Goal: Task Accomplishment & Management: Manage account settings

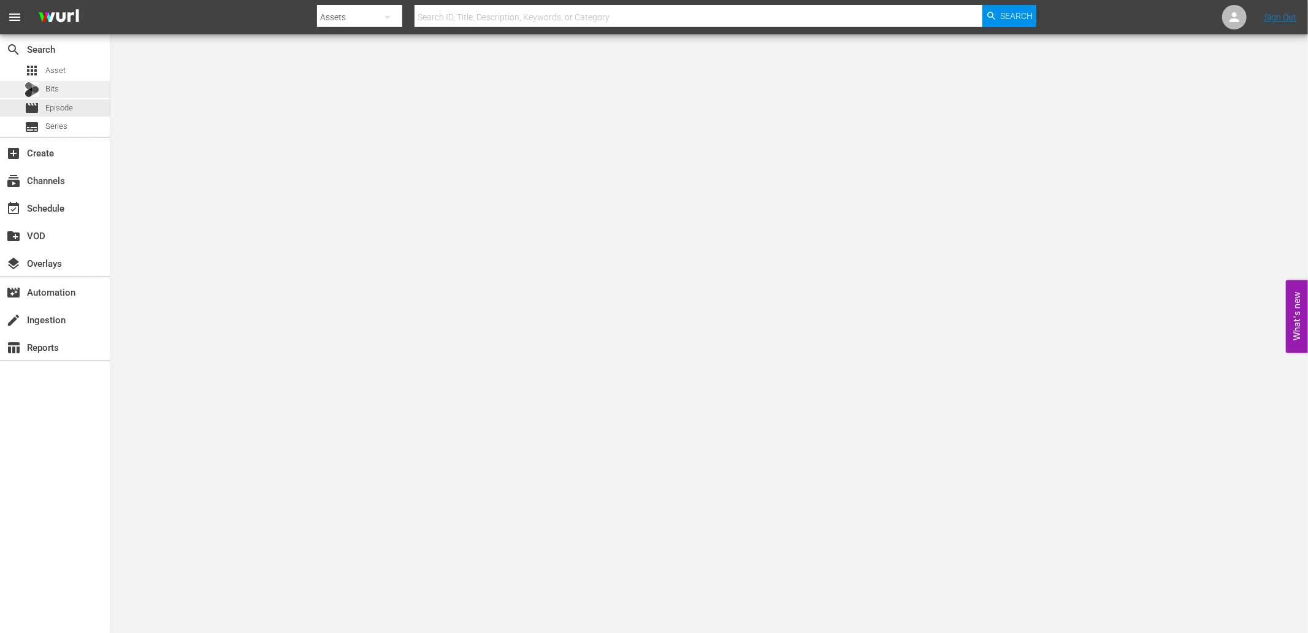
click at [54, 94] on span "Bits" at bounding box center [51, 89] width 13 height 12
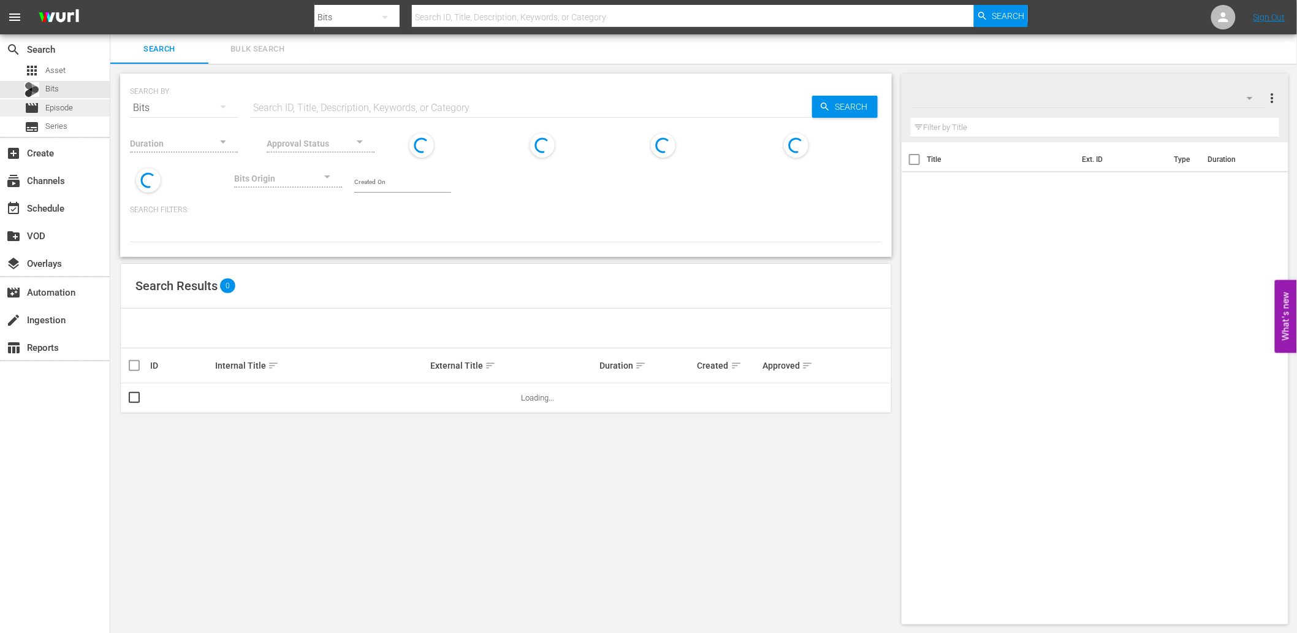
click at [58, 102] on span "Episode" at bounding box center [59, 108] width 28 height 12
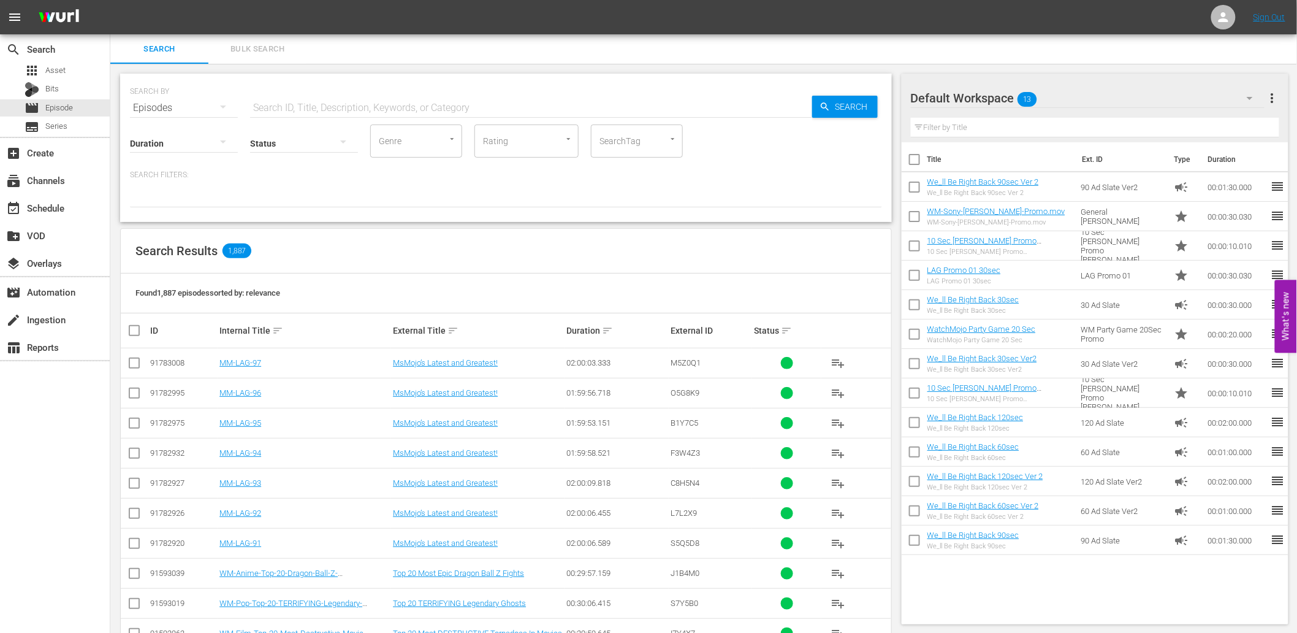
click at [1070, 101] on div "Default Workspace 13" at bounding box center [1088, 98] width 354 height 34
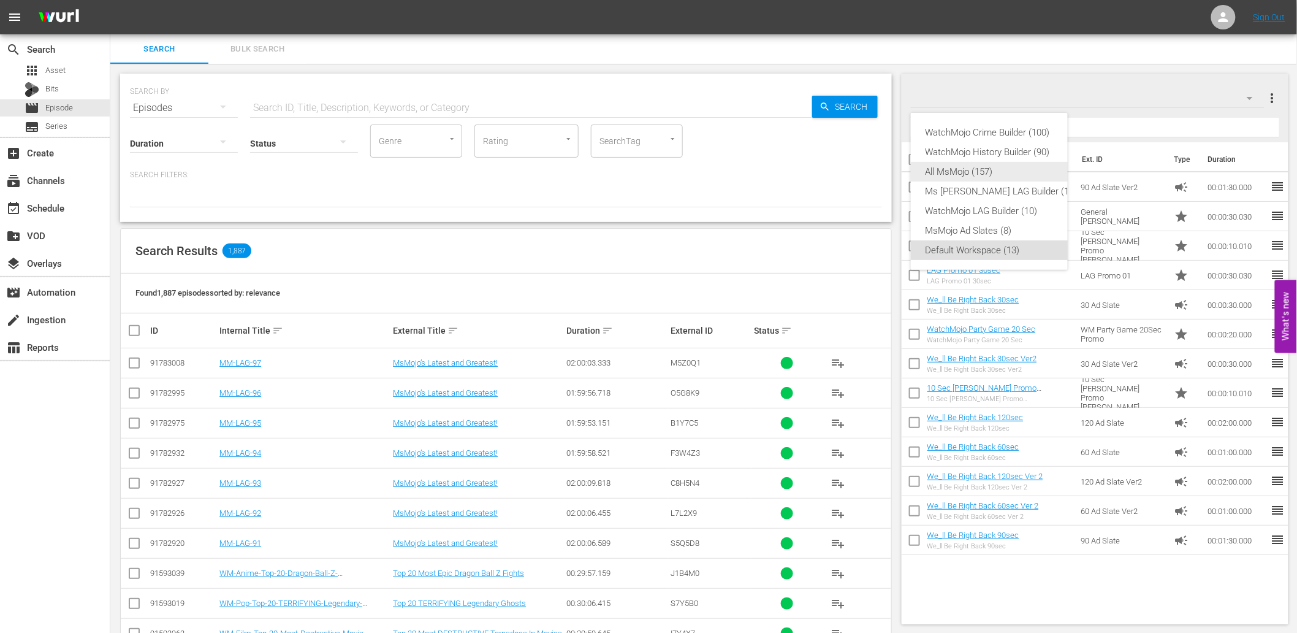
click at [958, 166] on div "All MsMojo (157)" at bounding box center [1002, 172] width 152 height 20
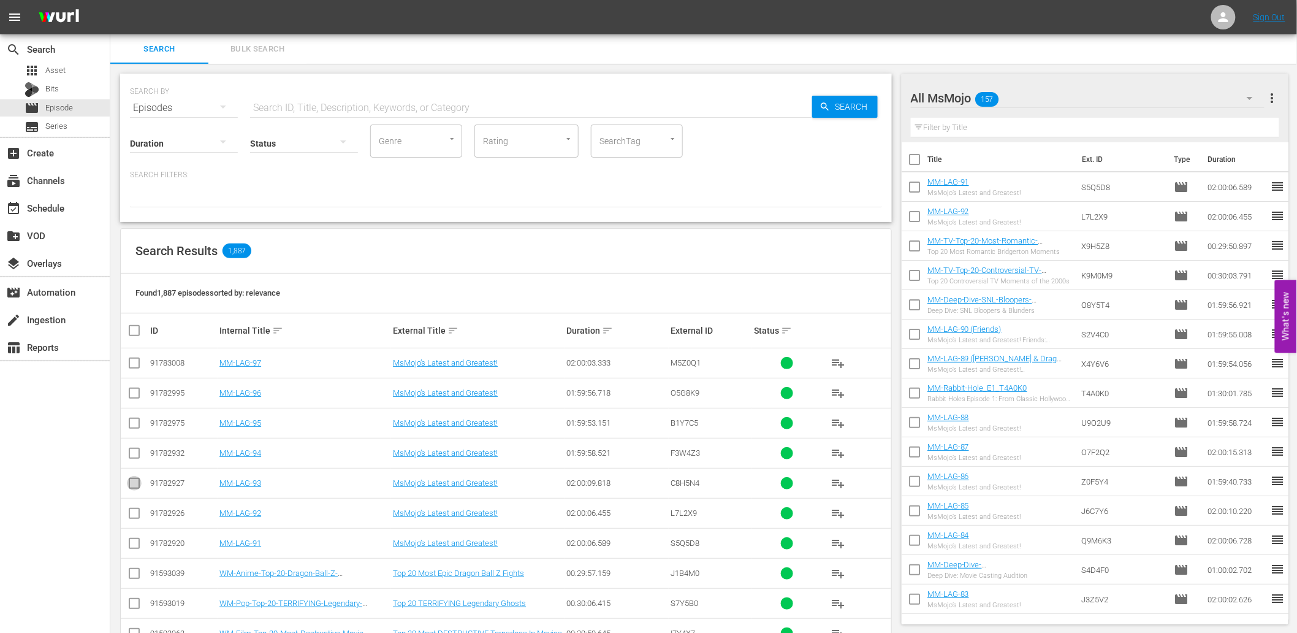
click at [134, 484] on input "checkbox" at bounding box center [134, 485] width 15 height 15
checkbox input "true"
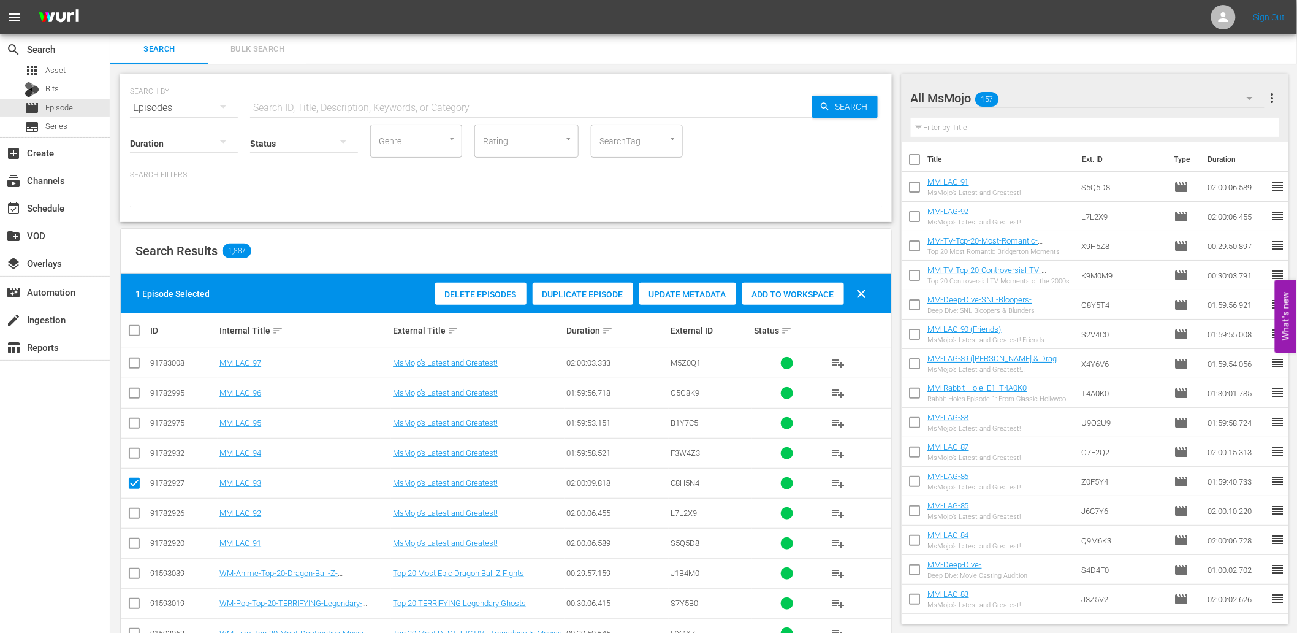
click at [132, 360] on input "checkbox" at bounding box center [134, 365] width 15 height 15
checkbox input "true"
click at [131, 454] on input "checkbox" at bounding box center [134, 455] width 15 height 15
checkbox input "true"
click at [135, 432] on input "checkbox" at bounding box center [134, 425] width 15 height 15
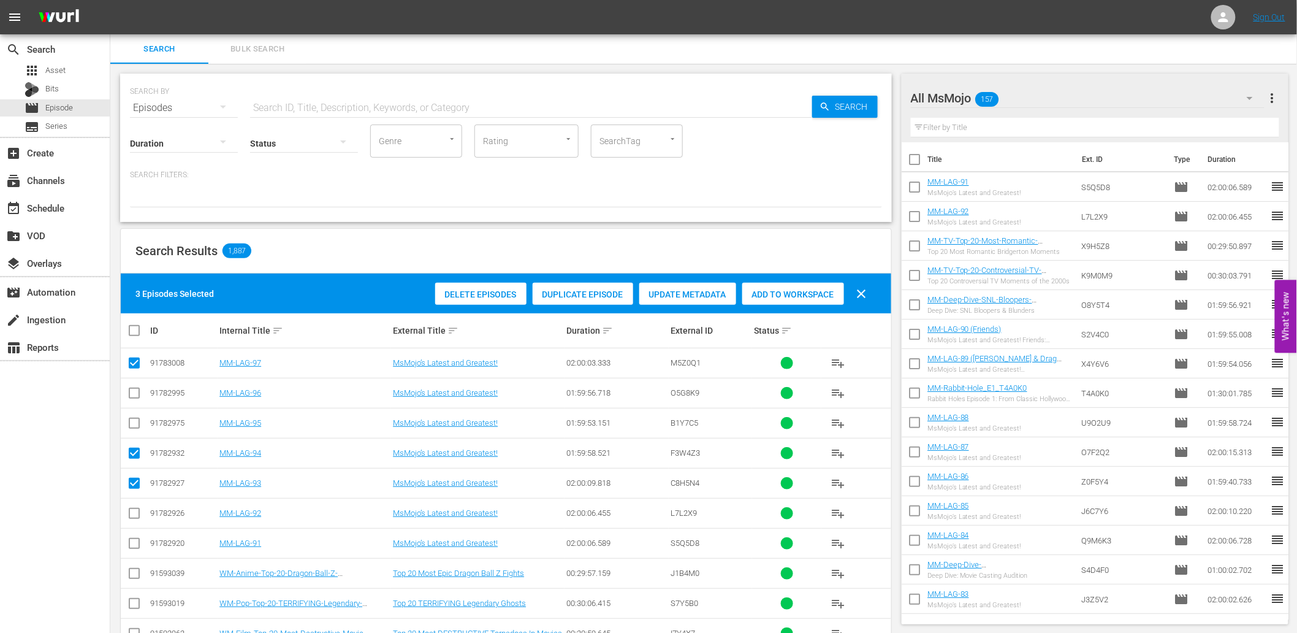
checkbox input "true"
click at [129, 399] on input "checkbox" at bounding box center [134, 395] width 15 height 15
checkbox input "true"
click at [812, 300] on div "Add to Workspace" at bounding box center [793, 294] width 102 height 23
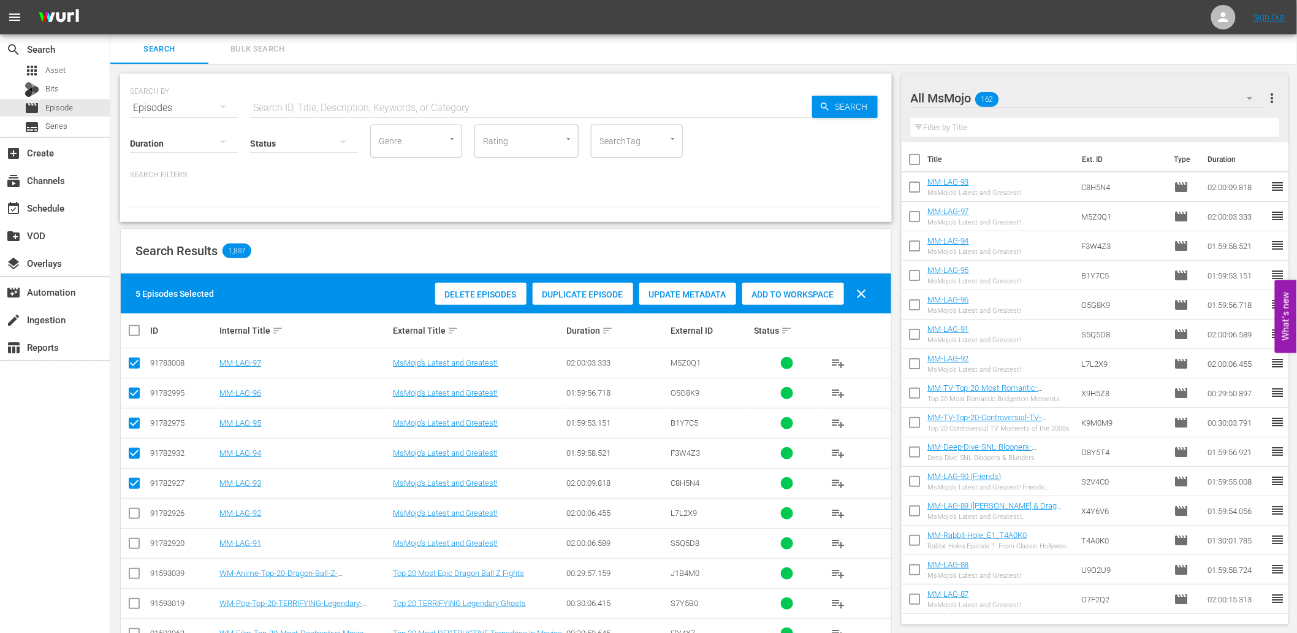
click at [989, 123] on input "text" at bounding box center [1095, 128] width 369 height 20
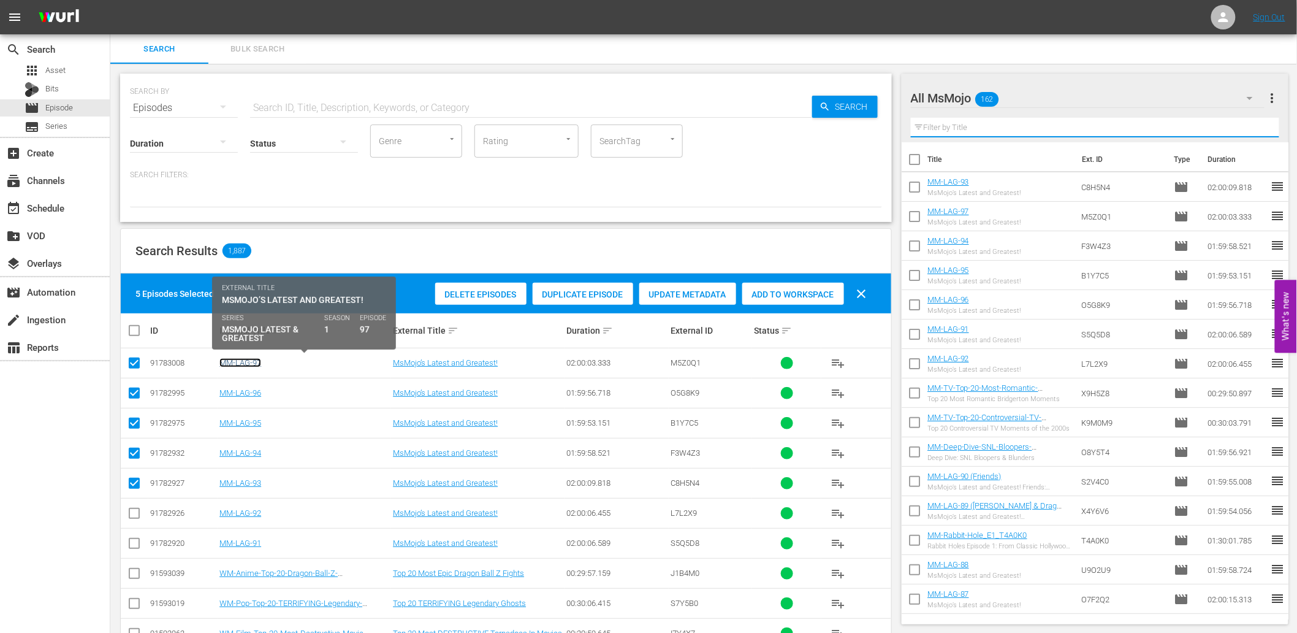
click at [250, 364] on link "MM-LAG-97" at bounding box center [240, 362] width 42 height 9
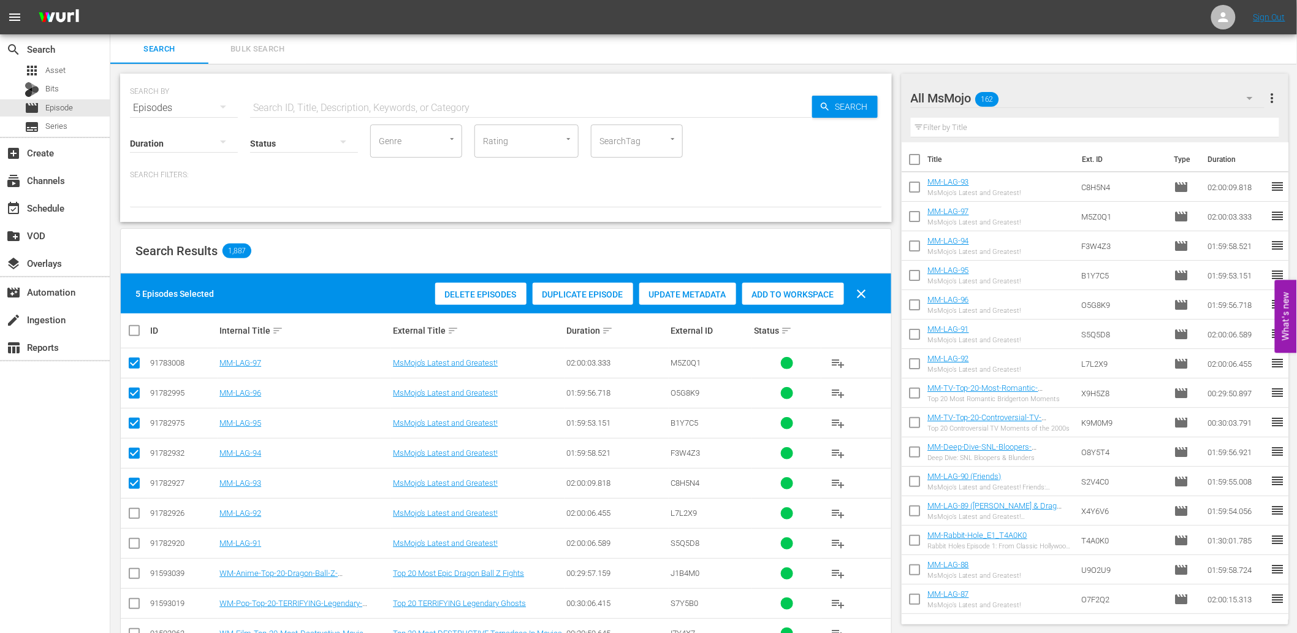
click at [967, 130] on input "text" at bounding box center [1095, 128] width 369 height 20
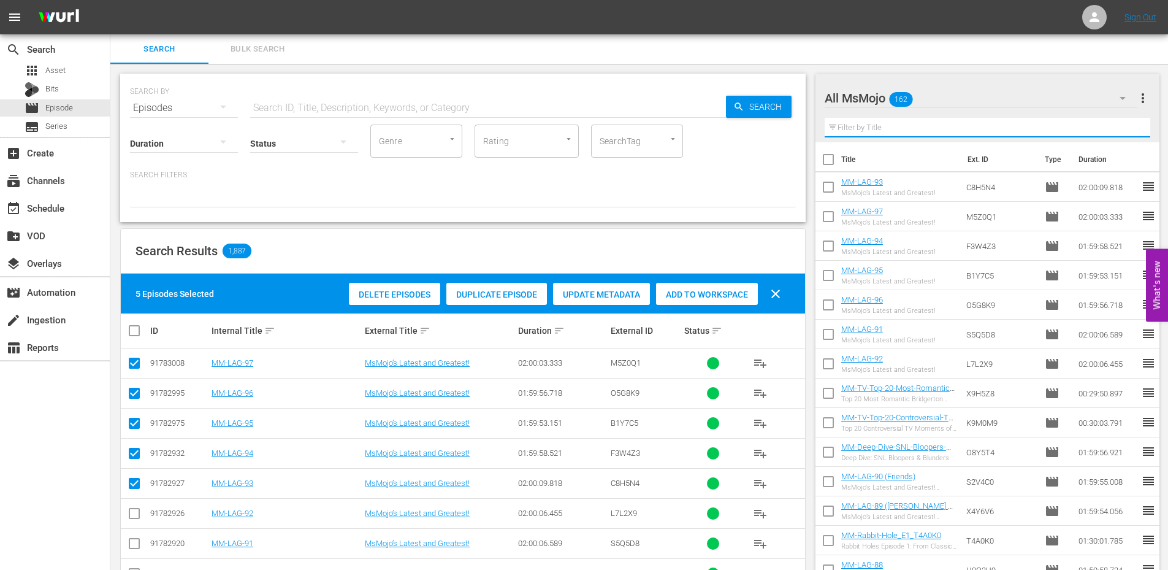
click at [330, 214] on div "SEARCH BY Search By Episodes Search ID, Title, Description, Keywords, or Catego…" at bounding box center [462, 148] width 685 height 148
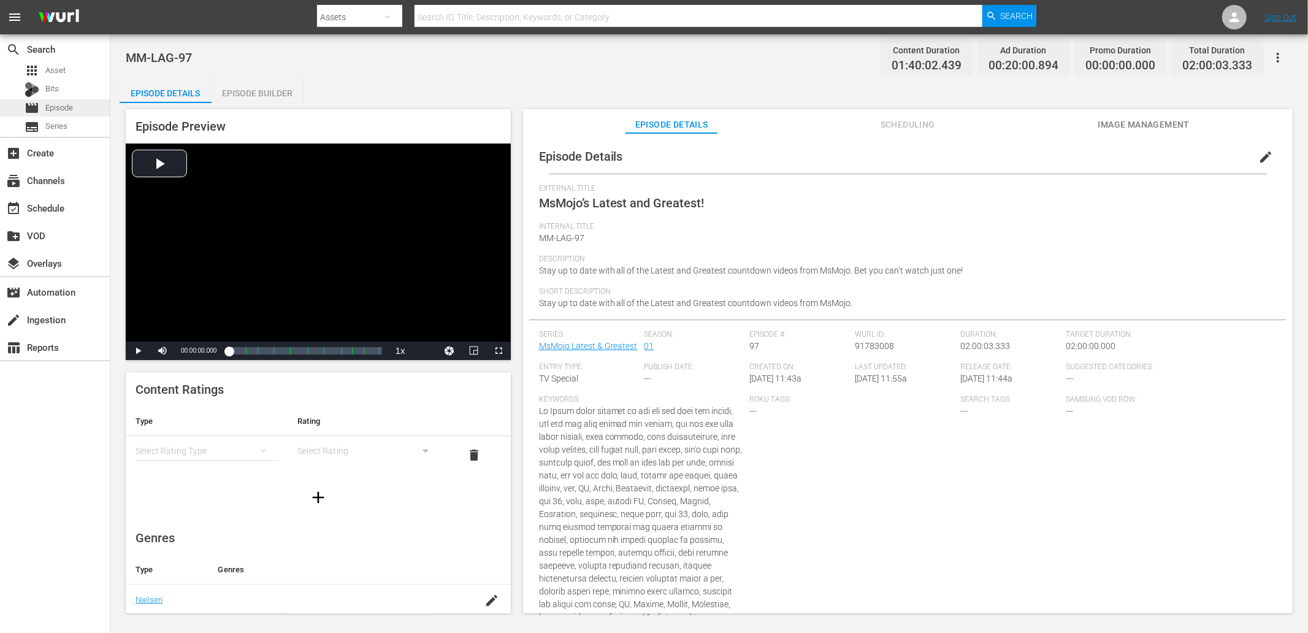
click at [82, 106] on div "movie Episode" at bounding box center [55, 107] width 110 height 17
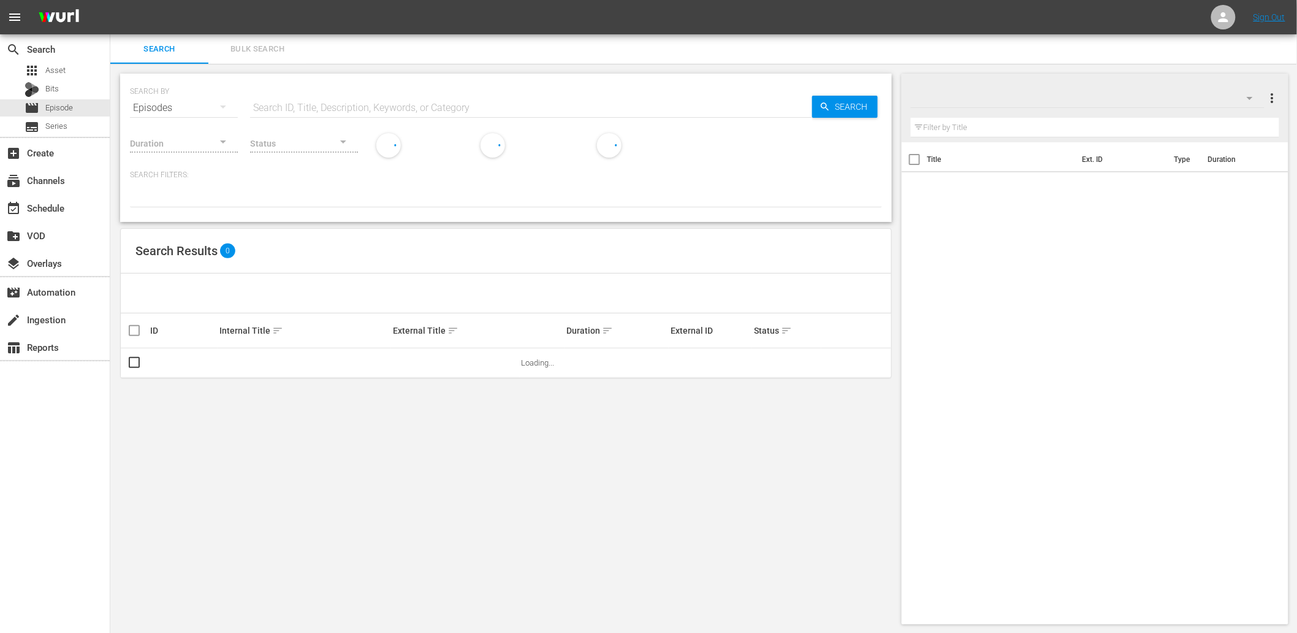
click at [318, 101] on input "text" at bounding box center [531, 107] width 562 height 29
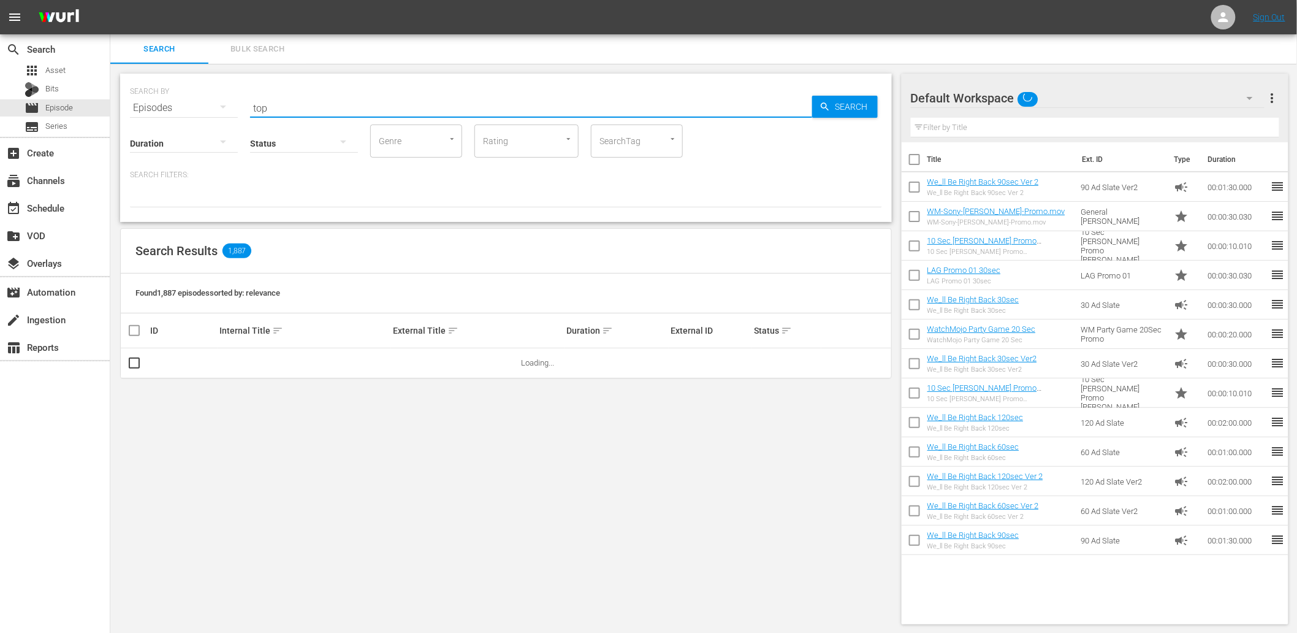
type input "Top 20"
click at [432, 272] on div "Search Results 1,887" at bounding box center [506, 251] width 771 height 45
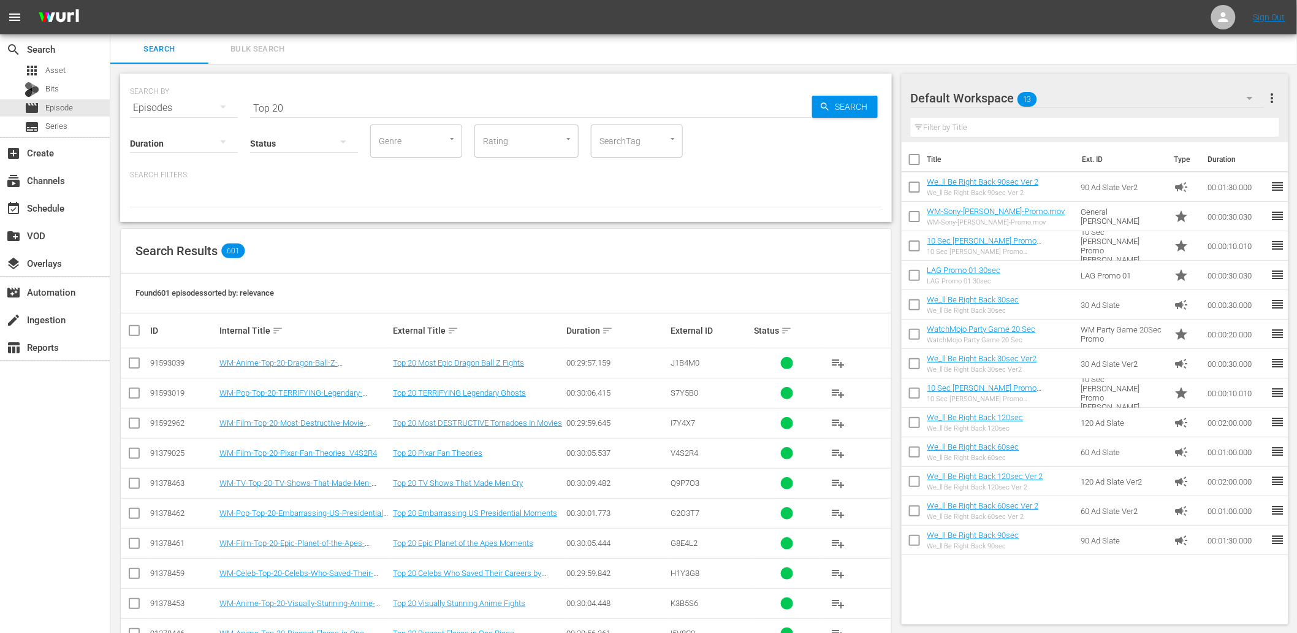
click at [415, 254] on div "Search Results 601" at bounding box center [506, 251] width 771 height 45
click at [194, 140] on div at bounding box center [184, 143] width 108 height 34
click at [357, 221] on div "0-1m 1-2m 2-3m 3-4m 4-5m 5-10m 10-15m 15-30m 30-60m 60-90m >90m Clips (<5min) S…" at bounding box center [648, 316] width 1297 height 633
click at [197, 112] on div "Episodes" at bounding box center [184, 108] width 108 height 34
click at [153, 150] on div "Channels" at bounding box center [169, 151] width 49 height 20
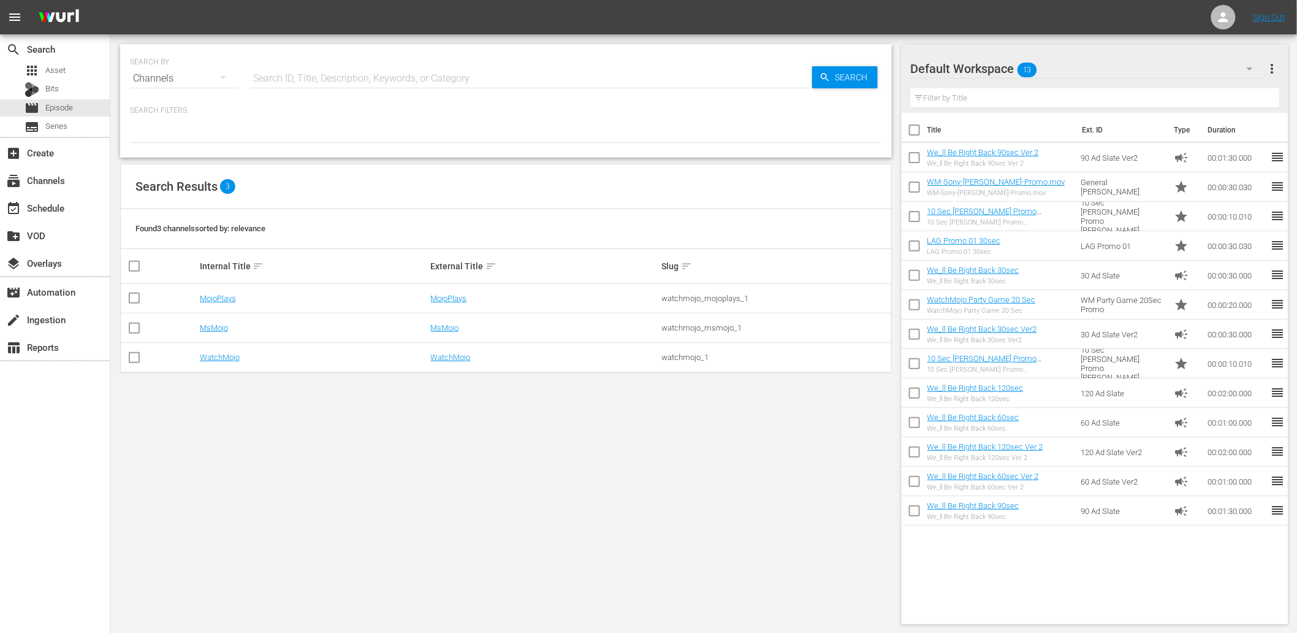
click at [191, 76] on div "Channels" at bounding box center [184, 78] width 108 height 34
click at [163, 159] on div "Episodes" at bounding box center [169, 161] width 49 height 20
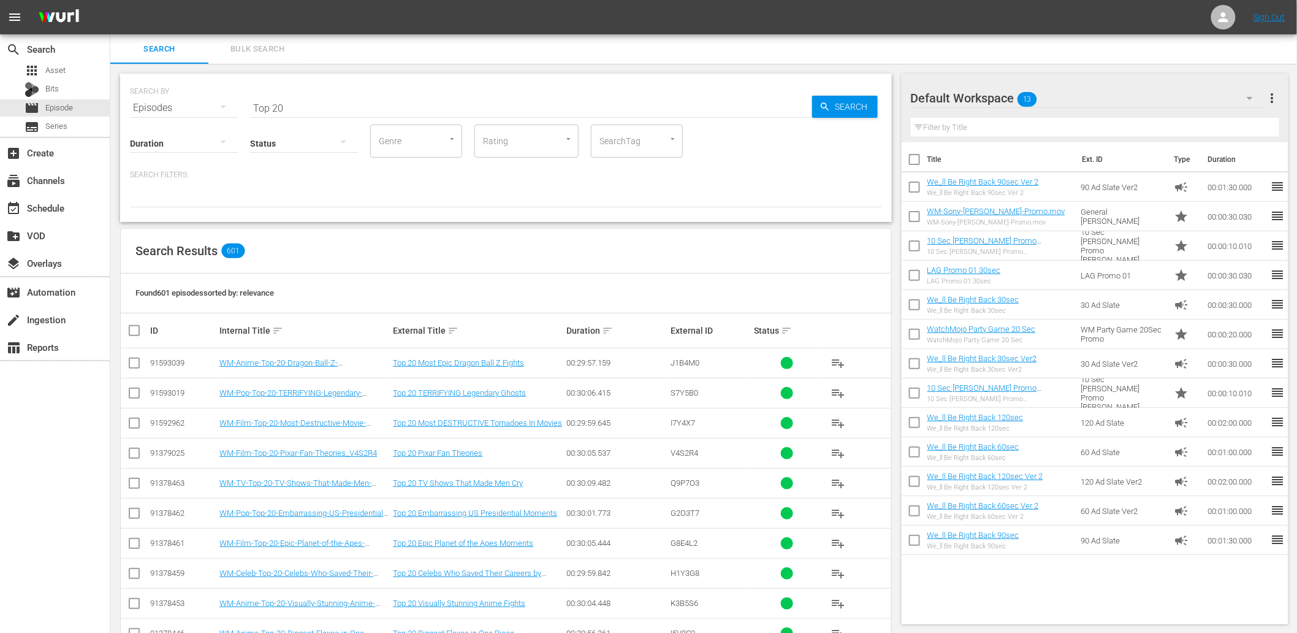
click at [284, 102] on input "Top 20" at bounding box center [531, 107] width 562 height 29
click at [272, 241] on div "Search Results 601" at bounding box center [506, 251] width 771 height 45
drag, startPoint x: 313, startPoint y: 108, endPoint x: 178, endPoint y: 96, distance: 135.4
click at [178, 96] on div "SEARCH BY Search By Episodes Search ID, Title, Description, Keywords, or Catego…" at bounding box center [506, 100] width 752 height 44
type input "MM-"
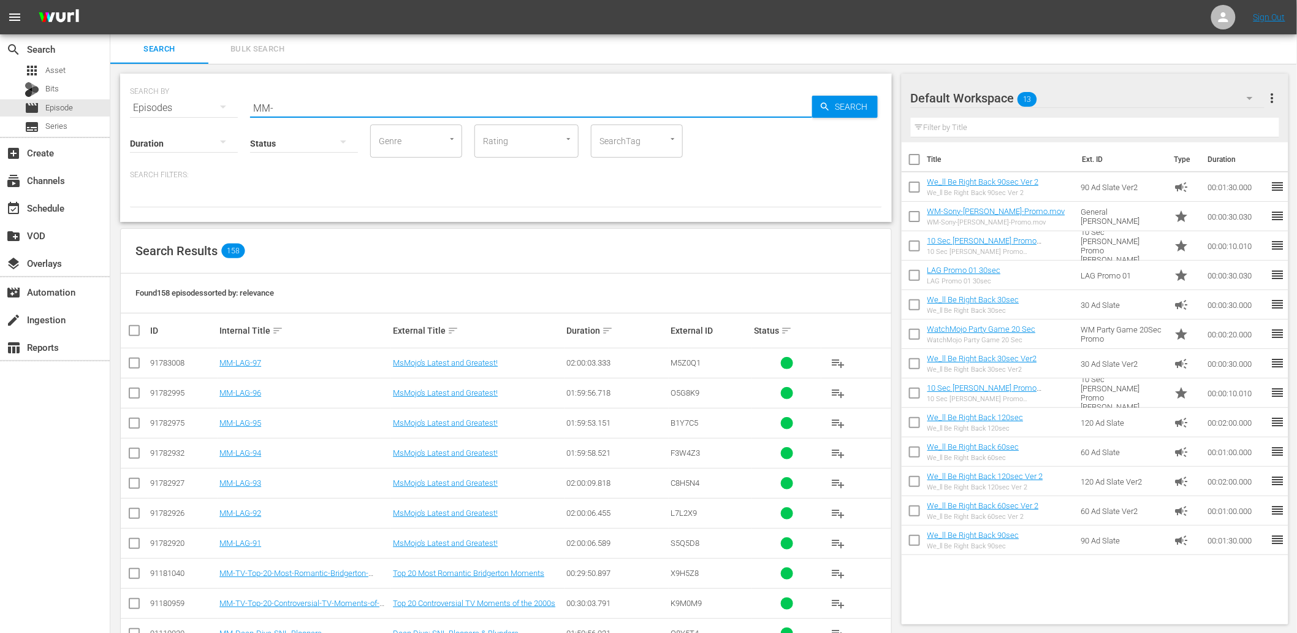
click at [285, 142] on div at bounding box center [304, 143] width 108 height 34
click at [411, 205] on div "Ready to Schedule Not Ready to Schedule" at bounding box center [648, 316] width 1297 height 633
click at [264, 197] on div at bounding box center [506, 196] width 752 height 21
click at [621, 142] on input "SearchTag" at bounding box center [620, 141] width 47 height 22
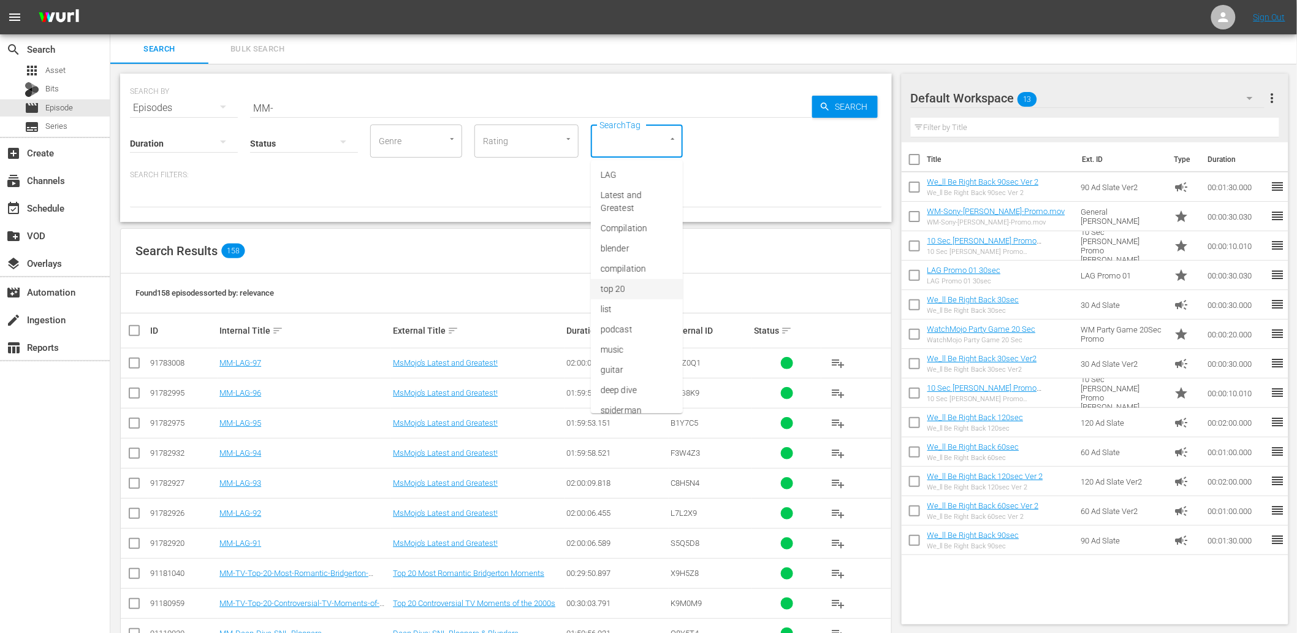
click at [605, 292] on span "top 20" at bounding box center [613, 289] width 25 height 13
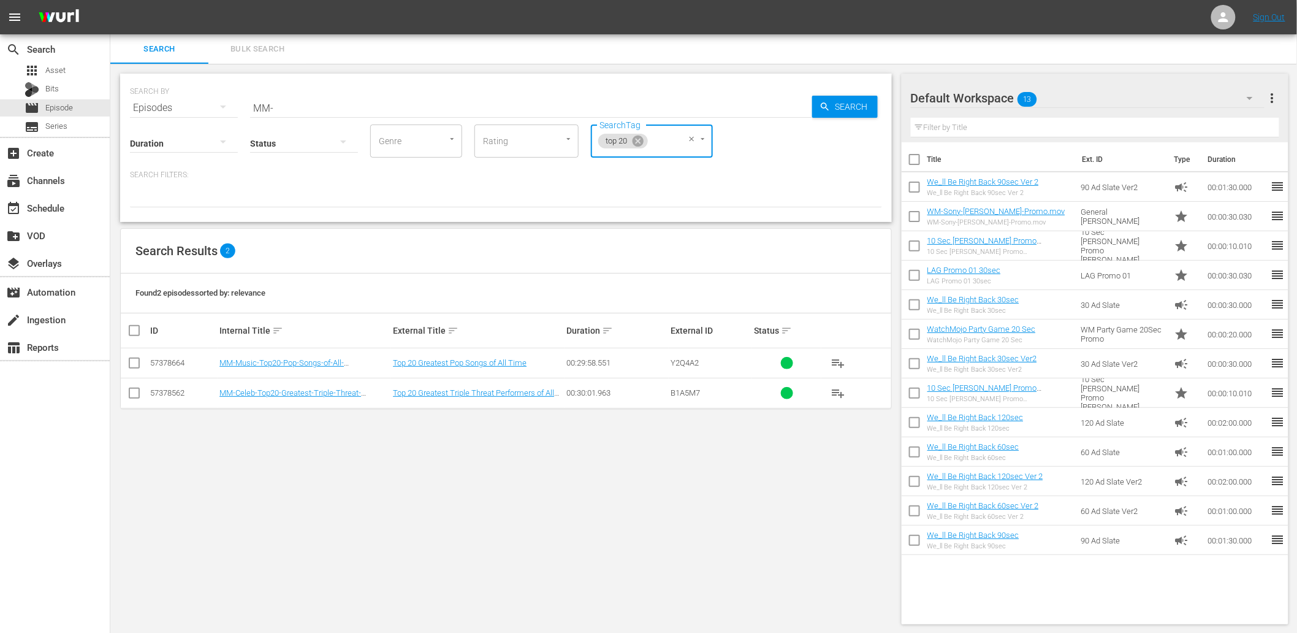
click at [688, 142] on button "Clear" at bounding box center [691, 138] width 13 height 13
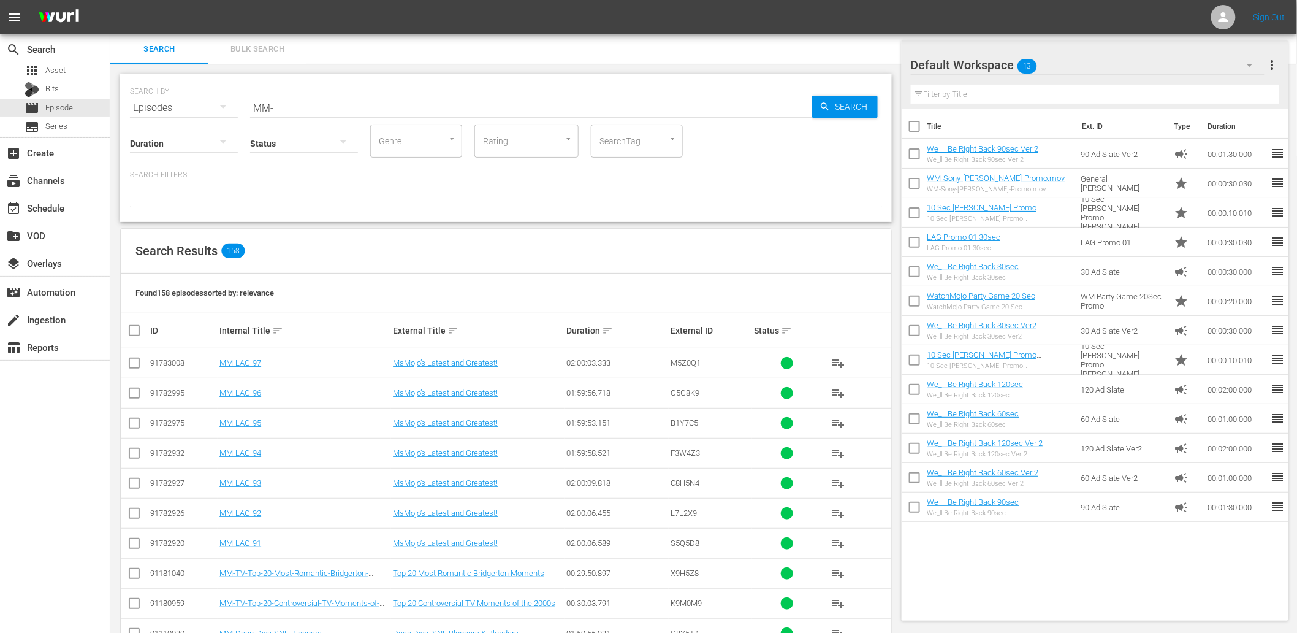
scroll to position [1160, 0]
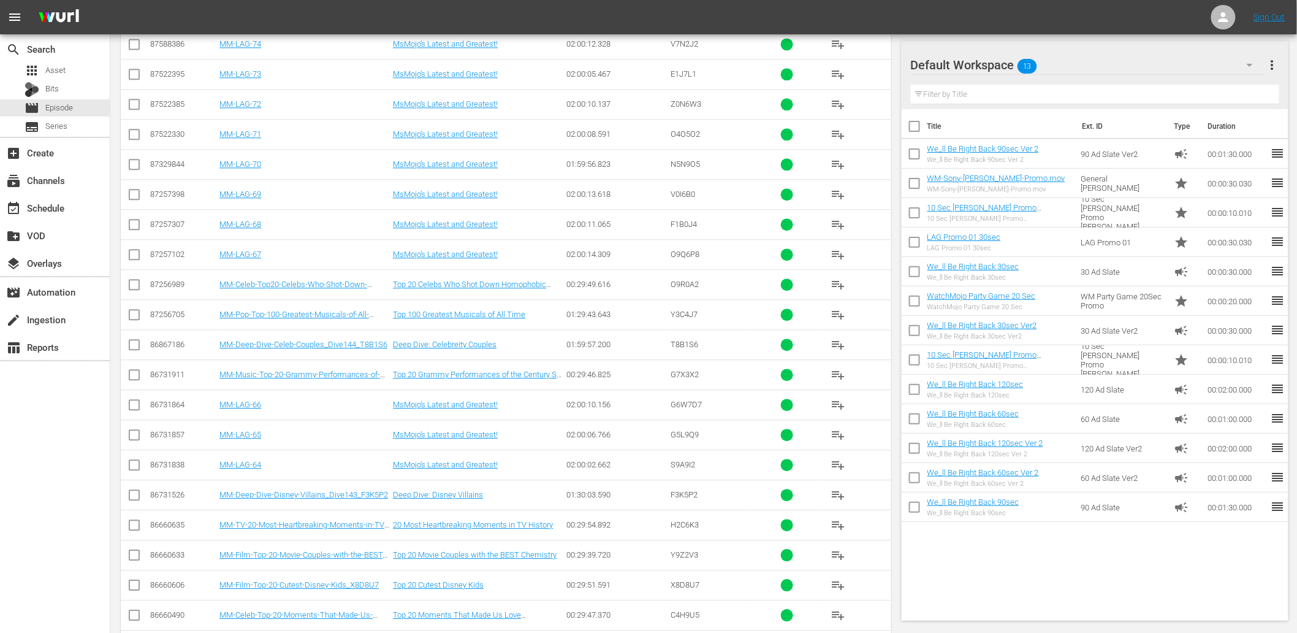
click at [131, 287] on input "checkbox" at bounding box center [134, 287] width 15 height 15
checkbox input "true"
click at [131, 319] on input "checkbox" at bounding box center [134, 317] width 15 height 15
checkbox input "true"
click at [129, 377] on input "checkbox" at bounding box center [134, 377] width 15 height 15
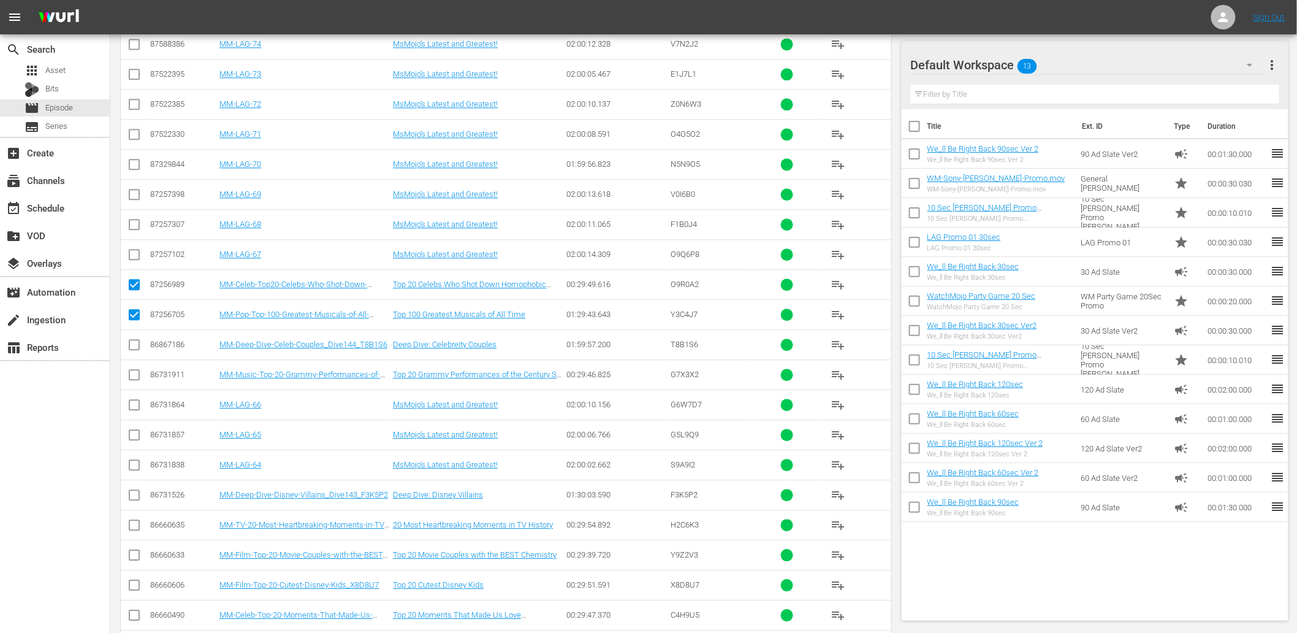
checkbox input "true"
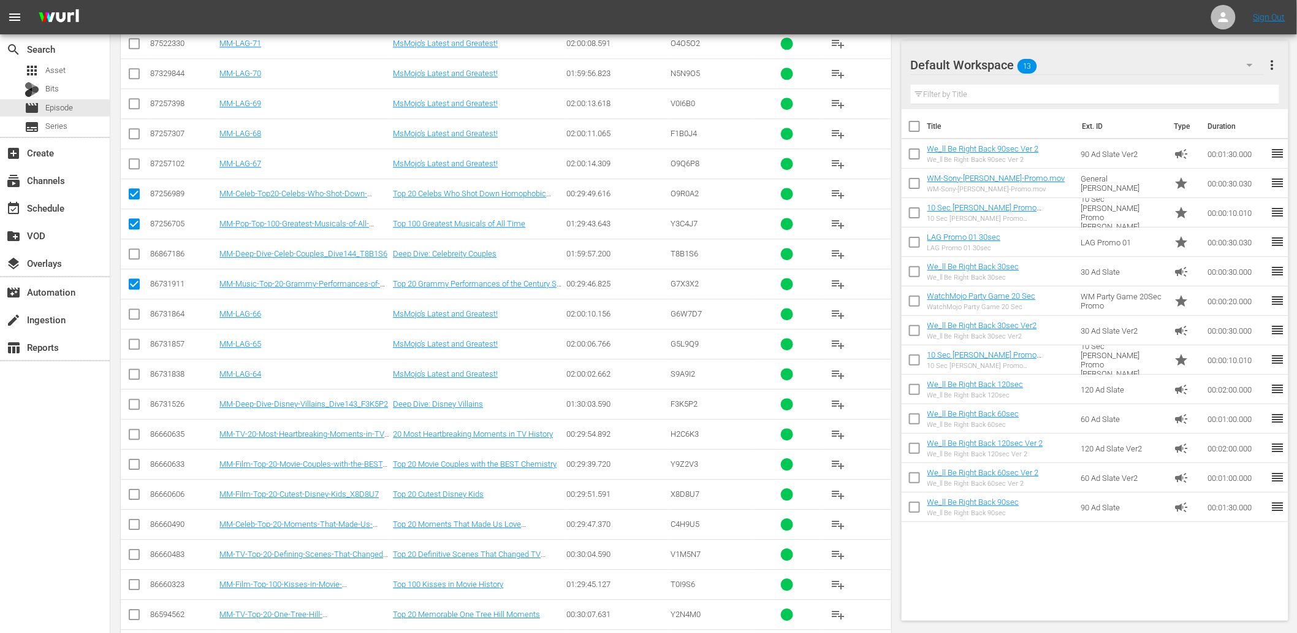
click at [132, 466] on input "checkbox" at bounding box center [134, 466] width 15 height 15
checkbox input "true"
click at [131, 497] on input "checkbox" at bounding box center [134, 496] width 15 height 15
checkbox input "true"
click at [131, 530] on input "checkbox" at bounding box center [134, 526] width 15 height 15
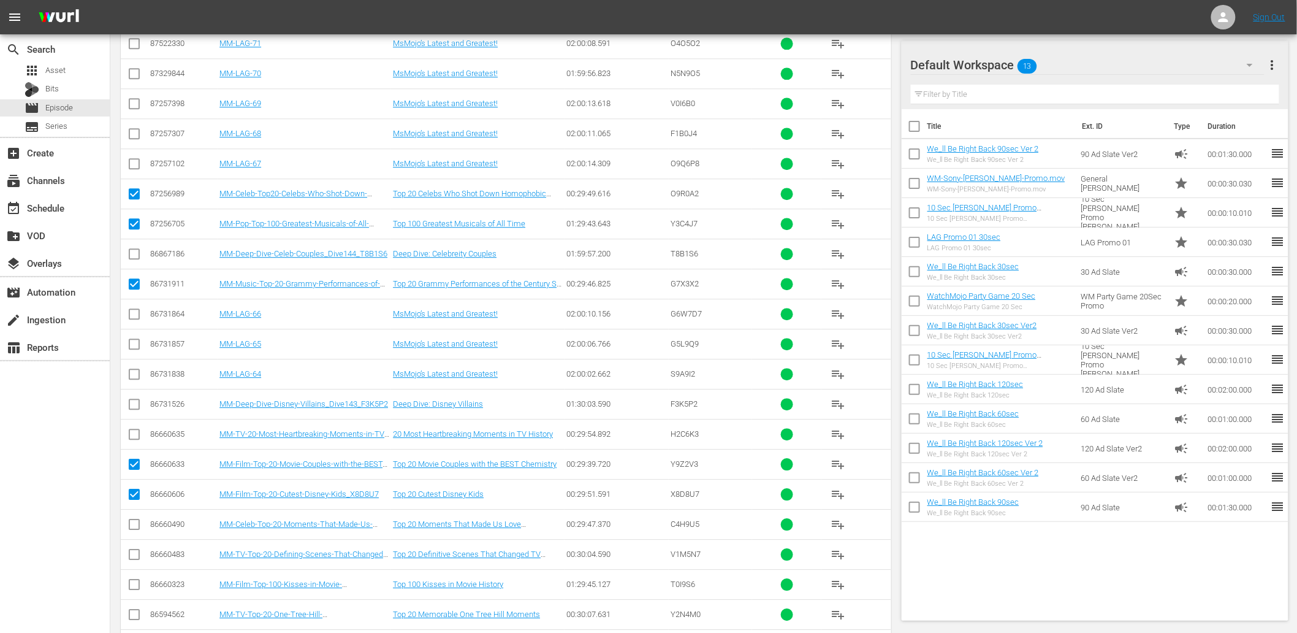
checkbox input "true"
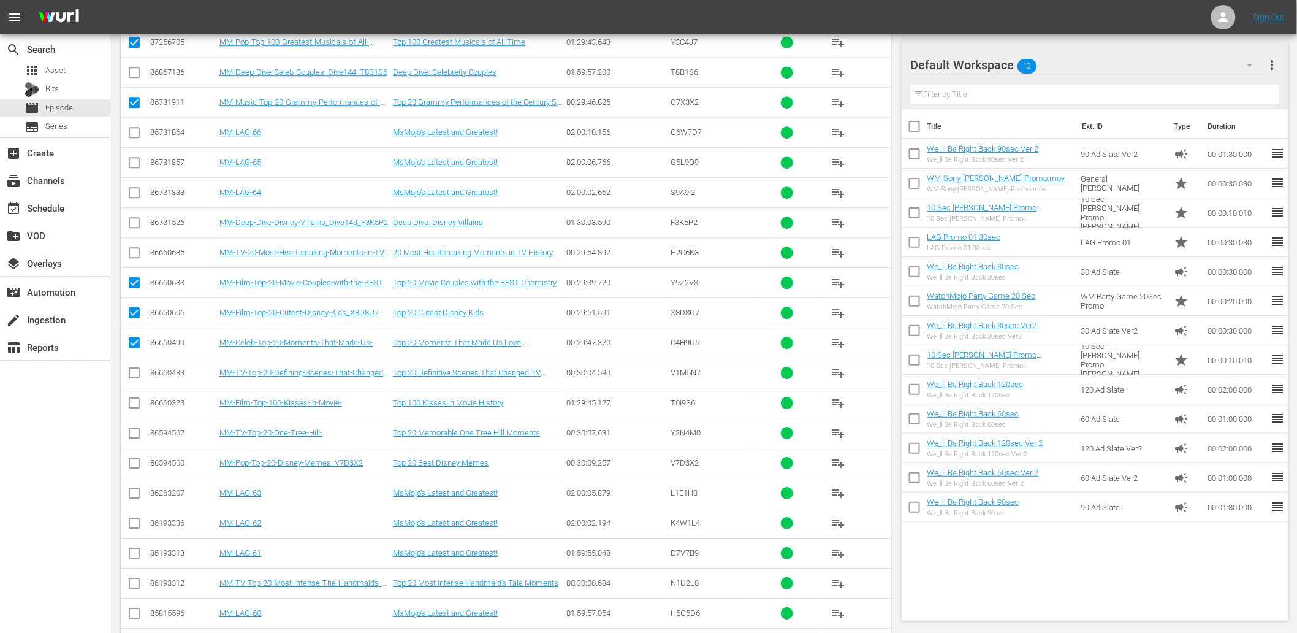
click at [137, 376] on input "checkbox" at bounding box center [134, 375] width 15 height 15
checkbox input "true"
click at [131, 406] on input "checkbox" at bounding box center [134, 405] width 15 height 15
checkbox input "true"
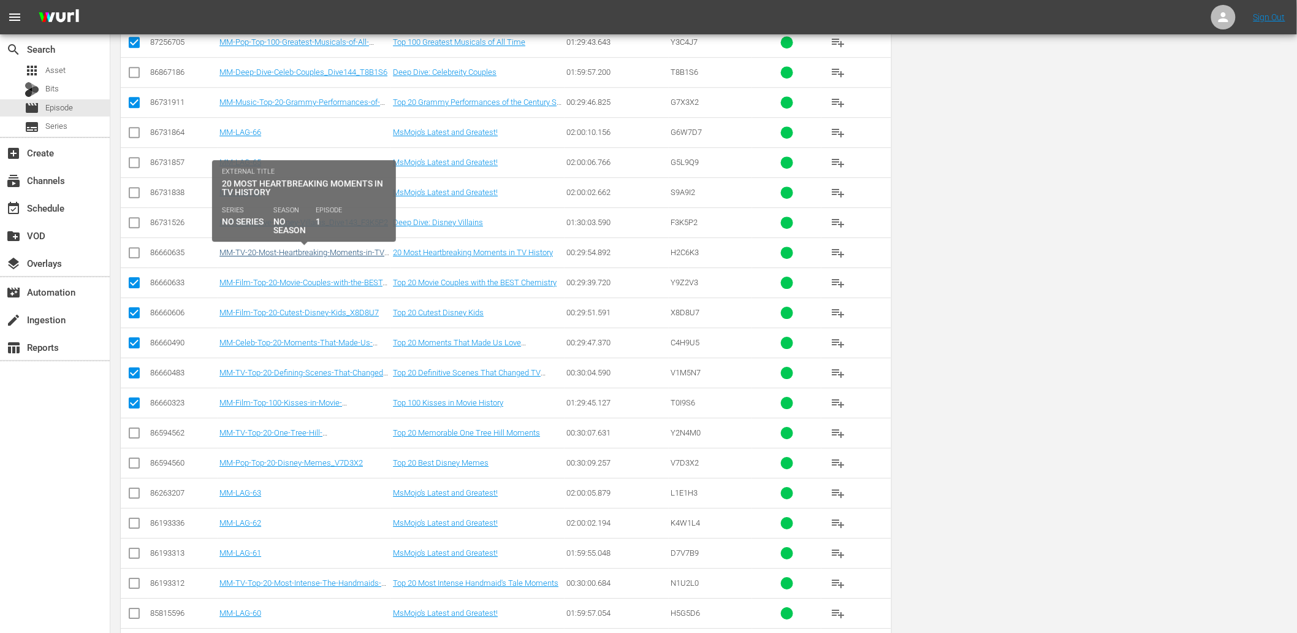
scroll to position [0, 0]
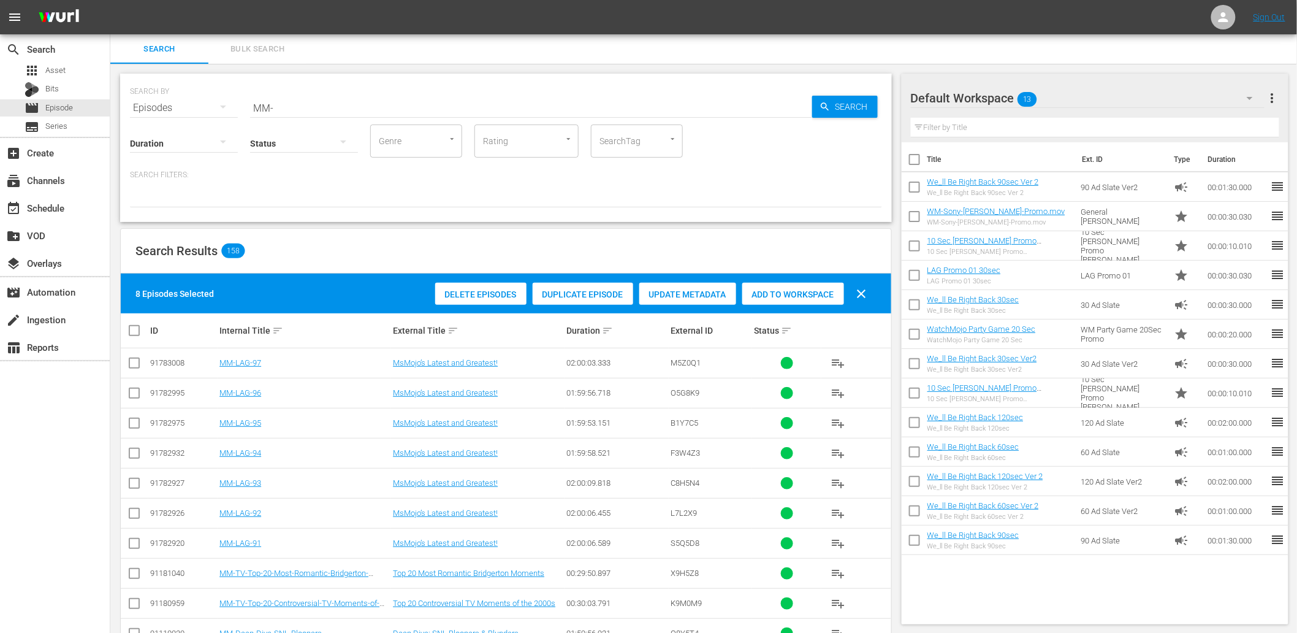
click at [666, 287] on div "Update Metadata" at bounding box center [687, 294] width 97 height 23
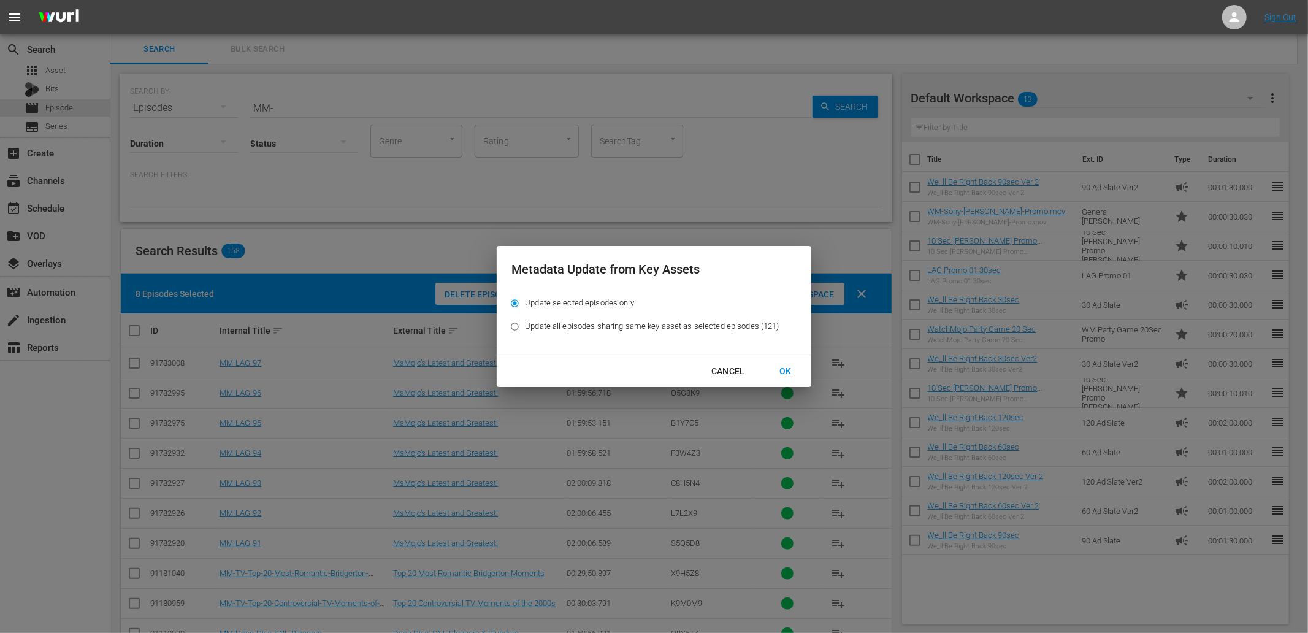
click at [720, 372] on div "Cancel" at bounding box center [727, 371] width 53 height 15
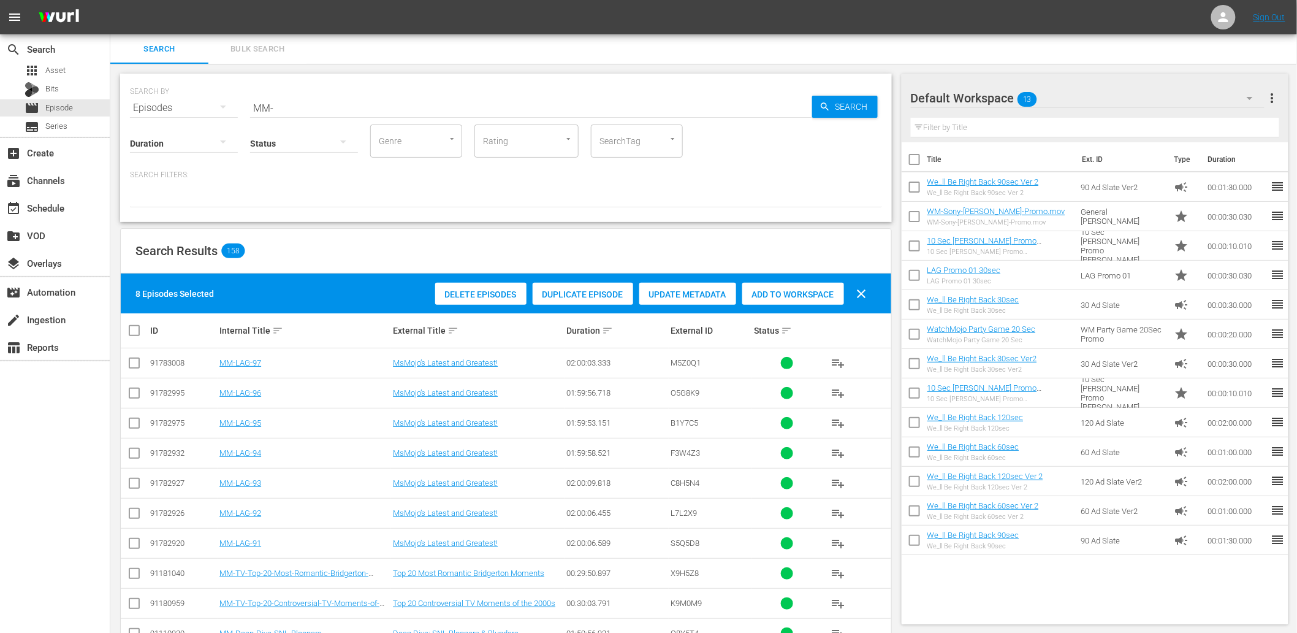
click at [396, 204] on div at bounding box center [506, 196] width 752 height 21
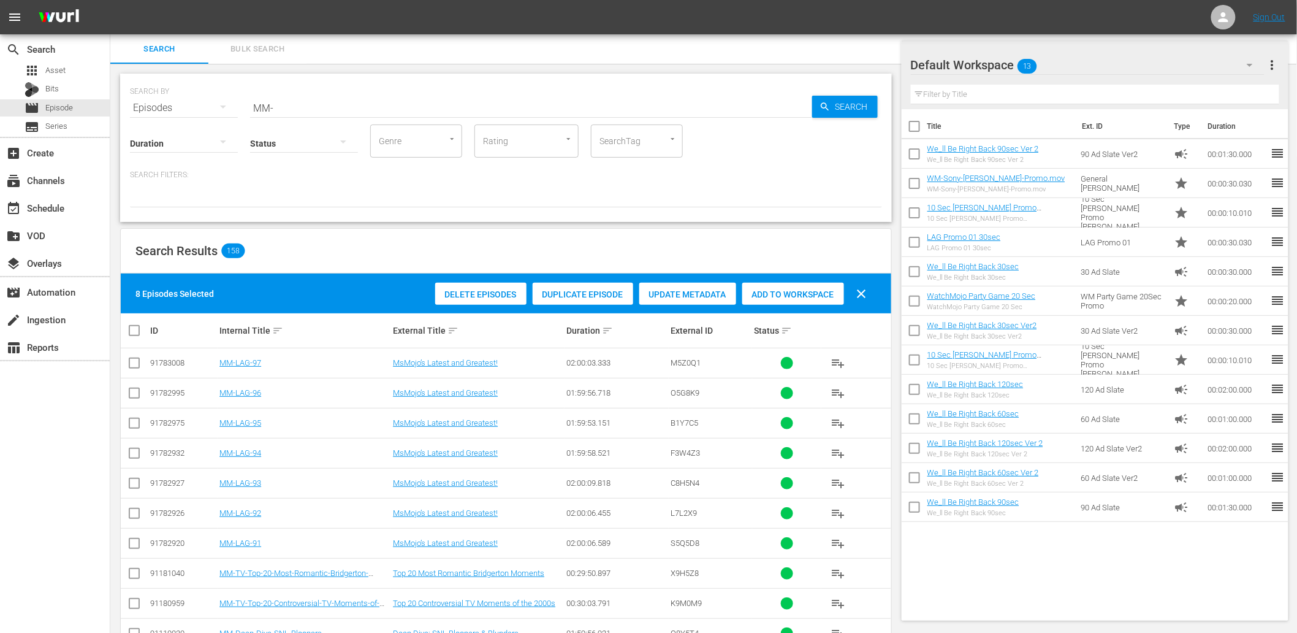
scroll to position [272, 0]
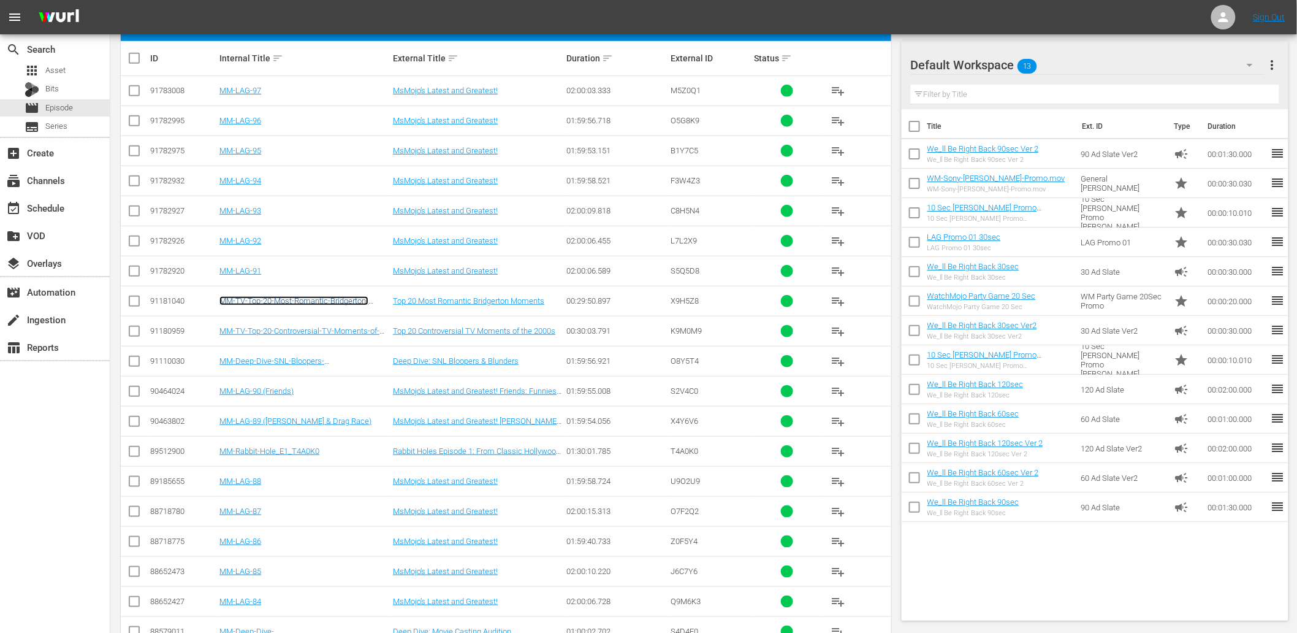
click at [321, 302] on link "MM-TV-Top-20-Most-Romantic-Bridgerton-Moments_X9H5Z8" at bounding box center [293, 305] width 149 height 18
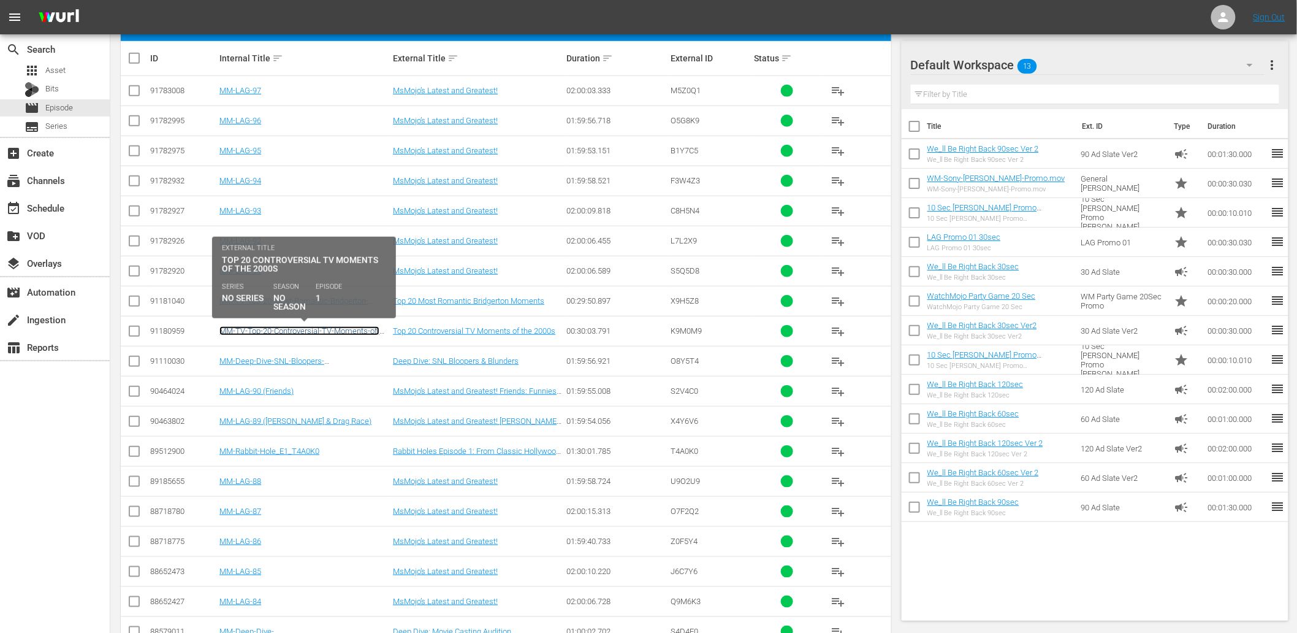
click at [289, 329] on link "MM-TV-Top-20-Controversial-TV-Moments-of-the-2000s_K9M0M9" at bounding box center [299, 335] width 160 height 18
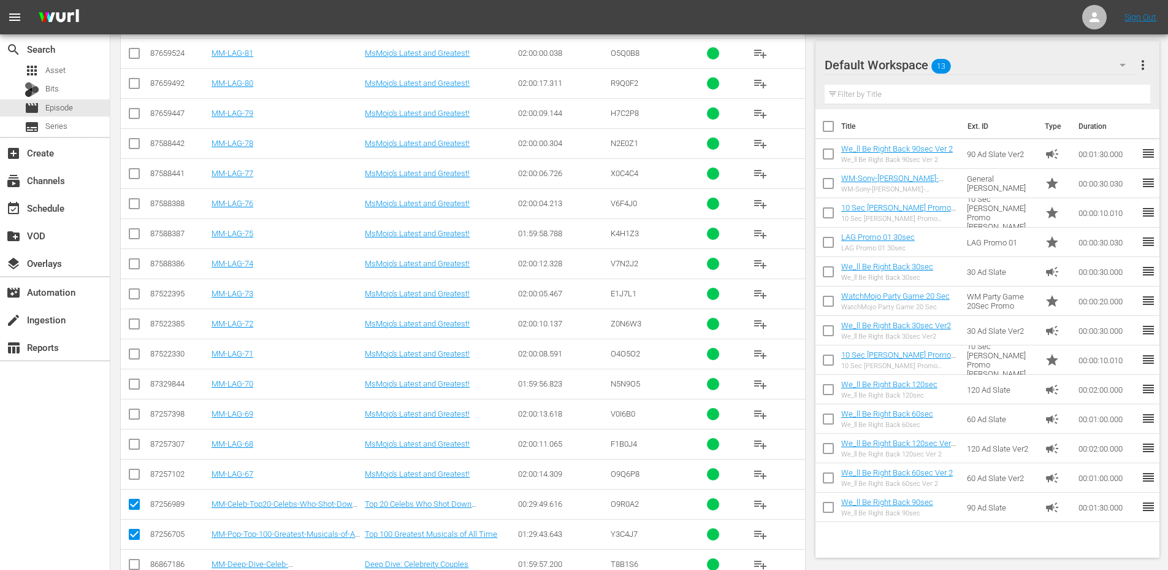
scroll to position [1197, 0]
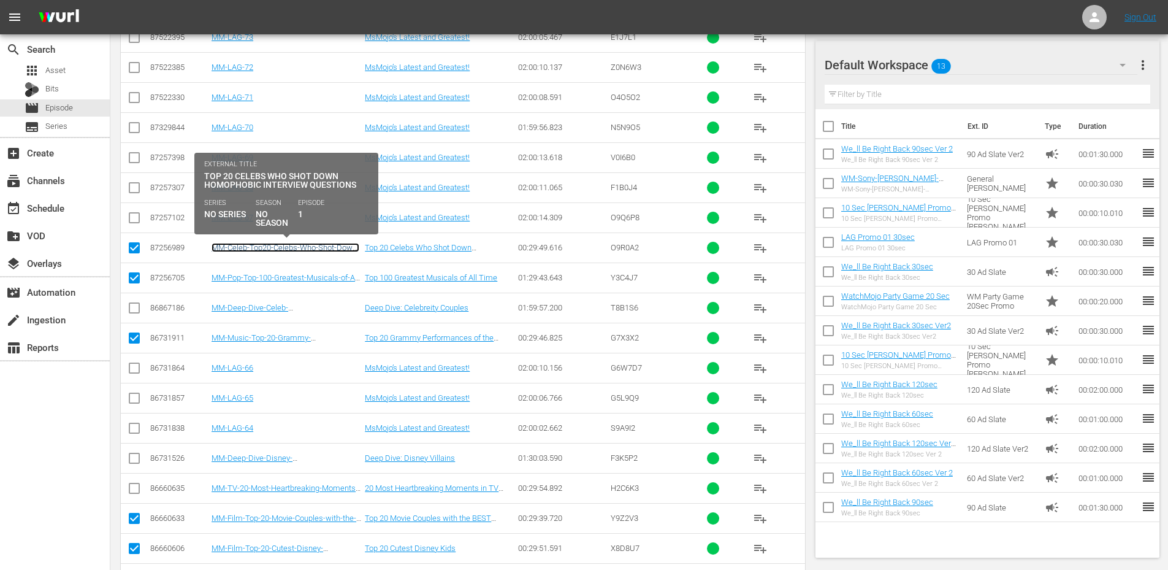
click at [300, 243] on link "MM-Celeb-Top20-Celebs-Who-Shot-Down-Homophobic-Interview-Questions_O9R0A2" at bounding box center [286, 252] width 148 height 18
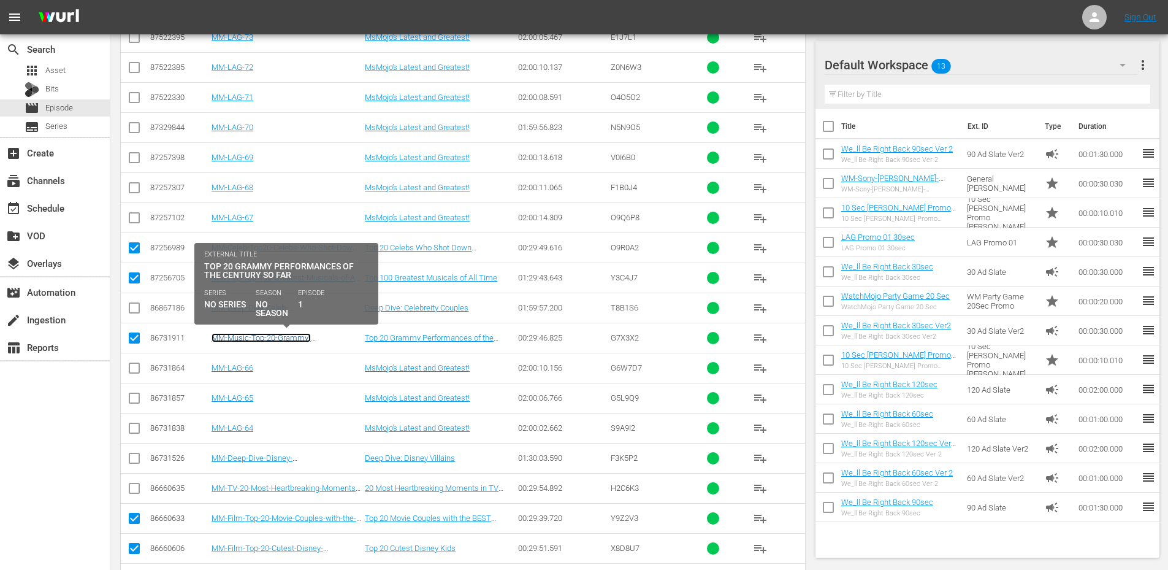
click at [279, 335] on link "MM-Music-Top-20-Grammy-Performances-of-the-Century-So-Far_G7X3X2" at bounding box center [269, 347] width 115 height 28
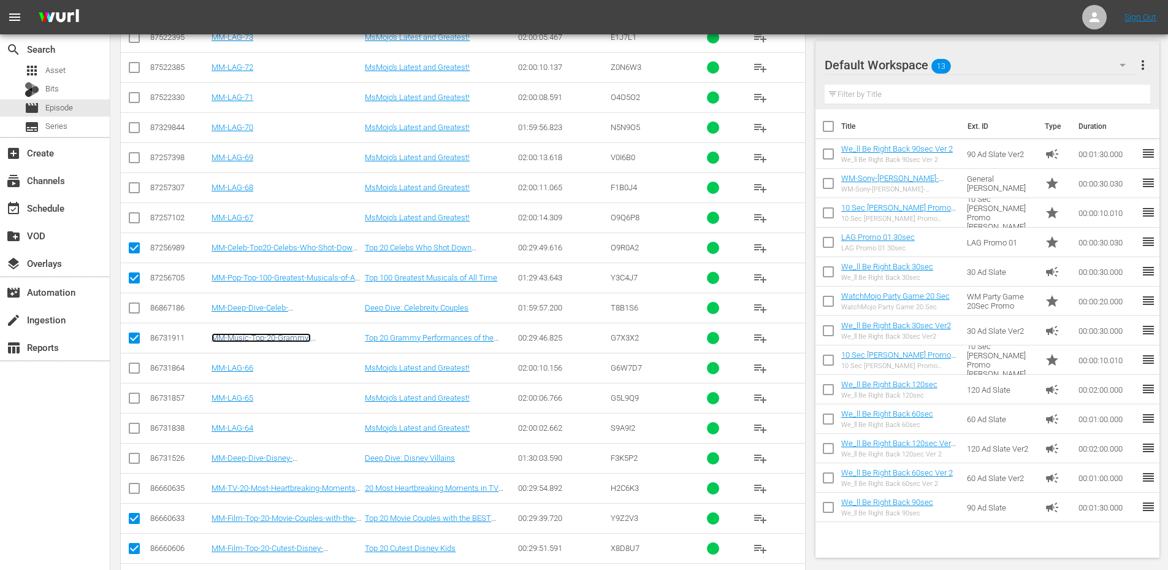
scroll to position [1442, 0]
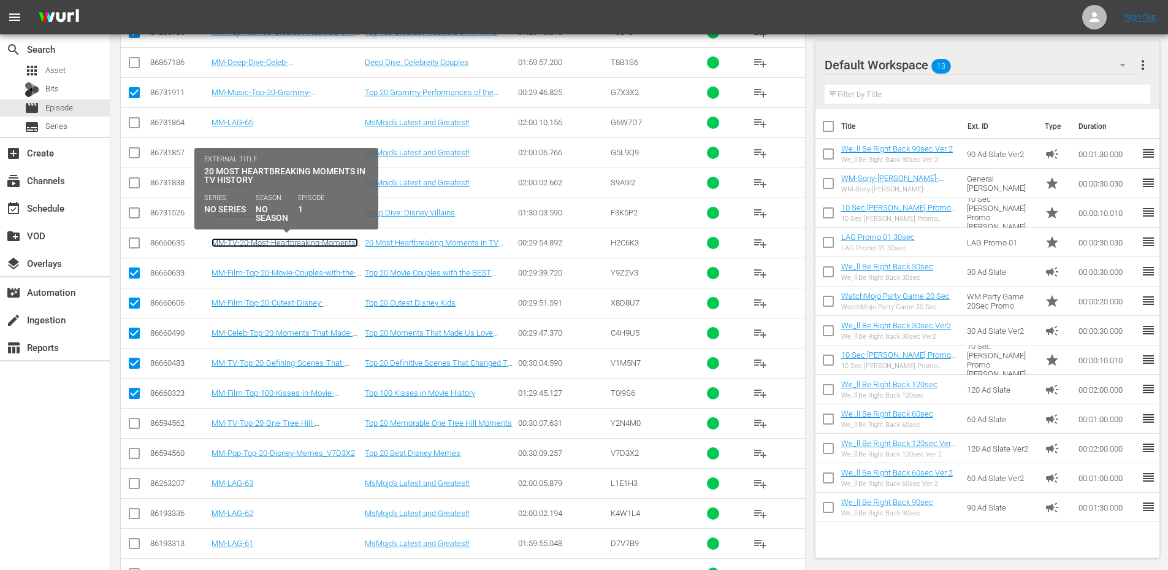
click at [277, 238] on link "MM-TV-20-Most-Heartbreaking-Moments-in-TV-History_H2C6K3" at bounding box center [285, 247] width 147 height 18
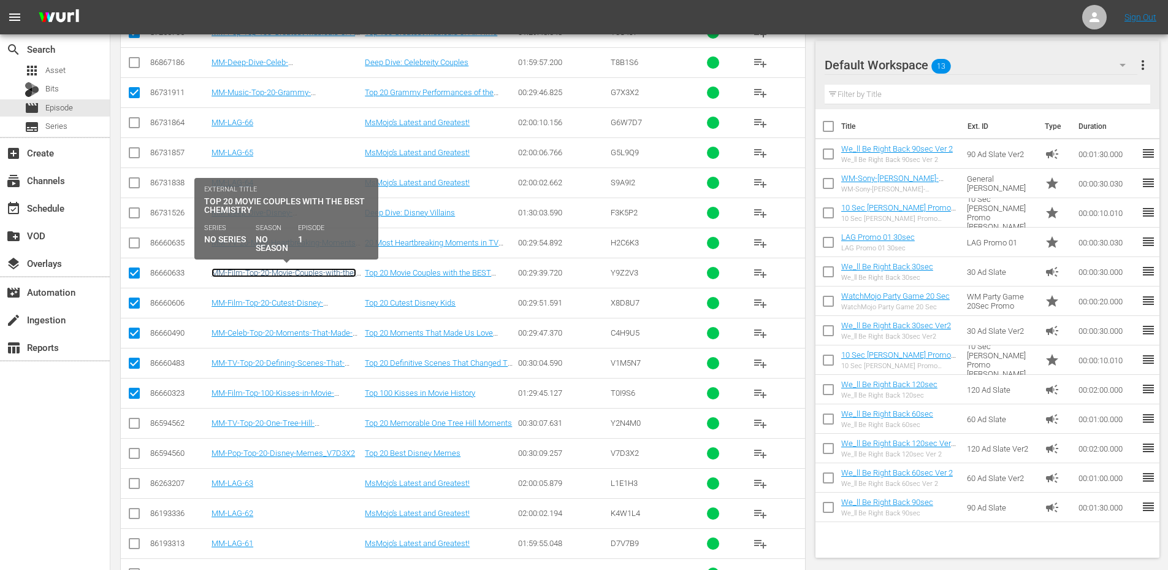
click at [281, 272] on link "MM-Film-Top-20-Movie-Couples-with-the-BEST-Chemistry_Y9Z2V3" at bounding box center [284, 277] width 145 height 18
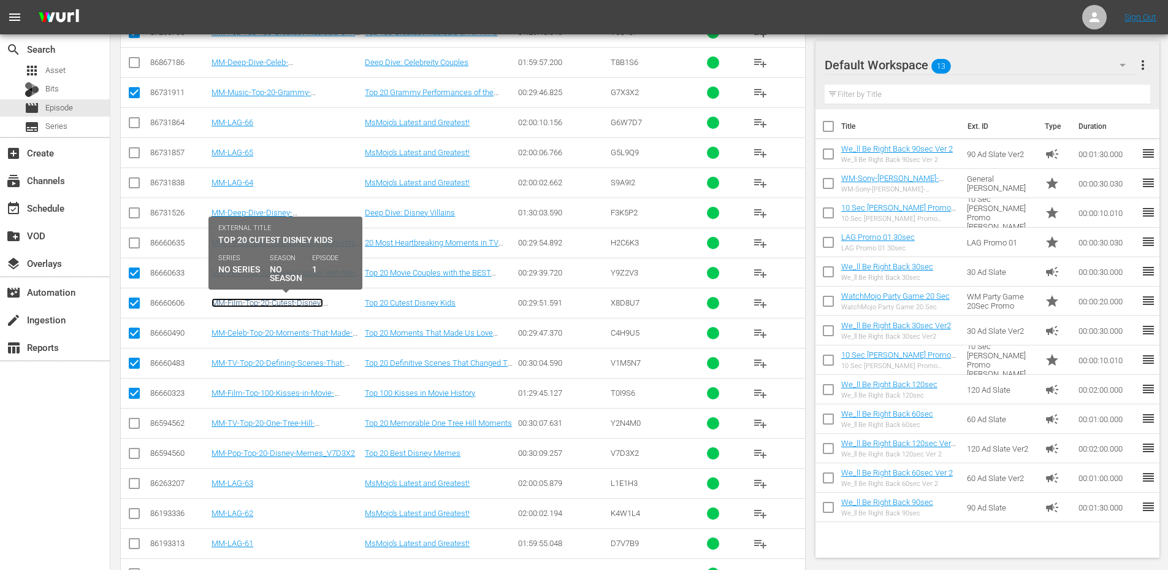
click at [277, 303] on link "MM-Film-Top-20-Cutest-Disney-Kids_X8D8U7" at bounding box center [268, 307] width 112 height 18
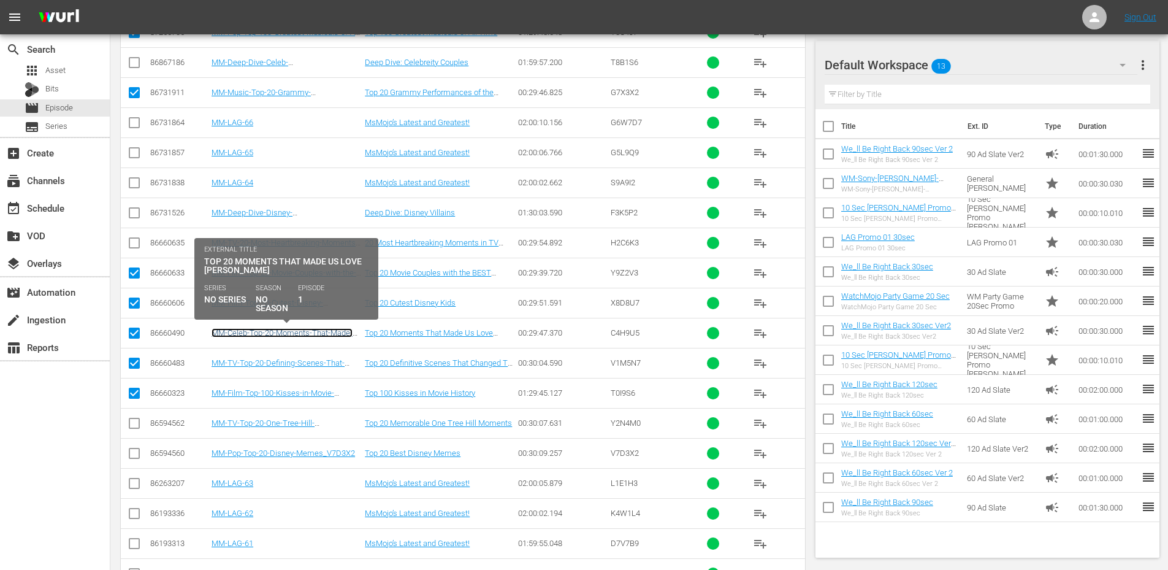
click at [273, 337] on link "MM-Celeb-Top-20-Moments-That-Made-Us-Love-Sebastian-Stan_C4H9U5" at bounding box center [282, 337] width 141 height 18
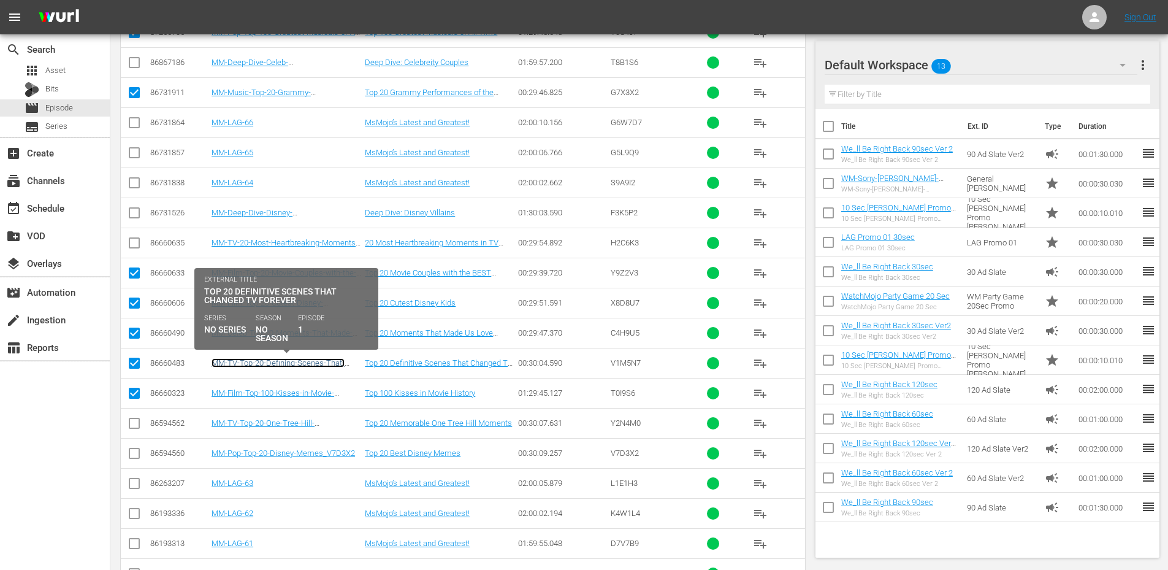
click at [271, 361] on link "MM-TV-Top-20-Defining-Scenes-That-Changed-Television-Forever_V1M5N7" at bounding box center [278, 367] width 133 height 18
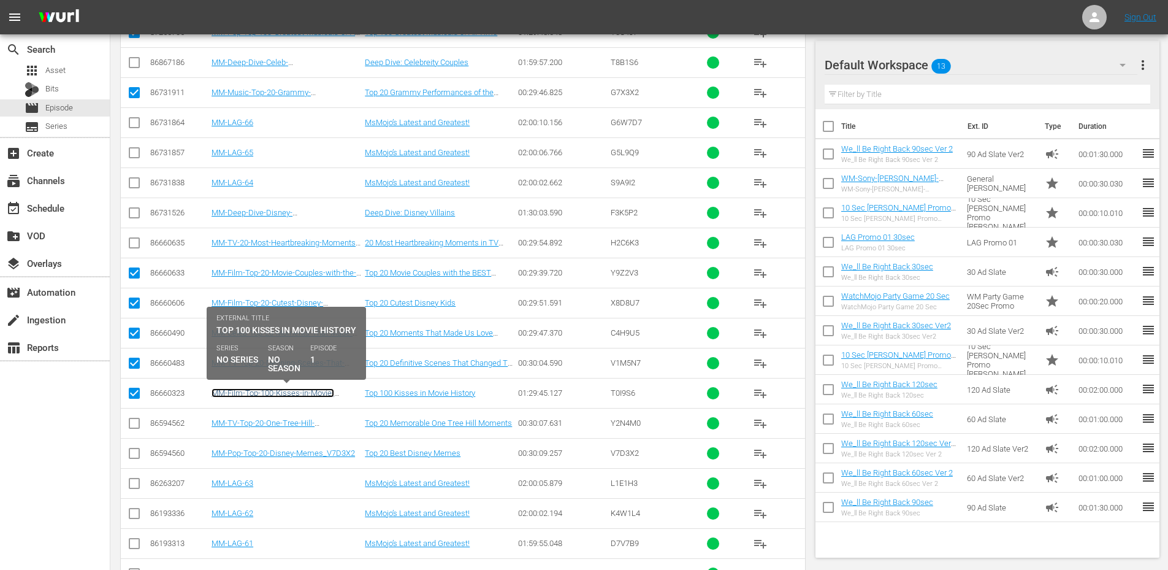
click at [271, 389] on link "MM-Film-Top-100-Kisses-in-Movie-History_T0I9S6" at bounding box center [273, 397] width 123 height 18
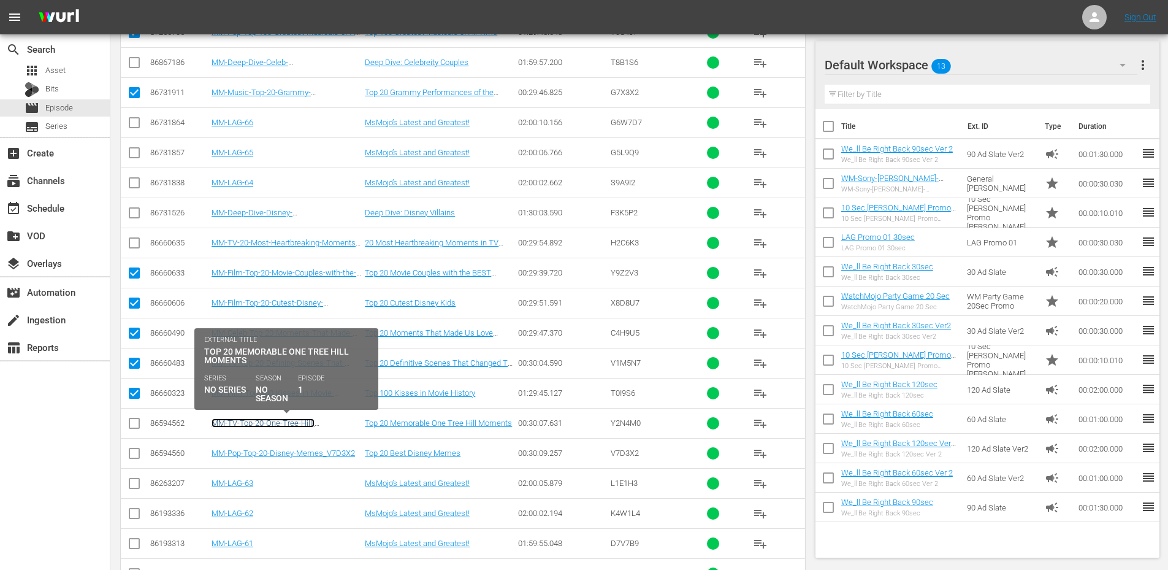
click at [270, 419] on link "MM-TV-Top-20-One-Tree-Hill-Moments_Y2N4M0" at bounding box center [263, 427] width 103 height 18
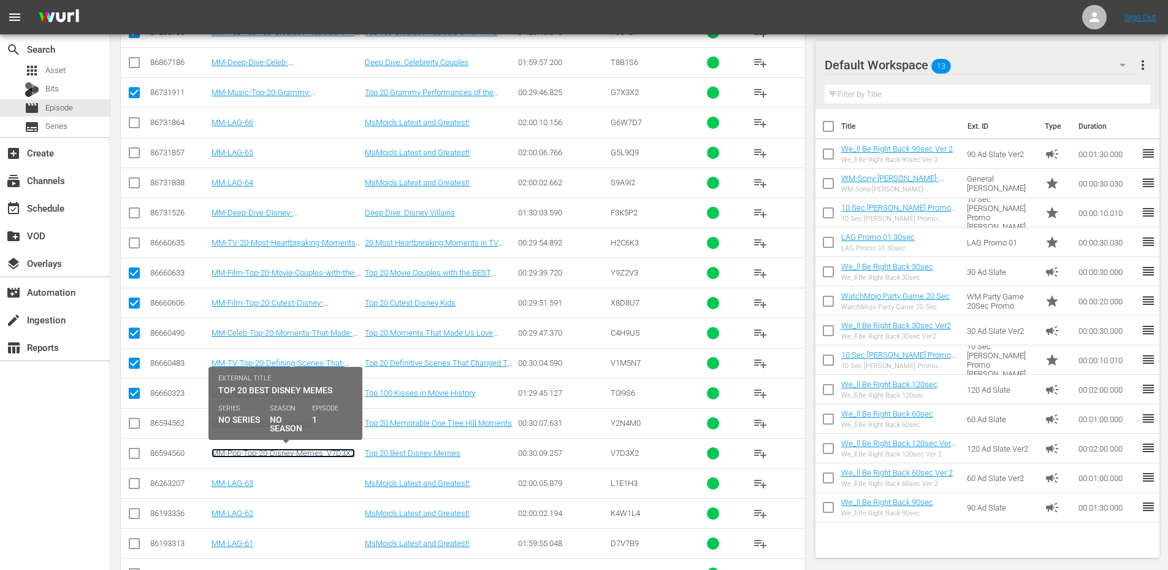
click at [282, 450] on link "MM-Pop-Top-20-Disney-Memes_V7D3X2" at bounding box center [283, 452] width 143 height 9
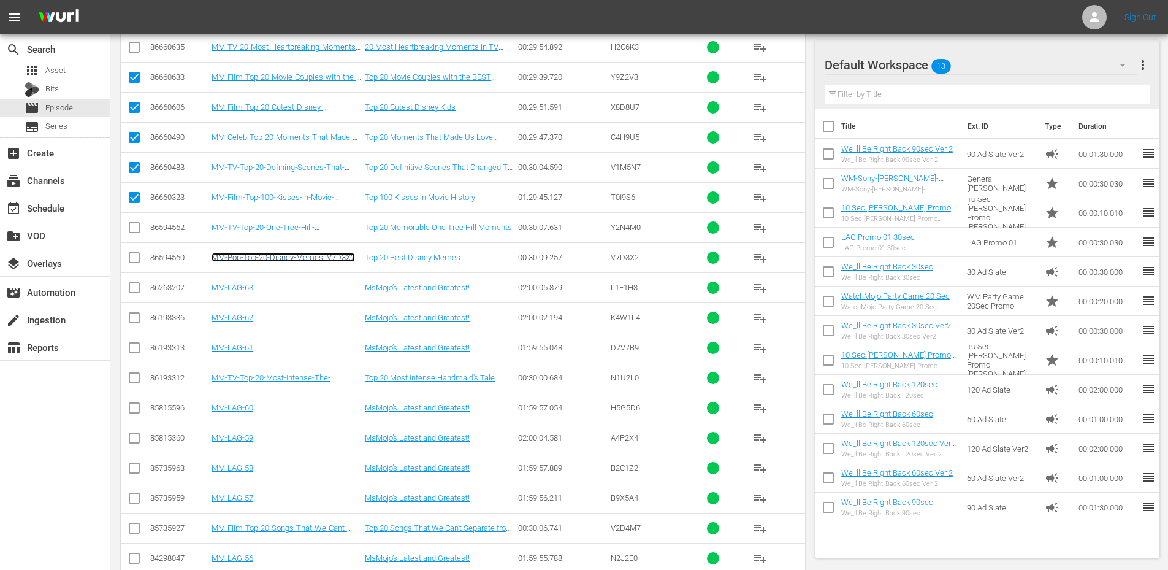
scroll to position [1769, 0]
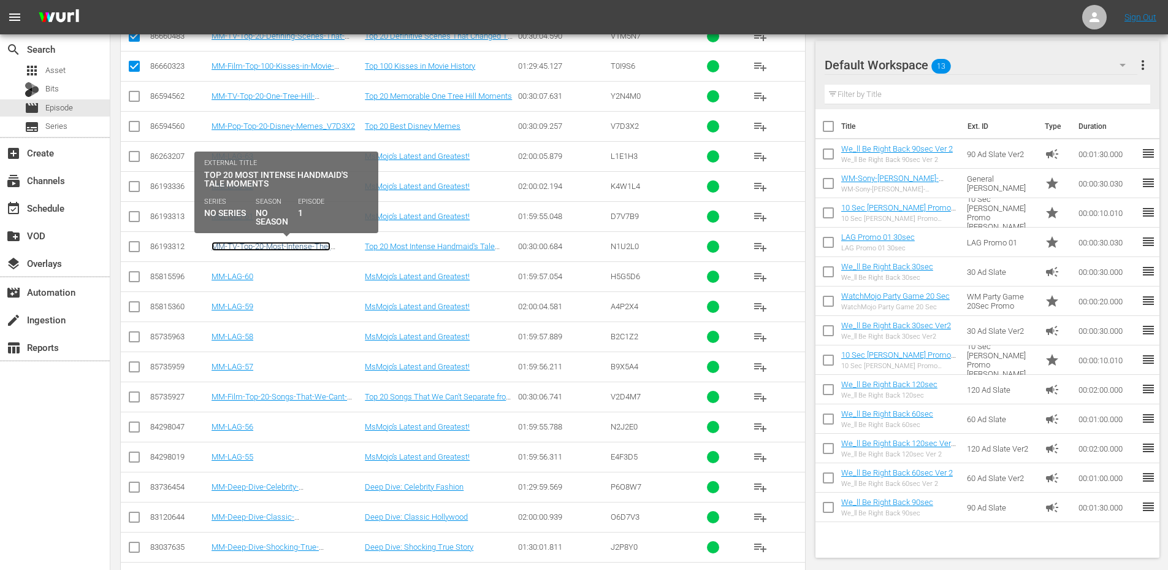
click at [294, 251] on link "MM-TV-Top-20-Most-Intense-The-Handmaids-Tale-Moments_N1U2L0" at bounding box center [275, 251] width 126 height 18
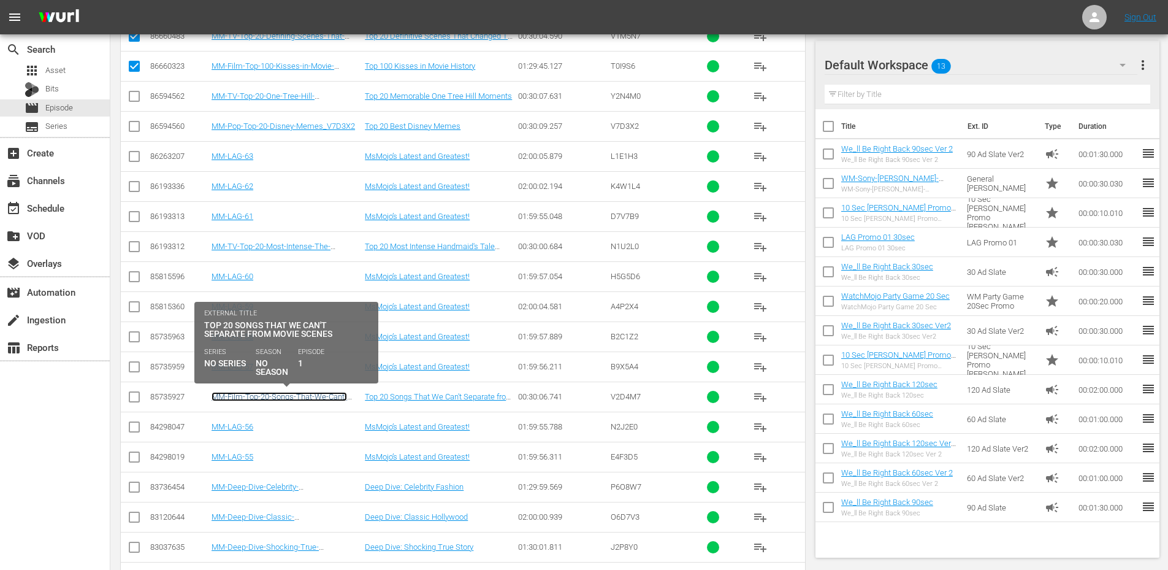
click at [285, 394] on link "MM-Film-Top-20-Songs-That-We-Cant-Separate-from-Movie-Scenes_V2D4M7" at bounding box center [280, 401] width 136 height 18
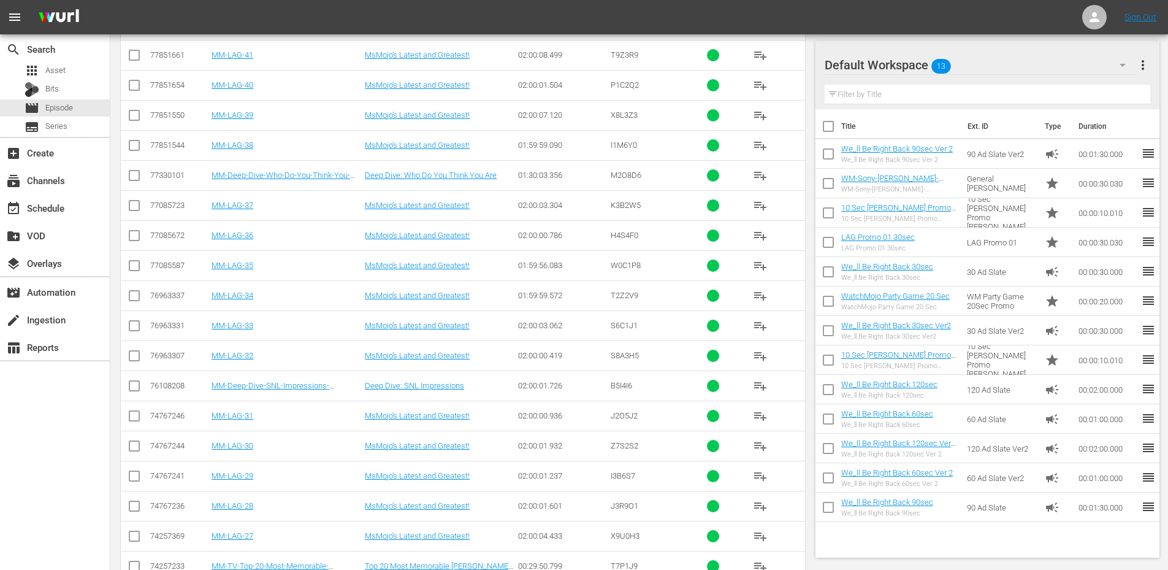
scroll to position [3117, 0]
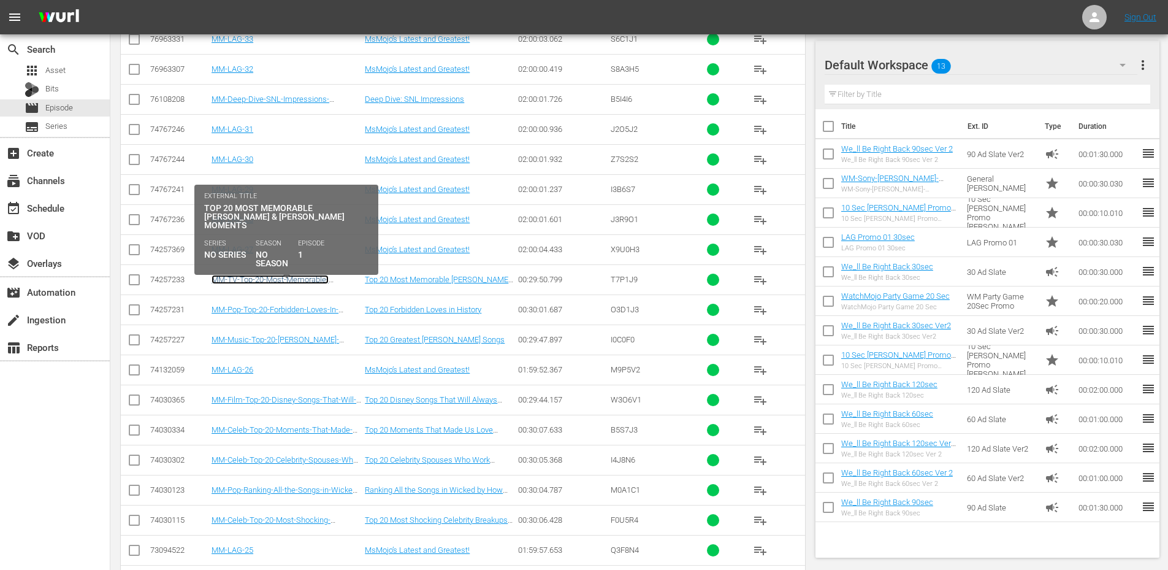
click at [296, 283] on link "MM-TV-Top-20-Most-Memorable-Ross-And-Rachel-Moments_T7P1J9" at bounding box center [281, 289] width 139 height 28
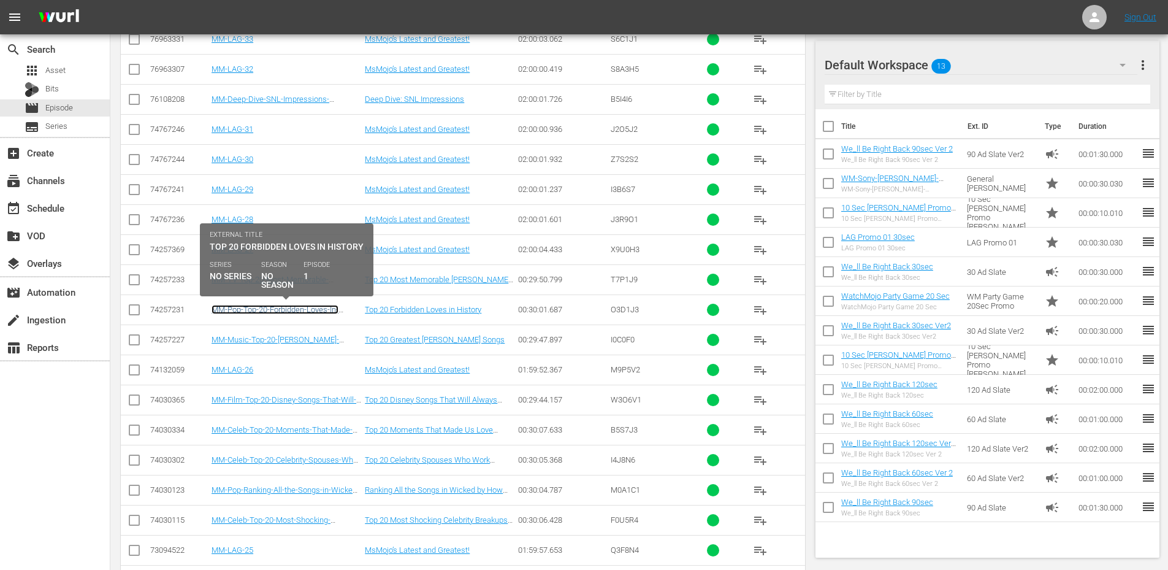
click at [285, 307] on link "MM-Pop-Top-20-Forbidden-Loves-In-History_O3D1J3" at bounding box center [275, 314] width 127 height 18
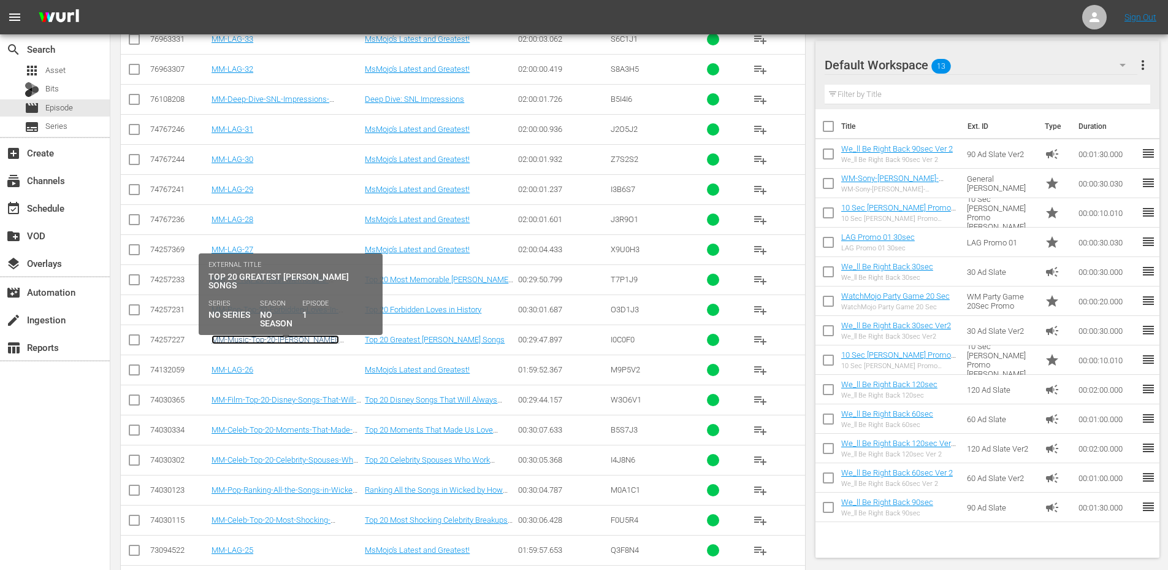
click at [274, 338] on link "MM-Music-Top-20-Celine-Dion-Songs_I0C0F0" at bounding box center [276, 344] width 128 height 18
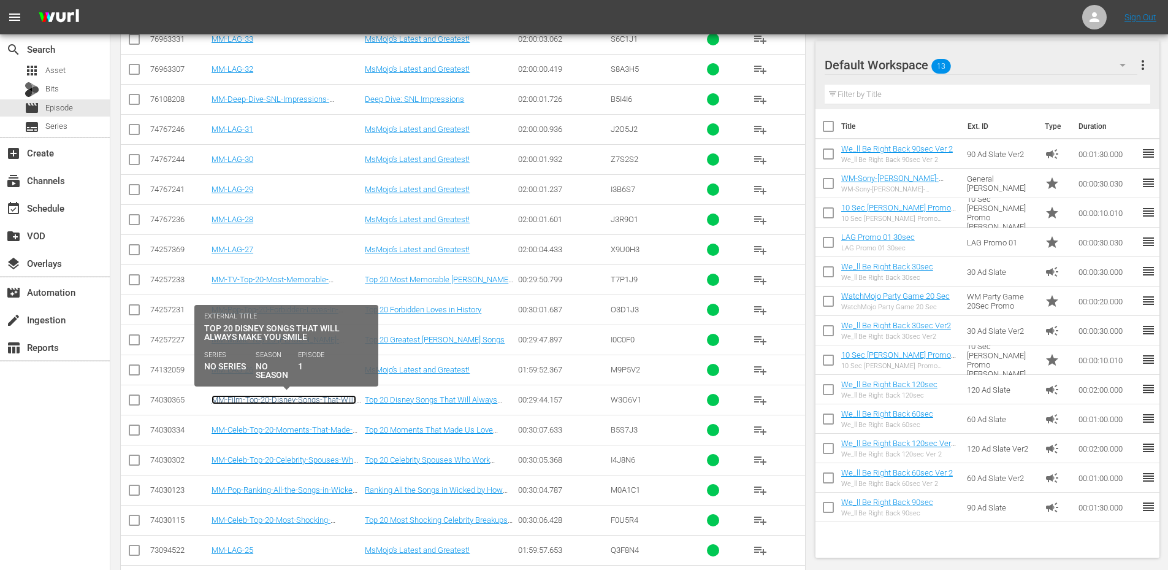
click at [276, 397] on link "MM-Film-Top-20-Disney-Songs-That-Will-Always-Make-You-Smile_W3O6V1" at bounding box center [284, 404] width 145 height 18
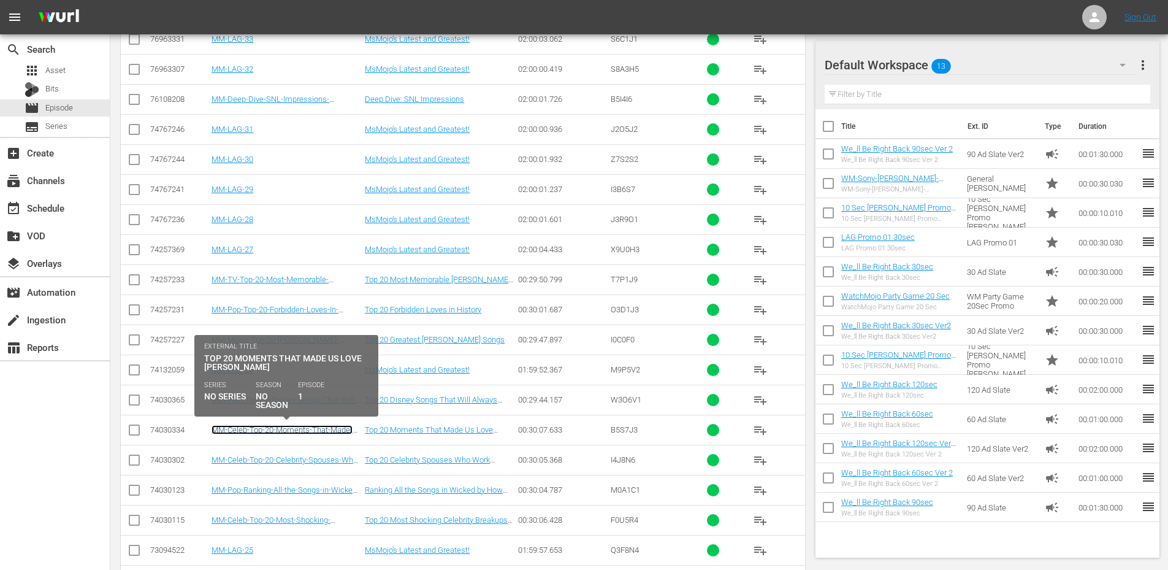
click at [271, 427] on link "MM-Celeb-Top-20-Moments-That-Made-Us-Love-Kristen-Bell_B5S7J3" at bounding box center [282, 434] width 141 height 18
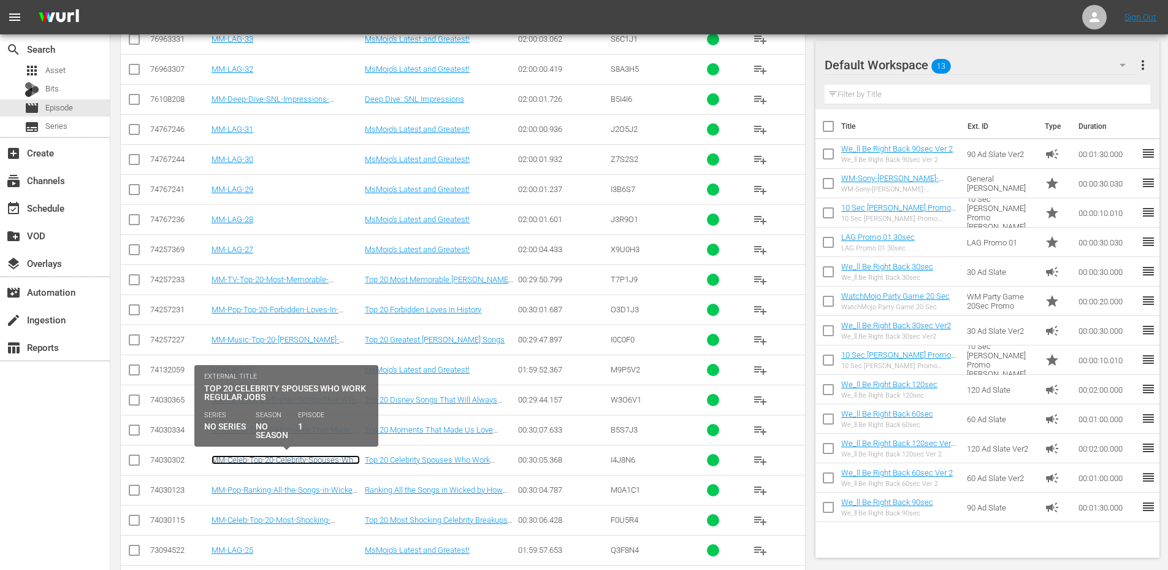
click at [264, 457] on link "MM-Celeb-Top-20-Celebrity-Spouses-Who-Work-Regular-Jobs_I4J8N6" at bounding box center [286, 464] width 148 height 18
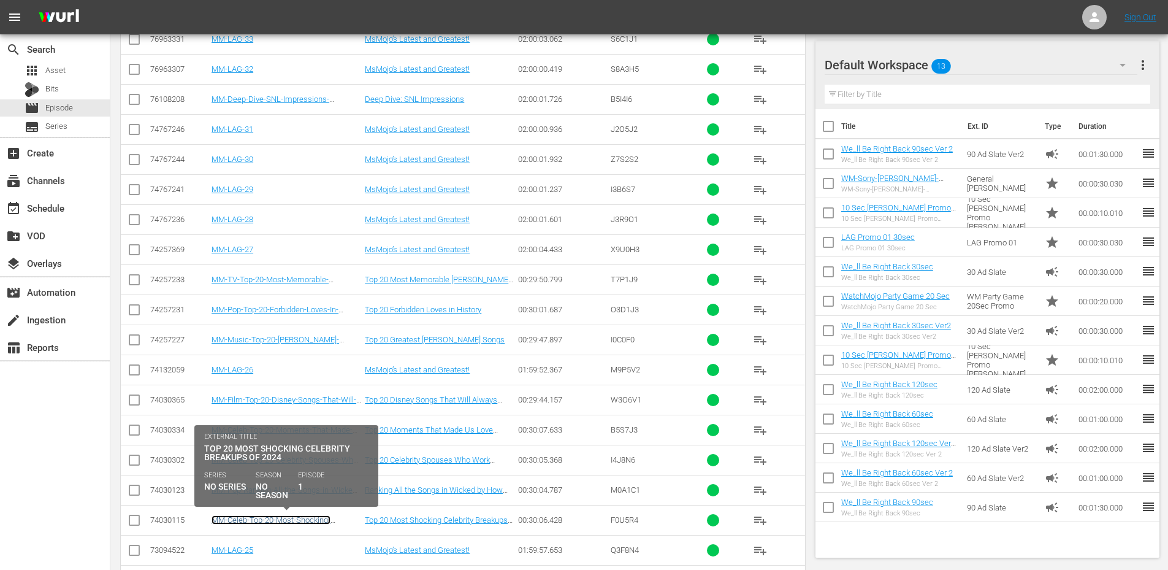
click at [260, 519] on link "MM-Celeb-Top-20-Most-Shocking-Celebrity-Breakups-of-2024_F0U5R4" at bounding box center [274, 524] width 125 height 18
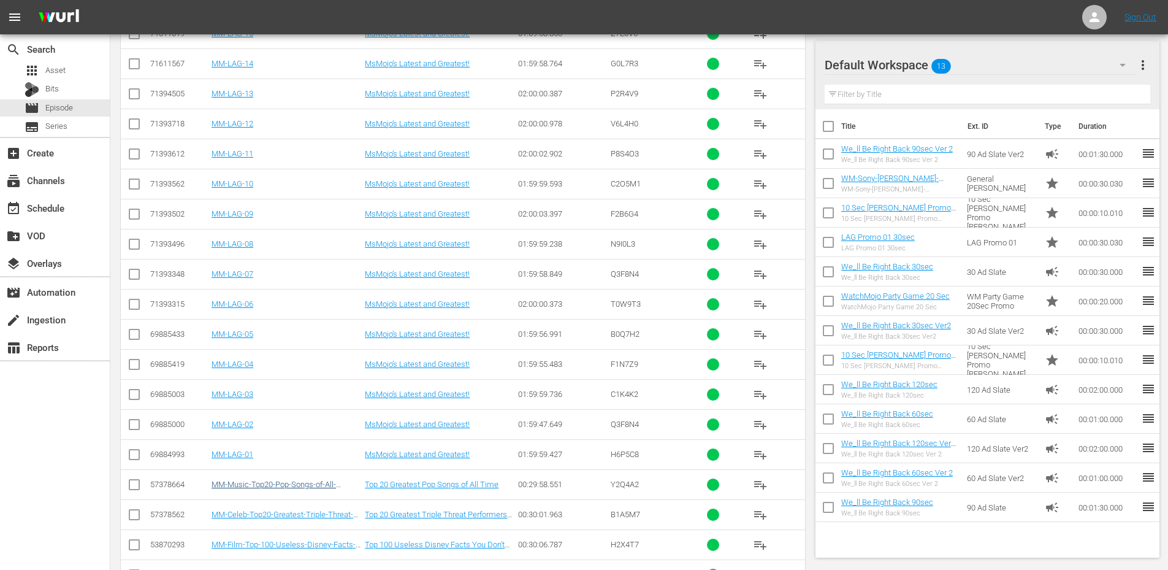
scroll to position [4548, 0]
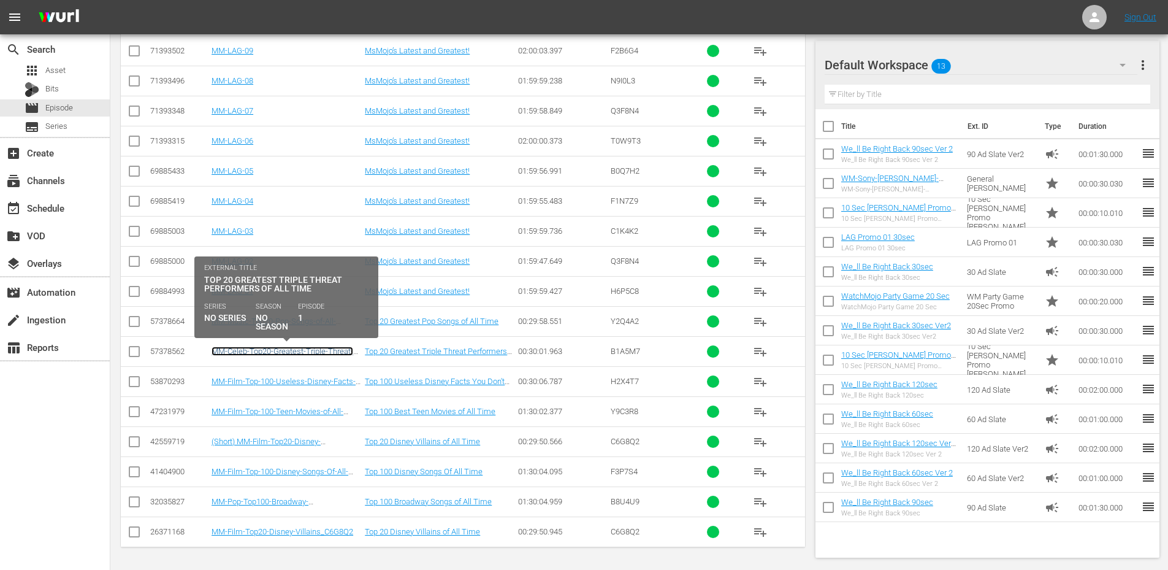
click at [284, 355] on link "MM-Celeb-Top20-Greatest-Triple-Threat-Performers_B1A5M7" at bounding box center [283, 355] width 142 height 18
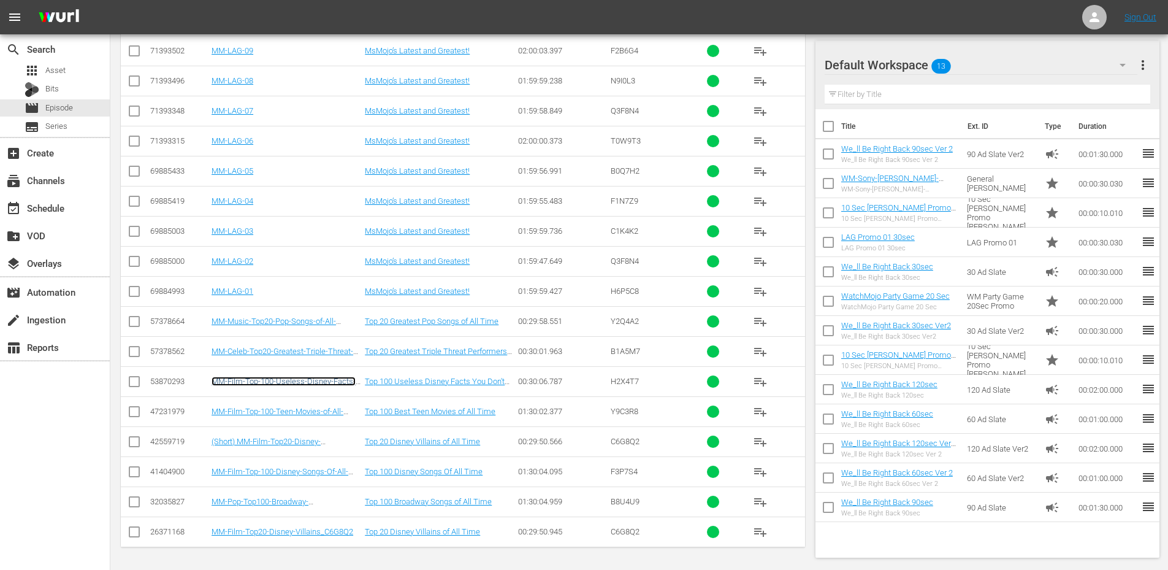
click at [280, 378] on link "MM-Film-Top-100-Useless-Disney-Facts-You-Dont-Need-to-Know_H2X4T7" at bounding box center [284, 385] width 144 height 18
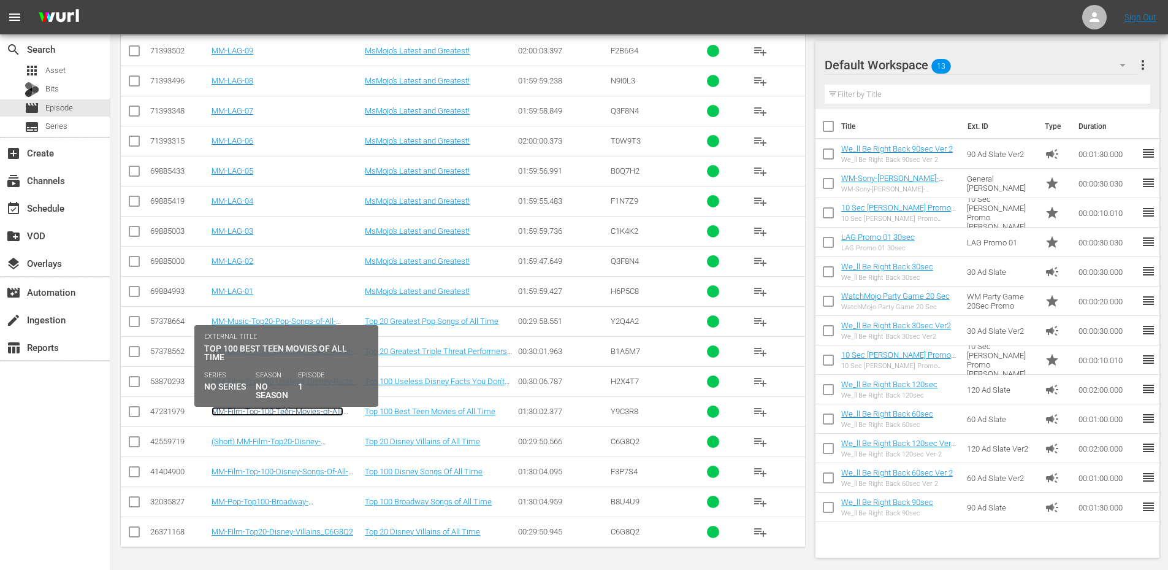
click at [280, 408] on link "MM-Film-Top-100-Teen-Movies-of-All-Time_Y9C3R8" at bounding box center [278, 415] width 132 height 18
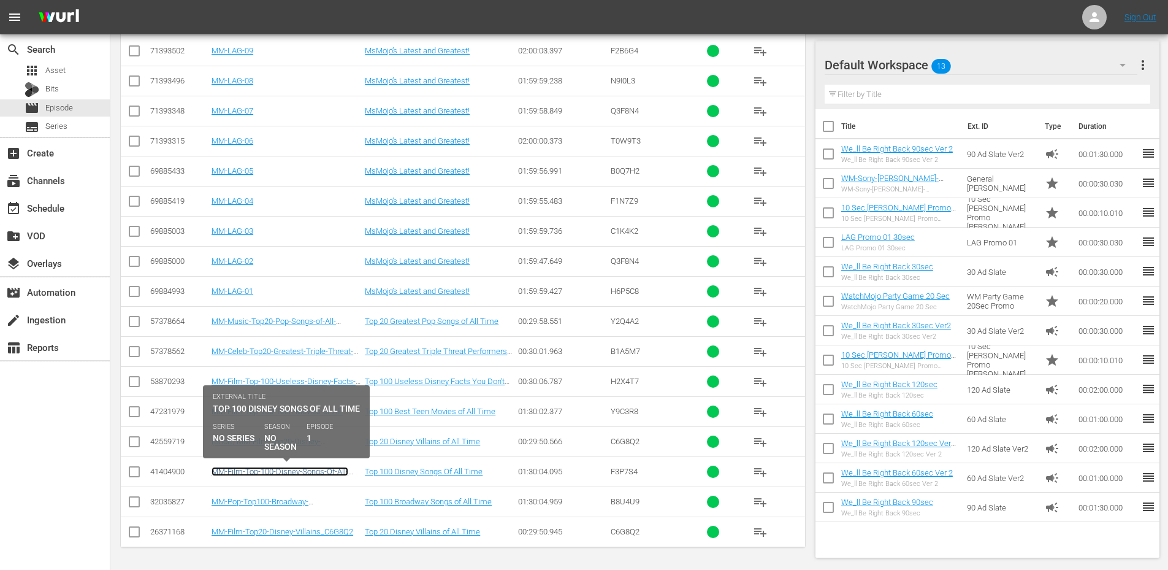
click at [274, 475] on link "MM-Film-Top-100-Disney-Songs-Of-All-Time_F3P7S4" at bounding box center [280, 476] width 137 height 18
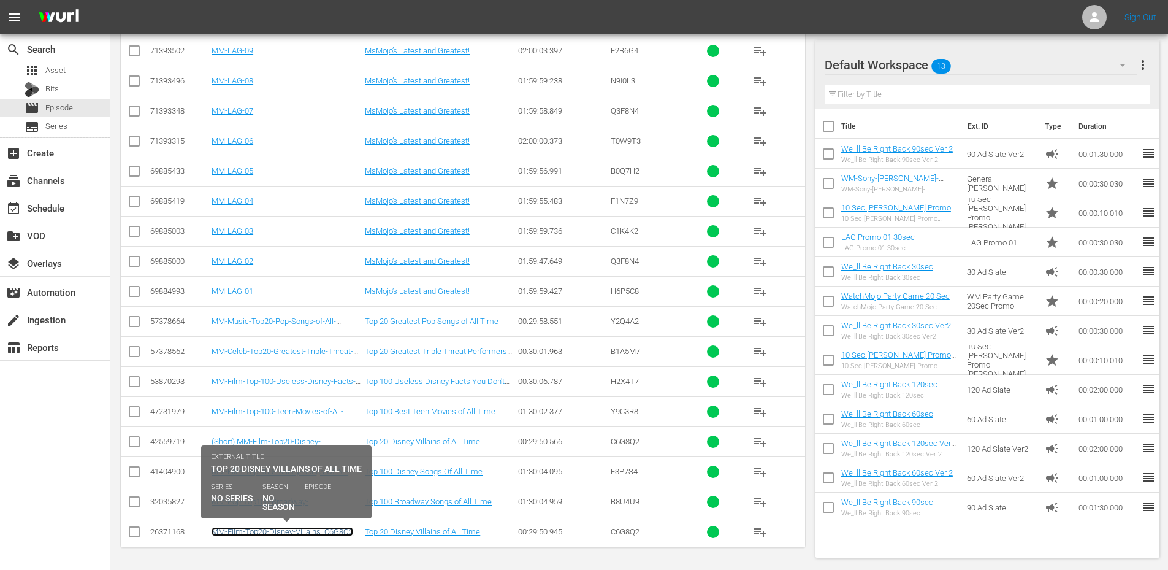
click at [279, 529] on link "MM-Film-Top20-Disney-Villains_C6G8Q2" at bounding box center [283, 531] width 142 height 9
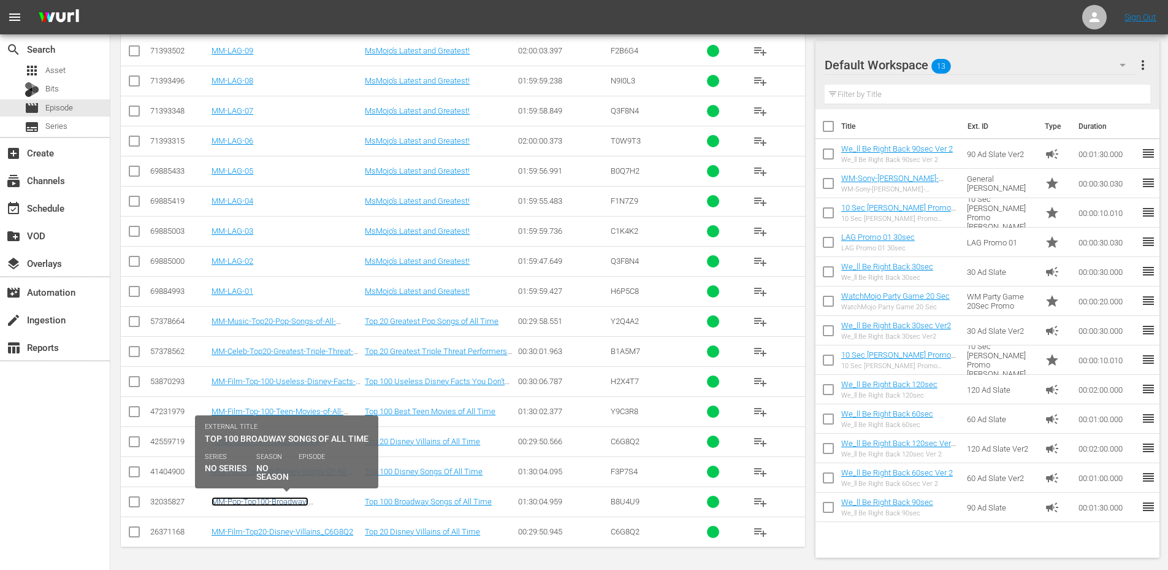
click at [279, 500] on link "MM-Pop-Top100-Broadway-Songs_B8U4U9" at bounding box center [260, 506] width 97 height 18
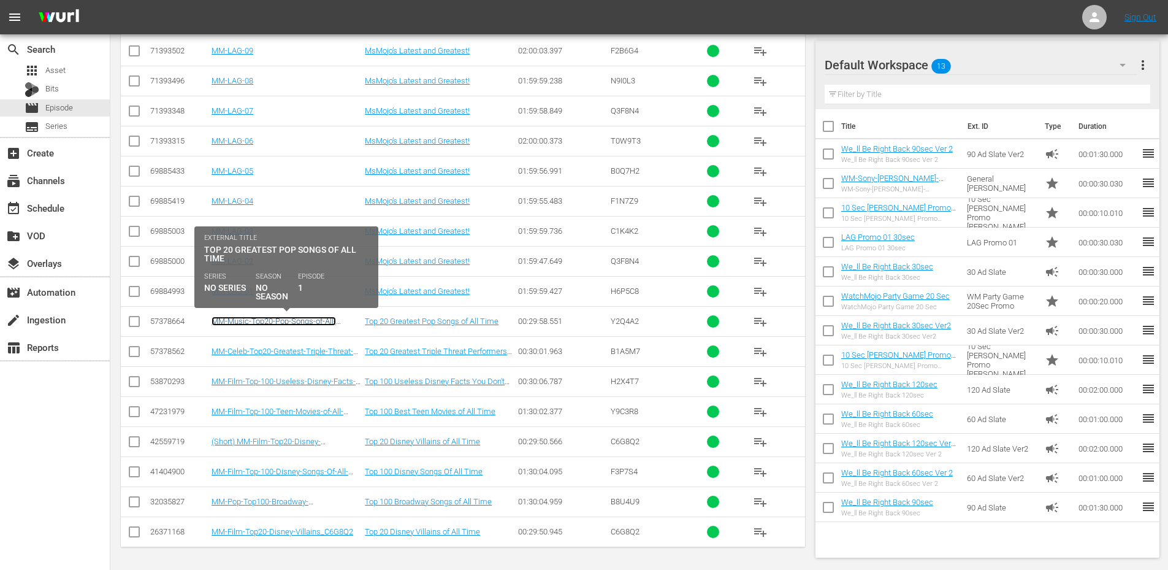
click at [292, 321] on link "MM-Music-Top20-Pop-Songs-of-All-Time_Y2Q4A2" at bounding box center [274, 325] width 124 height 18
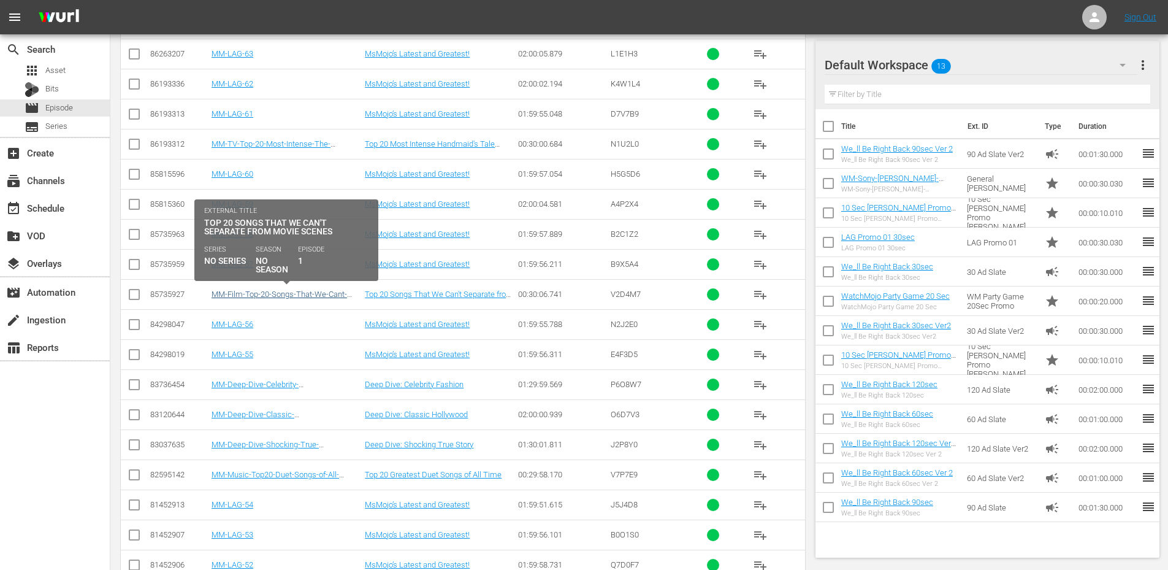
scroll to position [1809, 0]
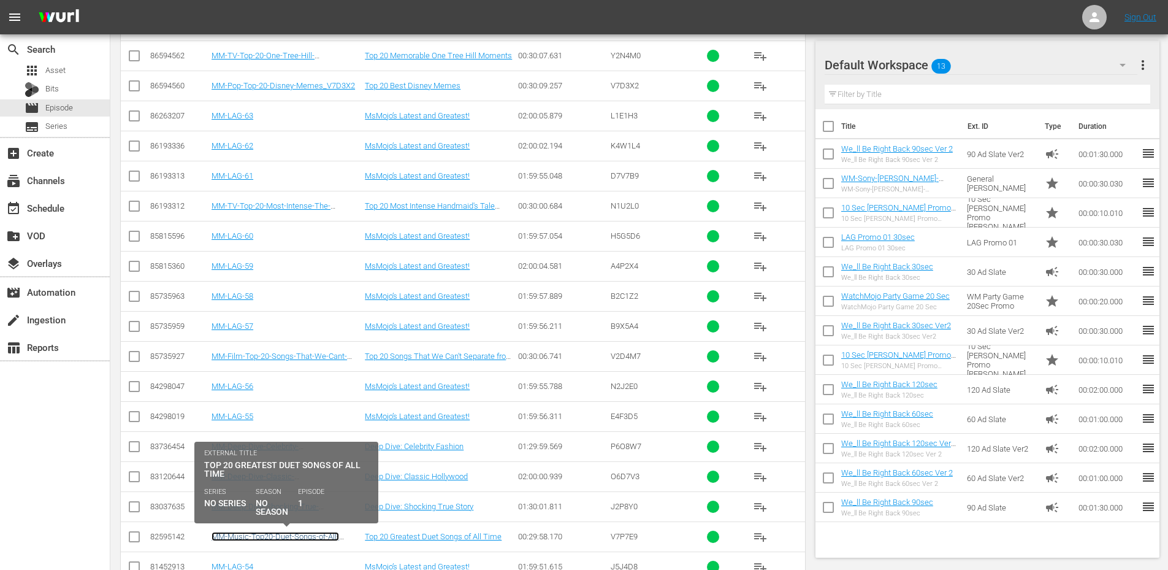
click at [302, 536] on link "MM-Music-Top20-Duet-Songs-of-All-Time_V7P7E9" at bounding box center [276, 541] width 128 height 18
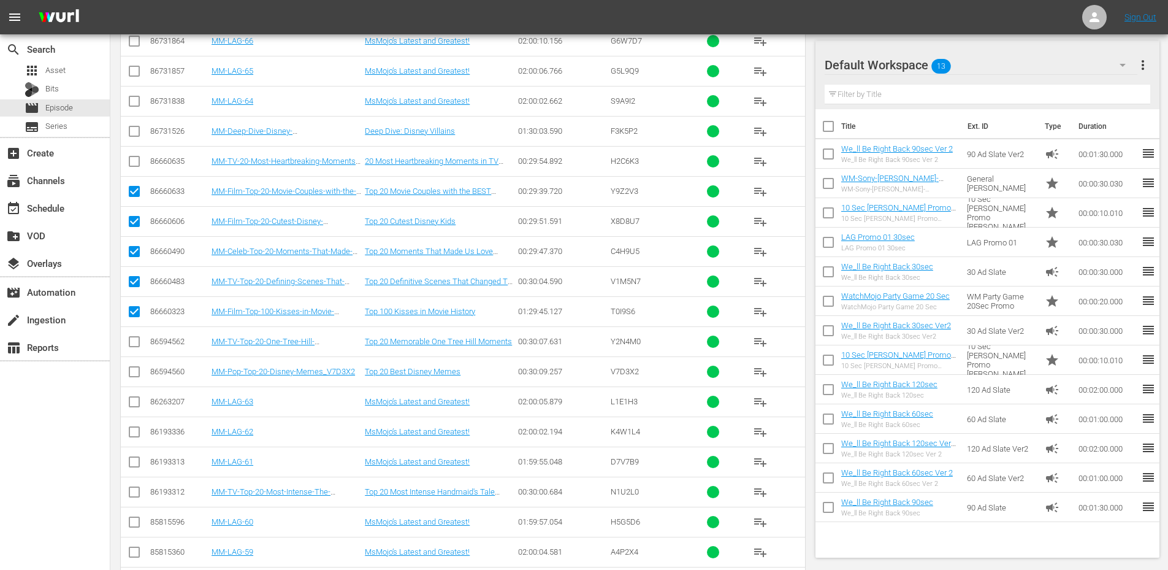
scroll to position [1401, 0]
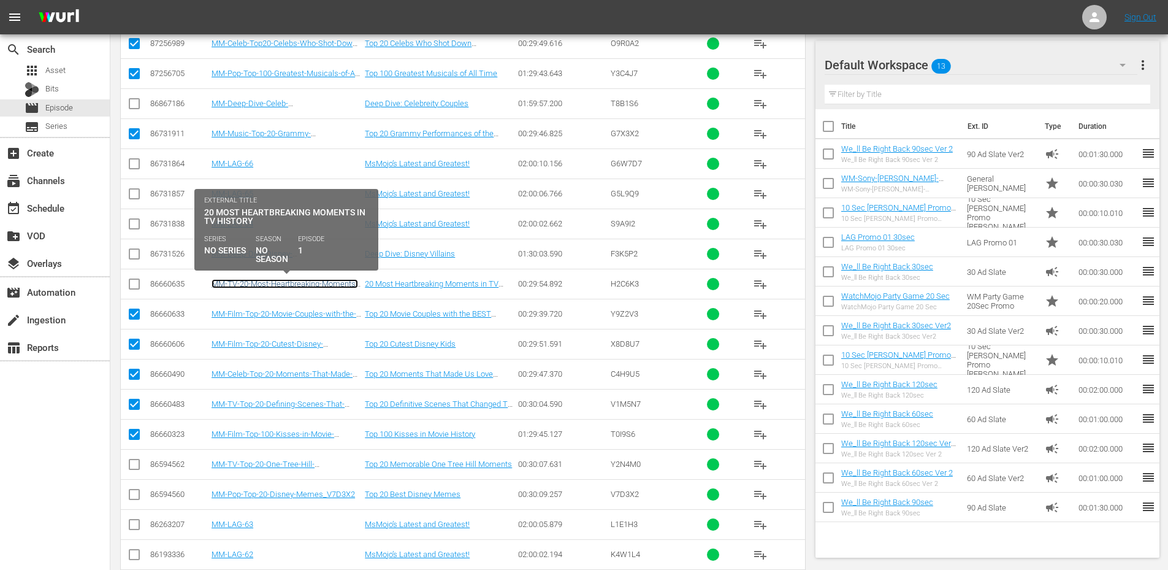
click at [323, 284] on link "MM-TV-20-Most-Heartbreaking-Moments-in-TV-History_H2C6K3" at bounding box center [285, 288] width 147 height 18
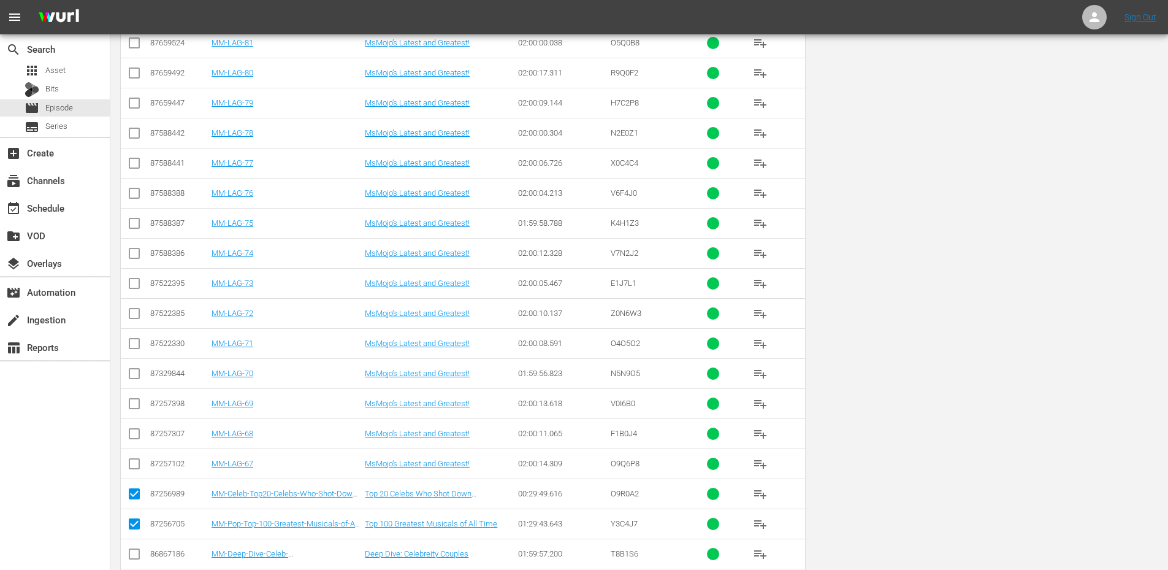
scroll to position [0, 0]
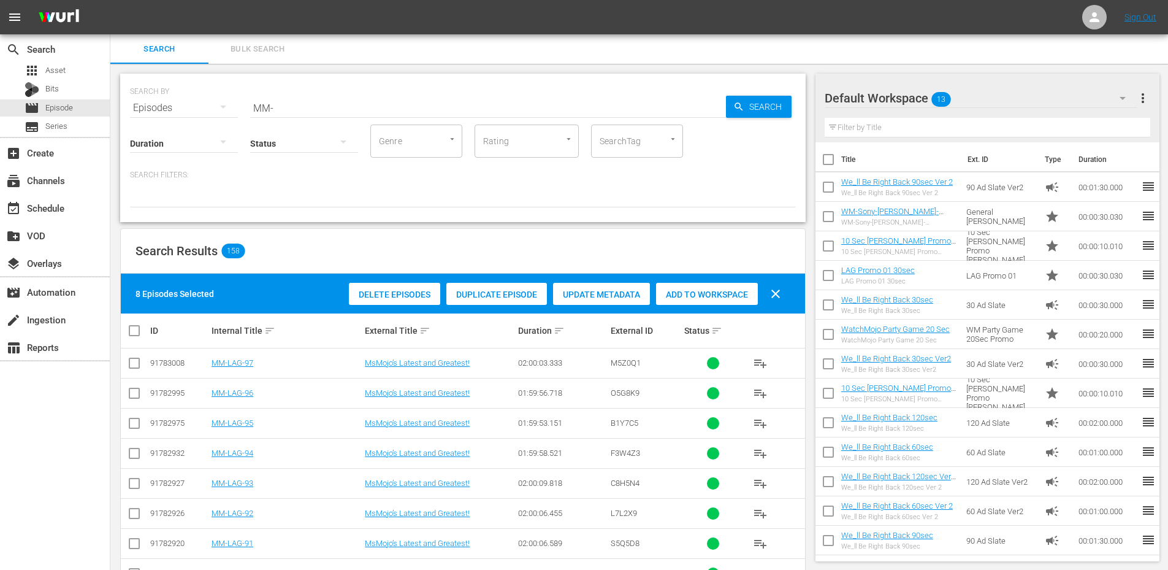
click at [656, 142] on div at bounding box center [667, 138] width 22 height 13
type input "20"
click at [614, 182] on li "top 20" at bounding box center [637, 175] width 92 height 20
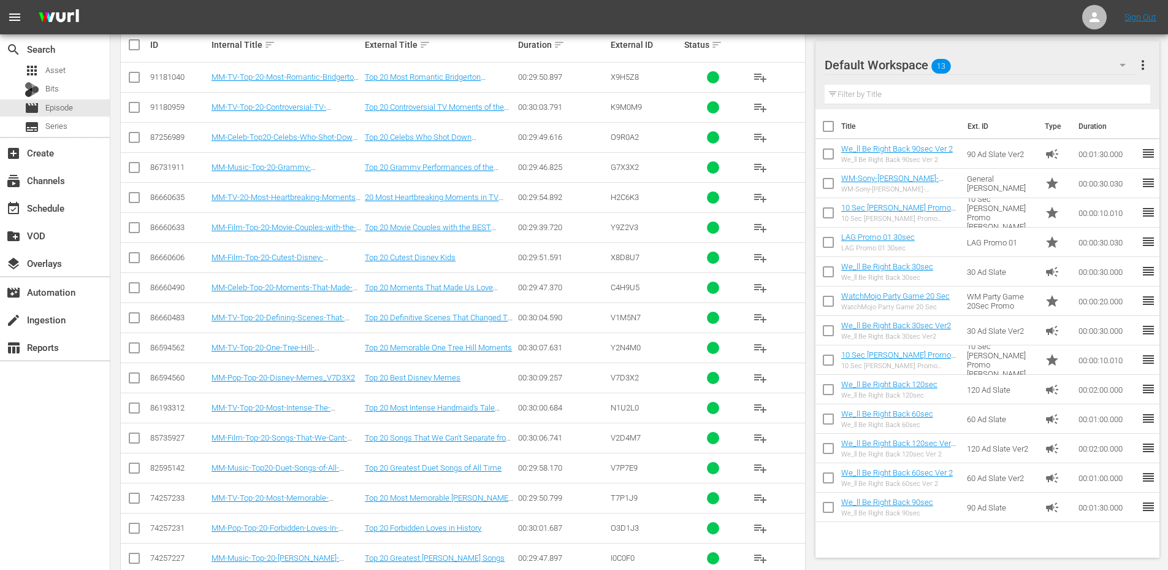
scroll to position [286, 0]
click at [422, 315] on link "Top 20 Definitive Scenes That Changed TV Forever" at bounding box center [439, 321] width 148 height 18
click at [418, 259] on link "Top 20 Cutest Disney Kids" at bounding box center [410, 256] width 91 height 9
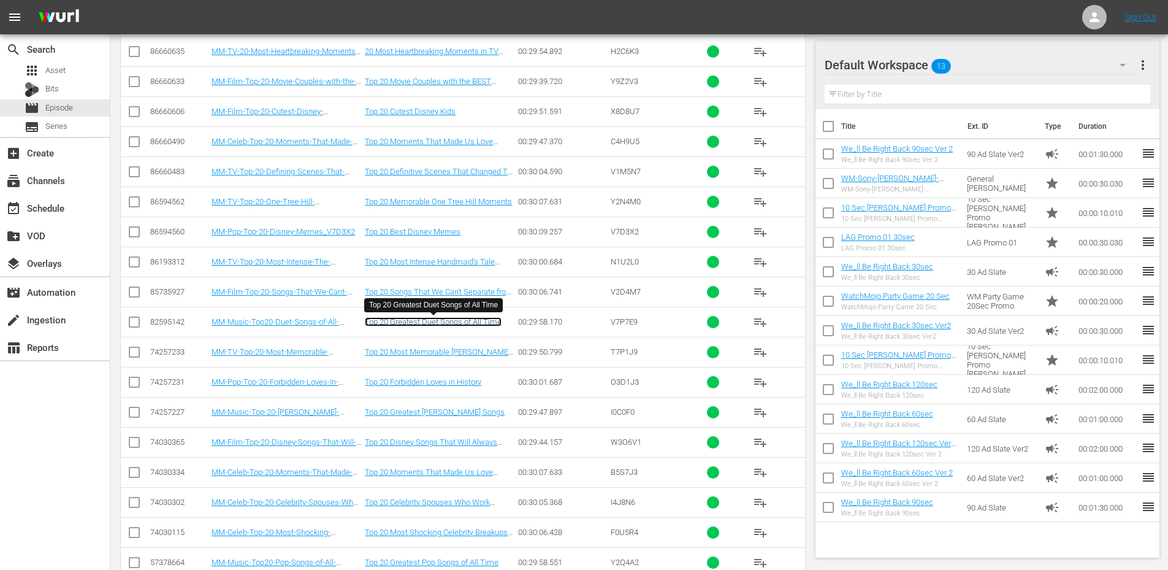
click at [453, 324] on link "Top 20 Greatest Duet Songs of All Time" at bounding box center [433, 321] width 137 height 9
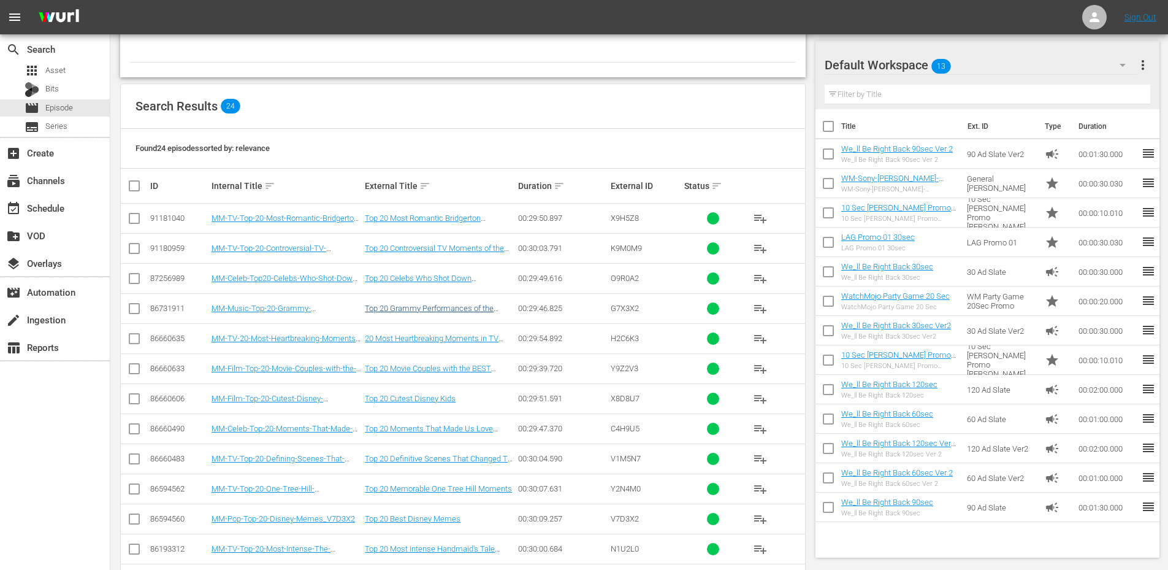
scroll to position [113, 0]
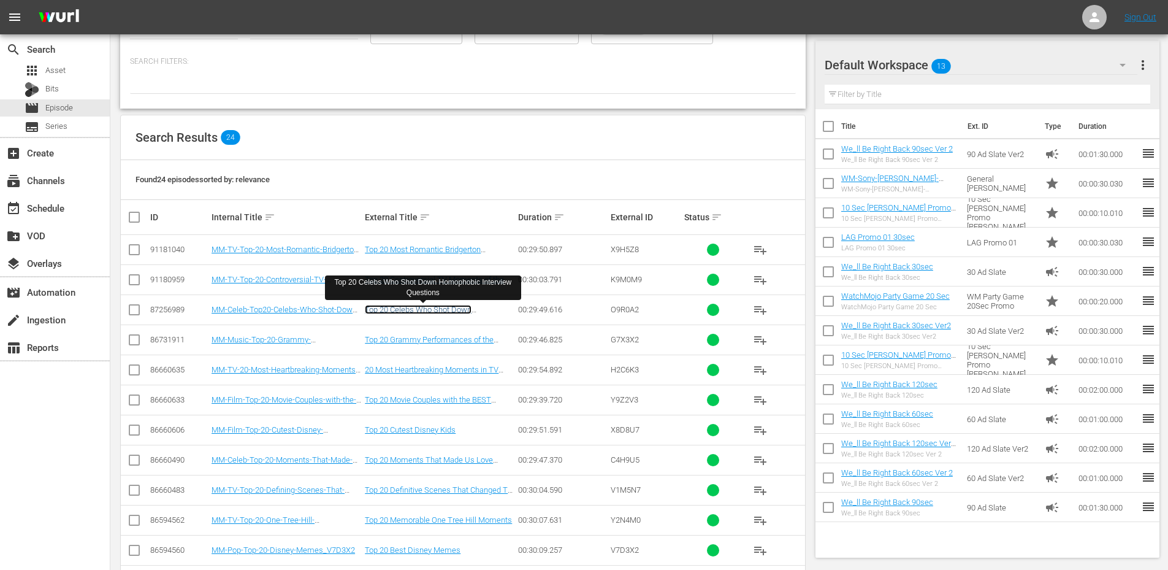
click at [413, 307] on link "Top 20 Celebs Who Shot Down Homophobic Interview Questions" at bounding box center [422, 314] width 115 height 18
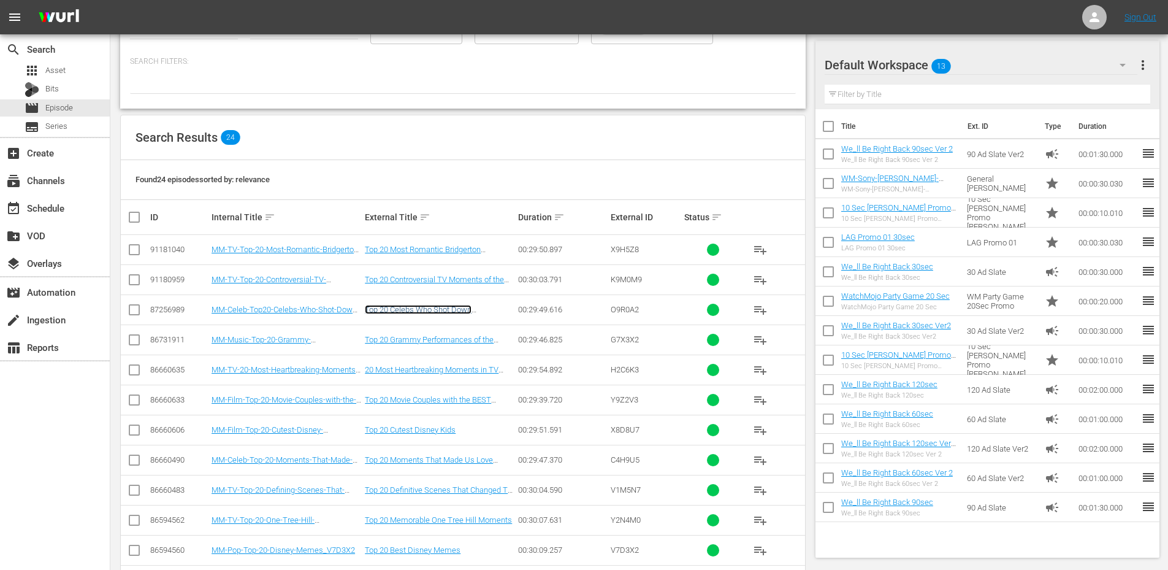
scroll to position [277, 0]
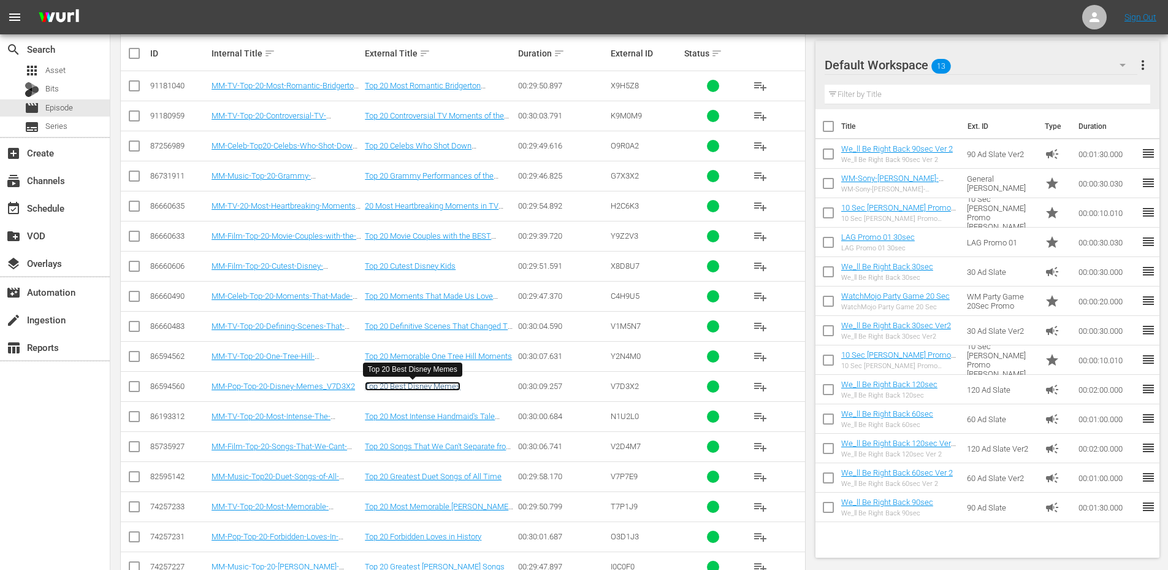
click at [424, 386] on link "Top 20 Best Disney Memes" at bounding box center [413, 385] width 96 height 9
click at [469, 419] on link "Top 20 Most Intense Handmaid's Tale Moments" at bounding box center [430, 420] width 130 height 18
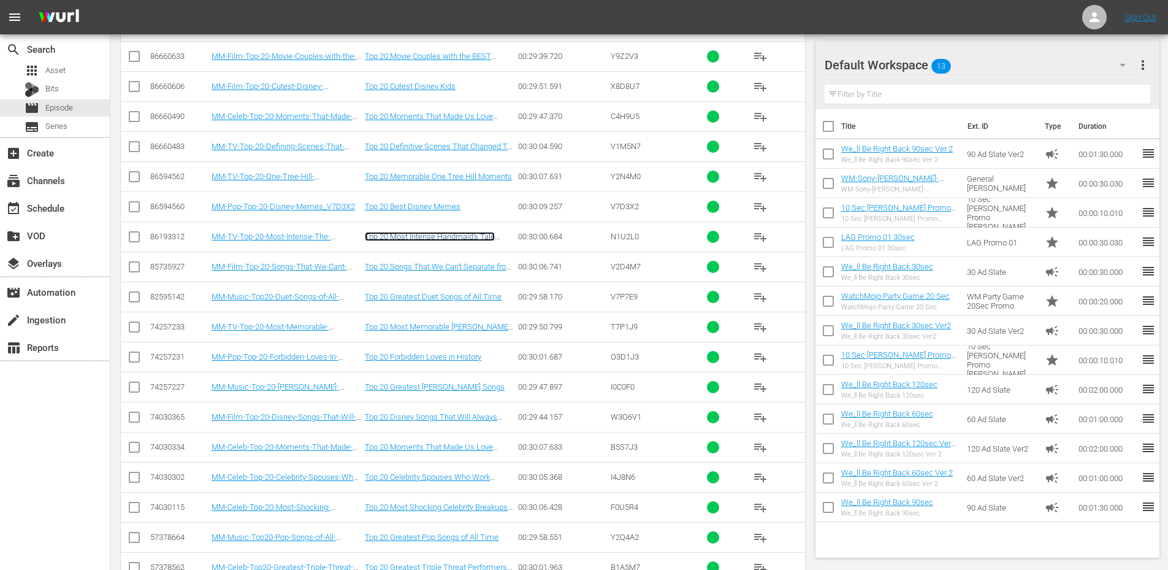
scroll to position [522, 0]
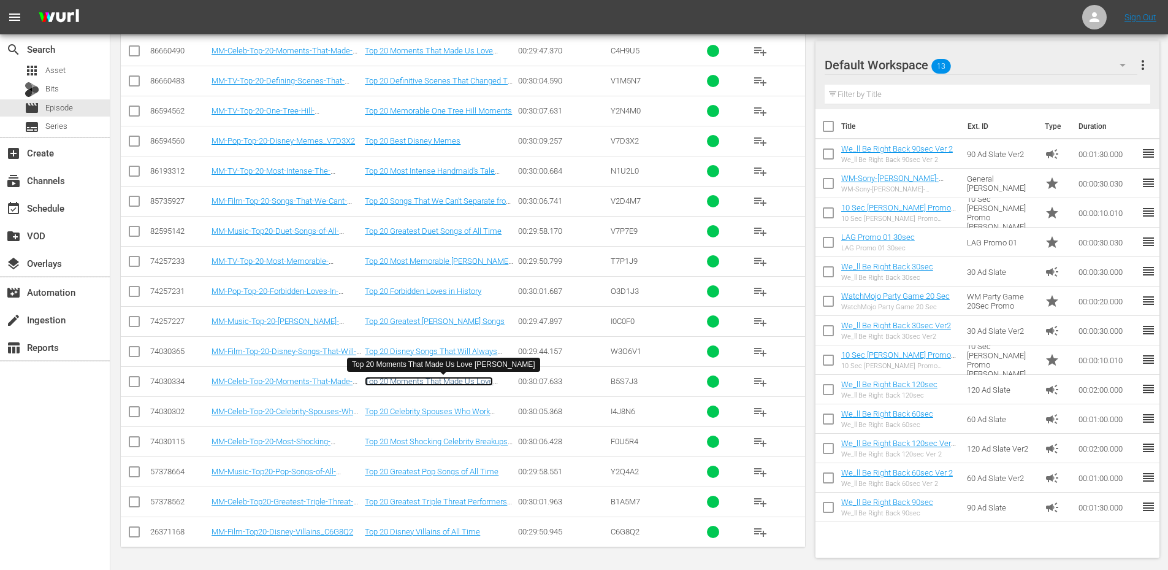
click at [444, 384] on link "Top 20 Moments That Made Us Love Kristen Bell" at bounding box center [429, 385] width 128 height 18
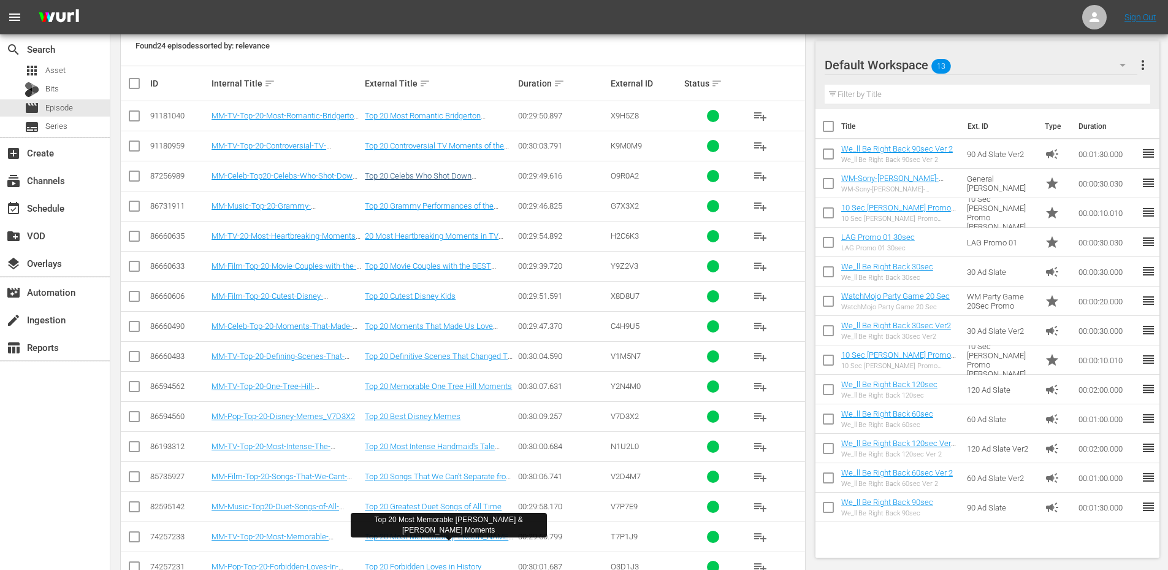
scroll to position [154, 0]
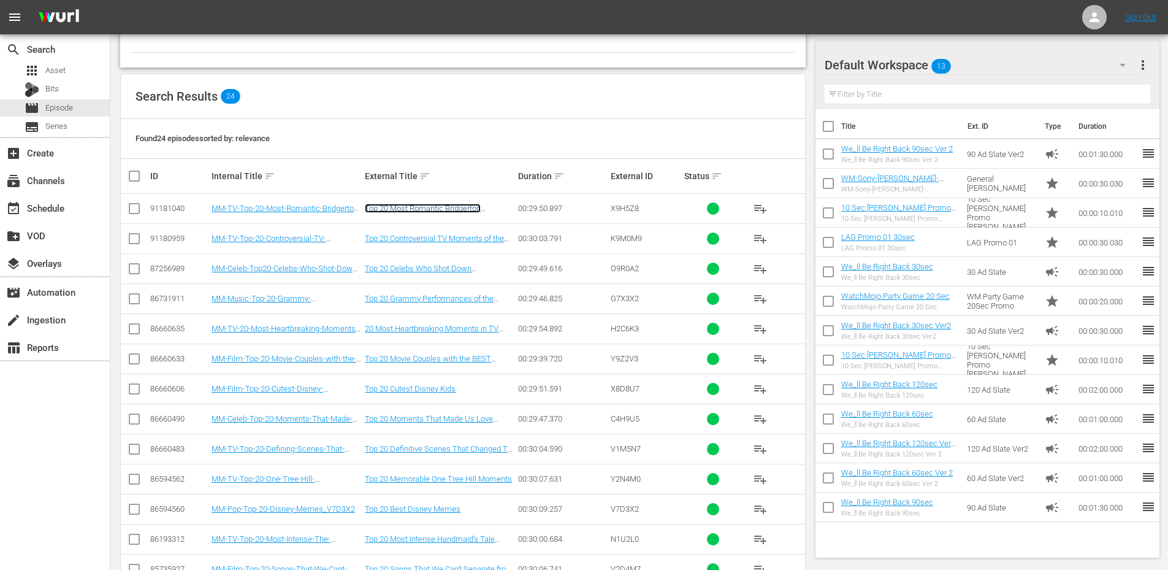
click at [409, 208] on link "Top 20 Most Romantic Bridgerton Moments" at bounding box center [423, 213] width 116 height 18
click at [455, 239] on link "Top 20 Controversial TV Moments of the 2000s" at bounding box center [434, 243] width 139 height 18
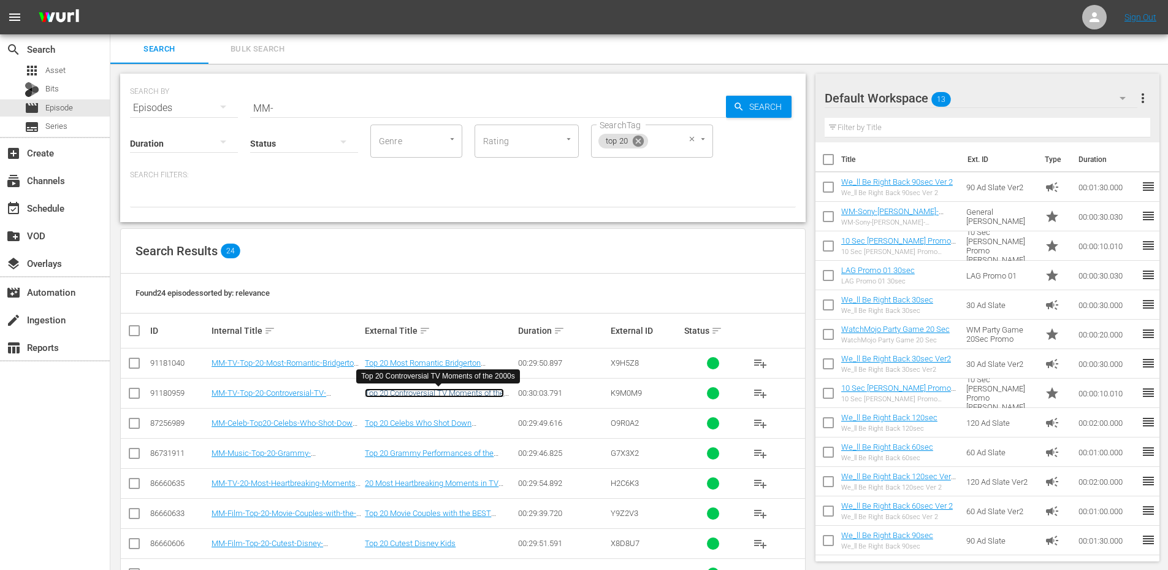
click at [638, 145] on icon at bounding box center [638, 140] width 11 height 11
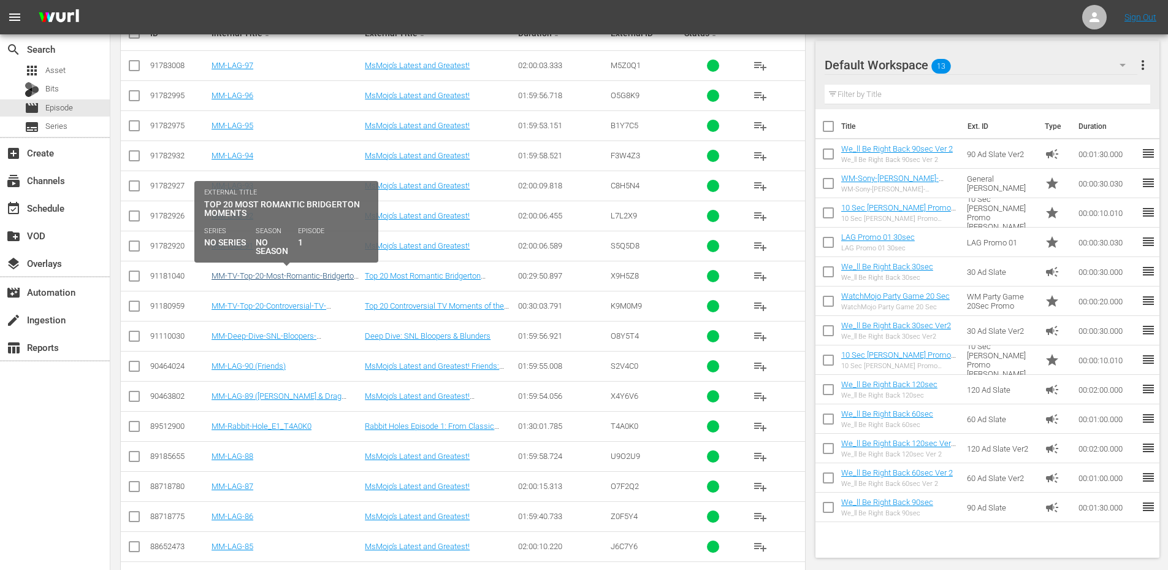
scroll to position [432, 0]
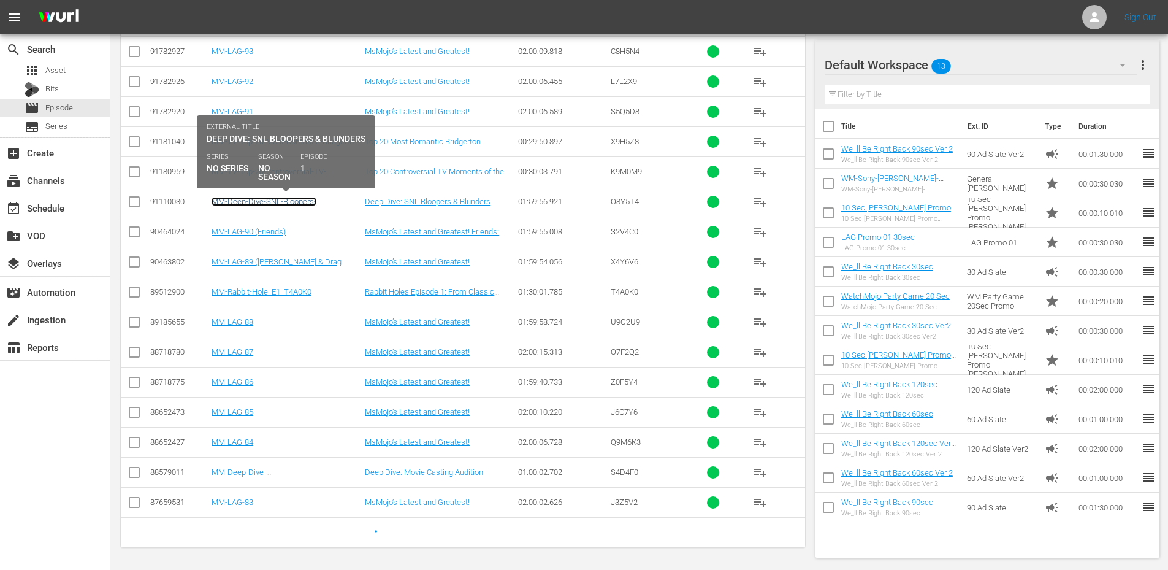
click at [282, 199] on link "MM-Deep-Dive-SNL-Bloopers-Blunders_Dive148_O8Y5T4" at bounding box center [264, 206] width 105 height 18
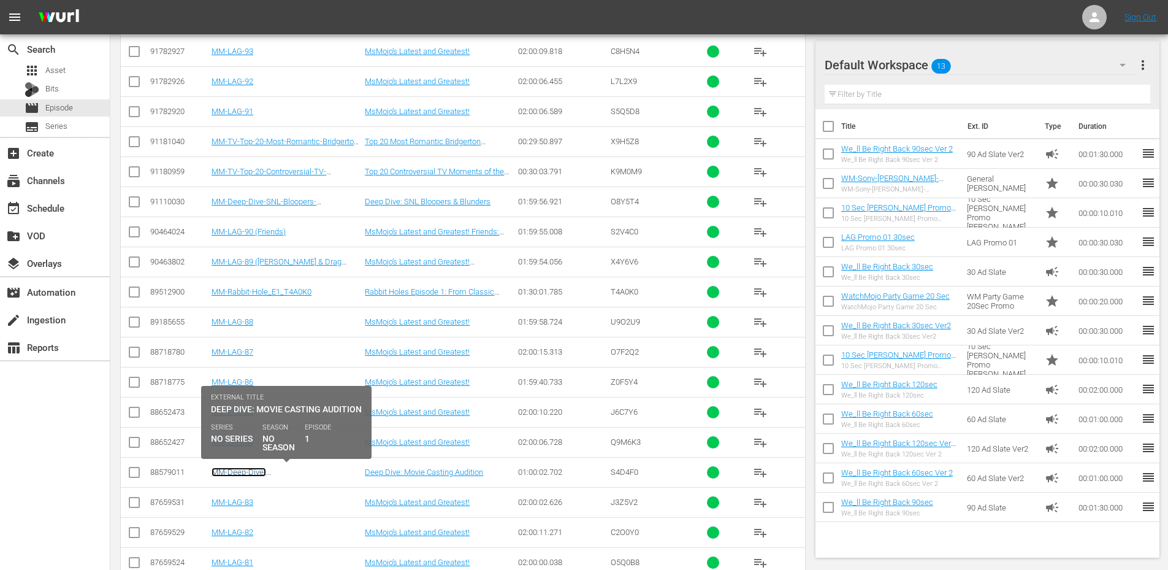
click at [248, 475] on link "MM-Deep-Dive-Movie_Casting_Audition_Dive146_S4D4F0" at bounding box center [285, 476] width 146 height 18
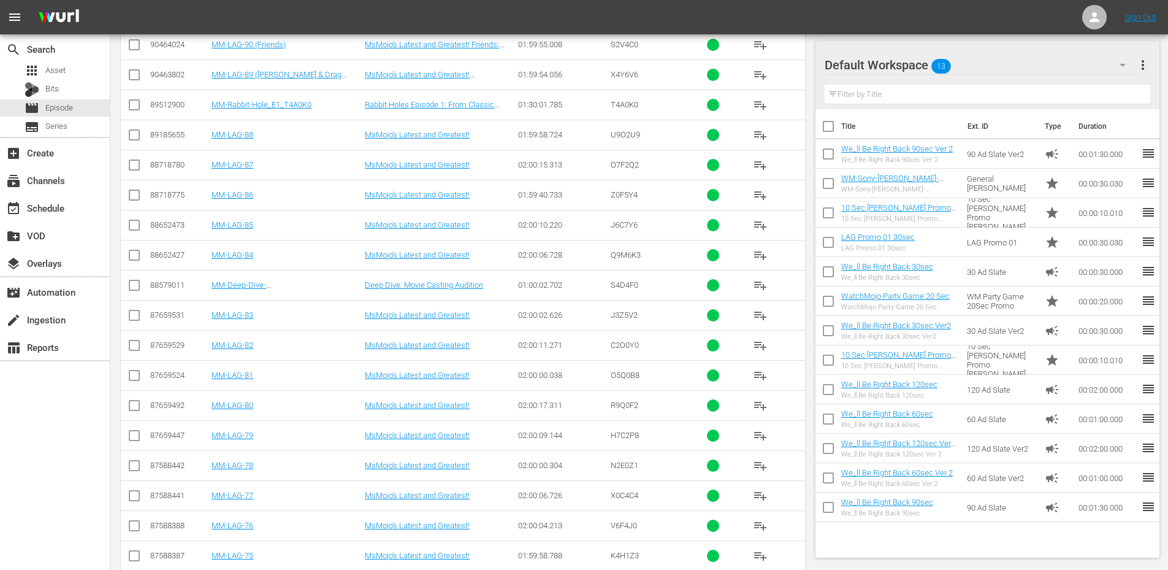
scroll to position [1219, 0]
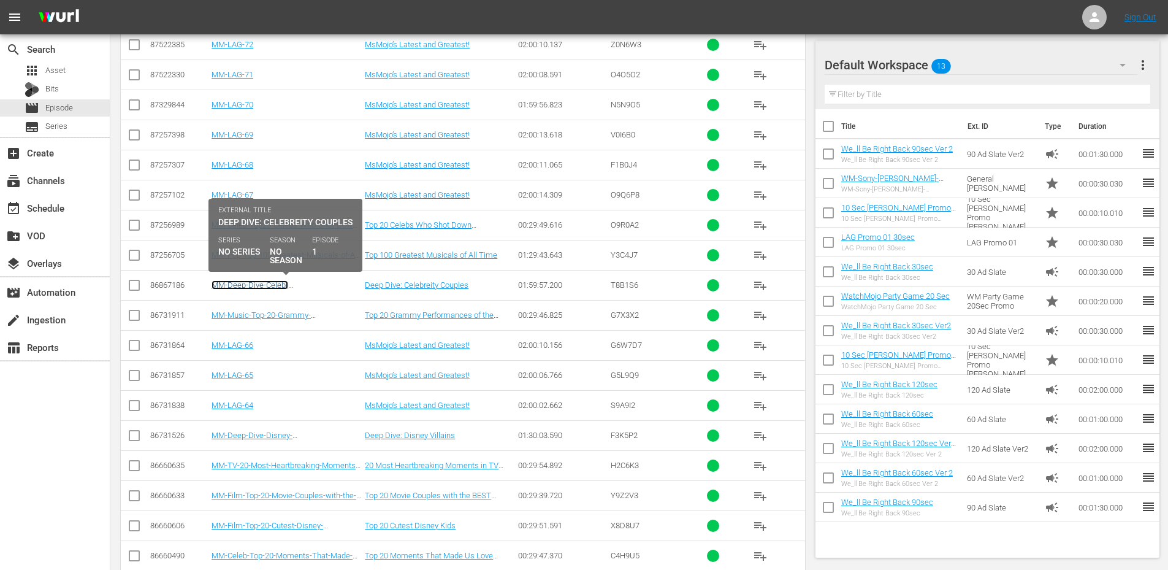
click at [277, 286] on link "MM-Deep-Dive-Celeb-Couples_Dive144_T8B1S6" at bounding box center [257, 289] width 91 height 18
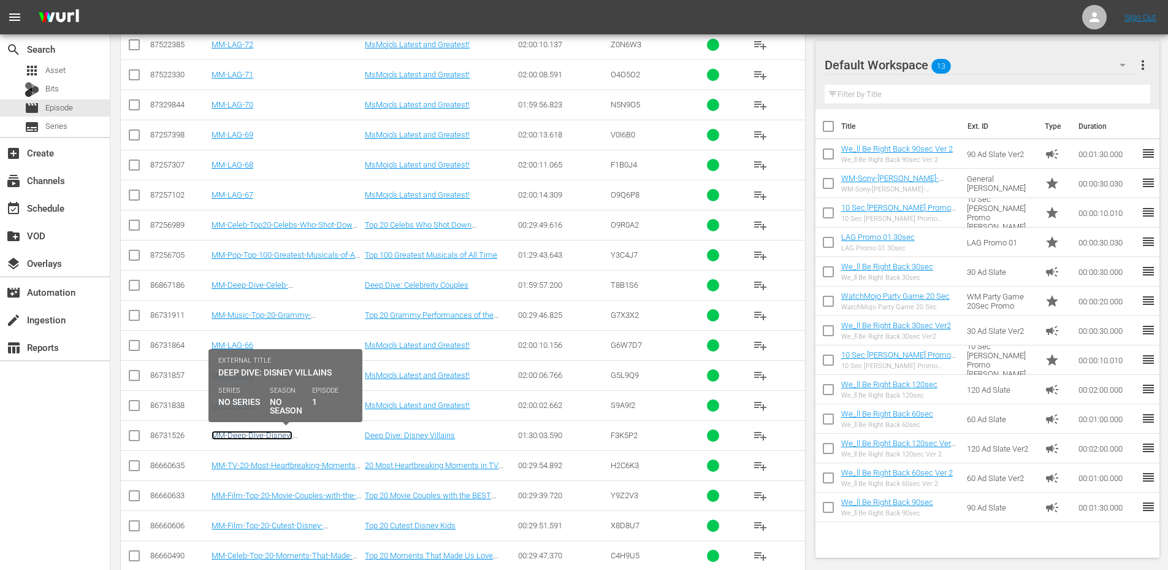
click at [273, 435] on link "MM-Deep-Dive-Disney-Villains_Dive143_F3K5P2" at bounding box center [256, 439] width 88 height 18
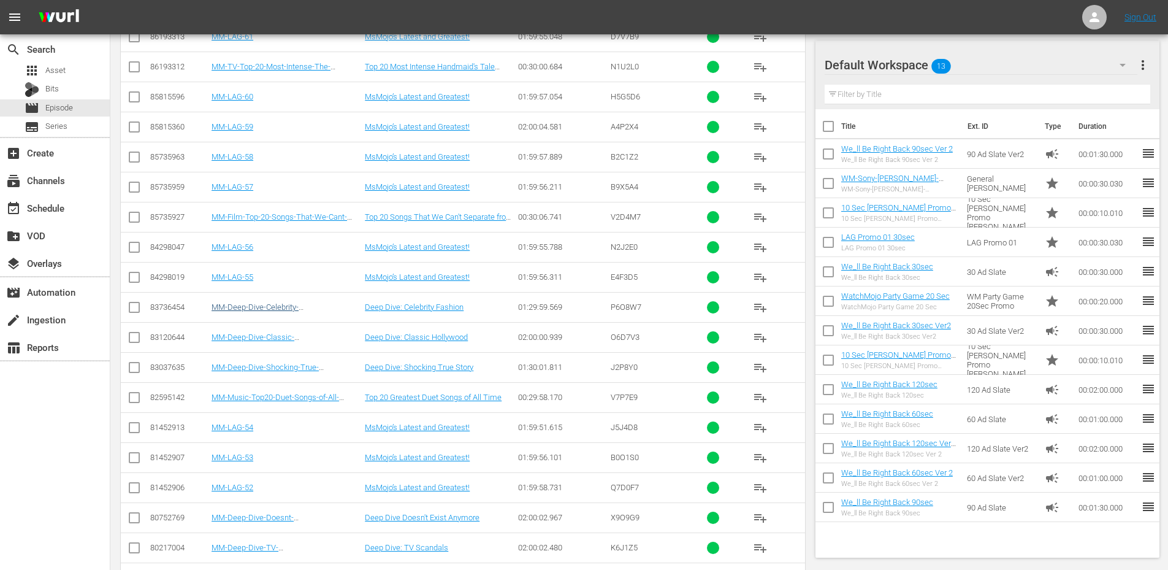
scroll to position [1948, 0]
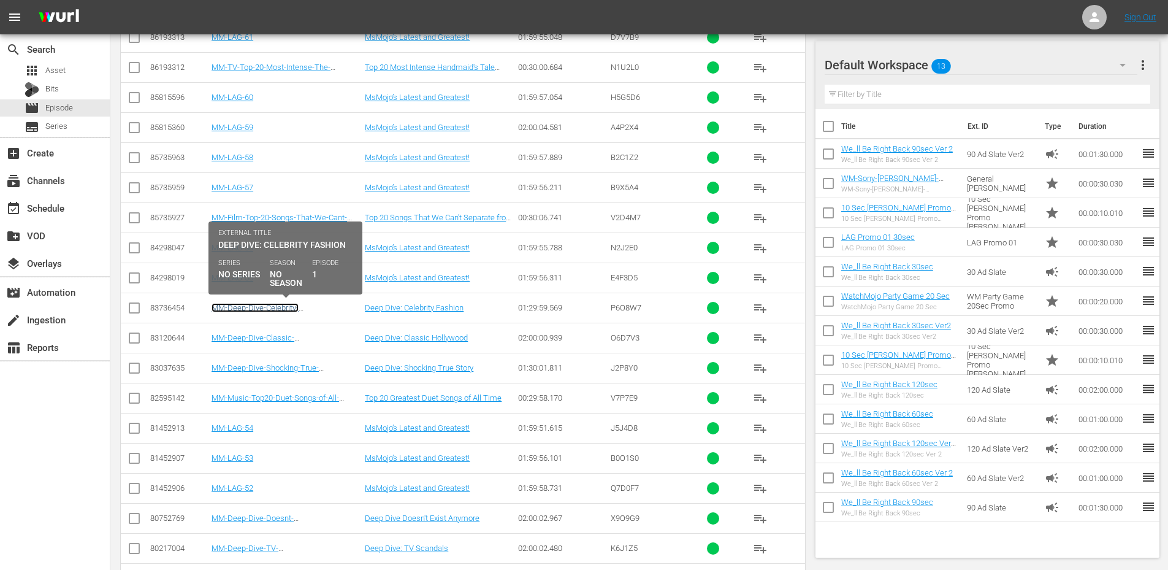
click at [291, 307] on link "MM-Deep-Dive-Celebrity-Fashion_Dive140_P6O8W7" at bounding box center [259, 312] width 94 height 18
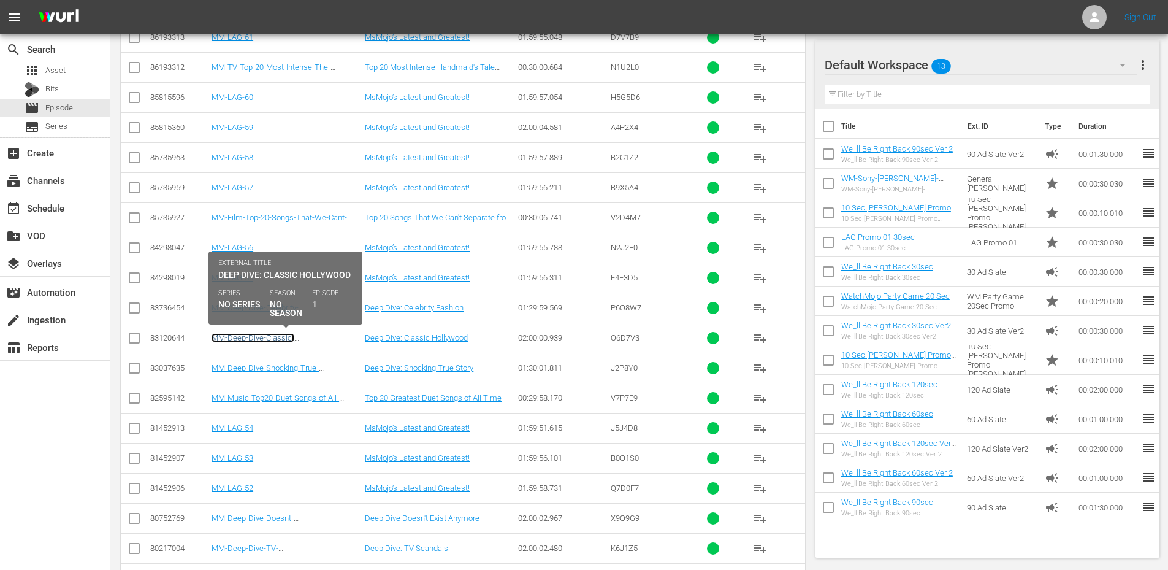
click at [277, 337] on link "MM-Deep-Dive-Classic-Hollywood_Dive138_O6D7V3" at bounding box center [262, 342] width 101 height 18
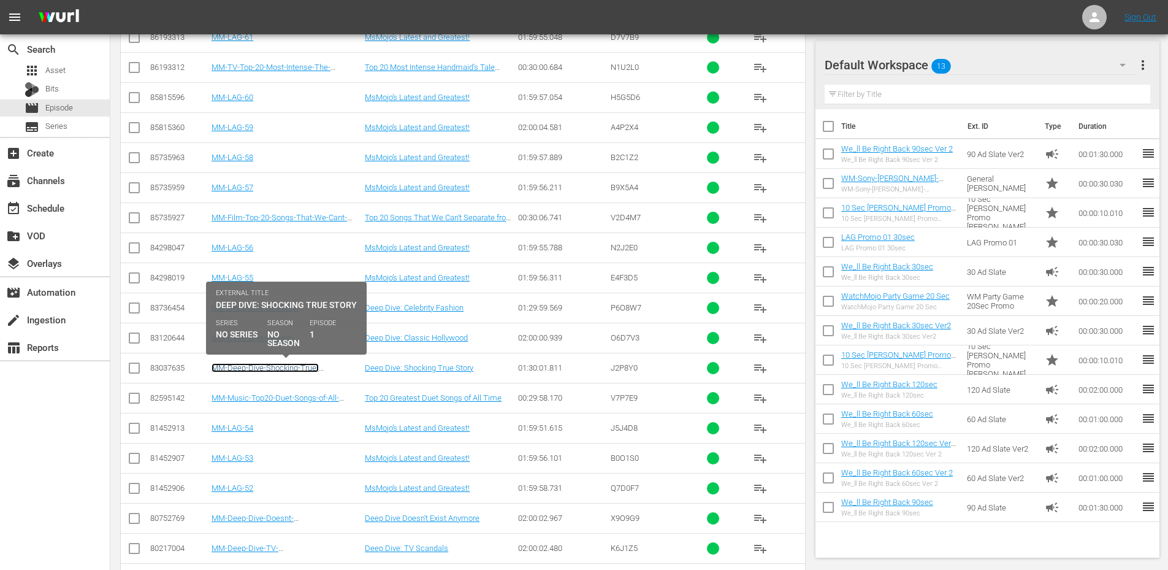
click at [278, 370] on link "MM-Deep-Dive-Shocking-True-Story_Dive134_J2P8Y0" at bounding box center [265, 372] width 107 height 18
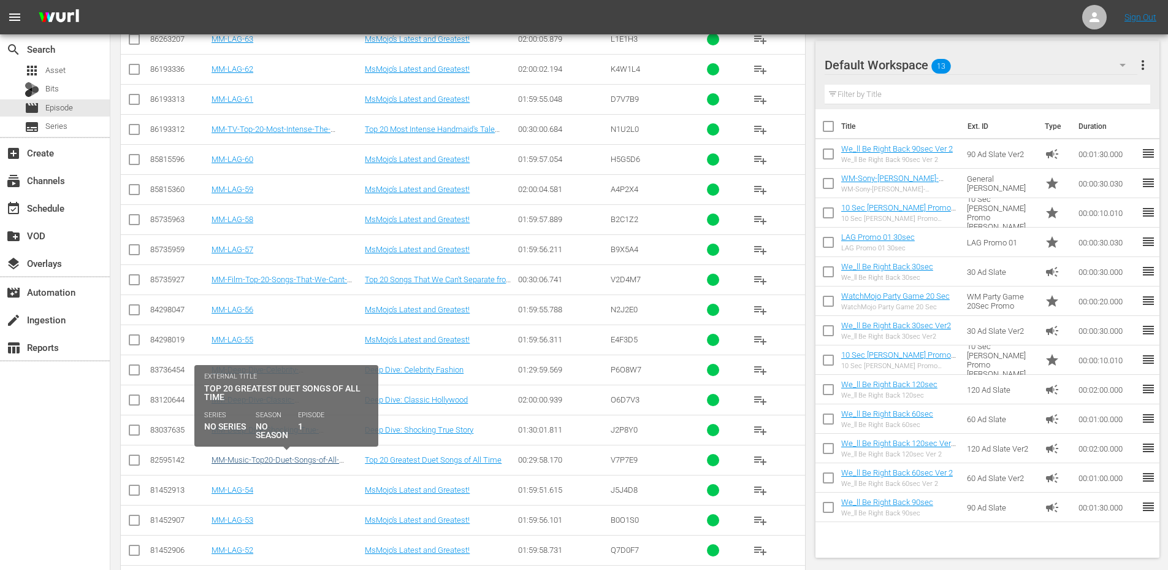
scroll to position [2213, 0]
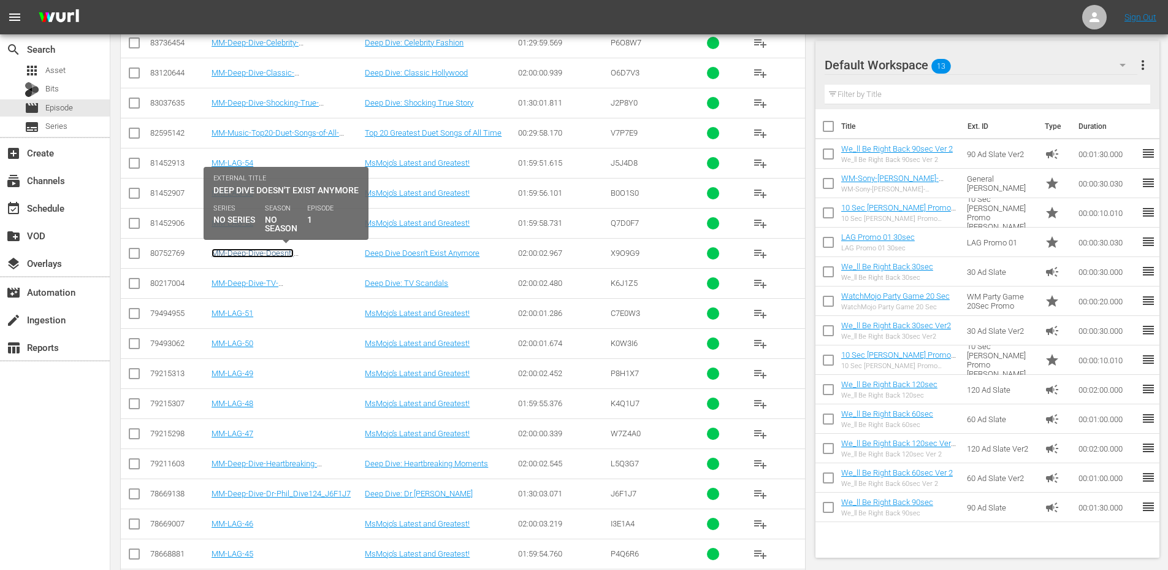
click at [279, 250] on link "MM-Deep-Dive-Doesnt-Exist_DIVE133_X9O9G9" at bounding box center [253, 257] width 82 height 18
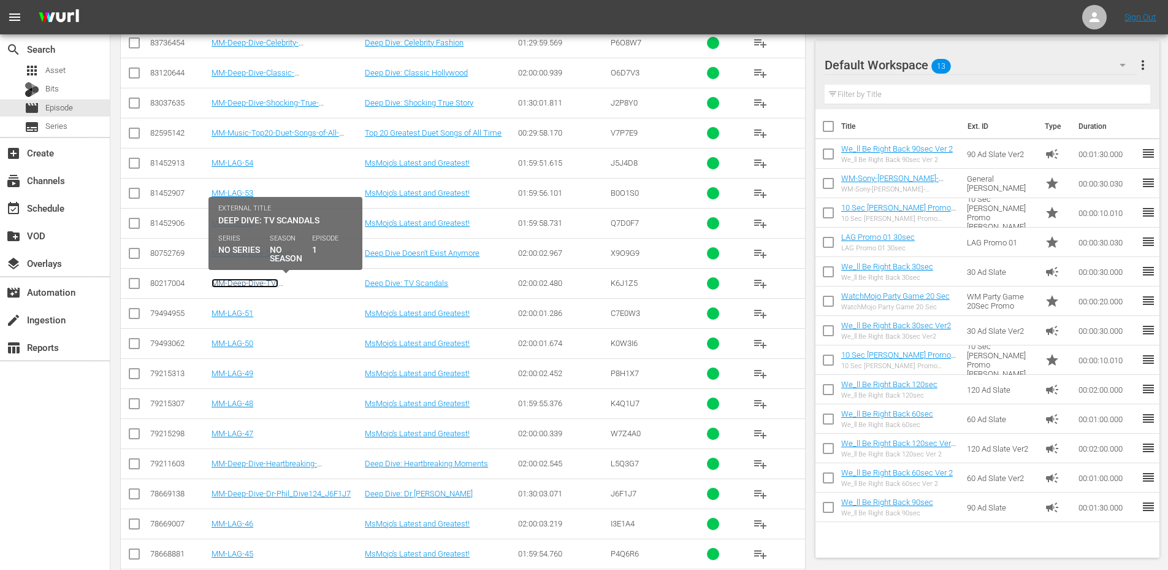
click at [265, 282] on link "MM-Deep-Dive-TV-Scandals_Dive130_K6J1Z5" at bounding box center [259, 287] width 95 height 18
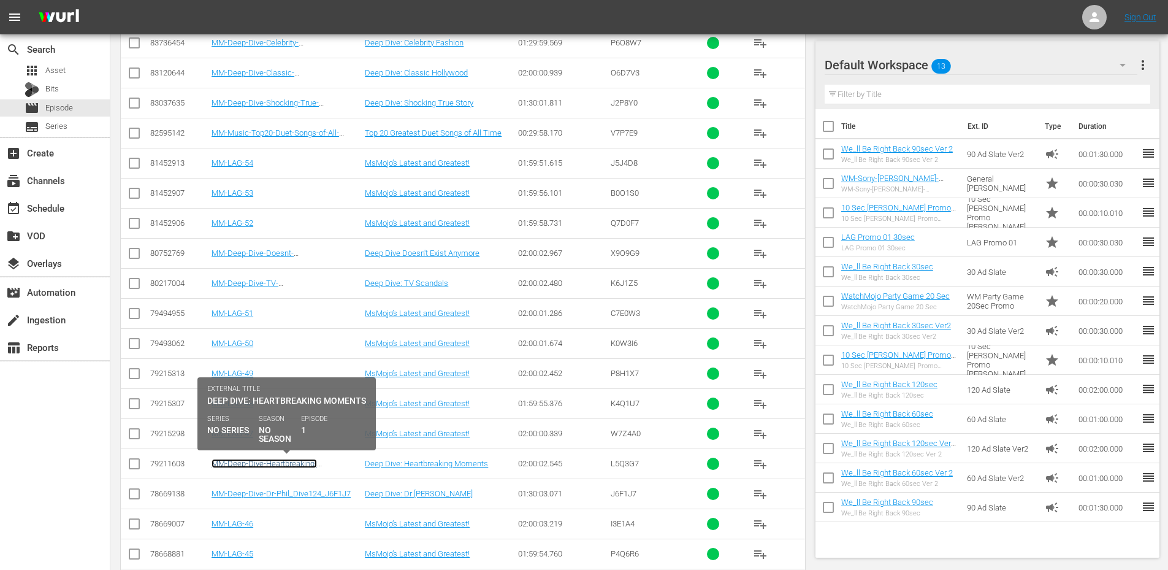
click at [280, 466] on link "MM-Deep-Dive-Heartbreaking-Moments_Dive129_L5Q3G7" at bounding box center [264, 468] width 105 height 18
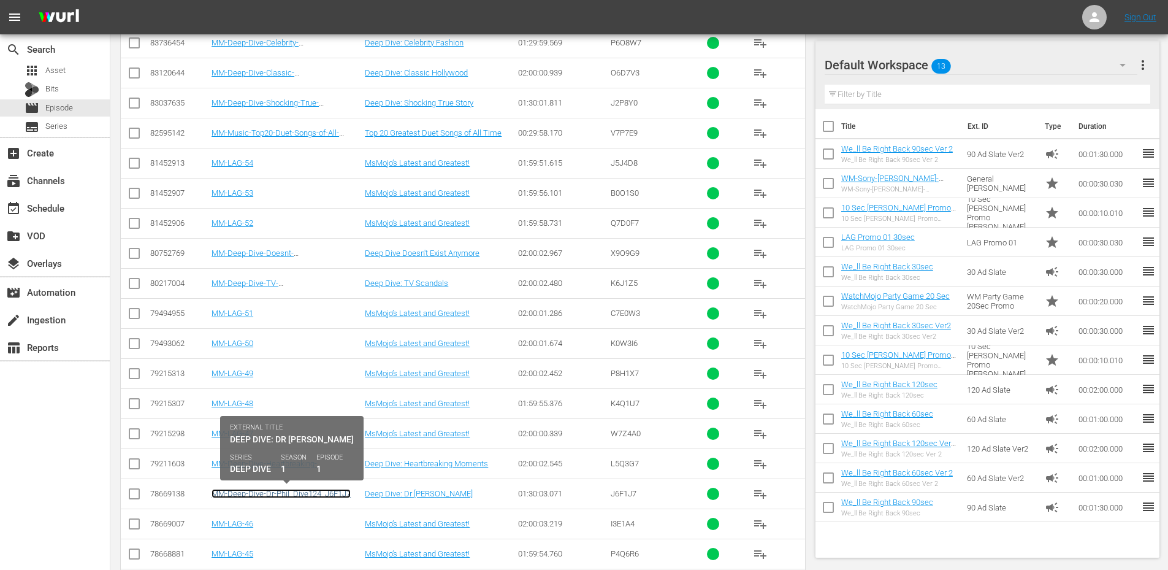
click at [283, 495] on link "MM-Deep-Dive-Dr-Phil_Dive124_J6F1J7" at bounding box center [281, 493] width 139 height 9
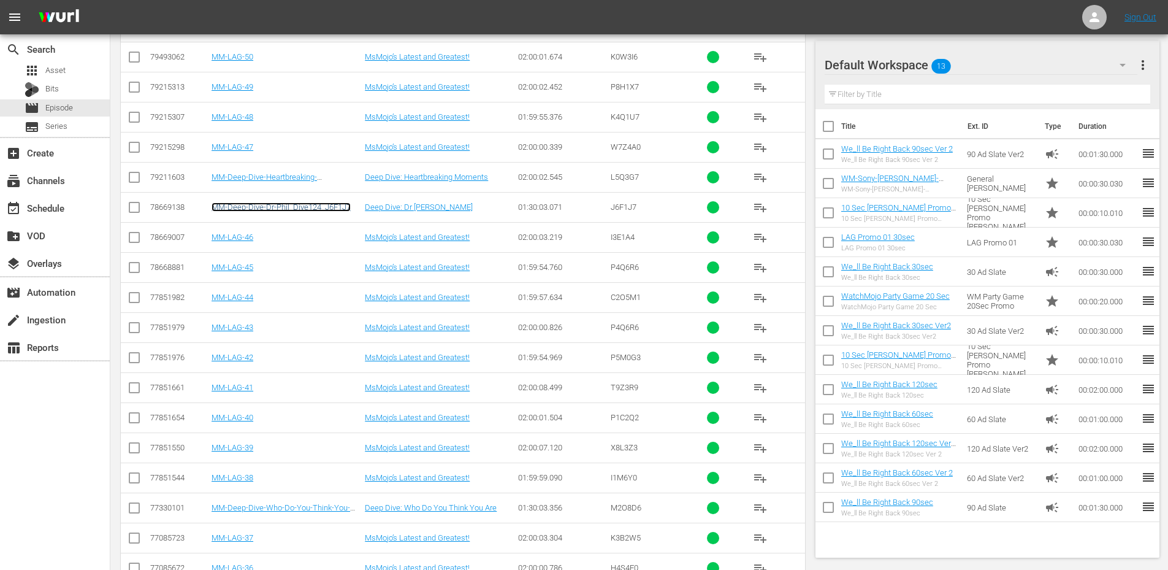
scroll to position [2785, 0]
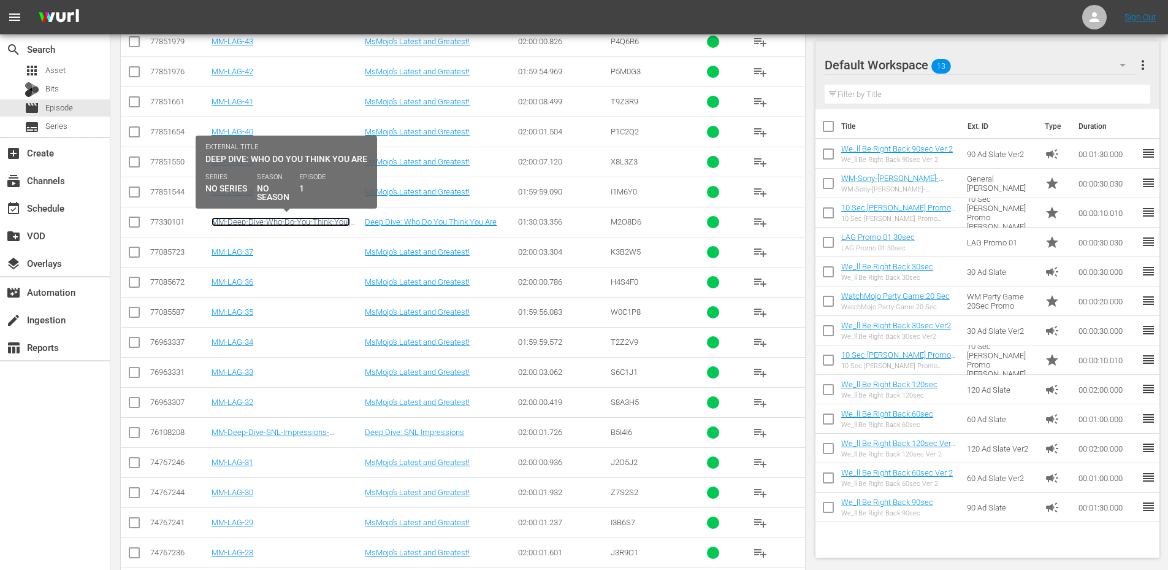
click at [303, 224] on link "MM-Deep-Dive-Who-Do-You-Think-You-Are _Dive120_M2O8D6" at bounding box center [281, 226] width 139 height 18
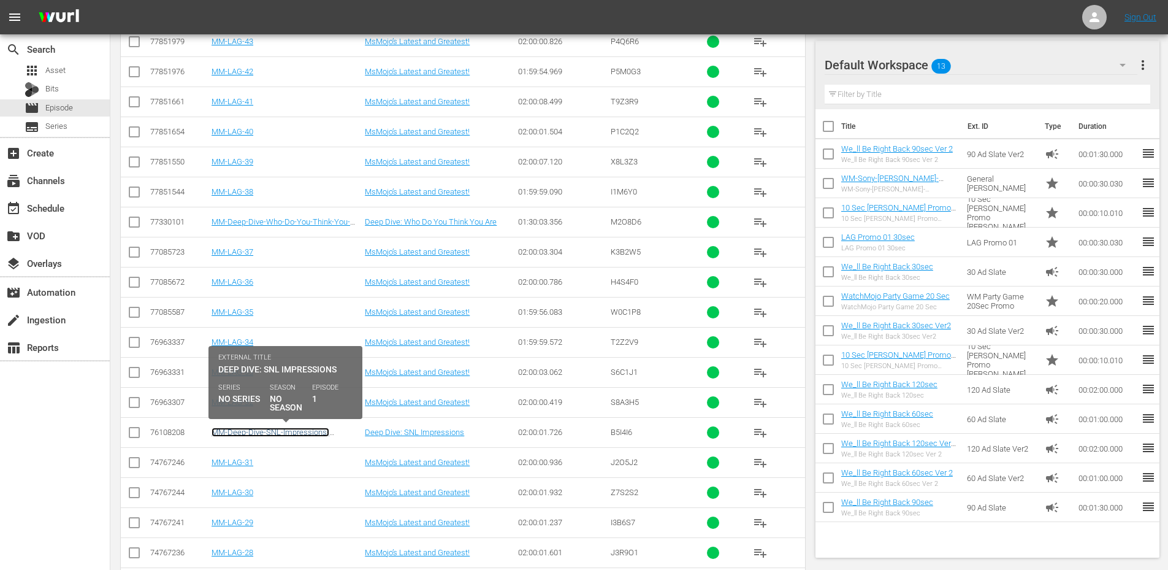
click at [294, 434] on link "MM-Deep-Dive-SNL-Impressions-_Dive119_B5I4I6" at bounding box center [271, 436] width 118 height 18
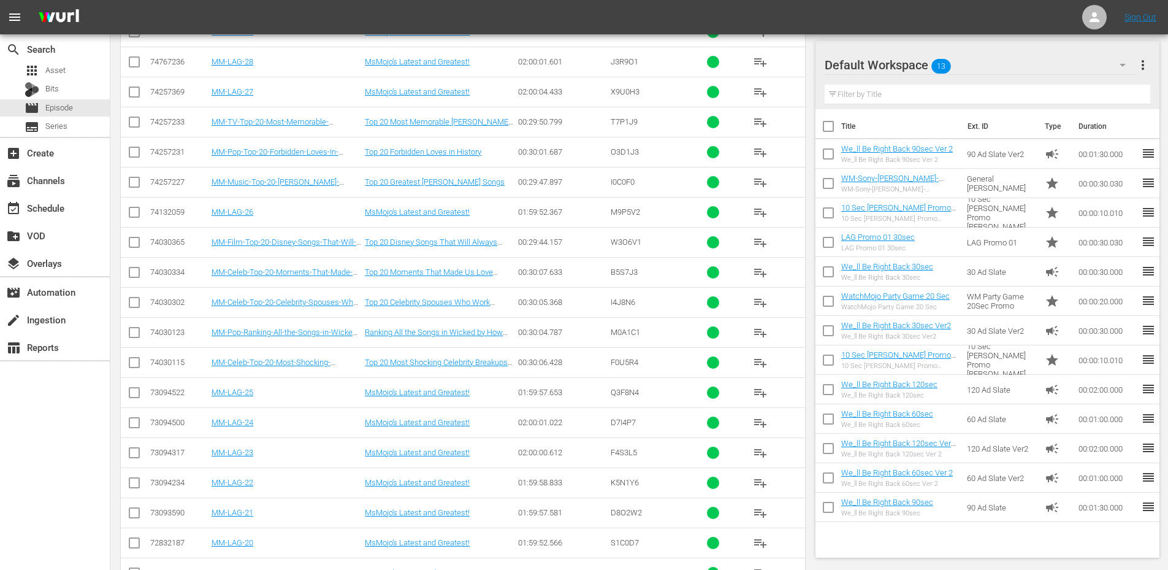
scroll to position [3561, 0]
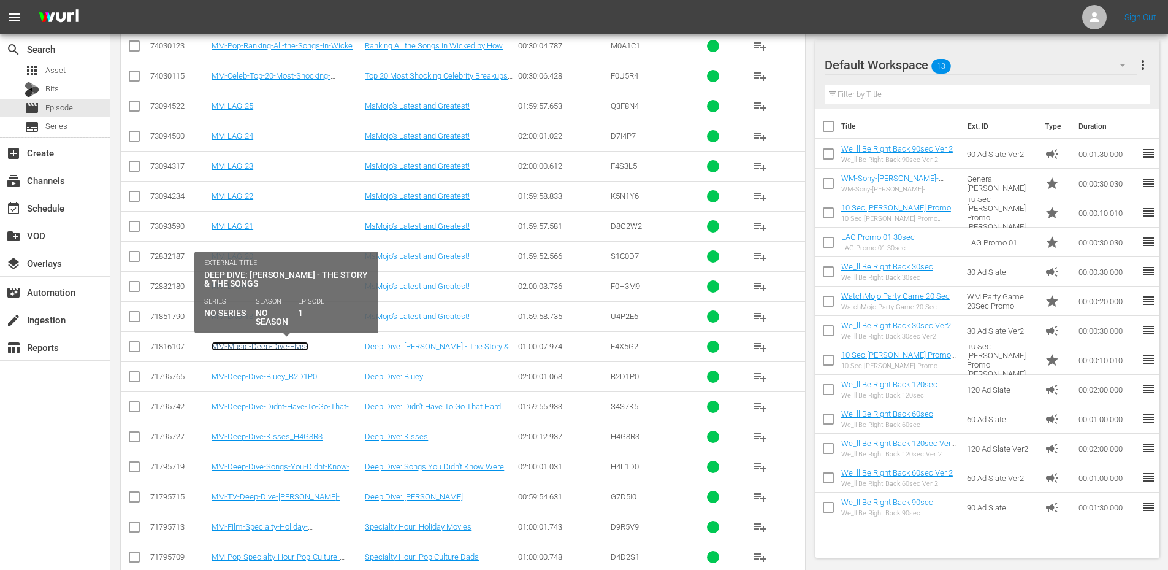
click at [279, 345] on link "MM-Music-Deep-Dive-Elvis-Presley_E4X5G2" at bounding box center [260, 350] width 97 height 18
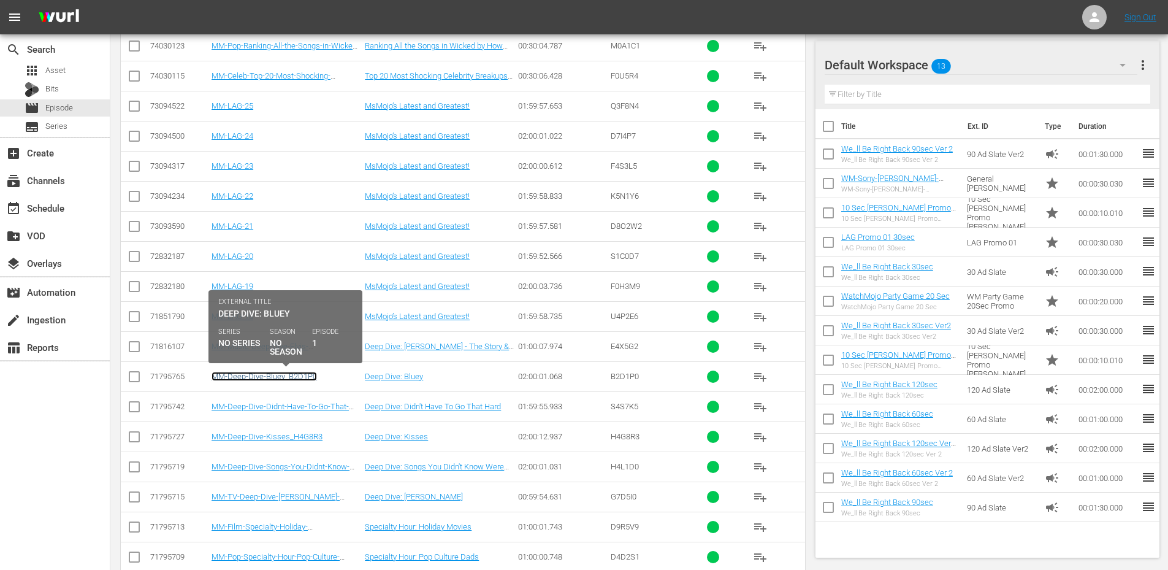
click at [299, 378] on link "MM-Deep-Dive-Bluey_B2D1P0" at bounding box center [264, 376] width 105 height 9
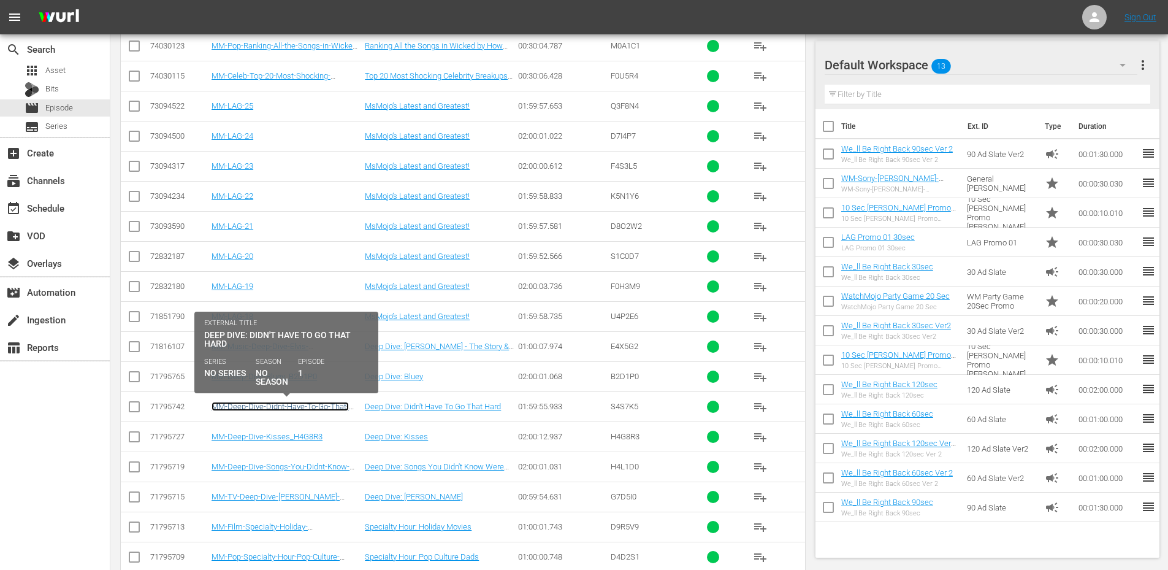
click at [299, 404] on link "MM-Deep-Dive-Didnt-Have-To-Go-That-Hard_S4S7K5" at bounding box center [280, 411] width 137 height 18
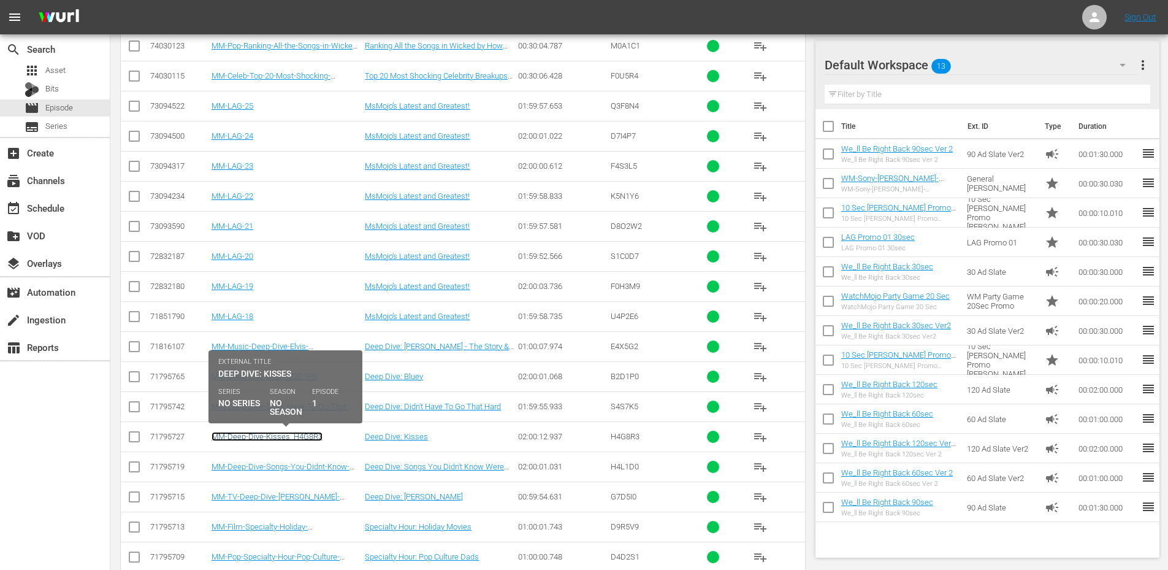
click at [278, 435] on link "MM-Deep-Dive-Kisses_H4G8R3" at bounding box center [267, 436] width 111 height 9
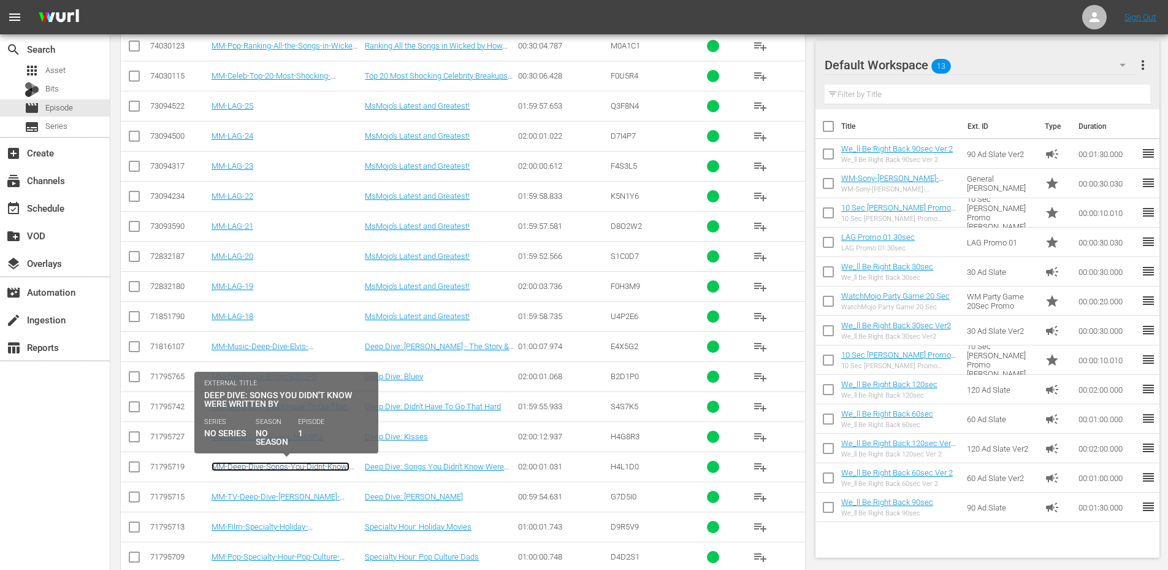
click at [271, 467] on link "MM-Deep-Dive-Songs-You-Didnt-Know-Were-Written-By_H4L1D0" at bounding box center [281, 471] width 138 height 18
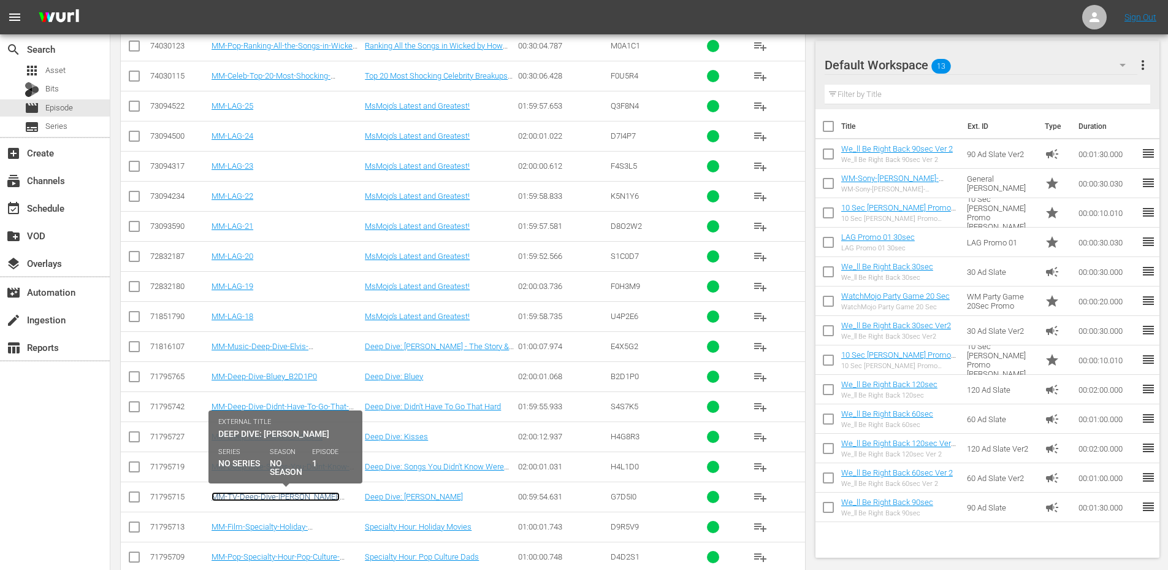
click at [281, 493] on link "MM-TV-Deep-Dive-Ted-Lasso_G7D5I0" at bounding box center [276, 501] width 128 height 18
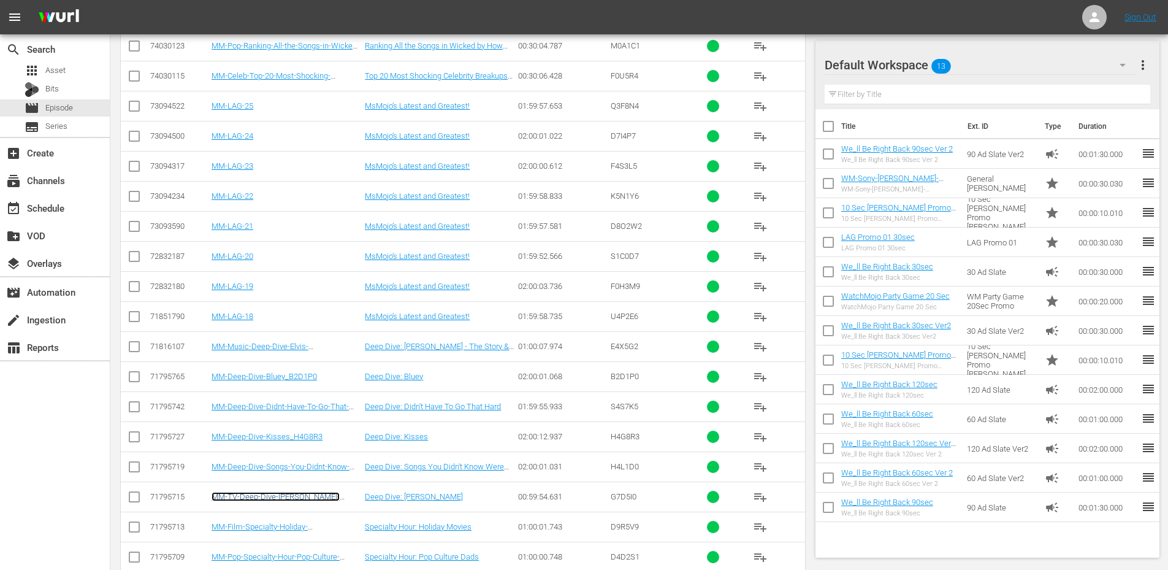
scroll to position [3848, 0]
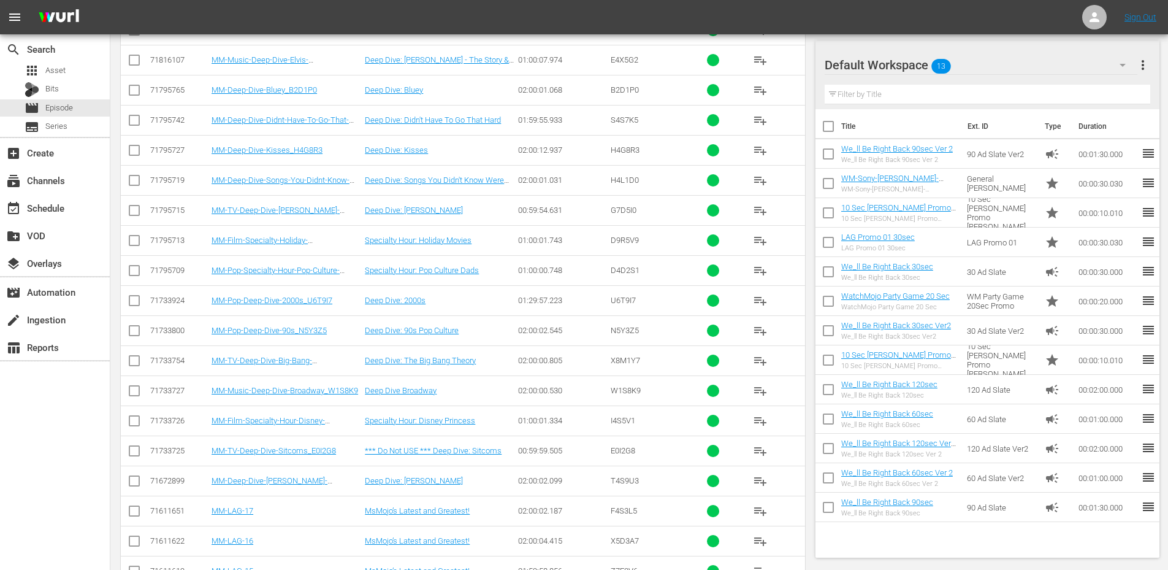
click at [283, 295] on td "MM-Pop-Deep-Dive-2000s_U6T9I7" at bounding box center [286, 300] width 153 height 30
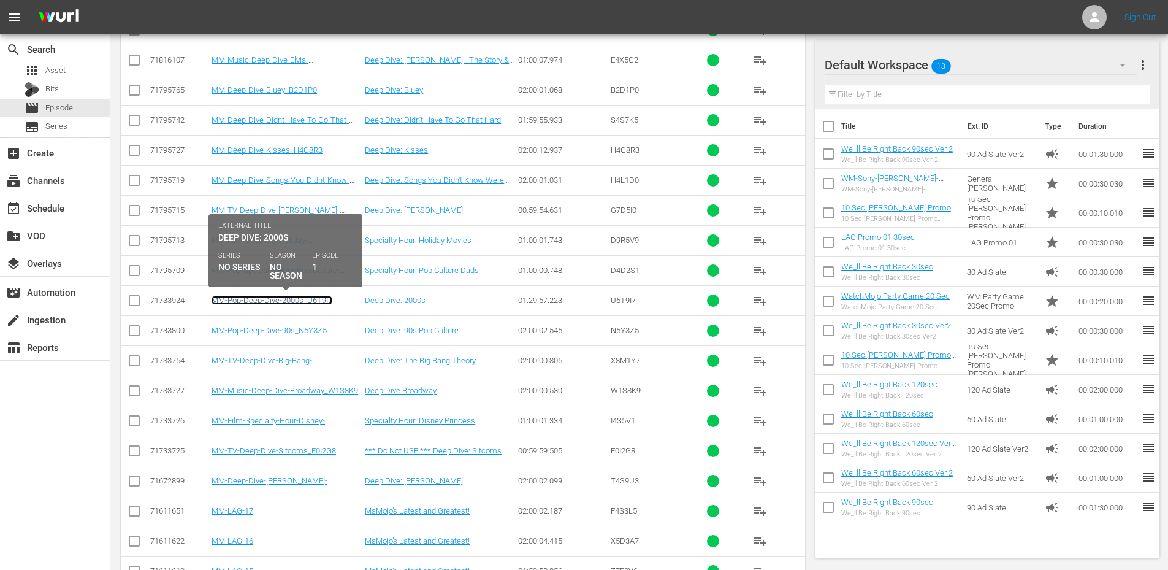
click at [283, 299] on link "MM-Pop-Deep-Dive-2000s_U6T9I7" at bounding box center [272, 300] width 121 height 9
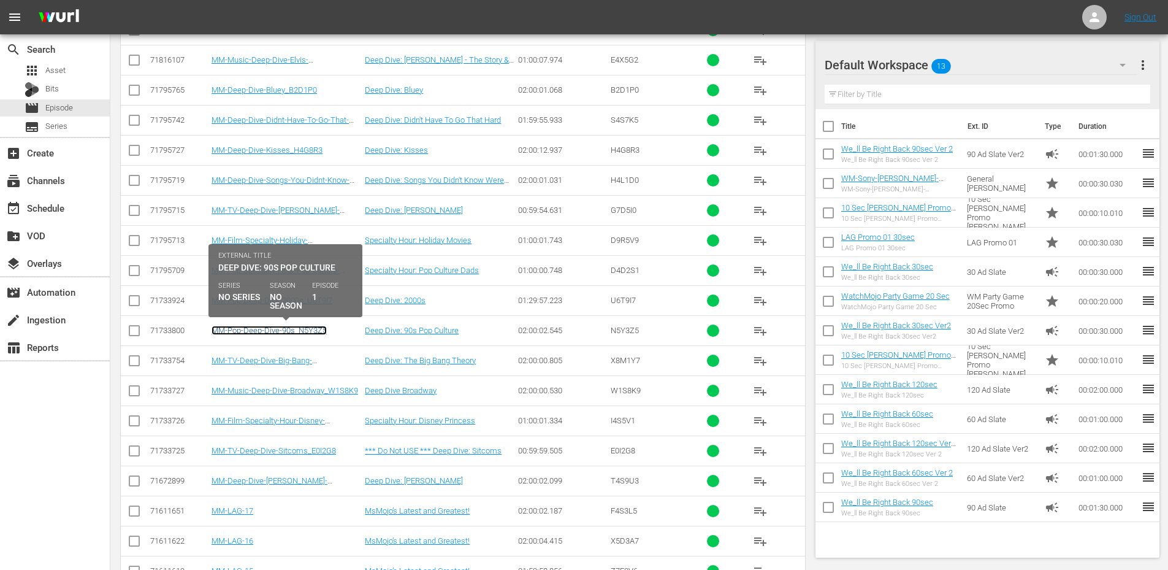
click at [279, 329] on link "MM-Pop-Deep-Dive-90s_N5Y3Z5" at bounding box center [269, 330] width 115 height 9
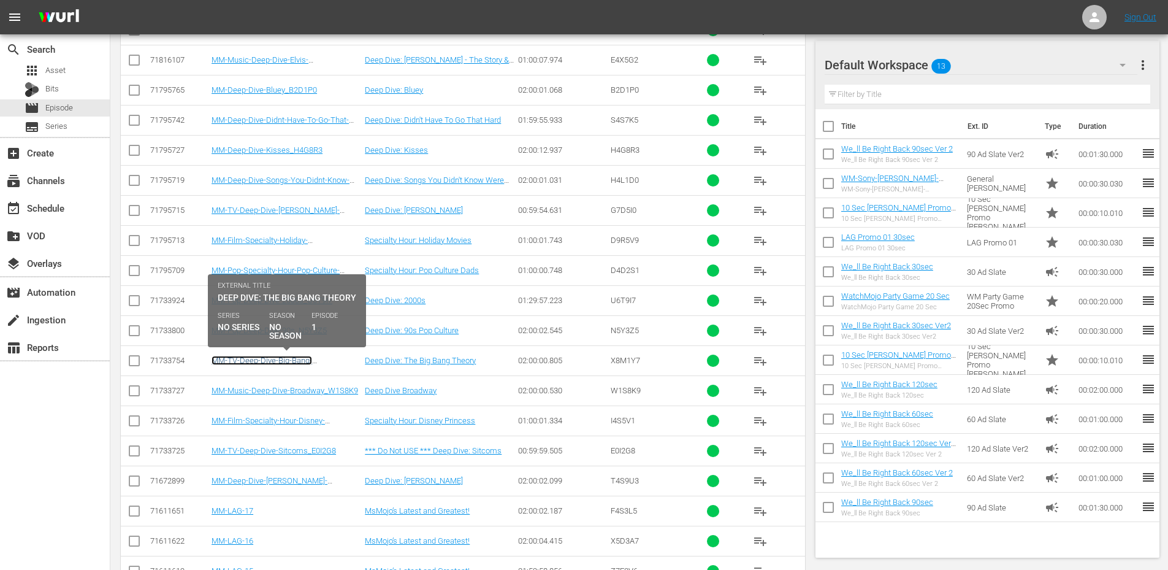
click at [273, 357] on link "MM-TV-Deep-Dive-Big-Bang-Theory_X8M1Y7" at bounding box center [262, 365] width 101 height 18
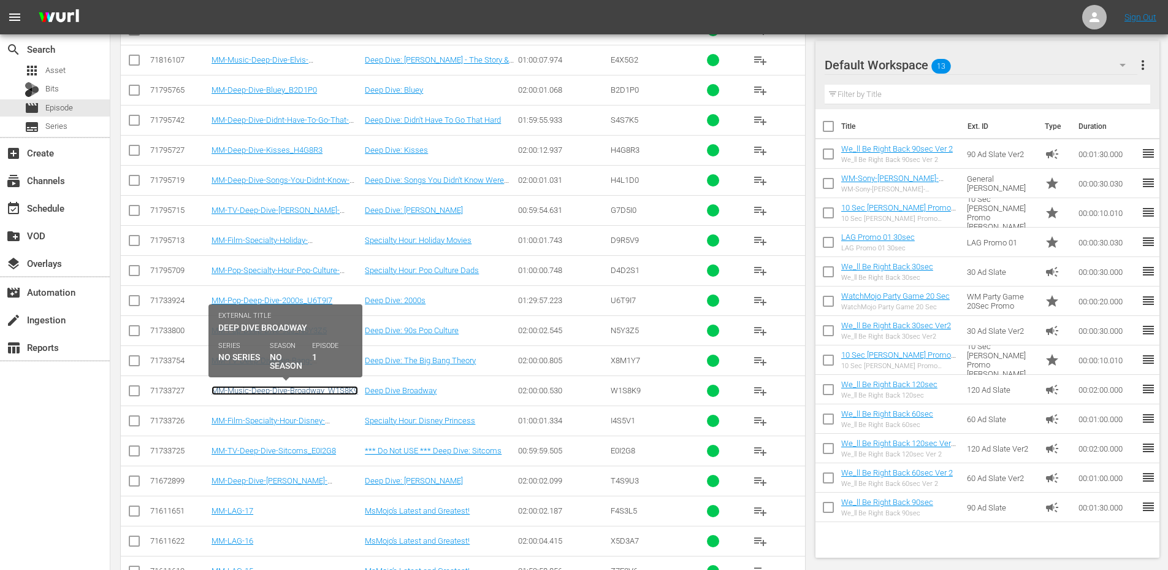
click at [284, 390] on link "MM-Music-Deep-Dive-Broadway_W1S8K9" at bounding box center [285, 390] width 147 height 9
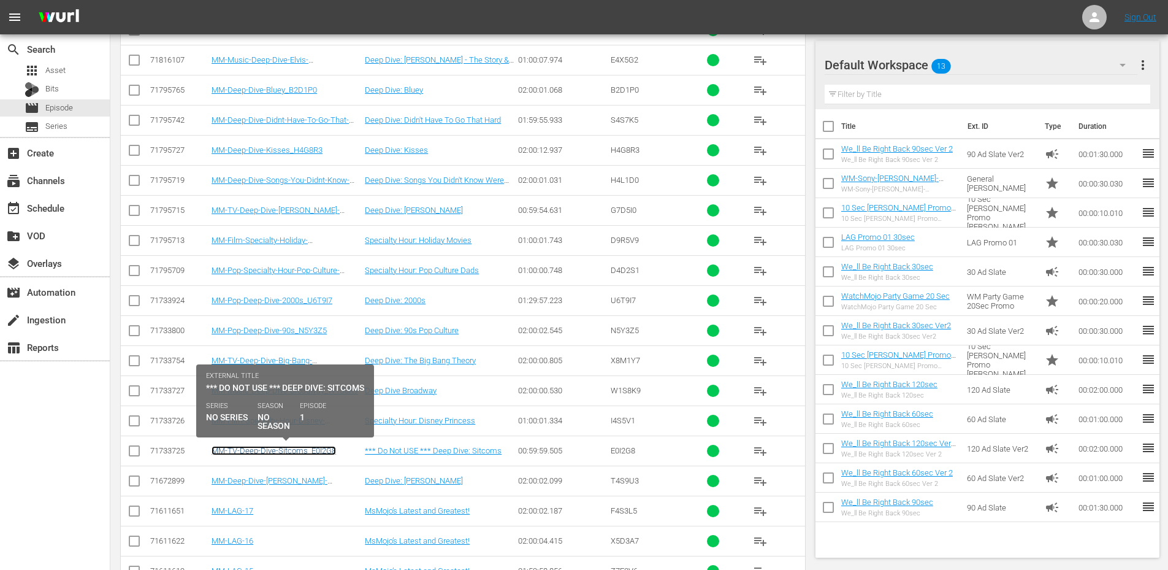
click at [286, 452] on link "MM-TV-Deep-Dive-Sitcoms_E0I2G8" at bounding box center [274, 450] width 124 height 9
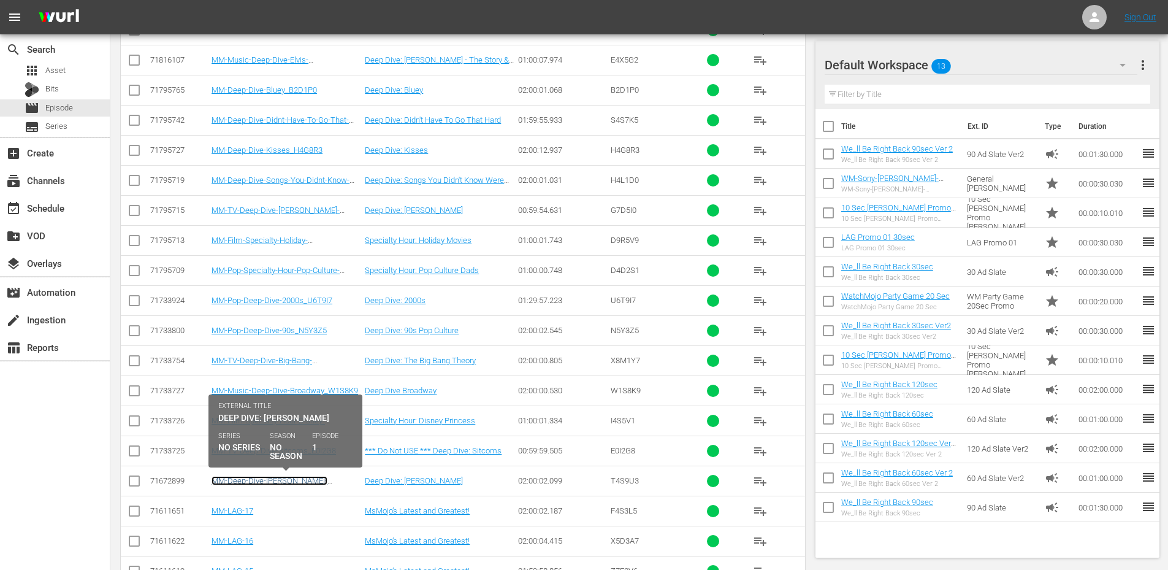
click at [274, 481] on link "MM-Deep-Dive-Taylor-Swift_T4S9U3" at bounding box center [270, 485] width 116 height 18
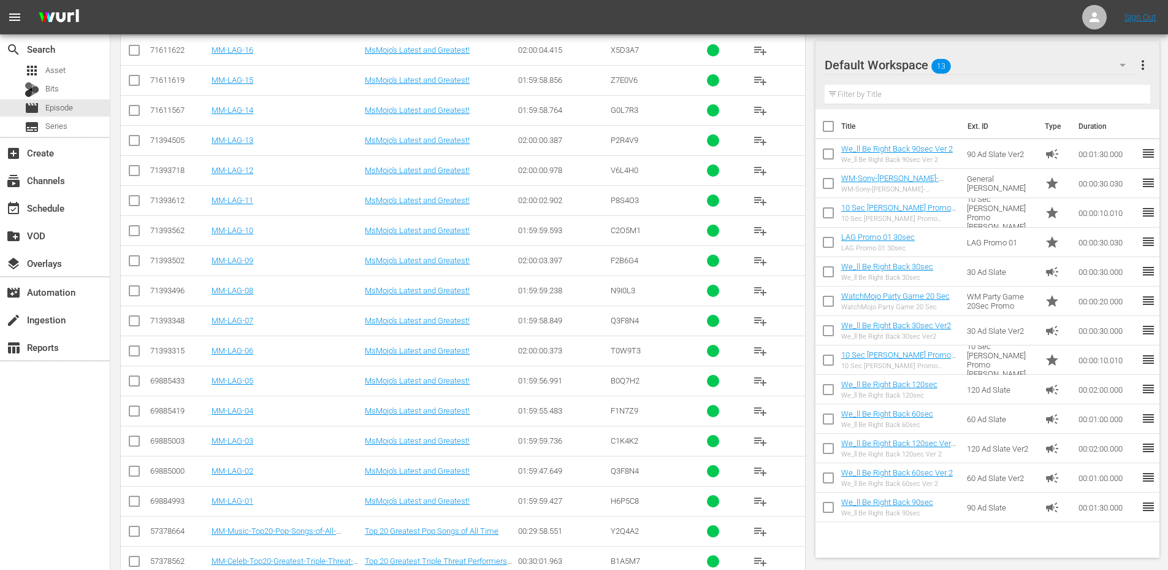
scroll to position [4548, 0]
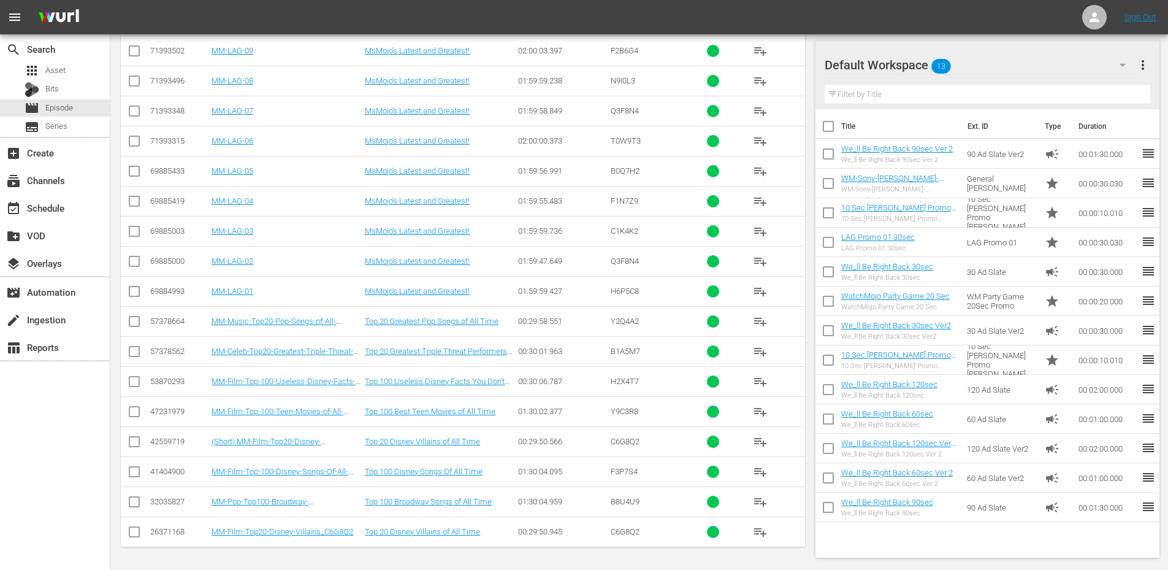
click at [306, 275] on td "MM-LAG-02" at bounding box center [286, 261] width 153 height 30
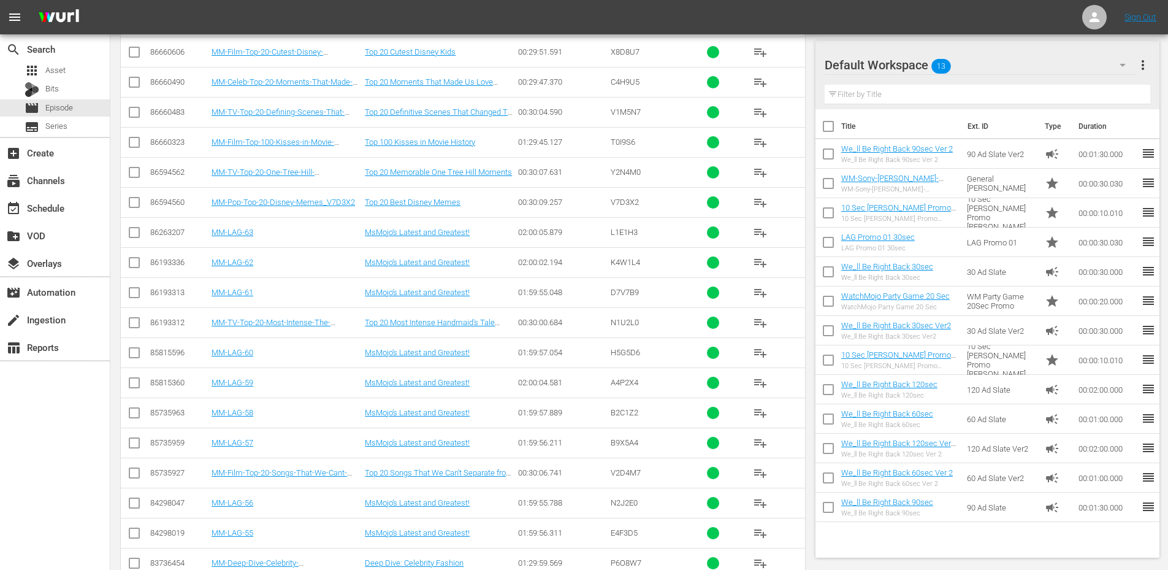
scroll to position [0, 0]
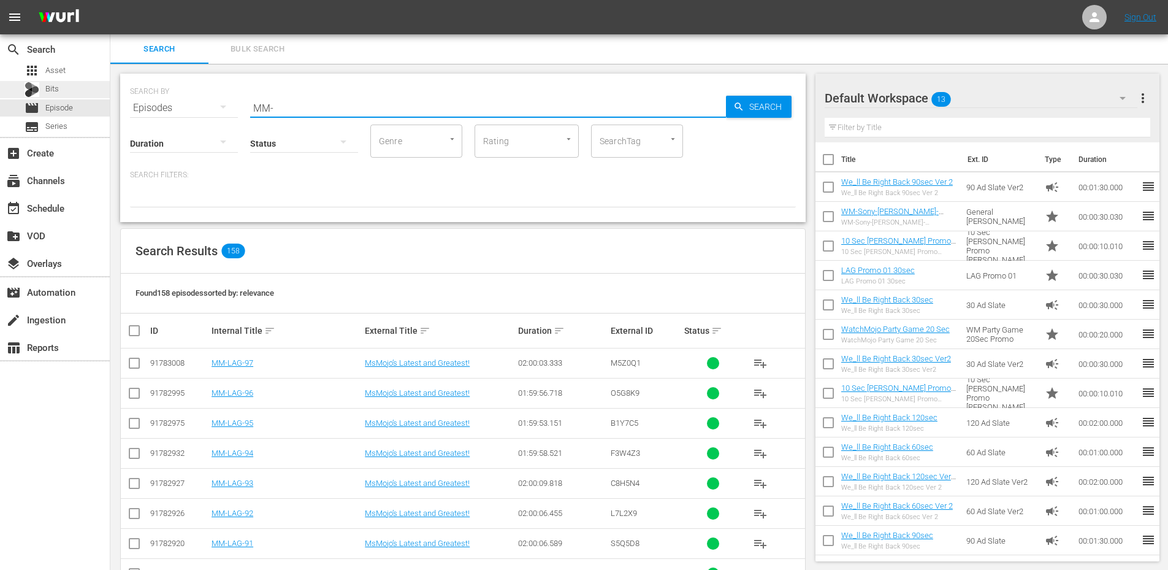
drag, startPoint x: 317, startPoint y: 107, endPoint x: 98, endPoint y: 84, distance: 220.0
click at [110, 0] on div "search Search apps Asset Bits movie Episode subtitles Series add_box Create sub…" at bounding box center [639, 0] width 1058 height 0
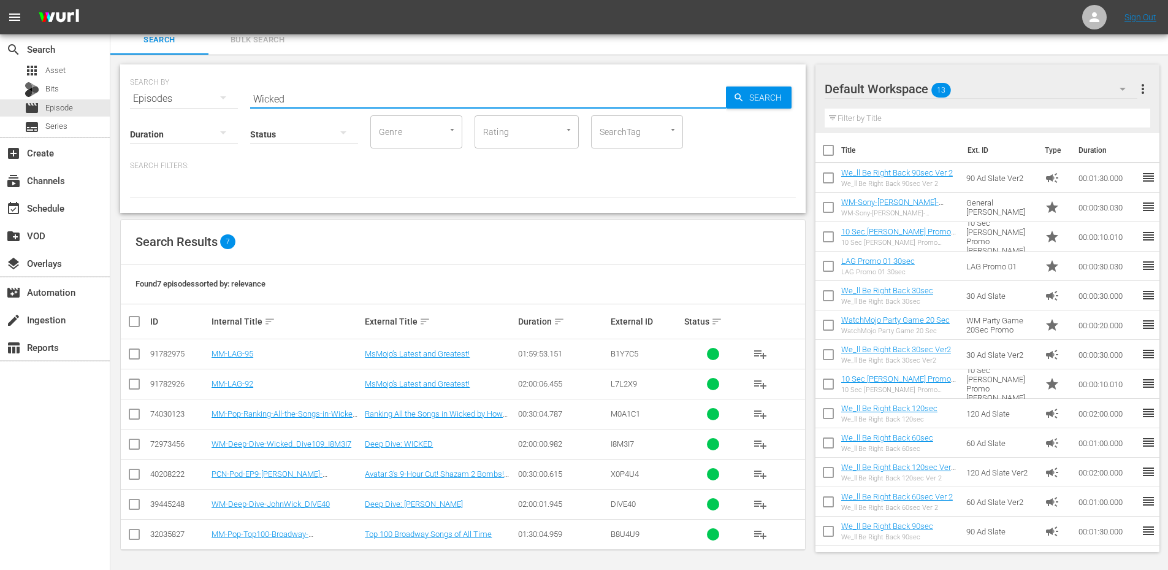
scroll to position [12, 0]
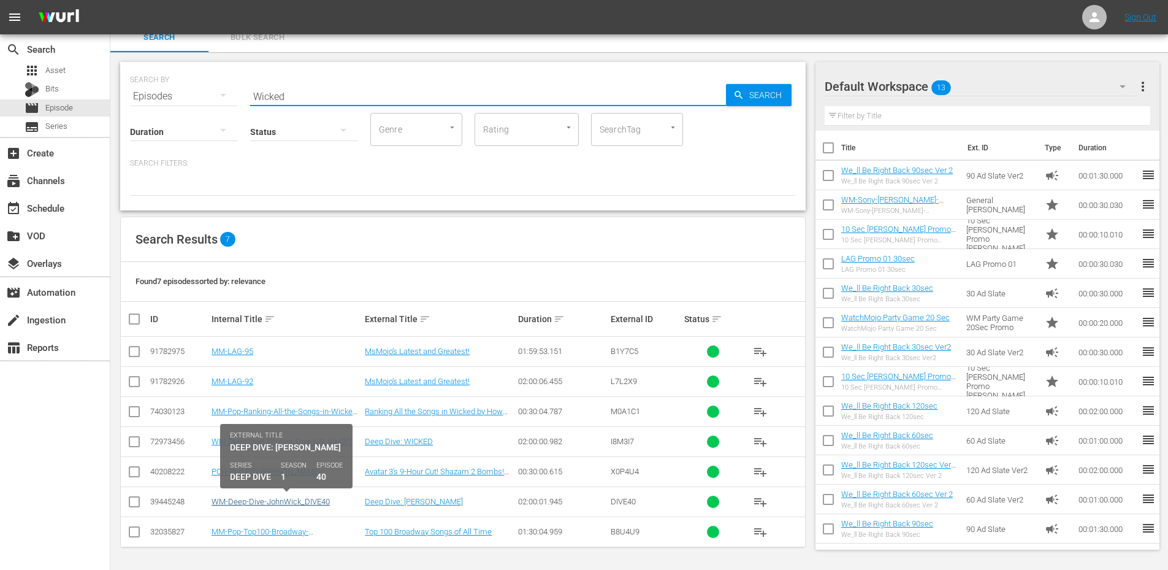
type input "Wicked"
click at [274, 501] on link "WM-Deep-Dive-JohnWick_DIVE40" at bounding box center [271, 501] width 118 height 9
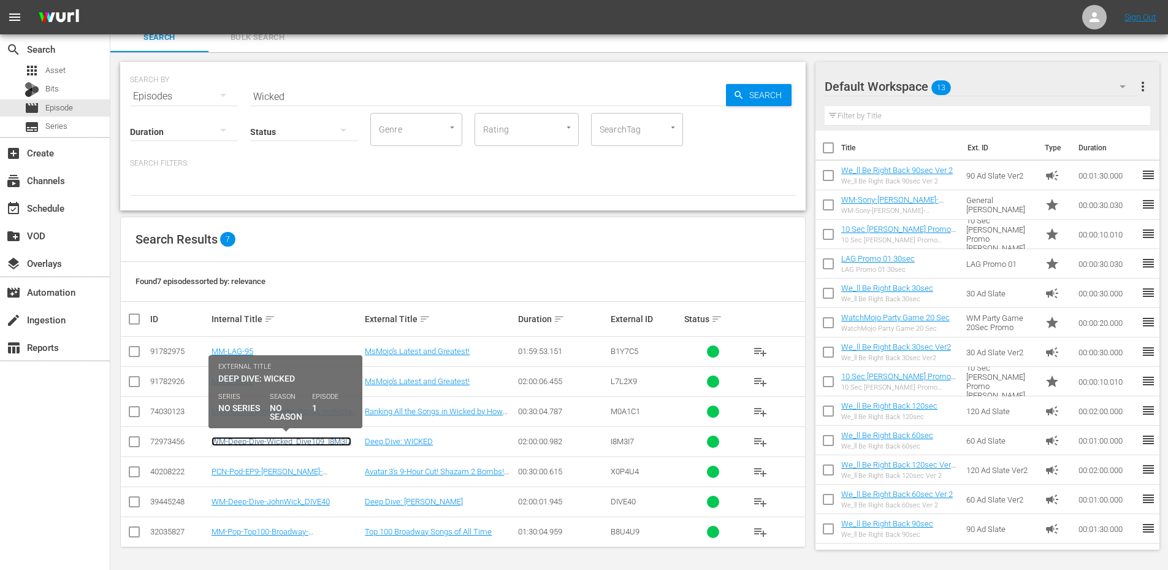
click at [238, 439] on link "WM-Deep-Dive-Wicked_Dive109_I8M3I7" at bounding box center [282, 441] width 140 height 9
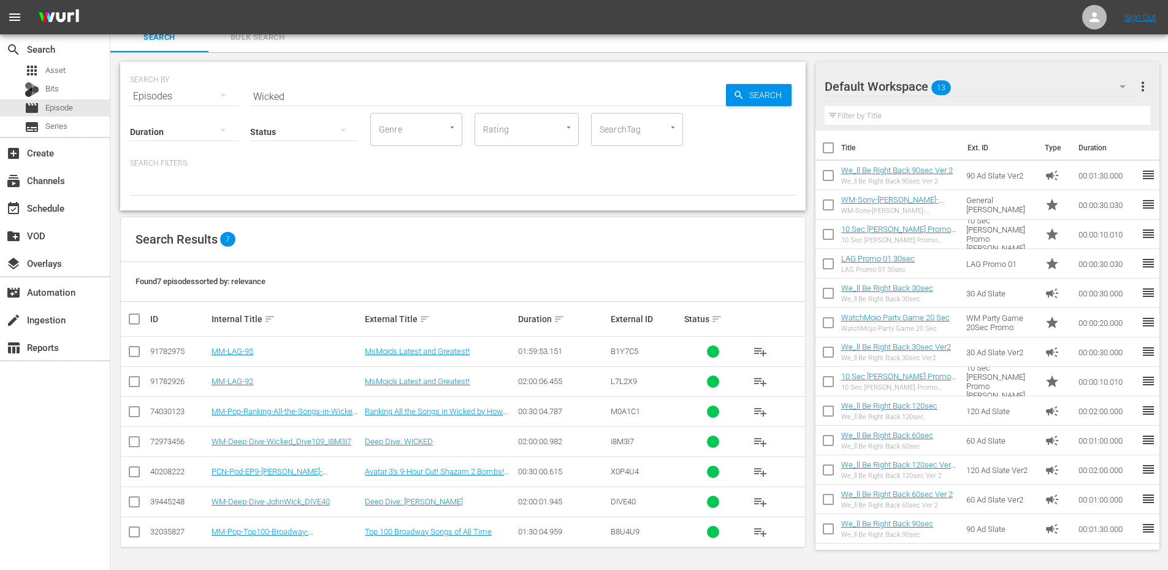
click at [976, 86] on div "Default Workspace 13" at bounding box center [981, 86] width 313 height 34
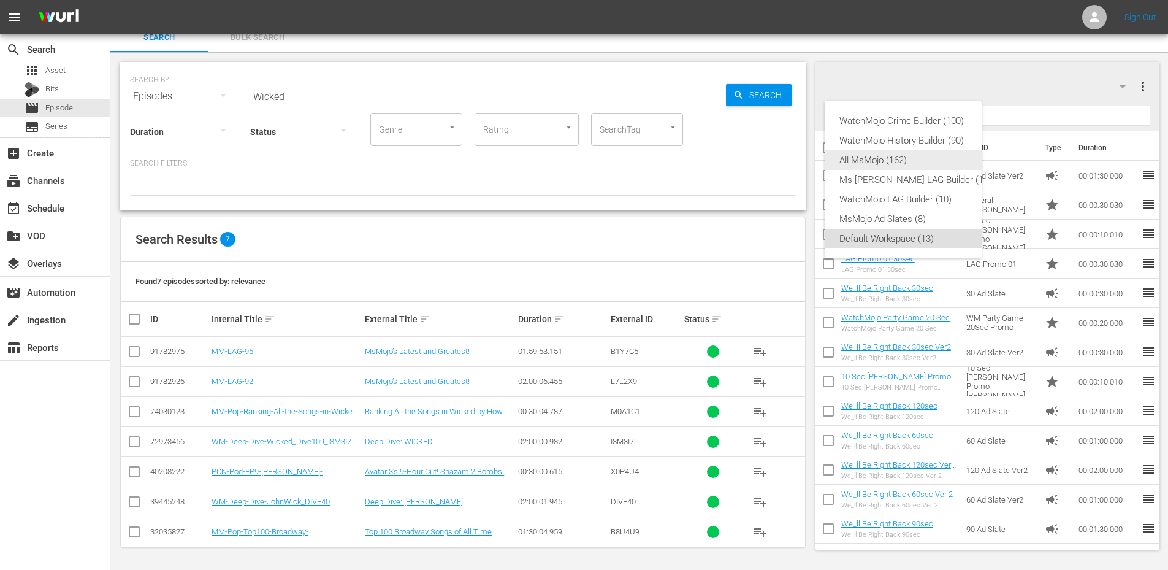
click at [878, 163] on div "All MsMojo (162)" at bounding box center [915, 160] width 152 height 20
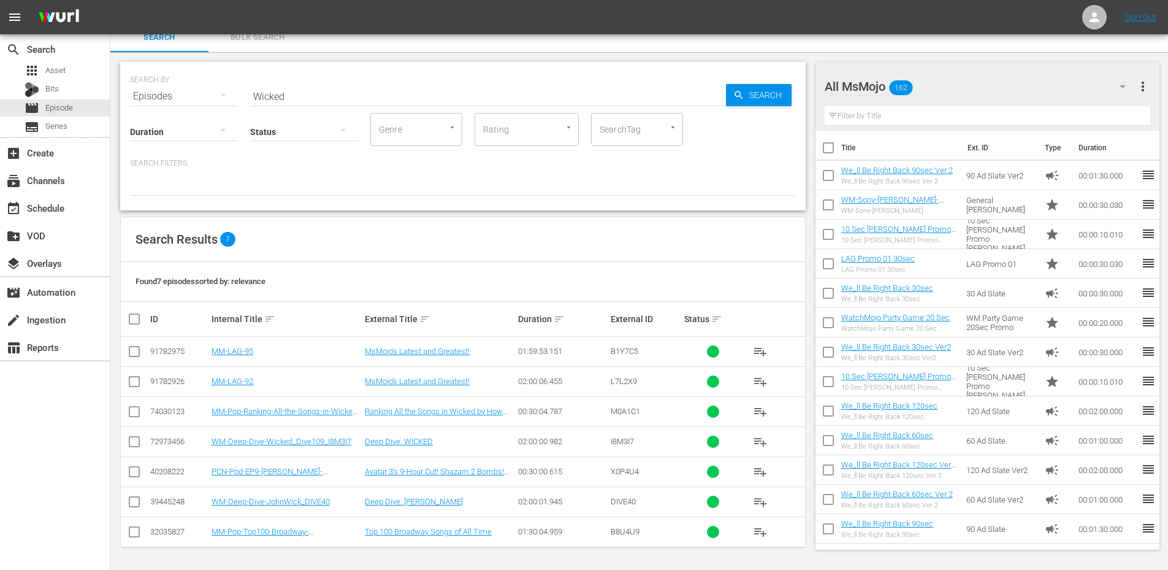
click at [912, 117] on input "text" at bounding box center [988, 116] width 326 height 20
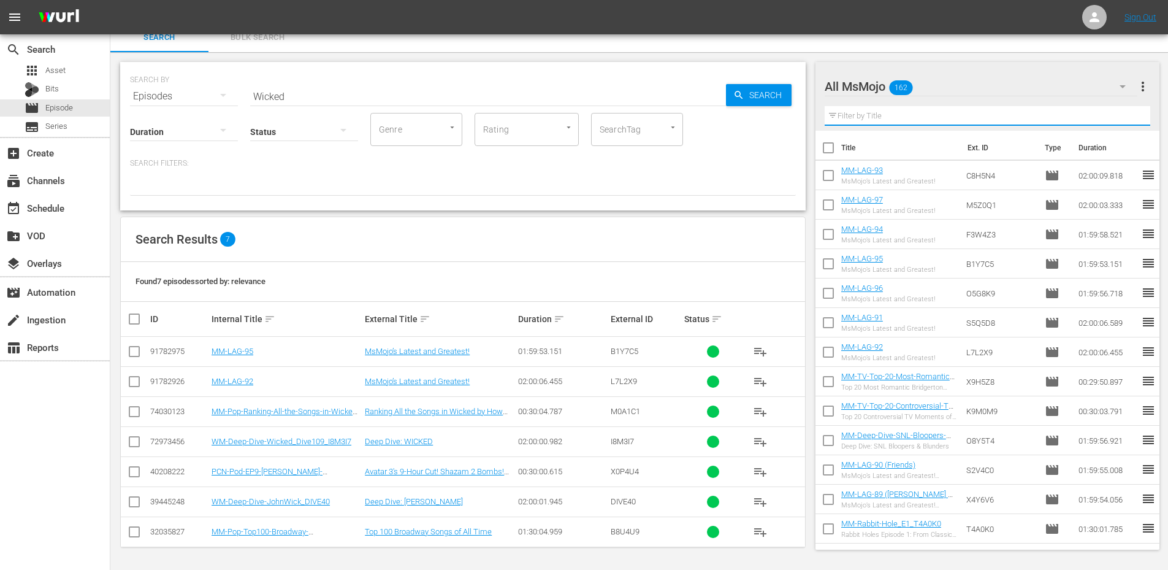
paste input "MM-TV-Deep-Dive-Sitcoms_E0I2G8"
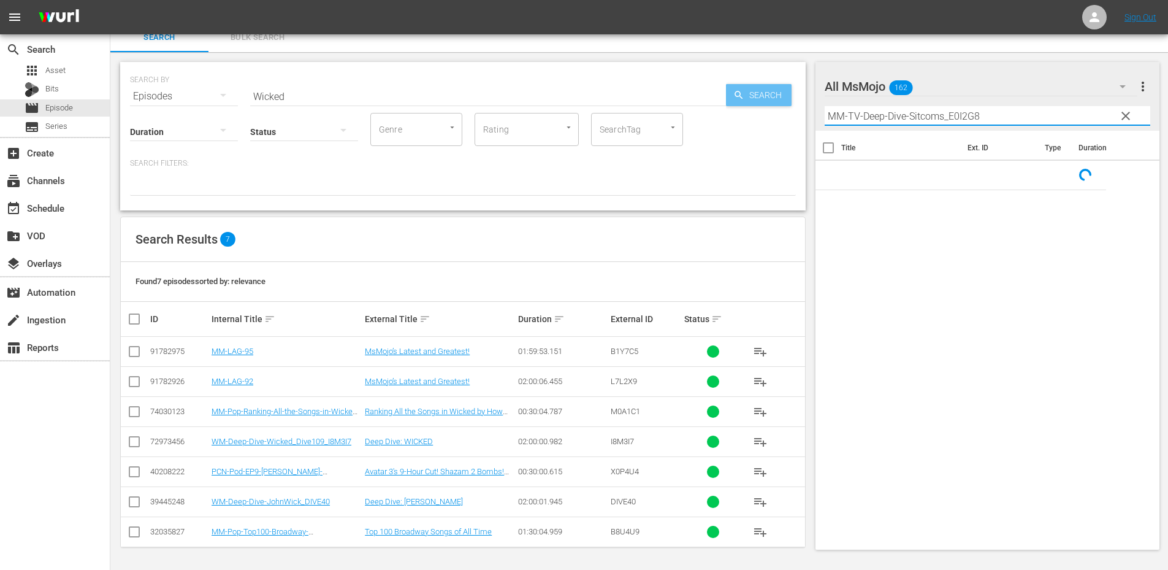
drag, startPoint x: 987, startPoint y: 109, endPoint x: 717, endPoint y: 102, distance: 269.9
click at [717, 102] on div "Search Bulk Search SEARCH BY Search By Episodes Search ID, Title, Description, …" at bounding box center [639, 296] width 1058 height 547
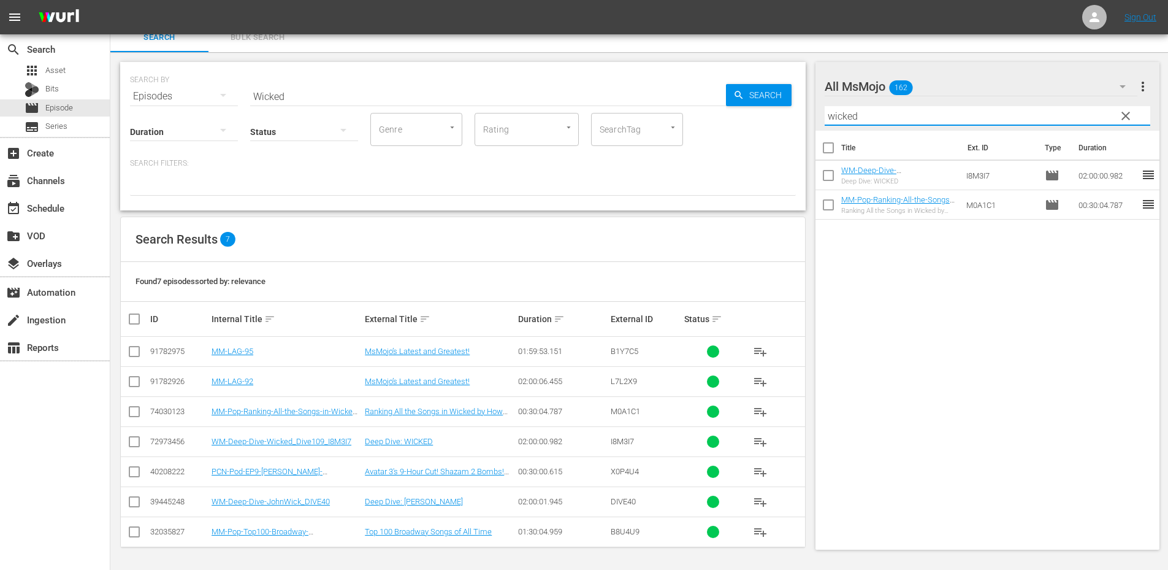
type input "wicked"
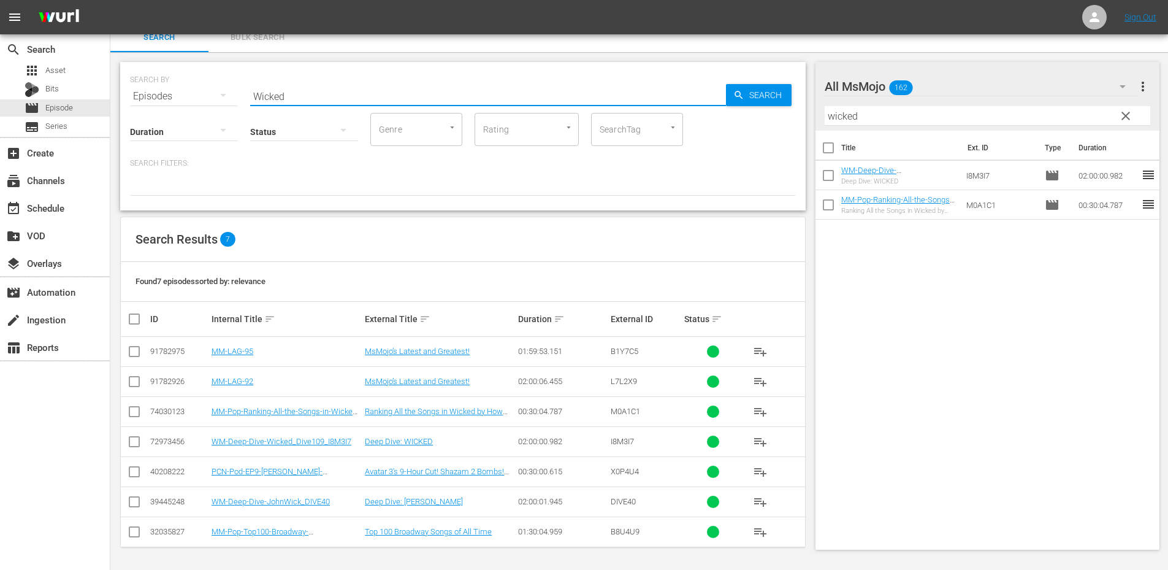
drag, startPoint x: 320, startPoint y: 92, endPoint x: 181, endPoint y: 93, distance: 139.2
click at [181, 93] on div "SEARCH BY Search By Episodes Search ID, Title, Description, Keywords, or Catego…" at bounding box center [463, 89] width 666 height 44
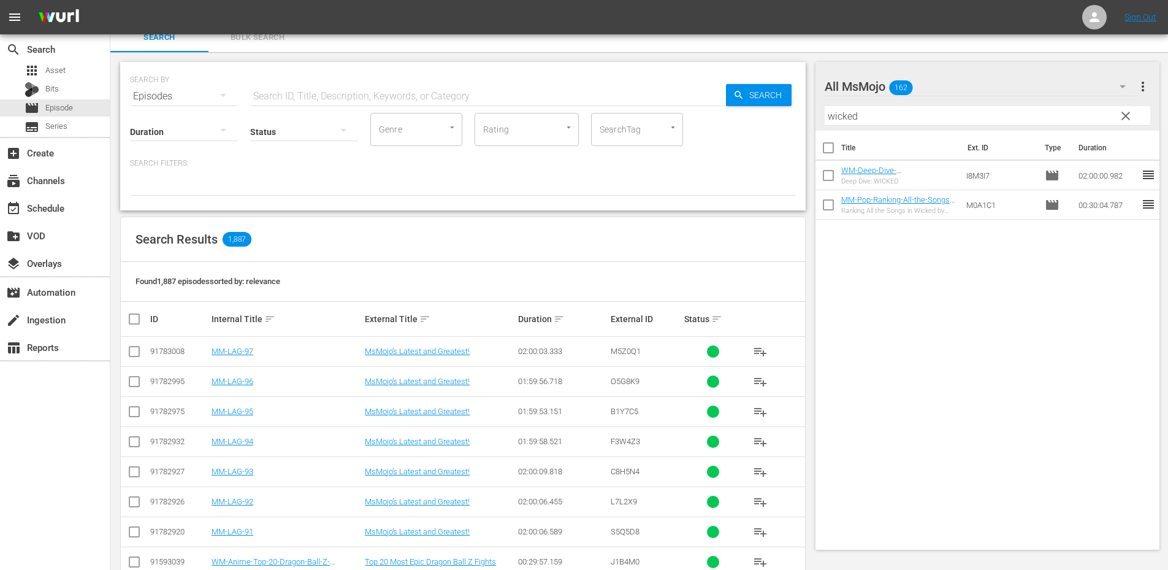
click at [314, 95] on input "text" at bounding box center [488, 96] width 476 height 29
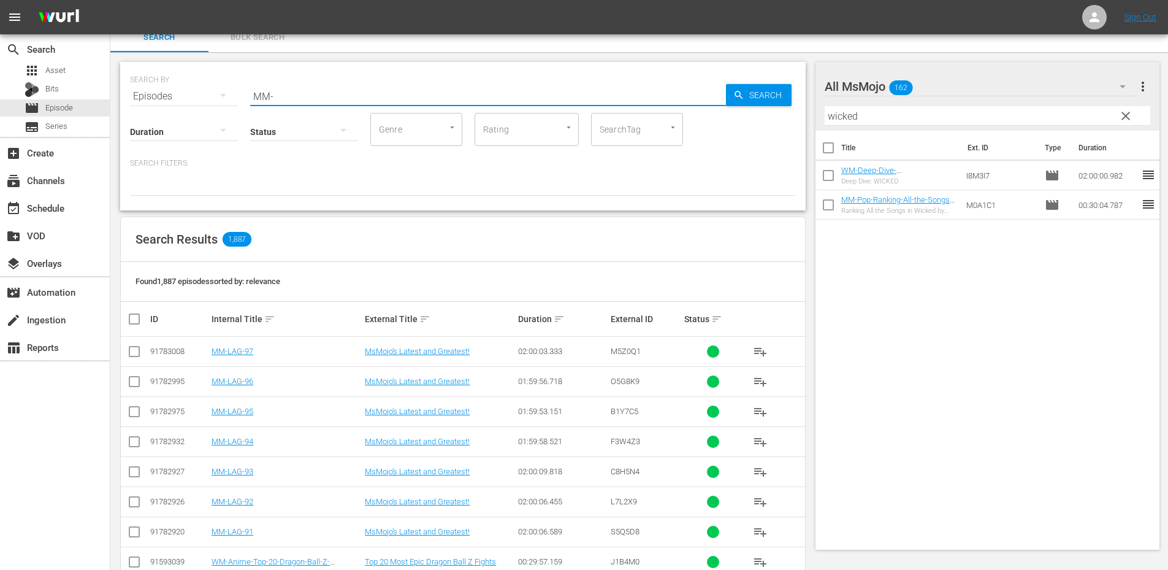
type input "MM-"
click at [210, 138] on button "button" at bounding box center [222, 129] width 29 height 29
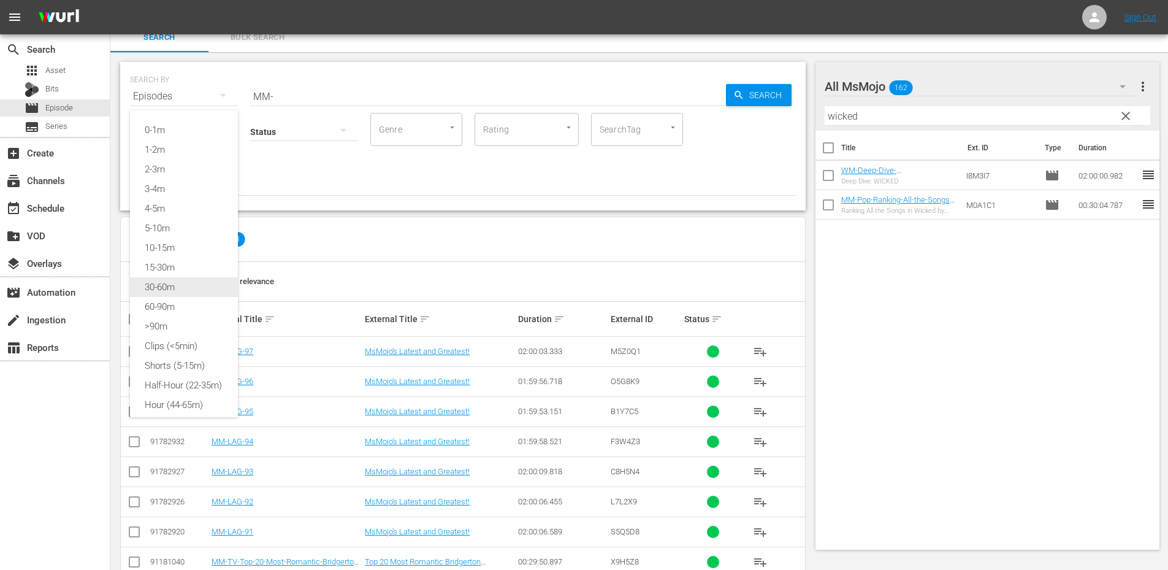
click at [159, 285] on div "30-60m" at bounding box center [184, 287] width 108 height 20
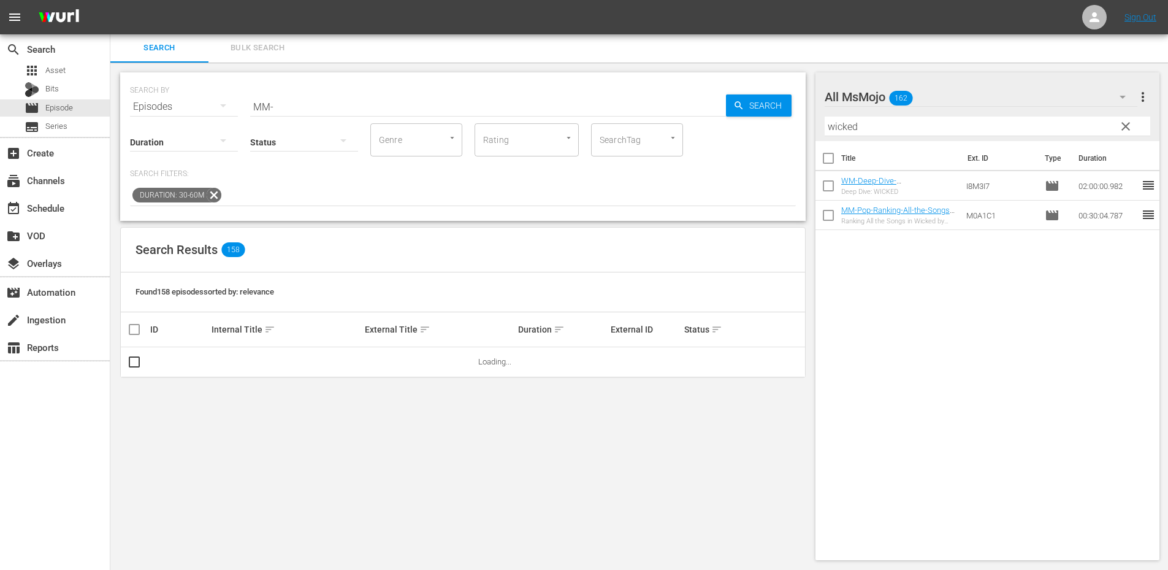
scroll to position [1, 0]
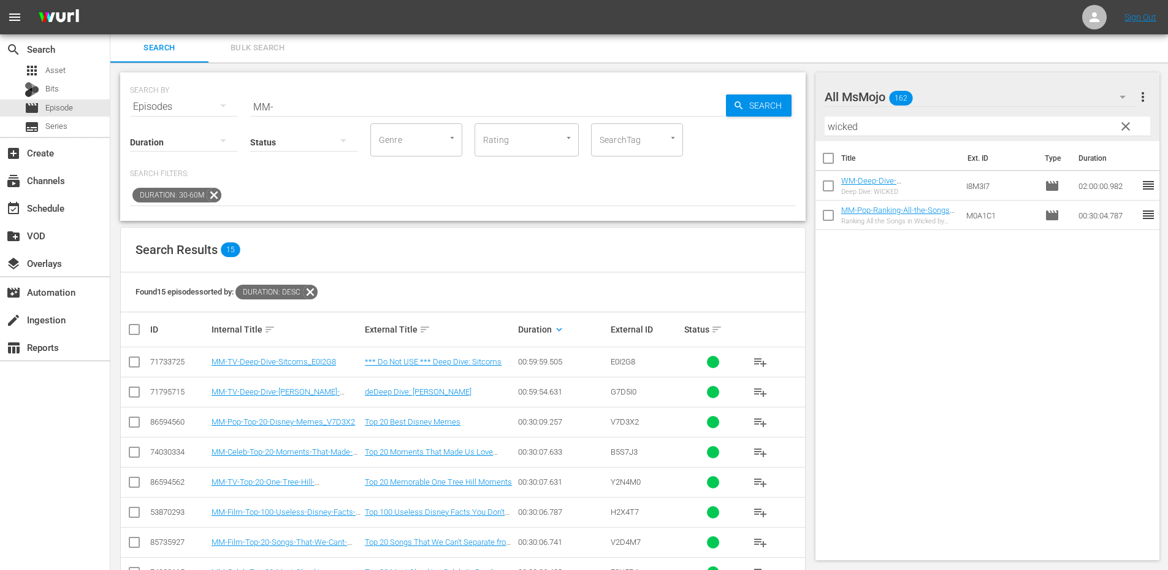
click at [627, 360] on span "E0I2G8" at bounding box center [623, 361] width 25 height 9
copy span "E0I2G8"
click at [389, 389] on link "deDeep Dive: Ted Lasso" at bounding box center [418, 391] width 107 height 9
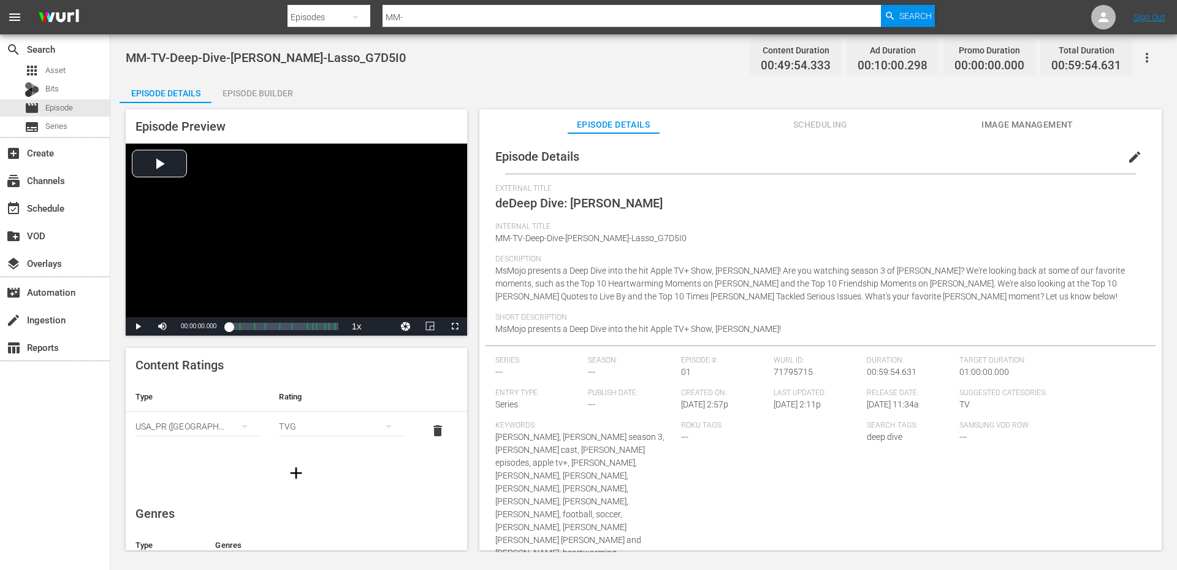
click at [1132, 155] on span "edit" at bounding box center [1134, 157] width 15 height 15
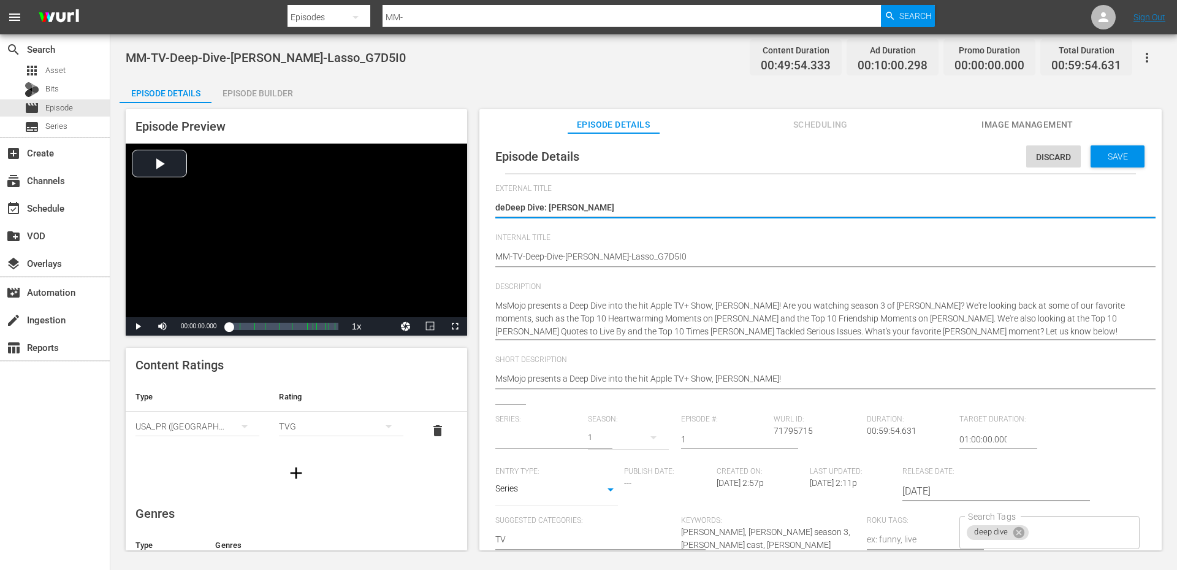
click at [504, 205] on textarea "deDeep Dive: Ted Lasso" at bounding box center [817, 208] width 644 height 15
type input "No Series"
type textarea "Deep Dive: Ted Lasso"
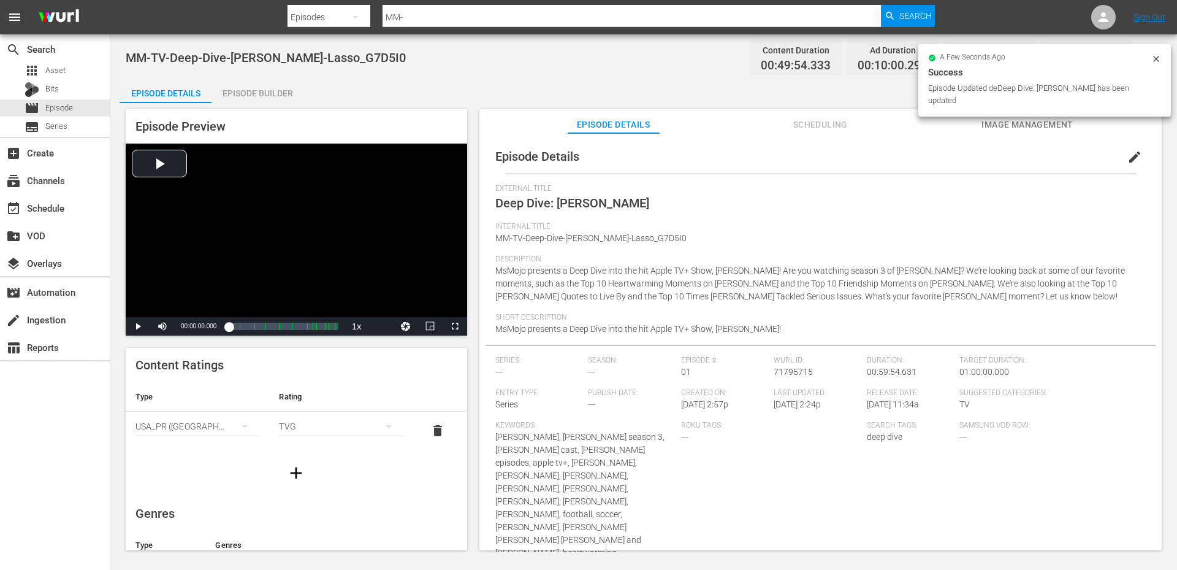
click at [682, 64] on div "MM-TV-Deep-Dive-Ted-Lasso_G7D5I0 Content Duration 00:49:54.333 Ad Duration 00:1…" at bounding box center [644, 58] width 1036 height 28
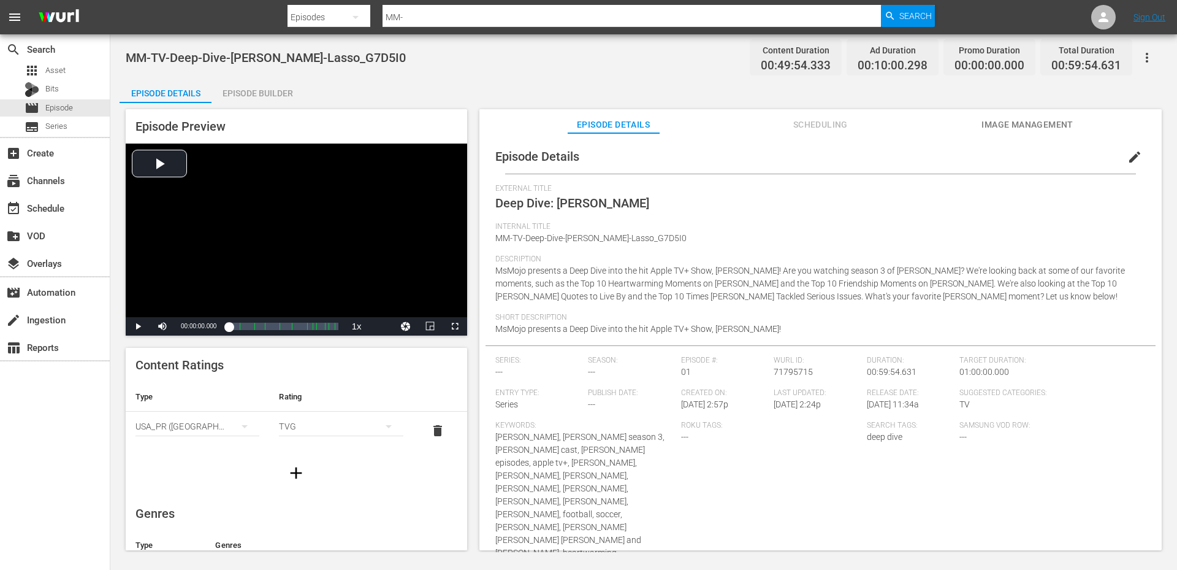
click at [528, 64] on div "MM-TV-Deep-Dive-Ted-Lasso_G7D5I0 Content Duration 00:49:54.333 Ad Duration 00:1…" at bounding box center [644, 58] width 1036 height 28
click at [448, 55] on div "MM-TV-Deep-Dive-Ted-Lasso_G7D5I0 Content Duration 00:49:54.333 Ad Duration 00:1…" at bounding box center [644, 58] width 1036 height 28
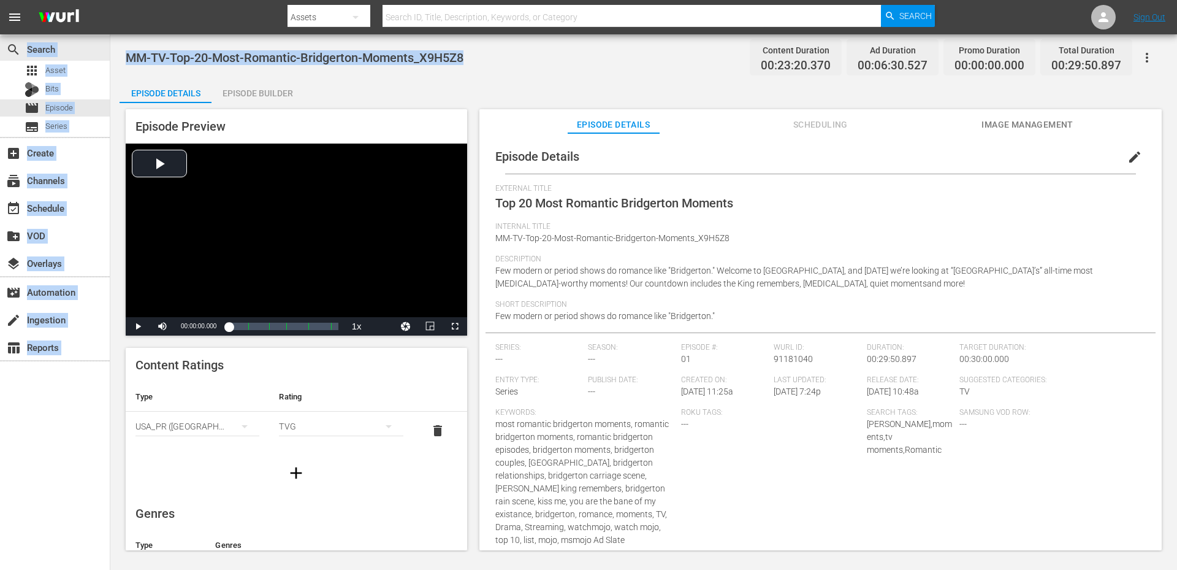
drag, startPoint x: 406, startPoint y: 63, endPoint x: 115, endPoint y: 56, distance: 291.3
click at [115, 56] on div "MM-TV-Top-20-Most-Romantic-Bridgerton-Moments_X9H5Z8 Content Duration 00:23:20.…" at bounding box center [643, 292] width 1067 height 517
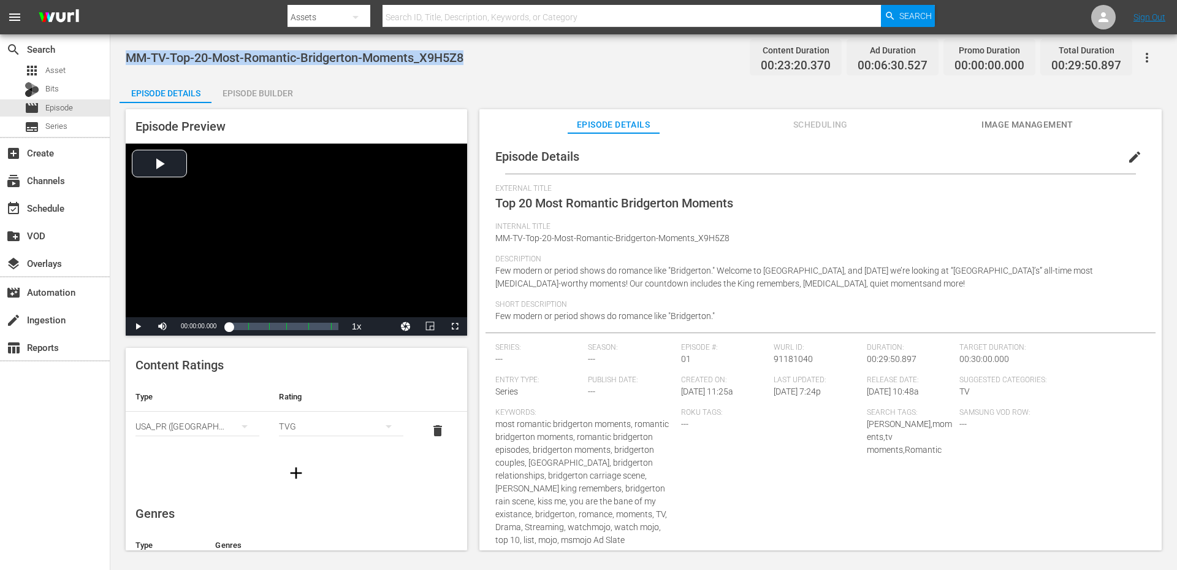
click at [136, 56] on span "MM-TV-Top-20-Most-Romantic-Bridgerton-Moments_X9H5Z8" at bounding box center [295, 57] width 338 height 15
click at [303, 74] on div "MM-TV-Top-20-Most-Romantic-Bridgerton-Moments_X9H5Z8 Content Duration 00:23:20.…" at bounding box center [643, 292] width 1067 height 517
click at [1134, 157] on span "edit" at bounding box center [1134, 157] width 15 height 15
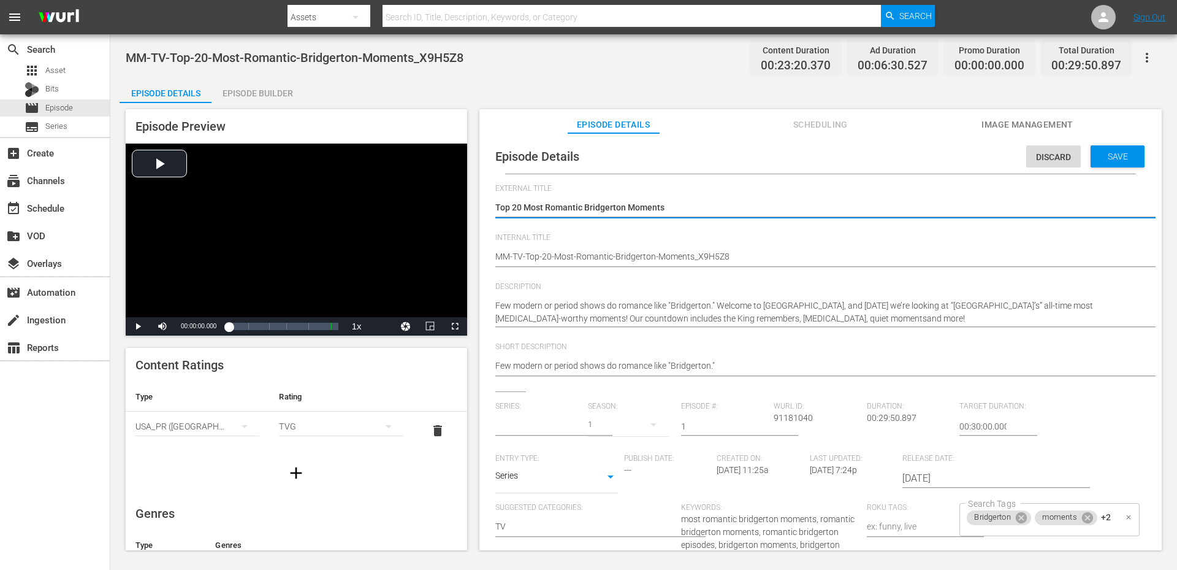
type input "No Series"
click at [1094, 522] on div "Bridgerton moments +2 Search Tags" at bounding box center [1049, 519] width 180 height 33
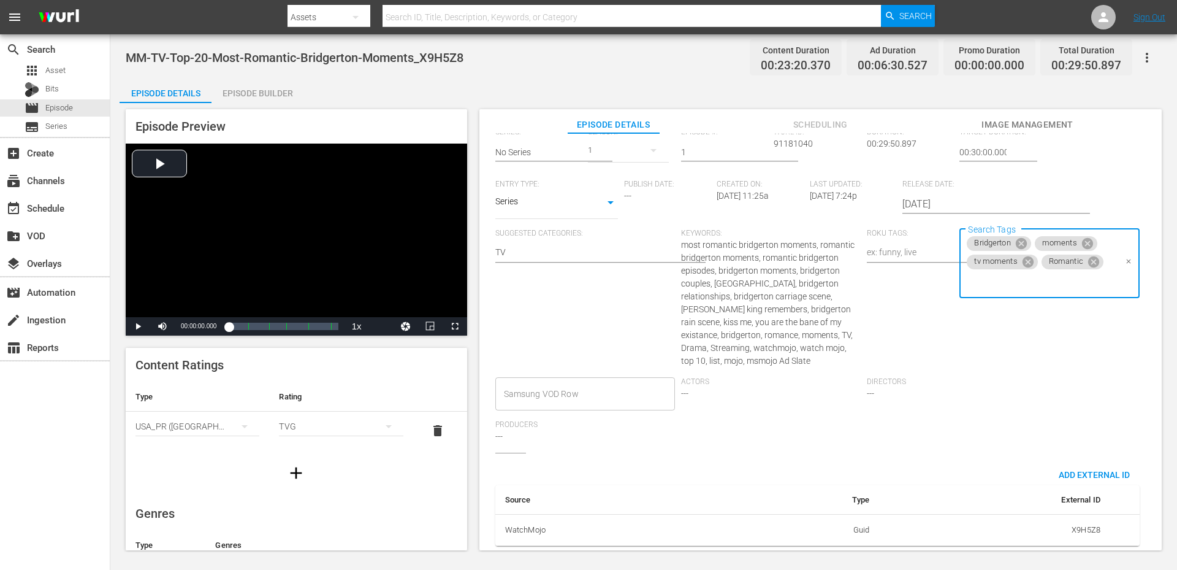
scroll to position [283, 0]
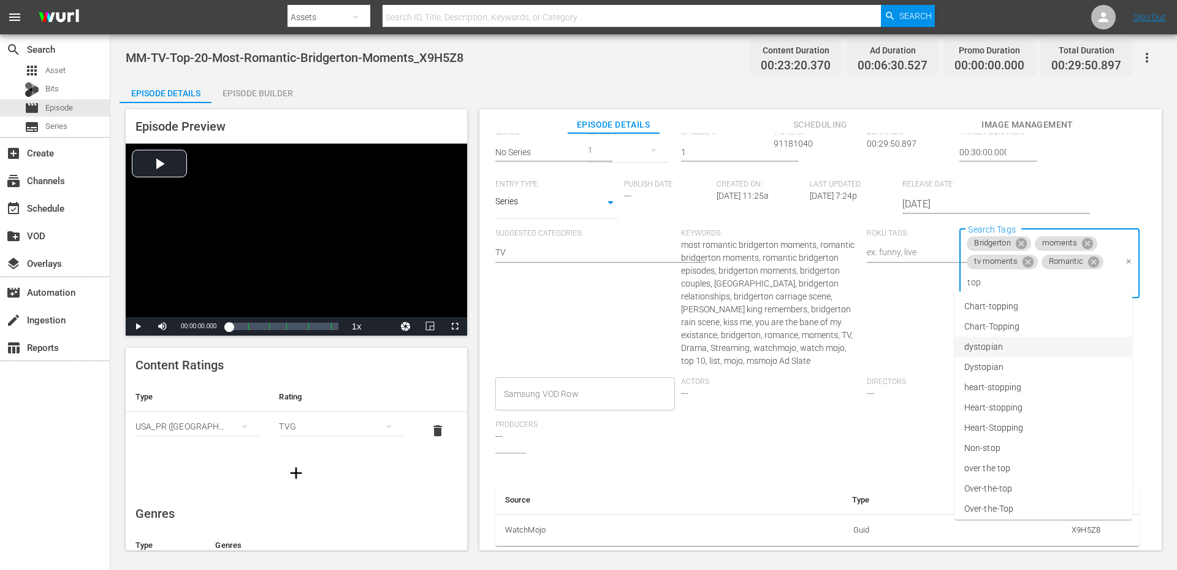
type input "top"
click at [1001, 344] on li "top 20" at bounding box center [1044, 347] width 178 height 20
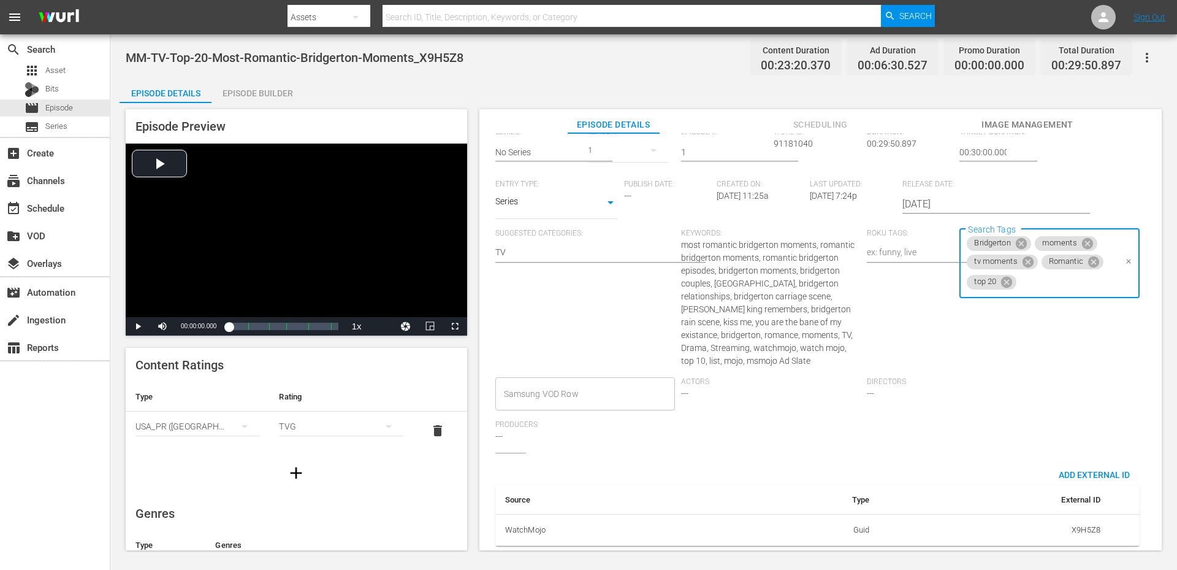
click at [980, 276] on span "top 20" at bounding box center [985, 281] width 37 height 10
type input "top 20"
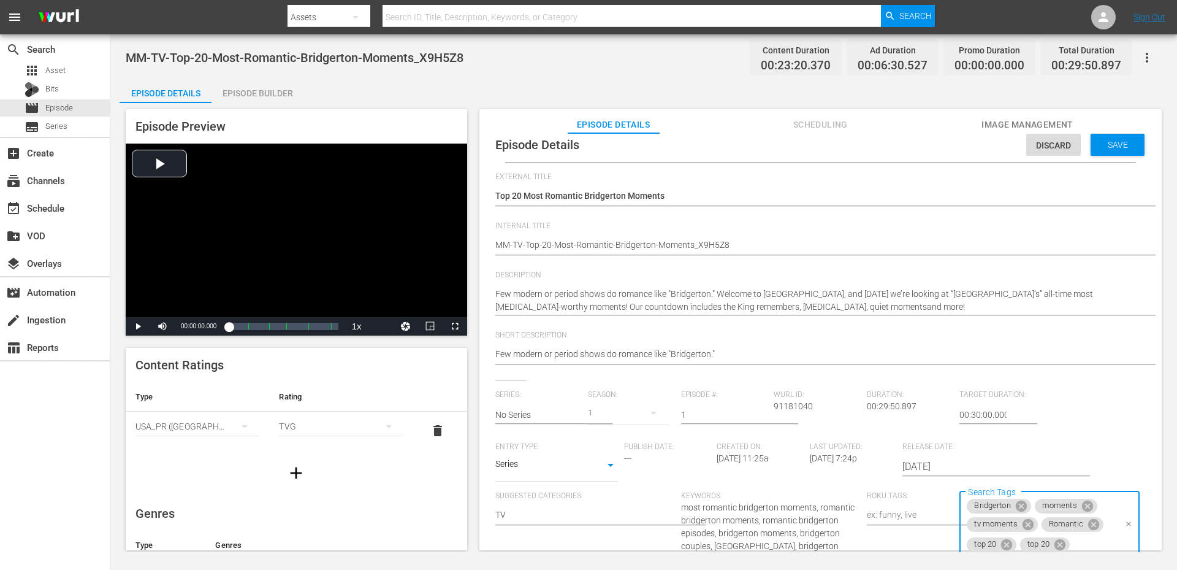
scroll to position [0, 0]
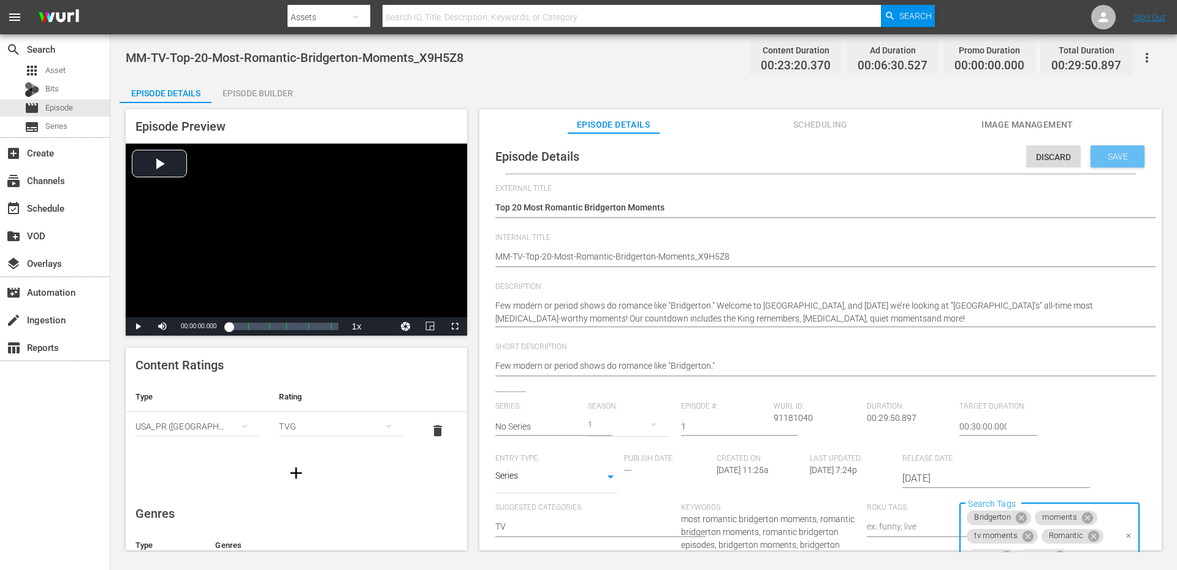
click at [1120, 162] on div "Save" at bounding box center [1118, 156] width 54 height 22
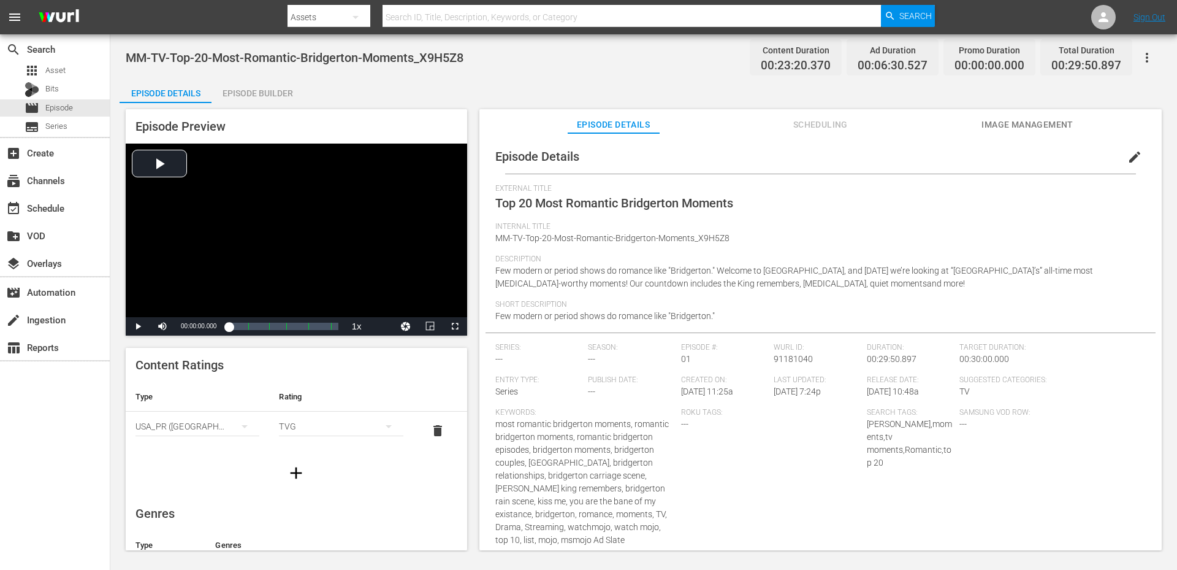
click at [501, 99] on div "Episode Details Episode Builder Episode Preview Video Player is loading. Play V…" at bounding box center [644, 318] width 1048 height 481
click at [1128, 157] on span "edit" at bounding box center [1134, 157] width 15 height 15
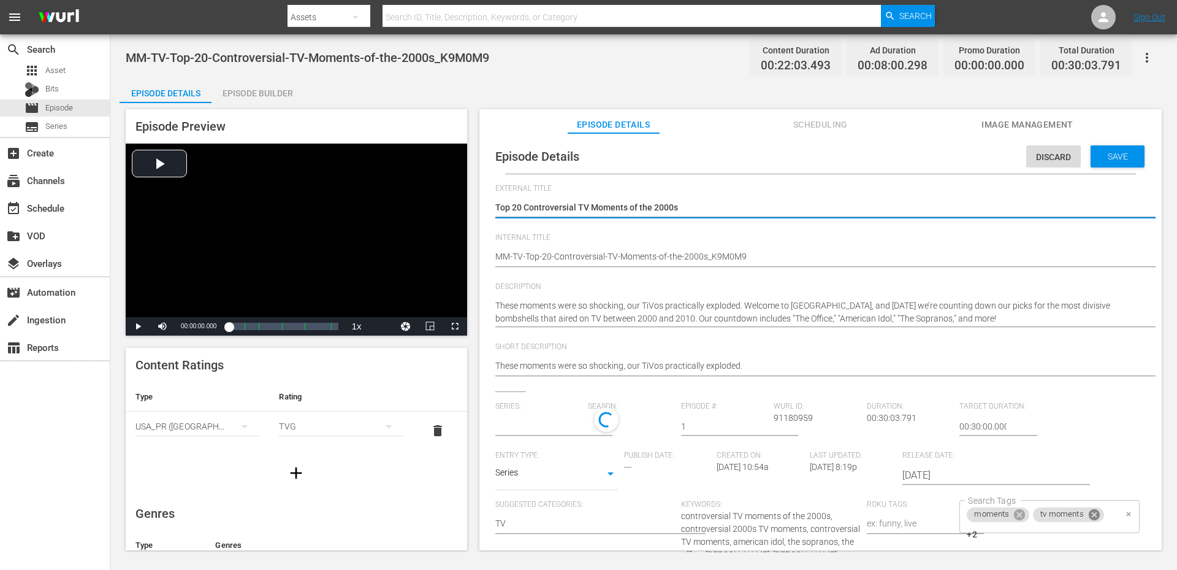
type input "No Series"
click at [1099, 508] on div "moments tv moments +2 Search Tags" at bounding box center [1049, 519] width 180 height 33
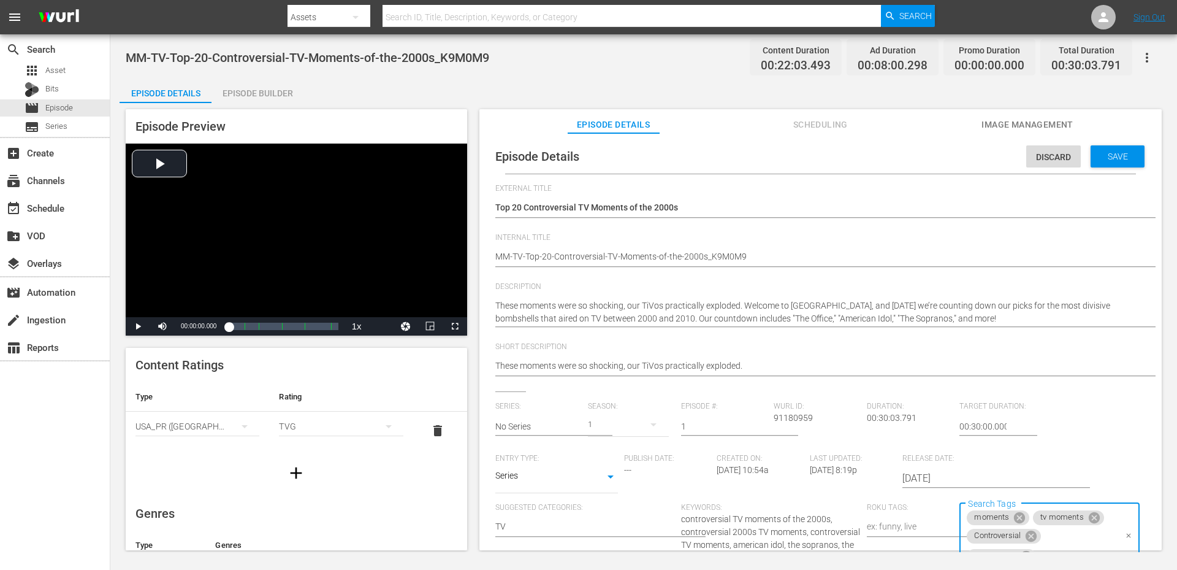
paste input "top 20"
type input "top 20"
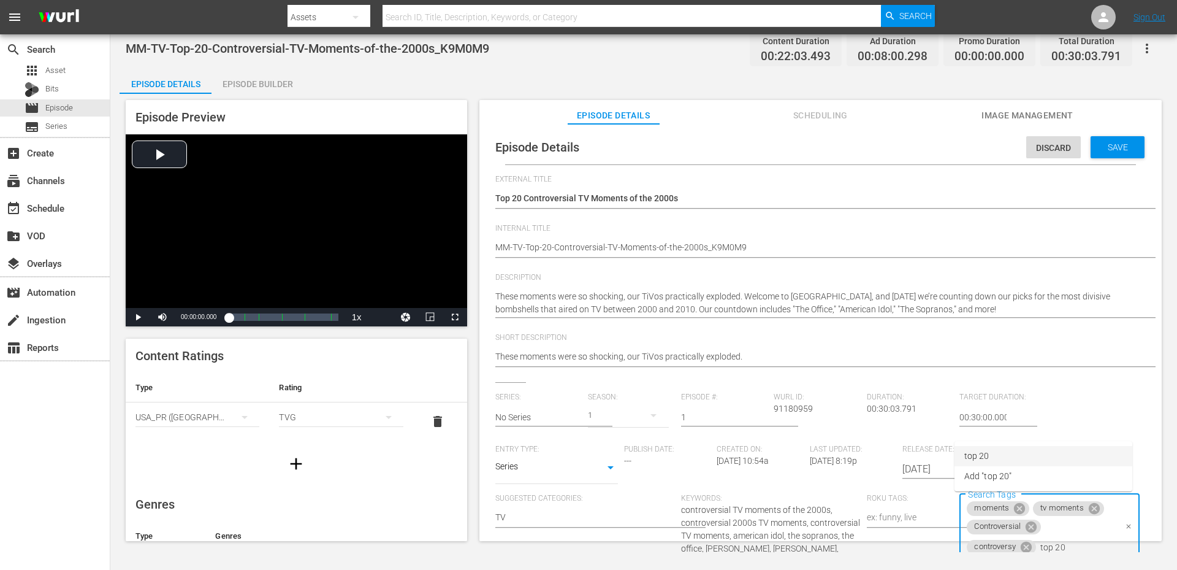
click at [981, 457] on span "top 20" at bounding box center [976, 455] width 25 height 13
click at [1117, 139] on div "Save" at bounding box center [1118, 147] width 54 height 22
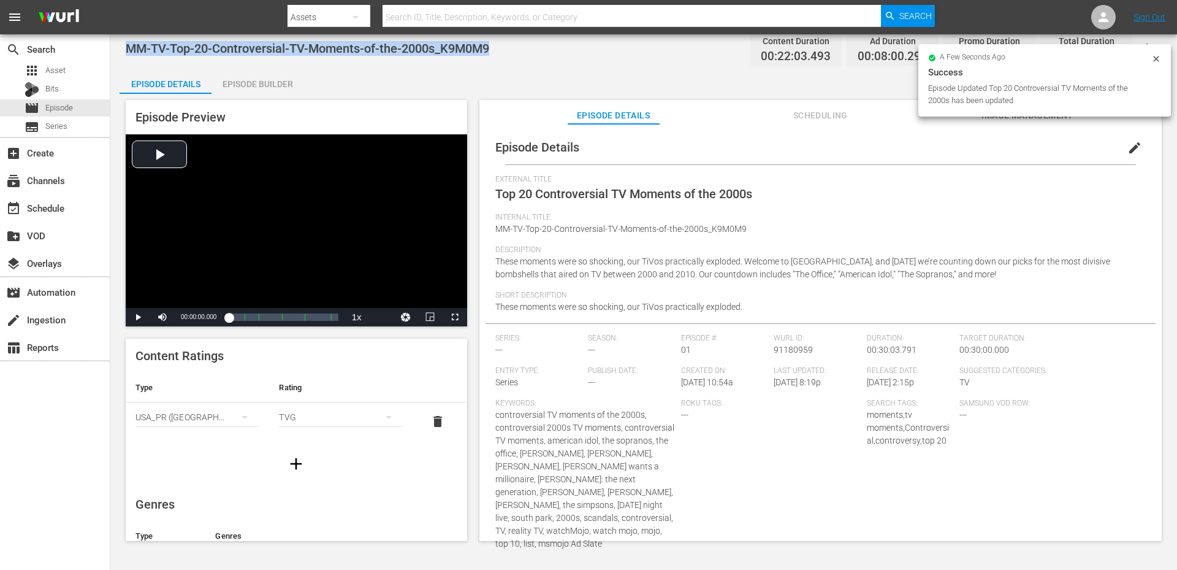
drag, startPoint x: 467, startPoint y: 50, endPoint x: 129, endPoint y: 50, distance: 338.4
click at [129, 50] on div "MM-TV-Top-20-Controversial-TV-Moments-of-the-2000s_K9M0M9 Content Duration 00:2…" at bounding box center [644, 48] width 1036 height 28
copy span "MM-TV-Top-20-Controversial-TV-Moments-of-the-2000s_K9M0M9"
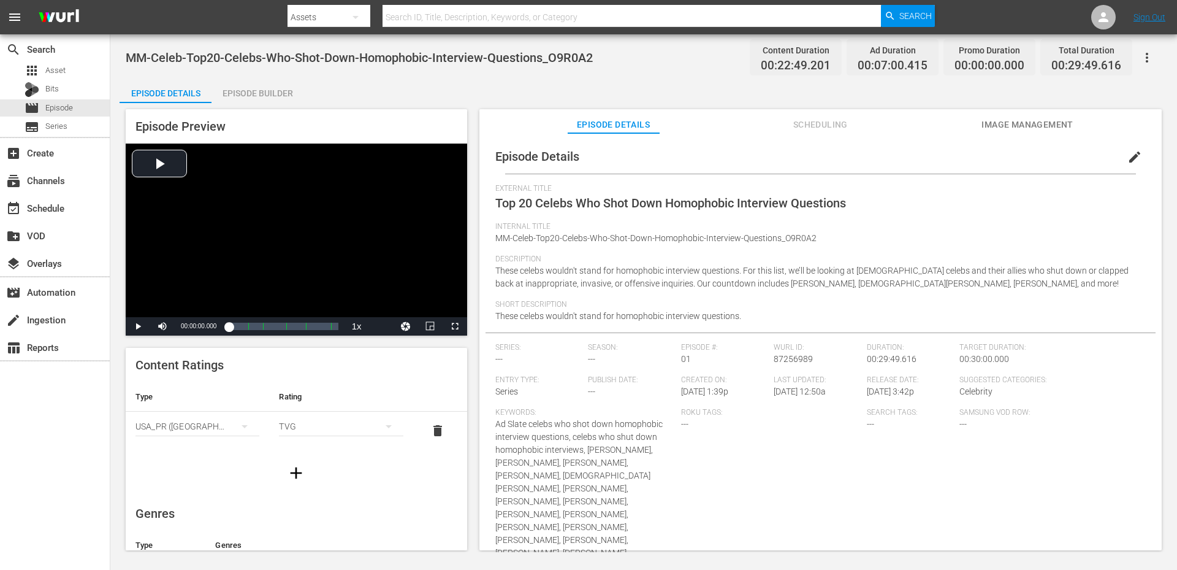
click at [1127, 151] on span "edit" at bounding box center [1134, 157] width 15 height 15
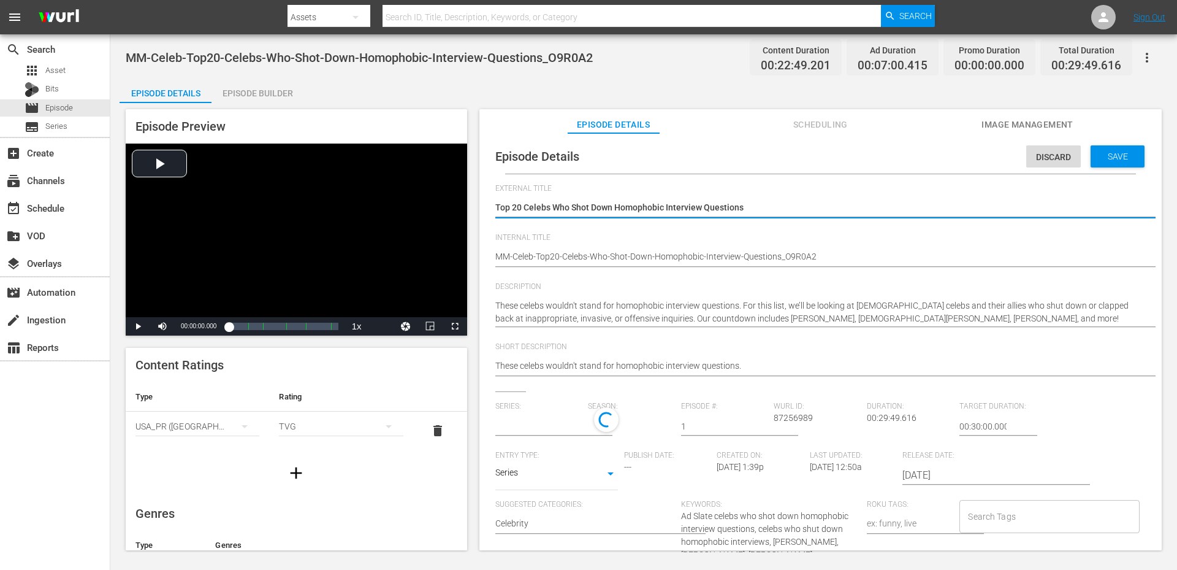
type input "No Series"
click at [982, 516] on input "Search Tags" at bounding box center [1040, 519] width 150 height 22
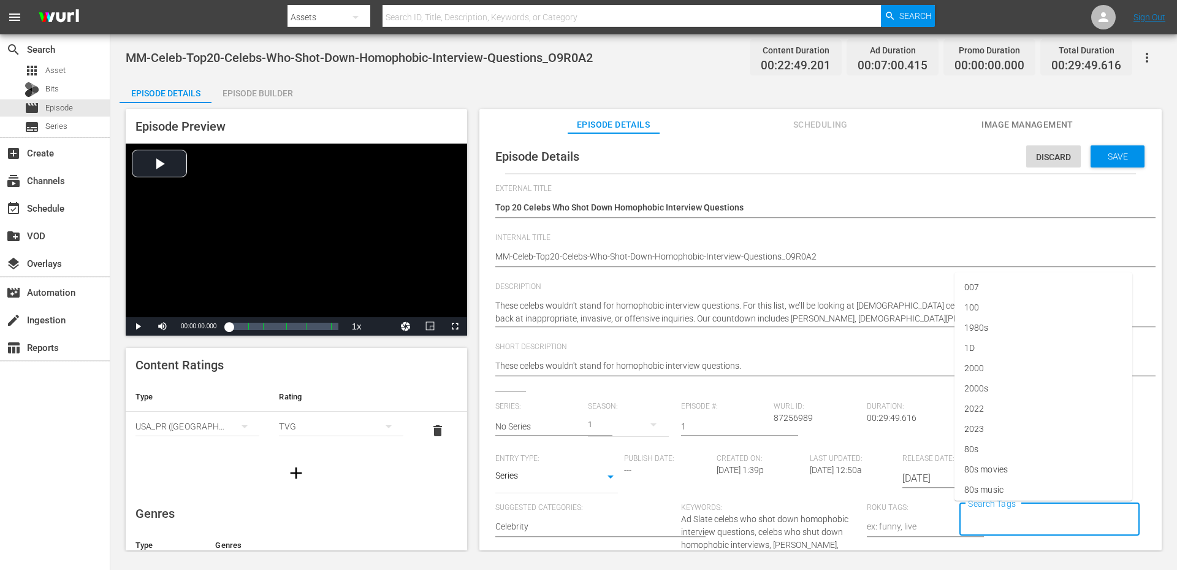
paste input "top 20"
type input "top 20"
click at [979, 462] on span "top 20" at bounding box center [976, 465] width 25 height 13
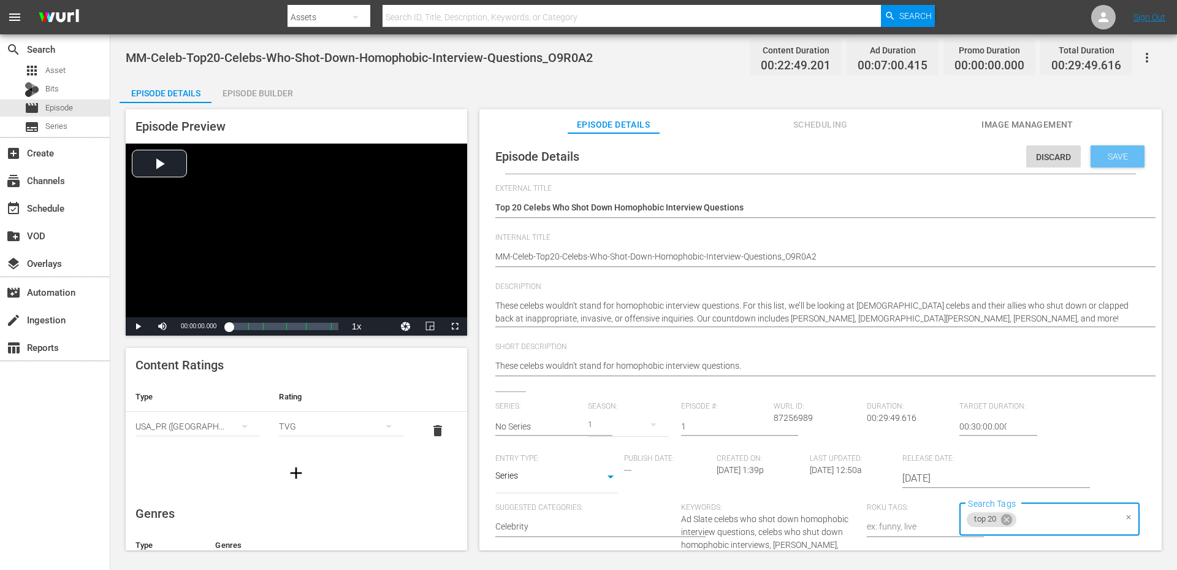
click at [1115, 153] on span "Save" at bounding box center [1118, 156] width 40 height 10
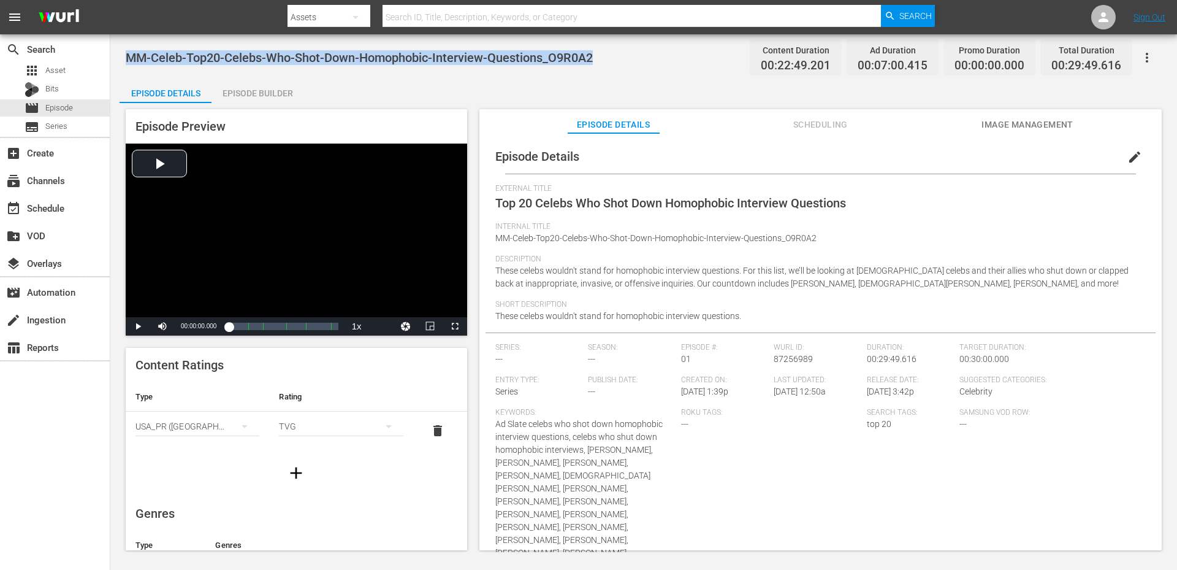
drag, startPoint x: 622, startPoint y: 55, endPoint x: 126, endPoint y: 65, distance: 496.7
click at [126, 65] on div "MM-Celeb-Top20-Celebs-Who-Shot-Down-Homophobic-Interview-Questions_O9R0A2 Conte…" at bounding box center [644, 58] width 1036 height 28
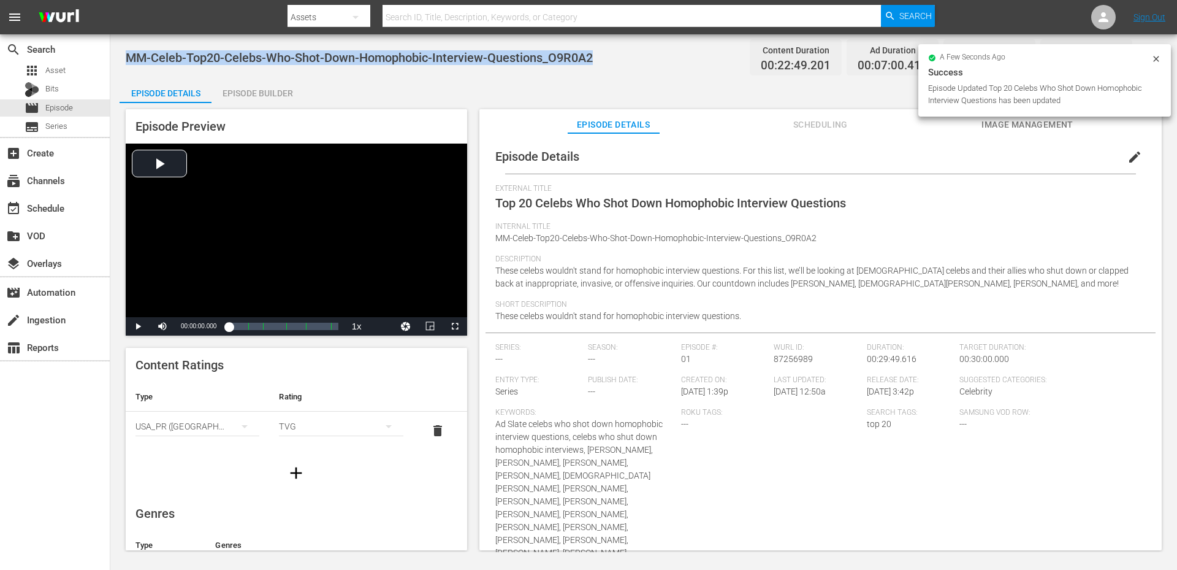
copy span "MM-Celeb-Top20-Celebs-Who-Shot-Down-Homophobic-Interview-Questions_O9R0A2"
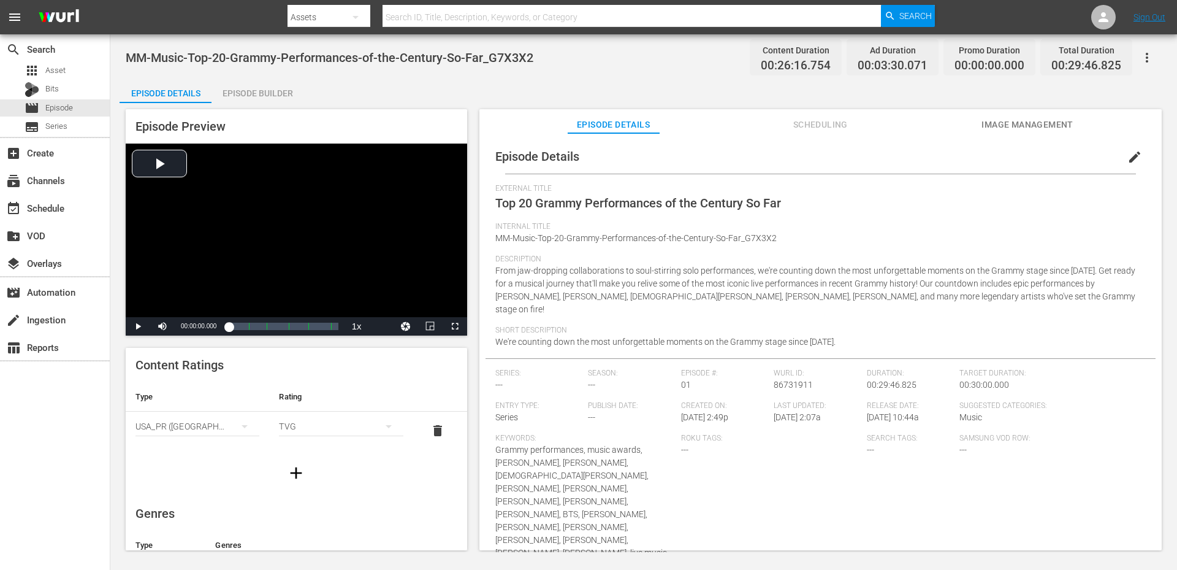
click at [1120, 159] on button "edit" at bounding box center [1134, 156] width 29 height 29
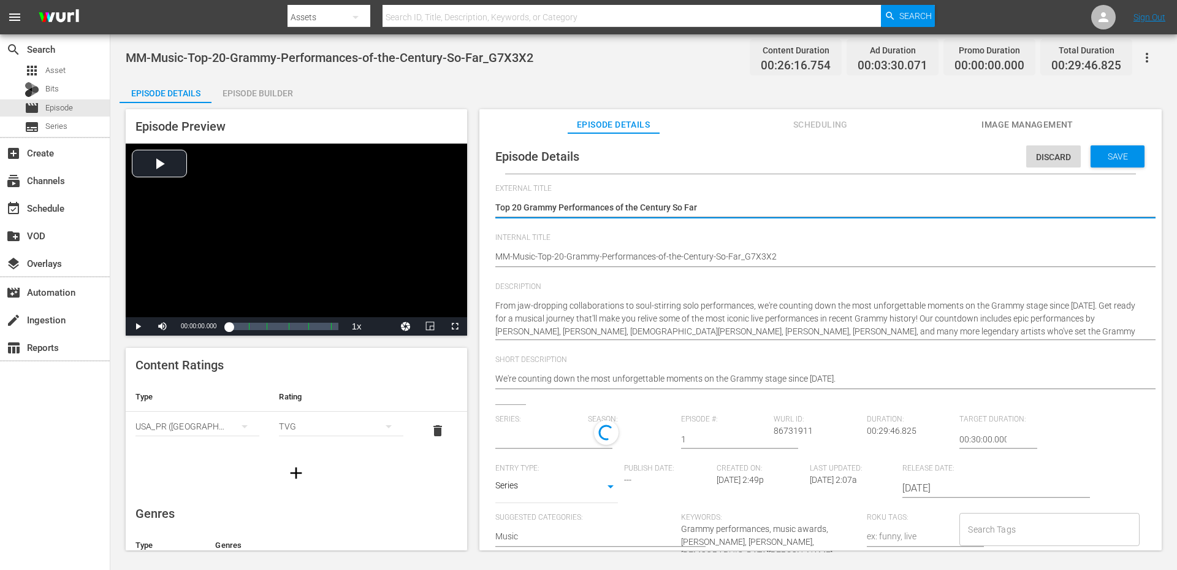
type input "No Series"
click at [993, 531] on input "Search Tags" at bounding box center [1040, 532] width 150 height 22
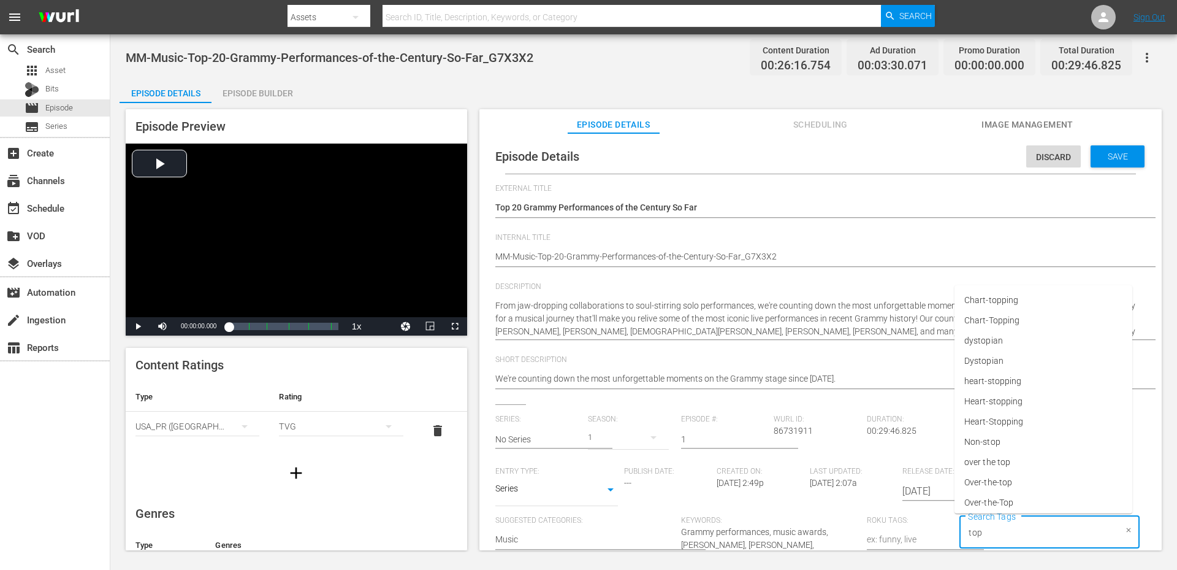
type input "top"
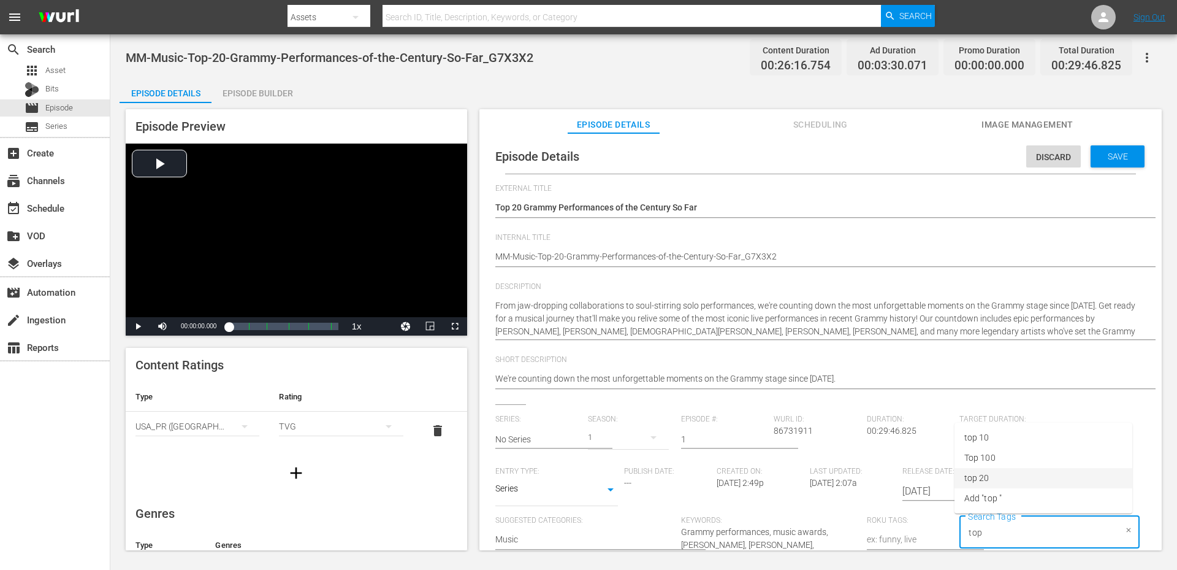
click at [997, 476] on li "top 20" at bounding box center [1044, 478] width 178 height 20
click at [1103, 165] on div "Save" at bounding box center [1118, 156] width 54 height 22
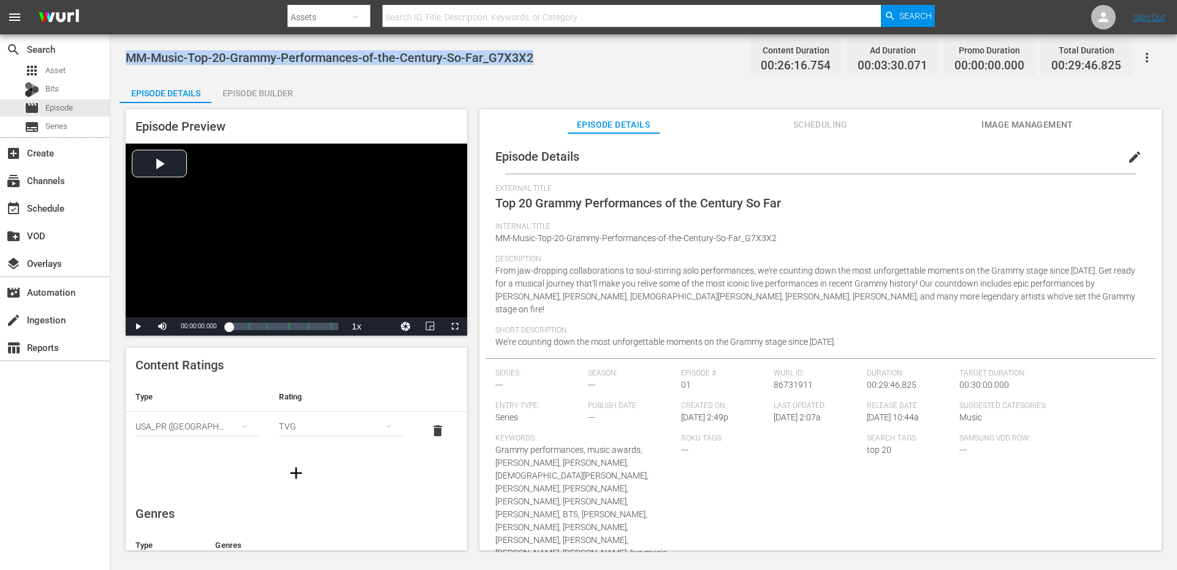
drag, startPoint x: 535, startPoint y: 58, endPoint x: 127, endPoint y: 48, distance: 407.8
click at [127, 48] on div "MM-Music-Top-20-Grammy-Performances-of-the-Century-So-Far_G7X3X2 Content Durati…" at bounding box center [644, 58] width 1036 height 28
copy span "MM-Music-Top-20-Grammy-Performances-of-the-Century-So-Far_G7X3X2"
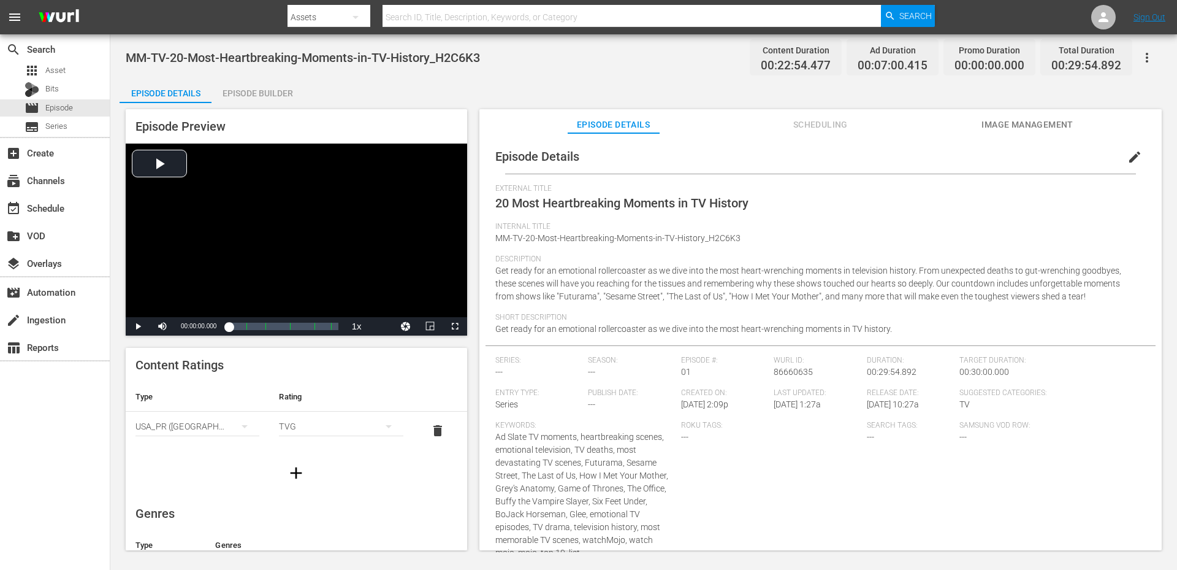
click at [510, 62] on div "MM-TV-20-Most-Heartbreaking-Moments-in-TV-History_H2C6K3 Content Duration 00:22…" at bounding box center [644, 58] width 1036 height 28
drag, startPoint x: 501, startPoint y: 44, endPoint x: 131, endPoint y: 51, distance: 369.8
click at [127, 48] on div "MM-TV-20-Most-Heartbreaking-Moments-in-TV-History_H2C6K3 Content Duration 00:22…" at bounding box center [644, 58] width 1036 height 28
copy span "MM-TV-20-Most-Heartbreaking-Moments-in-TV-History_H2C6K3"
click at [1120, 155] on button "edit" at bounding box center [1134, 156] width 29 height 29
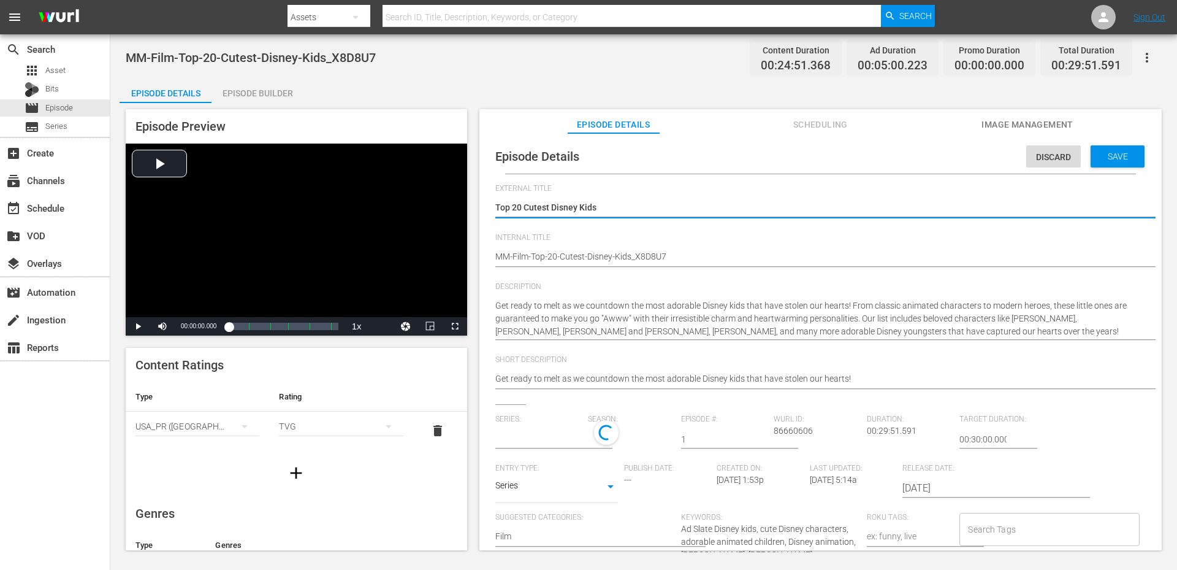
type input "No Series"
click at [980, 519] on input "Search Tags" at bounding box center [1040, 529] width 150 height 22
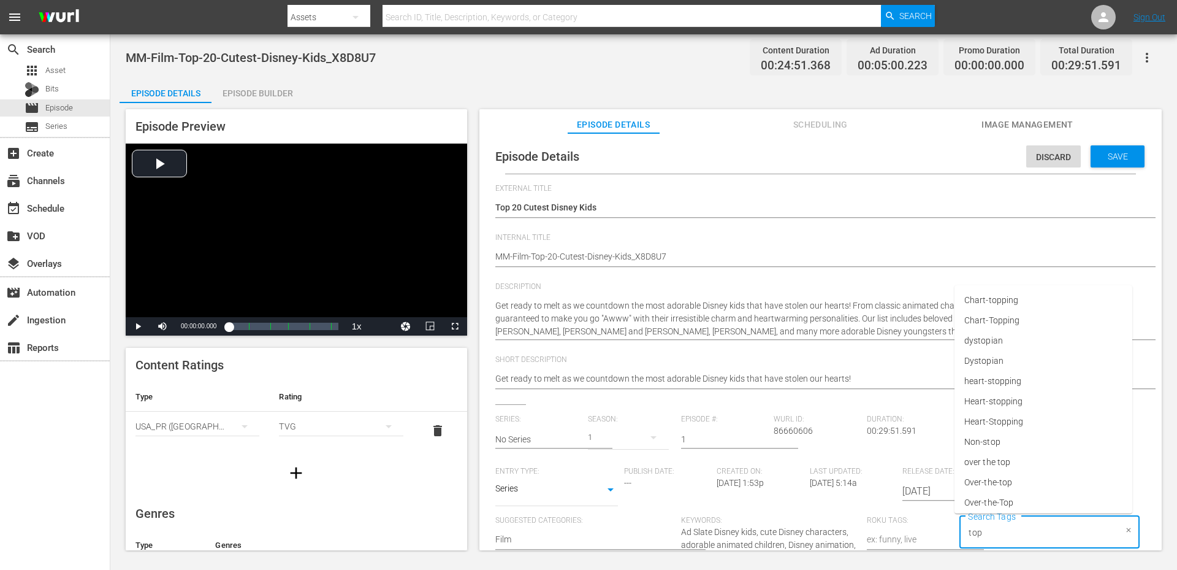
type input "top"
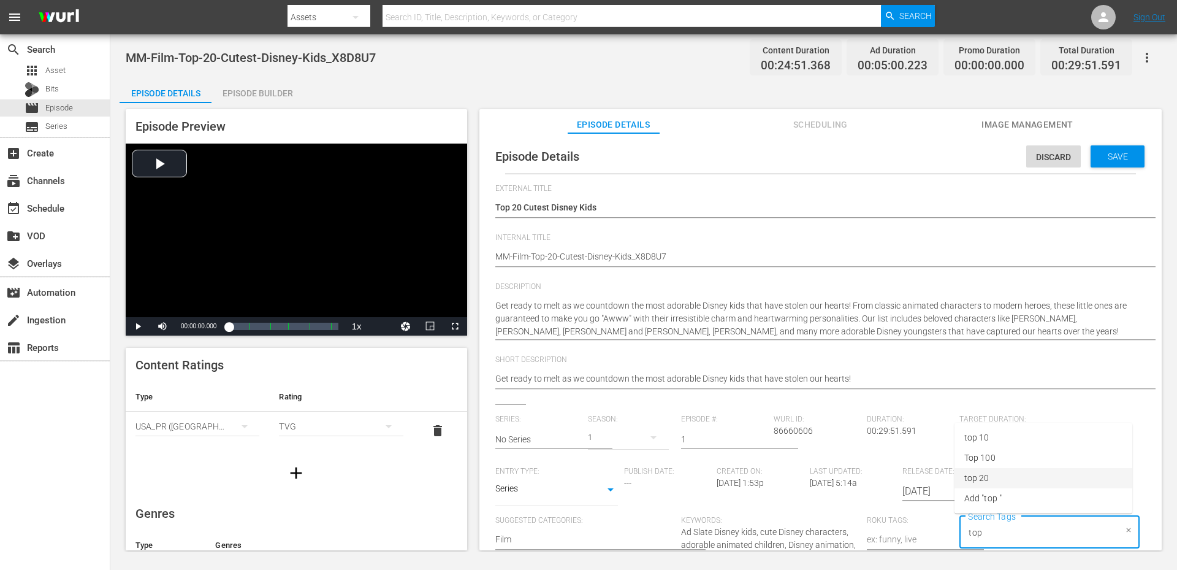
click at [999, 473] on li "top 20" at bounding box center [1044, 478] width 178 height 20
click at [1098, 157] on span "Save" at bounding box center [1118, 156] width 40 height 10
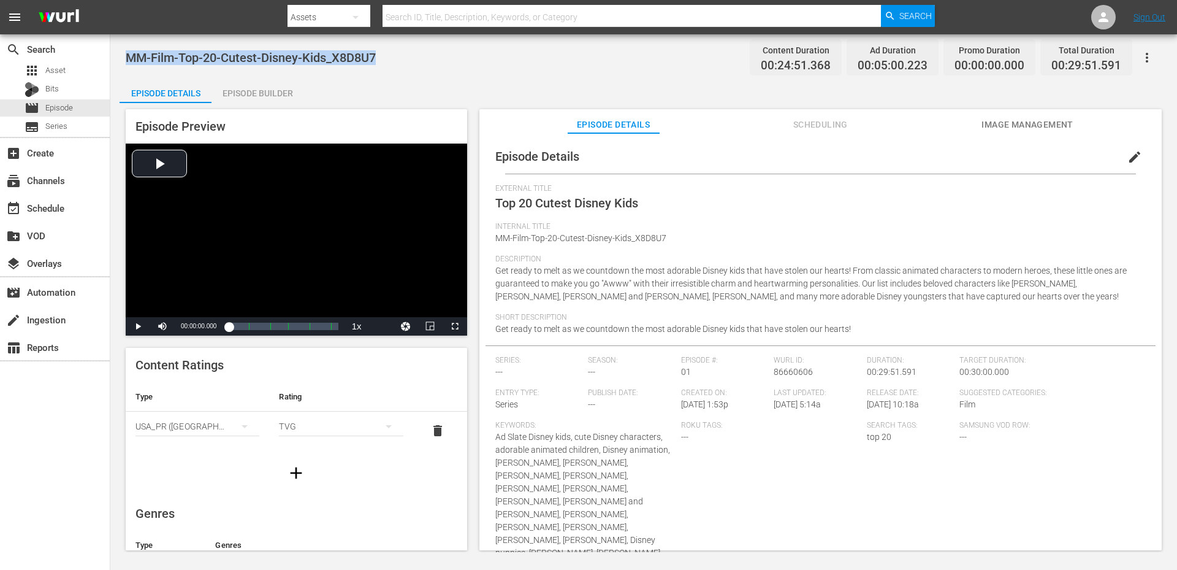
drag, startPoint x: 360, startPoint y: 59, endPoint x: 127, endPoint y: 51, distance: 233.1
click at [127, 51] on div "MM-Film-Top-20-Cutest-Disney-Kids_X8D8U7 Content Duration 00:24:51.368 Ad Durat…" at bounding box center [644, 58] width 1036 height 28
copy span "MM-Film-Top-20-Cutest-Disney-Kids_X8D8U7"
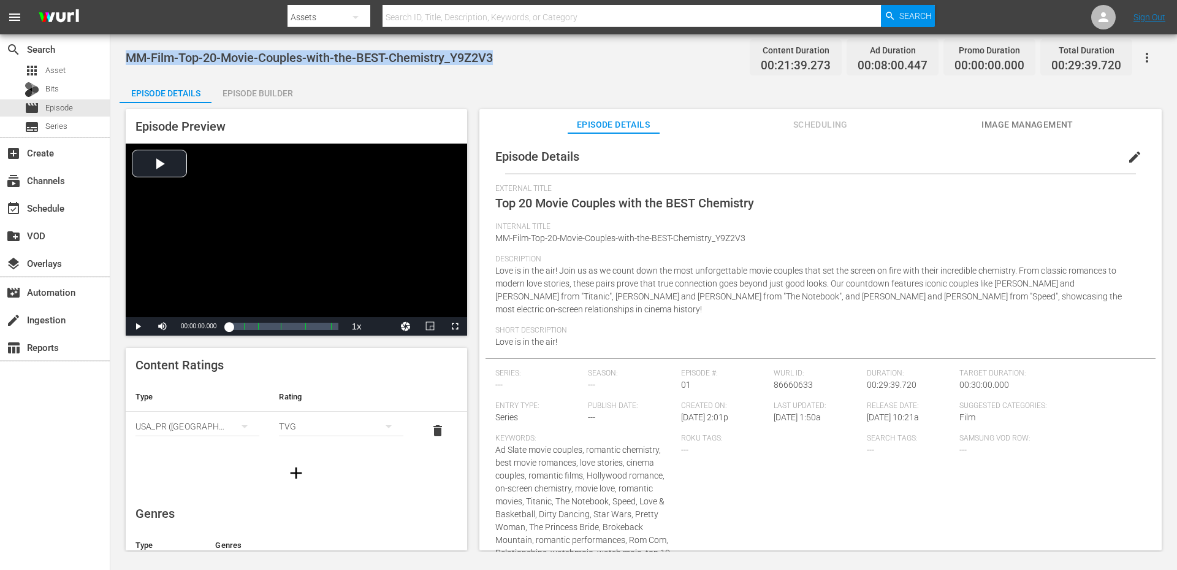
drag, startPoint x: 494, startPoint y: 50, endPoint x: 128, endPoint y: 51, distance: 365.4
click at [128, 51] on div "MM-Film-Top-20-Movie-Couples-with-the-BEST-Chemistry_Y9Z2V3 Content Duration 00…" at bounding box center [644, 58] width 1036 height 28
copy span "MM-Film-Top-20-Movie-Couples-with-the-BEST-Chemistry_Y9Z2V3"
click at [1131, 156] on span "edit" at bounding box center [1134, 157] width 15 height 15
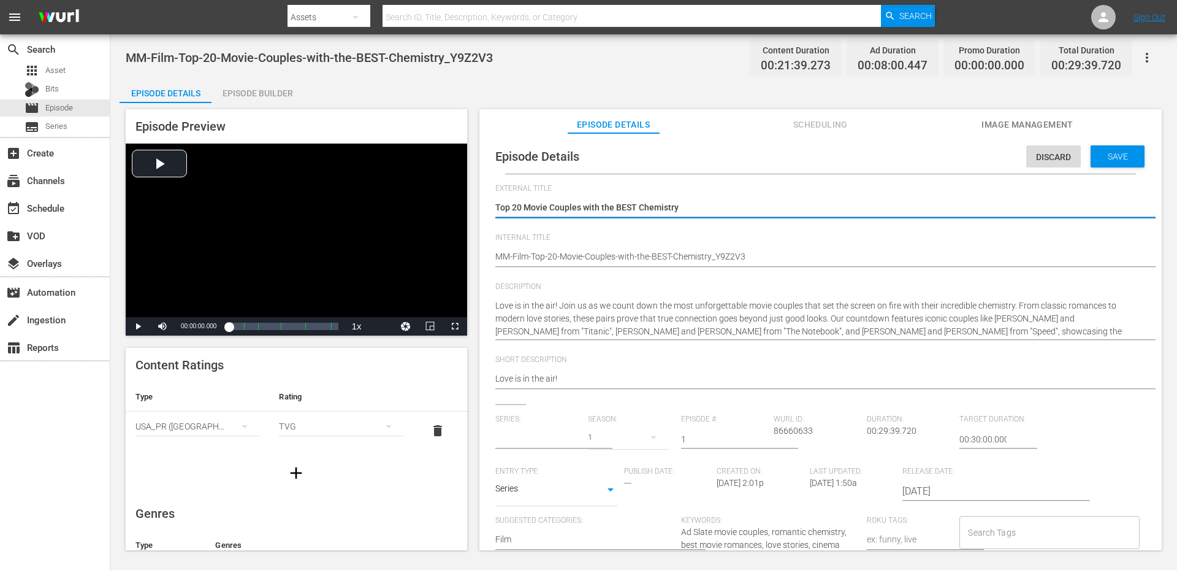
click at [983, 519] on div "Search Tags" at bounding box center [1049, 532] width 180 height 33
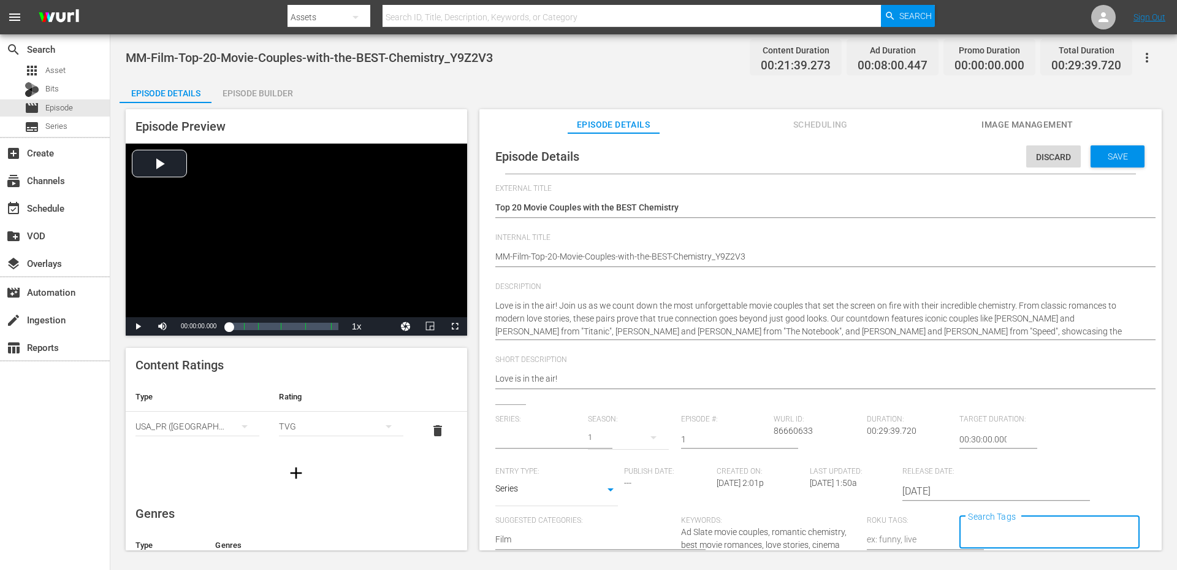
type input "t"
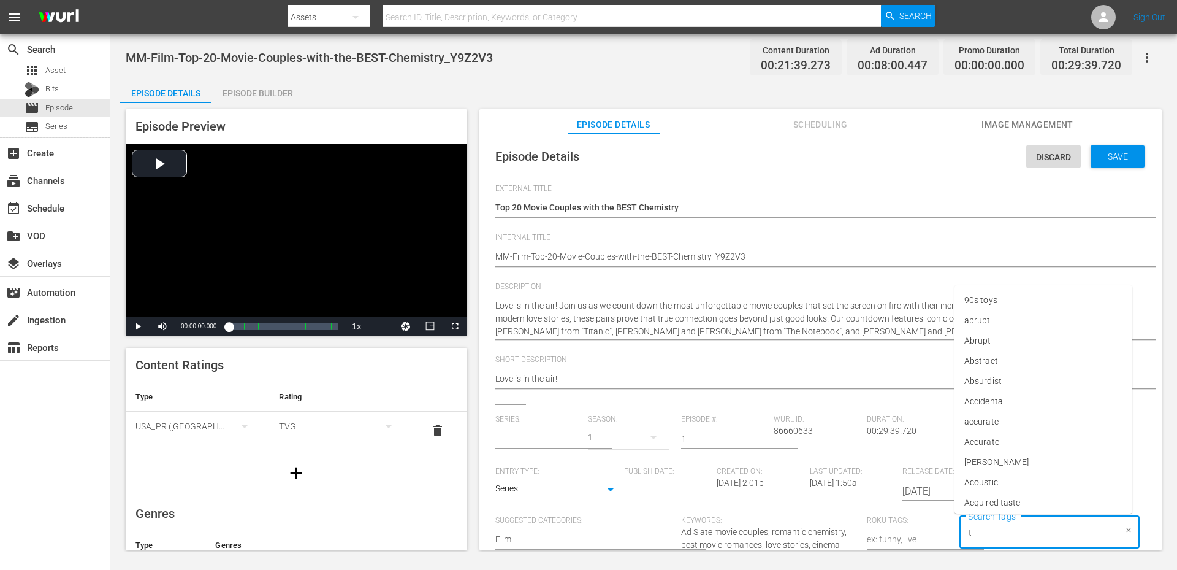
type input "No Series"
type input "top"
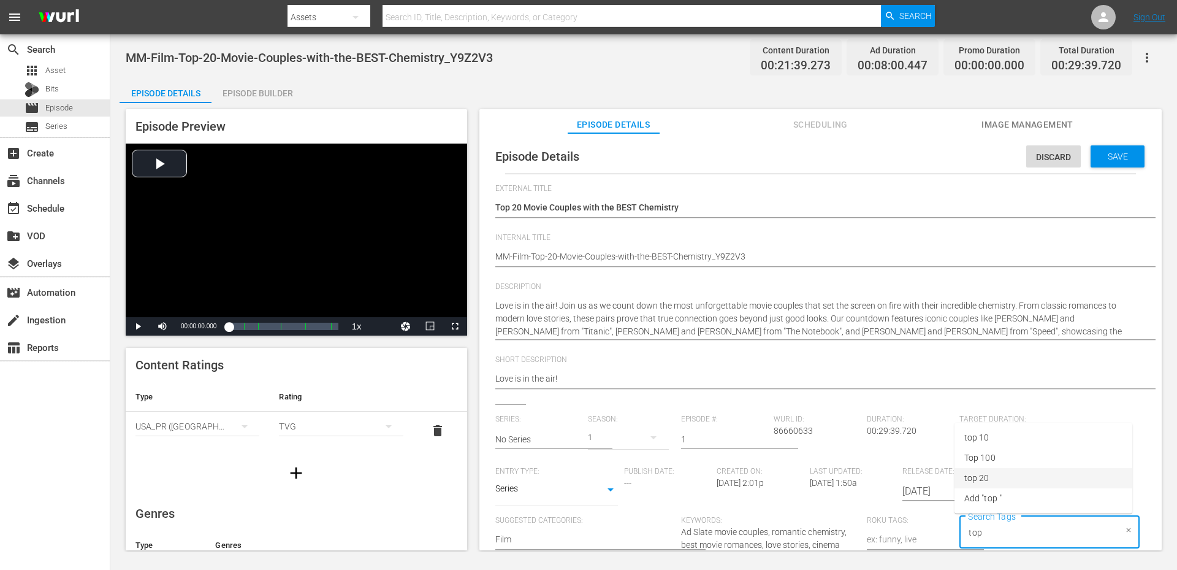
click at [994, 481] on li "top 20" at bounding box center [1044, 478] width 178 height 20
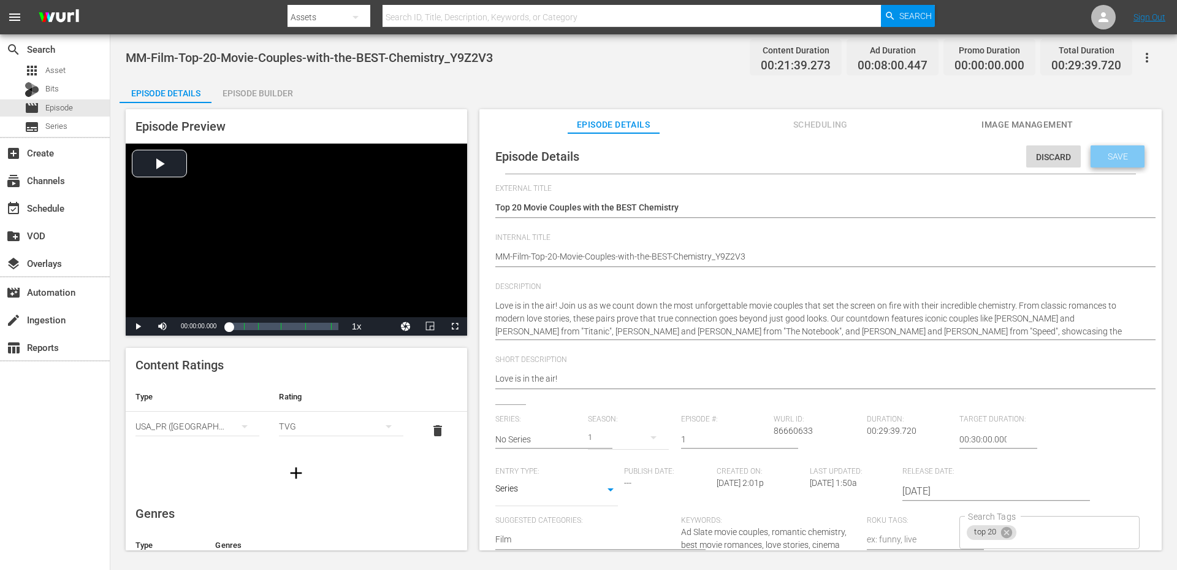
click at [1099, 159] on div "Save" at bounding box center [1118, 156] width 54 height 22
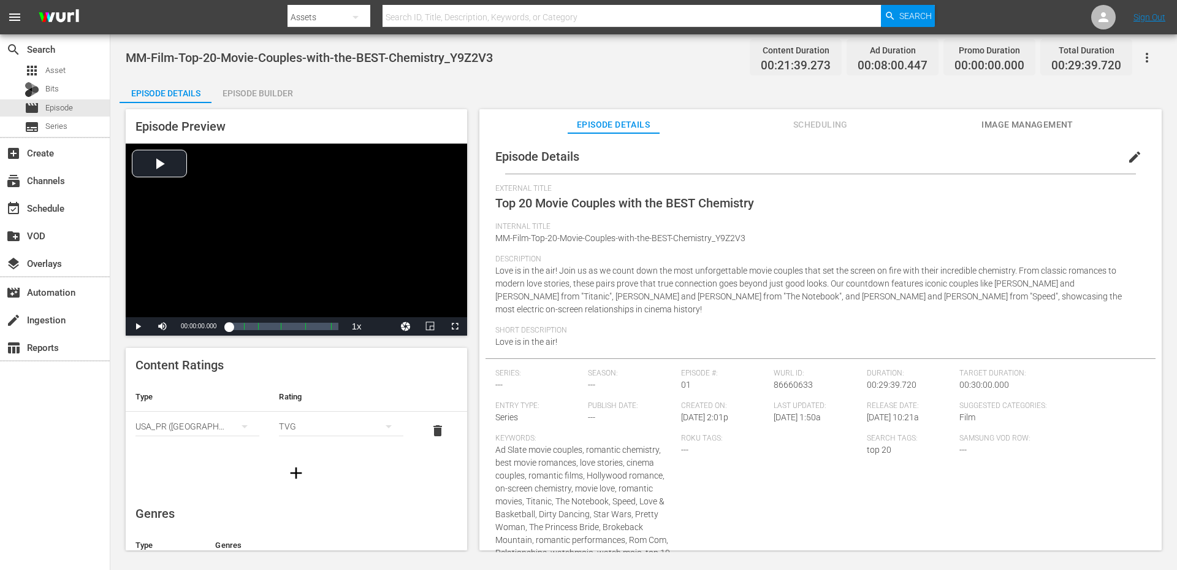
click at [596, 70] on div "MM-Film-Top-20-Movie-Couples-with-the-BEST-Chemistry_Y9Z2V3 Content Duration 00…" at bounding box center [644, 58] width 1036 height 28
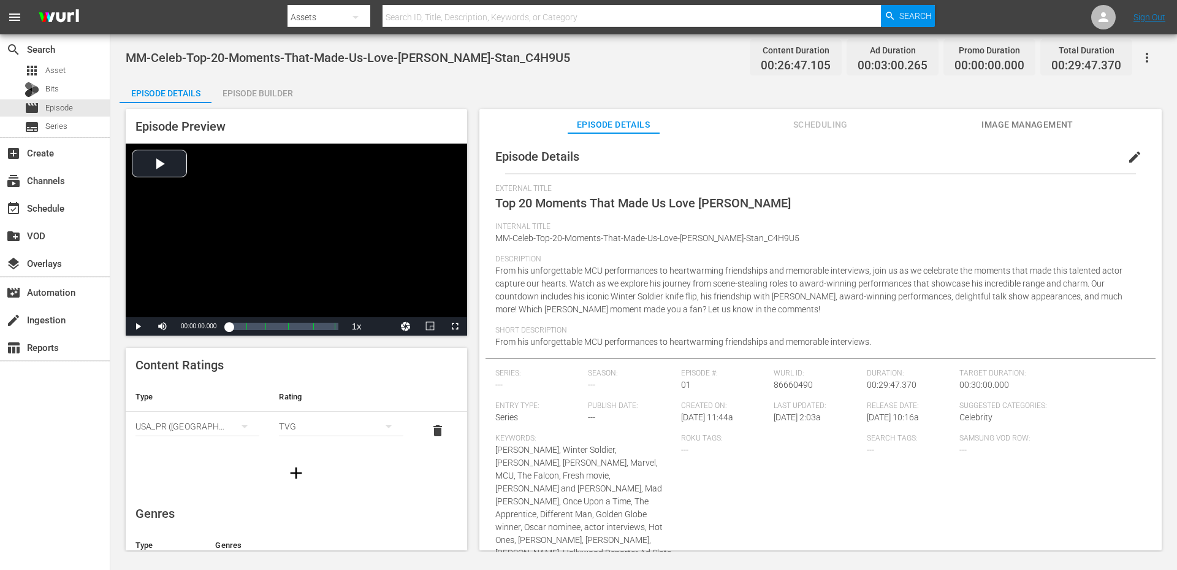
click at [1134, 157] on span "edit" at bounding box center [1134, 157] width 15 height 15
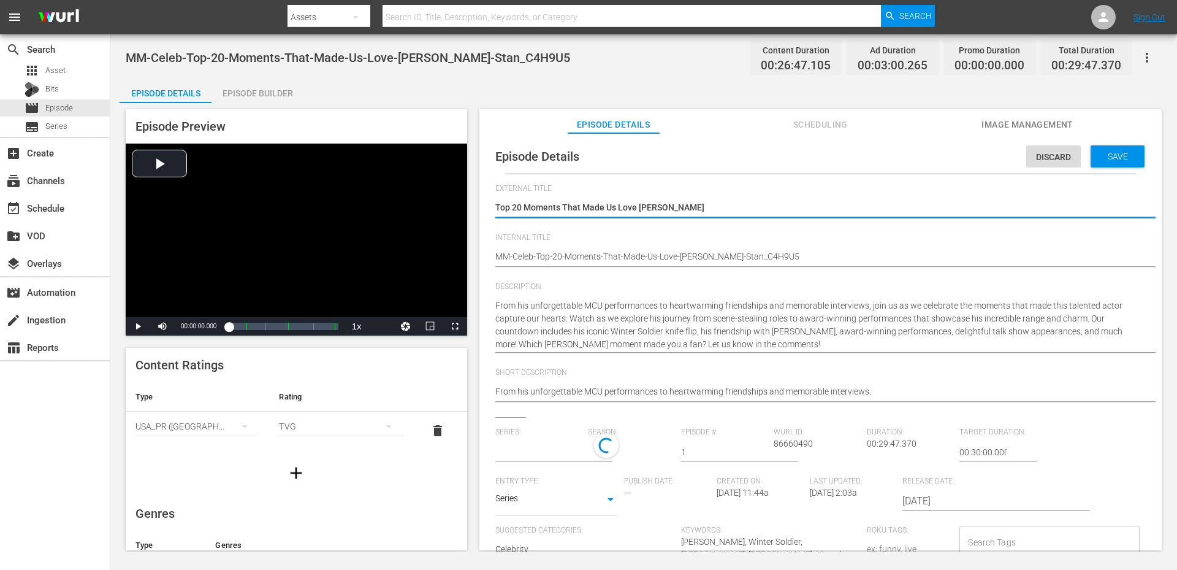
type input "No Series"
click at [988, 540] on input "Search Tags" at bounding box center [1040, 542] width 150 height 22
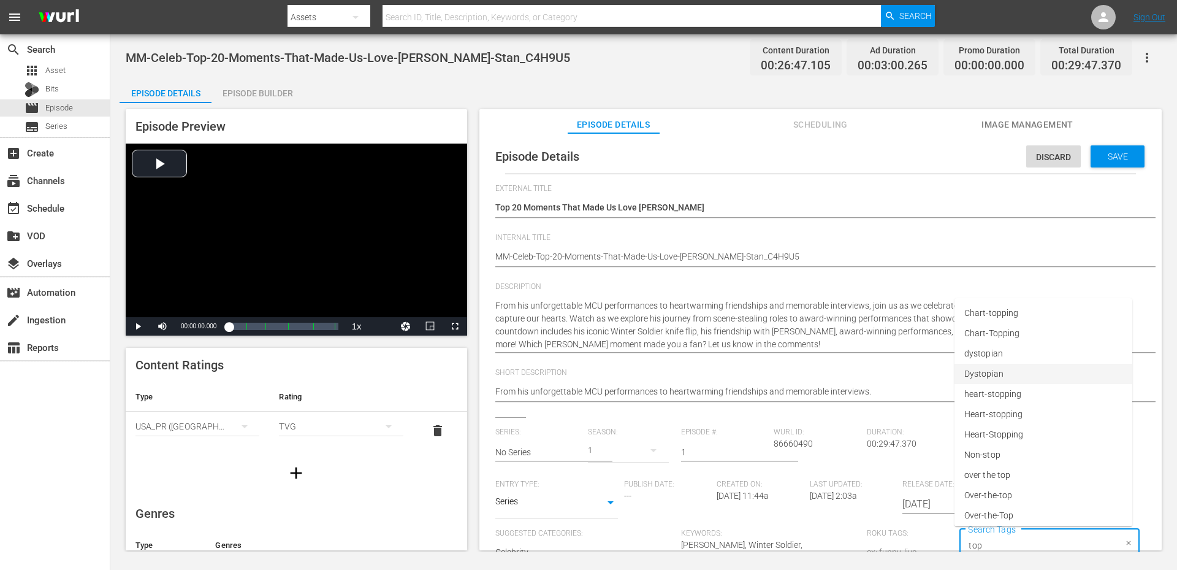
type input "top"
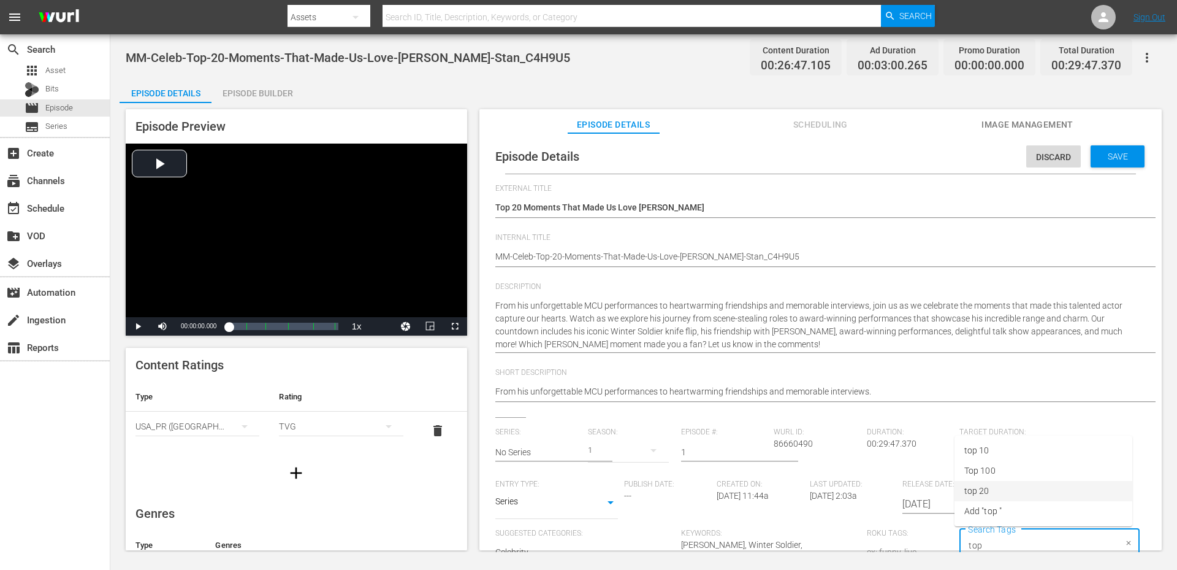
click at [990, 492] on li "top 20" at bounding box center [1044, 491] width 178 height 20
click at [1113, 154] on span "Save" at bounding box center [1118, 156] width 40 height 10
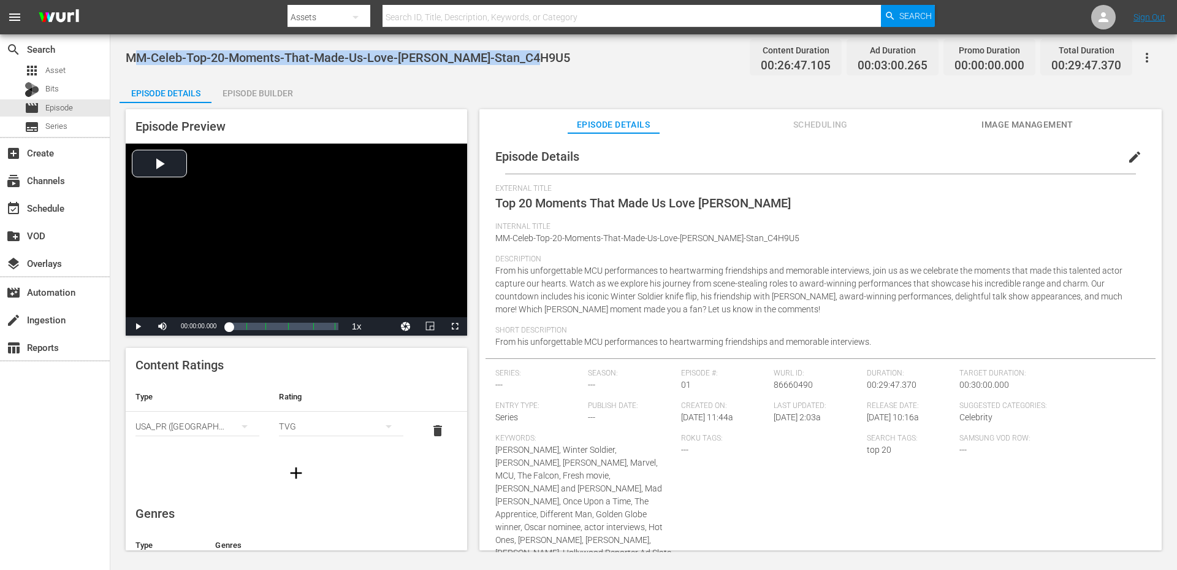
drag, startPoint x: 536, startPoint y: 63, endPoint x: 133, endPoint y: 57, distance: 403.4
click at [133, 57] on div "MM-Celeb-Top-20-Moments-That-Made-Us-Love-Sebastian-Stan_C4H9U5 Content Duratio…" at bounding box center [644, 58] width 1036 height 28
copy span "MM-Celeb-Top-20-Moments-That-Made-Us-Love-Sebastian-Stan_C4H9U5"
drag, startPoint x: 552, startPoint y: 55, endPoint x: 123, endPoint y: 53, distance: 429.2
click at [124, 53] on div "MM-TV-Top-20-Defining-Scenes-That-Changed-Television-Forever_V1M5N7 Content Dur…" at bounding box center [643, 292] width 1067 height 517
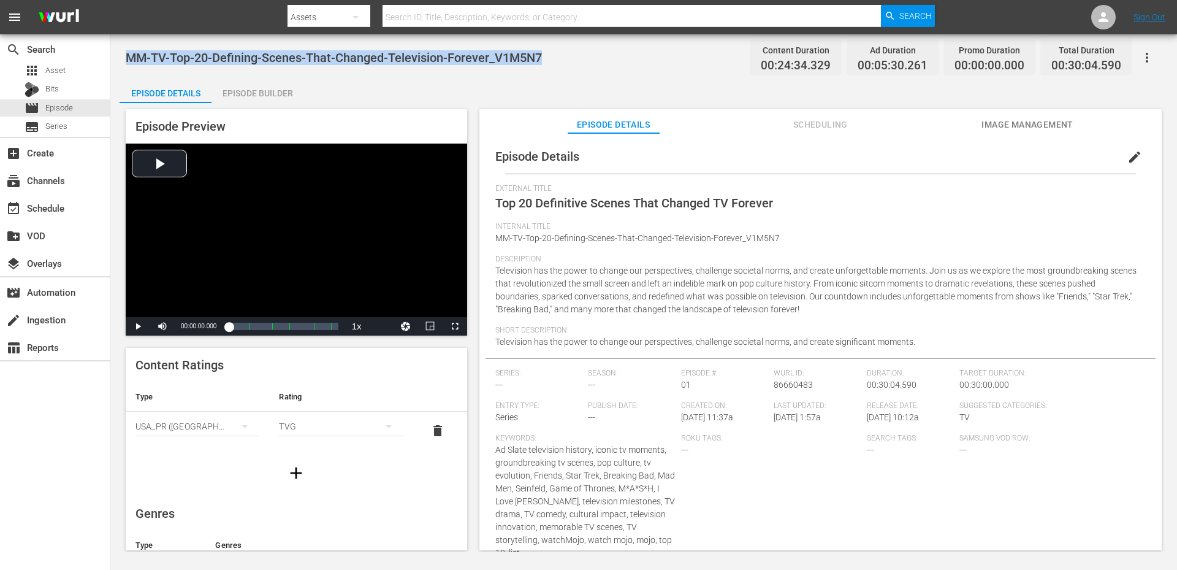
copy span "MM-TV-Top-20-Defining-Scenes-That-Changed-Television-Forever_V1M5N7"
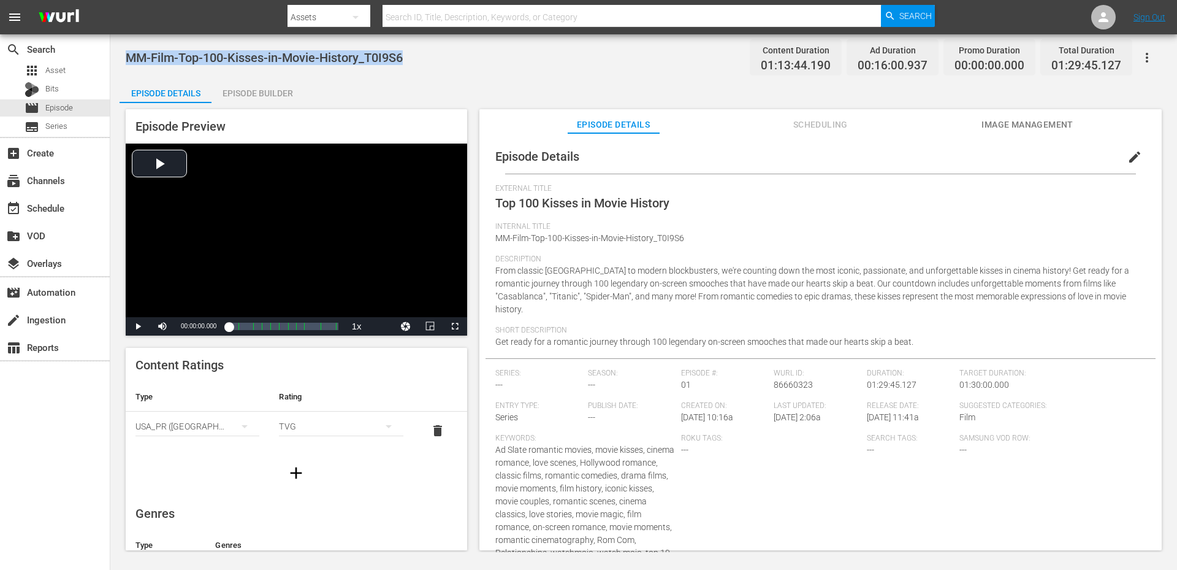
drag, startPoint x: 405, startPoint y: 55, endPoint x: 127, endPoint y: 42, distance: 278.0
click at [127, 42] on div "MM-Film-Top-100-Kisses-in-Movie-History_T0I9S6 Content Duration 01:13:44.190 Ad…" at bounding box center [643, 292] width 1067 height 517
click at [1127, 151] on span "edit" at bounding box center [1134, 157] width 15 height 15
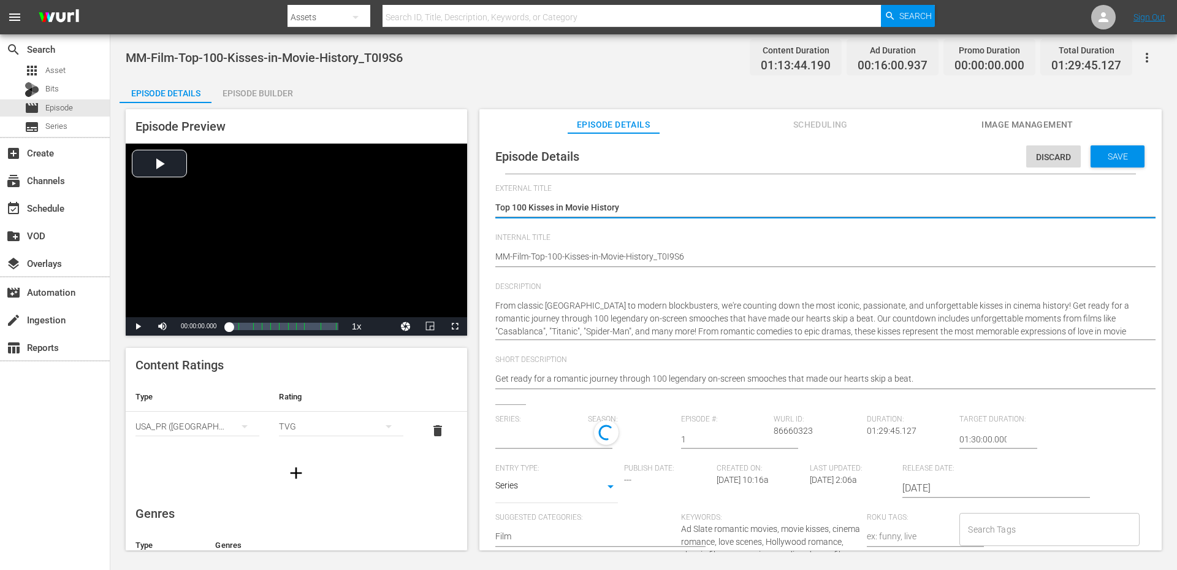
type input "No Series"
click at [983, 531] on input "Search Tags" at bounding box center [1040, 532] width 150 height 22
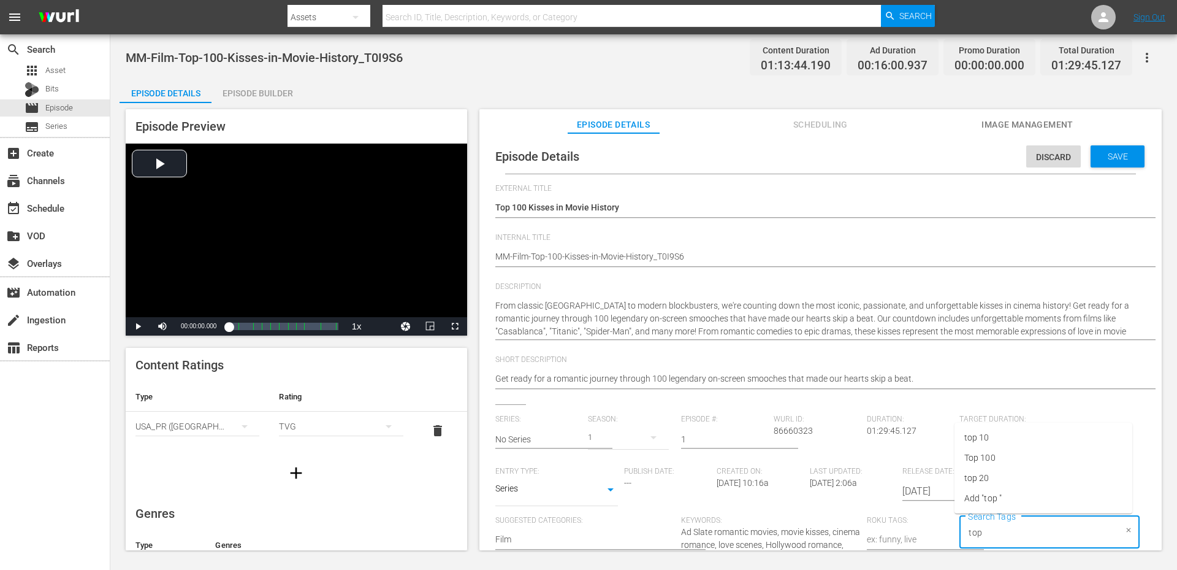
type input "top 1"
click at [999, 478] on li "Top 100" at bounding box center [1044, 478] width 178 height 20
click at [1106, 160] on span "Save" at bounding box center [1118, 156] width 40 height 10
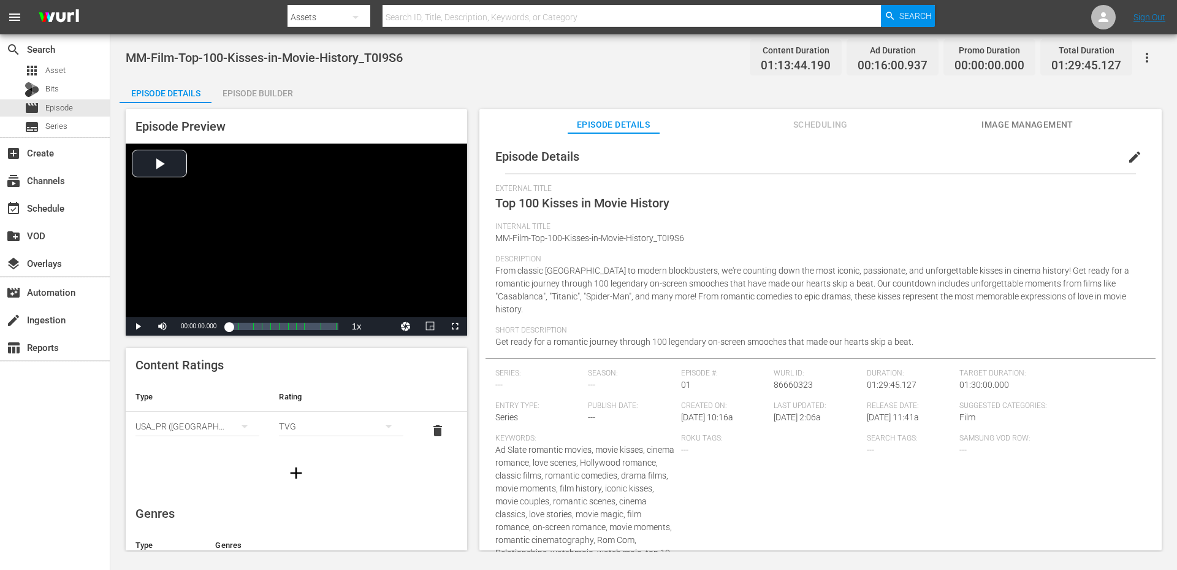
click at [497, 76] on div "MM-Film-Top-100-Kisses-in-Movie-History_T0I9S6 Content Duration 01:13:44.190 Ad…" at bounding box center [643, 292] width 1067 height 517
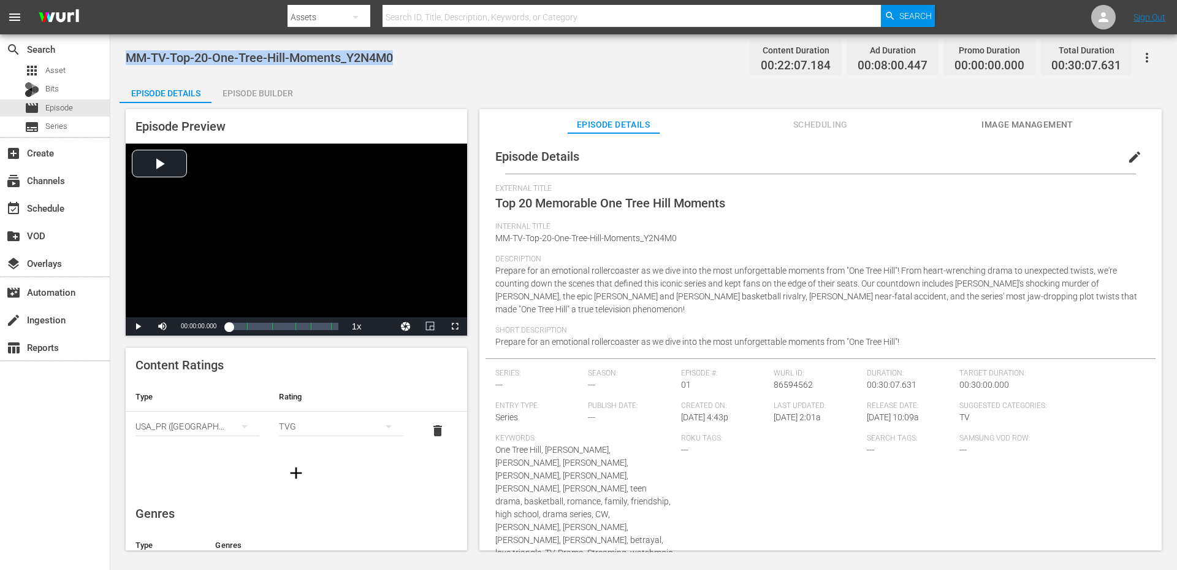
drag, startPoint x: 402, startPoint y: 53, endPoint x: 126, endPoint y: 57, distance: 275.9
click at [126, 57] on div "MM-TV-Top-20-One-Tree-Hill-Moments_Y2N4M0 Content Duration 00:22:07.184 Ad Dura…" at bounding box center [644, 58] width 1036 height 28
copy span "MM-TV-Top-20-One-Tree-Hill-Moments_Y2N4M0"
click at [1131, 151] on span "edit" at bounding box center [1134, 157] width 15 height 15
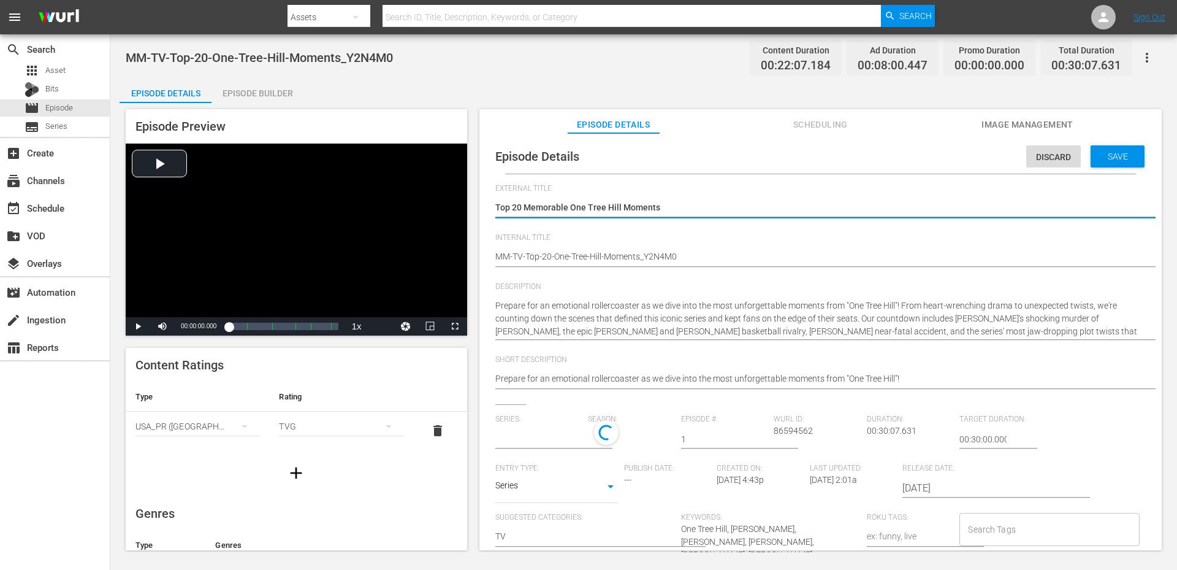
type input "No Series"
click at [1005, 524] on input "Search Tags" at bounding box center [1040, 529] width 150 height 22
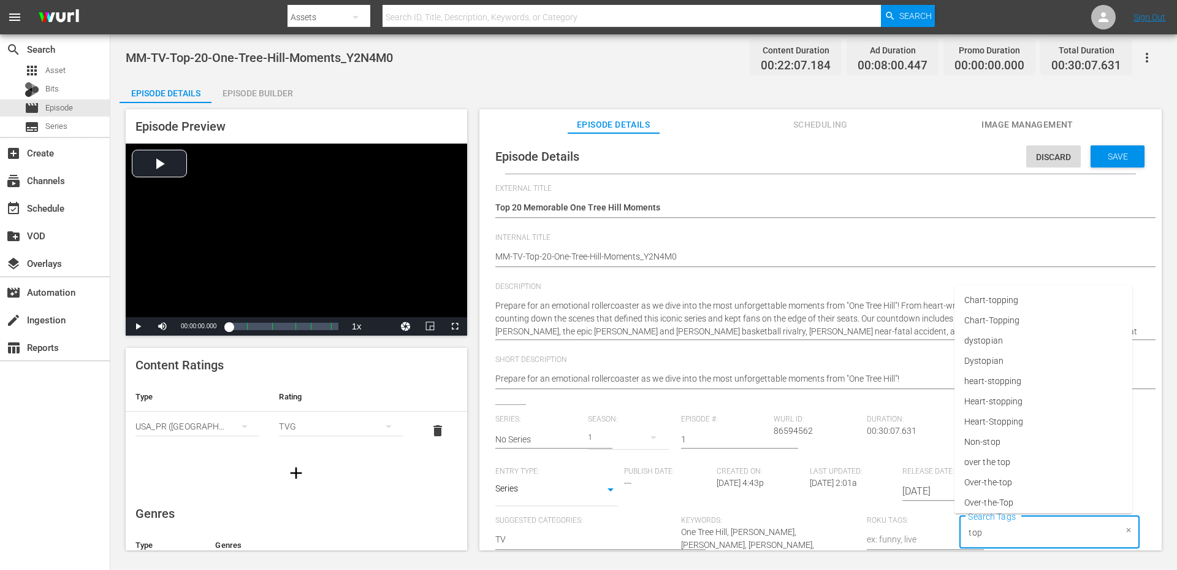
type input "top"
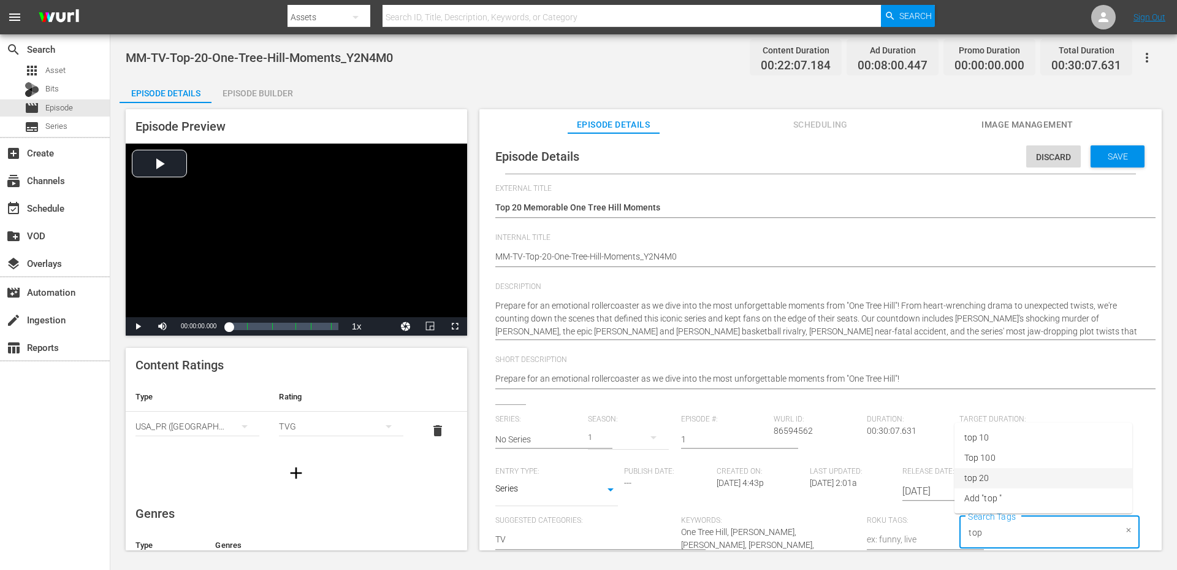
click at [983, 478] on span "top 20" at bounding box center [976, 477] width 25 height 13
click at [1100, 156] on span "Save" at bounding box center [1118, 156] width 40 height 10
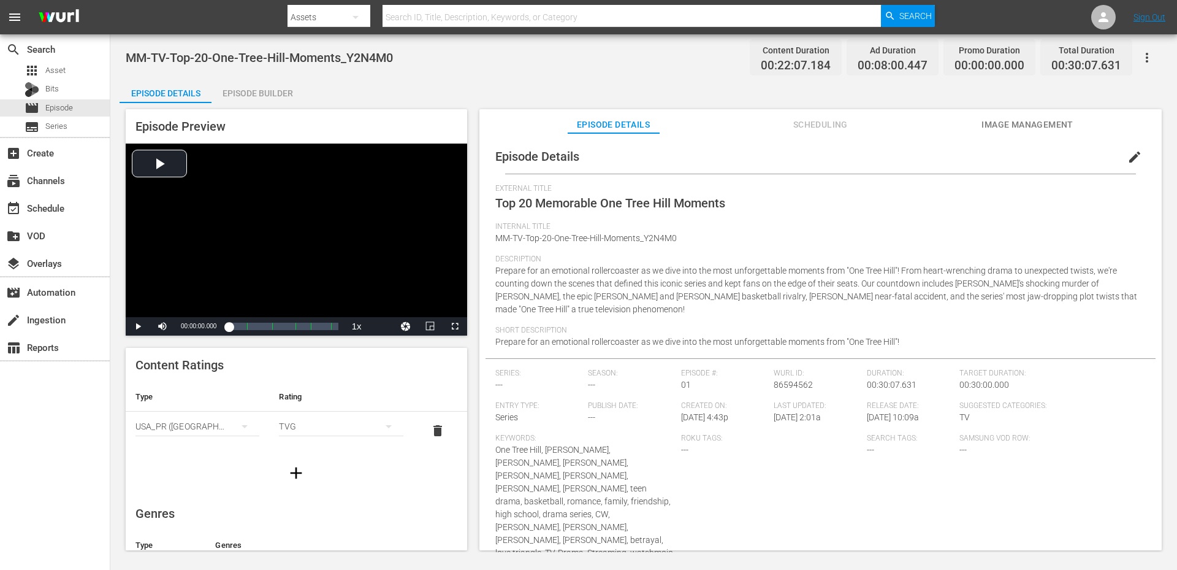
click at [379, 77] on div "MM-TV-Top-20-One-Tree-Hill-Moments_Y2N4M0 Content Duration 00:22:07.184 Ad Dura…" at bounding box center [643, 292] width 1067 height 517
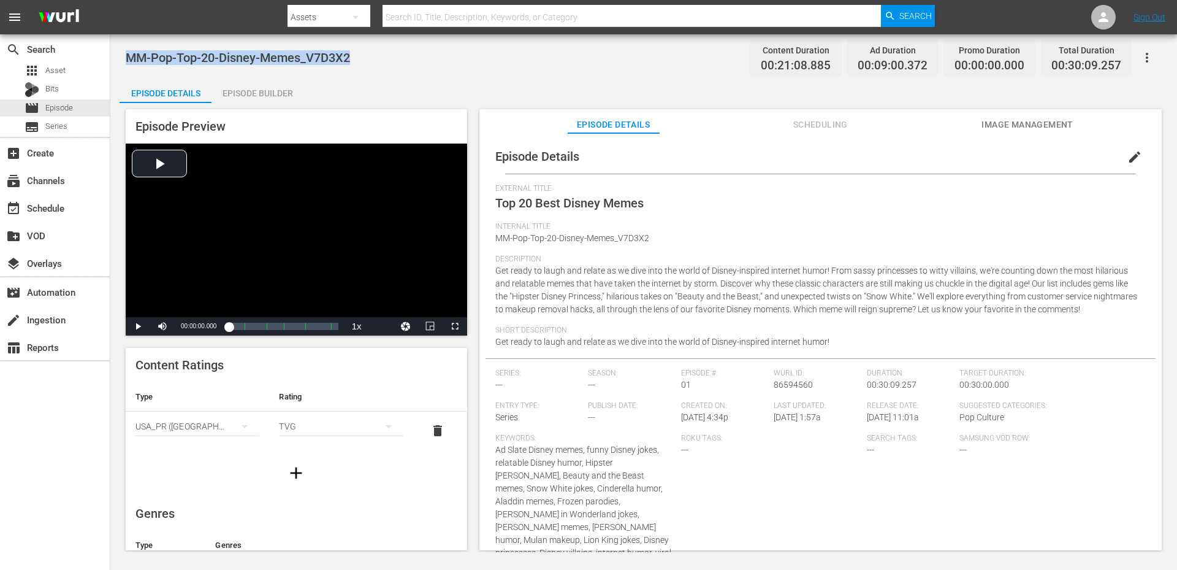
drag, startPoint x: 359, startPoint y: 58, endPoint x: 130, endPoint y: 48, distance: 228.9
click at [130, 48] on div "MM-Pop-Top-20-Disney-Memes_V7D3X2 Content Duration 00:21:08.885 Ad Duration 00:…" at bounding box center [644, 58] width 1036 height 28
click at [1127, 157] on span "edit" at bounding box center [1134, 157] width 15 height 15
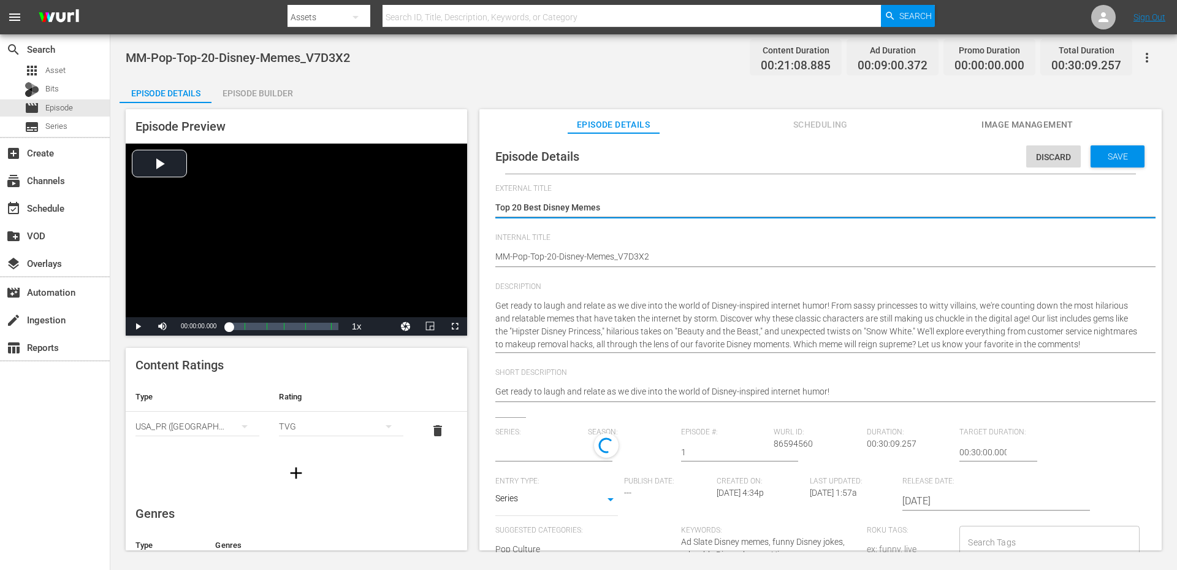
type input "No Series"
click at [985, 546] on input "Search Tags" at bounding box center [1040, 545] width 150 height 22
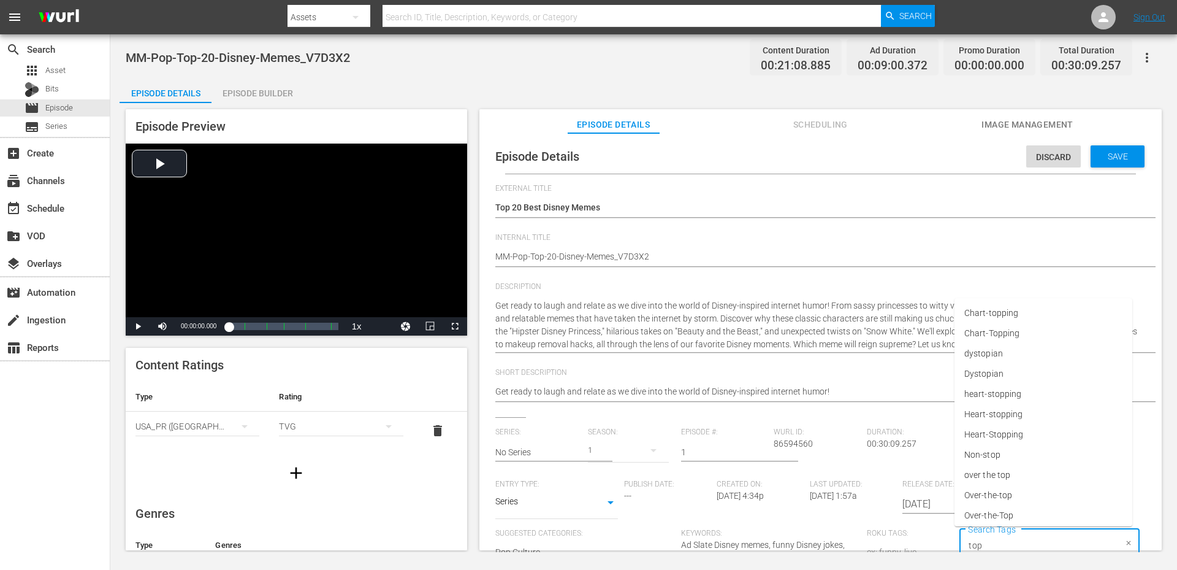
type input "top"
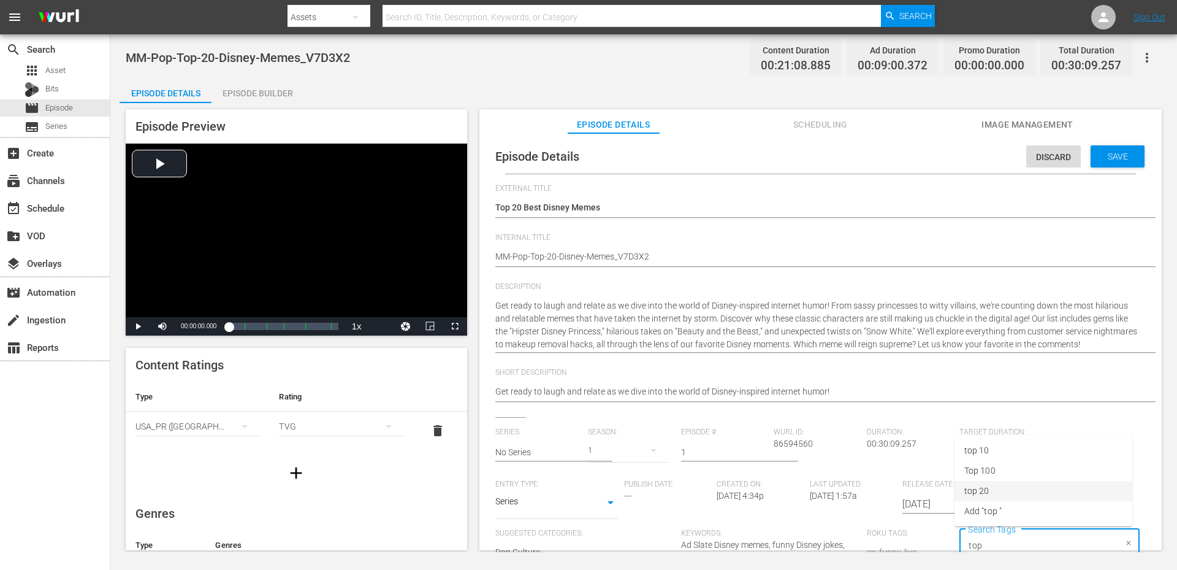
click at [974, 491] on span "top 20" at bounding box center [976, 490] width 25 height 13
click at [1103, 163] on div "Save" at bounding box center [1118, 156] width 54 height 22
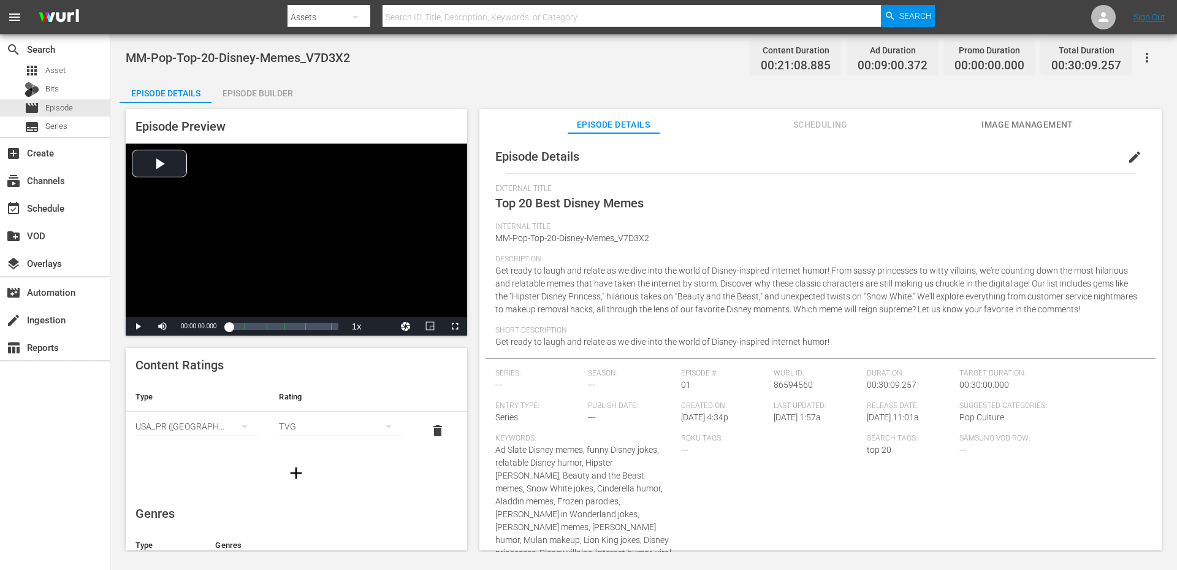
click at [415, 97] on div "Episode Details Episode Builder Episode Preview Video Player is loading. Play V…" at bounding box center [644, 318] width 1048 height 481
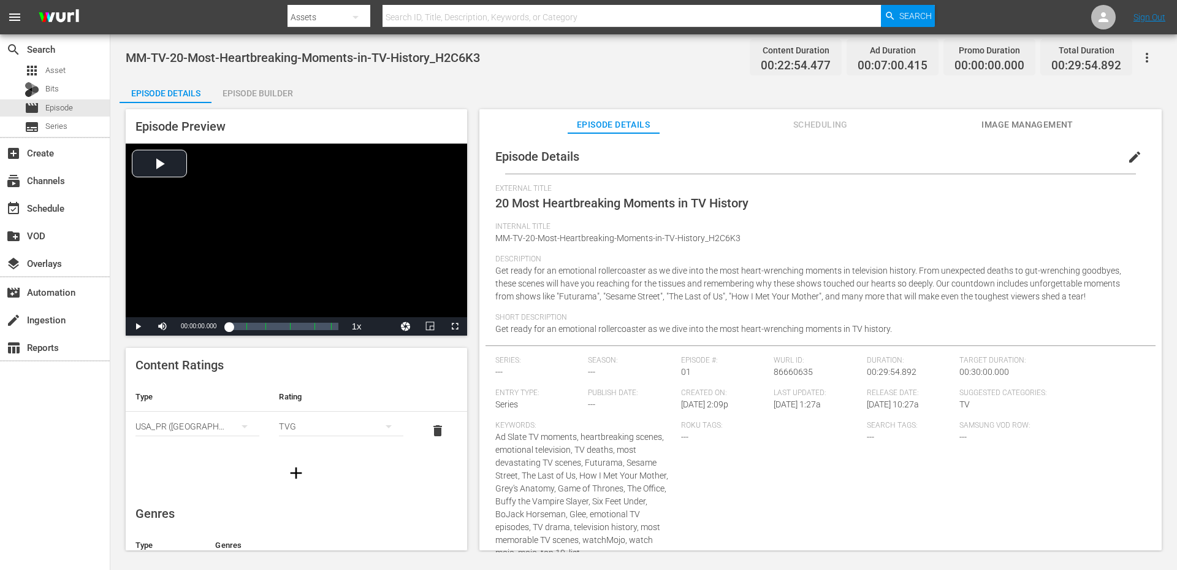
click at [1132, 152] on span "edit" at bounding box center [1134, 157] width 15 height 15
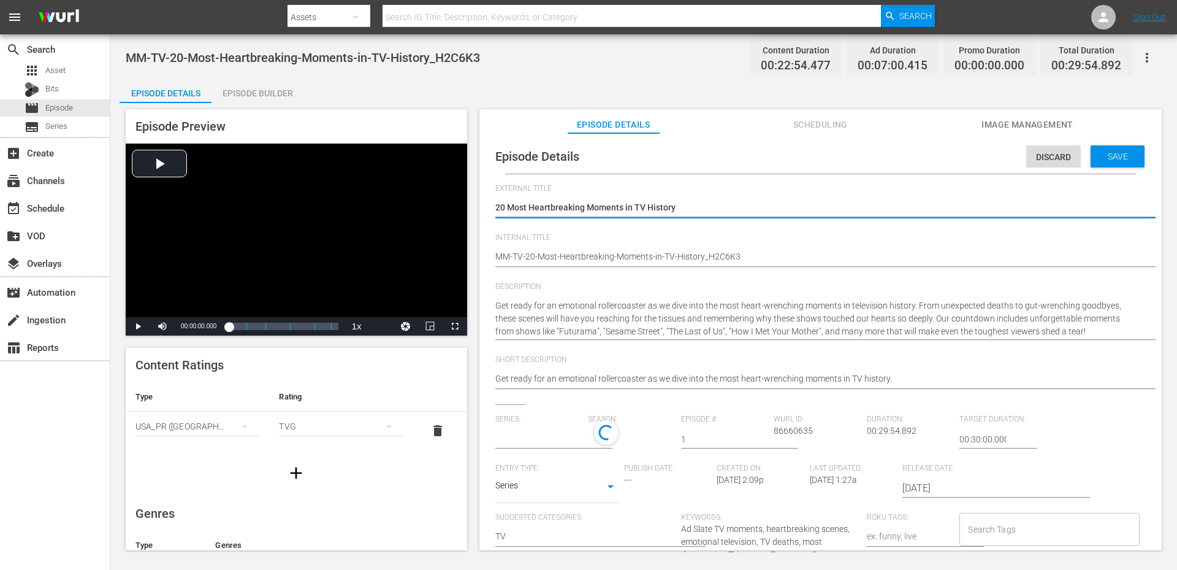
type input "No Series"
click at [1007, 528] on input "Search Tags" at bounding box center [1040, 532] width 150 height 22
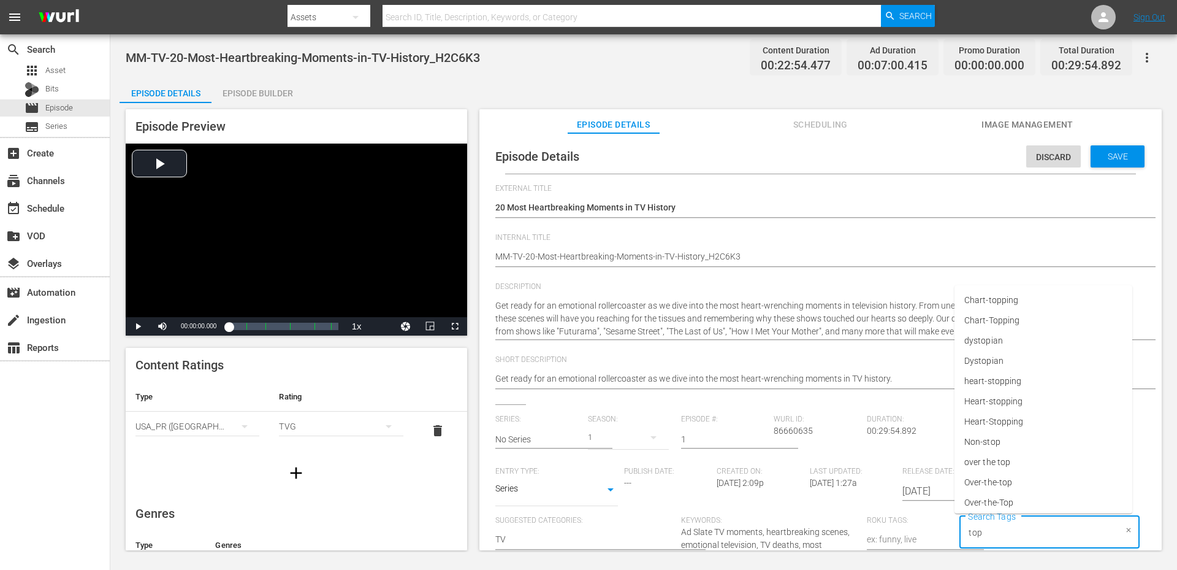
type input "top"
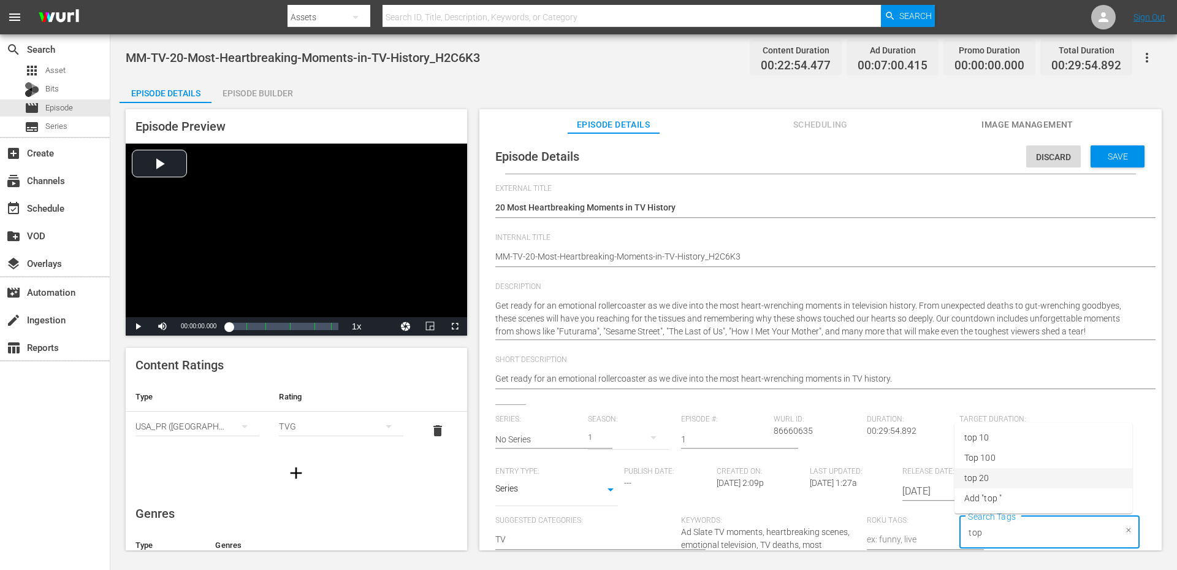
click at [984, 475] on span "top 20" at bounding box center [976, 477] width 25 height 13
click at [1123, 152] on span "Save" at bounding box center [1118, 156] width 40 height 10
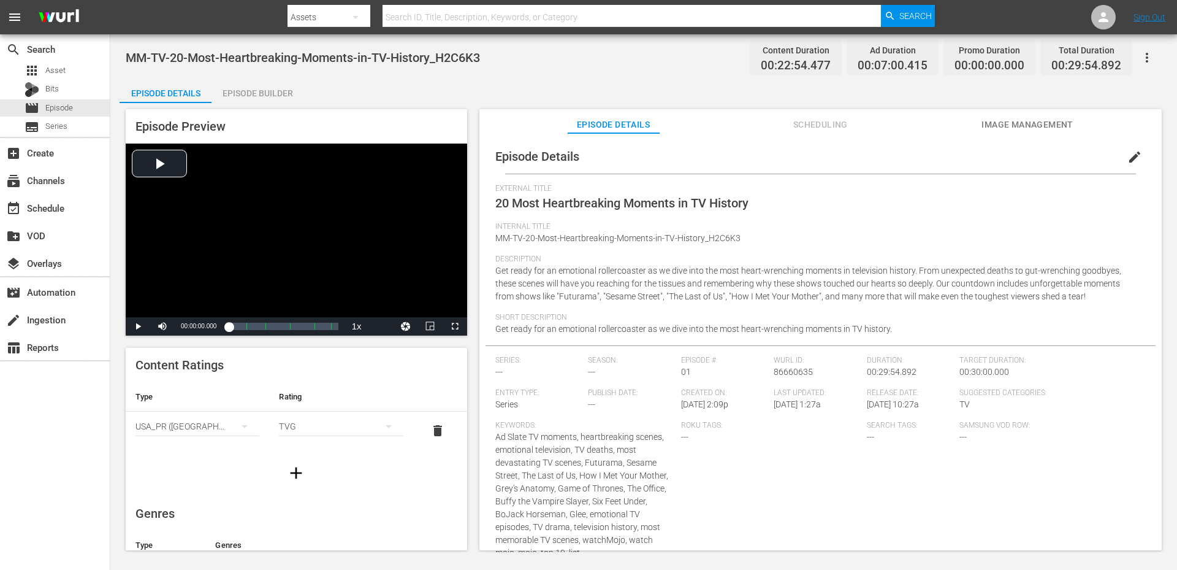
click at [671, 76] on div "MM-TV-20-Most-Heartbreaking-Moments-in-TV-History_H2C6K3 Content Duration 00:22…" at bounding box center [643, 292] width 1067 height 517
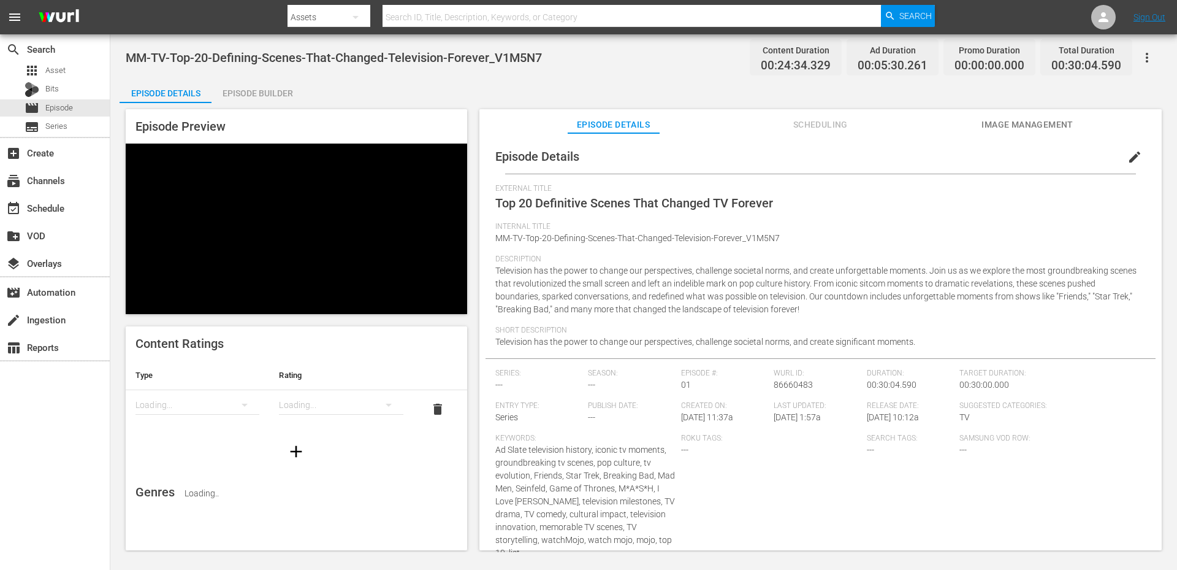
click at [1127, 151] on span "edit" at bounding box center [1134, 157] width 15 height 15
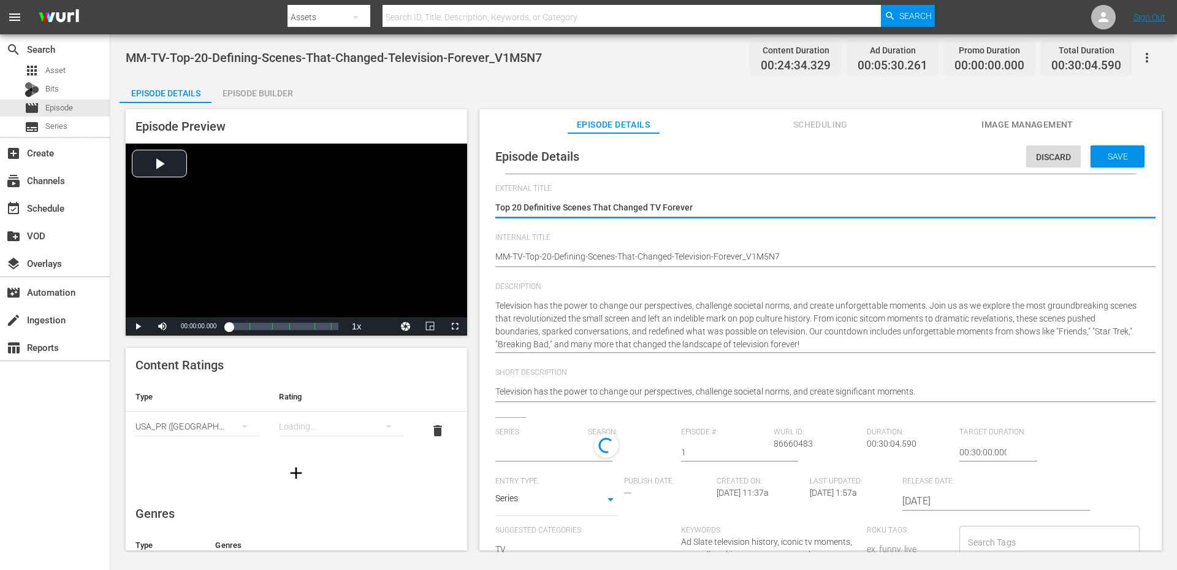
type input "No Series"
click at [994, 547] on input "Search Tags" at bounding box center [1040, 542] width 150 height 22
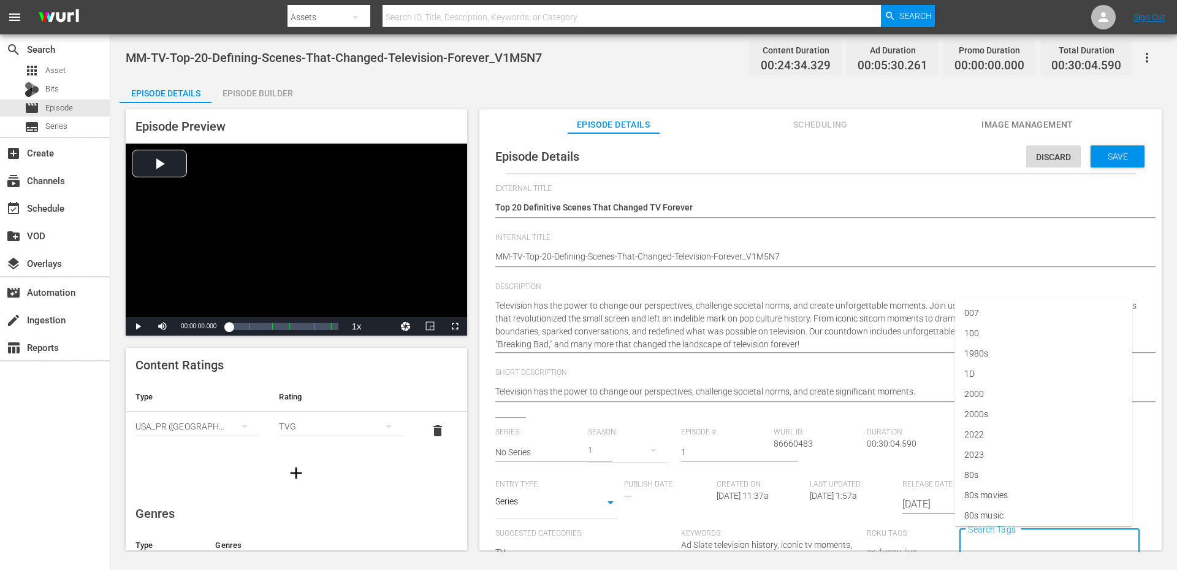
paste input "top 20"
type input "top 20"
click at [987, 493] on span "top 20" at bounding box center [976, 490] width 25 height 13
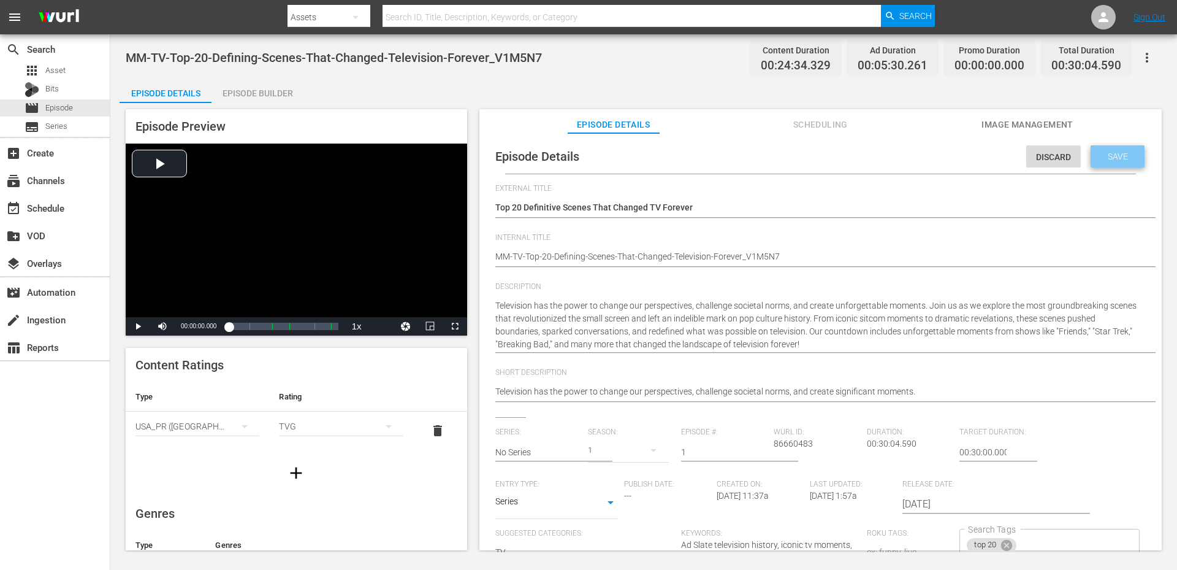
click at [1107, 157] on span "Save" at bounding box center [1118, 156] width 40 height 10
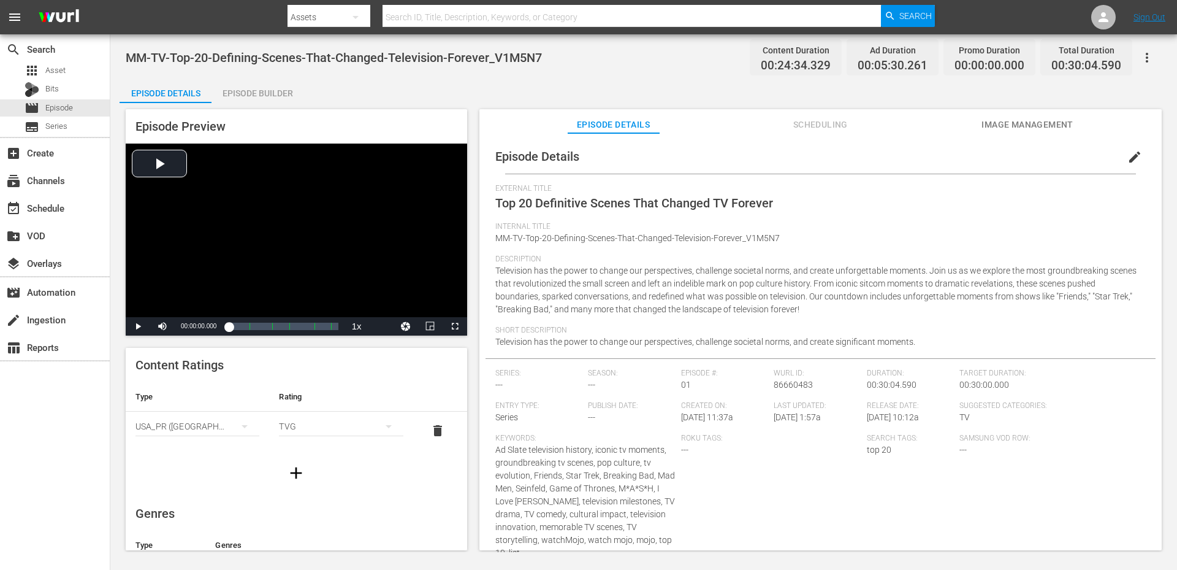
click at [571, 93] on div "Episode Details Episode Builder Episode Preview Video Player is loading. Play V…" at bounding box center [644, 318] width 1048 height 481
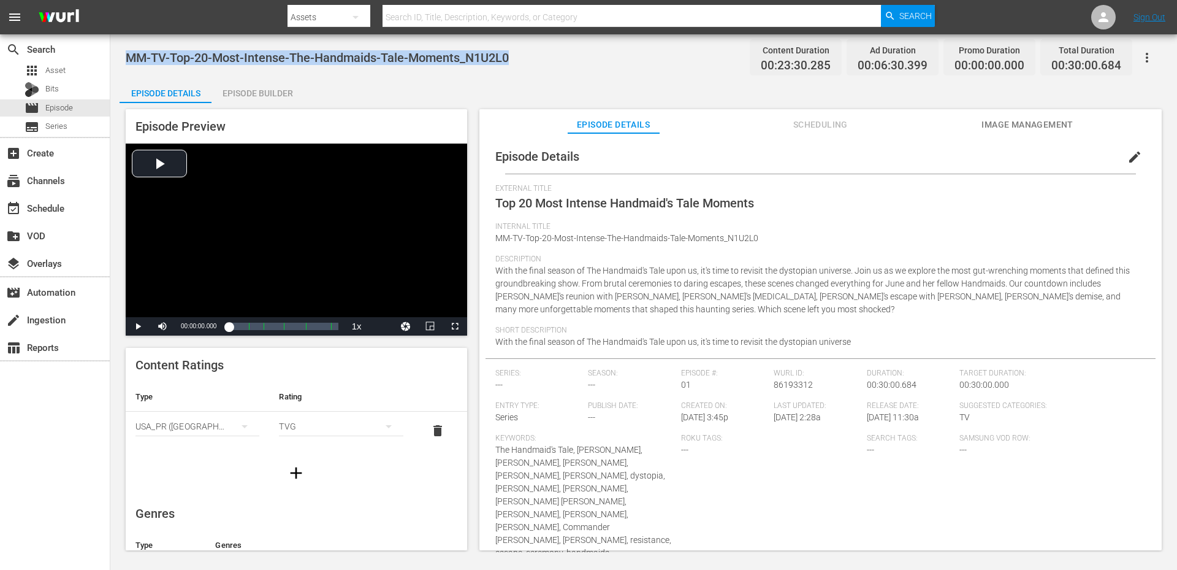
drag, startPoint x: 466, startPoint y: 62, endPoint x: 121, endPoint y: 65, distance: 345.2
click at [121, 65] on div "MM-TV-Top-20-Most-Intense-The-Handmaids-Tale-Moments_N1U2L0 Content Duration 00…" at bounding box center [643, 292] width 1067 height 517
copy span "MM-TV-Top-20-Most-Intense-The-Handmaids-Tale-Moments_N1U2L0"
click at [1127, 152] on span "edit" at bounding box center [1134, 157] width 15 height 15
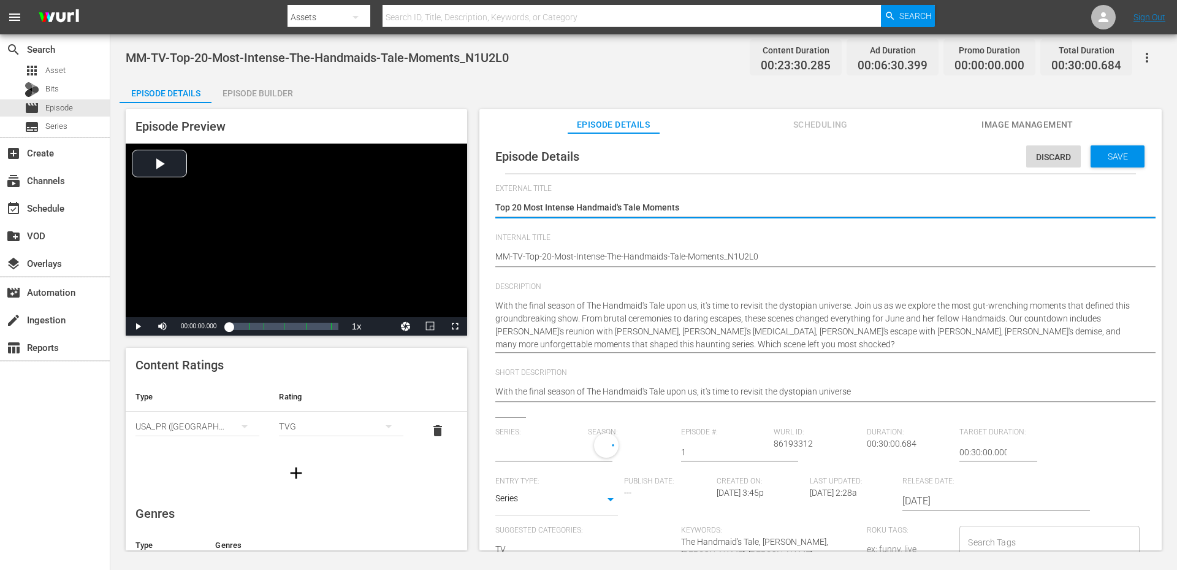
click at [990, 532] on input "Search Tags" at bounding box center [1040, 542] width 150 height 22
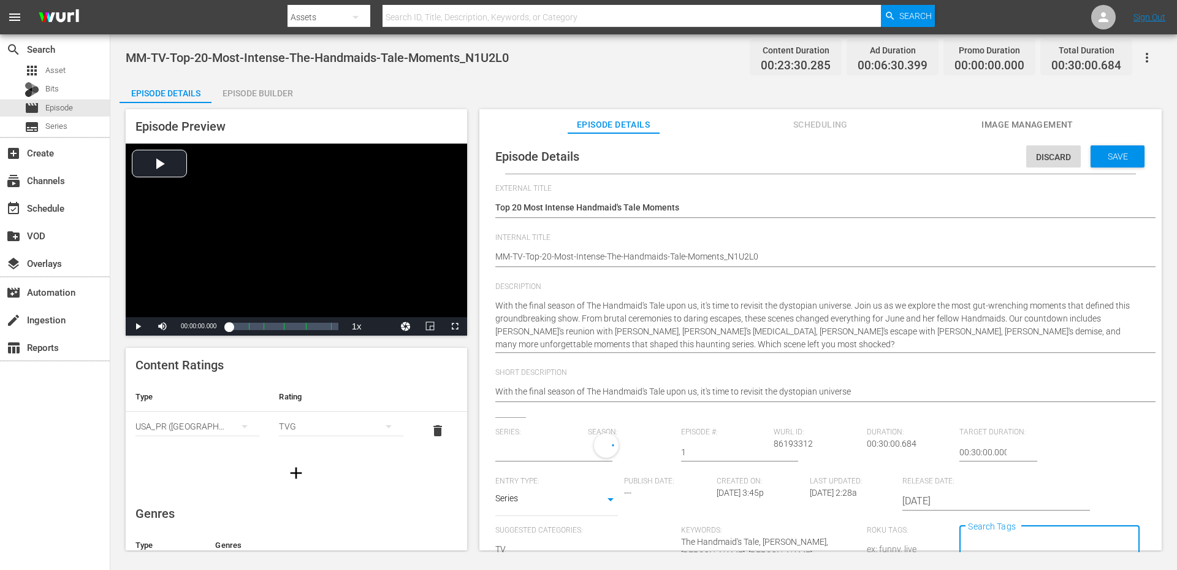
type input "No Series"
type input "20"
click at [988, 482] on li "top 20" at bounding box center [1040, 491] width 177 height 20
click at [1105, 156] on span "Save" at bounding box center [1118, 156] width 40 height 10
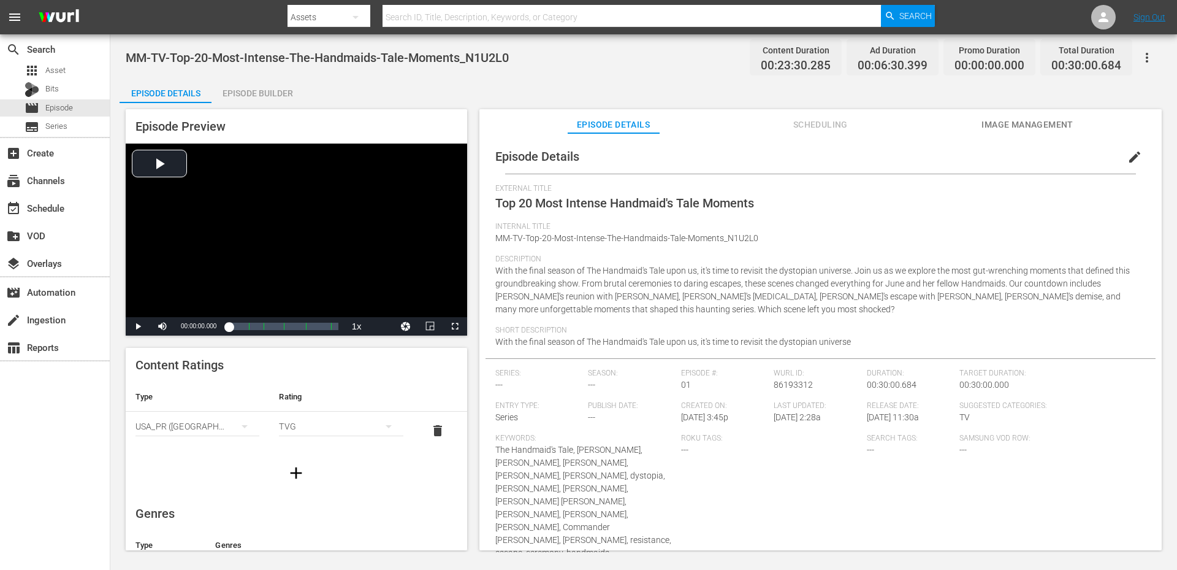
click at [647, 73] on div "MM-TV-Top-20-Most-Intense-The-Handmaids-Tale-Moments_N1U2L0 Content Duration 00…" at bounding box center [643, 292] width 1067 height 517
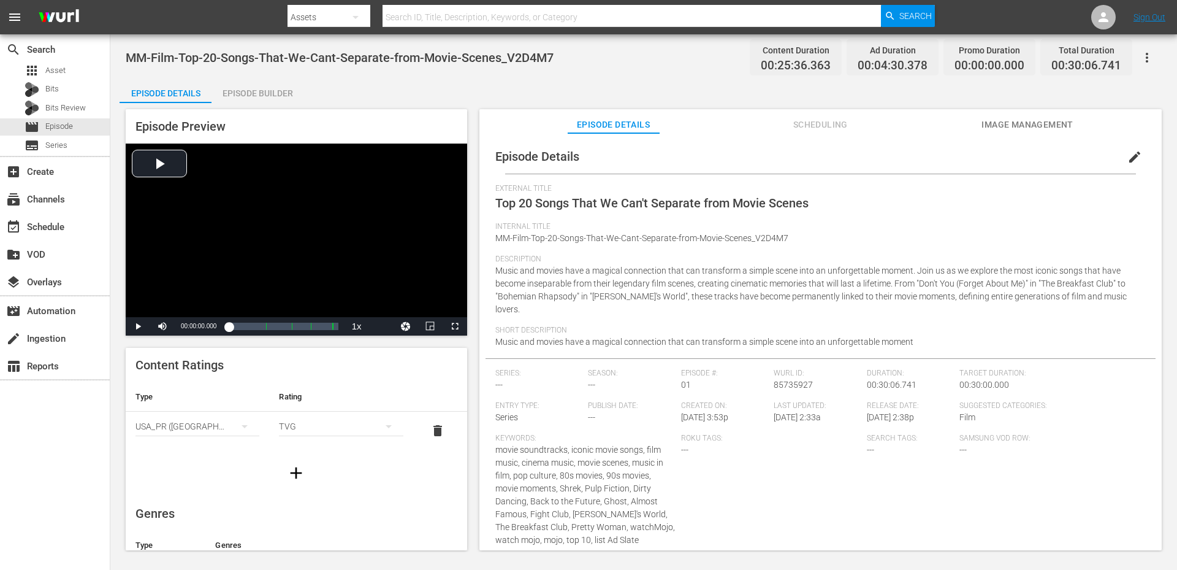
click at [1127, 158] on span "edit" at bounding box center [1134, 157] width 15 height 15
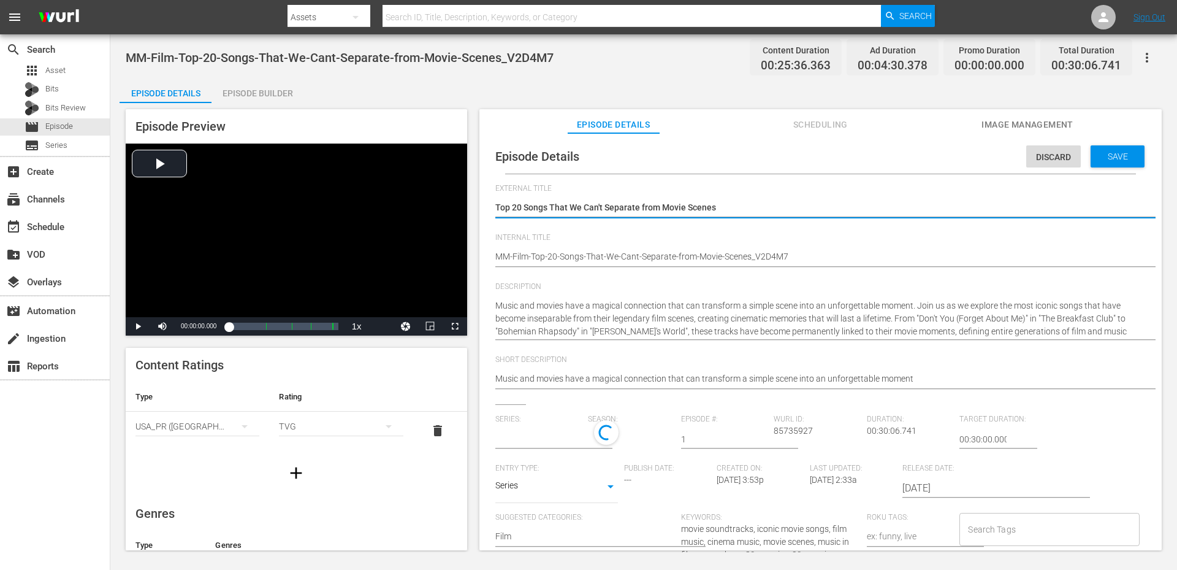
click at [1016, 538] on input "Search Tags" at bounding box center [1040, 529] width 150 height 22
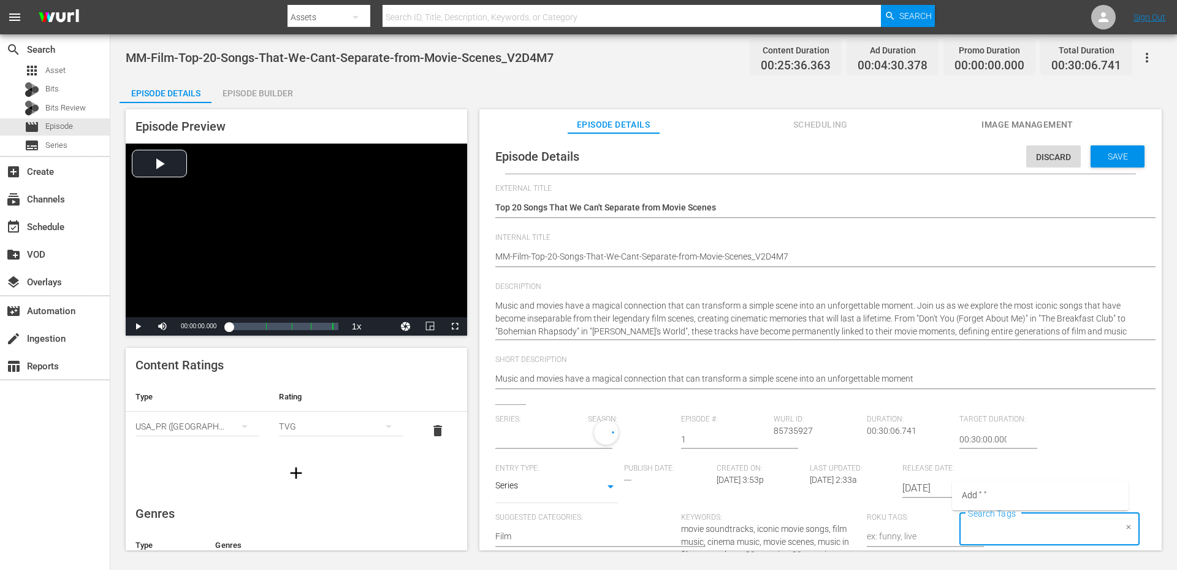
type input "No Series"
type input "20"
click at [984, 473] on span "top 20" at bounding box center [976, 477] width 25 height 13
click at [1104, 160] on span "Save" at bounding box center [1118, 156] width 40 height 10
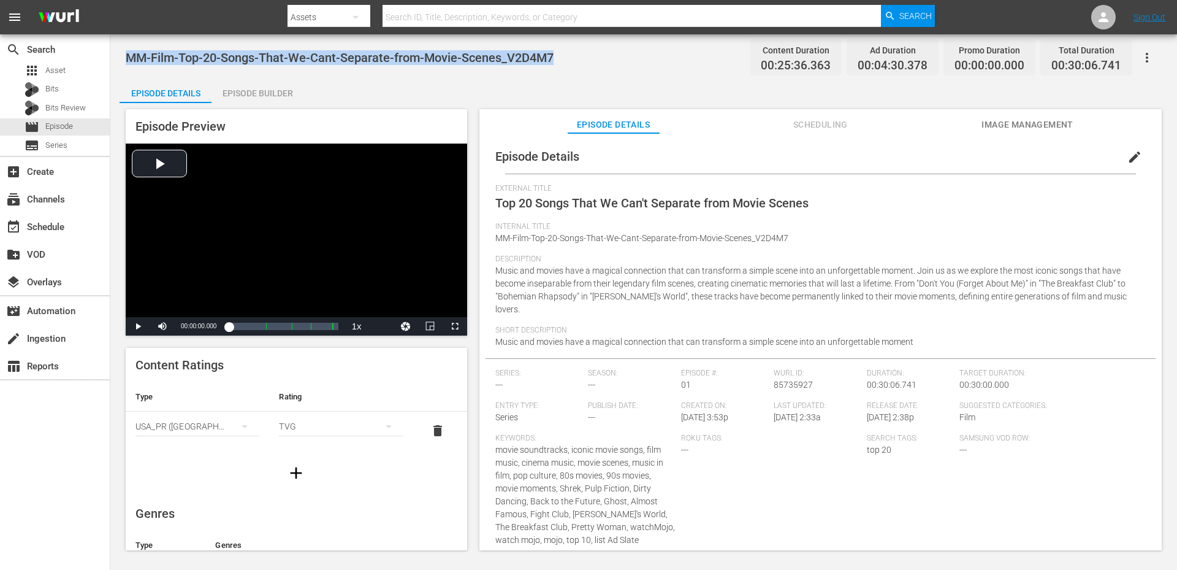
drag, startPoint x: 547, startPoint y: 48, endPoint x: 124, endPoint y: 47, distance: 423.0
click at [124, 47] on div "MM-Film-Top-20-Songs-That-We-Cant-Separate-from-Movie-Scenes_V2D4M7 Content Dur…" at bounding box center [643, 292] width 1067 height 517
copy span "MM-Film-Top-20-Songs-That-We-Cant-Separate-from-Movie-Scenes_V2D4M7"
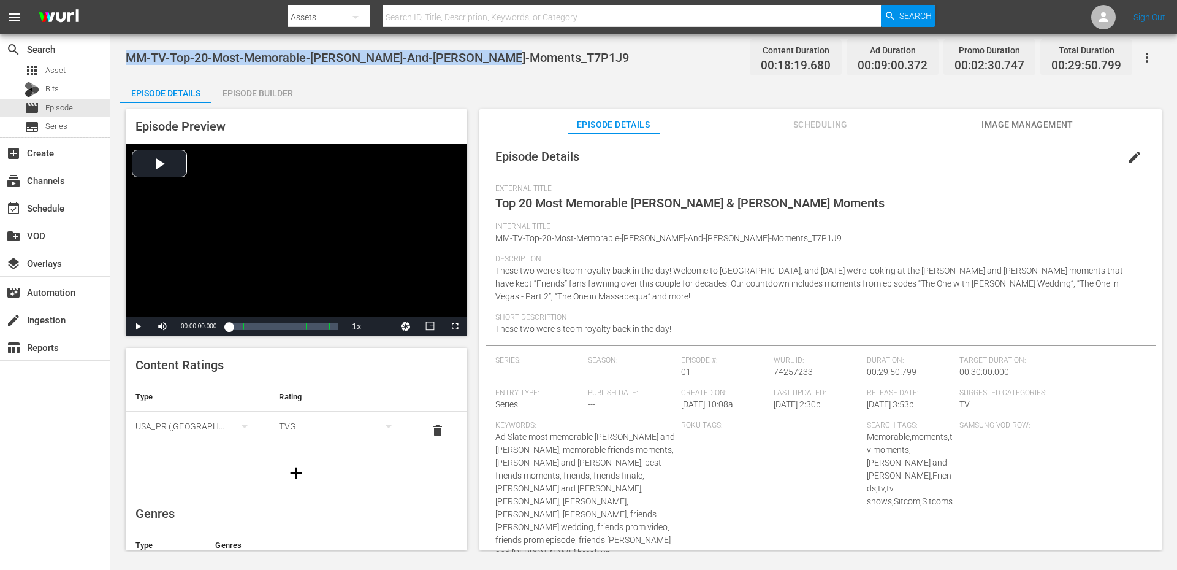
drag, startPoint x: 556, startPoint y: 54, endPoint x: 126, endPoint y: 63, distance: 430.5
click at [126, 63] on div "MM-TV-Top-20-Most-Memorable-Ross-And-Rachel-Moments_T7P1J9 Content Duration 00:…" at bounding box center [644, 58] width 1036 height 28
copy span "MM-TV-Top-20-Most-Memorable-Ross-And-Rachel-Moments_T7P1J9"
click at [1120, 159] on button "edit" at bounding box center [1134, 156] width 29 height 29
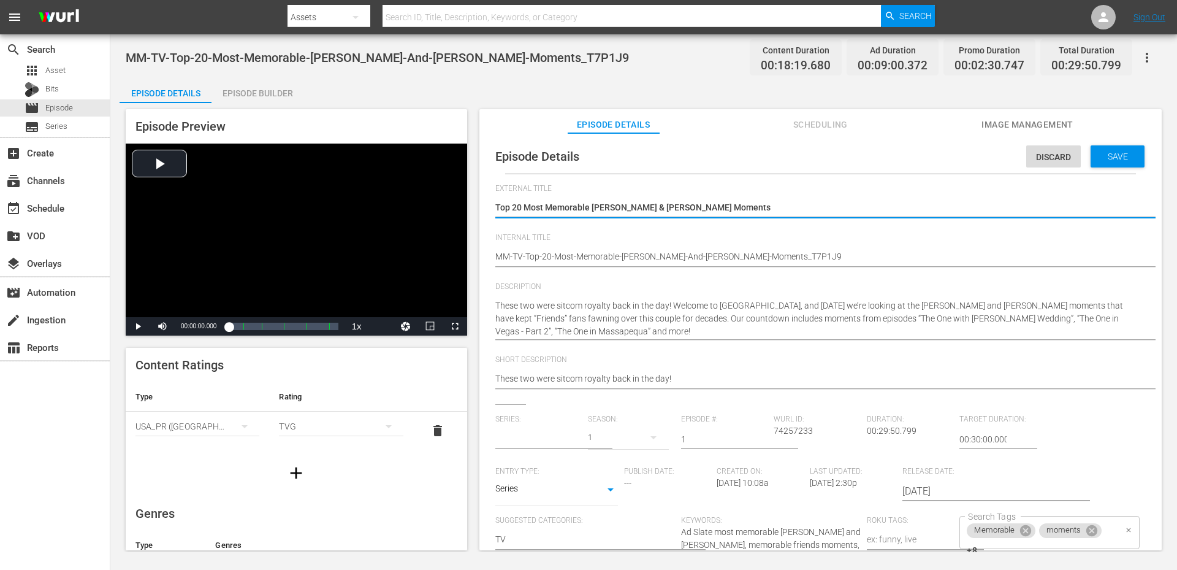
type input "No Series"
click at [1105, 539] on div "Memorable moments +8 Search Tags" at bounding box center [1049, 532] width 180 height 33
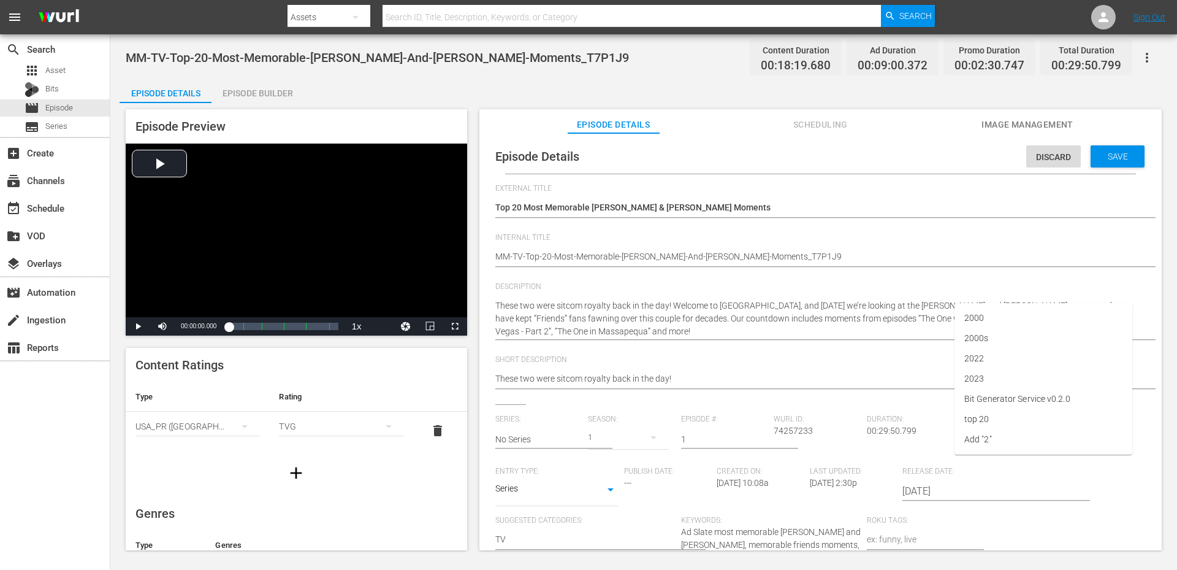
scroll to position [10, 0]
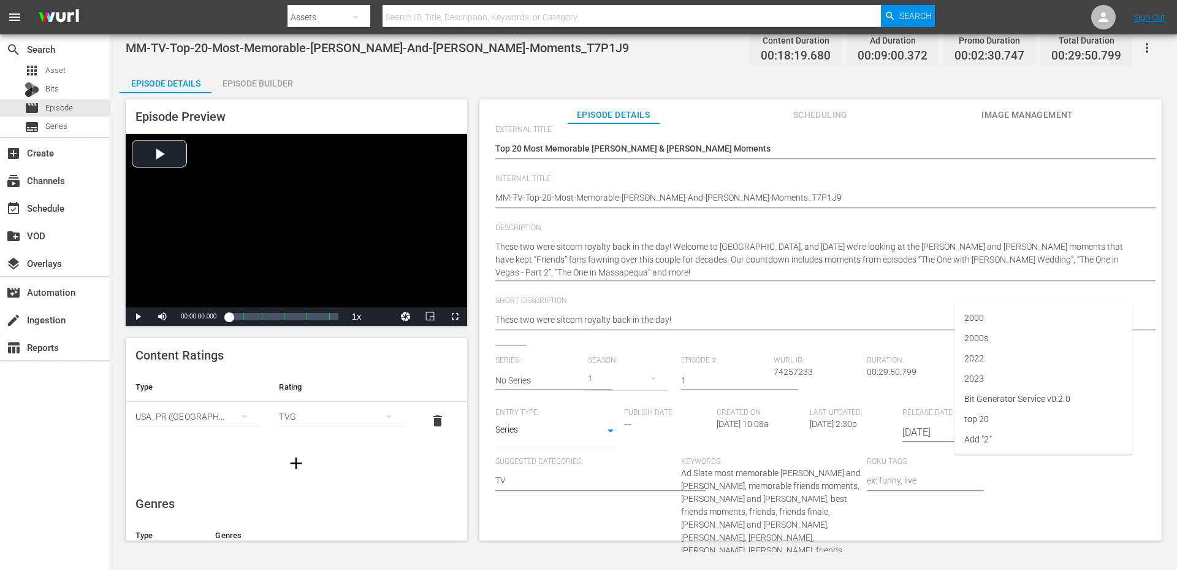
type input "20"
click at [982, 411] on li "top 20" at bounding box center [1044, 419] width 178 height 20
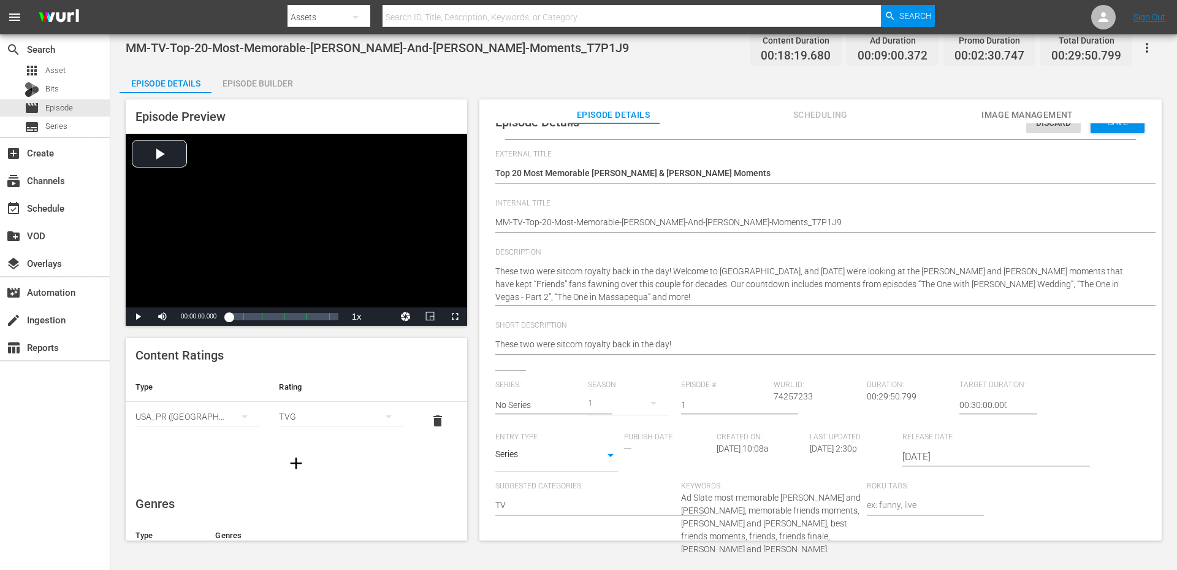
scroll to position [0, 0]
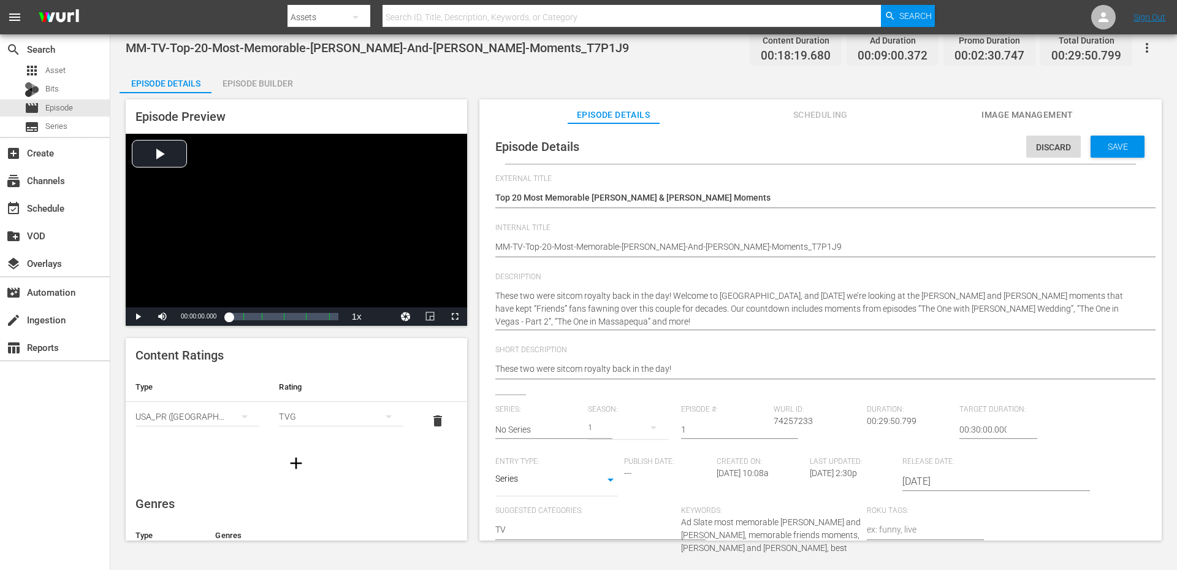
click at [1109, 159] on div "Episode Details Discard Save" at bounding box center [821, 146] width 670 height 34
click at [1107, 142] on span "Save" at bounding box center [1118, 147] width 40 height 10
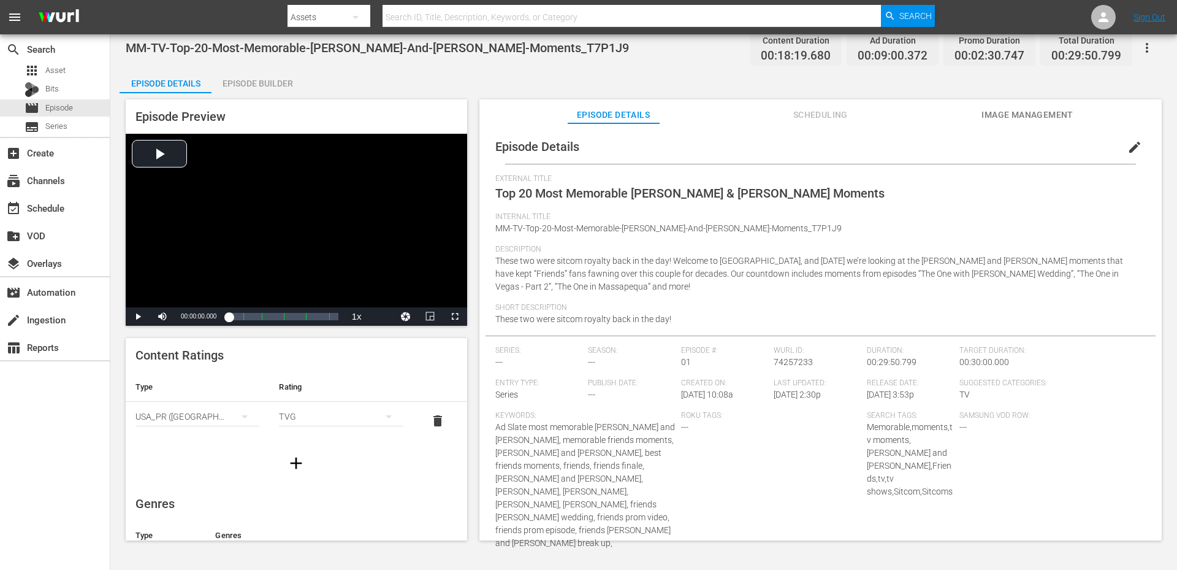
click at [623, 73] on div "Episode Details Episode Builder Episode Preview Video Player is loading. Play V…" at bounding box center [644, 309] width 1048 height 481
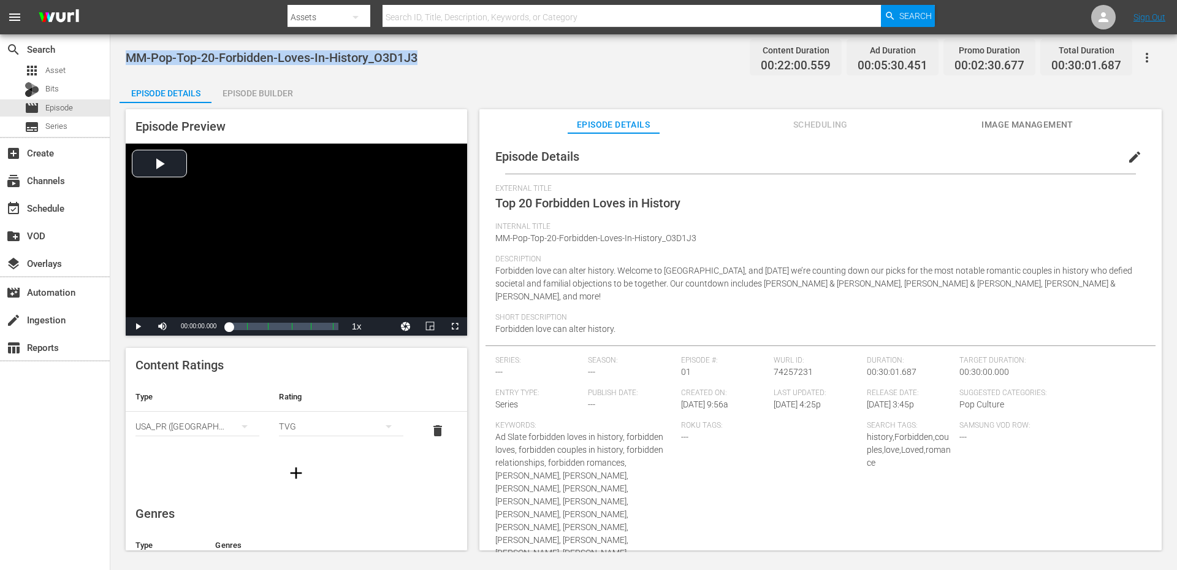
drag, startPoint x: 424, startPoint y: 48, endPoint x: 129, endPoint y: 68, distance: 296.2
click at [129, 68] on div "MM-Pop-Top-20-Forbidden-Loves-In-History_O3D1J3 Content Duration 00:22:00.559 A…" at bounding box center [644, 58] width 1036 height 28
copy span "MM-Pop-Top-20-Forbidden-Loves-In-History_O3D1J3"
click at [1134, 157] on button "edit" at bounding box center [1134, 156] width 29 height 29
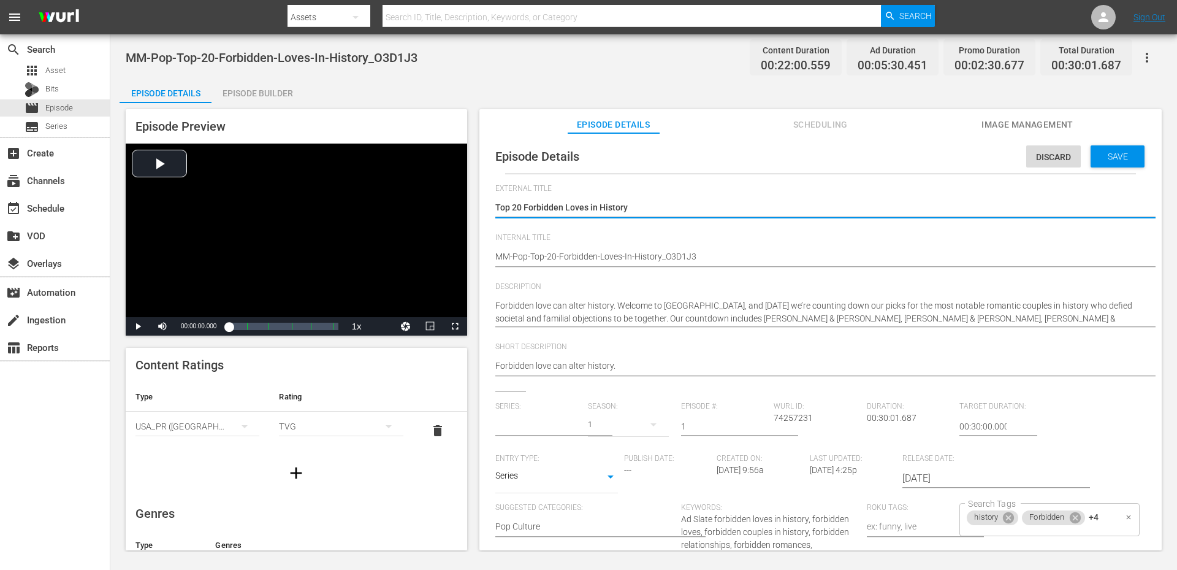
type input "No Series"
click at [1099, 517] on div "history Forbidden +4 Search Tags" at bounding box center [1049, 519] width 180 height 33
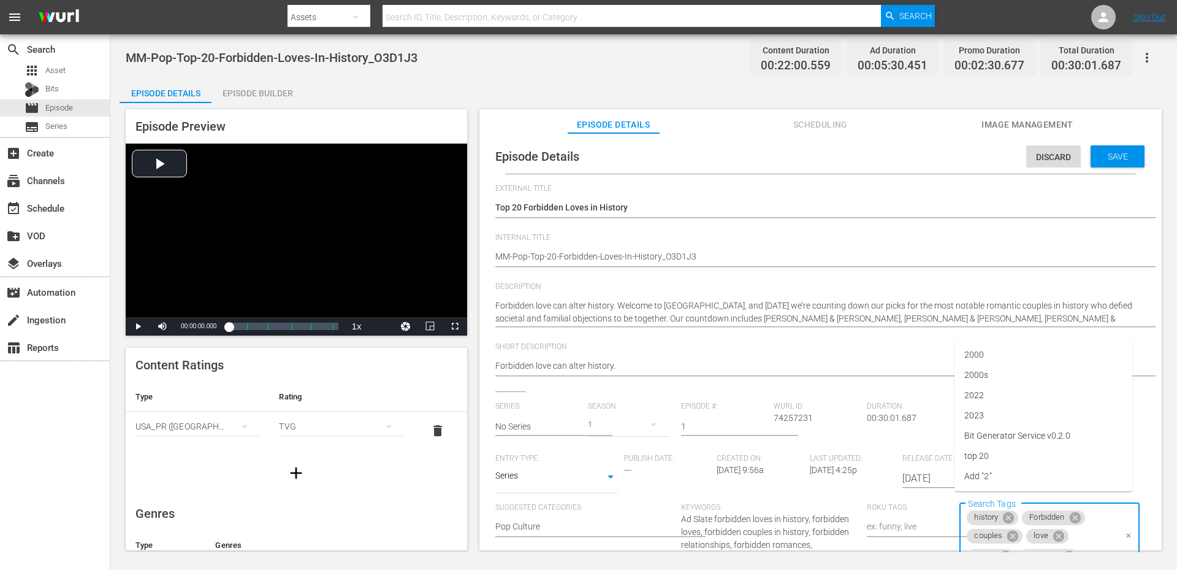
scroll to position [9, 0]
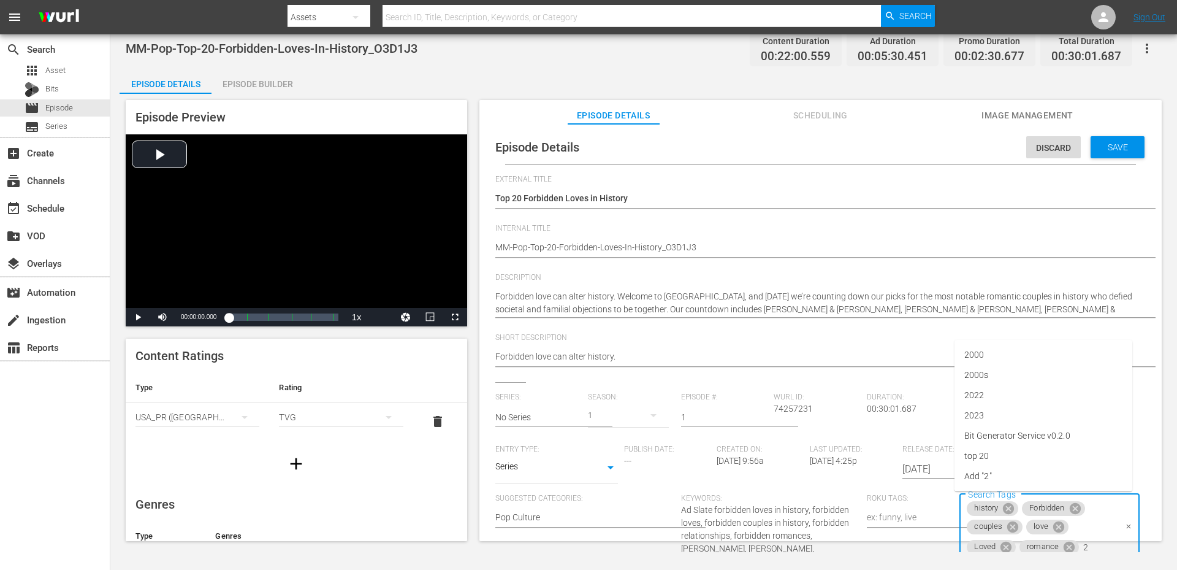
type input "20"
click at [999, 454] on li "top 20" at bounding box center [1044, 456] width 178 height 20
click at [1107, 146] on span "Save" at bounding box center [1118, 147] width 40 height 10
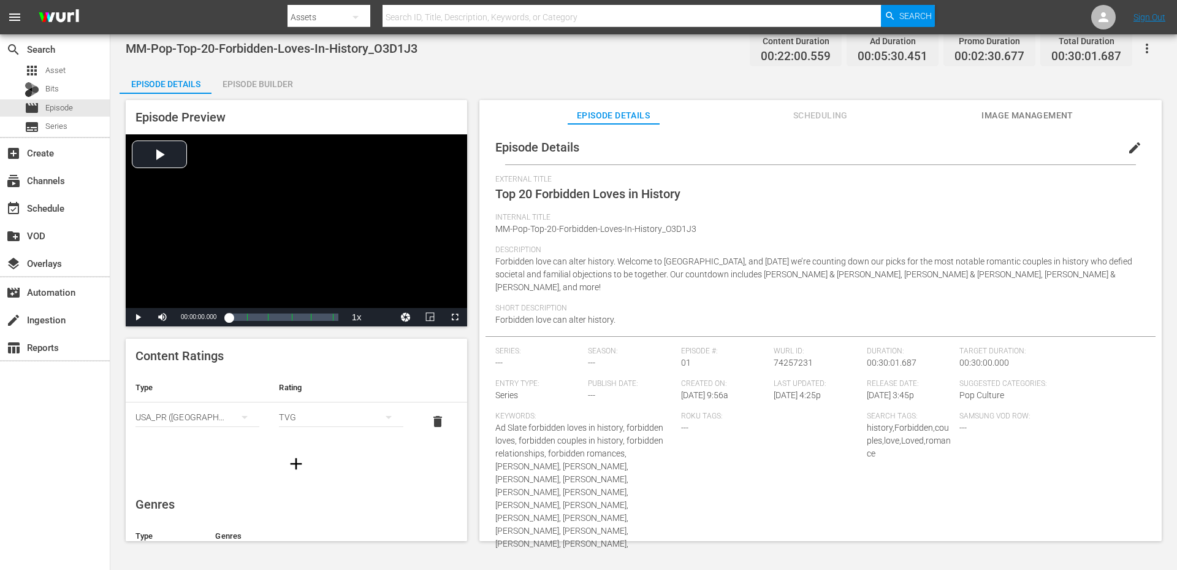
click at [620, 68] on div "MM-Pop-Top-20-Forbidden-Loves-In-History_O3D1J3 Content Duration 00:22:00.559 A…" at bounding box center [643, 292] width 1067 height 517
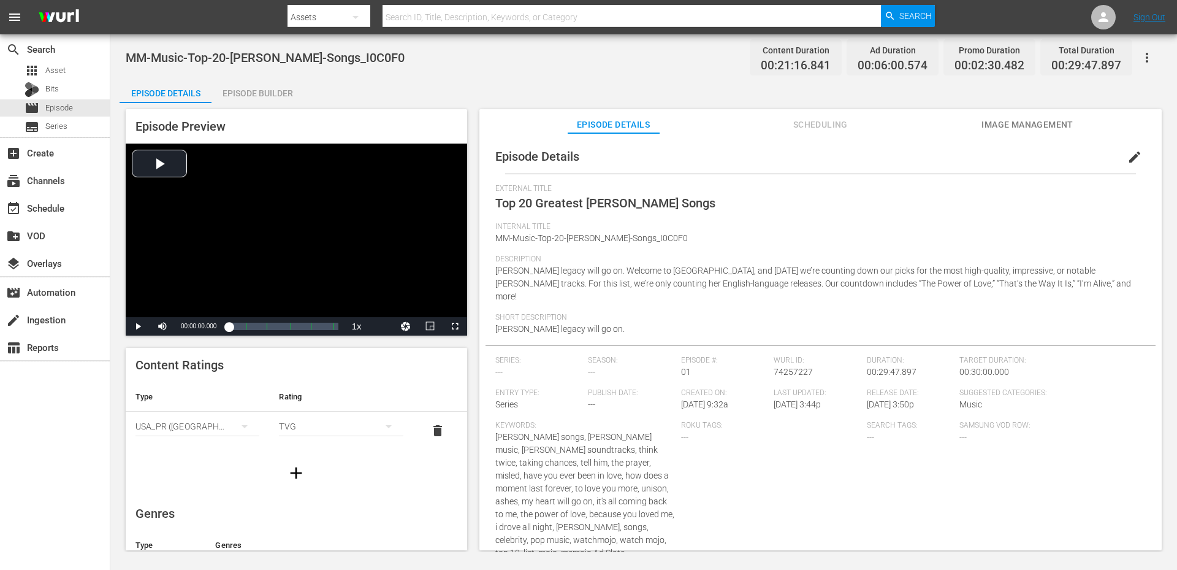
click at [1120, 155] on button "edit" at bounding box center [1134, 156] width 29 height 29
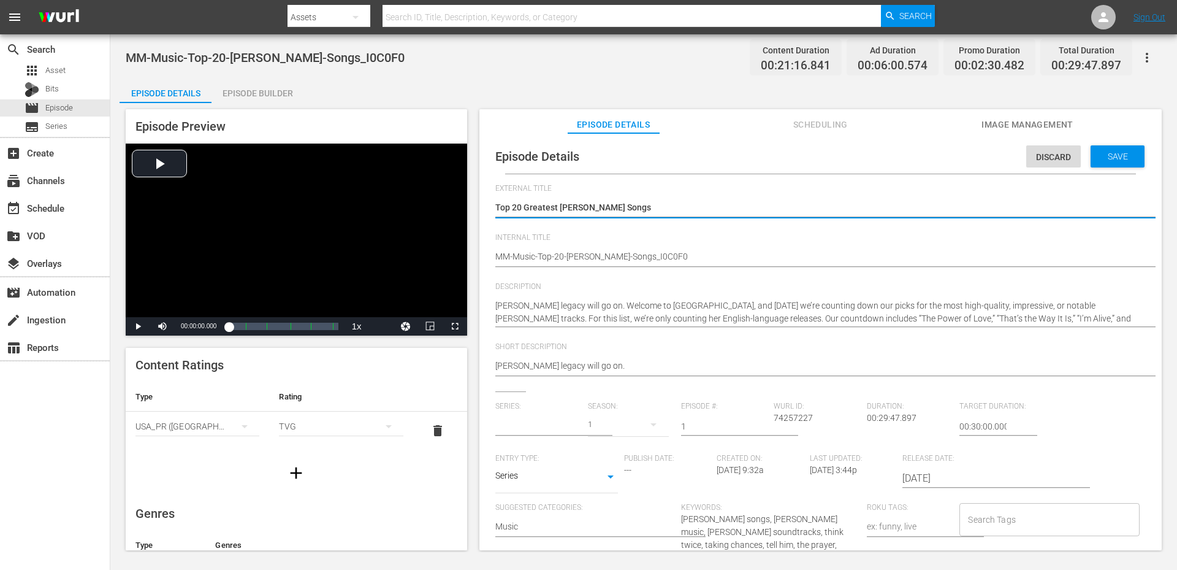
click at [1025, 517] on input "Search Tags" at bounding box center [1040, 519] width 150 height 22
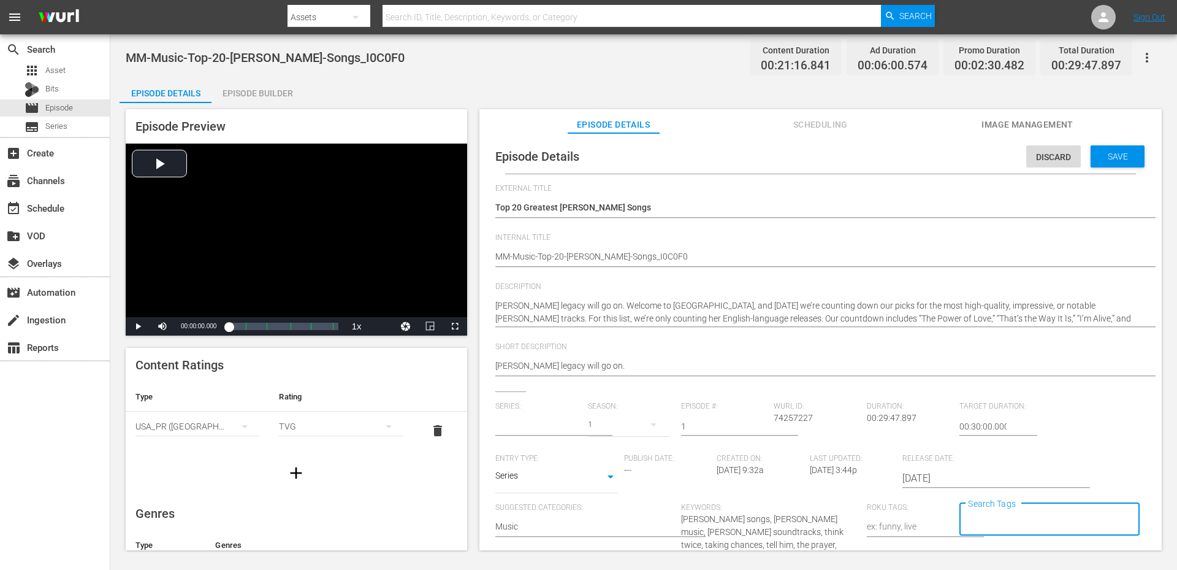
type input "2"
type input "No Series"
type input "20"
click at [987, 459] on li "top 20" at bounding box center [1035, 465] width 178 height 20
click at [1097, 162] on div "Save" at bounding box center [1118, 156] width 54 height 22
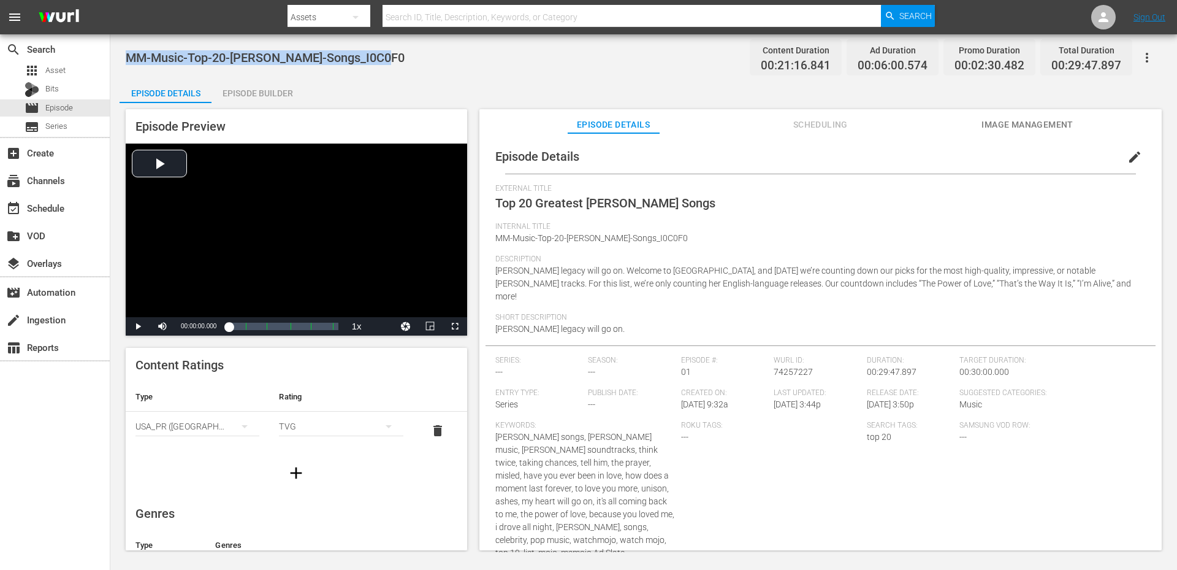
drag, startPoint x: 384, startPoint y: 61, endPoint x: 126, endPoint y: 59, distance: 258.7
click at [126, 59] on div "MM-Music-Top-20-Celine-Dion-Songs_I0C0F0 Content Duration 00:21:16.841 Ad Durat…" at bounding box center [644, 58] width 1036 height 28
copy span "MM-Music-Top-20-Celine-Dion-Songs_I0C0F0"
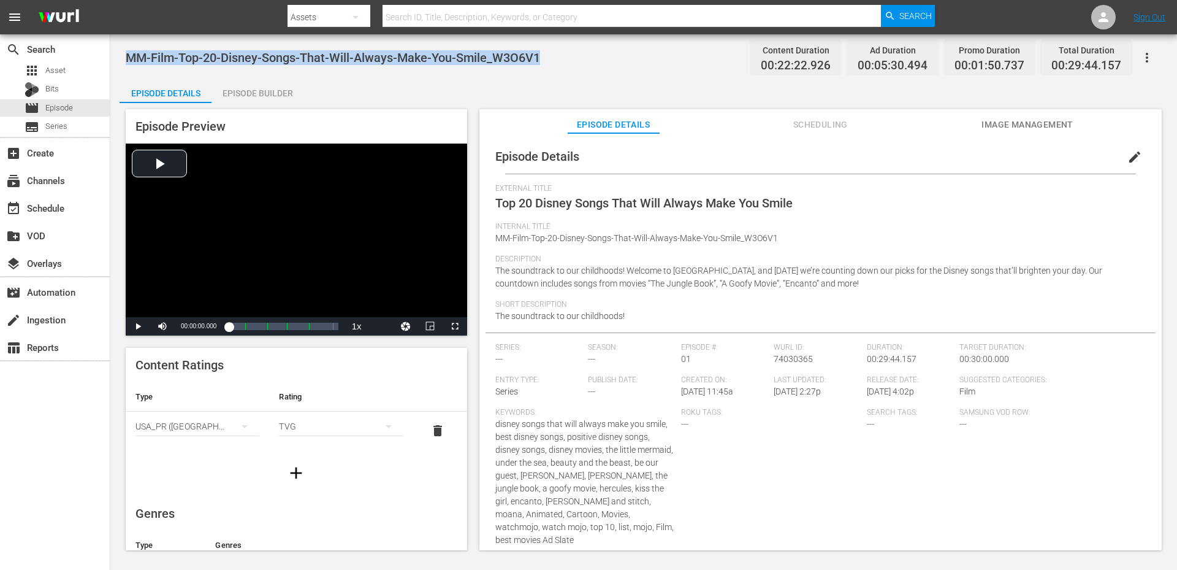
drag, startPoint x: 516, startPoint y: 65, endPoint x: 130, endPoint y: 50, distance: 386.5
click at [130, 50] on div "MM-Film-Top-20-Disney-Songs-That-Will-Always-Make-You-Smile_W3O6V1 Content Dura…" at bounding box center [644, 58] width 1036 height 28
click at [1127, 162] on span "edit" at bounding box center [1134, 157] width 15 height 15
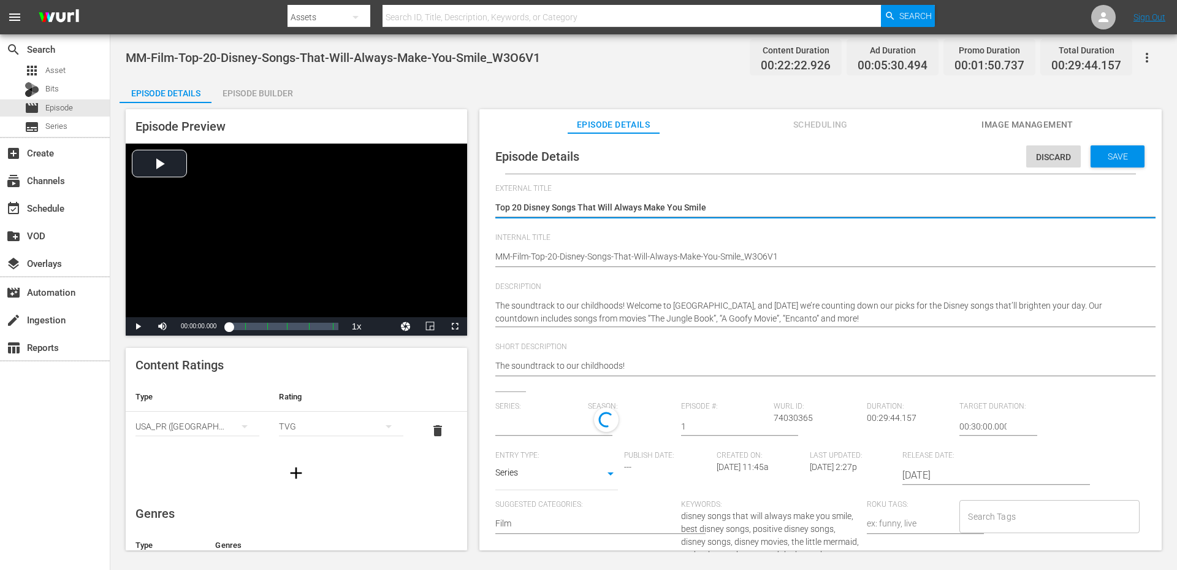
type input "No Series"
click at [977, 524] on input "Search Tags" at bounding box center [1040, 519] width 150 height 22
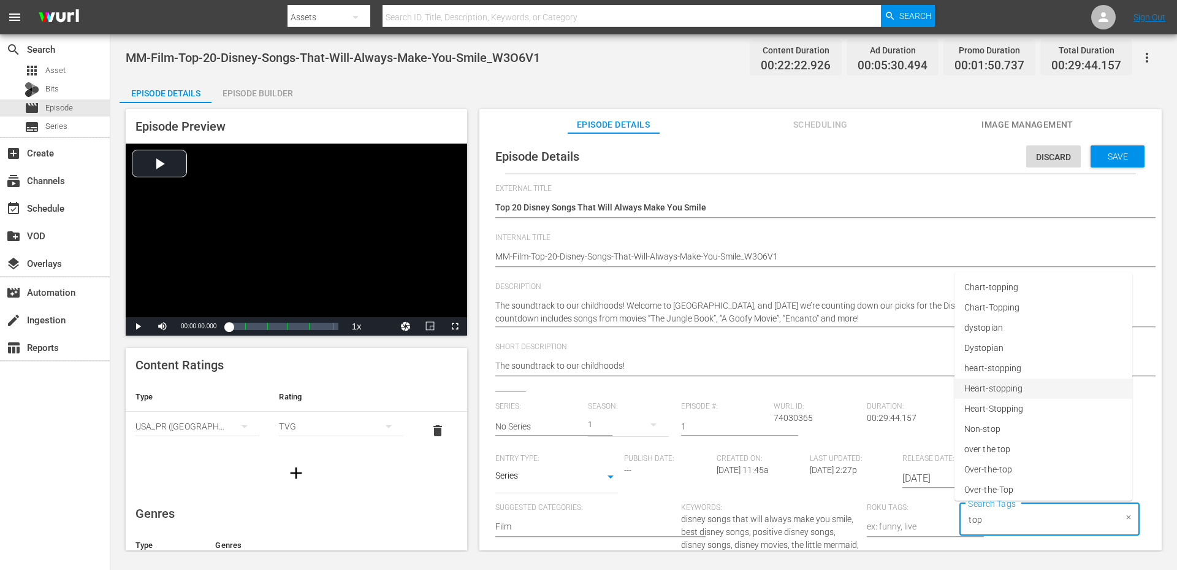
type input "top"
click at [985, 465] on span "top 20" at bounding box center [976, 465] width 25 height 13
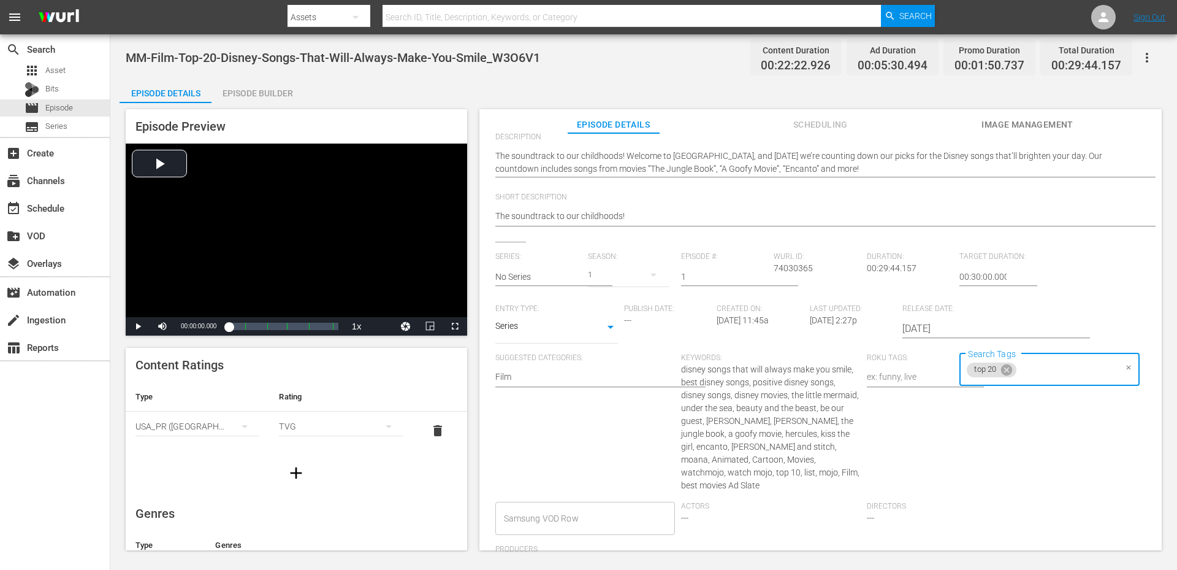
scroll to position [164, 0]
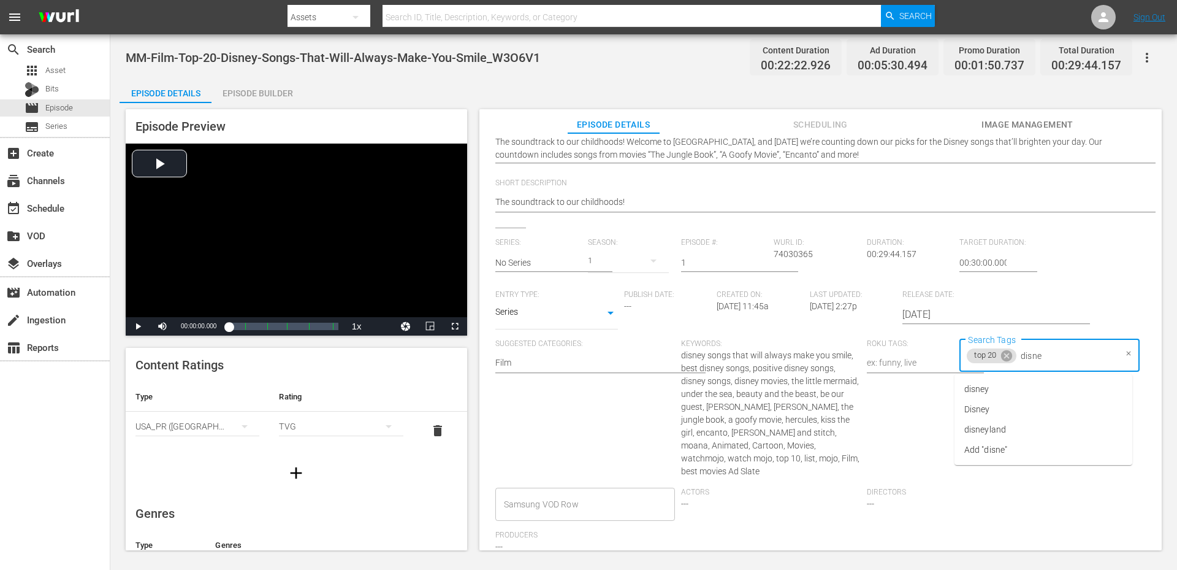
type input "disney"
click at [1002, 404] on li "Disney" at bounding box center [1044, 409] width 178 height 20
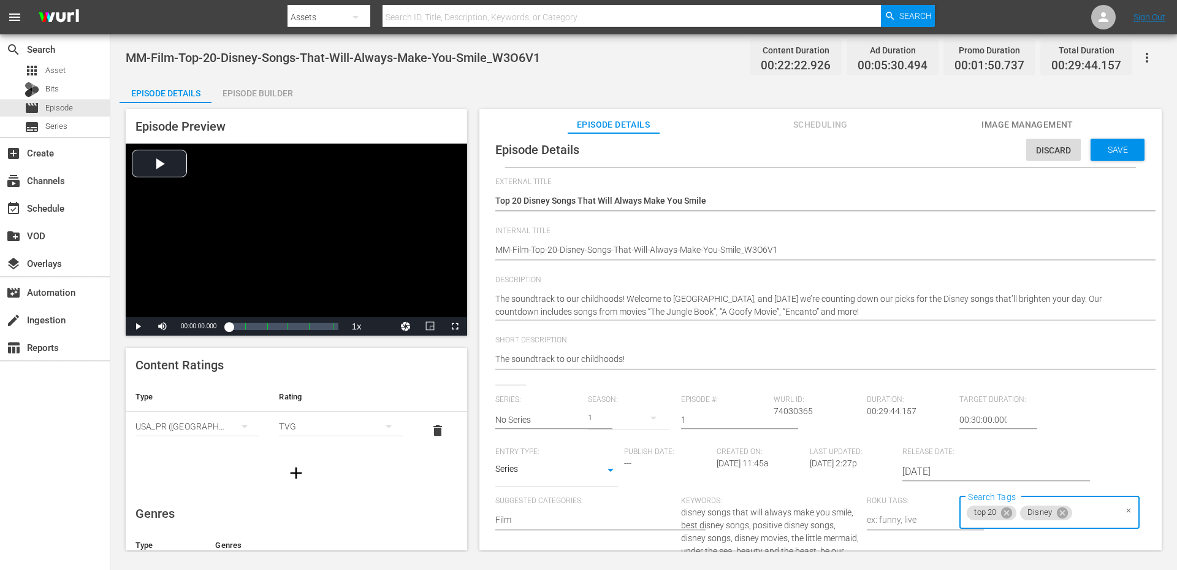
scroll to position [0, 0]
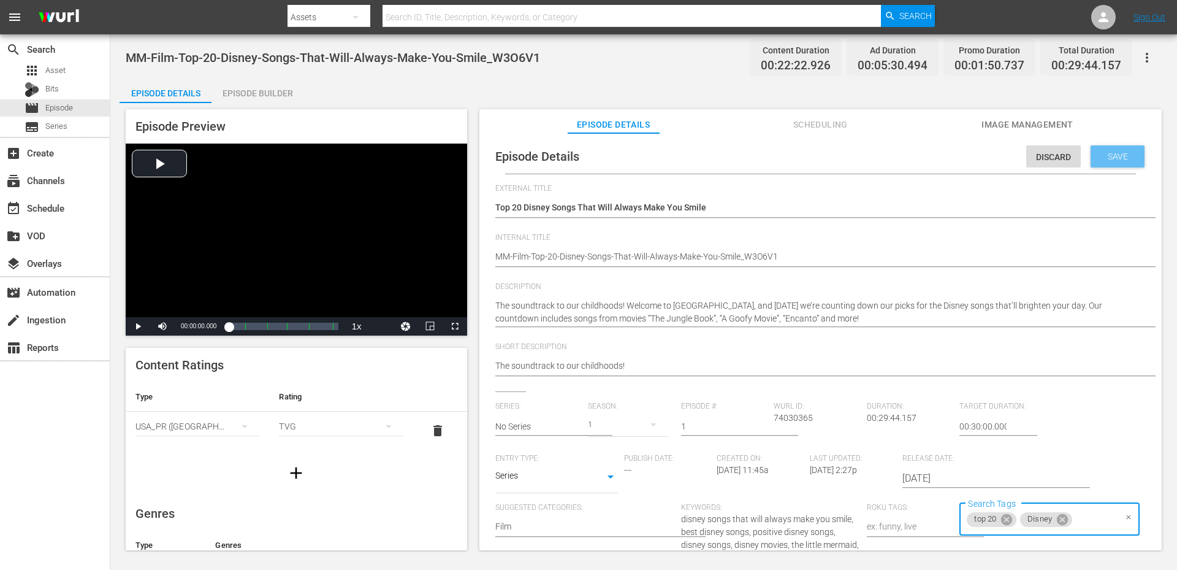
click at [1104, 157] on span "Save" at bounding box center [1118, 156] width 40 height 10
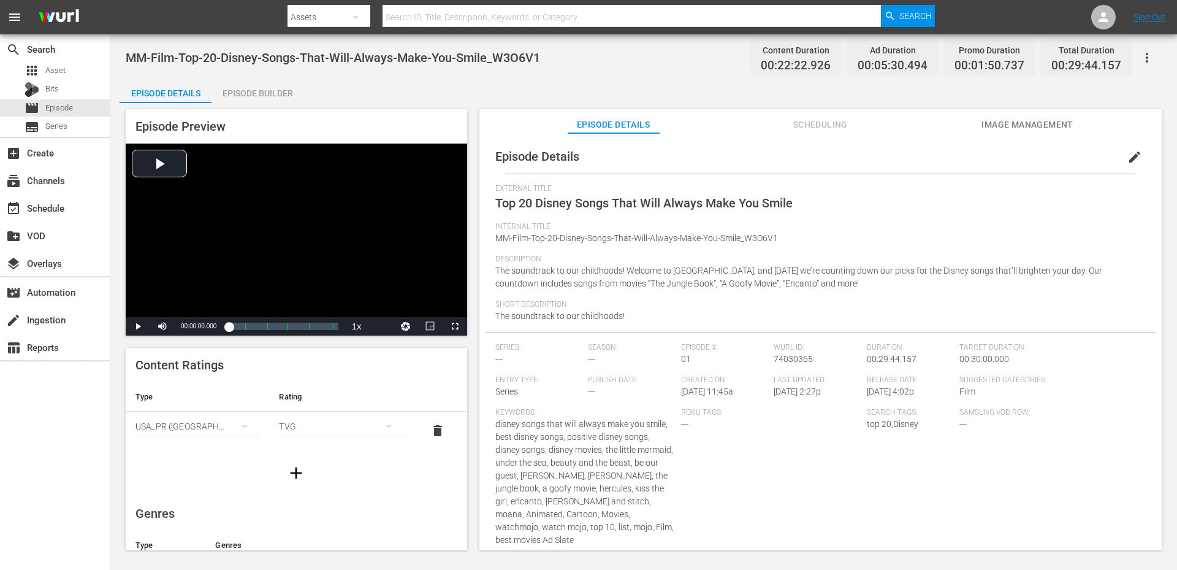
click at [616, 71] on div "MM-Film-Top-20-Disney-Songs-That-Will-Always-Make-You-Smile_W3O6V1 Content Dura…" at bounding box center [643, 292] width 1067 height 517
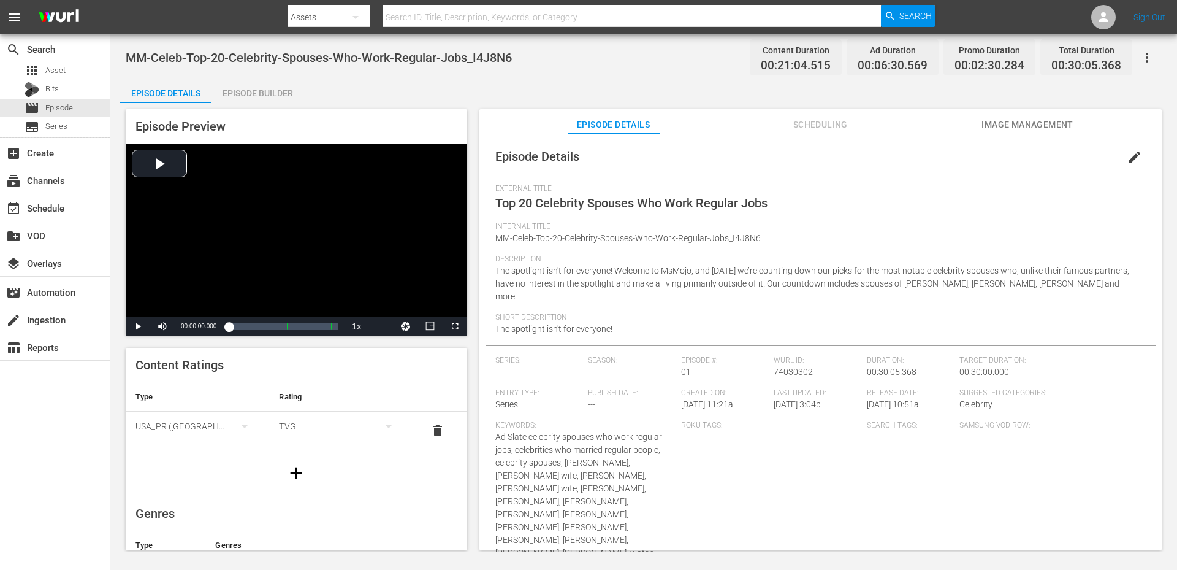
click at [554, 40] on div "MM-Celeb-Top-20-Celebrity-Spouses-Who-Work-Regular-Jobs_I4J8N6 Content Duration…" at bounding box center [643, 292] width 1067 height 517
drag, startPoint x: 467, startPoint y: 59, endPoint x: 130, endPoint y: 65, distance: 337.2
click at [130, 65] on div "MM-Celeb-Top-20-Celebrity-Spouses-Who-Work-Regular-Jobs_I4J8N6 Content Duration…" at bounding box center [644, 58] width 1036 height 28
copy span "MM-Celeb-Top-20-Celebrity-Spouses-Who-Work-Regular-Jobs_I4J8N6"
click at [1131, 163] on span "edit" at bounding box center [1134, 157] width 15 height 15
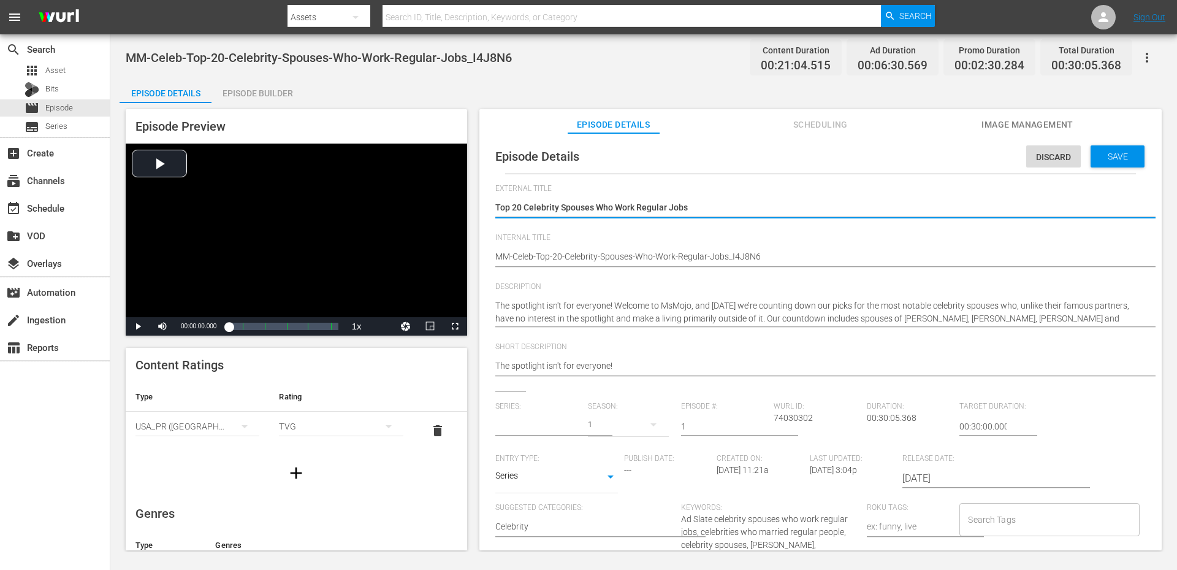
type input "No Series"
click at [1009, 511] on input "Search Tags" at bounding box center [1040, 519] width 150 height 22
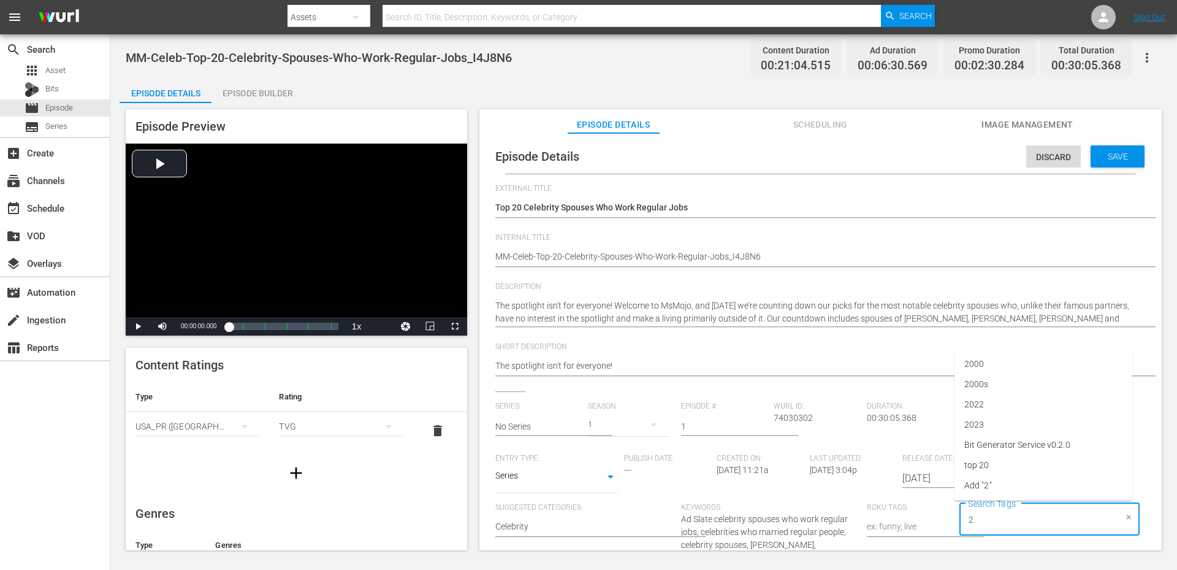
type input "20"
click at [1001, 463] on li "top 20" at bounding box center [1044, 465] width 178 height 20
click at [1108, 162] on div "Save" at bounding box center [1118, 156] width 54 height 22
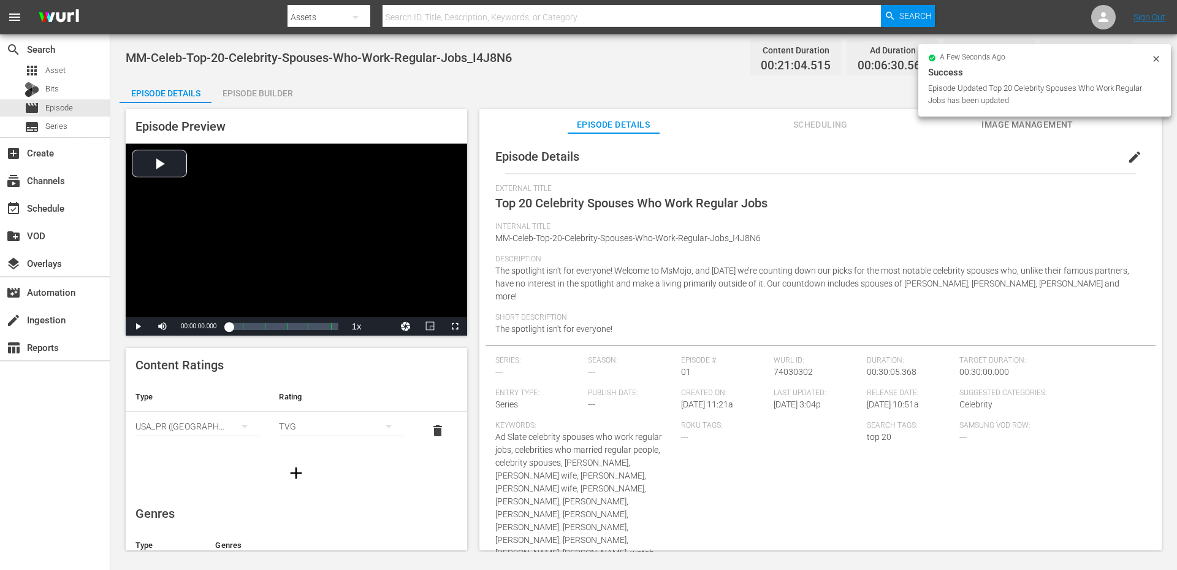
click at [560, 71] on div "MM-Celeb-Top-20-Celebrity-Spouses-Who-Work-Regular-Jobs_I4J8N6 Content Duration…" at bounding box center [643, 292] width 1067 height 517
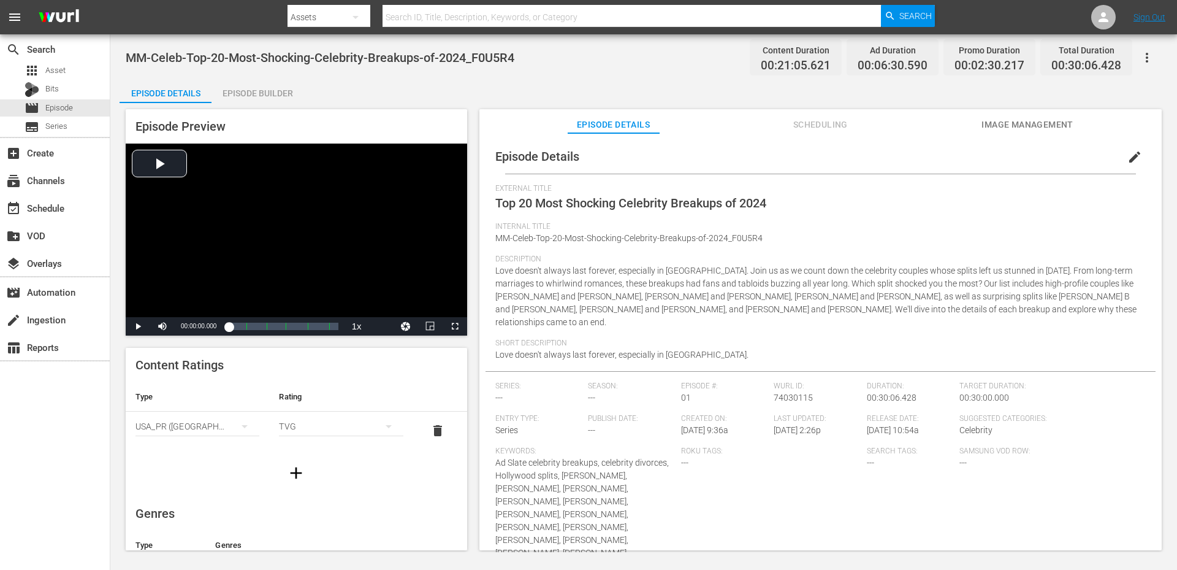
click at [1127, 162] on span "edit" at bounding box center [1134, 157] width 15 height 15
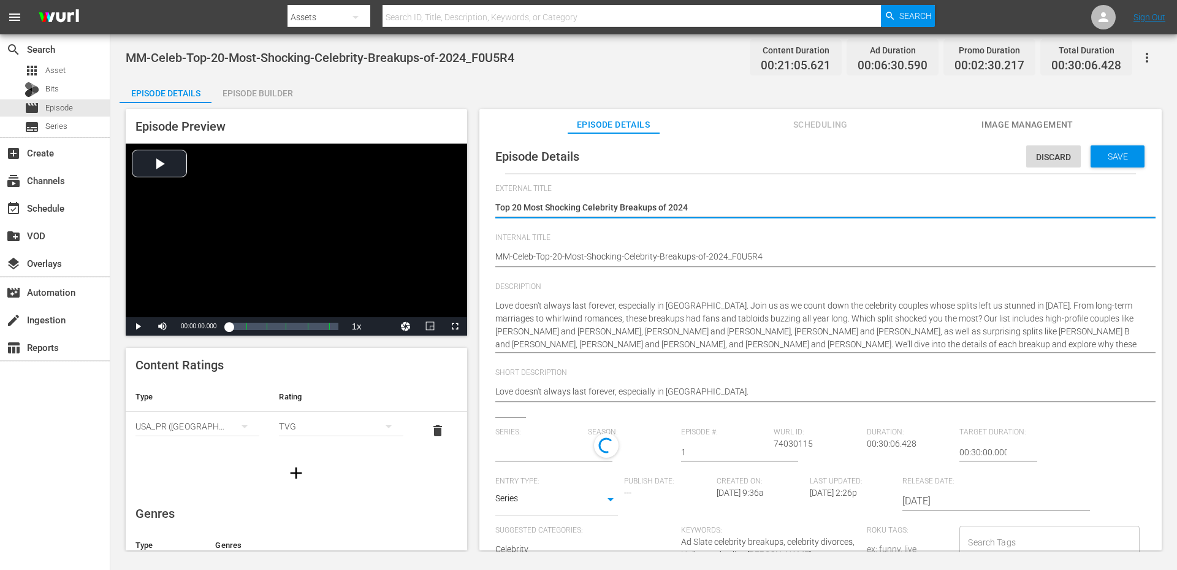
type input "No Series"
click at [993, 542] on input "Search Tags" at bounding box center [1040, 545] width 150 height 22
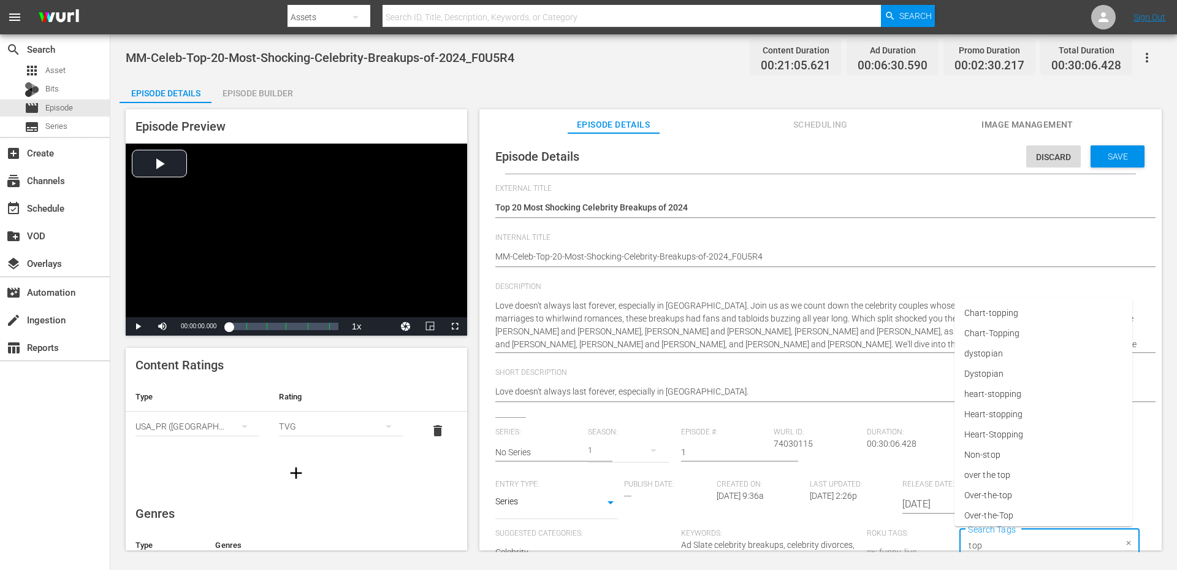
type input "top"
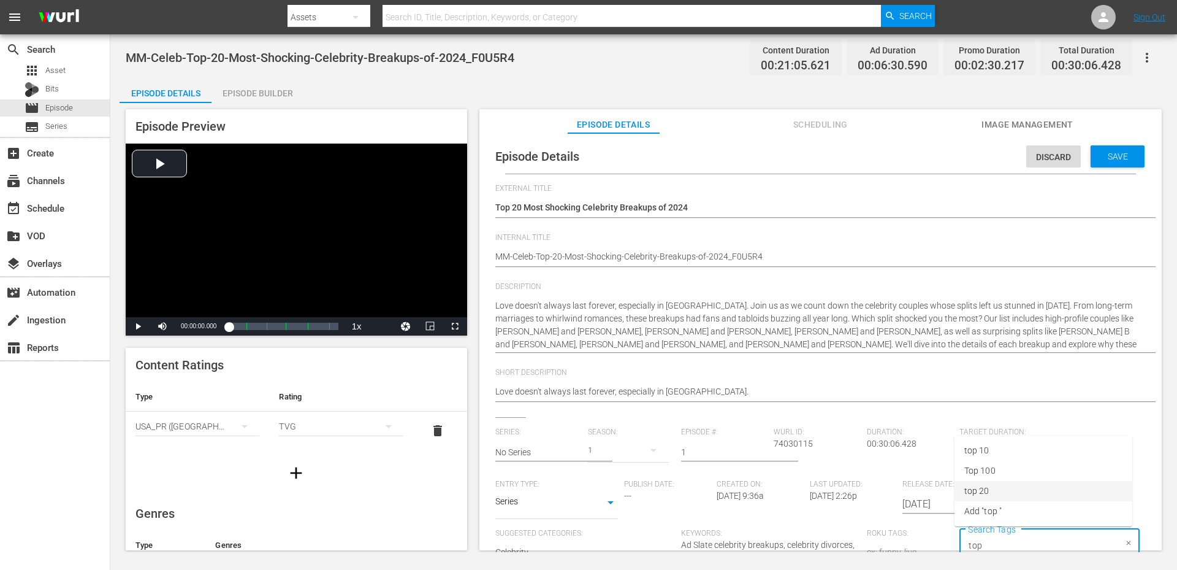
click at [982, 484] on li "top 20" at bounding box center [1044, 491] width 178 height 20
click at [1102, 162] on div "Save" at bounding box center [1118, 156] width 54 height 22
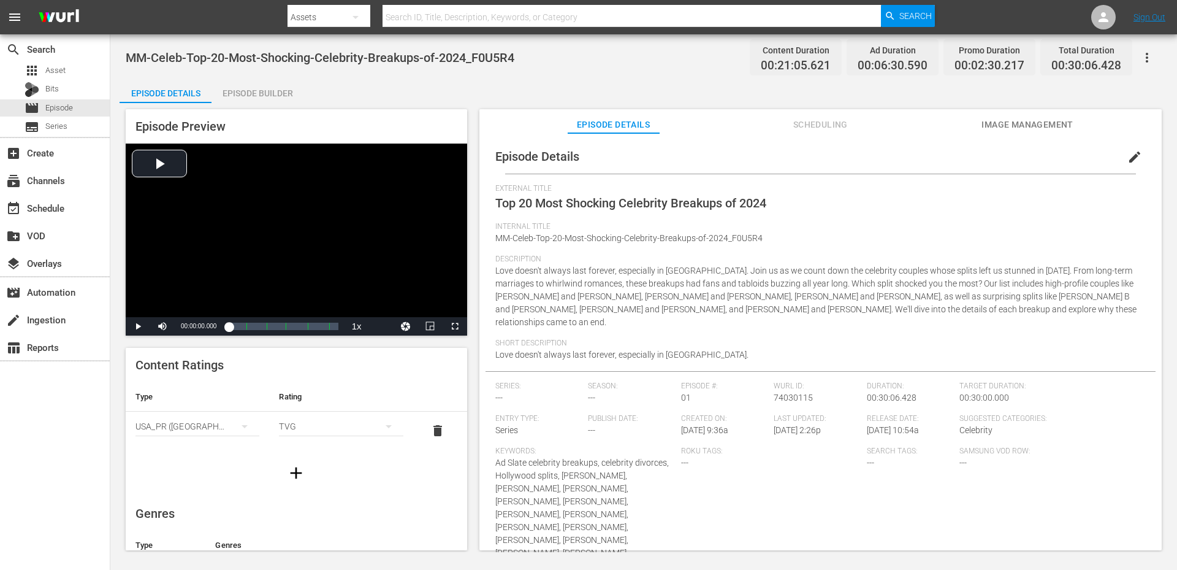
click at [654, 70] on div "MM-Celeb-Top-20-Most-Shocking-Celebrity-Breakups-of-2024_F0U5R4 Content Duratio…" at bounding box center [644, 58] width 1036 height 28
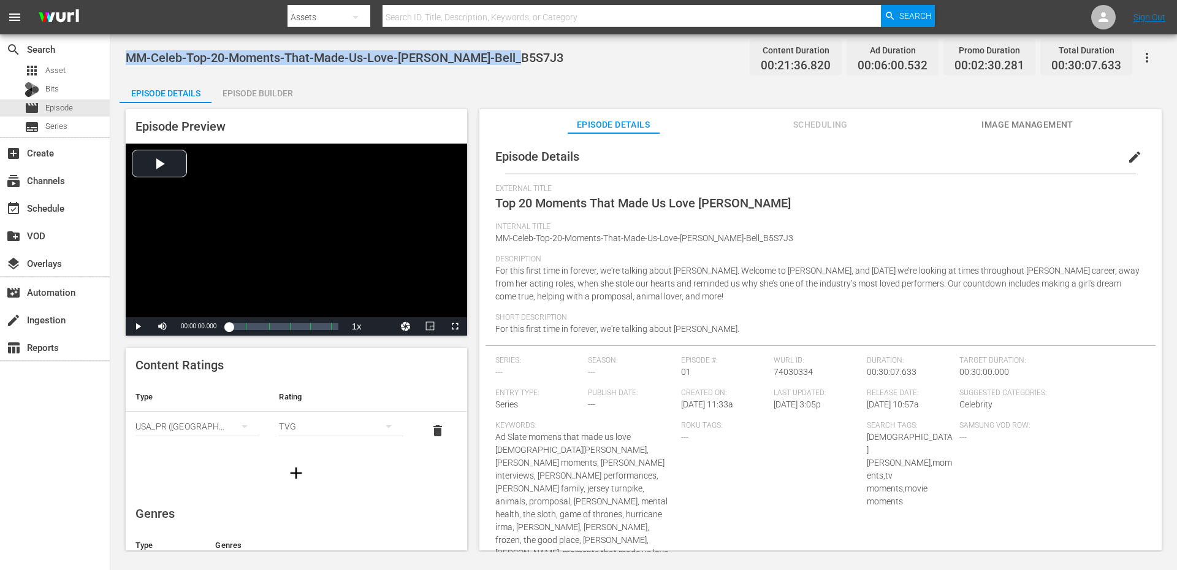
drag, startPoint x: 510, startPoint y: 60, endPoint x: 126, endPoint y: 62, distance: 384.4
click at [126, 62] on div "MM-Celeb-Top-20-Moments-That-Made-Us-Love-[PERSON_NAME]-Bell_B5S7J3 Content Dur…" at bounding box center [644, 58] width 1036 height 28
click at [1131, 155] on span "edit" at bounding box center [1134, 157] width 15 height 15
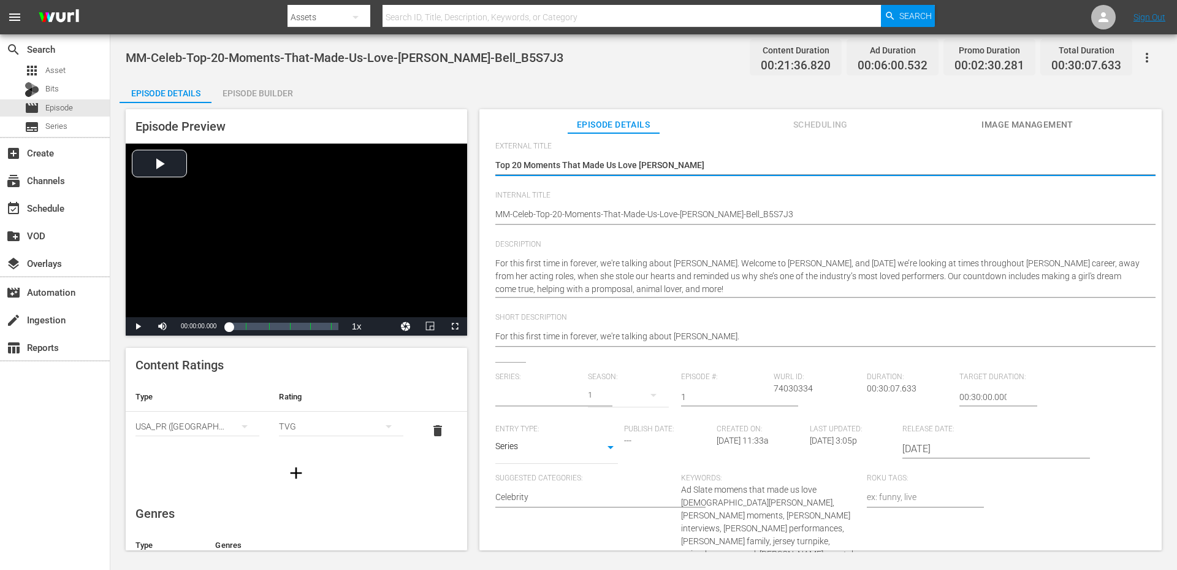
type input "No Series"
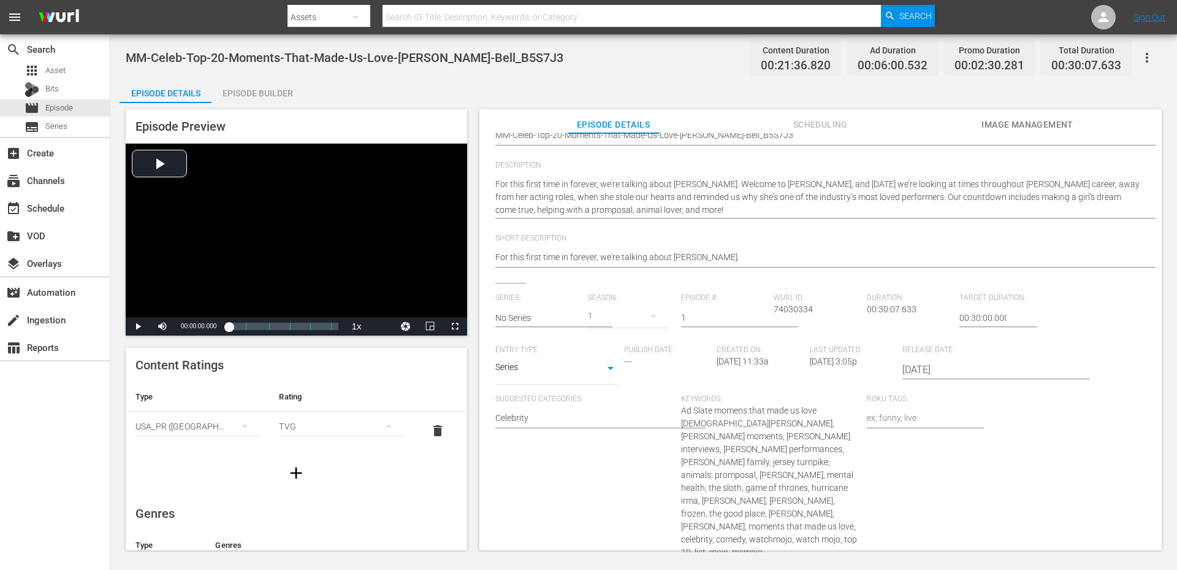
scroll to position [123, 0]
type input "20"
click at [987, 356] on span "top 20" at bounding box center [976, 355] width 25 height 13
click at [1085, 315] on div "Series: No Series Season: 1 Episode #: 1 Wurl ID: 74030334 Duration: 00:30:07.6…" at bounding box center [820, 485] width 650 height 387
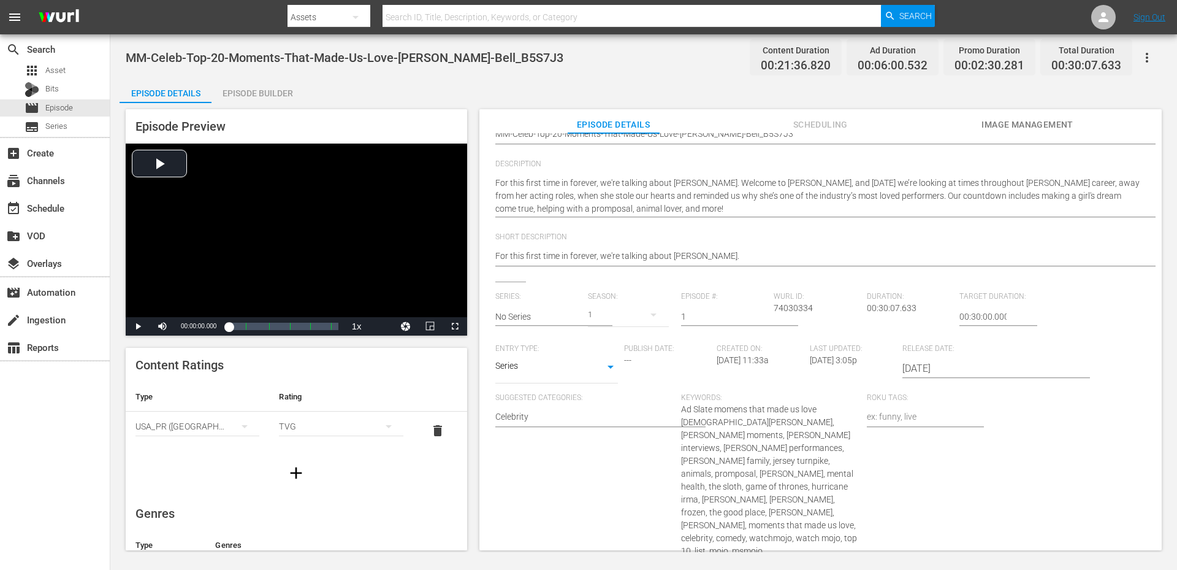
click at [1094, 71] on span "00:30:07.633" at bounding box center [1086, 66] width 70 height 14
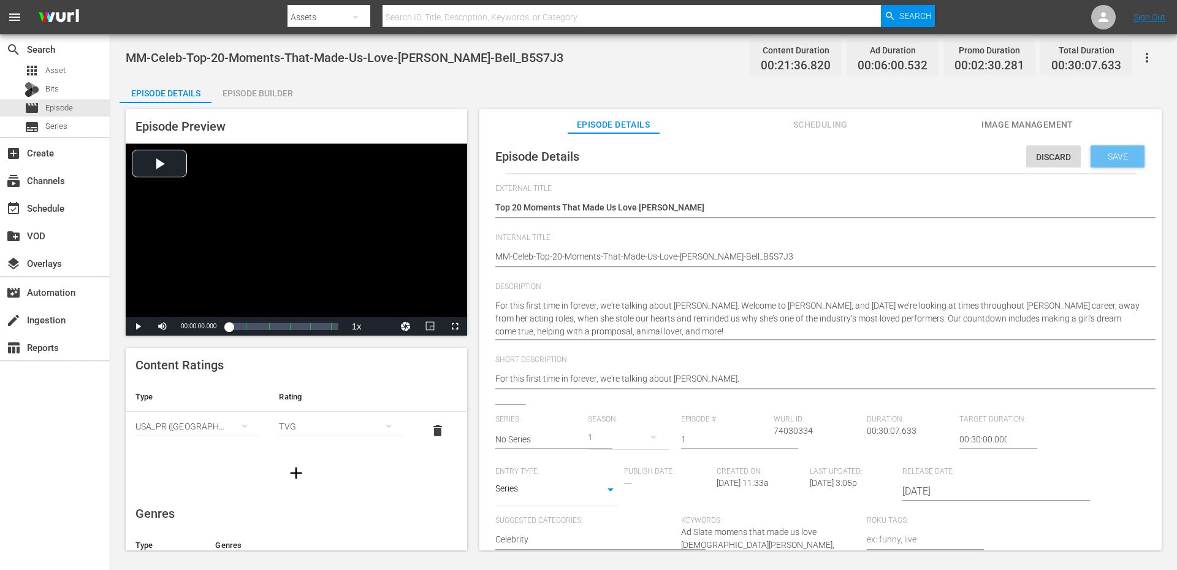
click at [1119, 157] on span "Save" at bounding box center [1118, 156] width 40 height 10
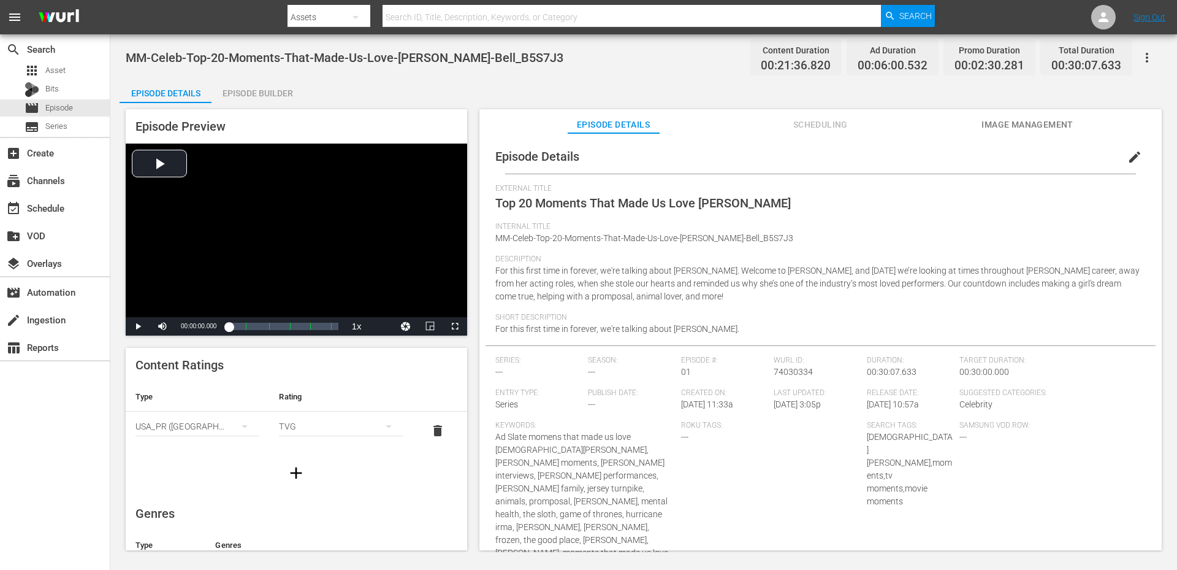
click at [556, 86] on div "Episode Details Episode Builder Episode Preview Video Player is loading. Play V…" at bounding box center [644, 318] width 1048 height 481
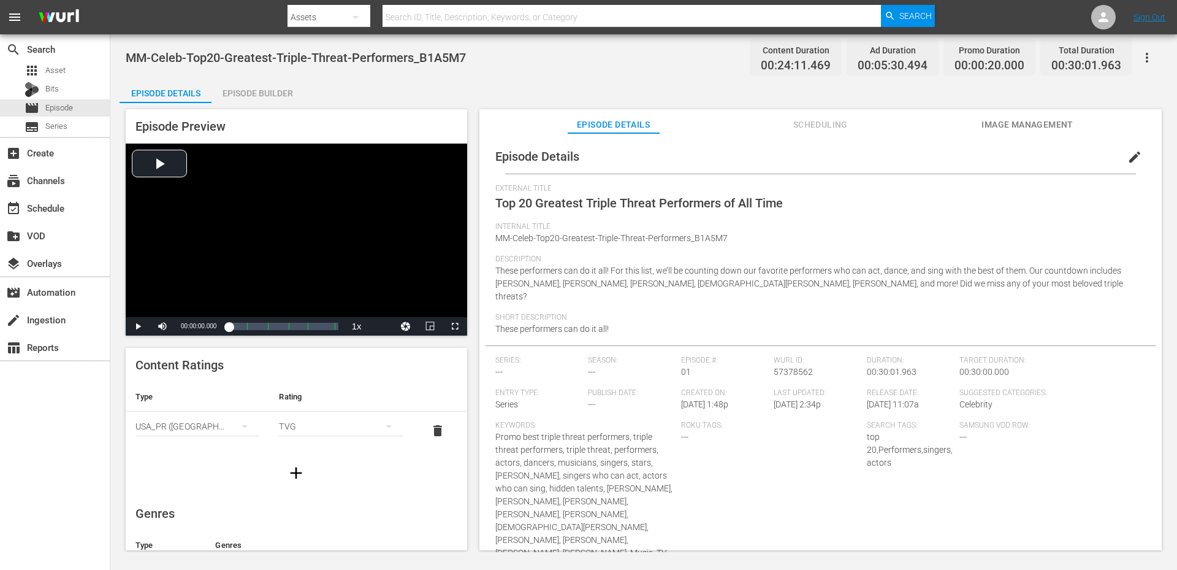
click at [1131, 148] on button "edit" at bounding box center [1134, 156] width 29 height 29
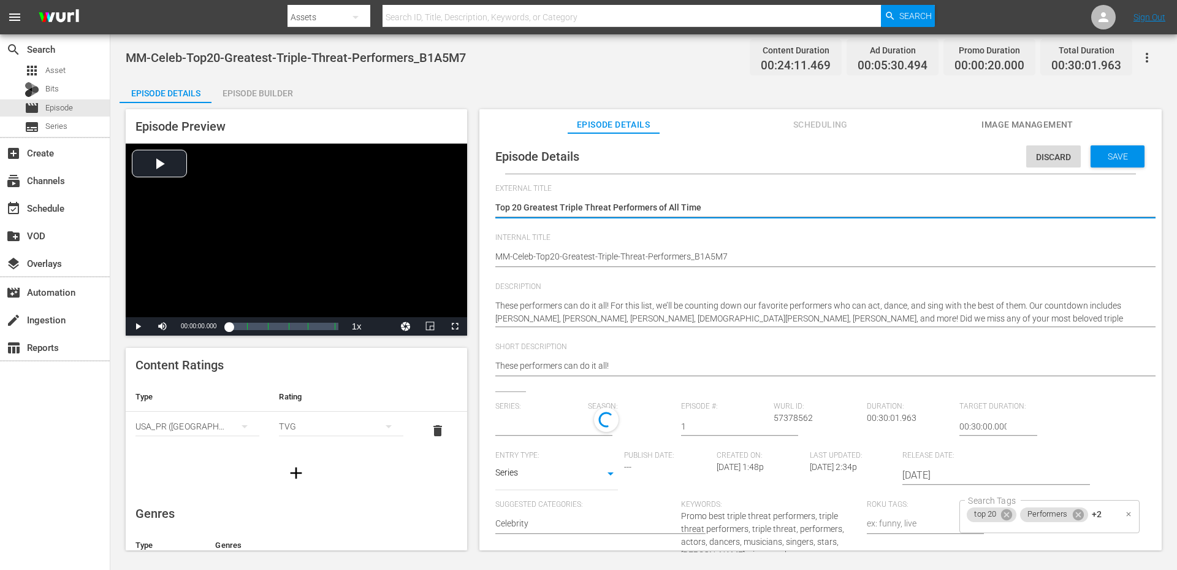
type input "No Series"
click at [1103, 522] on div "top 20 Performers +2 Search Tags" at bounding box center [1049, 519] width 180 height 33
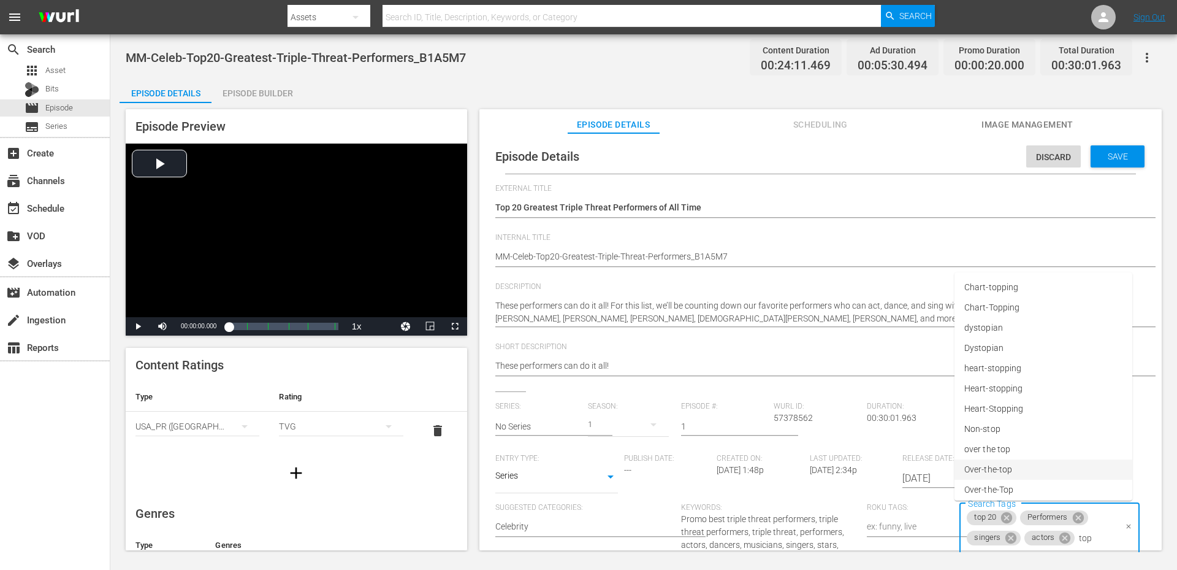
type input "top"
click at [985, 460] on span "top 20" at bounding box center [976, 465] width 25 height 13
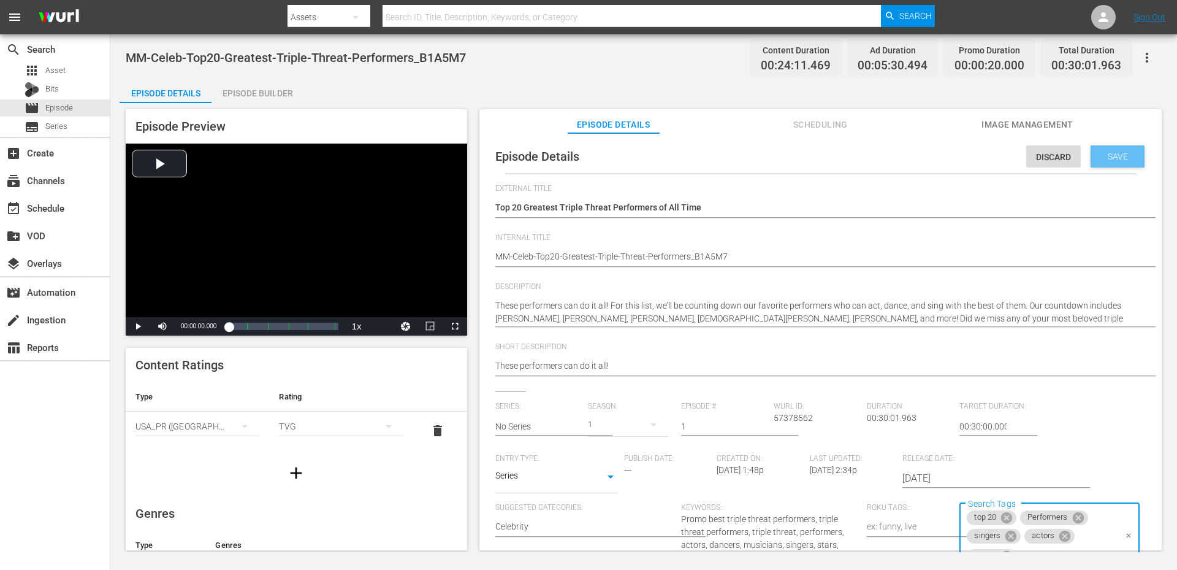
click at [1111, 153] on span "Save" at bounding box center [1118, 156] width 40 height 10
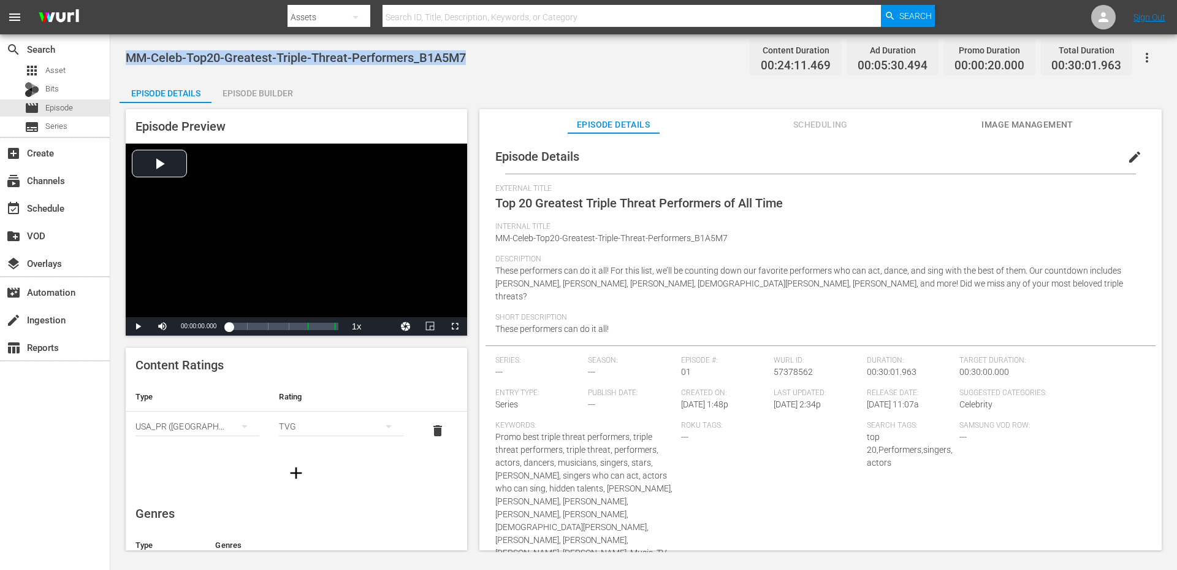
drag, startPoint x: 479, startPoint y: 56, endPoint x: 124, endPoint y: 64, distance: 355.7
click at [124, 64] on div "MM-Celeb-Top20-Greatest-Triple-Threat-Performers_B1A5M7 Content Duration 00:24:…" at bounding box center [643, 292] width 1067 height 517
copy span "MM-Celeb-Top20-Greatest-Triple-Threat-Performers_B1A5M7"
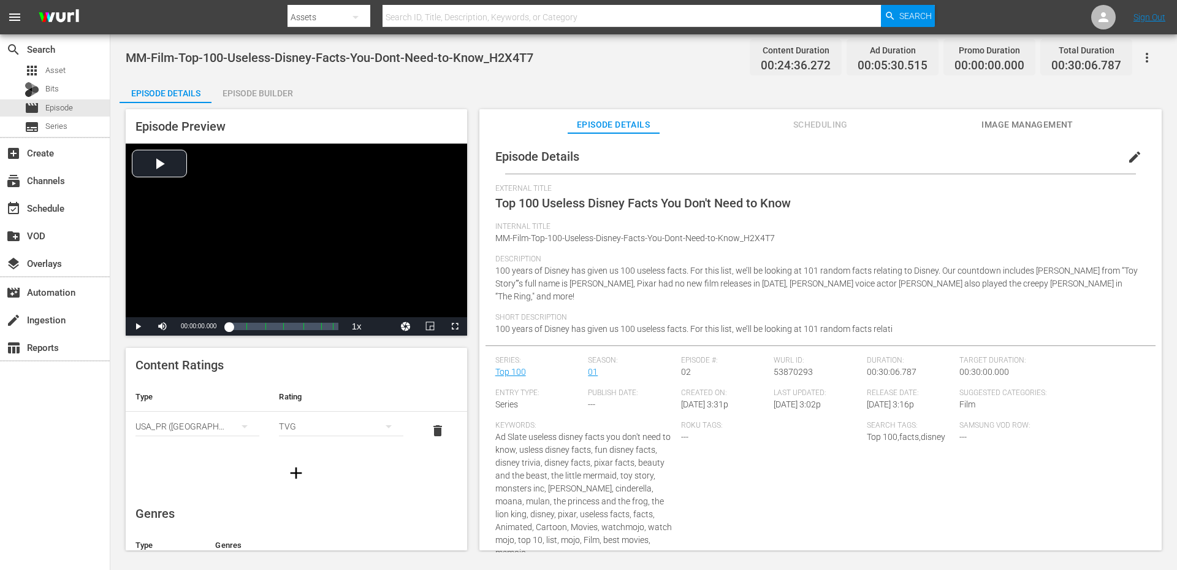
click at [464, 85] on div "Episode Details Episode Builder Episode Preview Video Player is loading. Play V…" at bounding box center [644, 318] width 1048 height 481
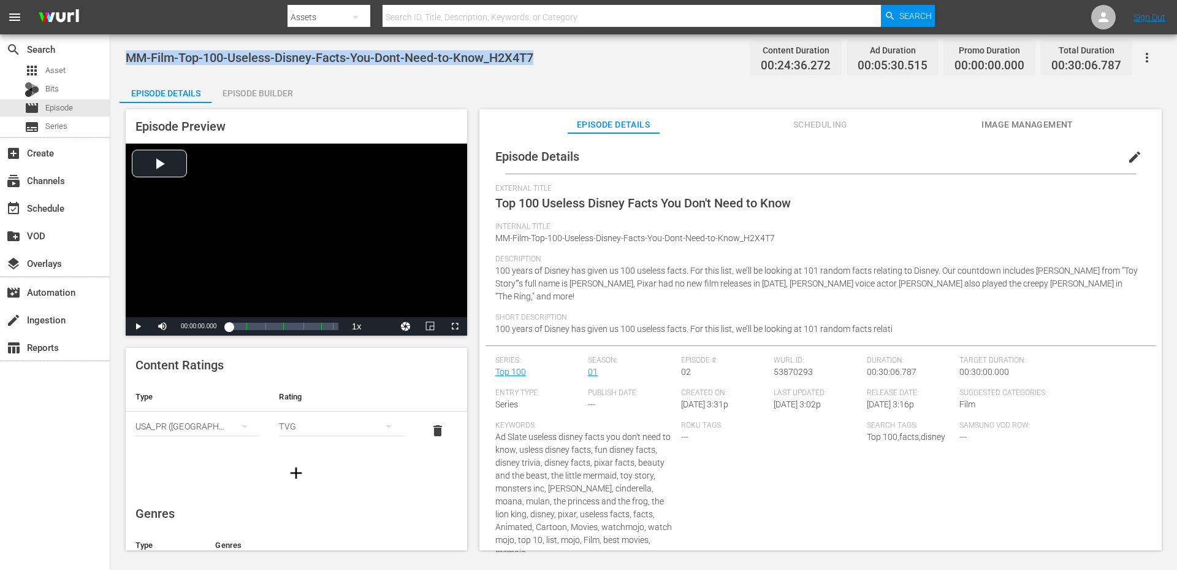
drag, startPoint x: 552, startPoint y: 60, endPoint x: 130, endPoint y: 57, distance: 421.8
click at [130, 57] on div "MM-Film-Top-100-Useless-Disney-Facts-You-Dont-Need-to-Know_H2X4T7 Content Durat…" at bounding box center [644, 58] width 1036 height 28
copy span "MM-Film-Top-100-Useless-Disney-Facts-You-Dont-Need-to-Know_H2X4T7"
click at [1128, 154] on span "edit" at bounding box center [1134, 157] width 15 height 15
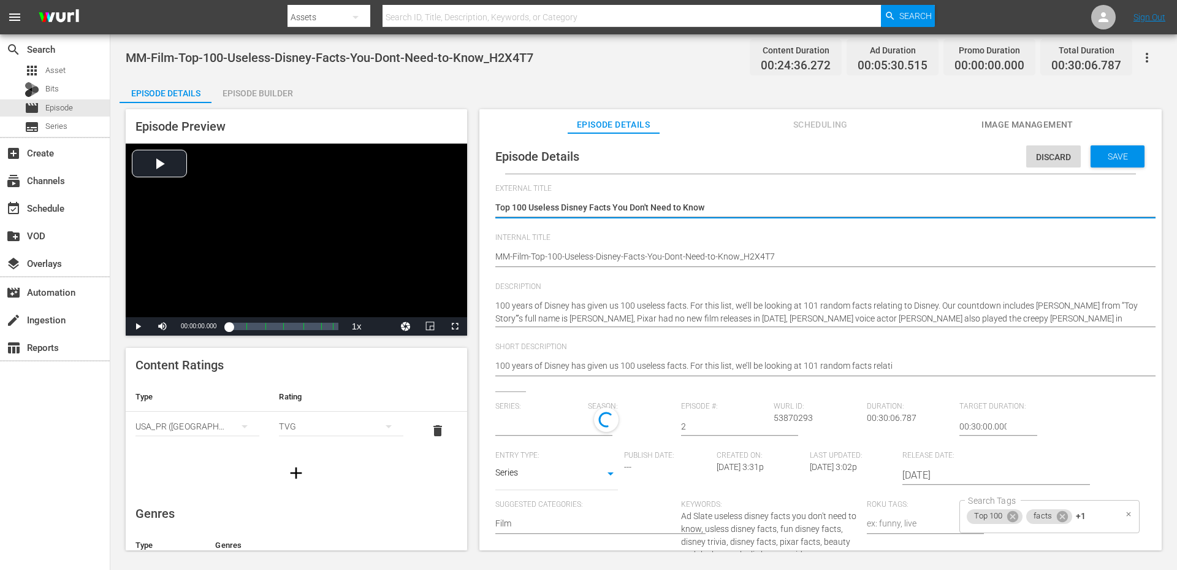
type input "Top 100"
click at [1098, 157] on span "Save" at bounding box center [1118, 156] width 40 height 10
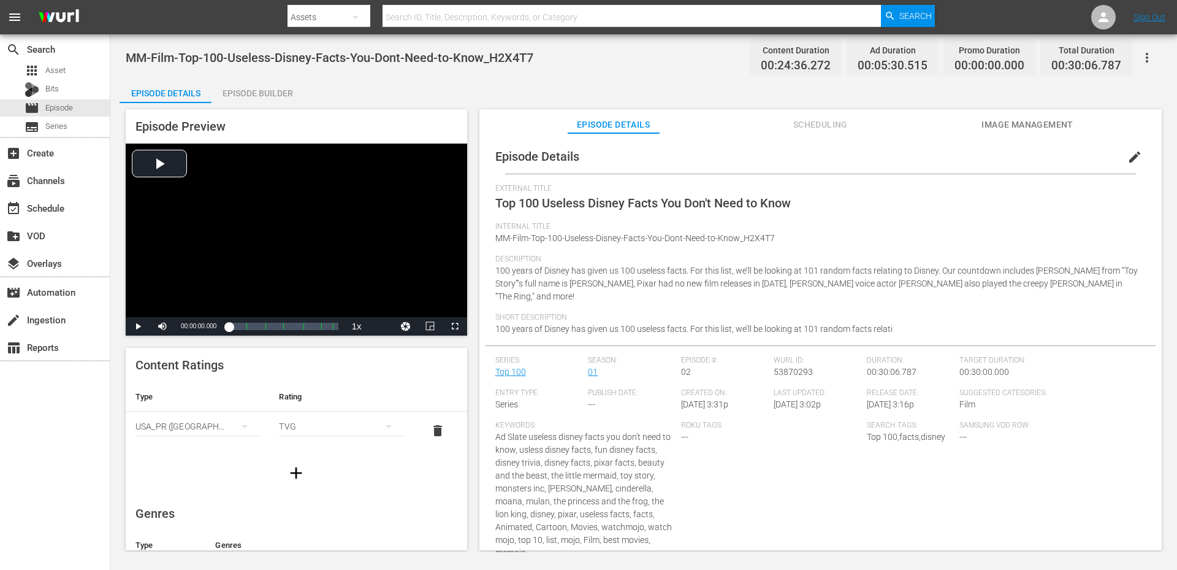
click at [601, 51] on div "MM-Film-Top-100-Useless-Disney-Facts-You-Dont-Need-to-Know_H2X4T7 Content Durat…" at bounding box center [644, 58] width 1036 height 28
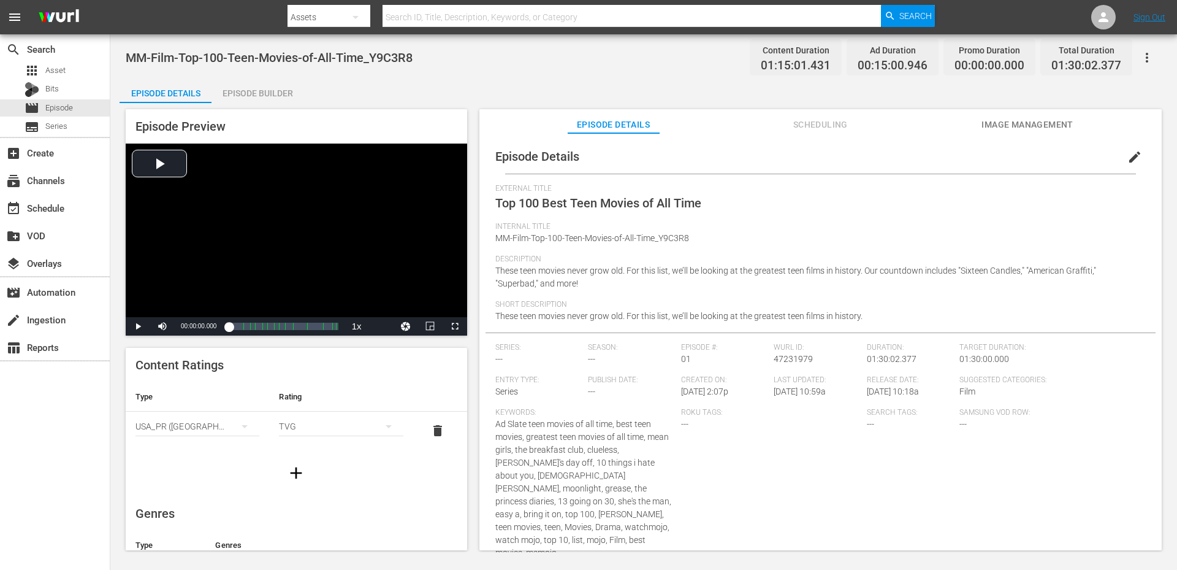
click at [1131, 152] on span "edit" at bounding box center [1134, 157] width 15 height 15
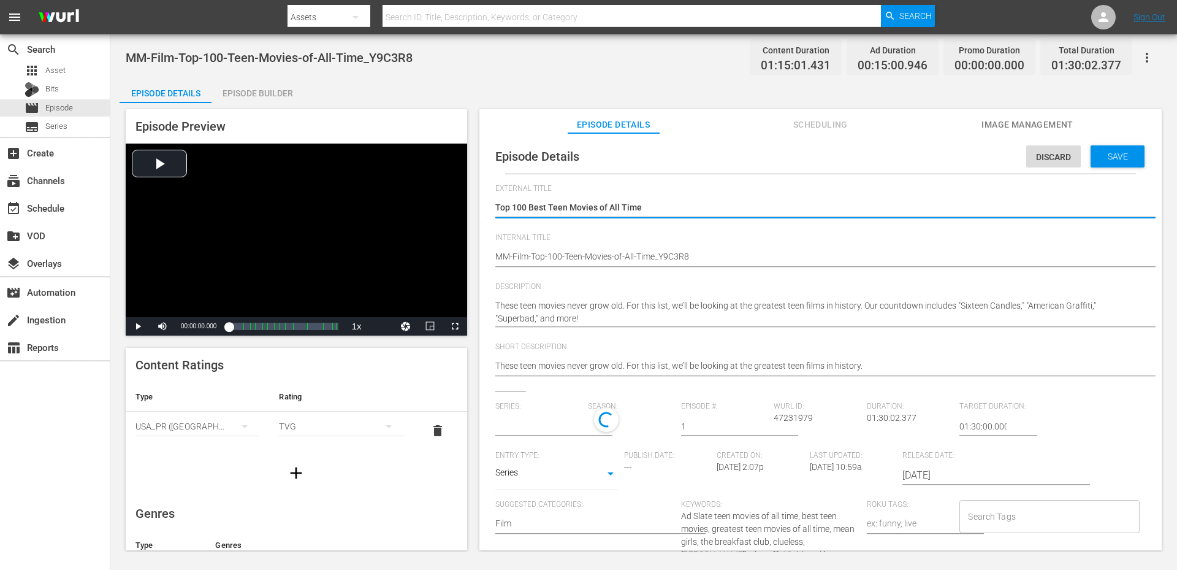
click at [1040, 517] on input "Search Tags" at bounding box center [1040, 516] width 150 height 22
type input "No Series"
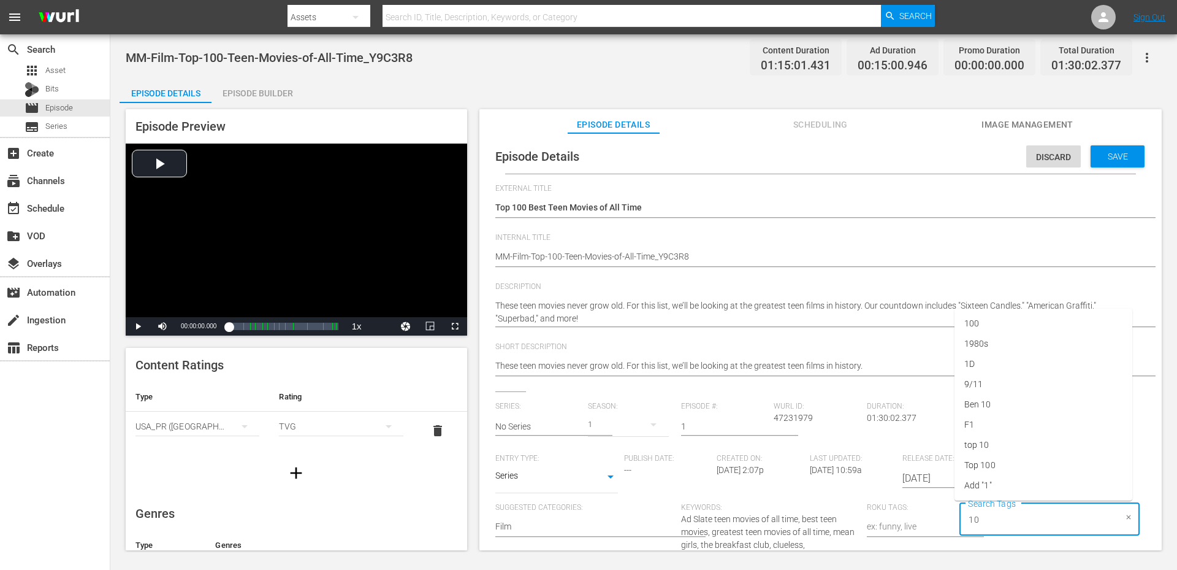
type input "100"
click at [997, 465] on li "Top 100" at bounding box center [1044, 465] width 178 height 20
click at [242, 62] on span "MM-Film-Top-100-Teen-Movies-of-All-Time_Y9C3R8" at bounding box center [269, 57] width 287 height 15
copy span "Teen"
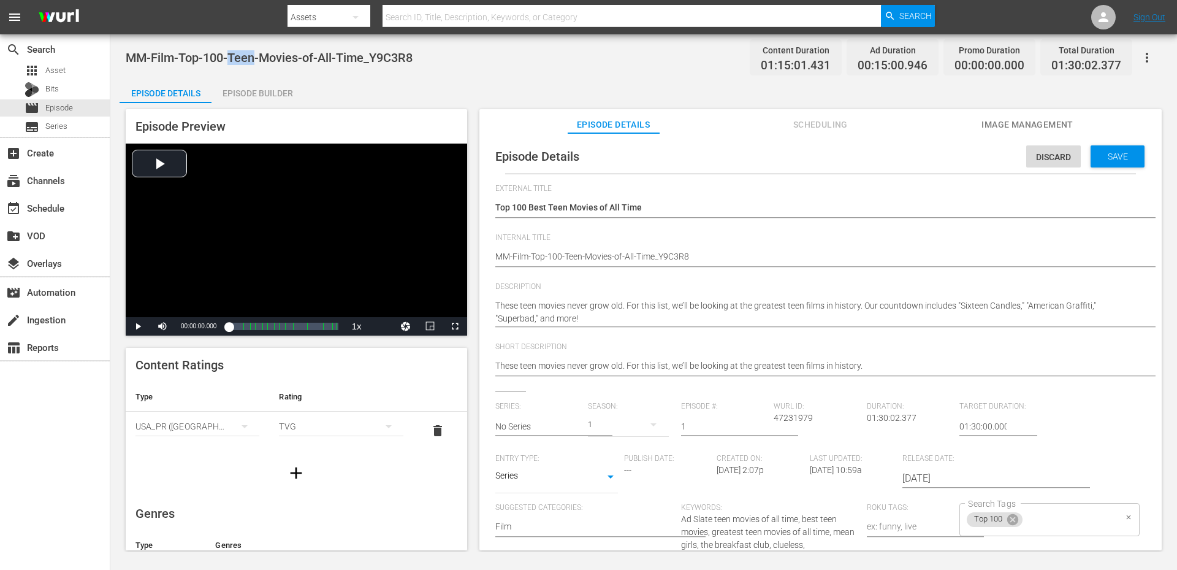
click at [1034, 511] on input "Search Tags" at bounding box center [1069, 519] width 91 height 22
paste input "Teen"
type input "Teen"
click at [991, 482] on span "Add "Teen"" at bounding box center [984, 485] width 40 height 13
click at [1111, 152] on span "Save" at bounding box center [1118, 156] width 40 height 10
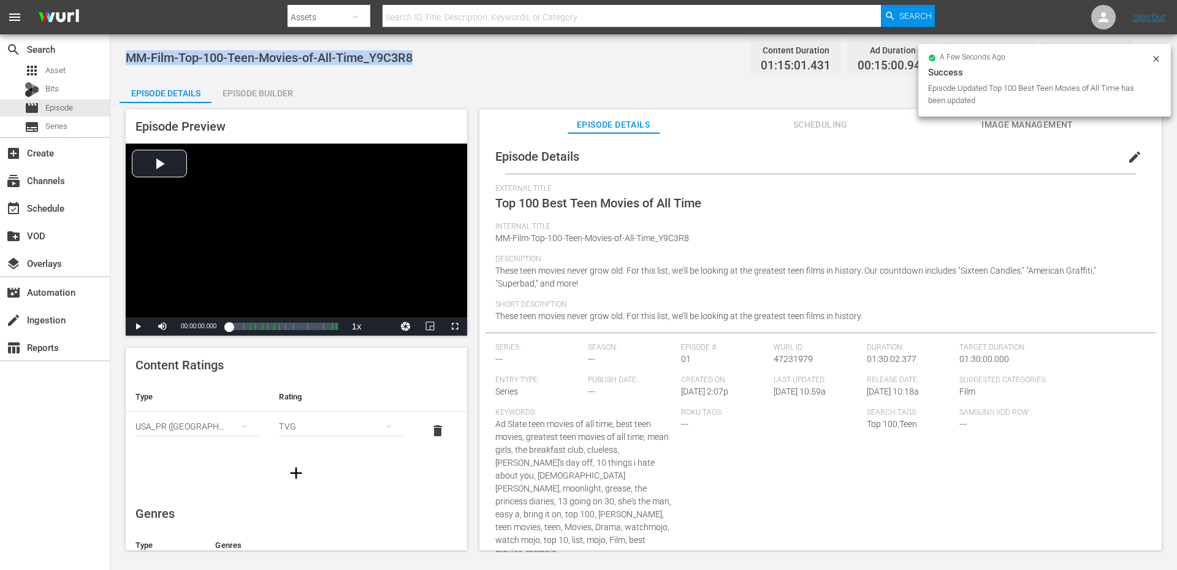
drag, startPoint x: 440, startPoint y: 59, endPoint x: 126, endPoint y: 48, distance: 314.1
click at [126, 48] on div "MM-Film-Top-100-Teen-Movies-of-All-Time_Y9C3R8 Content Duration 01:15:01.431 Ad…" at bounding box center [644, 58] width 1036 height 28
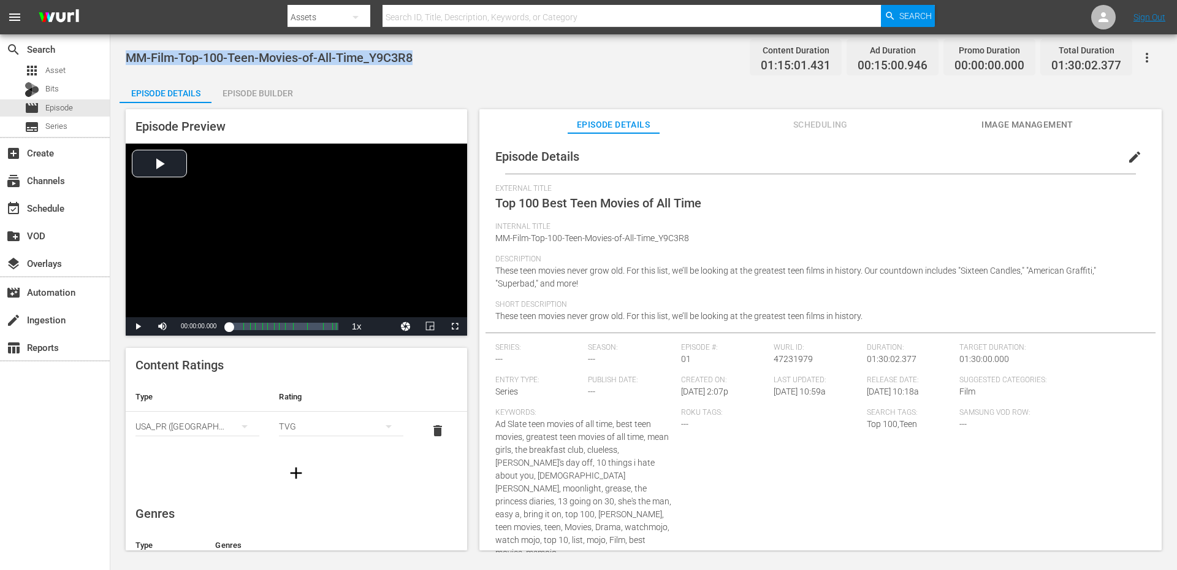
copy span "MM-Film-Top-100-Teen-Movies-of-All-Time_Y9C3R8"
click at [309, 83] on div "Episode Details Episode Builder Episode Preview Video Player is loading. Play V…" at bounding box center [644, 318] width 1048 height 481
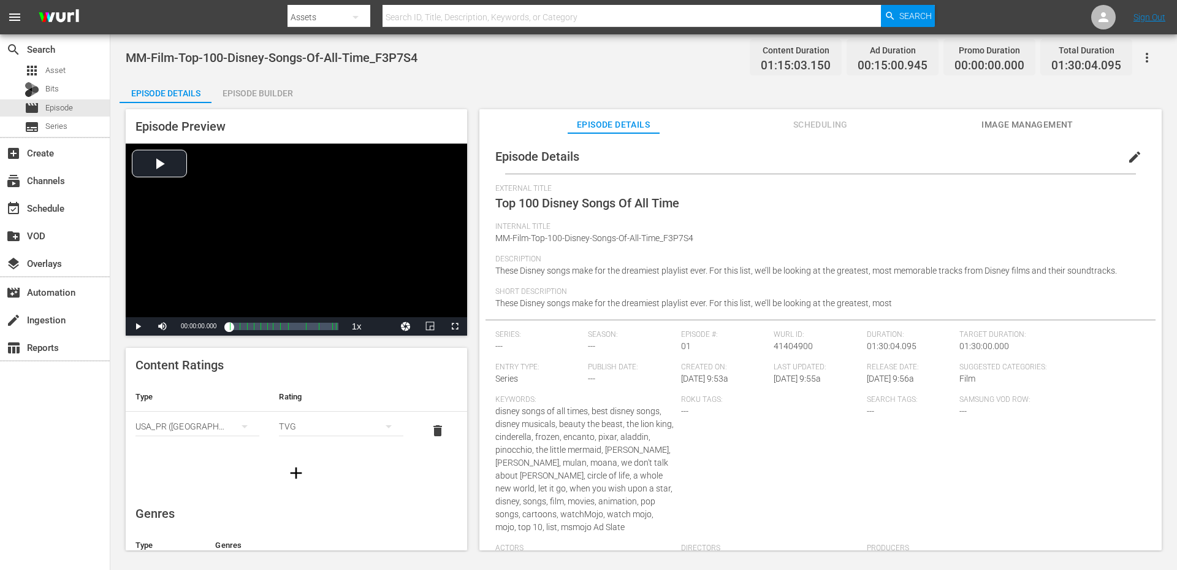
click at [427, 54] on div "MM-Film-Top-100-Disney-Songs-Of-All-Time_F3P7S4 Content Duration 01:15:03.150 A…" at bounding box center [644, 58] width 1036 height 28
drag, startPoint x: 427, startPoint y: 54, endPoint x: 126, endPoint y: 58, distance: 301.7
click at [126, 58] on div "MM-Film-Top-100-Disney-Songs-Of-All-Time_F3P7S4 Content Duration 01:15:03.150 A…" at bounding box center [644, 58] width 1036 height 28
copy span "MM-Film-Top-100-Disney-Songs-Of-All-Time_F3P7S4"
click at [1120, 144] on button "edit" at bounding box center [1134, 156] width 29 height 29
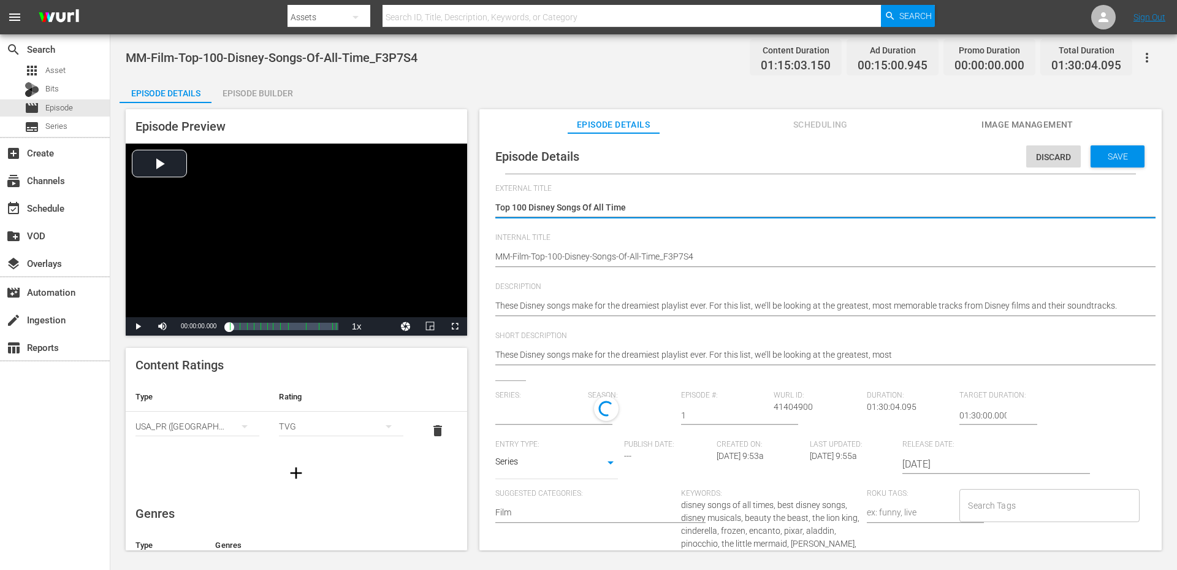
type input "No Series"
click at [999, 498] on input "Search Tags" at bounding box center [1040, 508] width 150 height 22
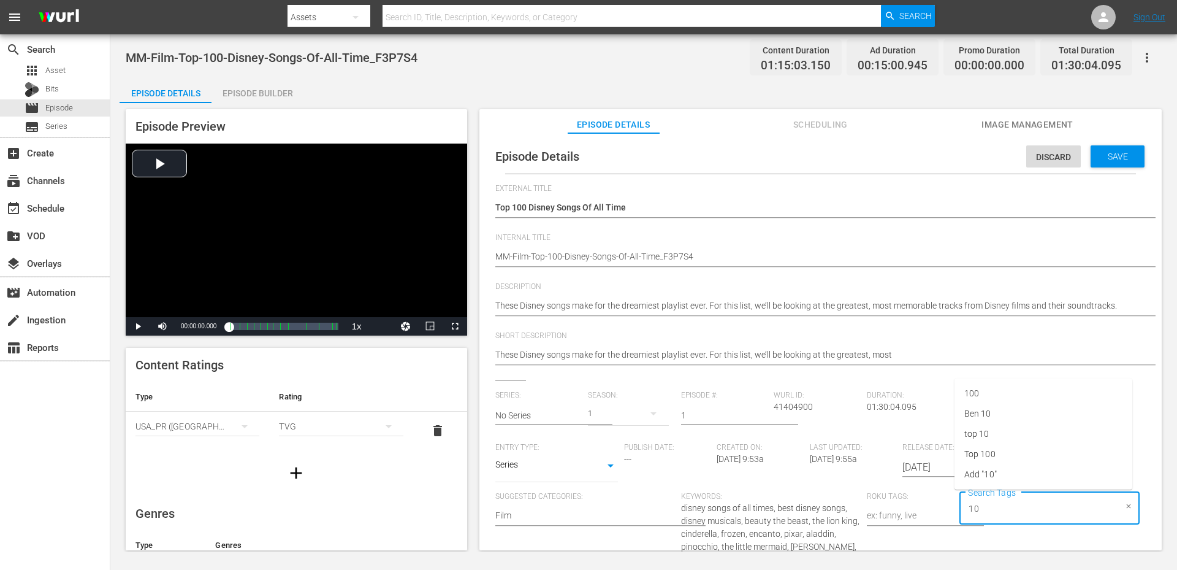
type input "100"
click at [996, 459] on li "Top 100" at bounding box center [1044, 454] width 178 height 20
click at [1056, 520] on div "Top 100 Search Tags" at bounding box center [1049, 508] width 180 height 33
type input "disne"
click at [1002, 410] on li "disney" at bounding box center [1044, 413] width 178 height 20
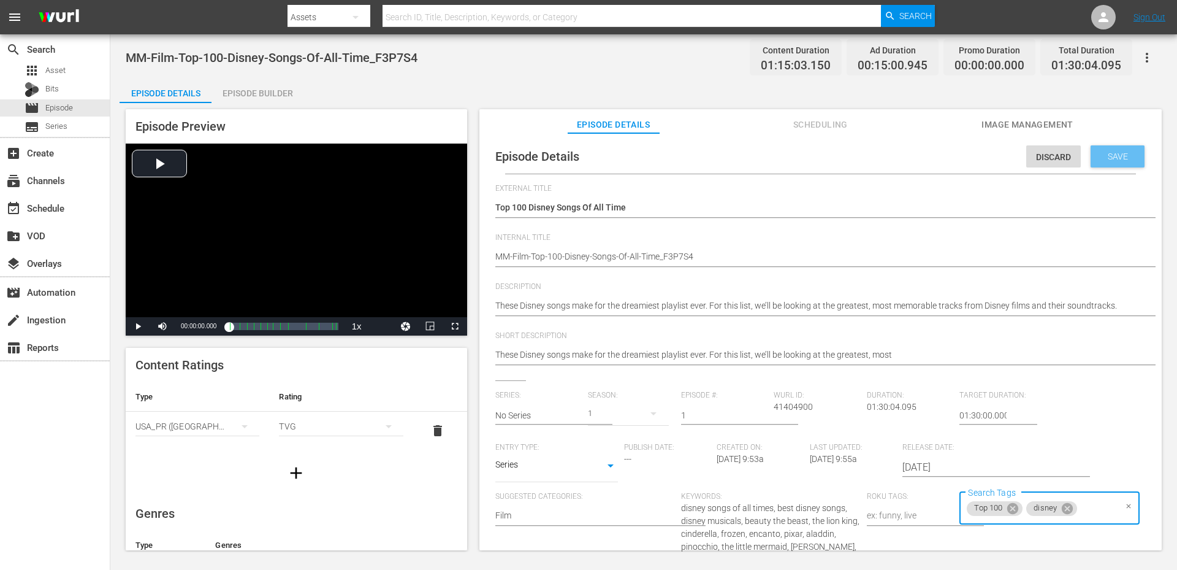
click at [1098, 160] on span "Save" at bounding box center [1118, 156] width 40 height 10
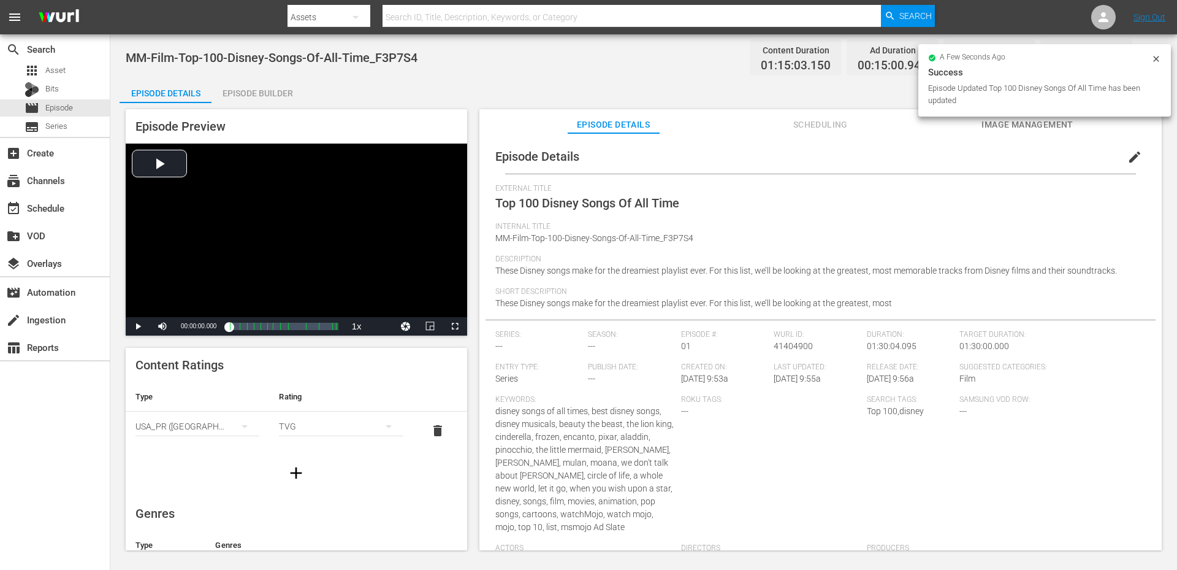
click at [527, 59] on div "MM-Film-Top-100-Disney-Songs-Of-All-Time_F3P7S4 Content Duration 01:15:03.150 A…" at bounding box center [644, 58] width 1036 height 28
click at [527, 57] on div "MM-Film-Top-100-Disney-Songs-Of-All-Time_F3P7S4 Content Duration 01:15:03.150 A…" at bounding box center [644, 58] width 1036 height 28
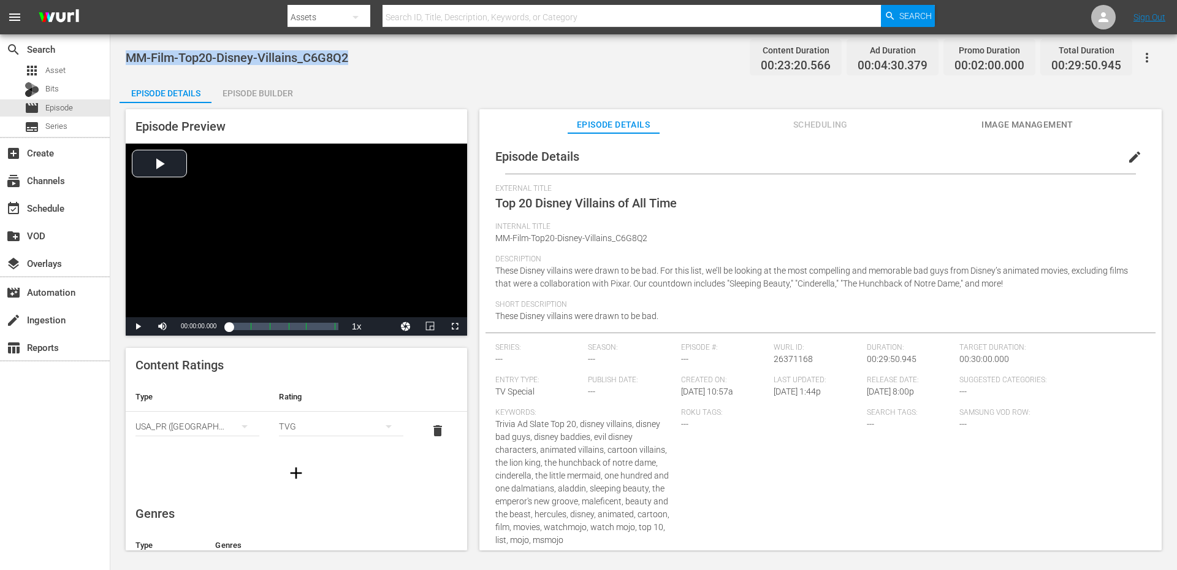
drag, startPoint x: 360, startPoint y: 52, endPoint x: 129, endPoint y: 55, distance: 231.1
click at [129, 55] on div "MM-Film-Top20-Disney-Villains_C6G8Q2 Content Duration 00:23:20.566 Ad Duration …" at bounding box center [644, 58] width 1036 height 28
copy span "MM-Film-Top20-Disney-Villains_C6G8Q2"
click at [1112, 155] on div "Episode Details edit" at bounding box center [821, 156] width 670 height 34
click at [1127, 154] on span "edit" at bounding box center [1134, 157] width 15 height 15
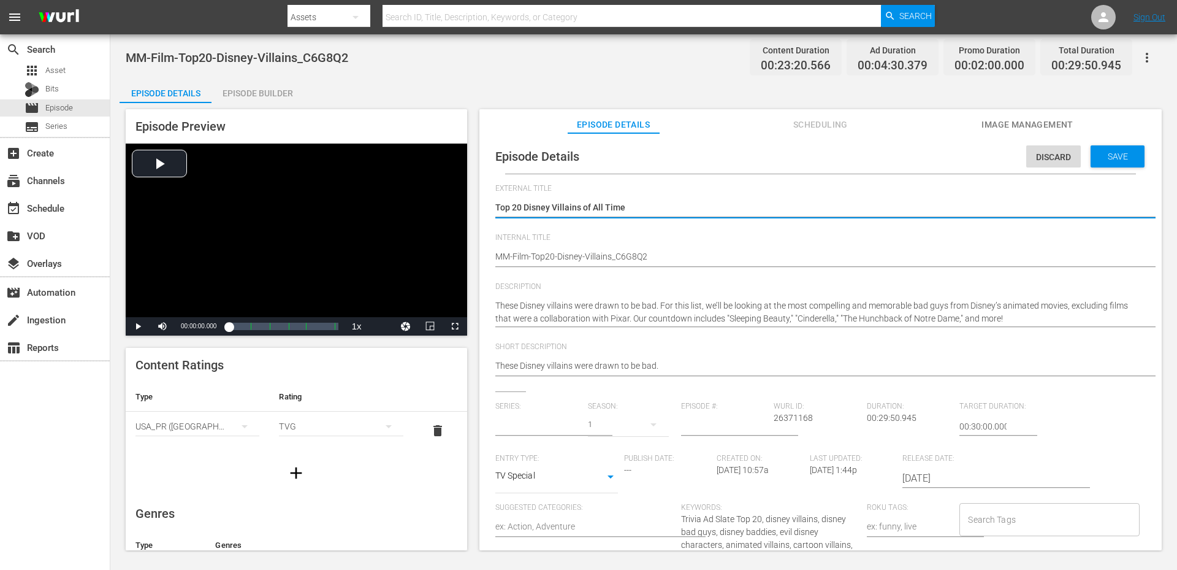
click at [986, 517] on input "Search Tags" at bounding box center [1040, 519] width 150 height 22
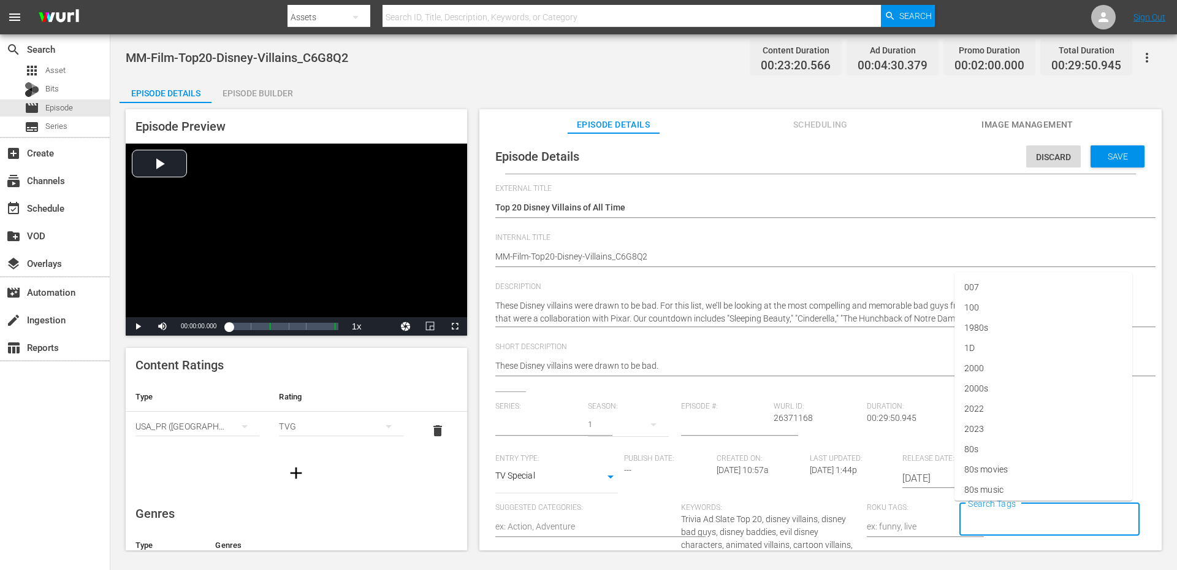
type input "No Series"
type input "20"
click at [972, 460] on span "top 20" at bounding box center [968, 465] width 25 height 13
type input "disney"
click at [987, 424] on span "disney" at bounding box center [976, 424] width 25 height 13
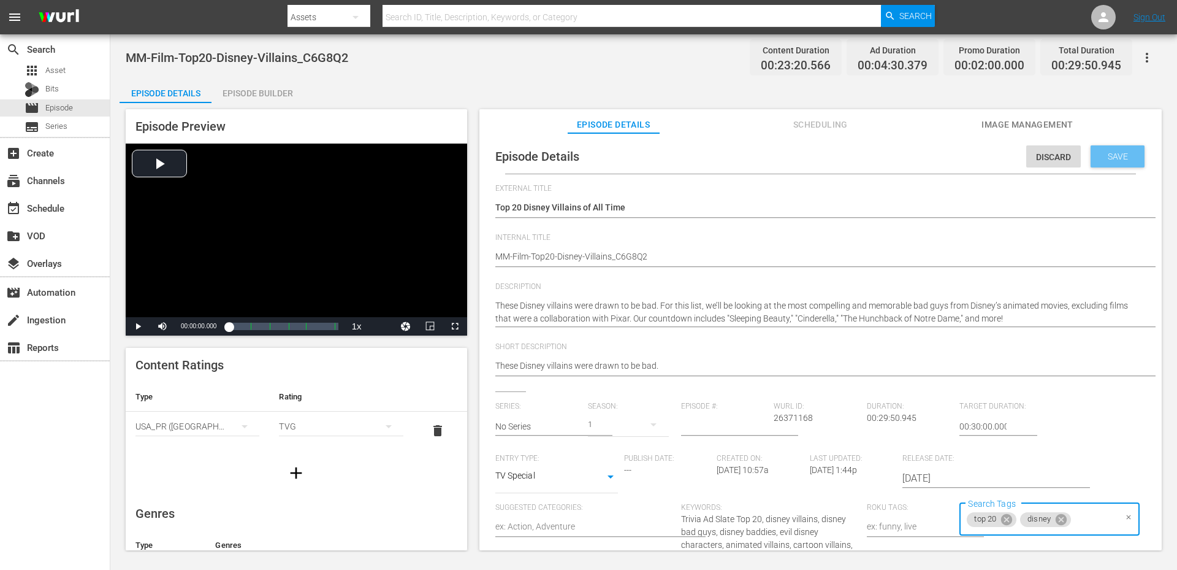
click at [1120, 156] on span "Save" at bounding box center [1118, 156] width 40 height 10
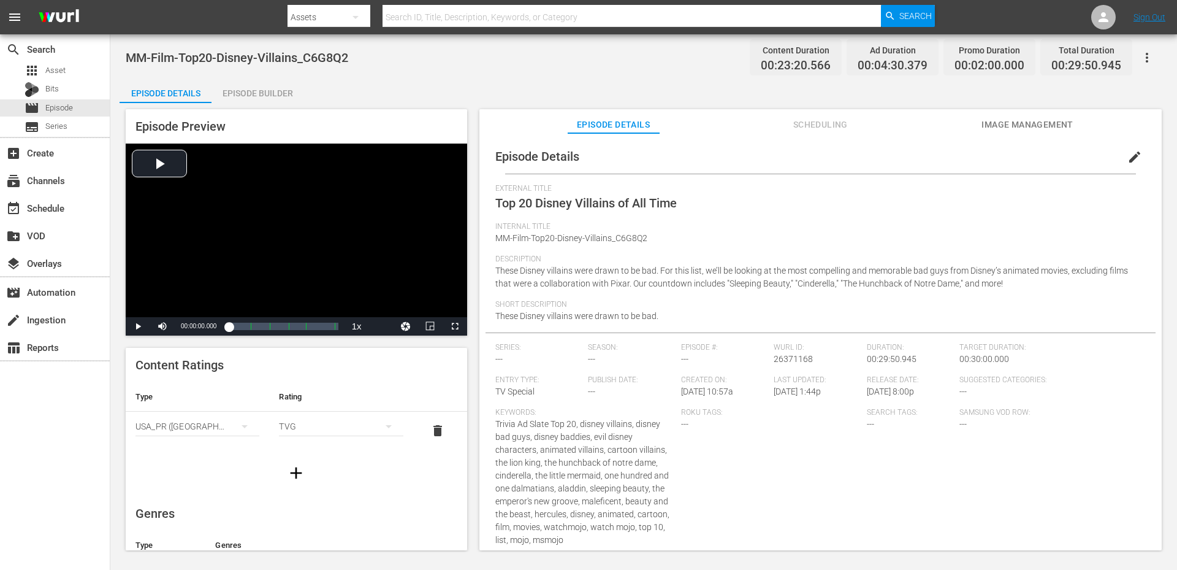
click at [564, 65] on div "MM-Film-Top20-Disney-Villains_C6G8Q2 Content Duration 00:23:20.566 Ad Duration …" at bounding box center [644, 58] width 1036 height 28
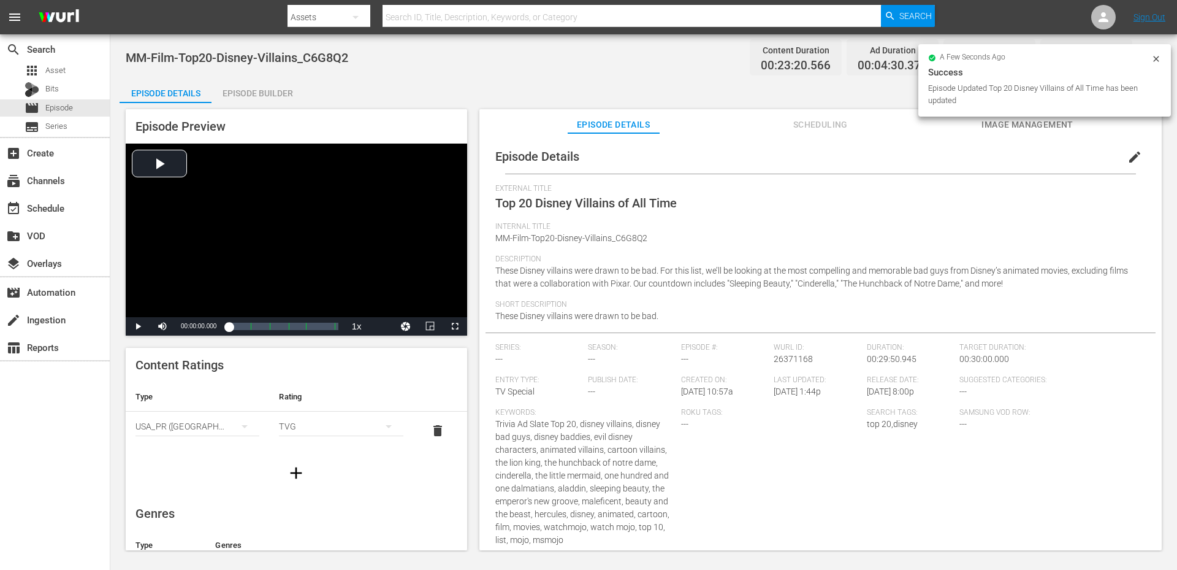
click at [430, 88] on div "Episode Details Episode Builder Episode Preview Video Player is loading. Play V…" at bounding box center [644, 318] width 1048 height 481
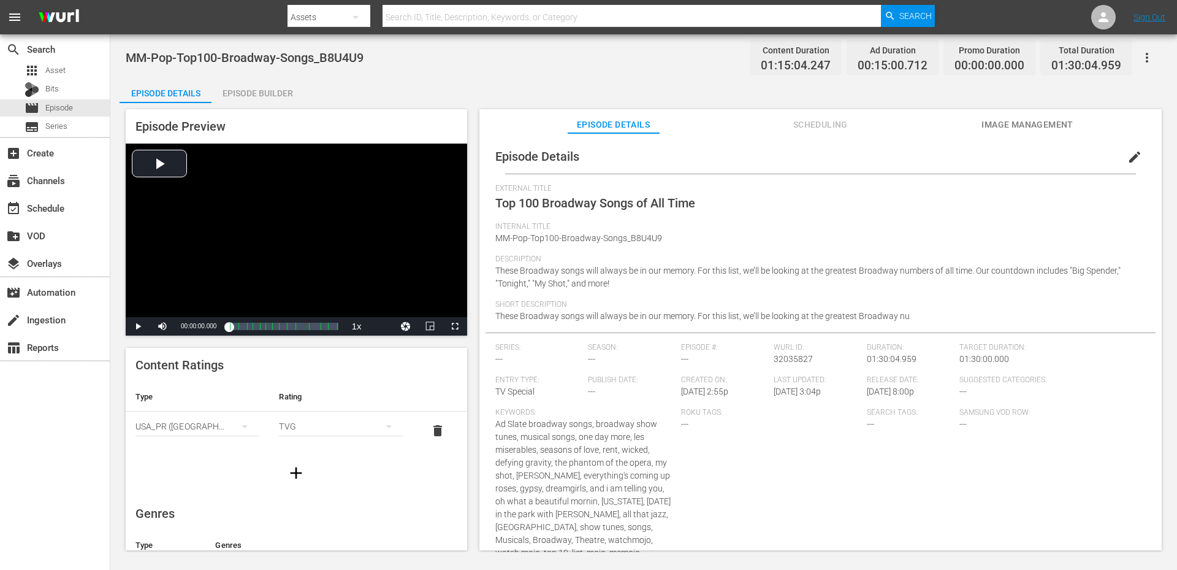
click at [1127, 158] on span "edit" at bounding box center [1134, 157] width 15 height 15
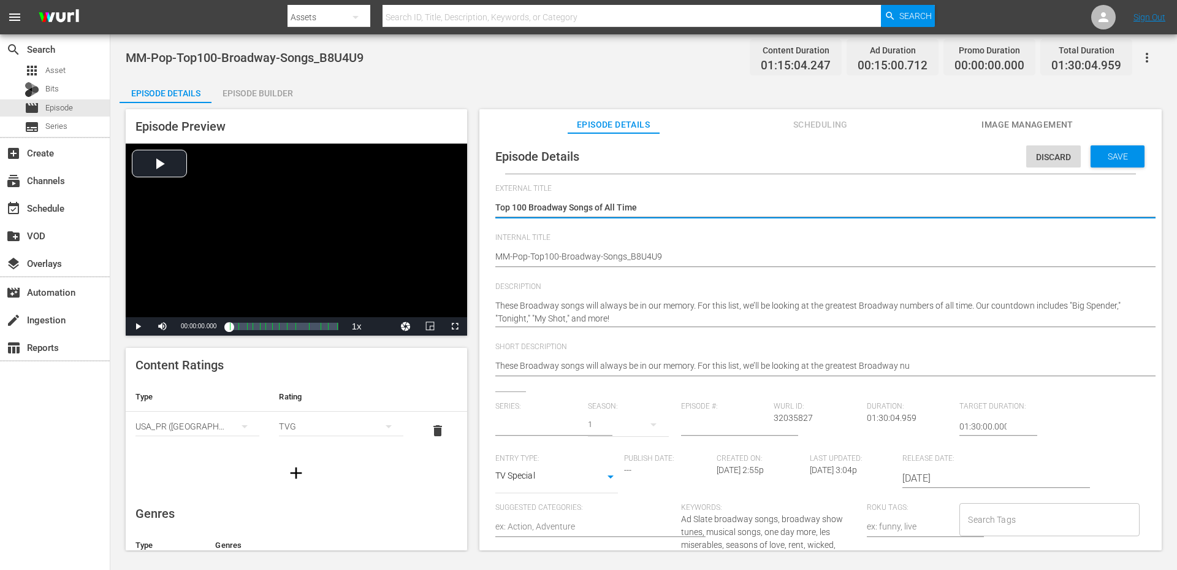
click at [1009, 518] on input "Search Tags" at bounding box center [1040, 519] width 150 height 22
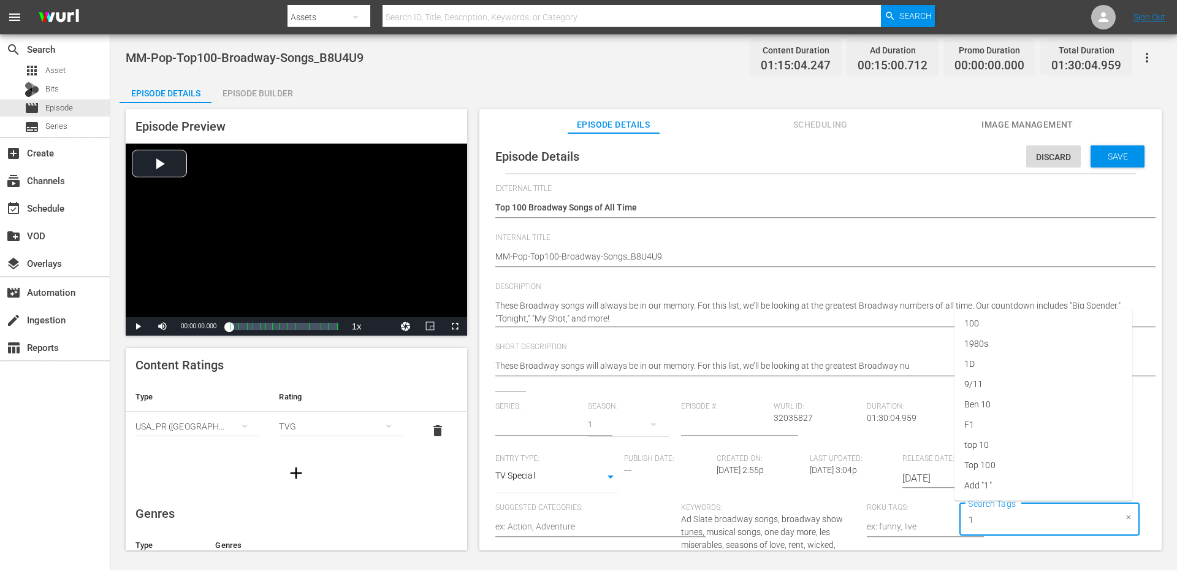
type input "10"
type input "No Series"
type input "100"
click at [976, 467] on span "Top 100" at bounding box center [979, 465] width 31 height 13
type input "Broad"
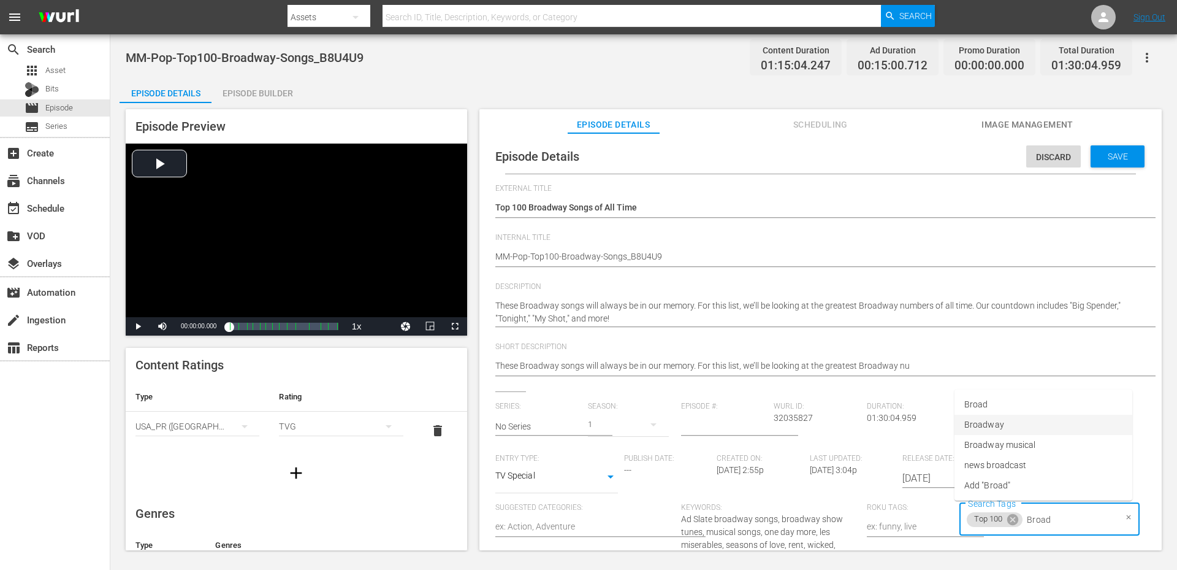
click at [976, 425] on span "Broadway" at bounding box center [984, 424] width 40 height 13
type input "broa"
click at [1007, 443] on span "Broadway musical" at bounding box center [1000, 444] width 72 height 13
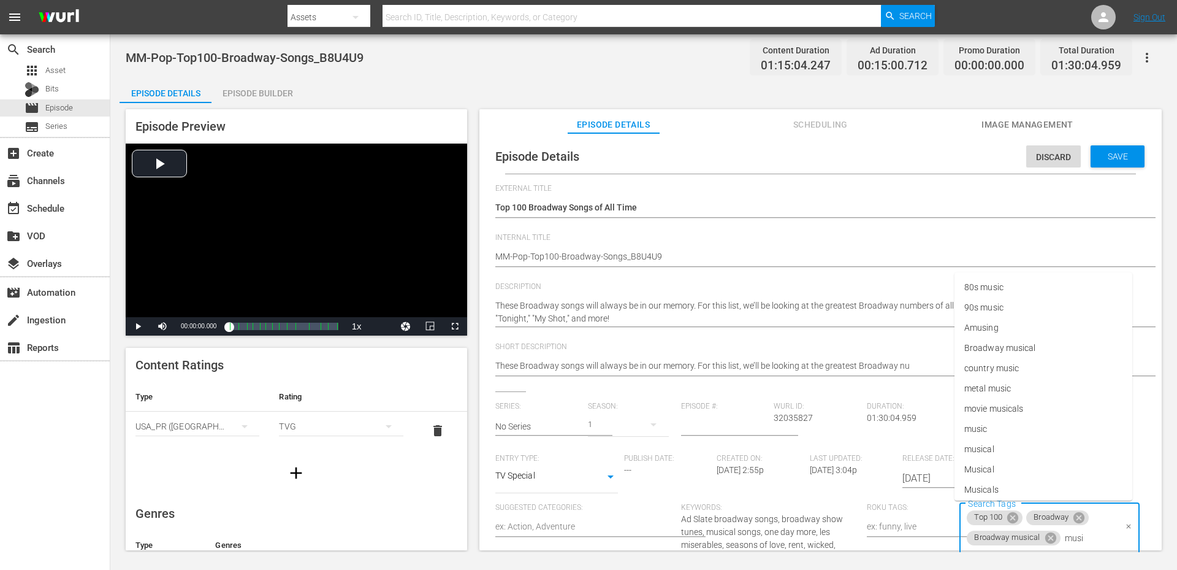
type input "music"
click at [997, 469] on span "Musicals" at bounding box center [981, 469] width 34 height 13
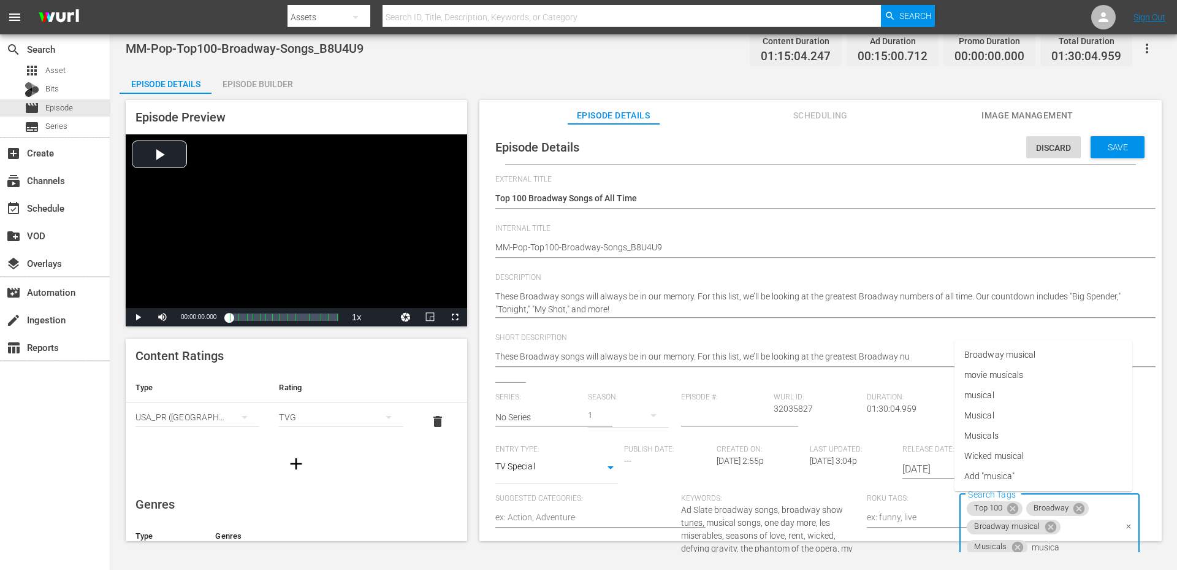
type input "musical"
click at [984, 392] on span "musical" at bounding box center [979, 395] width 30 height 13
click at [1102, 157] on div "Save" at bounding box center [1118, 147] width 54 height 22
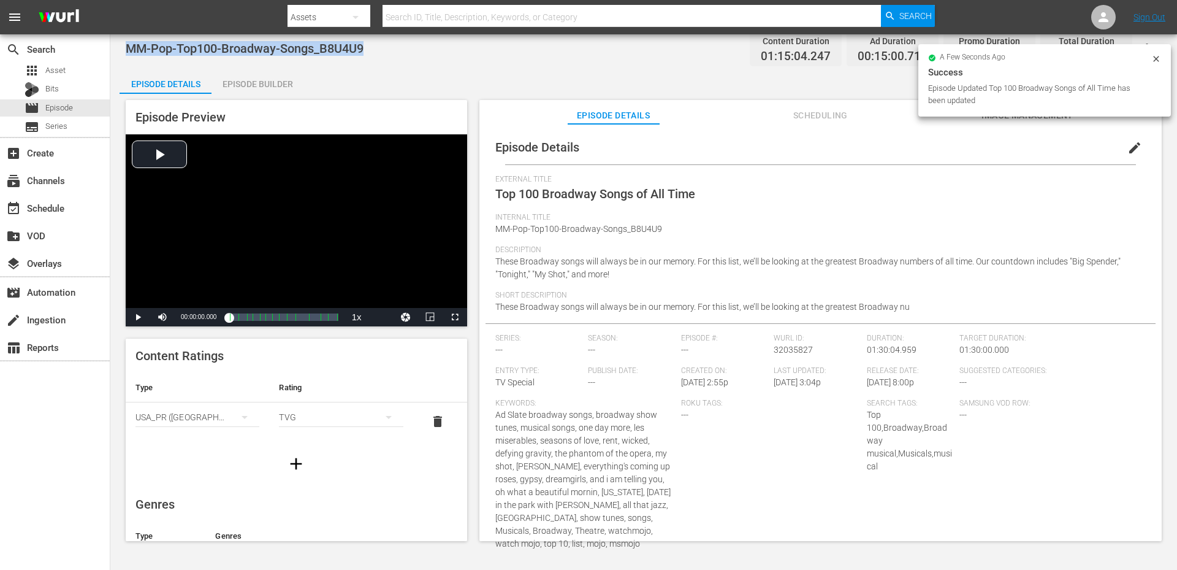
drag, startPoint x: 392, startPoint y: 57, endPoint x: 129, endPoint y: 40, distance: 264.1
click at [129, 40] on div "MM-Pop-Top100-Broadway-Songs_B8U4U9 Content Duration 01:15:04.247 Ad Duration 0…" at bounding box center [644, 48] width 1036 height 28
copy span "MM-Pop-Top100-Broadway-Songs_B8U4U9"
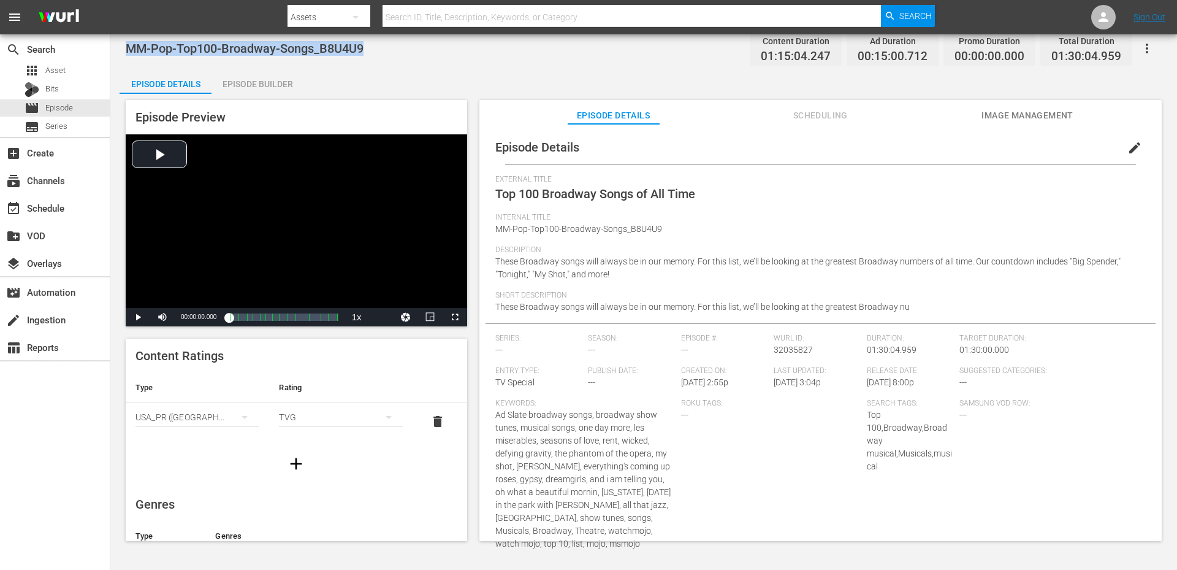
click at [512, 44] on div "MM-Pop-Top100-Broadway-Songs_B8U4U9 Content Duration 01:15:04.247 Ad Duration 0…" at bounding box center [644, 48] width 1036 height 28
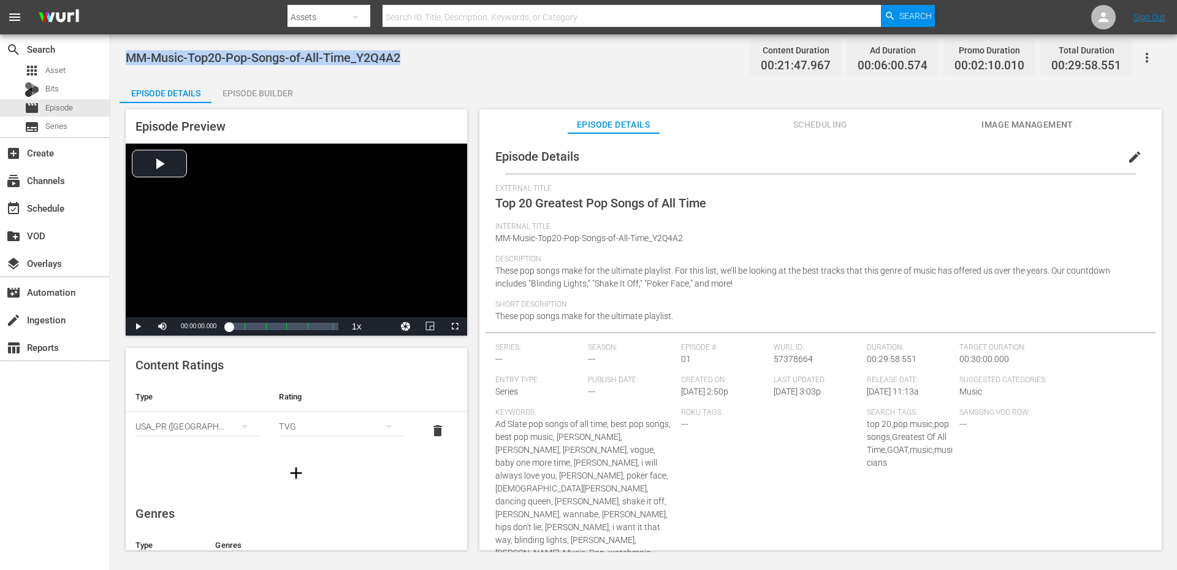
drag, startPoint x: 409, startPoint y: 52, endPoint x: 130, endPoint y: 50, distance: 279.0
click at [127, 50] on div "MM-Music-Top20-Pop-Songs-of-All-Time_Y2Q4A2 Content Duration 00:21:47.967 Ad Du…" at bounding box center [644, 58] width 1036 height 28
copy span "MM-Music-Top20-Pop-Songs-of-All-Time_Y2Q4A2"
click at [1126, 149] on button "edit" at bounding box center [1134, 156] width 29 height 29
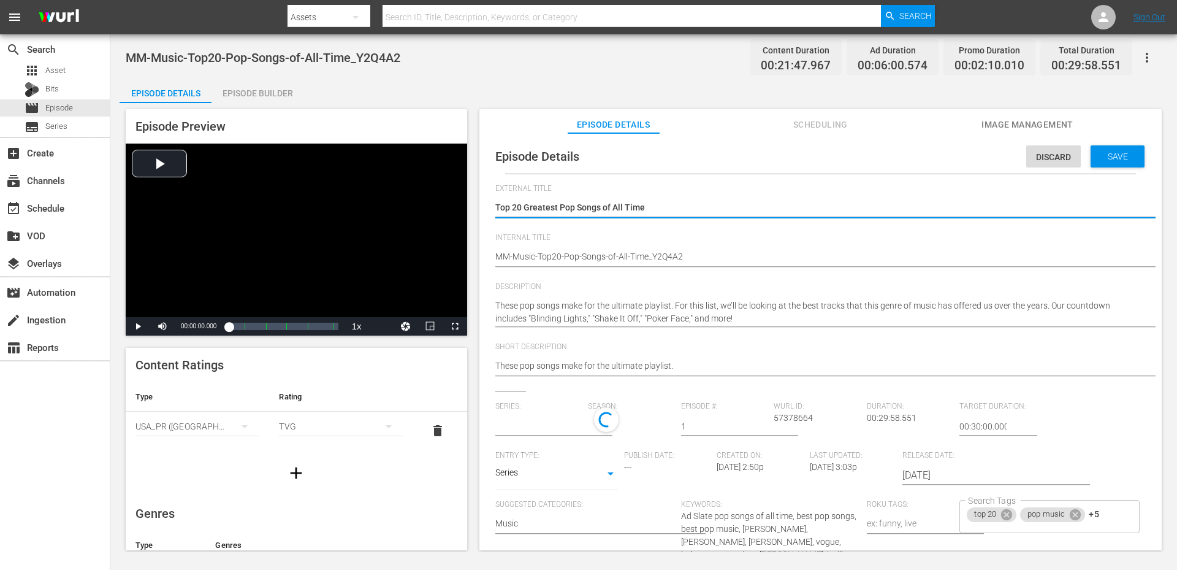
type input "No Series"
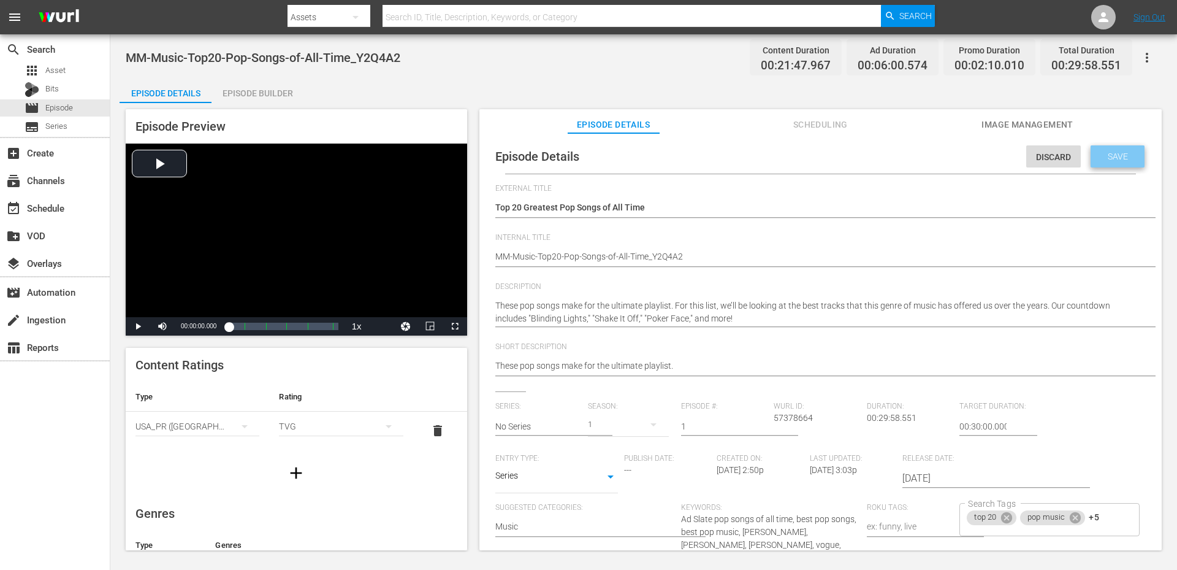
click at [1100, 158] on span "Save" at bounding box center [1118, 156] width 40 height 10
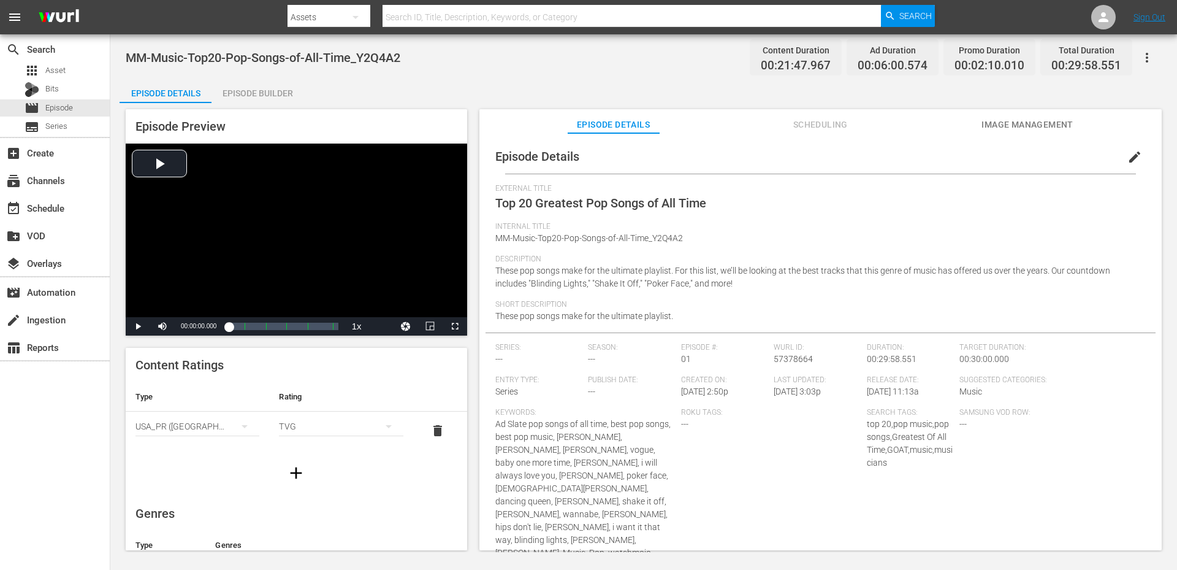
click at [582, 54] on div "MM-Music-Top20-Pop-Songs-of-All-Time_Y2Q4A2 Content Duration 00:21:47.967 Ad Du…" at bounding box center [644, 58] width 1036 height 28
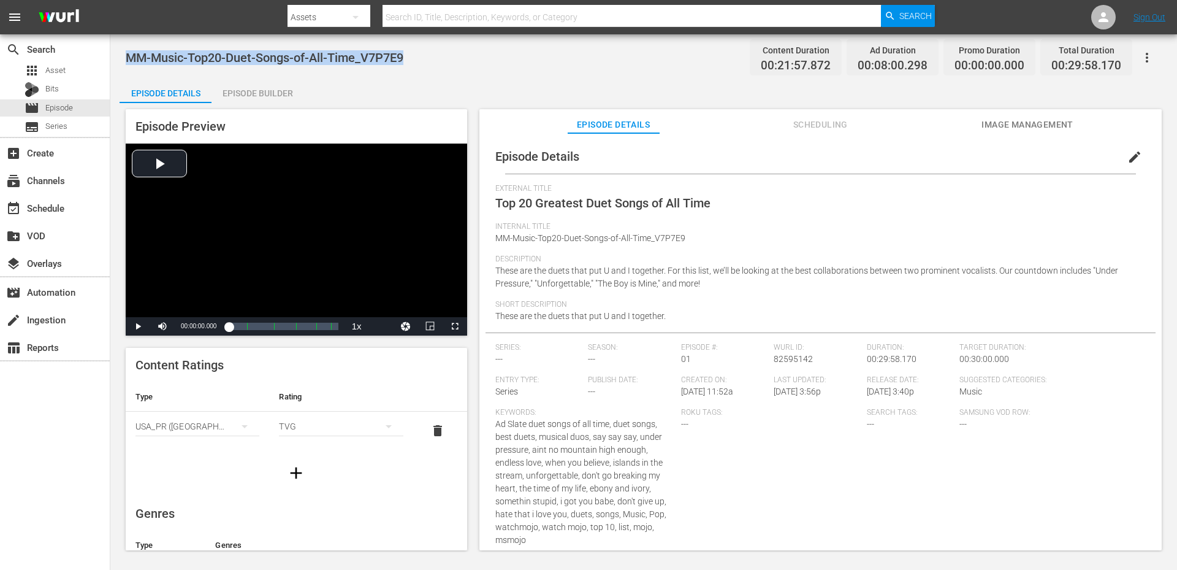
drag, startPoint x: 420, startPoint y: 62, endPoint x: 127, endPoint y: 51, distance: 293.3
click at [127, 51] on div "MM-Music-Top20-Duet-Songs-of-All-Time_V7P7E9 Content Duration 00:21:57.872 Ad D…" at bounding box center [644, 58] width 1036 height 28
copy span "MM-Music-Top20-Duet-Songs-of-All-Time_V7P7E9"
click at [490, 96] on div "Episode Details Episode Builder Episode Preview Video Player is loading. Play V…" at bounding box center [644, 318] width 1048 height 481
click at [1128, 163] on span "edit" at bounding box center [1134, 157] width 15 height 15
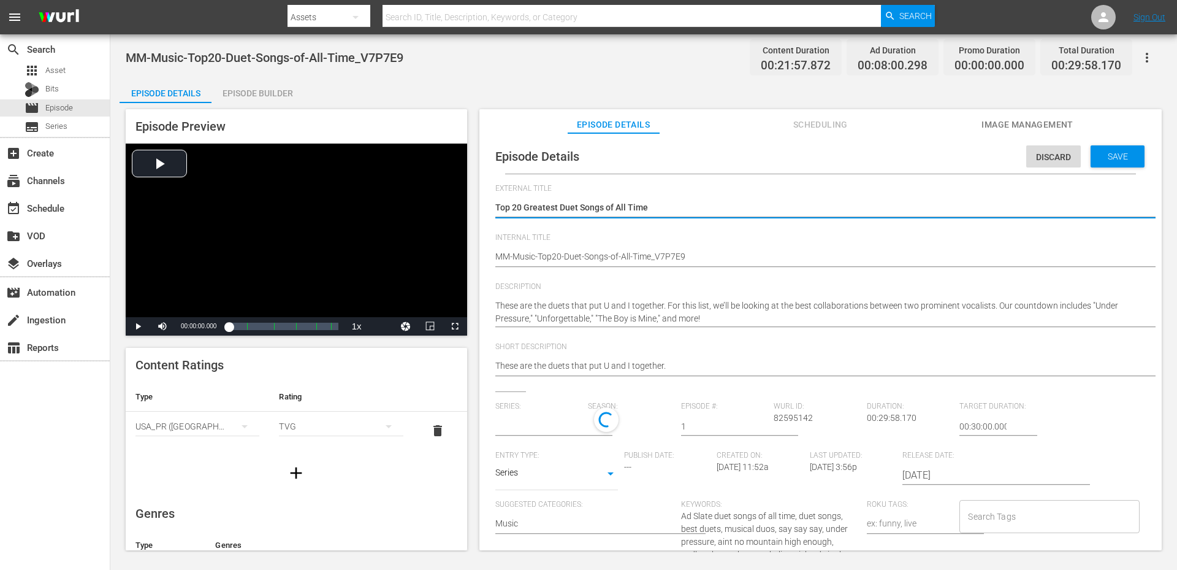
type input "No Series"
click at [1012, 522] on input "Search Tags" at bounding box center [1040, 519] width 150 height 22
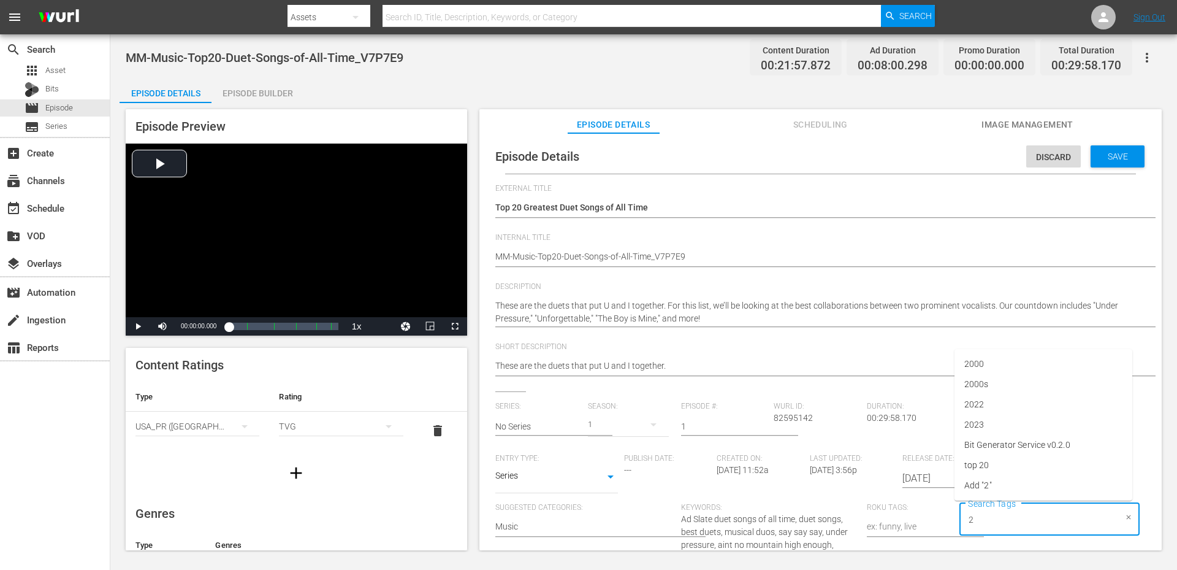
type input "20"
click at [973, 467] on span "top 20" at bounding box center [976, 465] width 25 height 13
click at [234, 56] on span "MM-Music-Top20-Duet-Songs-of-All-Time_V7P7E9" at bounding box center [265, 57] width 278 height 15
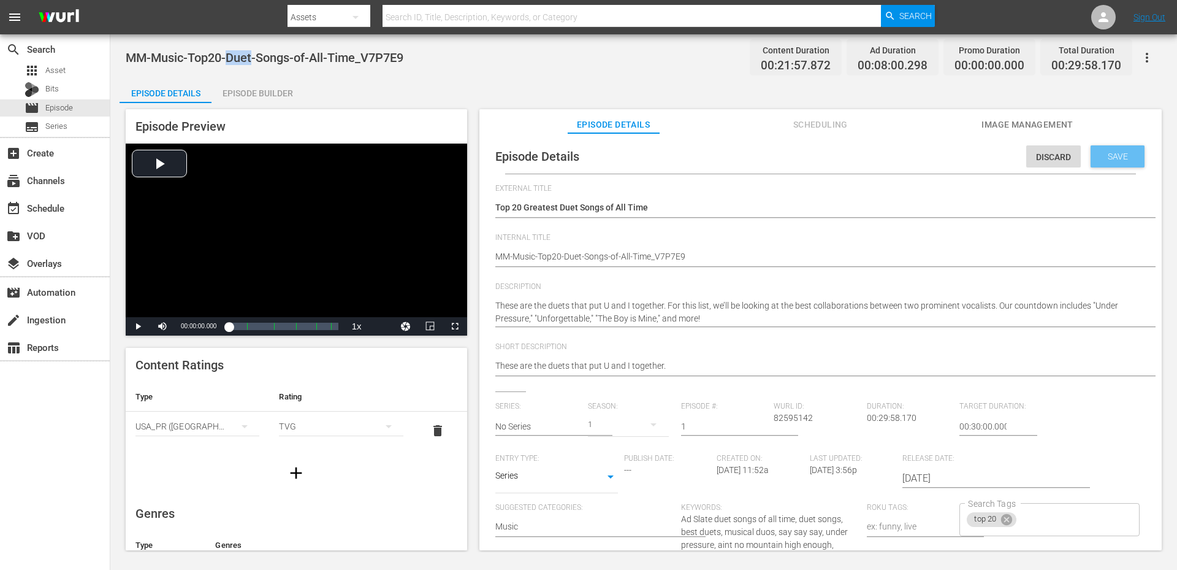
click at [1103, 153] on span "Save" at bounding box center [1118, 156] width 40 height 10
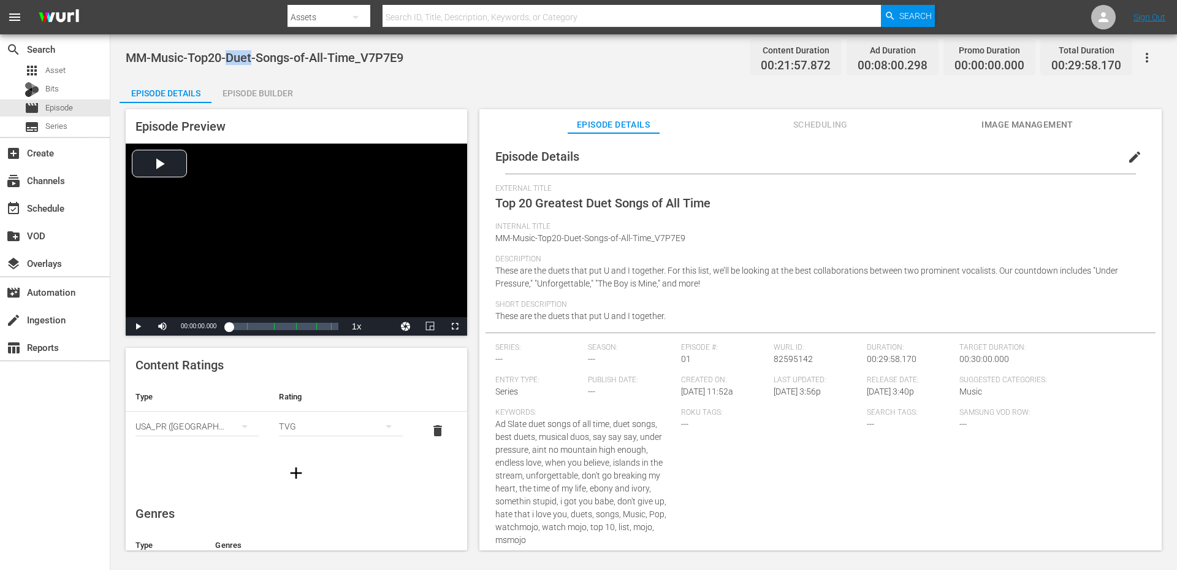
click at [581, 65] on div "MM-Music-Top20-Duet-Songs-of-All-Time_V7P7E9 Content Duration 00:21:57.872 Ad D…" at bounding box center [644, 58] width 1036 height 28
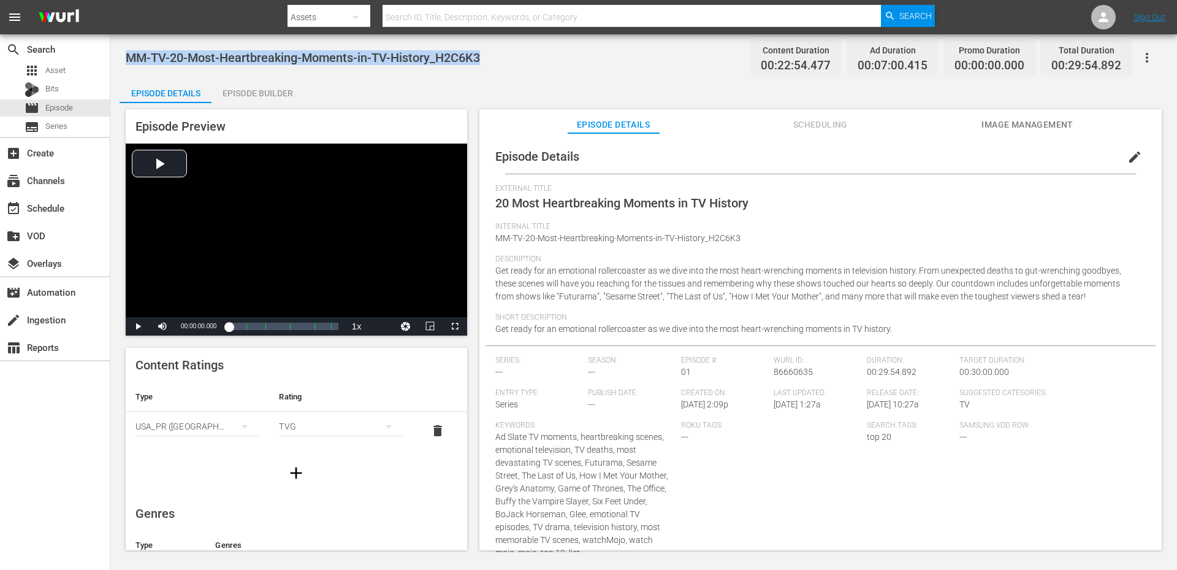
drag, startPoint x: 494, startPoint y: 53, endPoint x: 129, endPoint y: 37, distance: 365.1
click at [129, 37] on div "MM-TV-20-Most-Heartbreaking-Moments-in-TV-History_H2C6K3 Content Duration 00:22…" at bounding box center [643, 292] width 1067 height 517
click at [1129, 151] on span "edit" at bounding box center [1134, 157] width 15 height 15
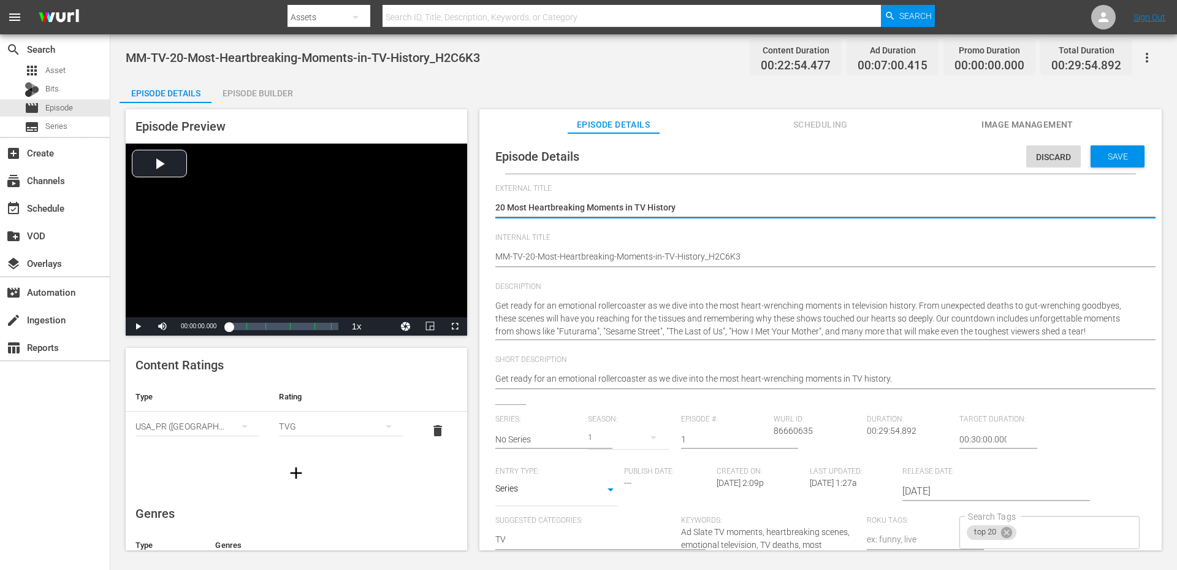
type input "No Series"
click at [1102, 159] on span "Save" at bounding box center [1118, 156] width 40 height 10
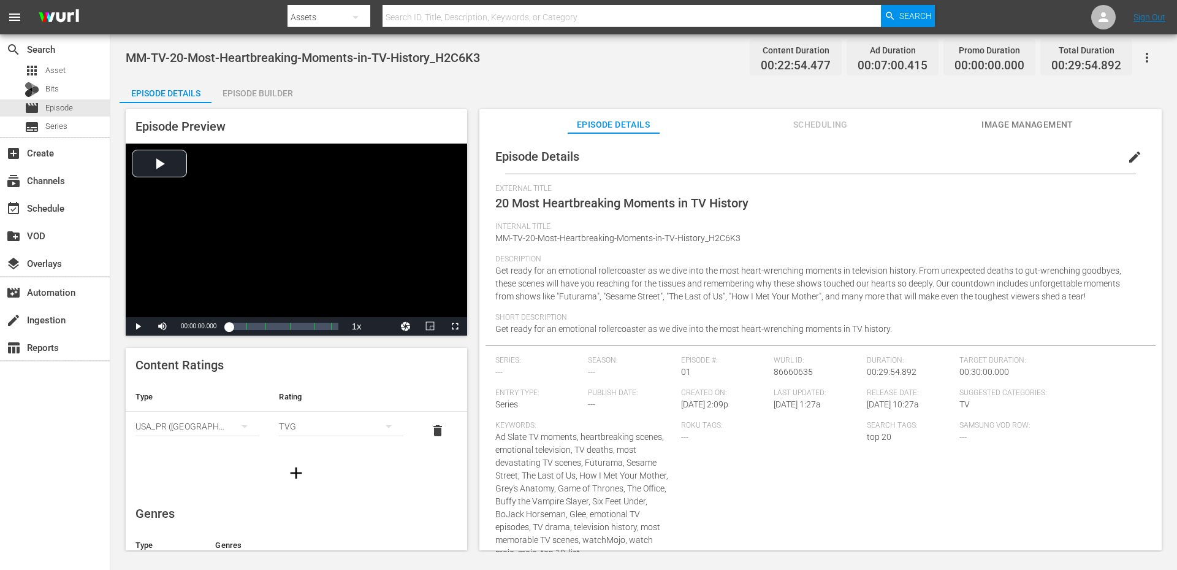
click at [623, 70] on div "MM-TV-20-Most-Heartbreaking-Moments-in-TV-History_H2C6K3 Content Duration 00:22…" at bounding box center [644, 58] width 1036 height 28
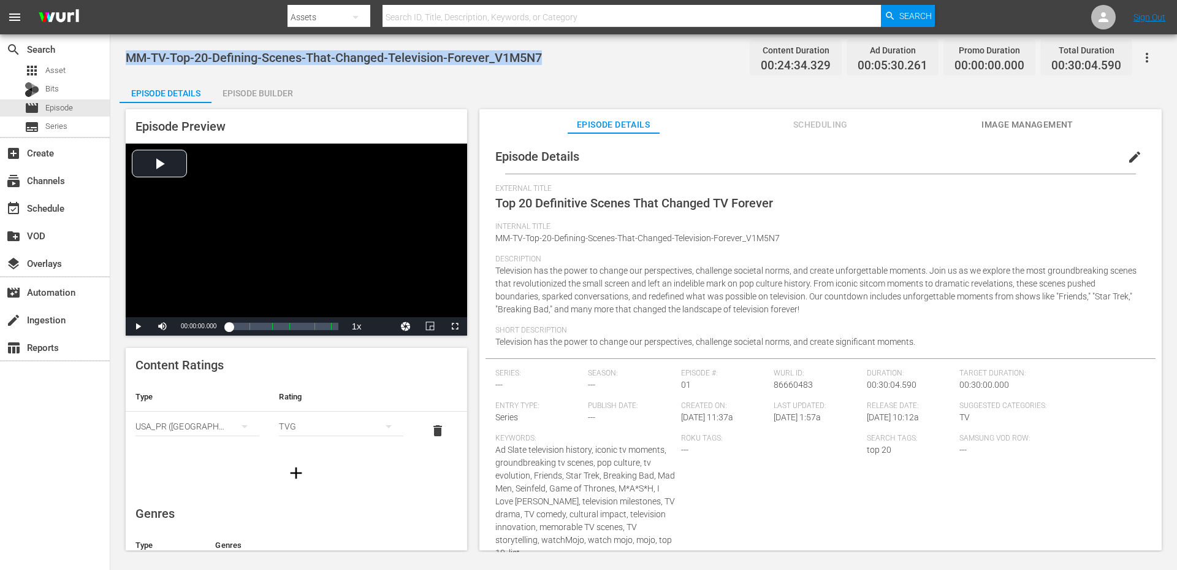
drag, startPoint x: 532, startPoint y: 56, endPoint x: 127, endPoint y: 53, distance: 404.6
click at [127, 53] on div "MM-TV-Top-20-Defining-Scenes-That-Changed-Television-Forever_V1M5N7 Content Dur…" at bounding box center [644, 58] width 1036 height 28
click at [340, 91] on div "Episode Details Episode Builder Episode Preview Video Player is loading. Play V…" at bounding box center [644, 318] width 1048 height 481
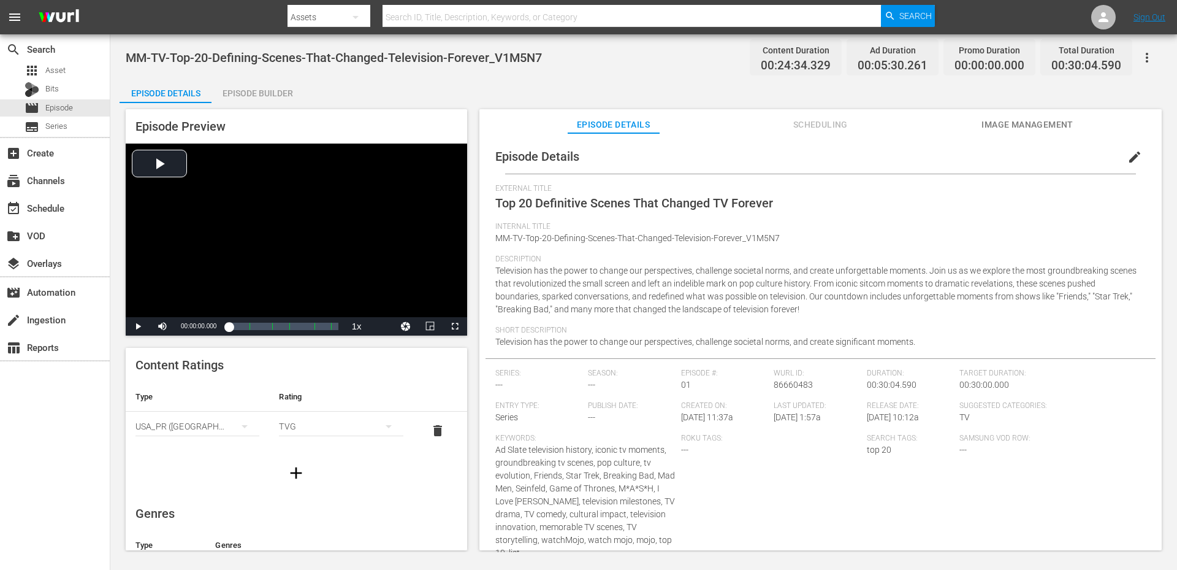
click at [496, 45] on div "MM-TV-Top-20-Defining-Scenes-That-Changed-Television-Forever_V1M5N7 Content Dur…" at bounding box center [644, 58] width 1036 height 28
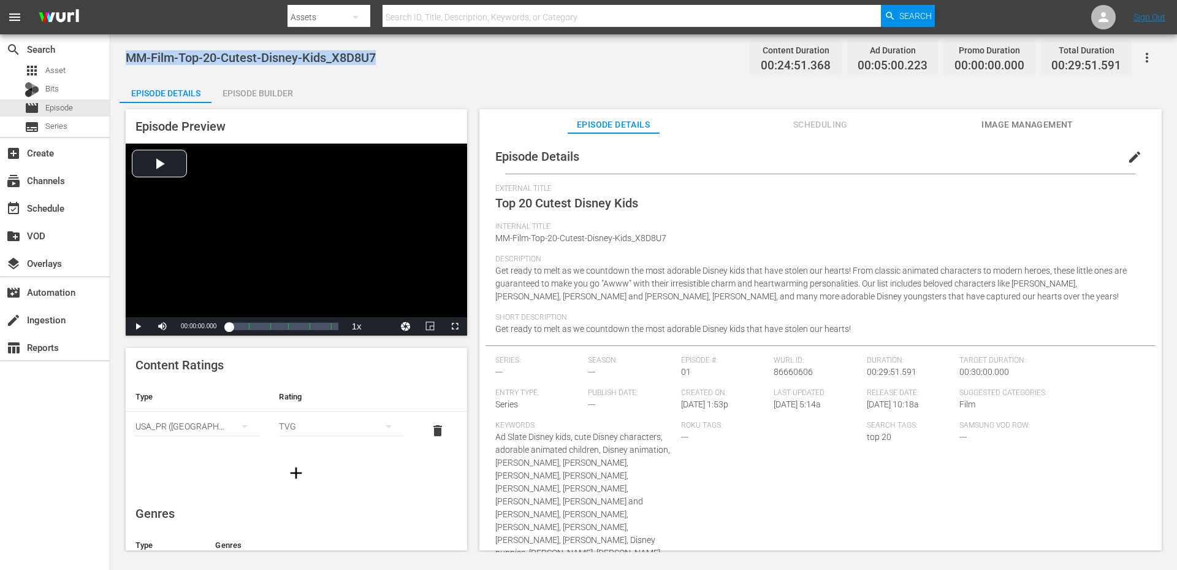
drag, startPoint x: 374, startPoint y: 51, endPoint x: 124, endPoint y: 50, distance: 250.1
click at [124, 50] on div "MM-Film-Top-20-Cutest-Disney-Kids_X8D8U7 Content Duration 00:24:51.368 Ad Durat…" at bounding box center [643, 292] width 1067 height 517
click at [492, 67] on div "MM-Film-Top-20-Cutest-Disney-Kids_X8D8U7 Content Duration 00:24:51.368 Ad Durat…" at bounding box center [644, 58] width 1036 height 28
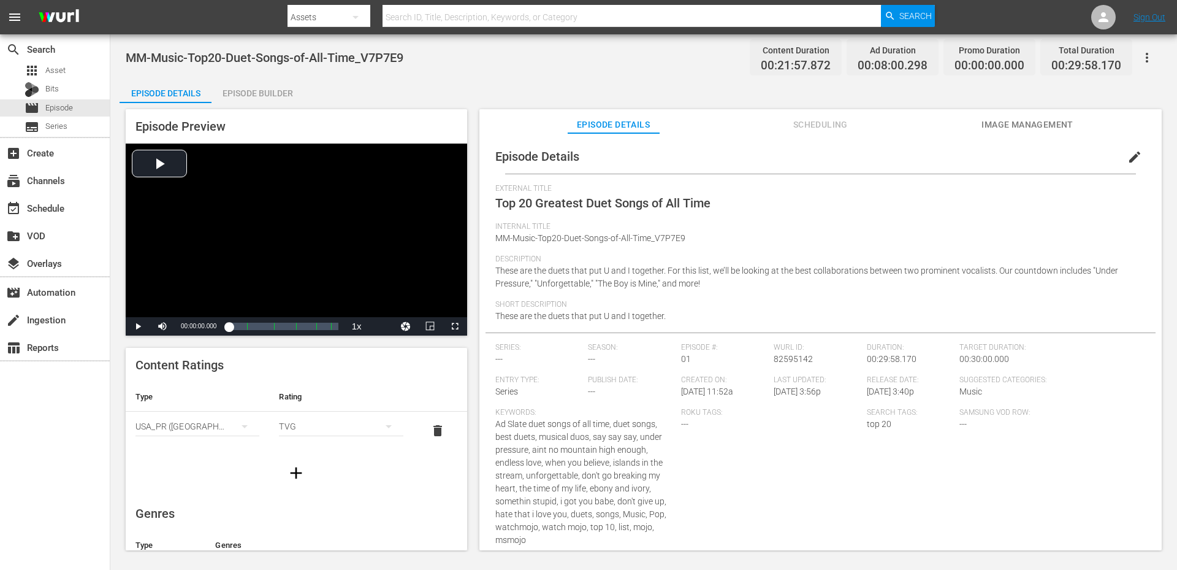
click at [403, 58] on span "MM-Music-Top20-Duet-Songs-of-All-Time_V7P7E9" at bounding box center [265, 57] width 278 height 15
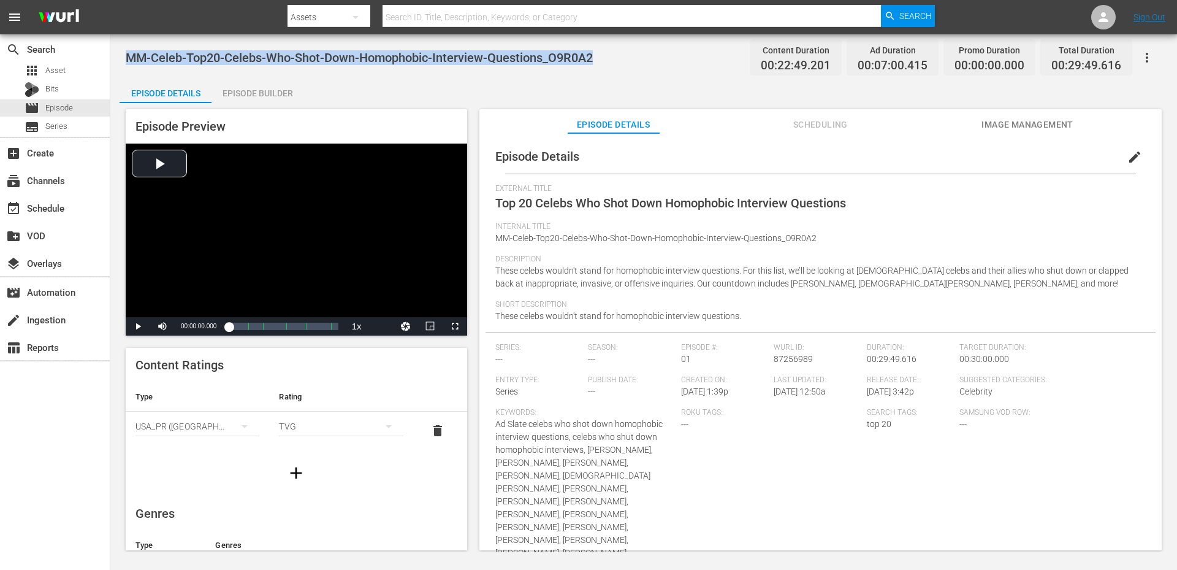
drag, startPoint x: 628, startPoint y: 48, endPoint x: 130, endPoint y: 57, distance: 498.5
click at [130, 57] on div "MM-Celeb-Top20-Celebs-Who-Shot-Down-Homophobic-Interview-Questions_O9R0A2 Conte…" at bounding box center [644, 58] width 1036 height 28
copy span "MM-Celeb-Top20-Celebs-Who-Shot-Down-Homophobic-Interview-Questions_O9R0A2"
click at [426, 85] on div "Episode Details Episode Builder Episode Preview Video Player is loading. Play V…" at bounding box center [644, 318] width 1048 height 481
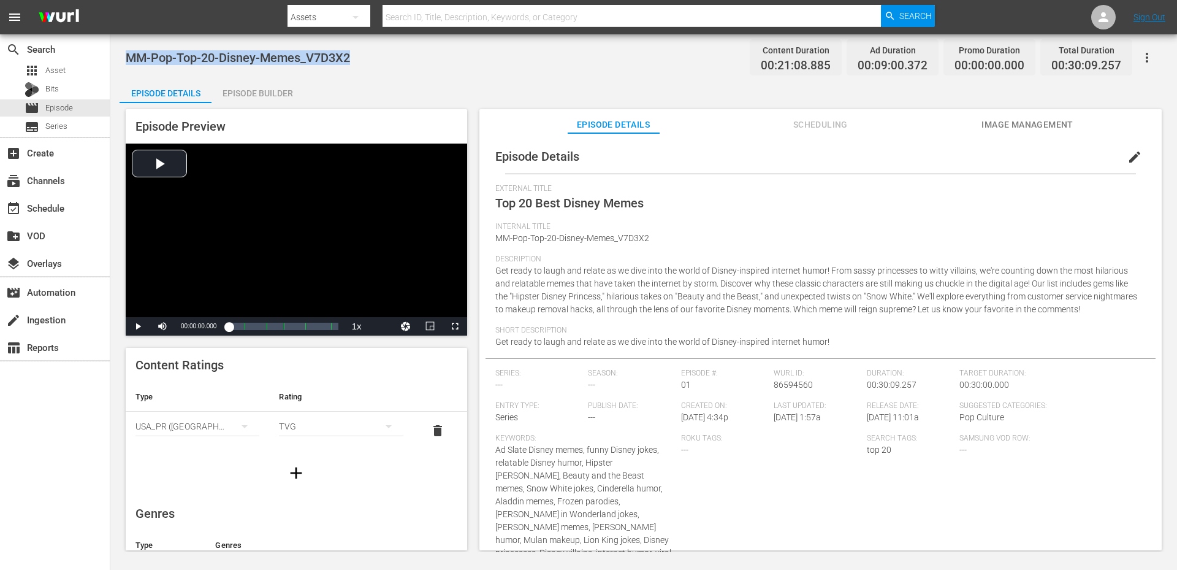
drag, startPoint x: 261, startPoint y: 55, endPoint x: 127, endPoint y: 54, distance: 133.7
click at [127, 54] on div "MM-Pop-Top-20-Disney-Memes_V7D3X2 Content Duration 00:21:08.885 Ad Duration 00:…" at bounding box center [644, 58] width 1036 height 28
click at [522, 82] on div "Episode Details Episode Builder Episode Preview Video Player is loading. Play V…" at bounding box center [644, 318] width 1048 height 481
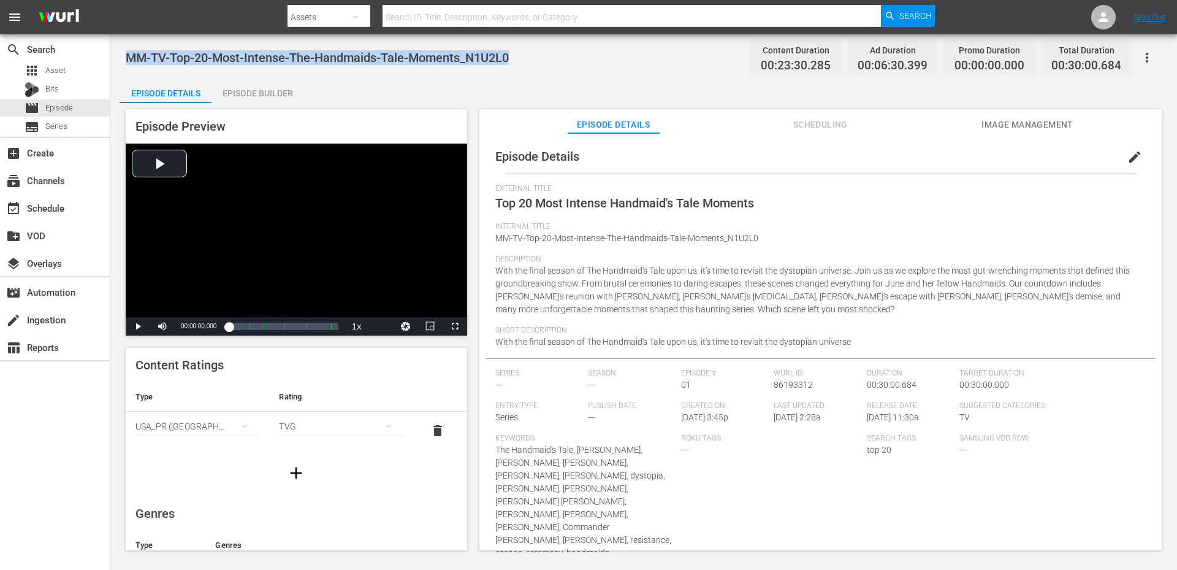
drag, startPoint x: 406, startPoint y: 55, endPoint x: 118, endPoint y: 48, distance: 288.2
click at [118, 48] on div "MM-TV-Top-20-Most-Intense-The-Handmaids-Tale-Moments_N1U2L0 Content Duration 00…" at bounding box center [643, 292] width 1067 height 517
copy span "MM-TV-Top-20-Most-Intense-The-Handmaids-Tale-Moments_N1U2L0"
click at [419, 66] on div "MM-TV-Top-20-Most-Intense-The-Handmaids-Tale-Moments_N1U2L0 Content Duration 00…" at bounding box center [644, 58] width 1036 height 28
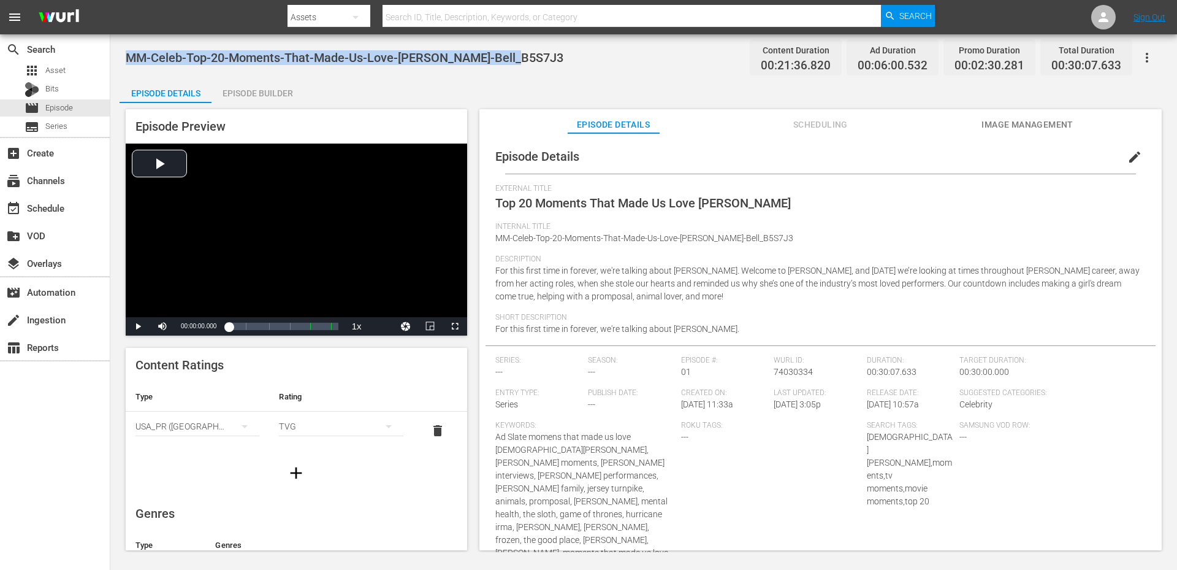
drag, startPoint x: 521, startPoint y: 58, endPoint x: 127, endPoint y: 66, distance: 394.3
click at [127, 66] on div "MM-Celeb-Top-20-Moments-That-Made-Us-Love-Kristen-Bell_B5S7J3 Content Duration …" at bounding box center [644, 58] width 1036 height 28
copy span "MM-Celeb-Top-20-Moments-That-Made-Us-Love-Kristen-Bell_B5S7J3"
click at [417, 82] on div "Episode Details Episode Builder Episode Preview Video Player is loading. Play V…" at bounding box center [644, 318] width 1048 height 481
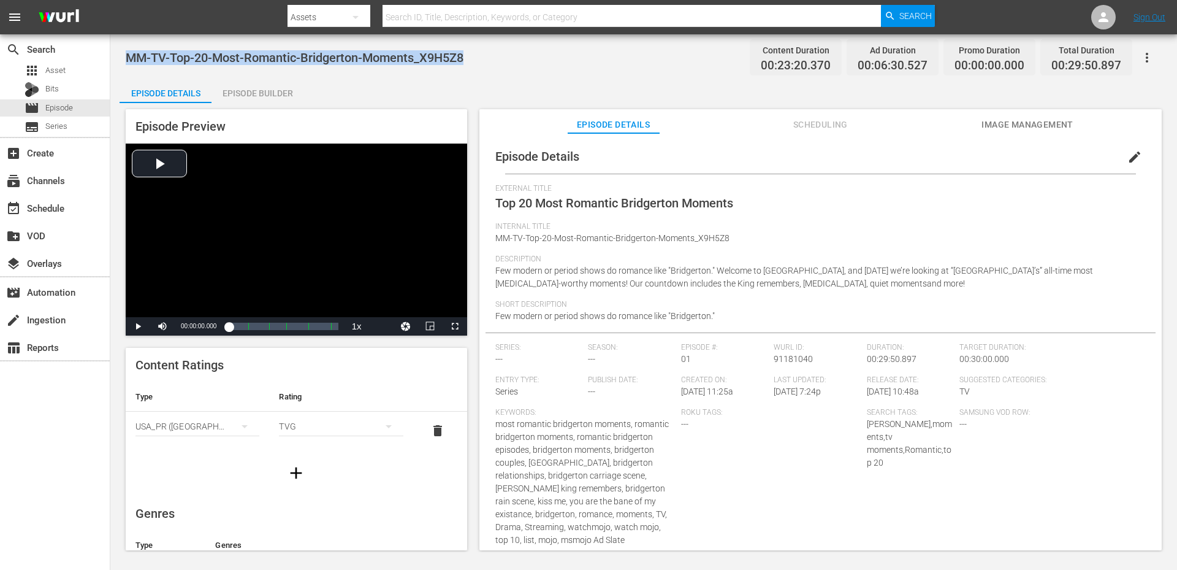
drag, startPoint x: 384, startPoint y: 51, endPoint x: 127, endPoint y: 45, distance: 257.6
click at [127, 45] on div "MM-TV-Top-20-Most-Romantic-Bridgerton-Moments_X9H5Z8 Content Duration 00:23:20.…" at bounding box center [644, 58] width 1036 height 28
click at [538, 40] on div "MM-TV-Top-20-Most-Romantic-Bridgerton-Moments_X9H5Z8 Content Duration 00:23:20.…" at bounding box center [643, 292] width 1067 height 517
drag, startPoint x: 492, startPoint y: 64, endPoint x: 127, endPoint y: 56, distance: 364.9
click at [127, 56] on span "MM-TV-Top-20-Controversial-TV-Moments-of-the-2000s_K9M0M9" at bounding box center [308, 57] width 364 height 15
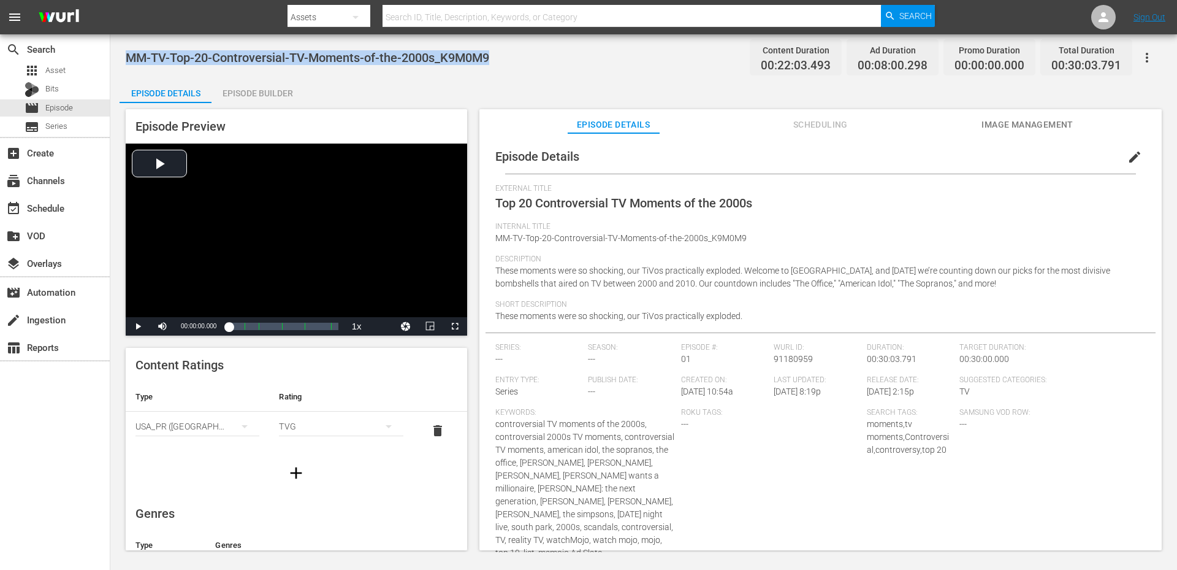
copy span "MM-TV-Top-20-Controversial-TV-Moments-of-the-2000s_K9M0M9"
click at [448, 81] on div "Episode Details Episode Builder Episode Preview Video Player is loading. Play V…" at bounding box center [644, 318] width 1048 height 481
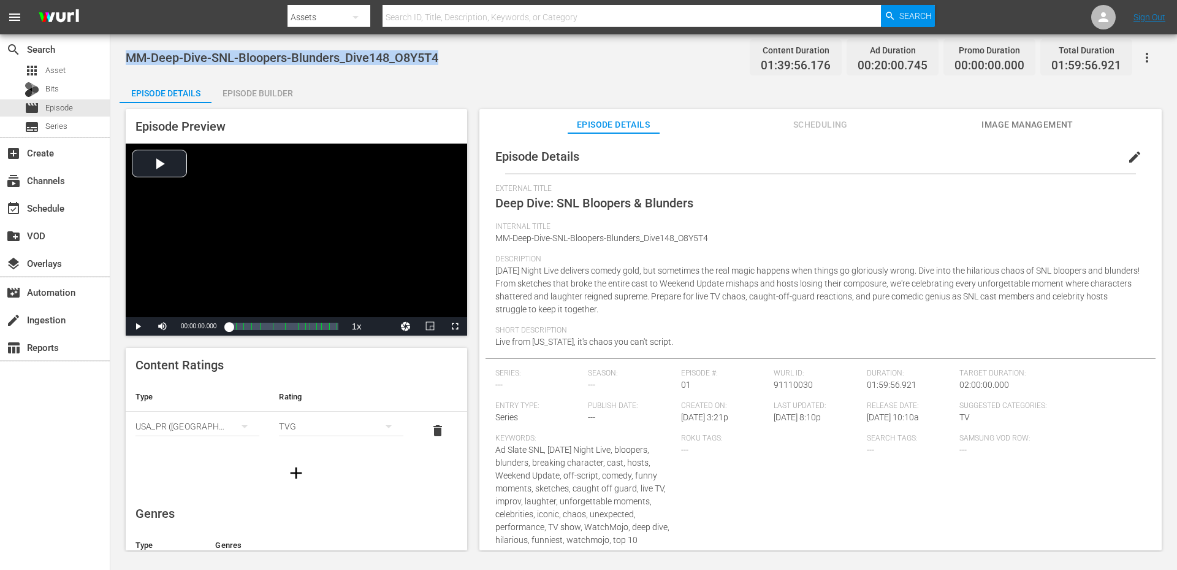
drag, startPoint x: 490, startPoint y: 61, endPoint x: 148, endPoint y: 48, distance: 342.3
click at [139, 48] on div "MM-Deep-Dive-SNL-Bloopers-Blunders_Dive148_O8Y5T4 Content Duration 01:39:56.176…" at bounding box center [644, 58] width 1036 height 28
copy span "M-Deep-Dive-SNL-Bloopers-Blunders_Dive148_O8Y5T4"
click at [1127, 158] on span "edit" at bounding box center [1134, 157] width 15 height 15
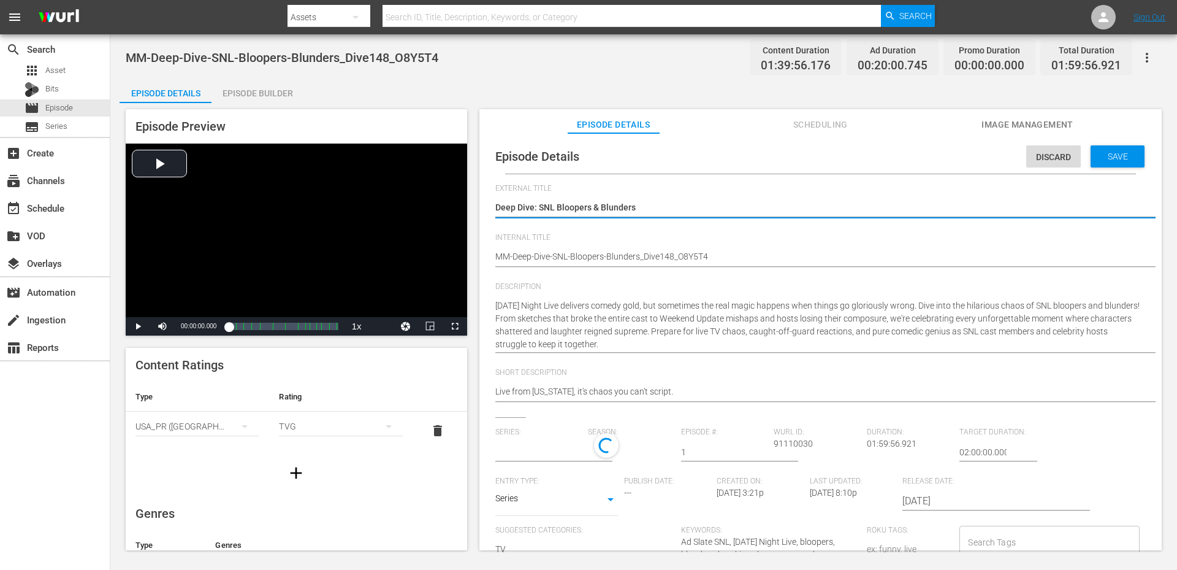
type input "No Series"
click at [994, 539] on input "Search Tags" at bounding box center [1040, 545] width 150 height 22
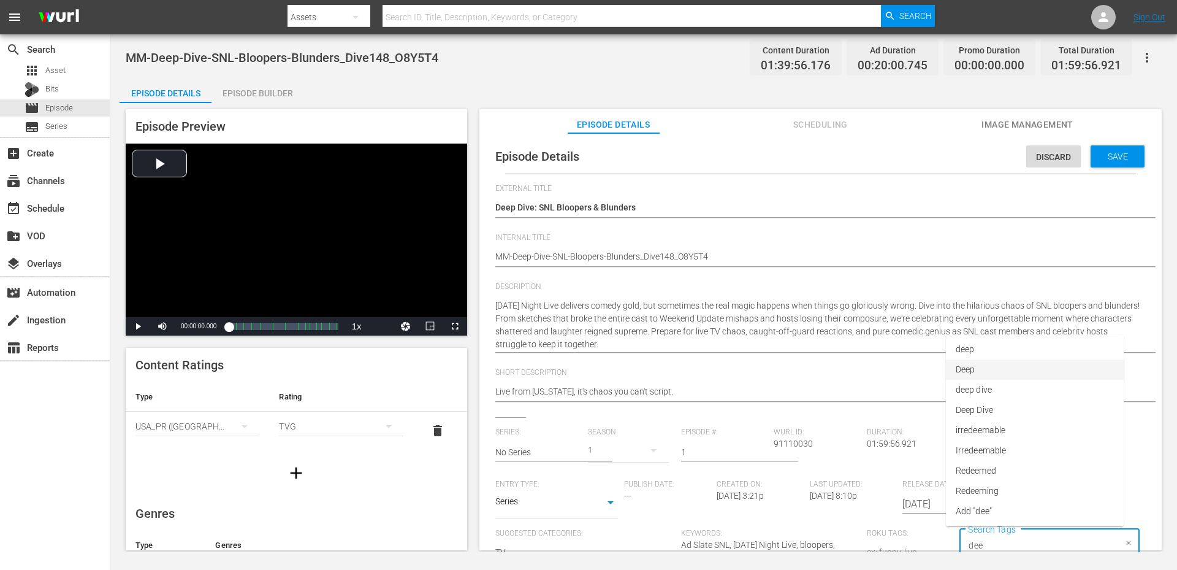
type input "deep"
click at [993, 470] on span "deep dive" at bounding box center [982, 470] width 36 height 13
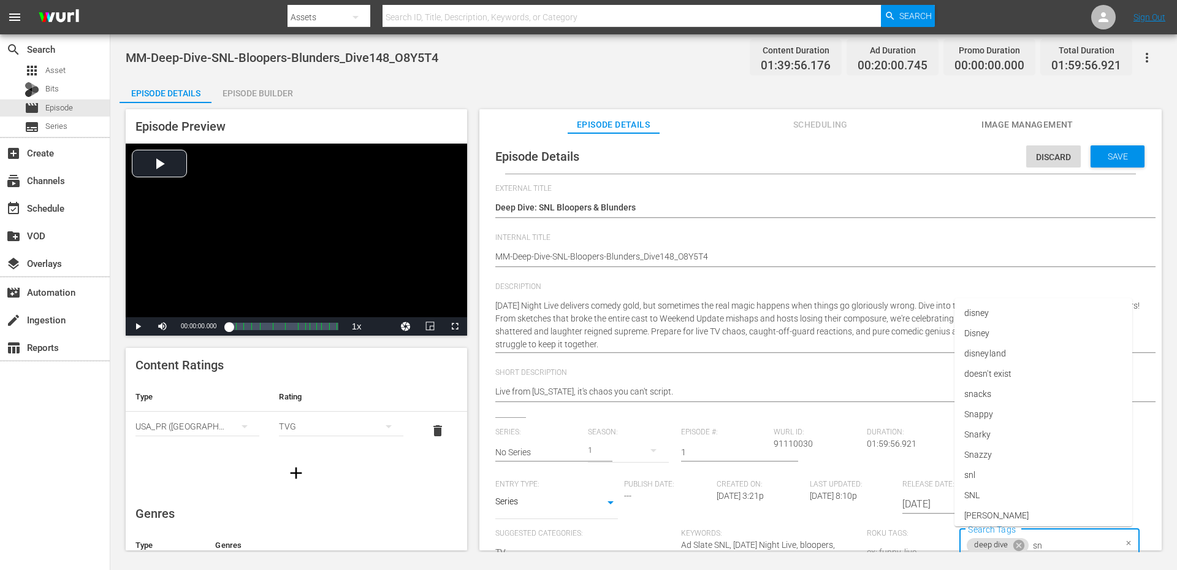
type input "snl"
click at [970, 468] on span "snl" at bounding box center [969, 470] width 11 height 13
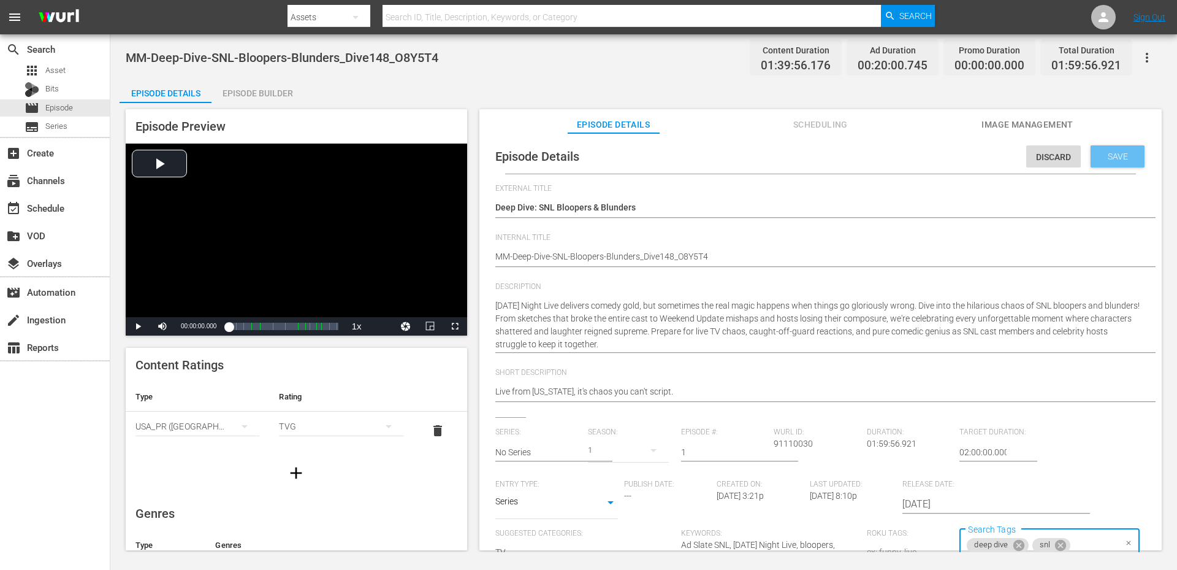
click at [1110, 156] on span "Save" at bounding box center [1118, 156] width 40 height 10
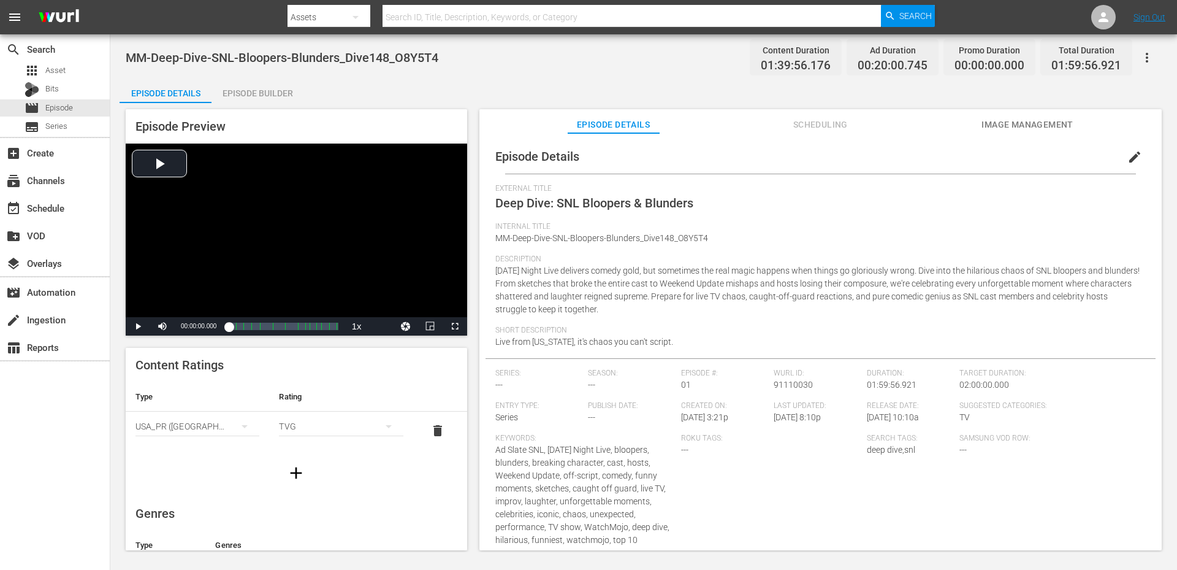
click at [550, 88] on div "Episode Details Episode Builder Episode Preview Video Player is loading. Play V…" at bounding box center [644, 318] width 1048 height 481
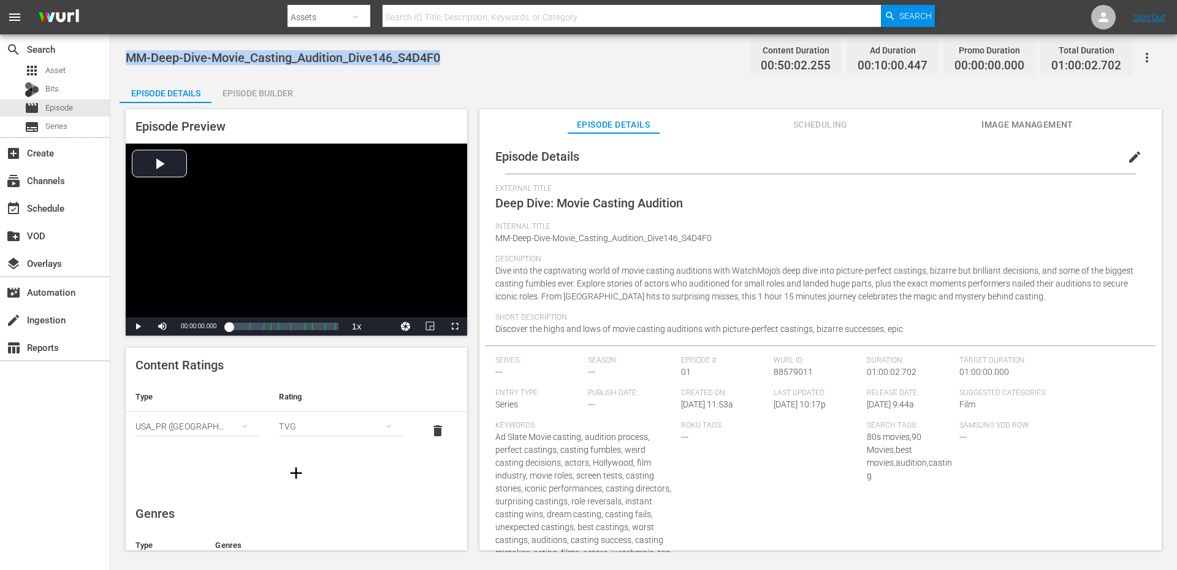
drag, startPoint x: 395, startPoint y: 67, endPoint x: 126, endPoint y: 61, distance: 269.8
click at [126, 61] on div "MM-Deep-Dive-Movie_Casting_Audition_Dive146_S4D4F0 Content Duration 00:50:02.25…" at bounding box center [644, 58] width 1036 height 28
copy span "MM-Deep-Dive-Movie_Casting_Audition_Dive146_S4D4F0"
click at [1127, 157] on span "edit" at bounding box center [1134, 157] width 15 height 15
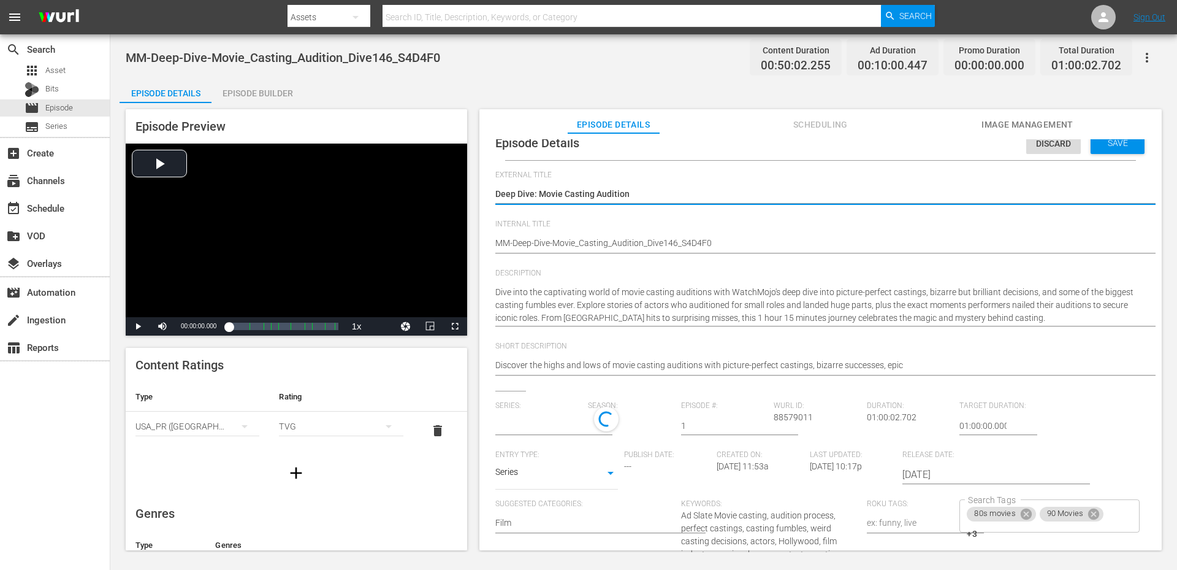
scroll to position [18, 0]
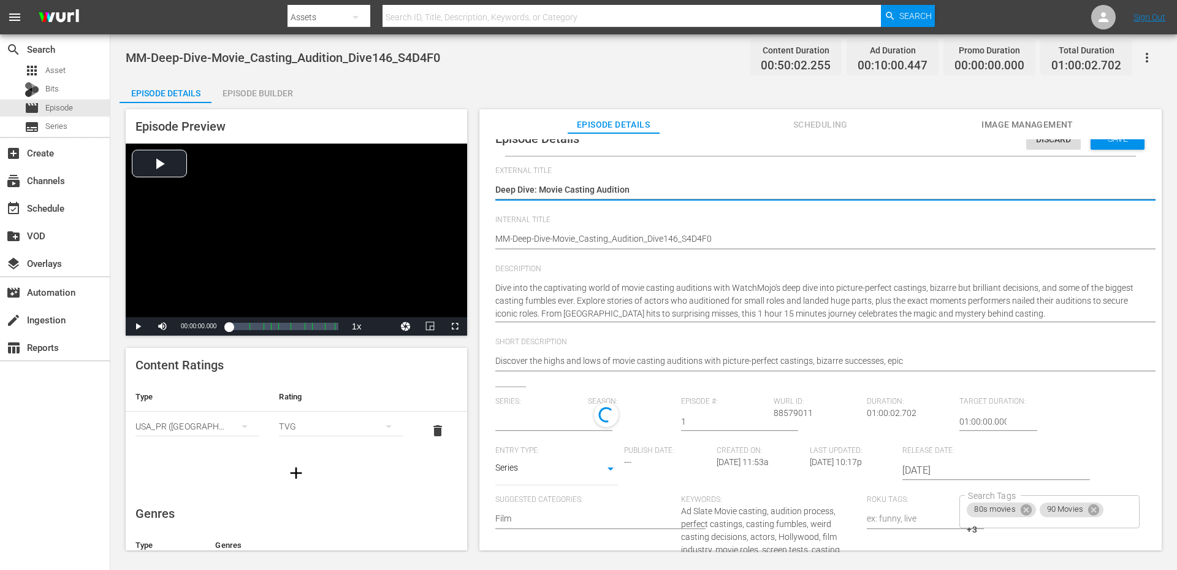
type input "No Series"
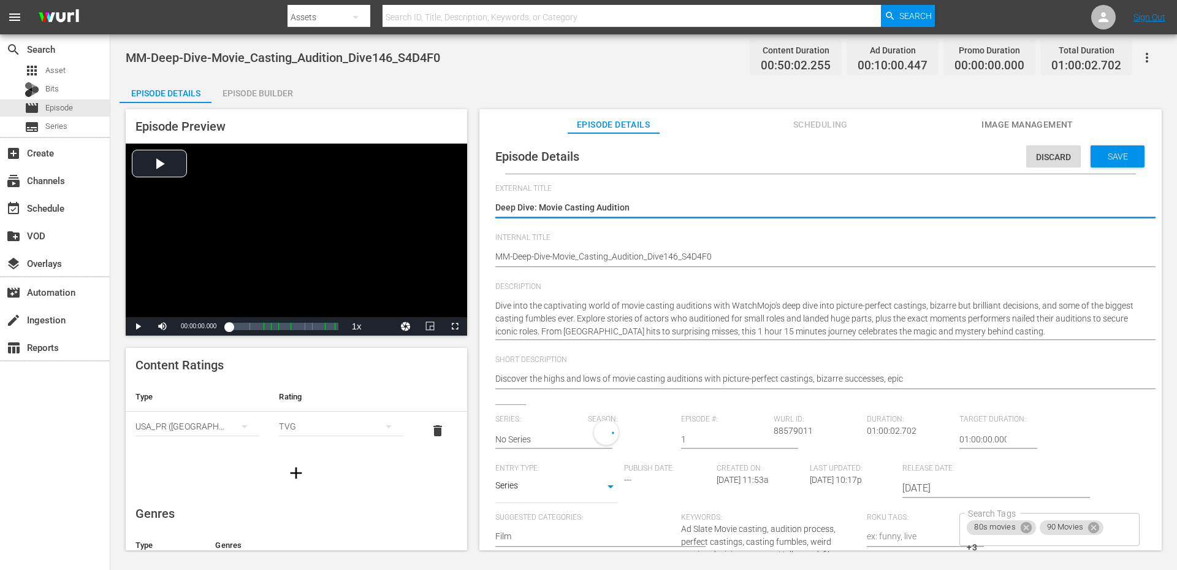
scroll to position [0, 0]
click at [1108, 527] on div "80s movies 90 Movies +3 Search Tags" at bounding box center [1049, 532] width 180 height 33
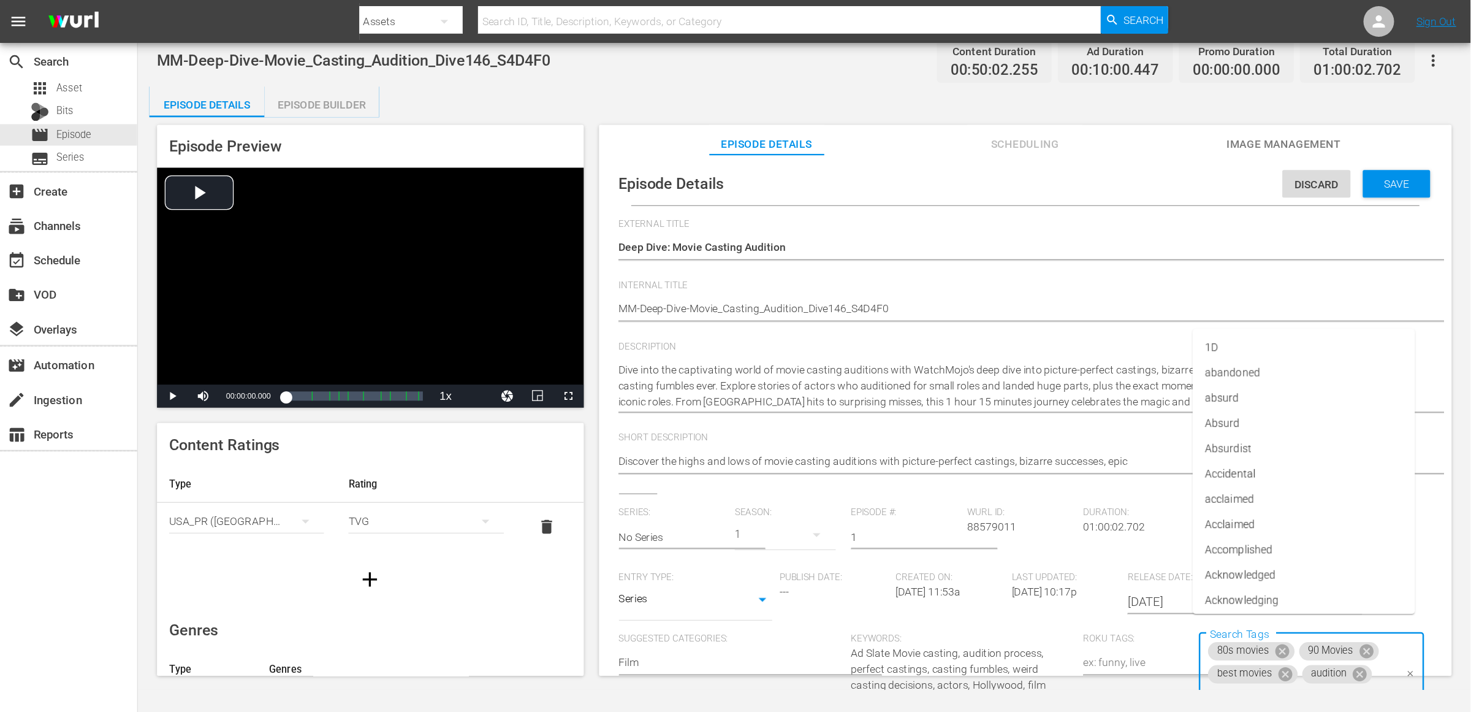
scroll to position [10, 0]
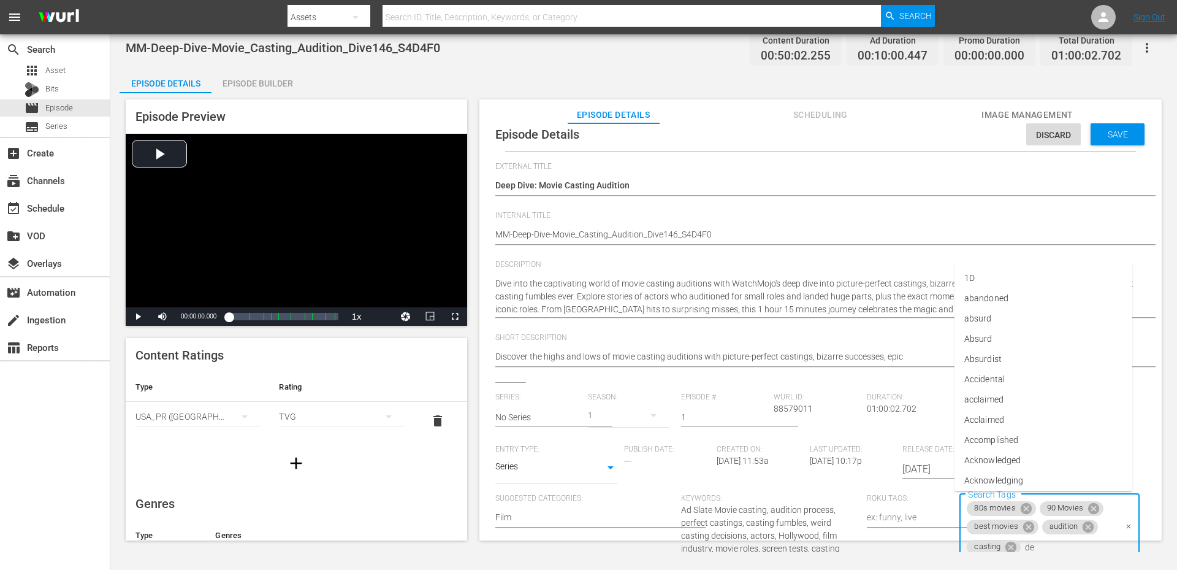
type input "dee"
click at [987, 356] on span "deep dive" at bounding box center [982, 354] width 36 height 13
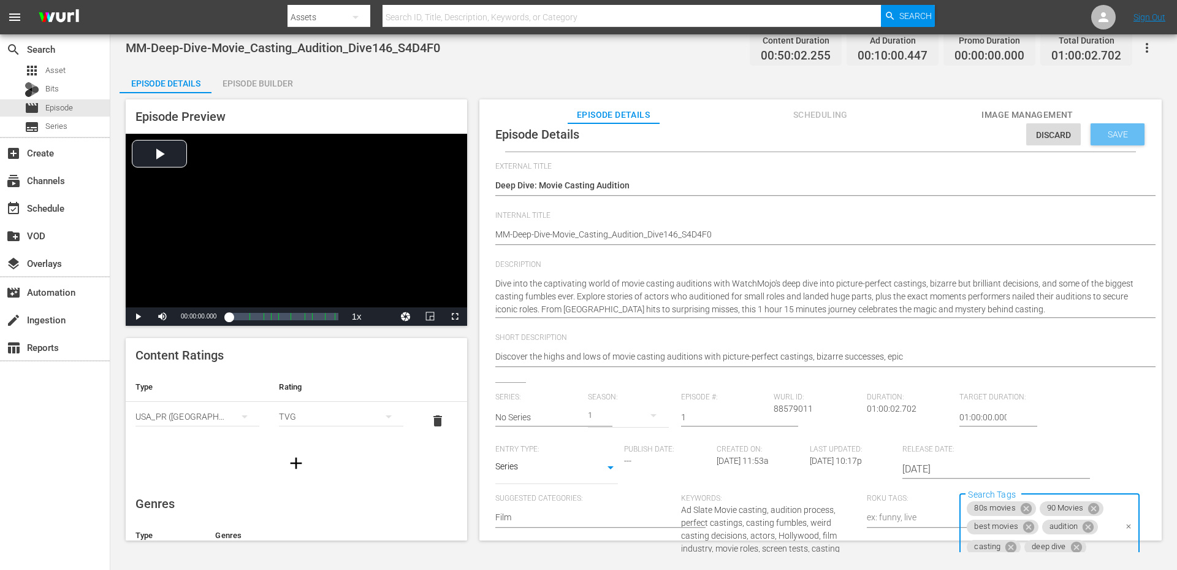
click at [1108, 131] on span "Save" at bounding box center [1118, 134] width 40 height 10
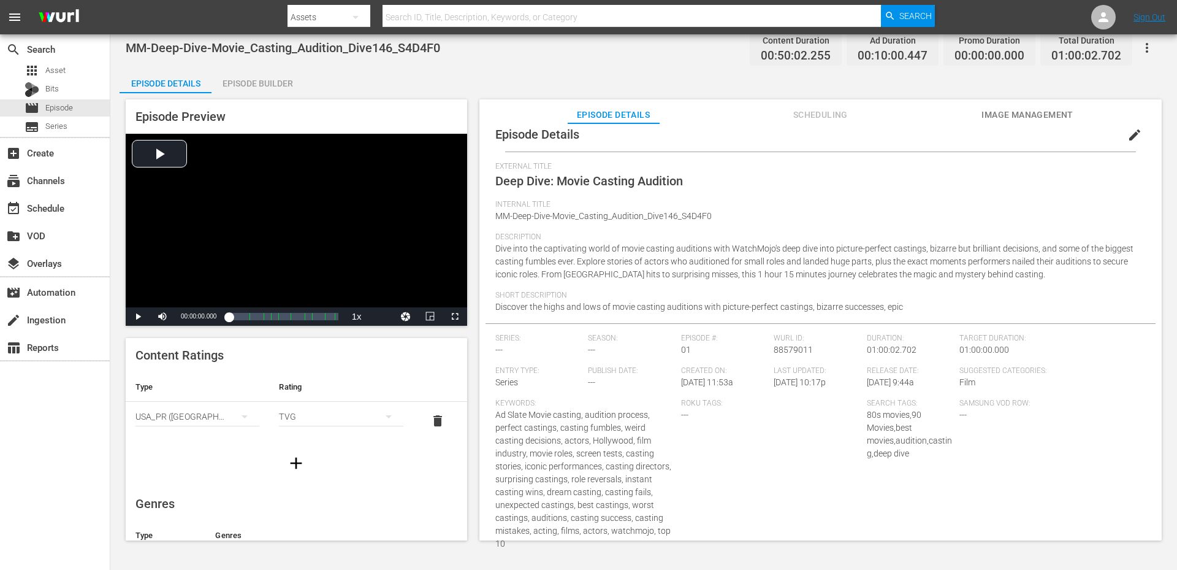
click at [611, 69] on div "Episode Details Episode Builder Episode Preview Video Player is loading. Play V…" at bounding box center [644, 309] width 1048 height 481
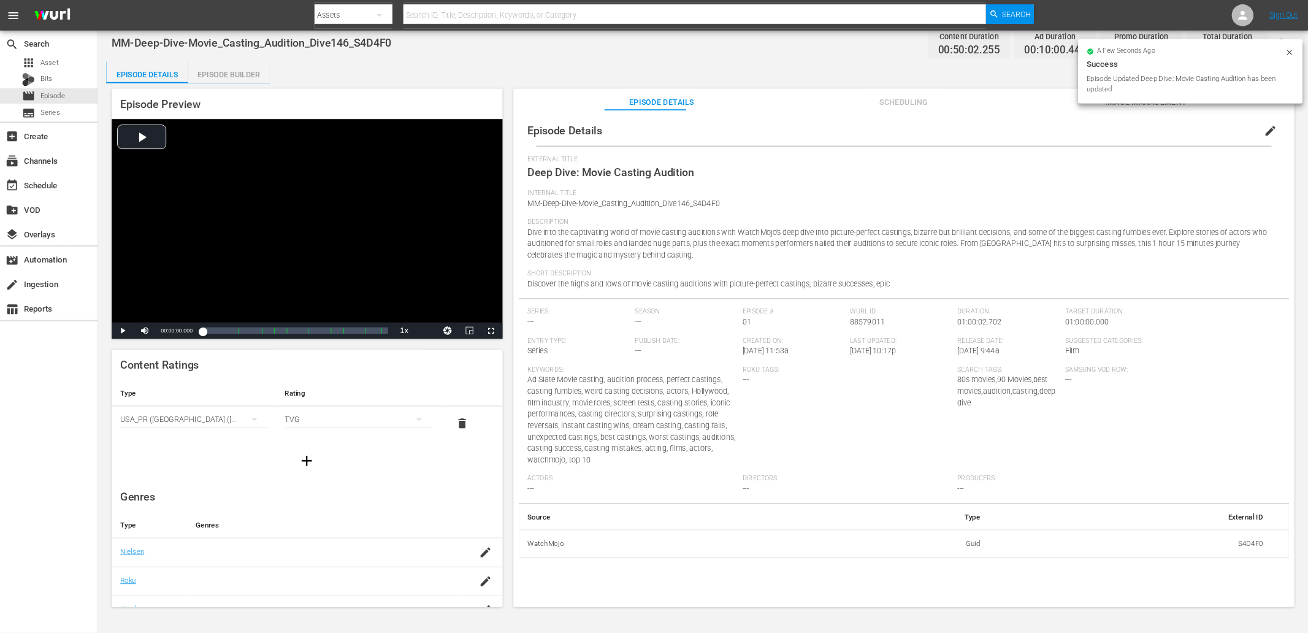
scroll to position [9, 0]
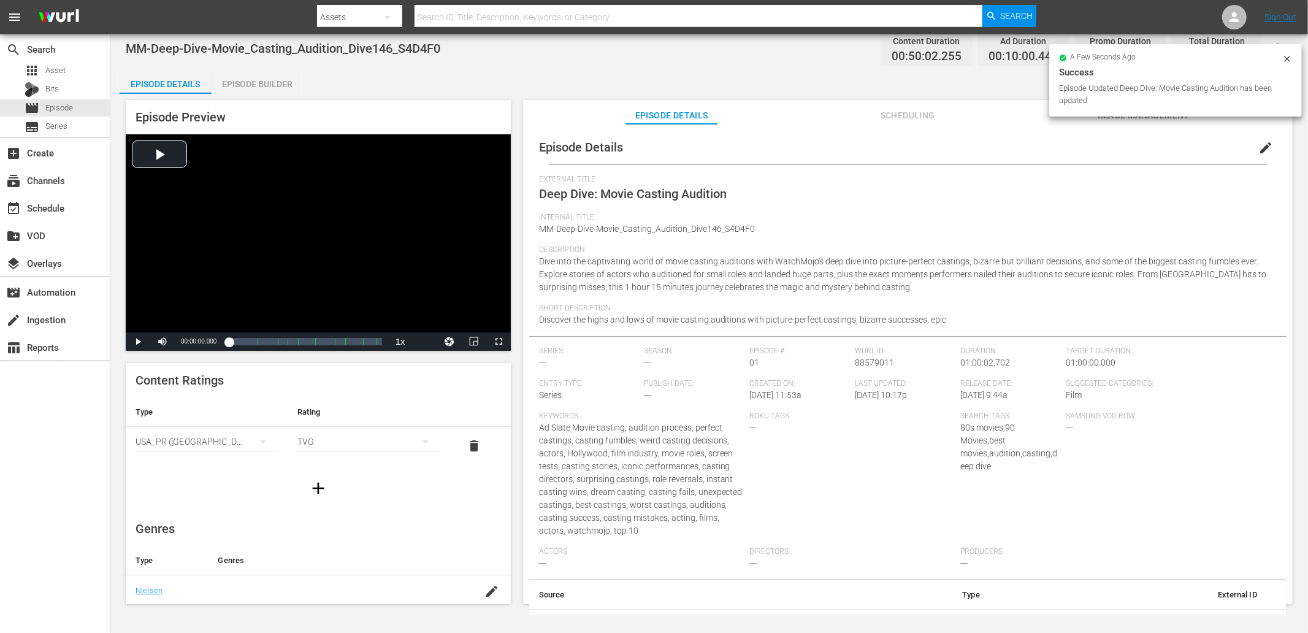
click at [773, 37] on div "MM-Deep-Dive-Movie_Casting_Audition_Dive146_S4D4F0 Content Duration 00:50:02.25…" at bounding box center [709, 48] width 1167 height 28
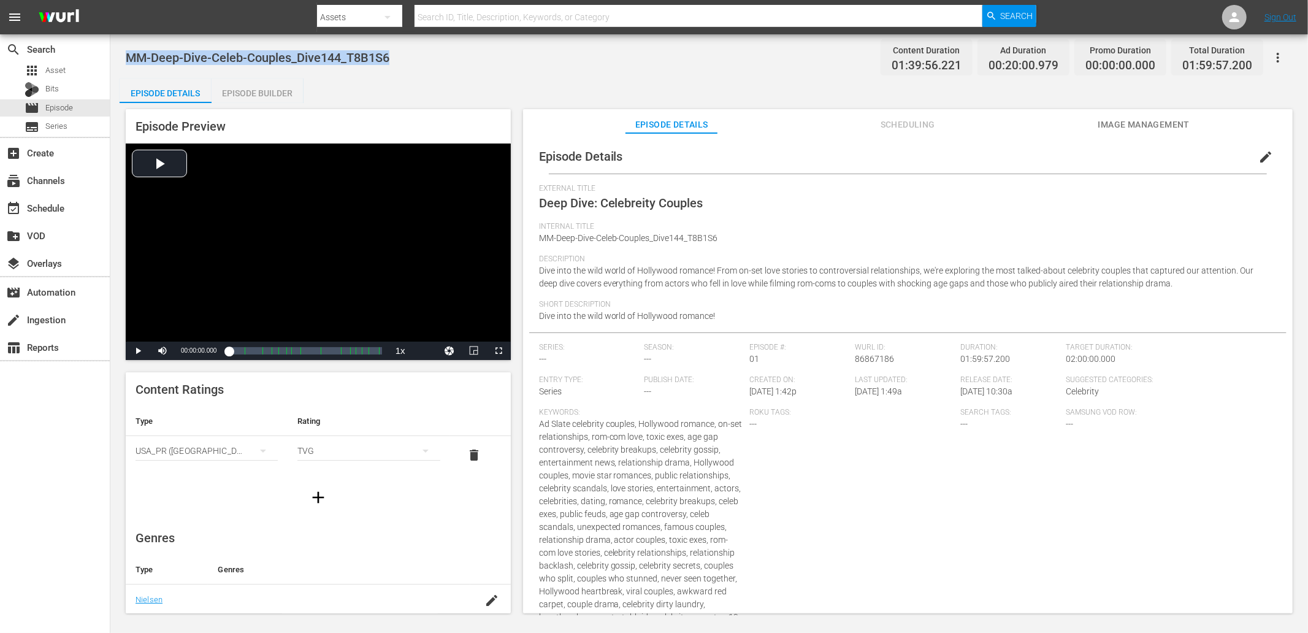
drag, startPoint x: 320, startPoint y: 58, endPoint x: 131, endPoint y: 56, distance: 189.4
click at [131, 56] on div "MM-Deep-Dive-Celeb-Couples_Dive144_T8B1S6 Content Duration 01:39:56.221 Ad Dura…" at bounding box center [709, 58] width 1167 height 28
copy span "MM-Deep-Dive-Celeb-Couples_Dive144_T8B1S6"
click at [1176, 158] on span "edit" at bounding box center [1265, 157] width 15 height 15
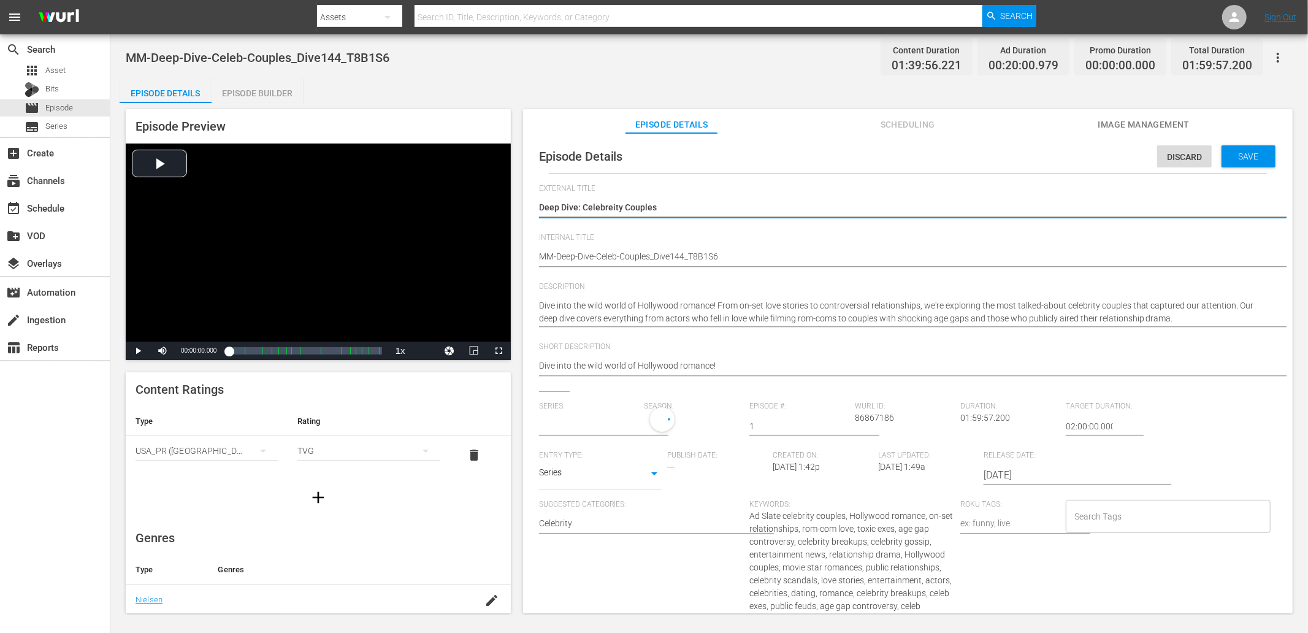
click at [1132, 517] on input "Search Tags" at bounding box center [1158, 516] width 175 height 22
type input "No Series"
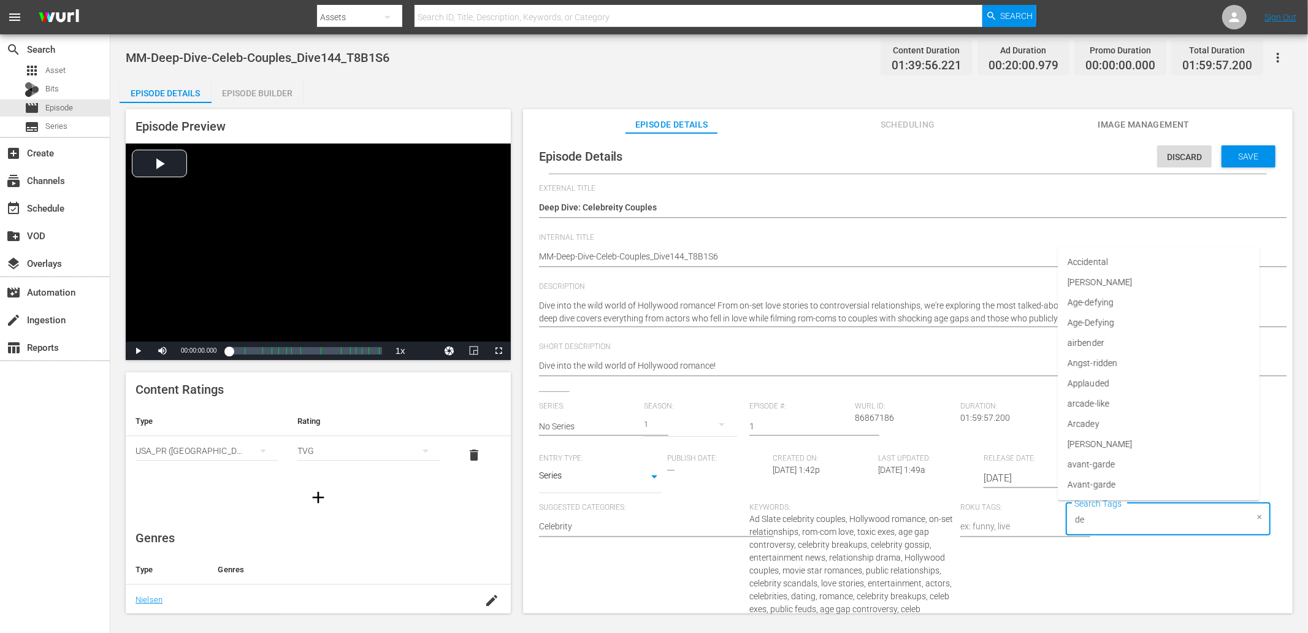
type input "dee"
click at [1107, 366] on li "deep dive" at bounding box center [1161, 364] width 203 height 20
click at [233, 55] on span "MM-Deep-Dive-Celeb-Couples_Dive144_T8B1S6" at bounding box center [258, 57] width 264 height 15
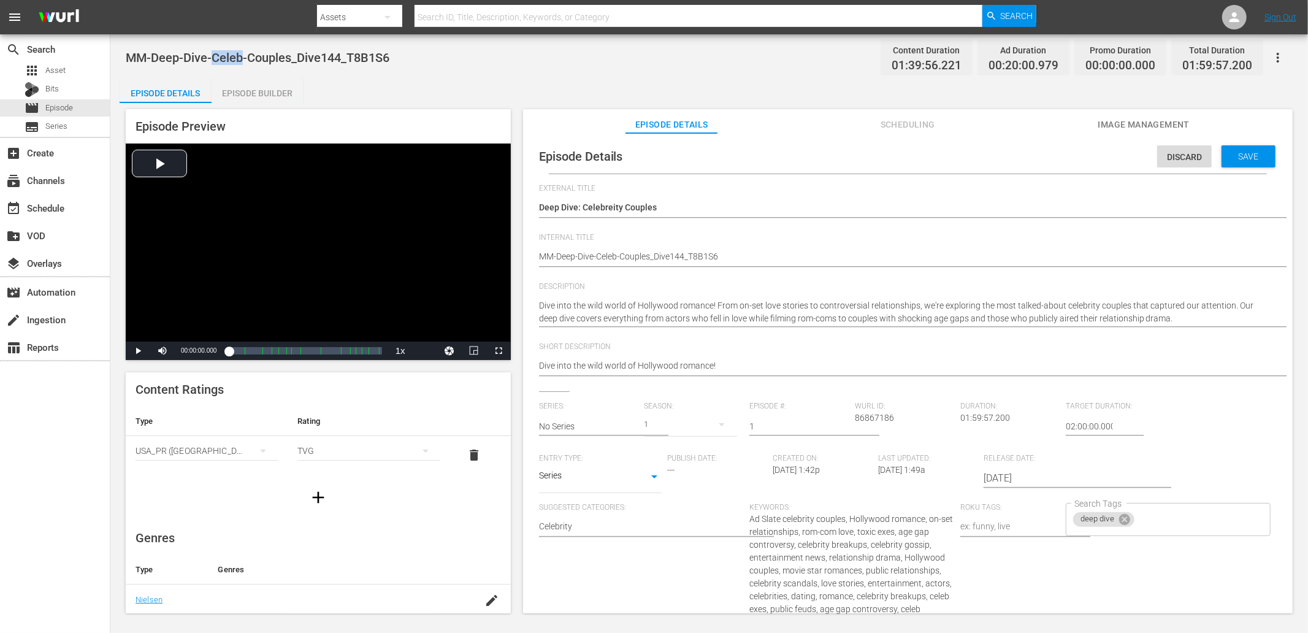
copy span "Celeb"
click at [1176, 513] on input "Search Tags" at bounding box center [1191, 519] width 110 height 22
paste input "Celeb"
type input "Celeb"
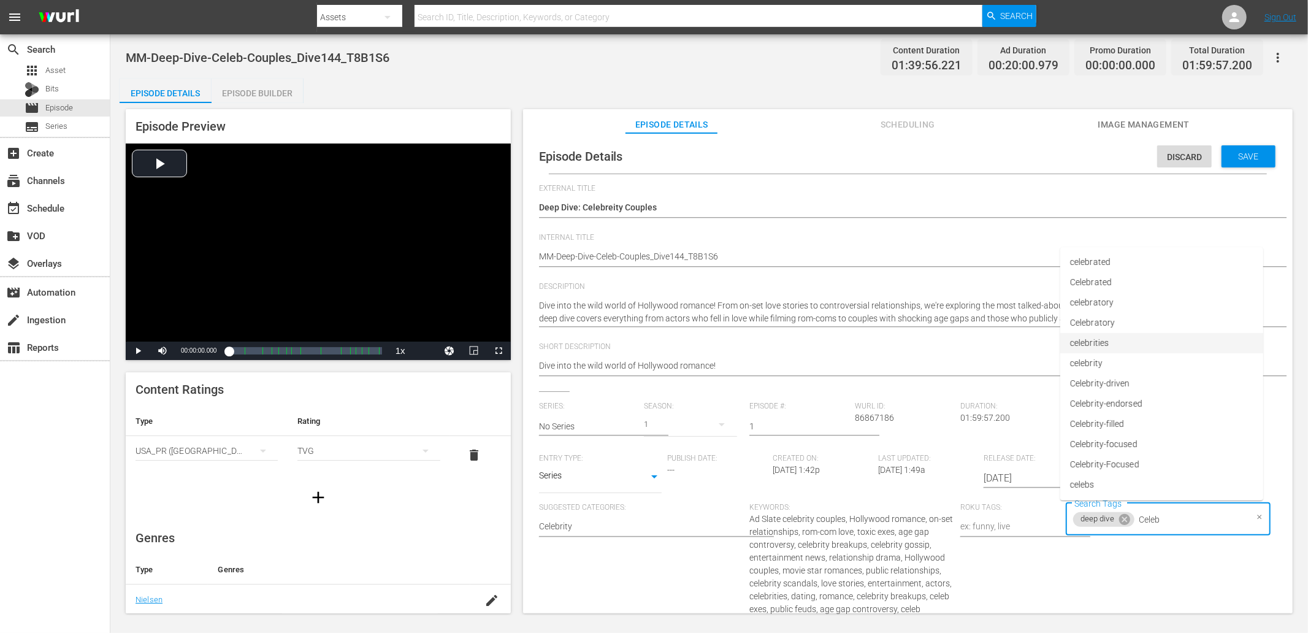
click at [1099, 337] on span "celebrities" at bounding box center [1089, 343] width 39 height 13
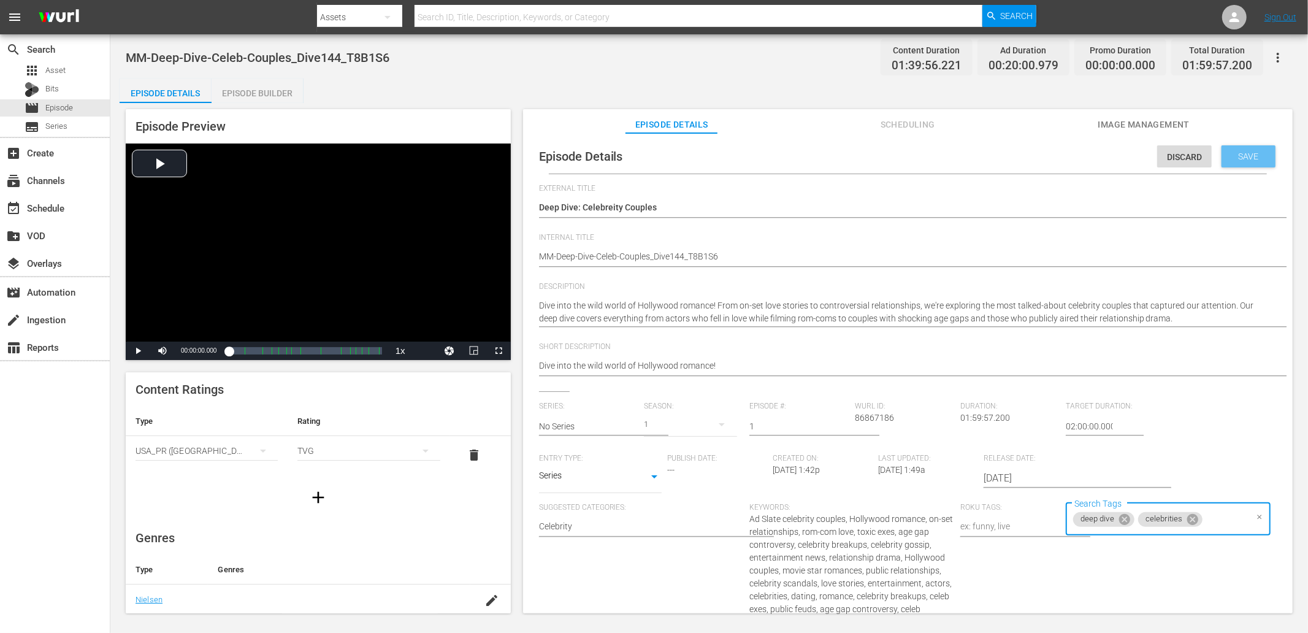
click at [1176, 155] on span "Save" at bounding box center [1249, 156] width 40 height 10
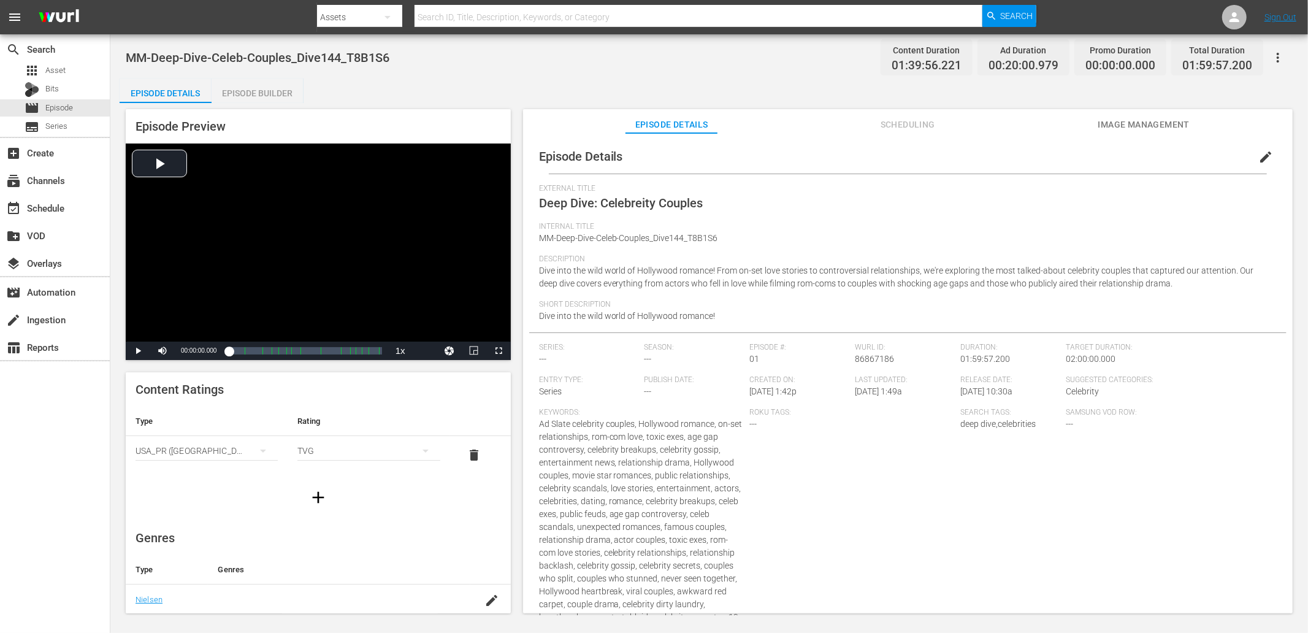
click at [485, 69] on div "MM-Deep-Dive-Celeb-Couples_Dive144_T8B1S6 Content Duration 01:39:56.221 Ad Dura…" at bounding box center [709, 58] width 1167 height 28
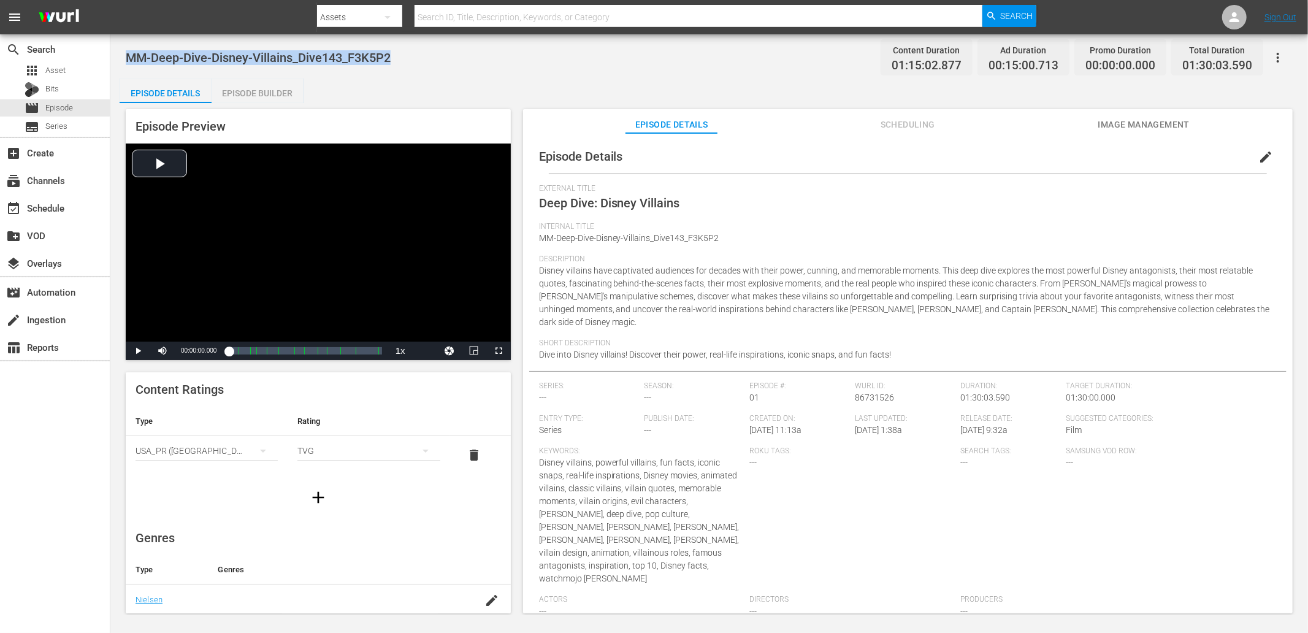
drag, startPoint x: 412, startPoint y: 56, endPoint x: 120, endPoint y: 48, distance: 291.9
click at [120, 48] on div "MM-Deep-Dive-Disney-Villains_Dive143_F3K5P2 Content Duration 01:15:02.877 Ad Du…" at bounding box center [708, 324] width 1197 height 581
copy span "MM-Deep-Dive-Disney-Villains_Dive143_F3K5P2"
click at [1176, 157] on span "edit" at bounding box center [1265, 157] width 15 height 15
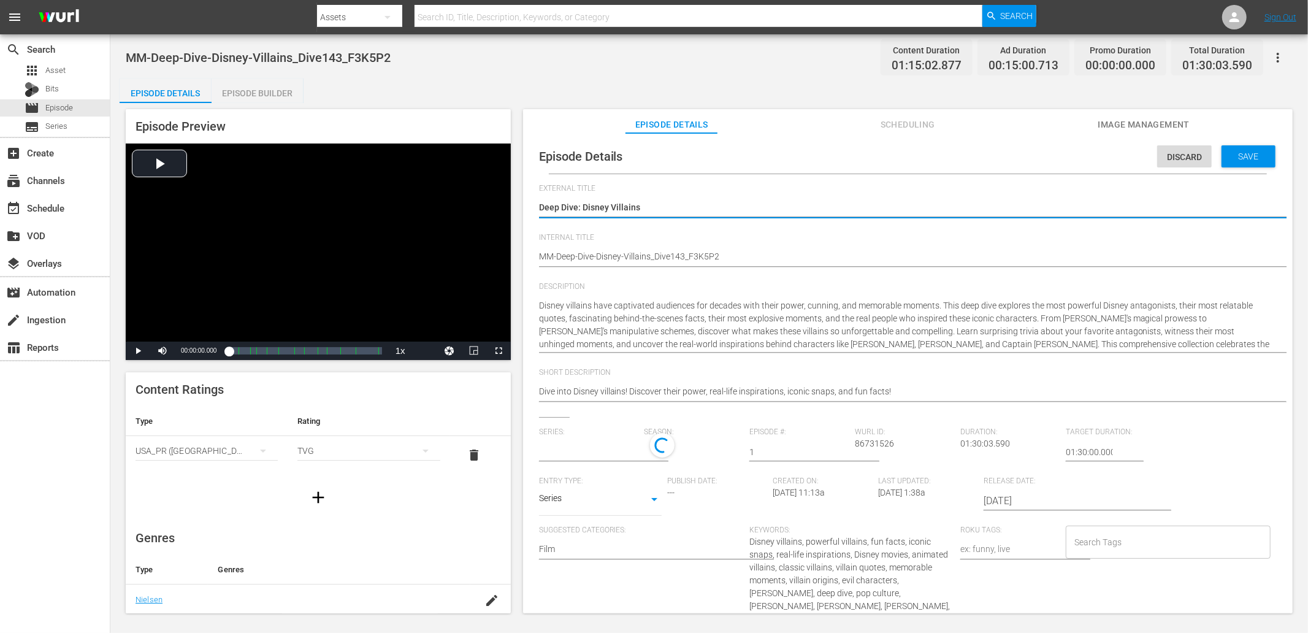
type input "No Series"
click at [1096, 555] on div "Search Tags" at bounding box center [1168, 544] width 205 height 33
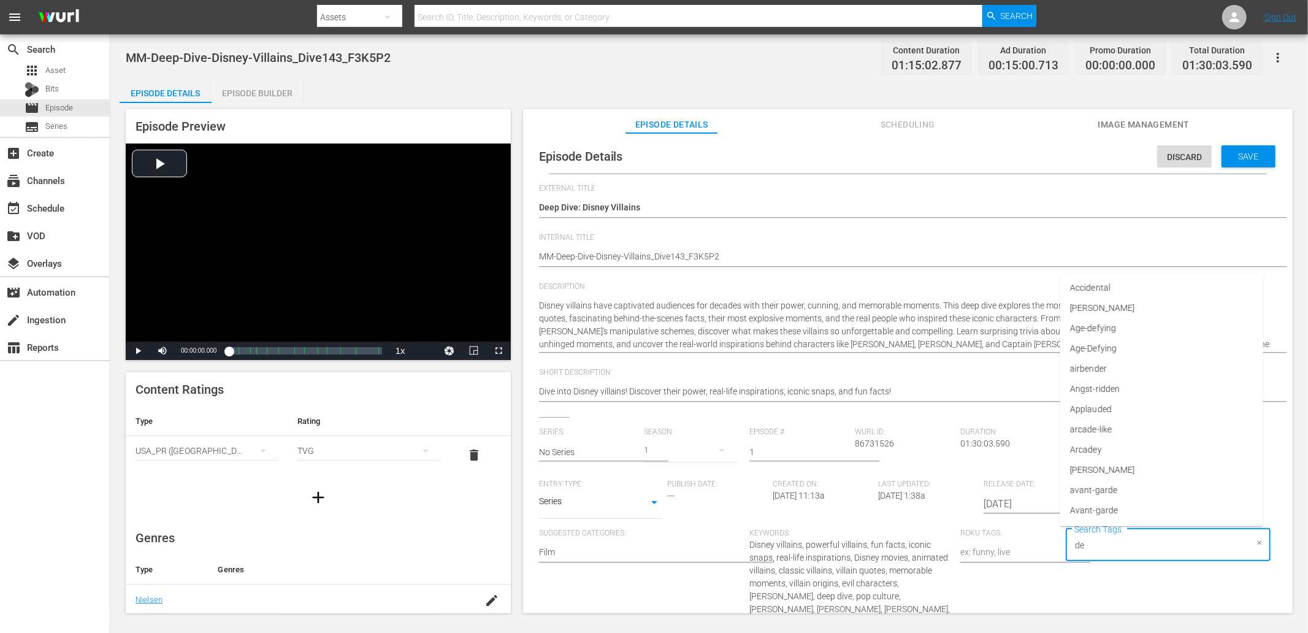
type input "dee"
click at [1104, 383] on span "deep dive" at bounding box center [1088, 389] width 36 height 13
type input "disn"
click at [1096, 457] on li "disney" at bounding box center [1161, 450] width 203 height 20
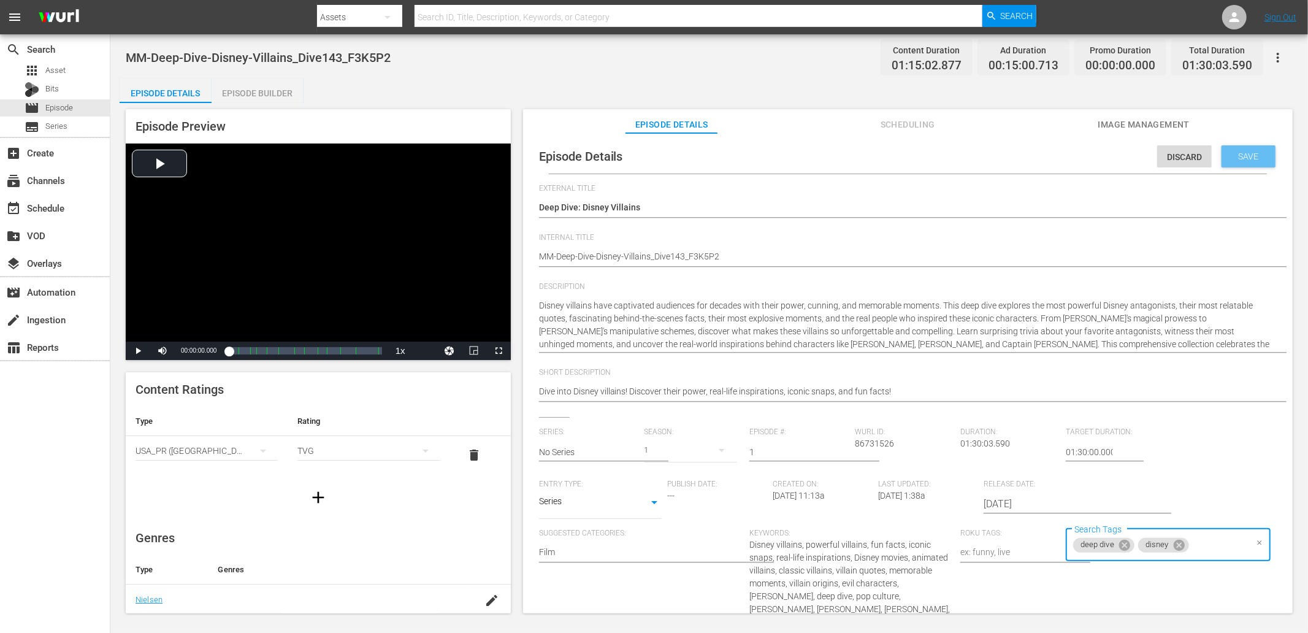
click at [1176, 157] on span "Save" at bounding box center [1249, 156] width 40 height 10
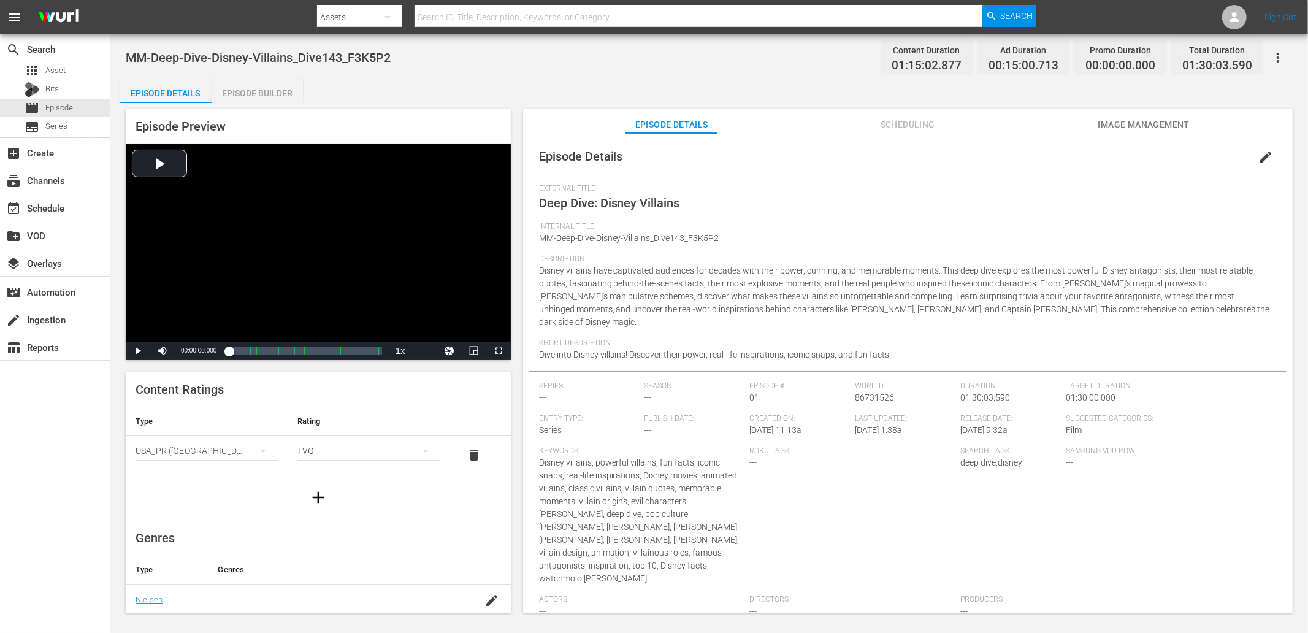
click at [531, 50] on div "MM-Deep-Dive-Disney-Villains_Dive143_F3K5P2 Content Duration 01:15:02.877 Ad Du…" at bounding box center [709, 58] width 1167 height 28
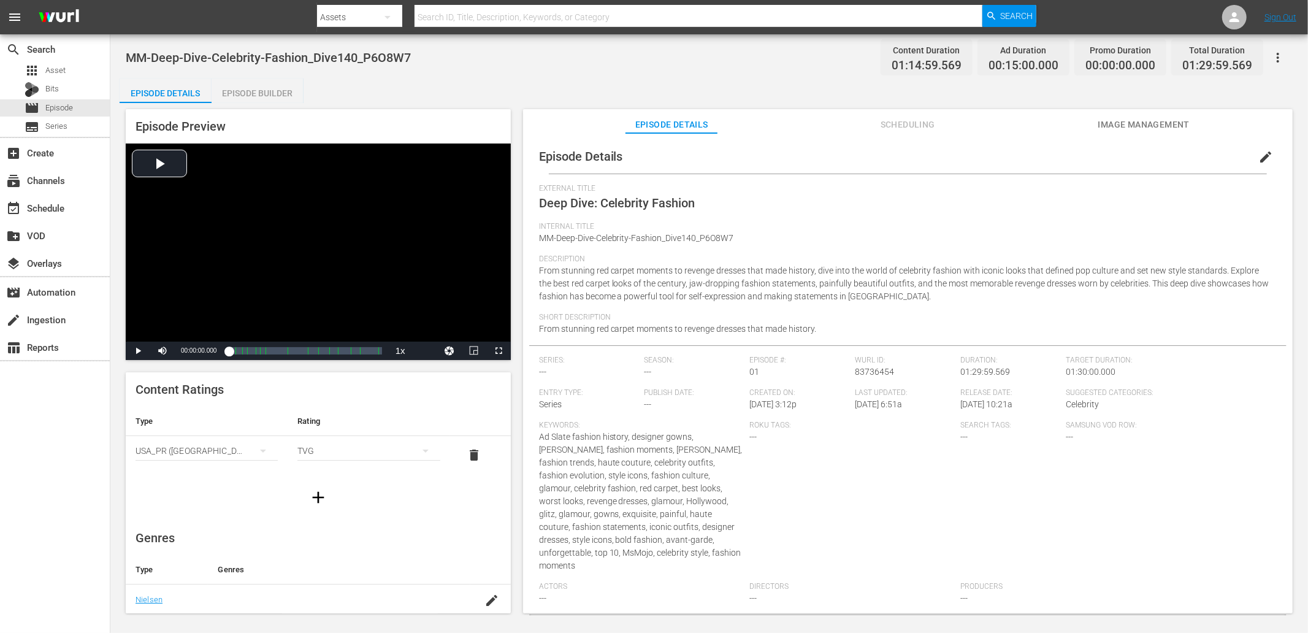
click at [425, 75] on div "MM-Deep-Dive-Celebrity-Fashion_Dive140_P6O8W7 Content Duration 01:14:59.569 Ad …" at bounding box center [708, 324] width 1197 height 581
drag, startPoint x: 410, startPoint y: 53, endPoint x: 124, endPoint y: 59, distance: 285.8
click at [124, 59] on div "MM-Deep-Dive-Celebrity-Fashion_Dive140_P6O8W7 Content Duration 01:14:59.569 Ad …" at bounding box center [708, 324] width 1197 height 581
copy span "MM-Deep-Dive-Celebrity-Fashion_Dive140_P6O8W7"
click at [1176, 151] on span "edit" at bounding box center [1265, 157] width 15 height 15
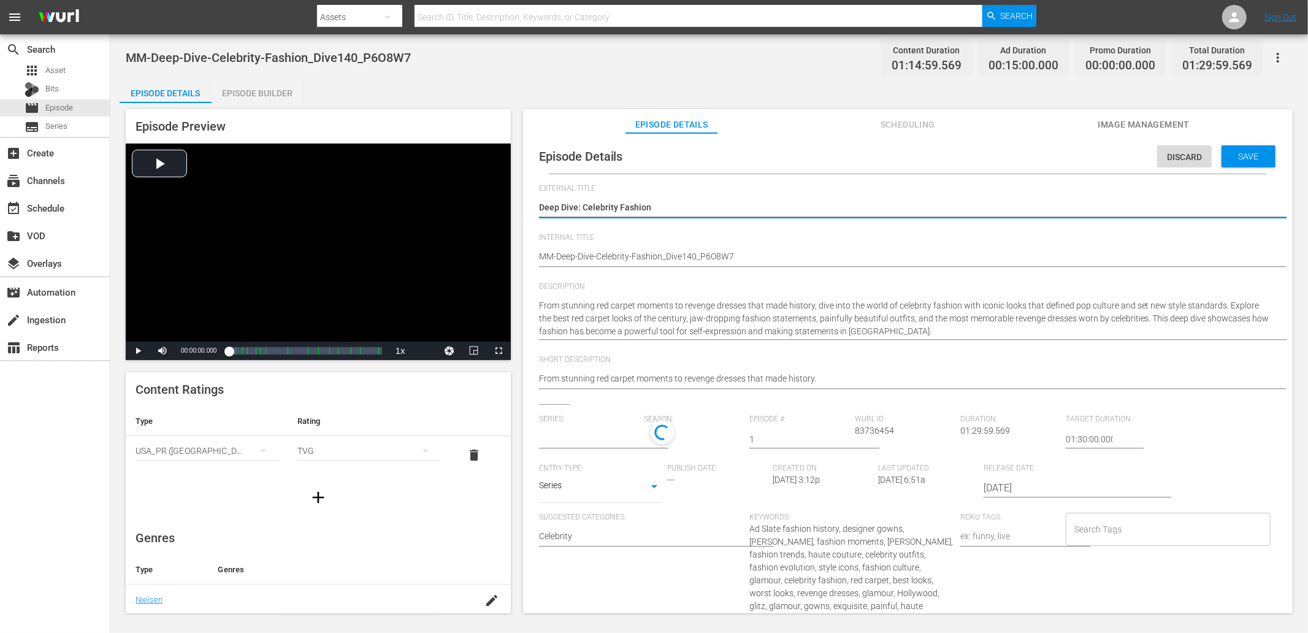
type input "No Series"
click at [1125, 519] on div "Search Tags" at bounding box center [1168, 532] width 205 height 33
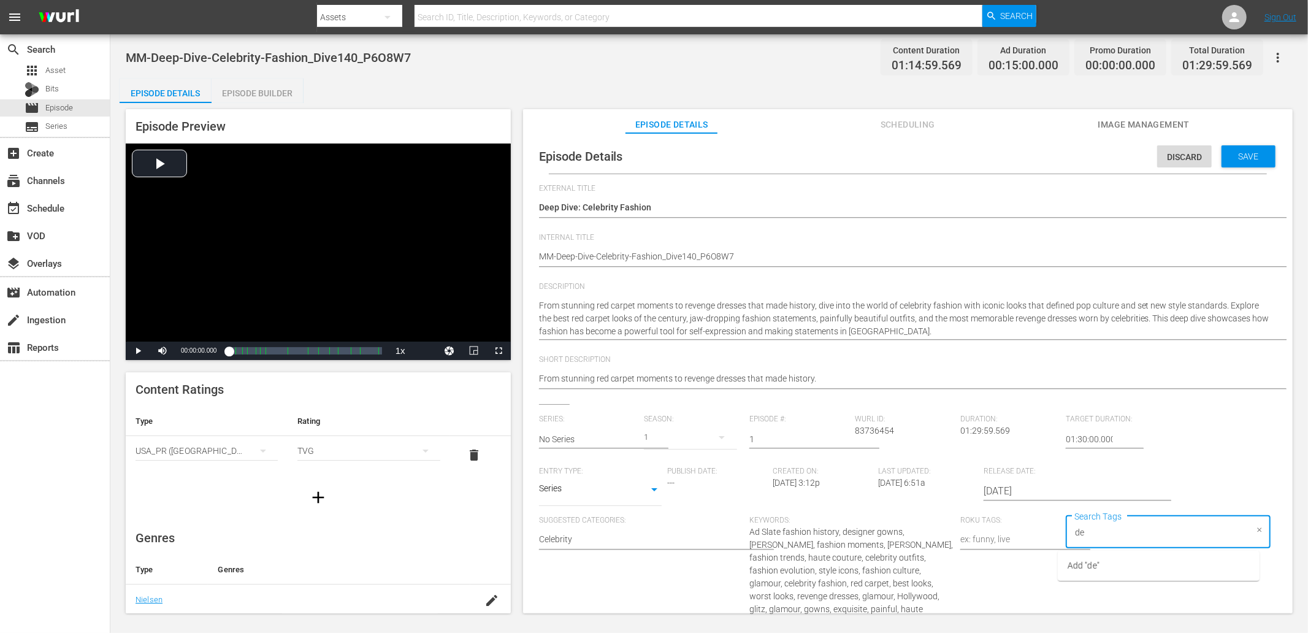
type input "dee"
click at [1110, 373] on li "deep dive" at bounding box center [1161, 377] width 203 height 20
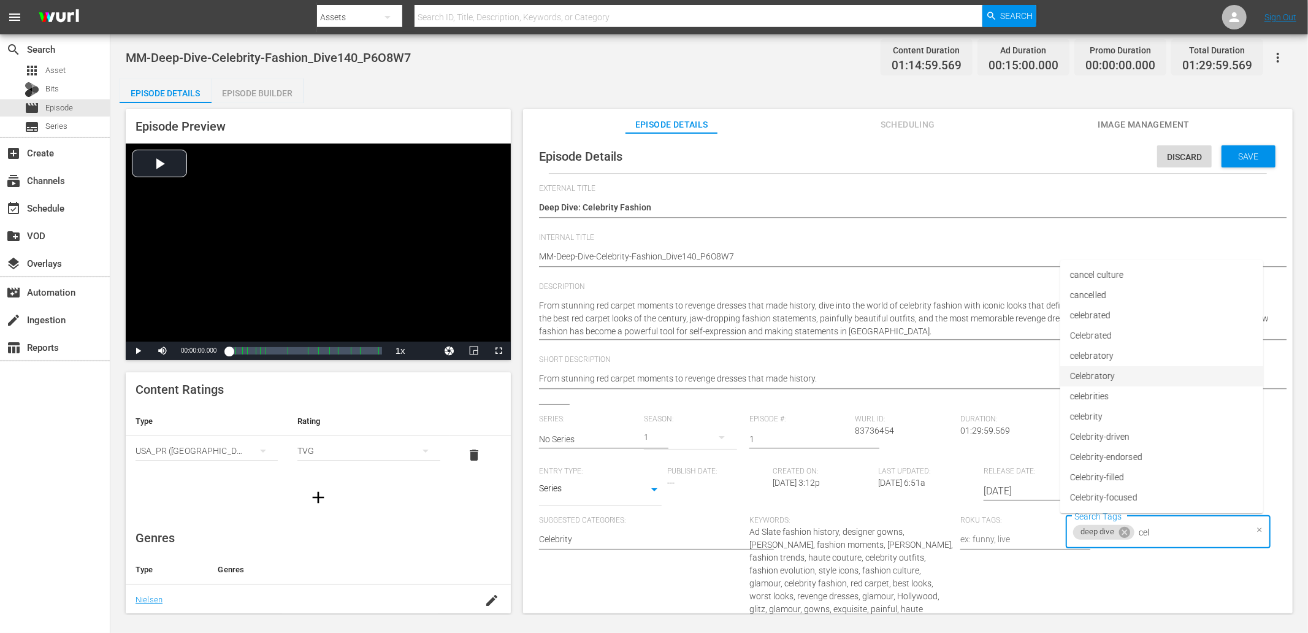
type input "cele"
click at [1107, 356] on span "celebrities" at bounding box center [1089, 355] width 39 height 13
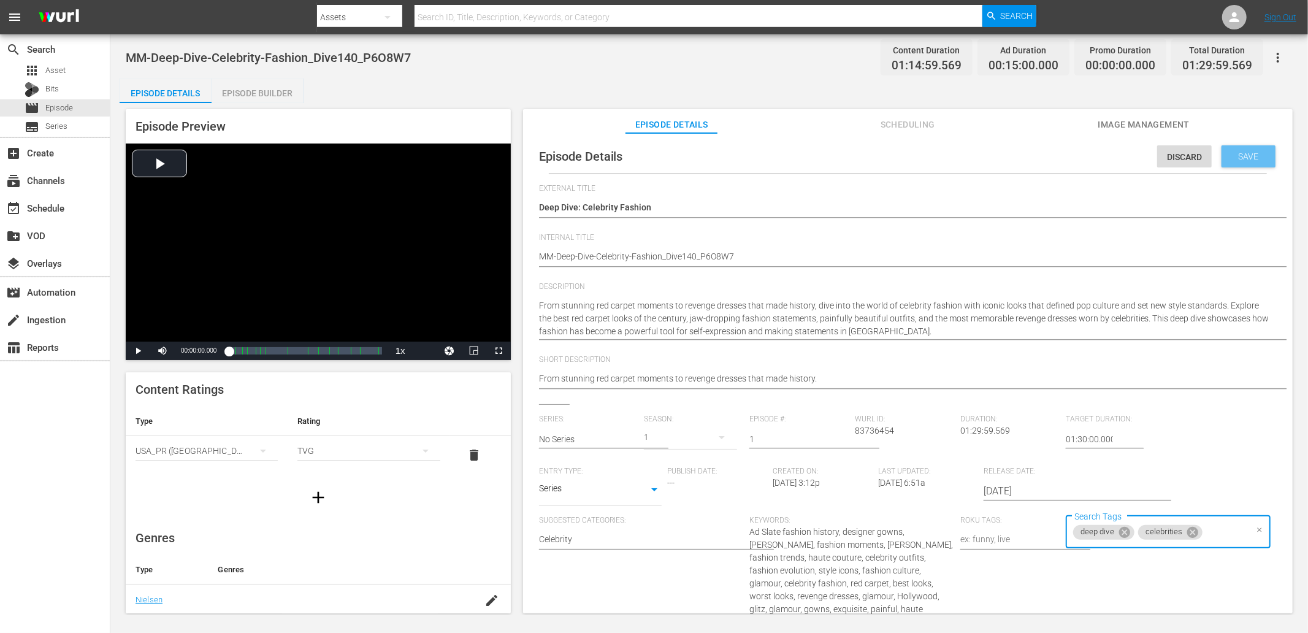
click at [1176, 158] on span "Save" at bounding box center [1249, 156] width 40 height 10
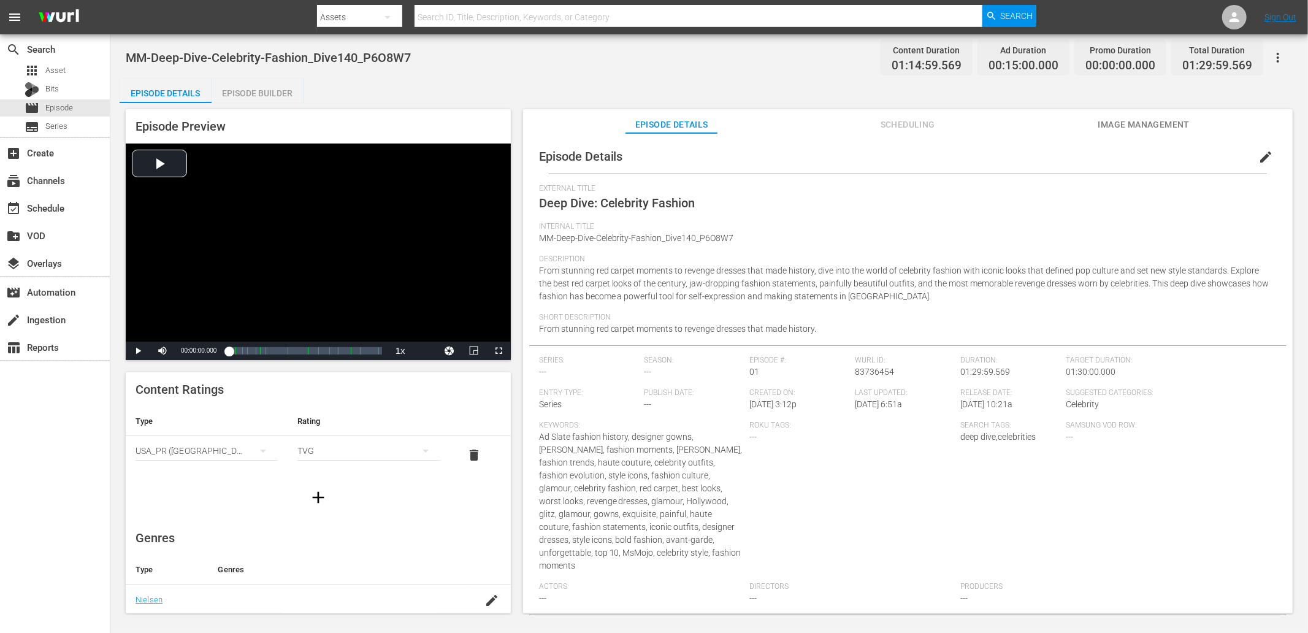
click at [613, 69] on div "MM-Deep-Dive-Celebrity-Fashion_Dive140_P6O8W7 Content Duration 01:14:59.569 Ad …" at bounding box center [709, 58] width 1167 height 28
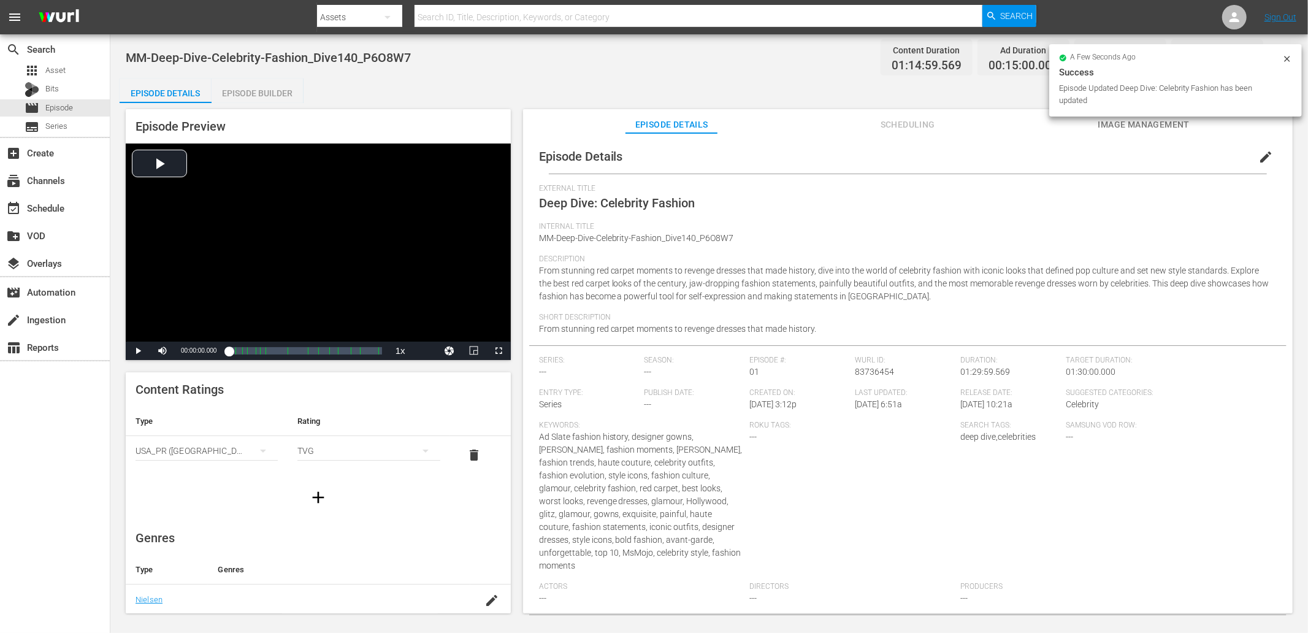
click at [613, 69] on div "MM-Deep-Dive-Celebrity-Fashion_Dive140_P6O8W7 Content Duration 01:14:59.569 Ad …" at bounding box center [709, 58] width 1167 height 28
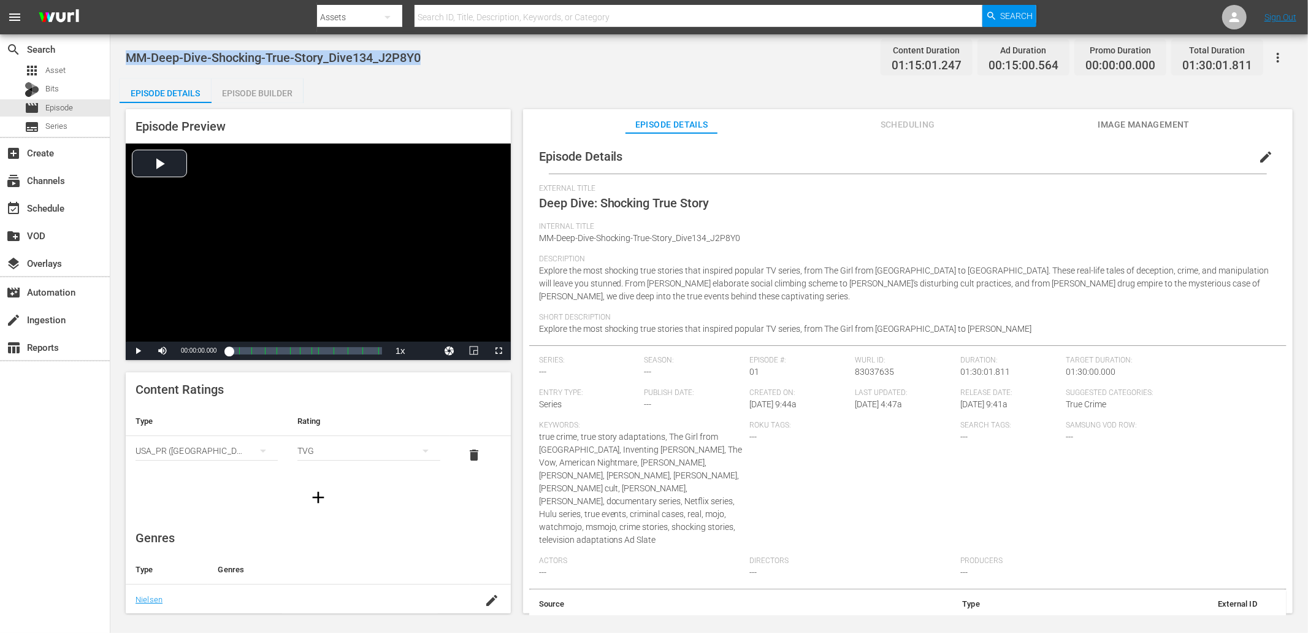
drag, startPoint x: 430, startPoint y: 58, endPoint x: 124, endPoint y: 56, distance: 306.5
click at [124, 56] on div "MM-Deep-Dive-Shocking-True-Story_Dive134_J2P8Y0 Content Duration 01:15:01.247 A…" at bounding box center [708, 324] width 1197 height 581
copy span "MM-Deep-Dive-Shocking-True-Story_Dive134_J2P8Y0"
click at [1176, 161] on span "edit" at bounding box center [1265, 157] width 15 height 15
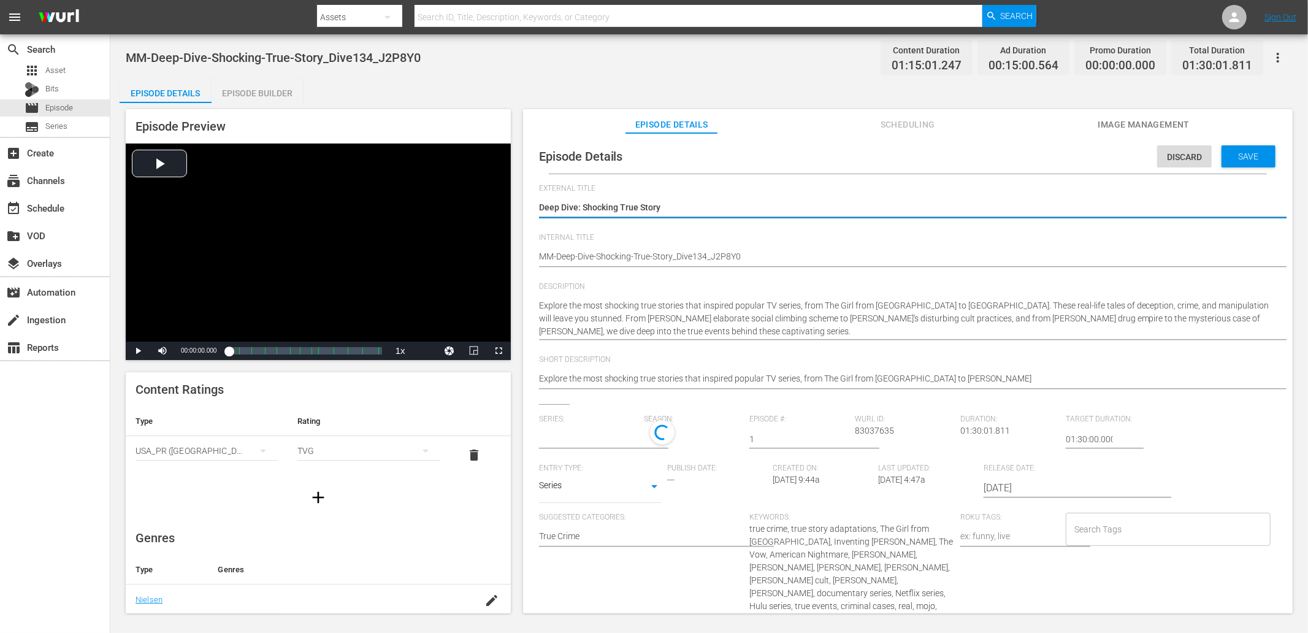
click at [1113, 530] on input "Search Tags" at bounding box center [1158, 529] width 175 height 22
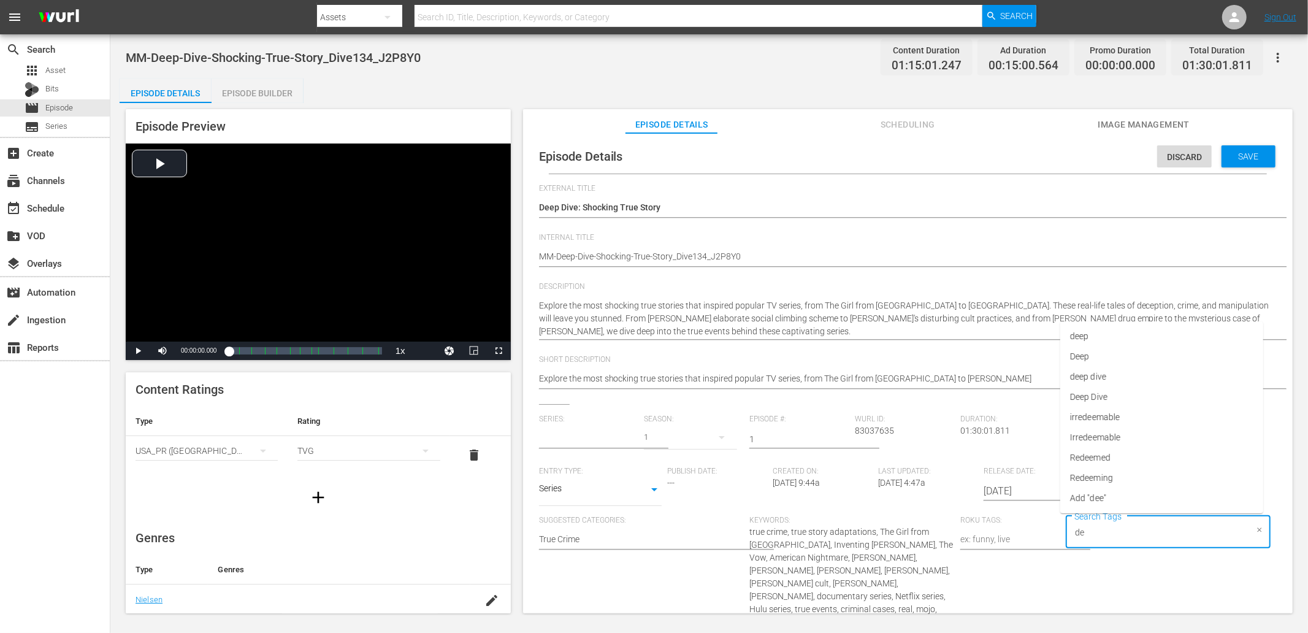
type input "dee"
type input "No Series"
click at [1088, 375] on span "deep dive" at bounding box center [1088, 376] width 36 height 13
type input "true"
click at [1108, 439] on li "true story" at bounding box center [1161, 437] width 203 height 20
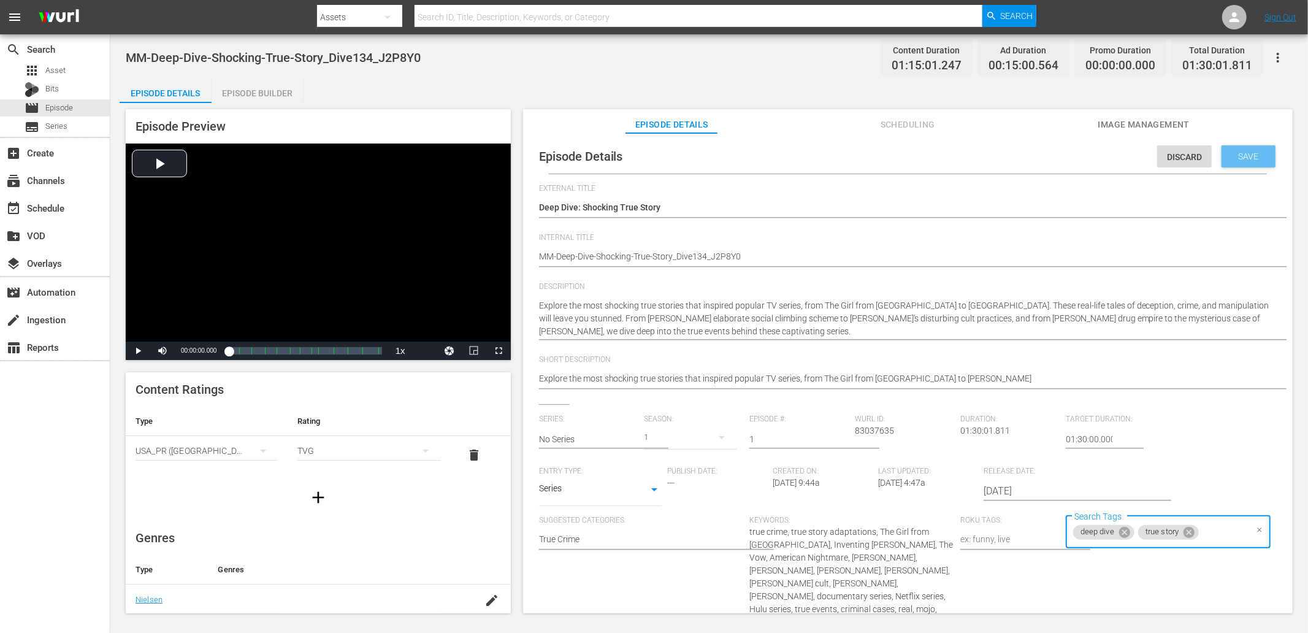
click at [1176, 148] on div "Save" at bounding box center [1248, 156] width 54 height 22
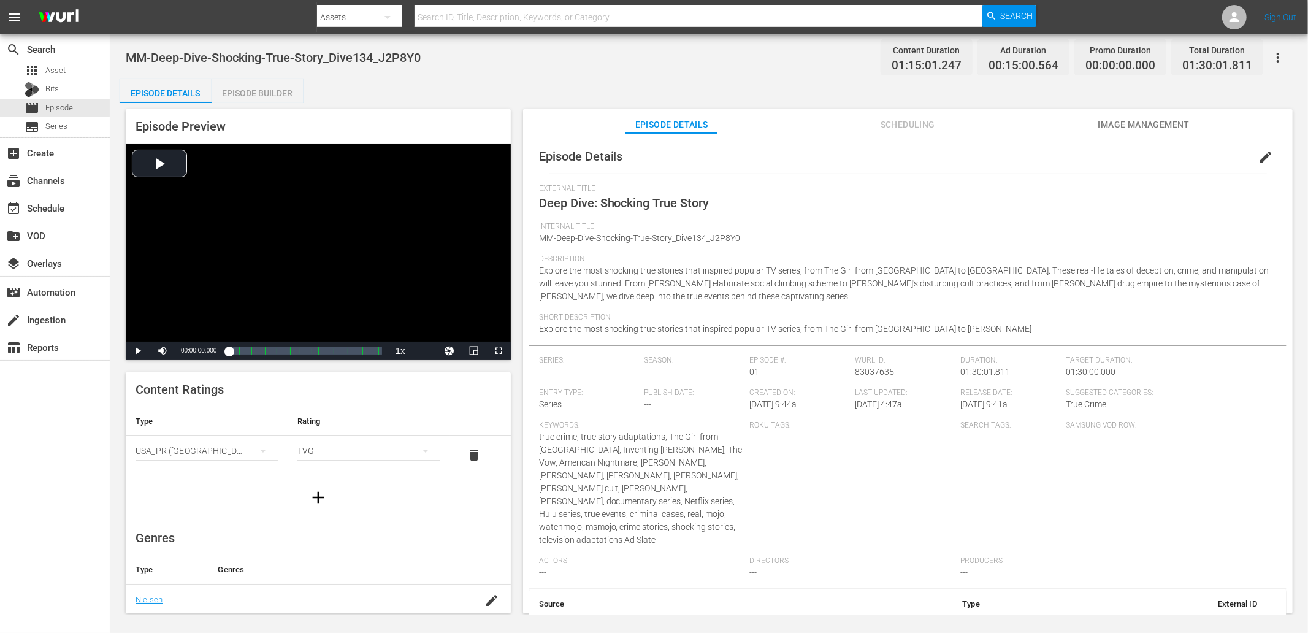
click at [492, 59] on div "MM-Deep-Dive-Shocking-True-Story_Dive134_J2P8Y0 Content Duration 01:15:01.247 A…" at bounding box center [709, 58] width 1167 height 28
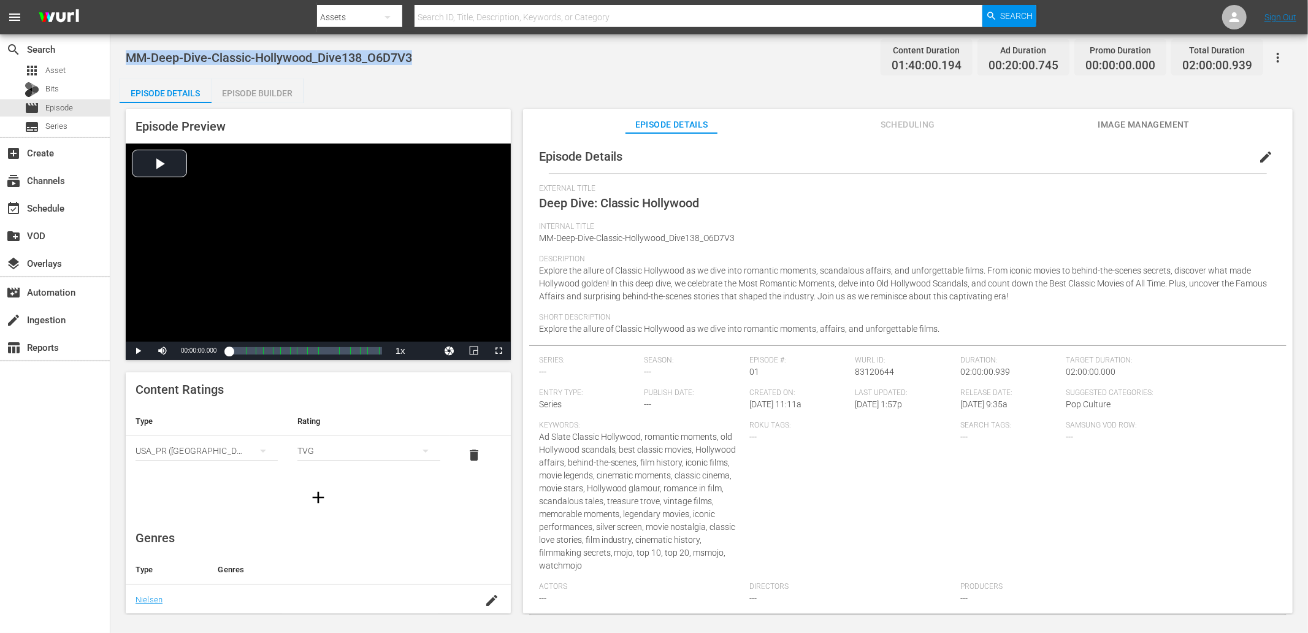
drag, startPoint x: 432, startPoint y: 55, endPoint x: 126, endPoint y: 63, distance: 306.6
click at [126, 63] on div "MM-Deep-Dive-Classic-Hollywood_Dive138_O6D7V3 Content Duration 01:40:00.194 Ad …" at bounding box center [709, 58] width 1167 height 28
copy span "MM-Deep-Dive-Classic-Hollywood_Dive138_O6D7V3"
click at [1176, 156] on span "edit" at bounding box center [1265, 157] width 15 height 15
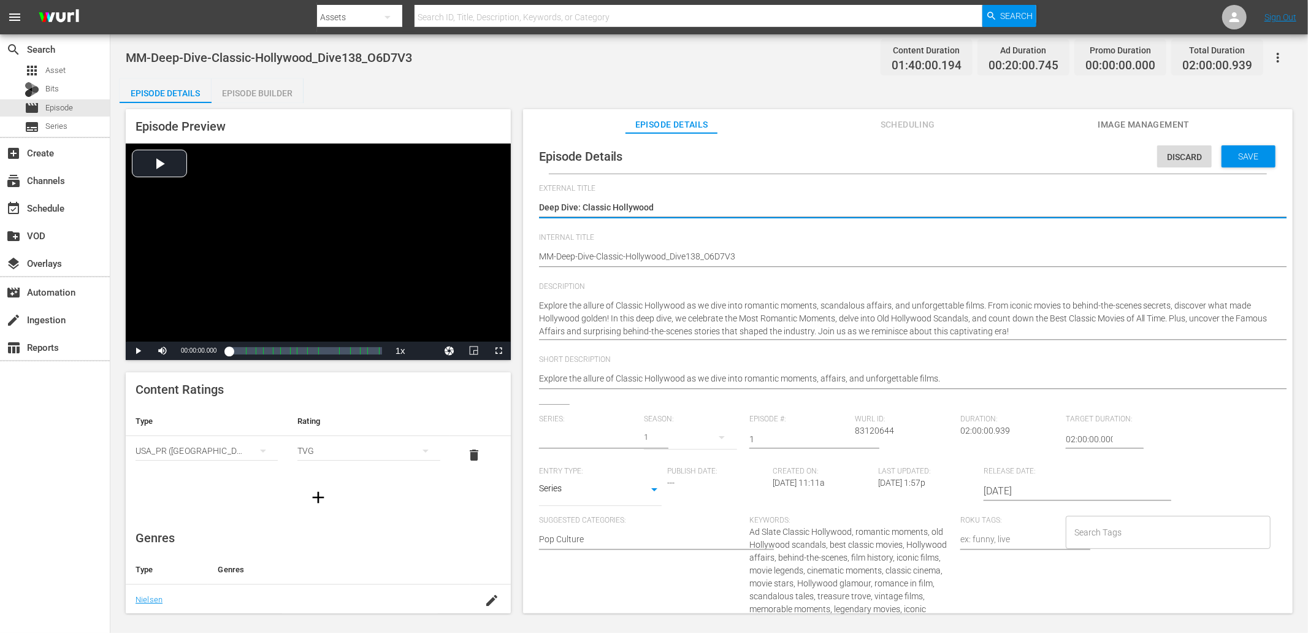
click at [1108, 535] on input "Search Tags" at bounding box center [1158, 532] width 175 height 22
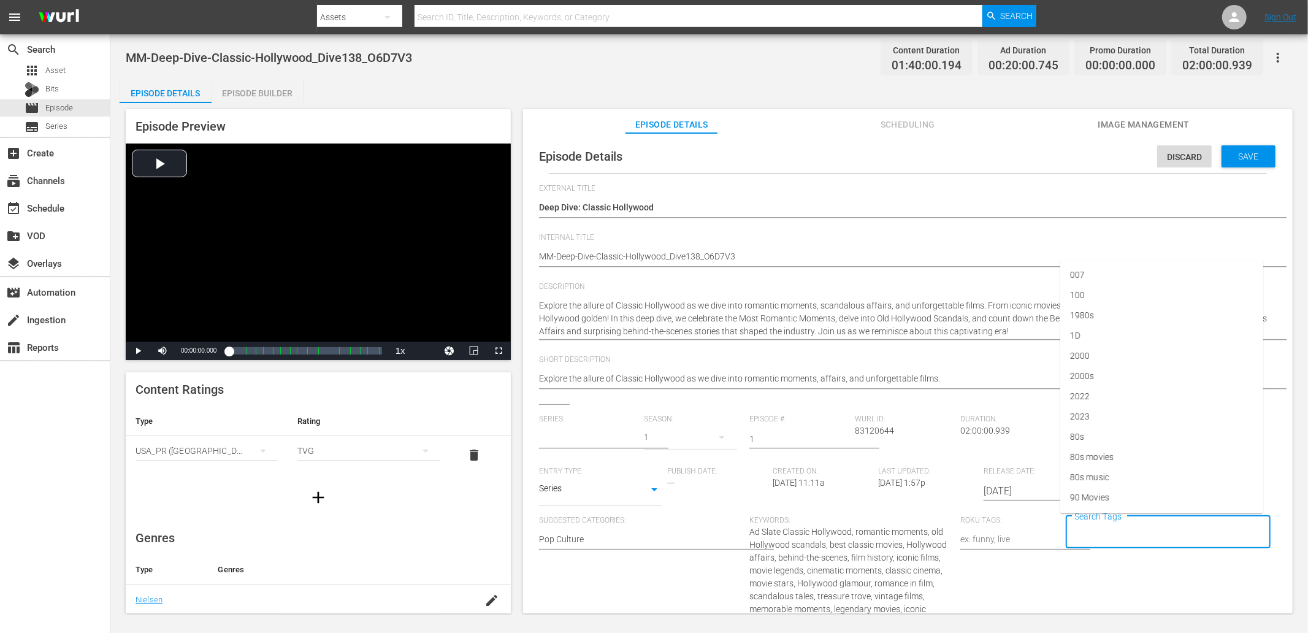
type input "No Series"
type input "deep"
click at [1081, 451] on span "deep dive" at bounding box center [1088, 457] width 36 height 13
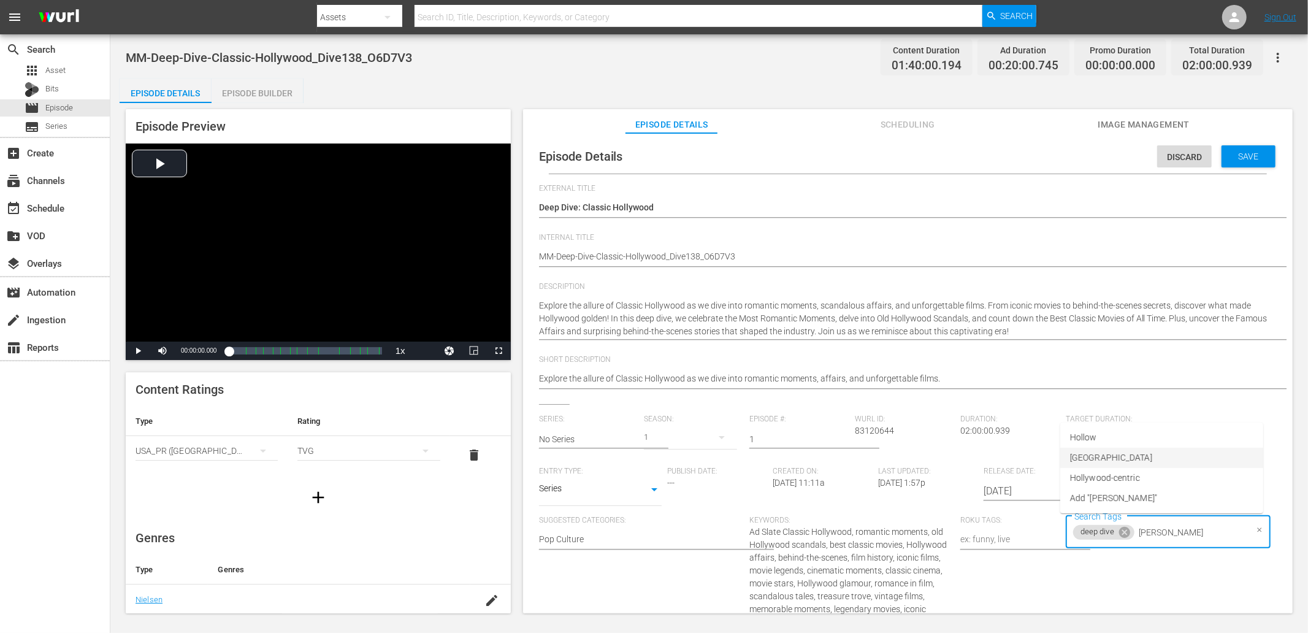
type input "holly"
click at [1108, 562] on span "hollywood" at bounding box center [1111, 565] width 82 height 13
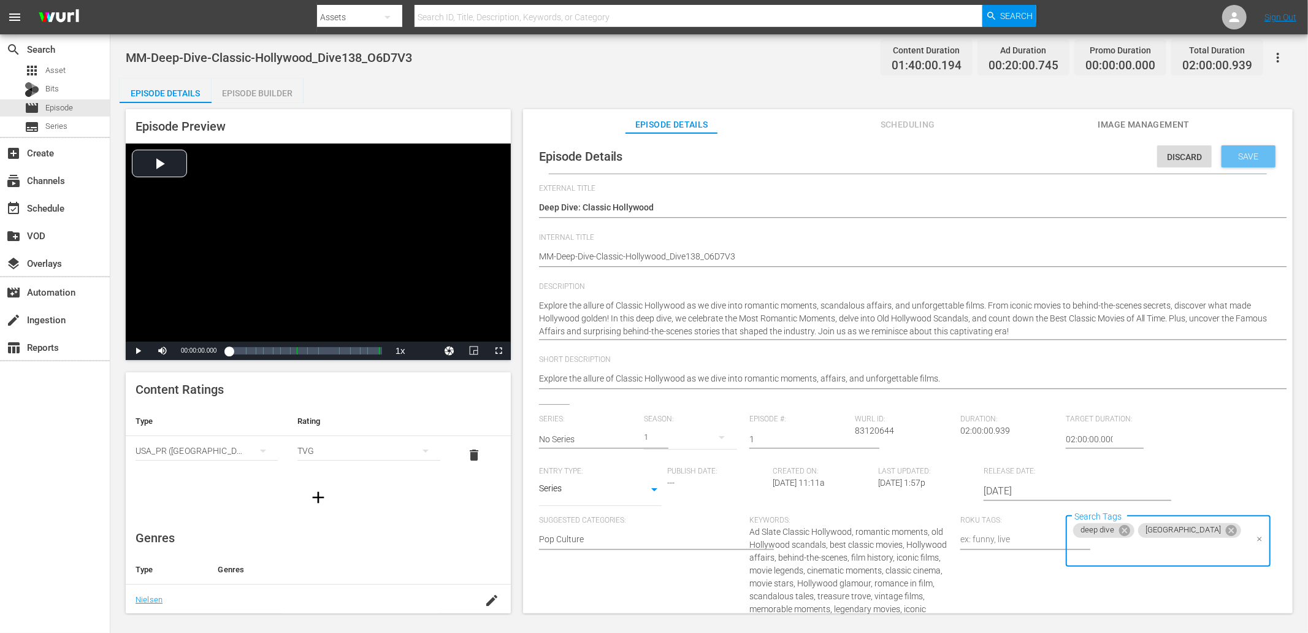
click at [1176, 153] on span "Save" at bounding box center [1249, 156] width 40 height 10
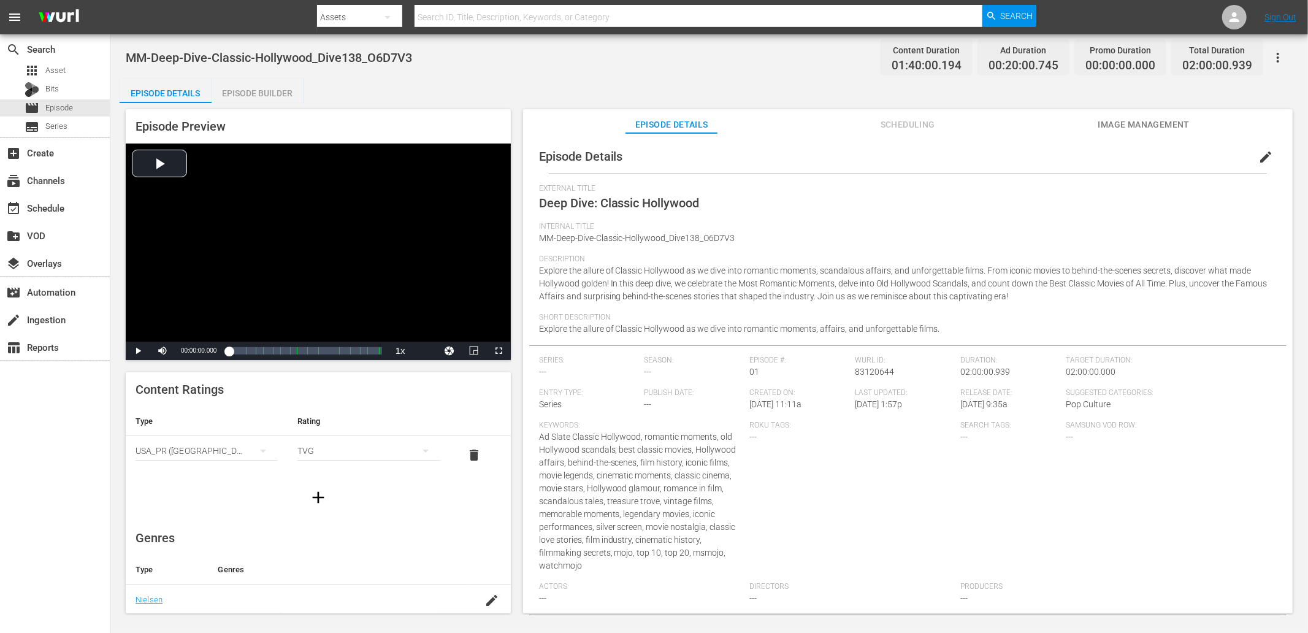
click at [580, 82] on div "Episode Details Episode Builder Episode Preview Video Player is loading. Play V…" at bounding box center [709, 350] width 1179 height 544
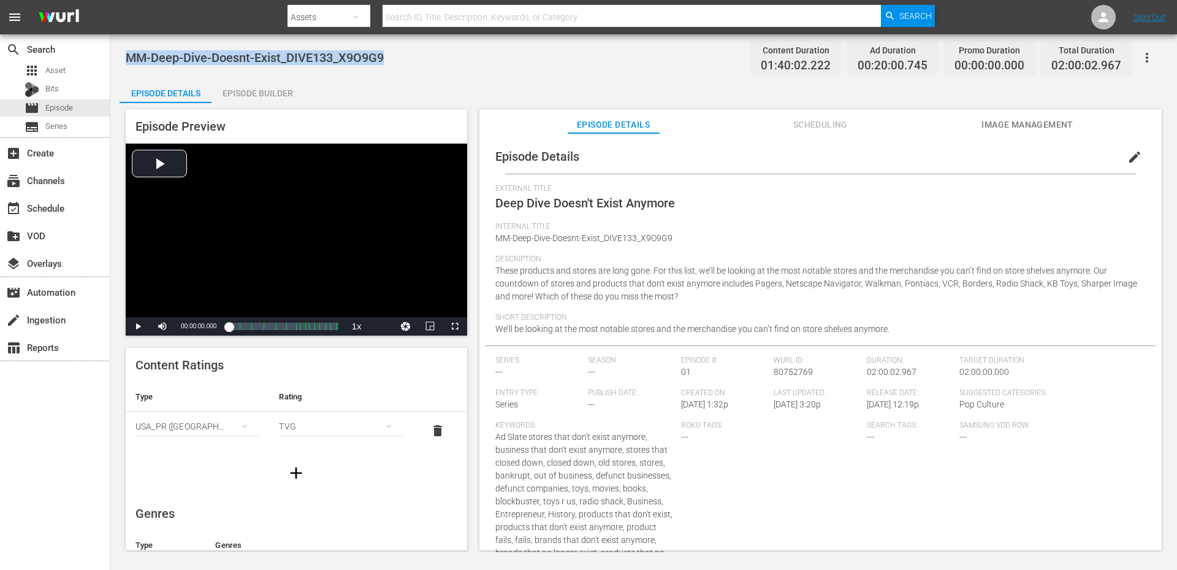
drag, startPoint x: 368, startPoint y: 64, endPoint x: 126, endPoint y: 62, distance: 242.2
click at [126, 62] on span "MM-Deep-Dive-Doesnt-Exist_DIVE133_X9O9G9" at bounding box center [255, 57] width 258 height 15
click at [1131, 162] on span "edit" at bounding box center [1134, 157] width 15 height 15
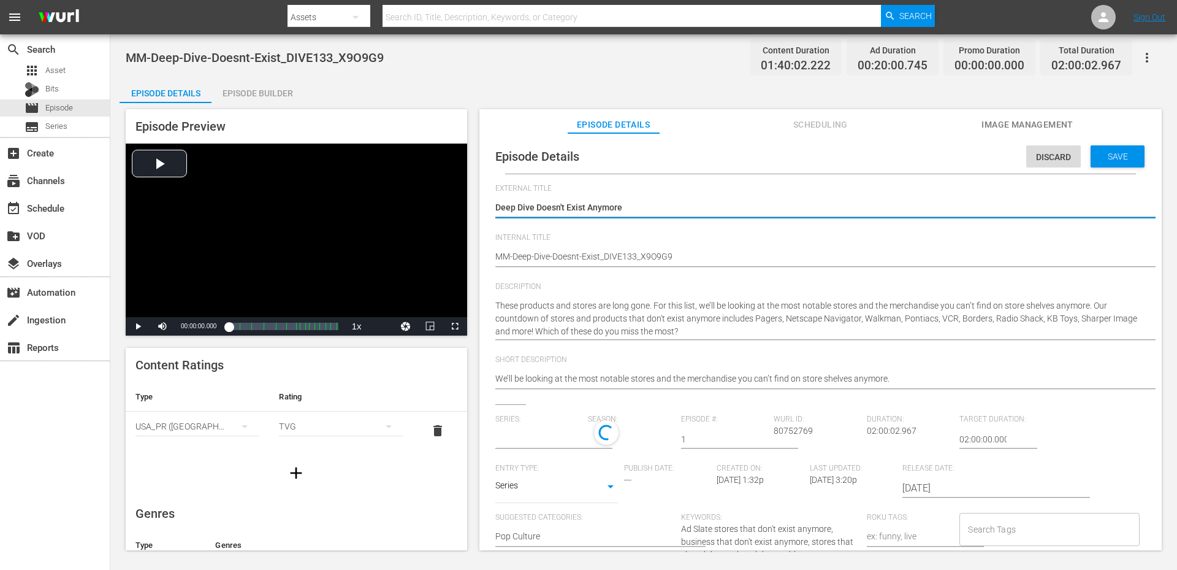
type input "No Series"
click at [1016, 537] on input "Search Tags" at bounding box center [1040, 532] width 150 height 22
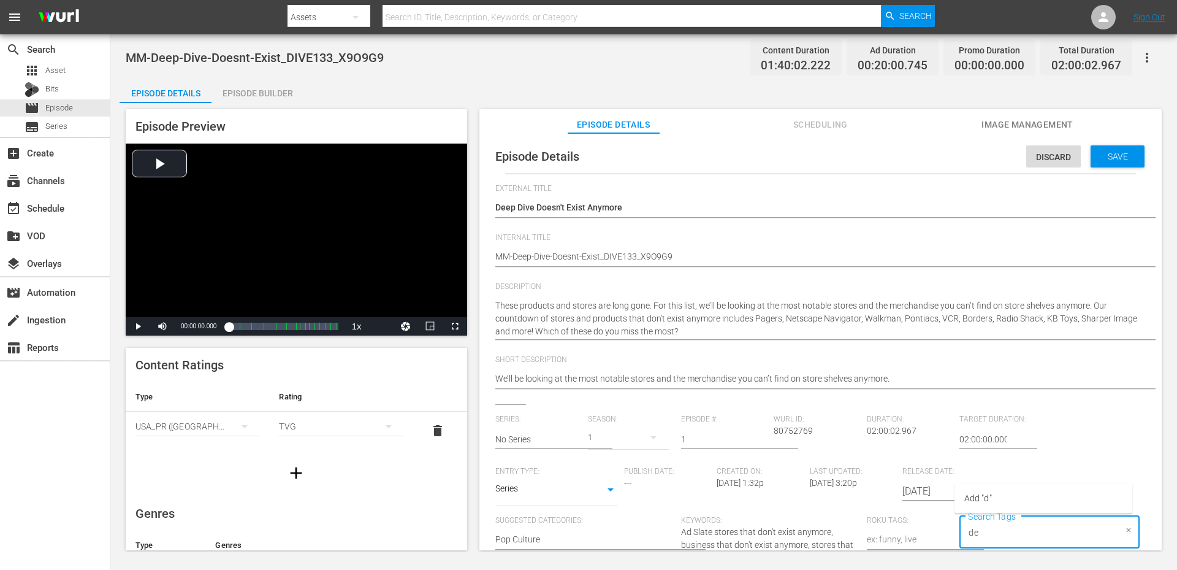
type input "dee"
click at [974, 372] on span "deep dive" at bounding box center [974, 376] width 36 height 13
click at [1096, 165] on div "Save" at bounding box center [1118, 156] width 54 height 22
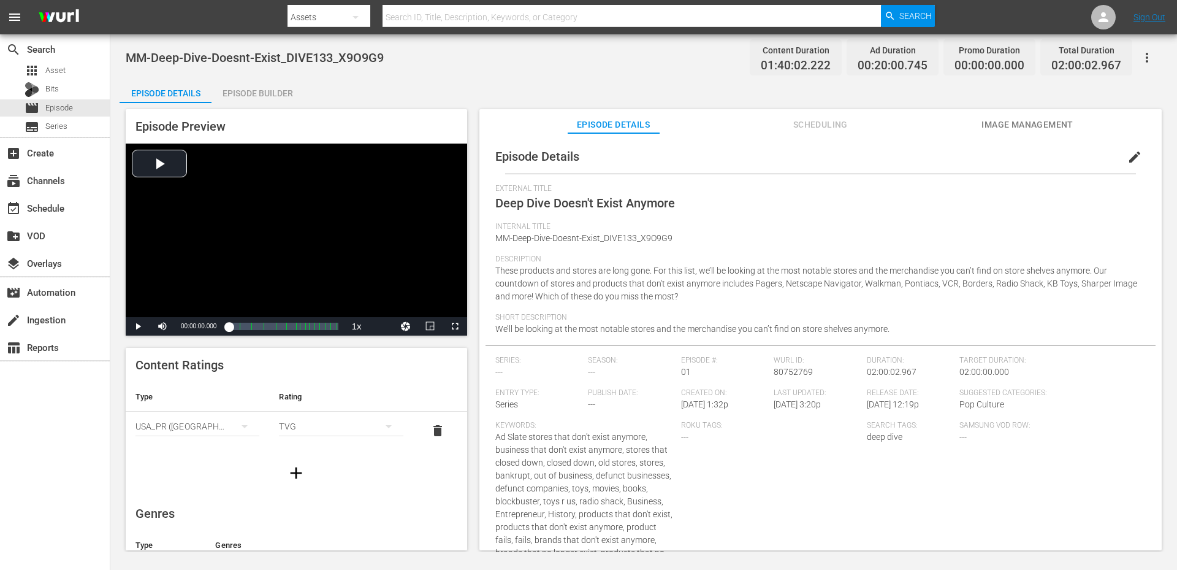
click at [647, 76] on div "MM-Deep-Dive-Doesnt-Exist_DIVE133_X9O9G9 Content Duration 01:40:02.222 Ad Durat…" at bounding box center [643, 292] width 1067 height 517
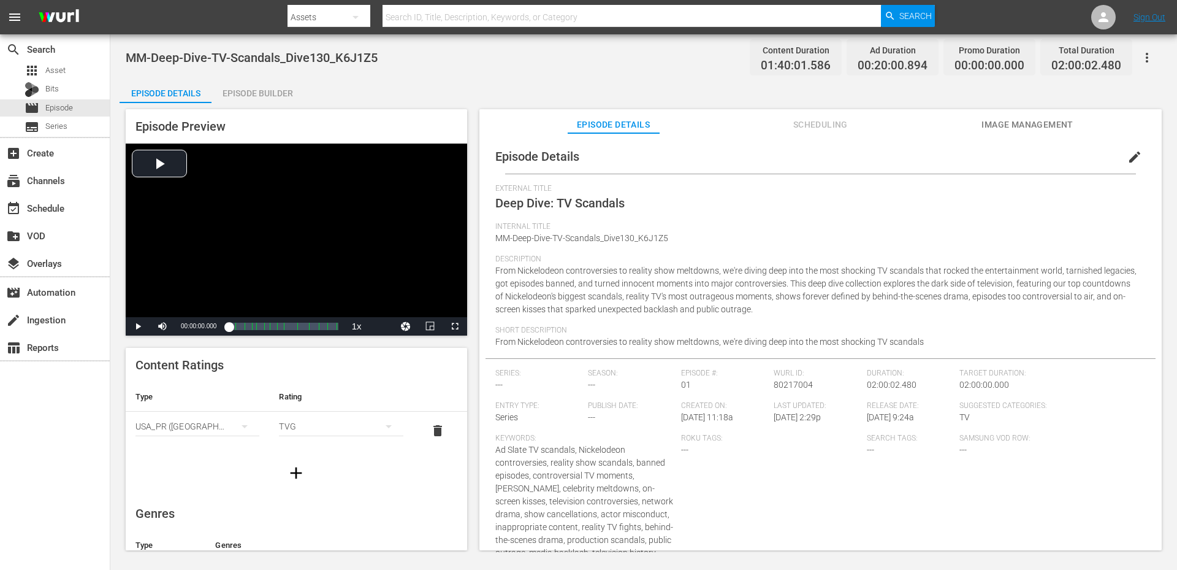
click at [1127, 153] on span "edit" at bounding box center [1134, 157] width 15 height 15
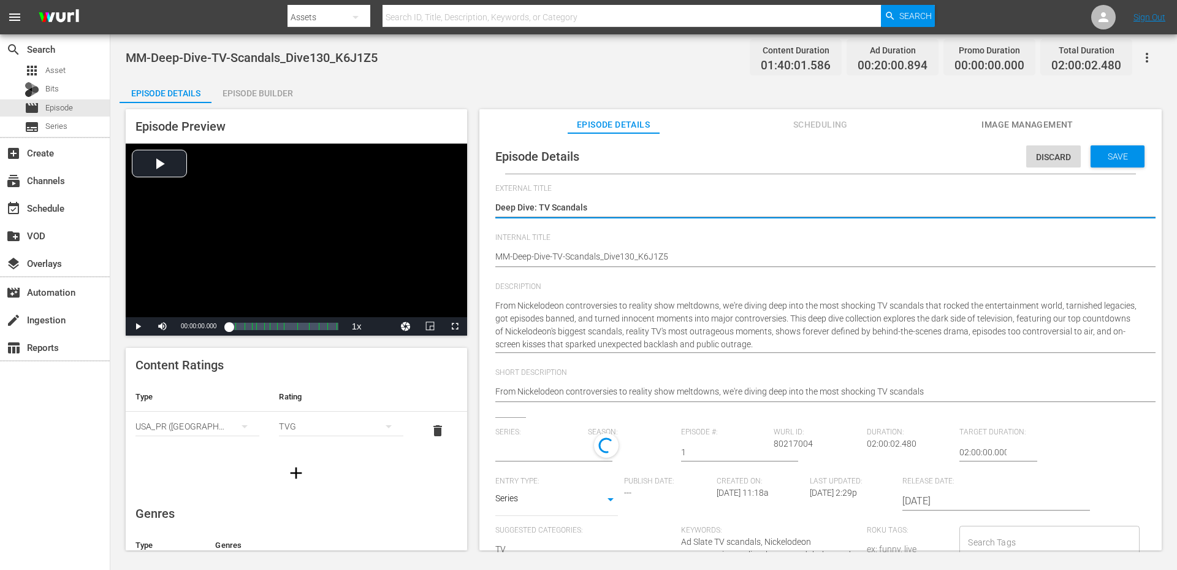
type input "No Series"
click at [988, 540] on input "Search Tags" at bounding box center [1040, 545] width 150 height 22
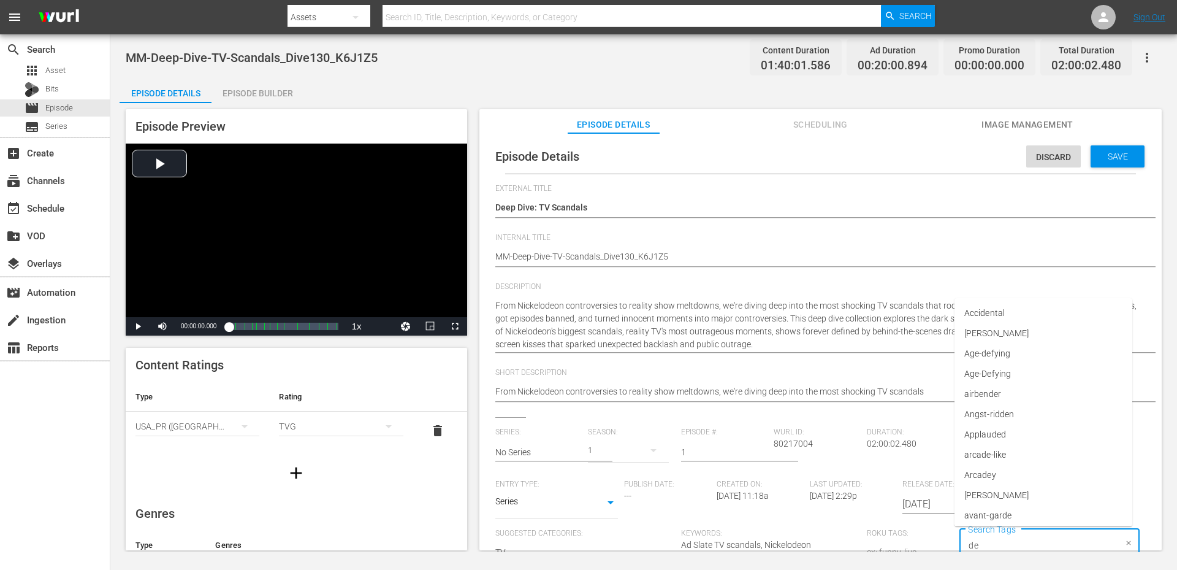
type input "dee"
click at [996, 393] on span "deep dive" at bounding box center [982, 389] width 36 height 13
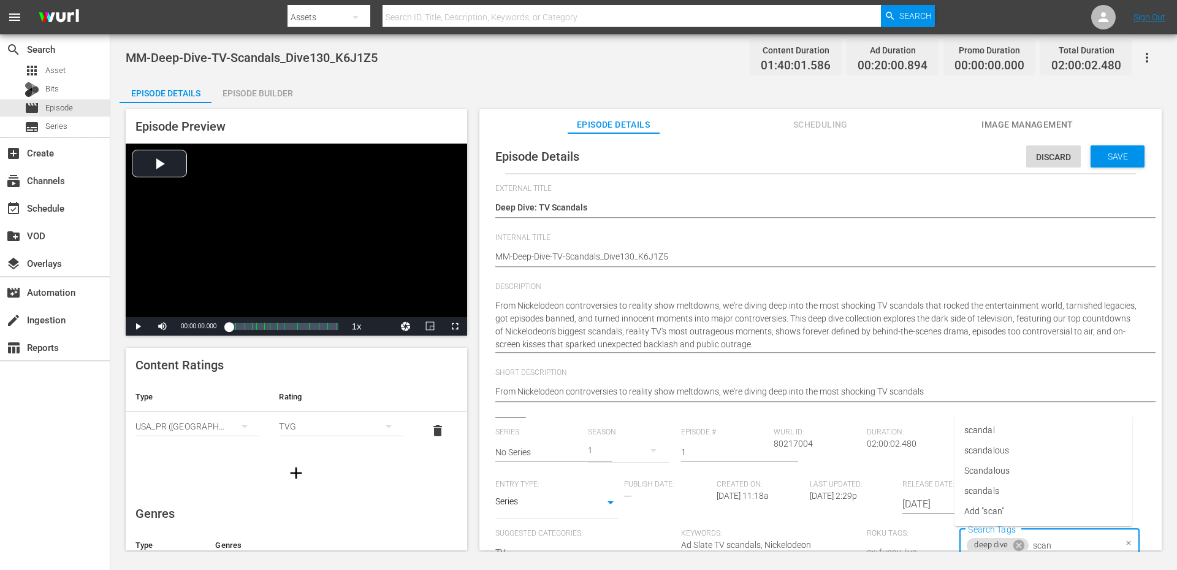
type input "scand"
click at [1014, 431] on li "scandal" at bounding box center [1044, 430] width 178 height 20
click at [1098, 151] on span "Save" at bounding box center [1118, 156] width 40 height 10
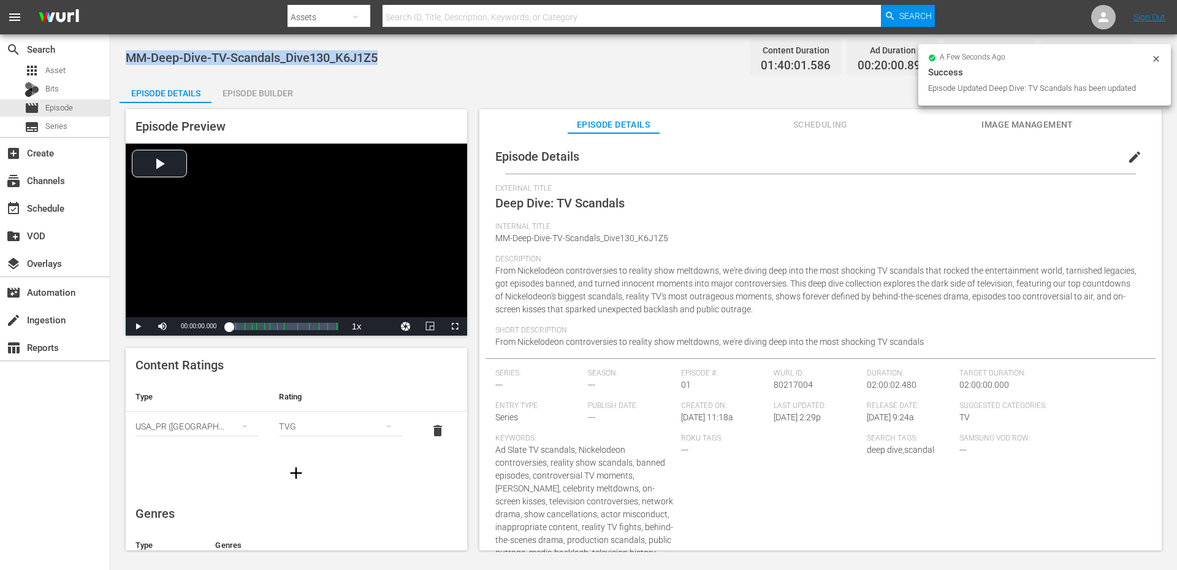
drag, startPoint x: 351, startPoint y: 59, endPoint x: 123, endPoint y: 56, distance: 228.1
click at [123, 56] on div "MM-Deep-Dive-TV-Scandals_Dive130_K6J1Z5 Content Duration 01:40:01.586 Ad Durati…" at bounding box center [643, 292] width 1067 height 517
copy span "MM-Deep-Dive-TV-Scandals_Dive130_K6J1Z5"
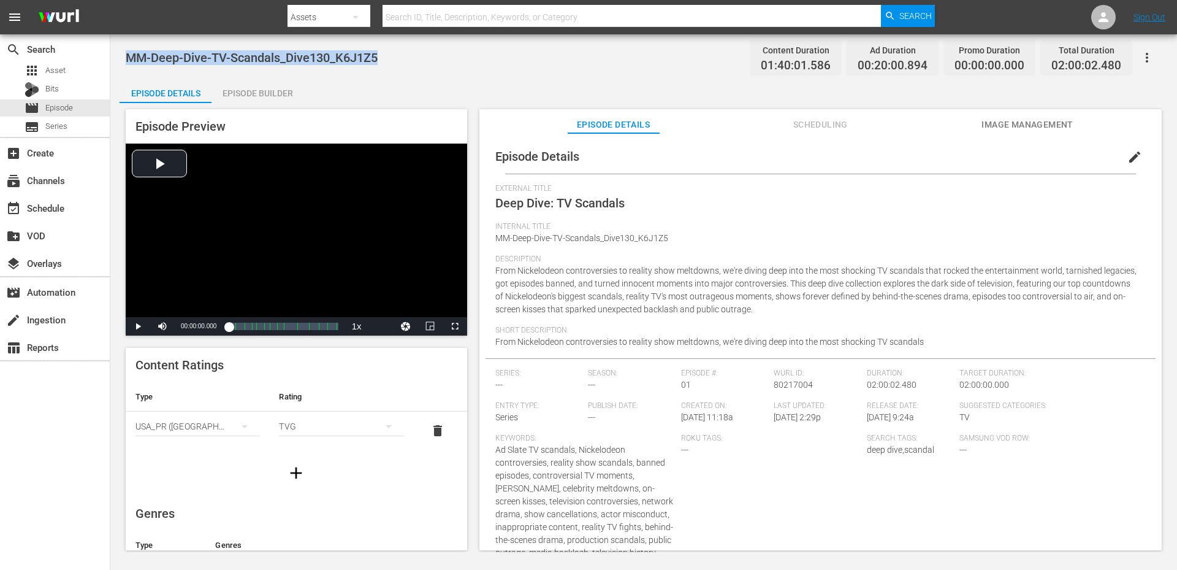
click at [412, 96] on div "Episode Details Episode Builder Episode Preview Video Player is loading. Play V…" at bounding box center [644, 318] width 1048 height 481
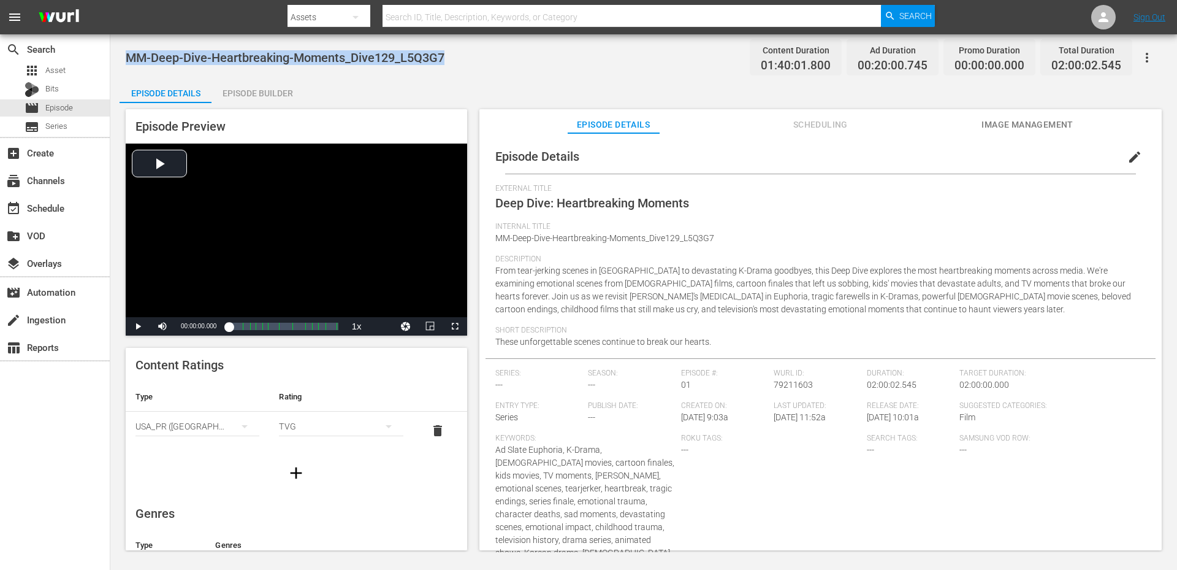
drag, startPoint x: 378, startPoint y: 62, endPoint x: 127, endPoint y: 44, distance: 252.0
click at [127, 44] on div "MM-Deep-Dive-Heartbreaking-Moments_Dive129_L5Q3G7 Content Duration 01:40:01.800…" at bounding box center [644, 58] width 1036 height 28
click at [1129, 157] on span "edit" at bounding box center [1134, 157] width 15 height 15
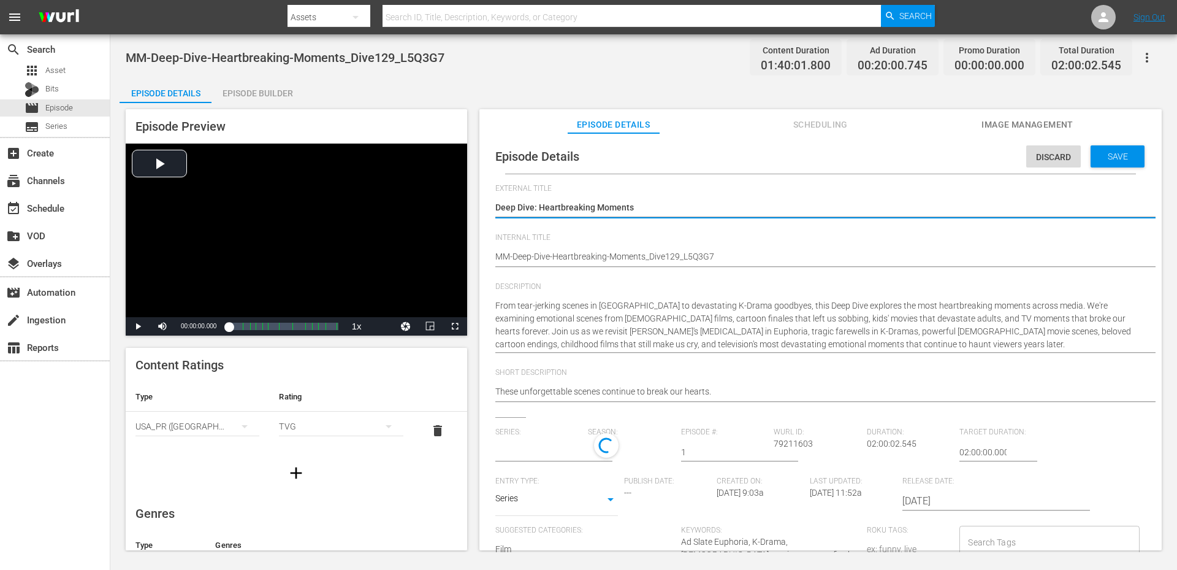
type input "No Series"
click at [1016, 537] on input "Search Tags" at bounding box center [1040, 545] width 150 height 22
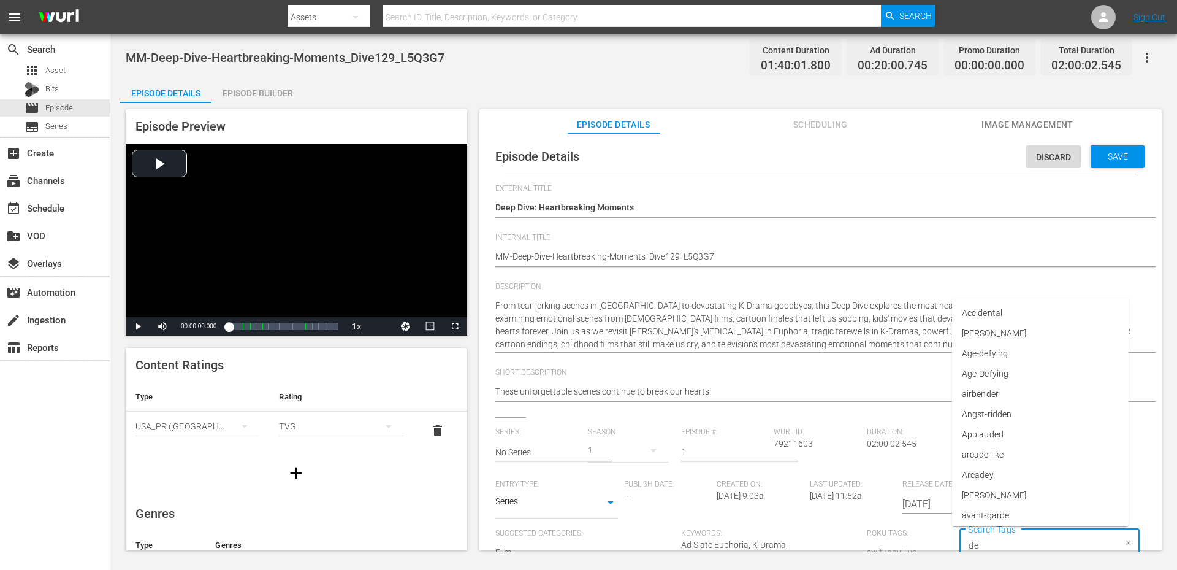
type input "dee"
click at [980, 390] on span "deep dive" at bounding box center [982, 389] width 36 height 13
type input "mom"
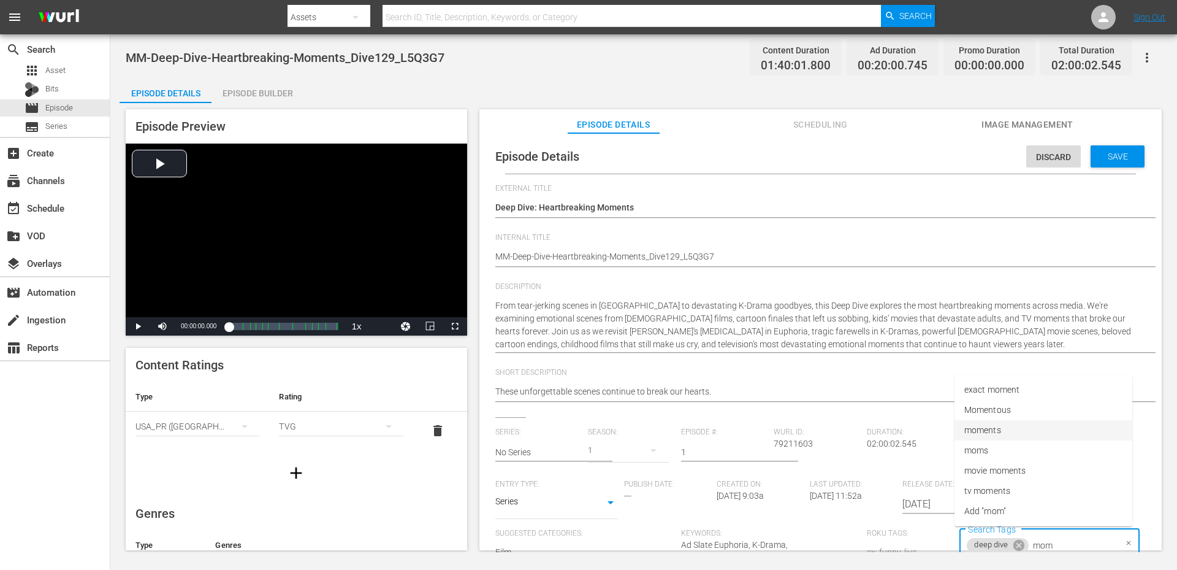
click at [1004, 436] on li "moments" at bounding box center [1044, 430] width 178 height 20
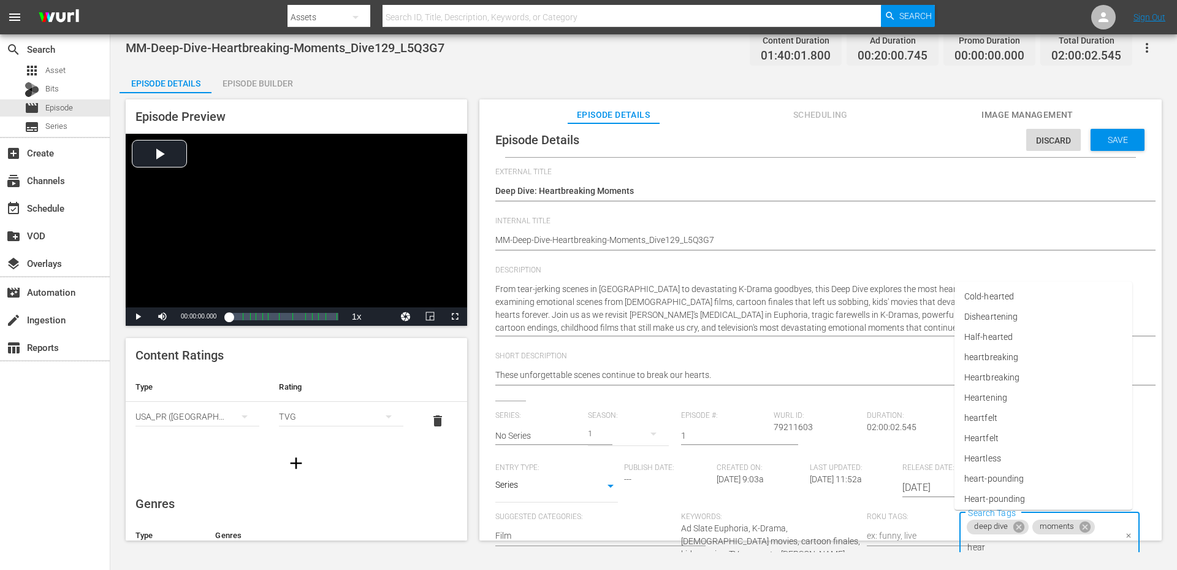
type input "heart"
click at [1017, 378] on span "Heartbreaking" at bounding box center [991, 377] width 55 height 13
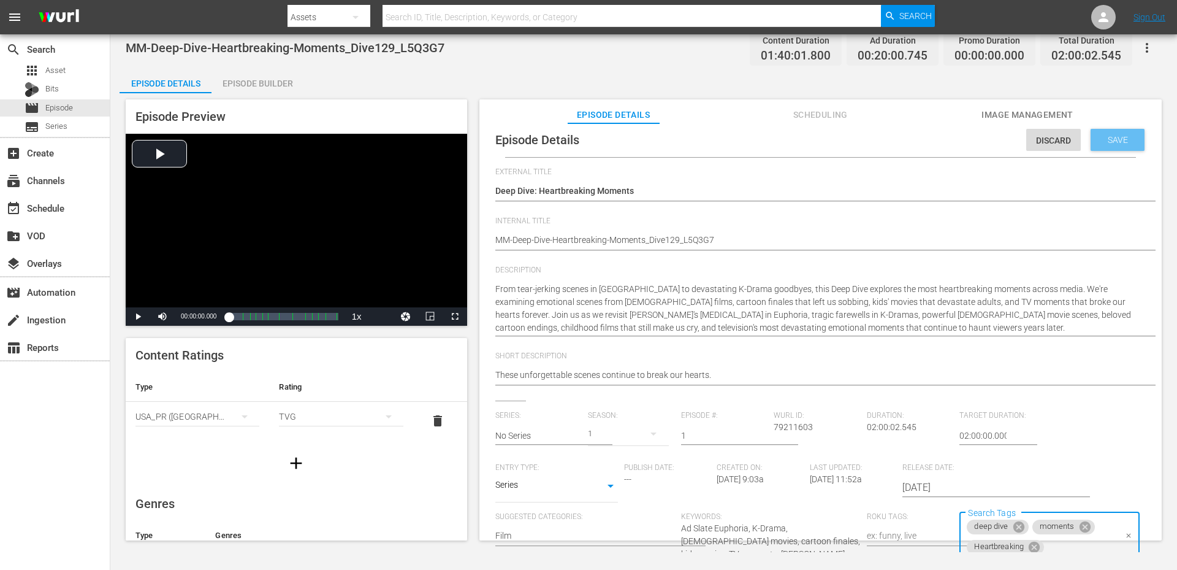
click at [1113, 135] on span "Save" at bounding box center [1118, 140] width 40 height 10
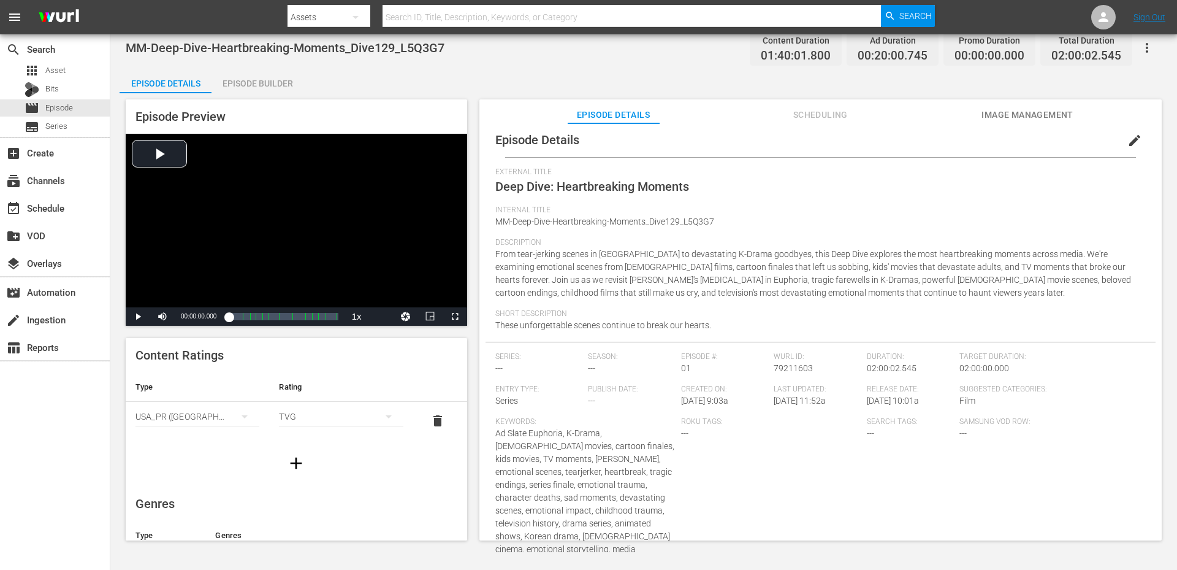
click at [628, 65] on div "MM-Deep-Dive-Heartbreaking-Moments_Dive129_L5Q3G7 Content Duration 01:40:01.800…" at bounding box center [643, 292] width 1067 height 517
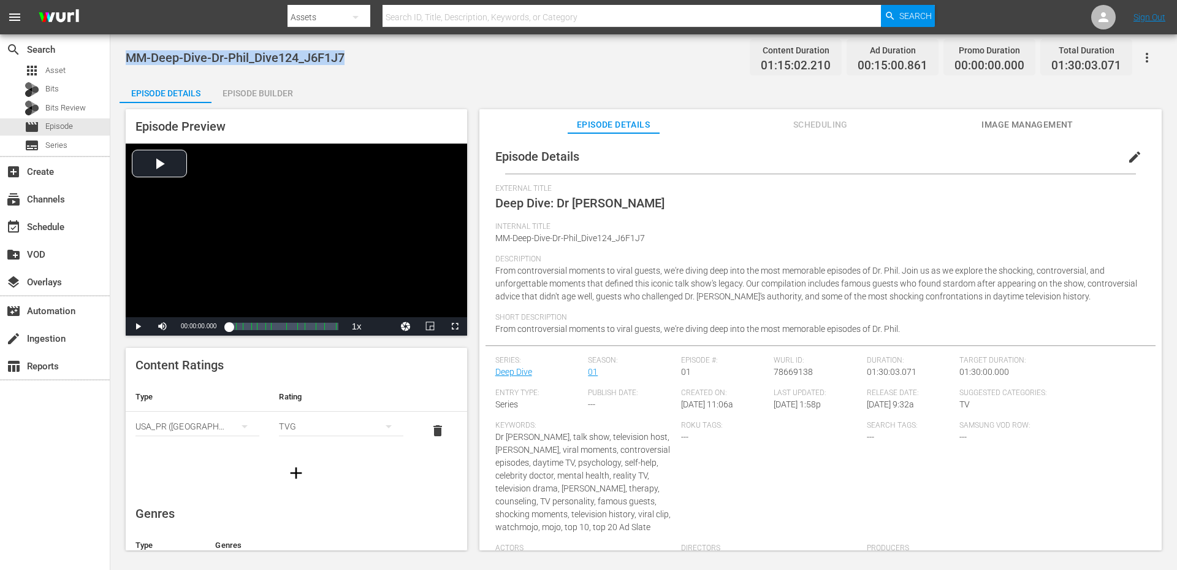
drag, startPoint x: 355, startPoint y: 58, endPoint x: 126, endPoint y: 60, distance: 229.3
click at [126, 60] on div "MM-Deep-Dive-Dr-Phil_Dive124_J6F1J7 Content Duration 01:15:02.210 Ad Duration 0…" at bounding box center [644, 58] width 1036 height 28
copy span "MM-Deep-Dive-Dr-Phil_Dive124_J6F1J7"
click at [1127, 150] on span "edit" at bounding box center [1134, 157] width 15 height 15
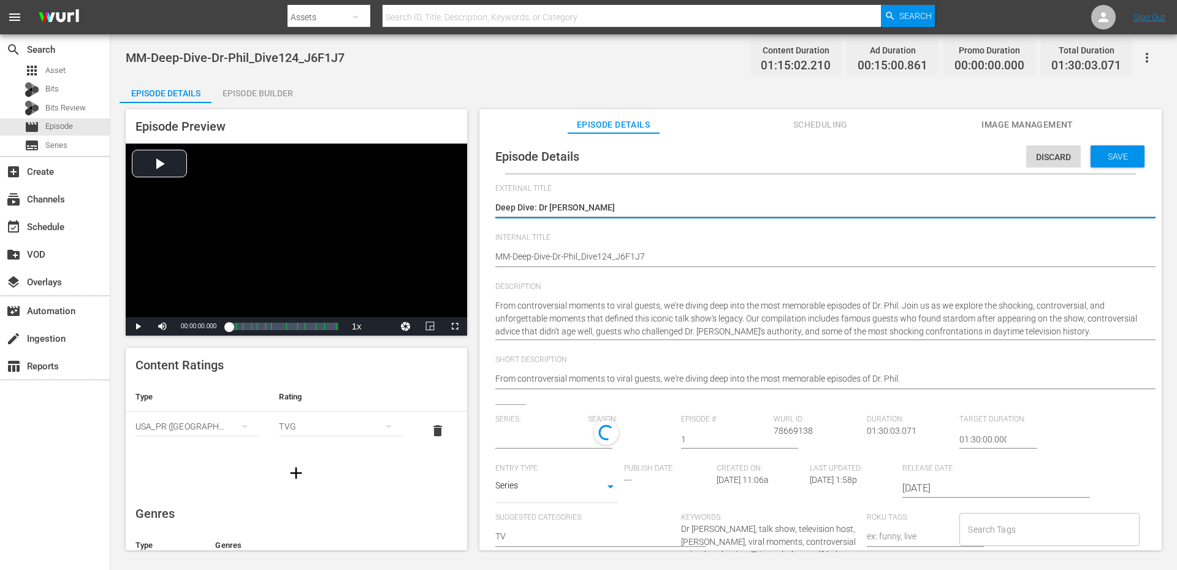
type input "Deep Dive"
click at [984, 520] on input "Search Tags" at bounding box center [1040, 529] width 150 height 22
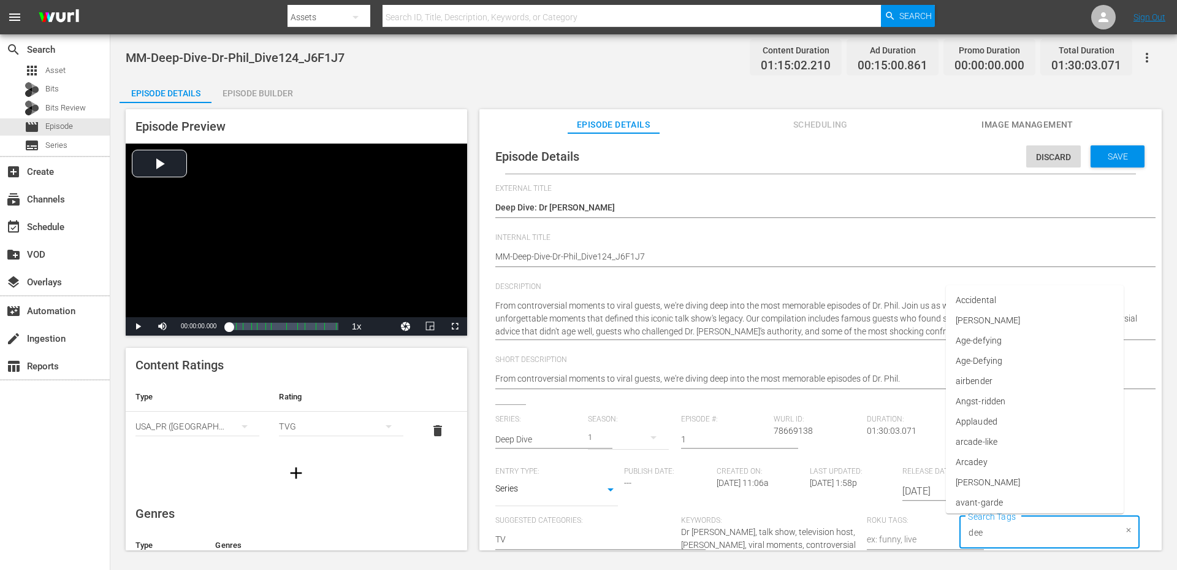
type input "deep"
click at [990, 454] on span "deep dive" at bounding box center [982, 457] width 36 height 13
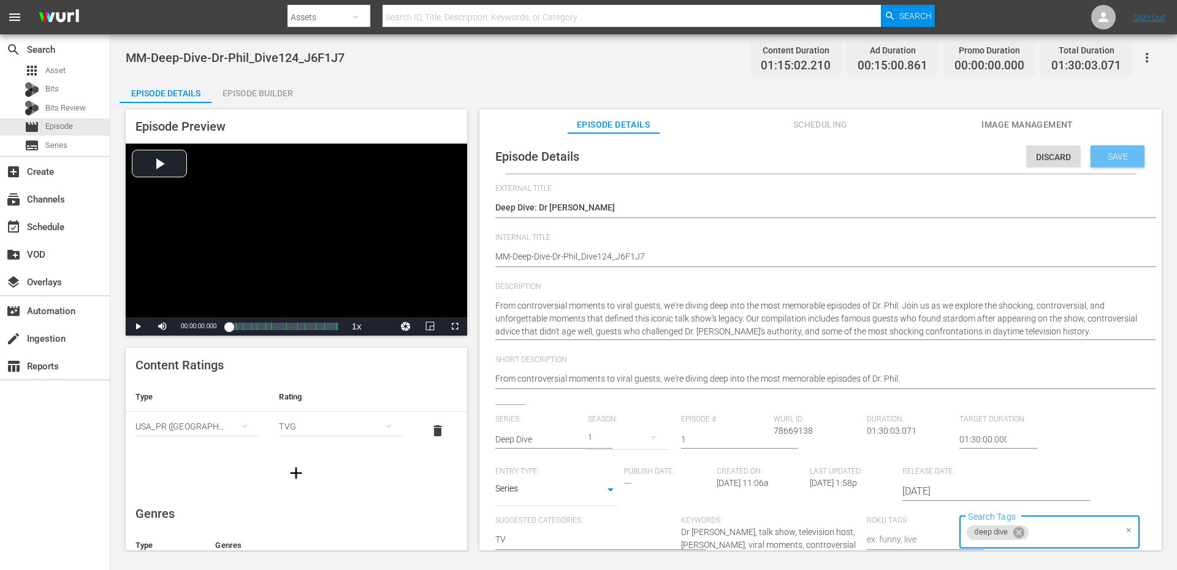
click at [1112, 156] on span "Save" at bounding box center [1118, 156] width 40 height 10
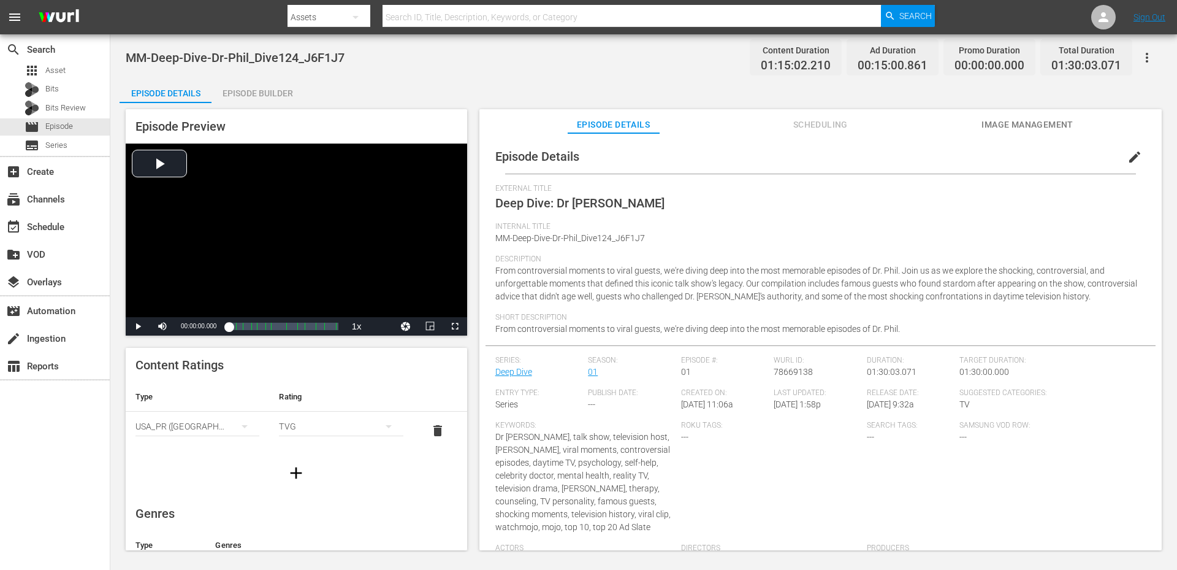
click at [663, 68] on div "MM-Deep-Dive-Dr-Phil_Dive124_J6F1J7 Content Duration 01:15:02.210 Ad Duration 0…" at bounding box center [644, 58] width 1036 height 28
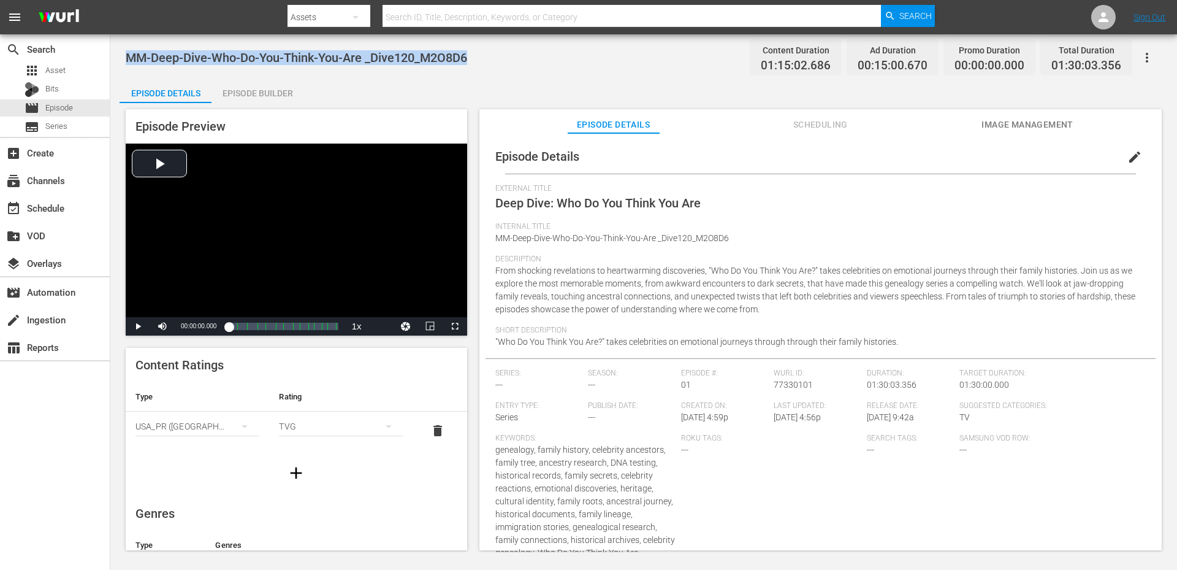
drag, startPoint x: 478, startPoint y: 58, endPoint x: 130, endPoint y: 60, distance: 348.2
click at [130, 60] on div "MM-Deep-Dive-Who-Do-You-Think-You-Are _Dive120_M2O8D6 Content Duration 01:15:02…" at bounding box center [644, 58] width 1036 height 28
copy span "MM-Deep-Dive-Who-Do-You-Think-You-Are _Dive120_M2O8D6"
click at [484, 73] on div "MM-Deep-Dive-Who-Do-You-Think-You-Are _Dive120_M2O8D6 Content Duration 01:15:02…" at bounding box center [643, 292] width 1067 height 517
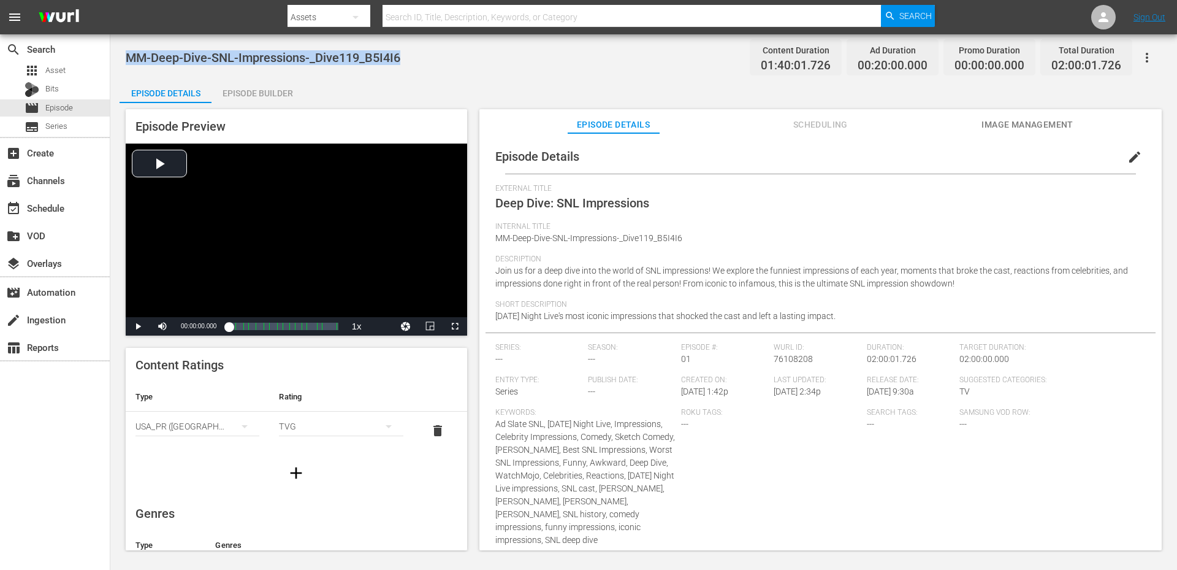
drag, startPoint x: 424, startPoint y: 61, endPoint x: 129, endPoint y: 56, distance: 295.5
click at [129, 56] on div "MM-Deep-Dive-SNL-Impressions-_Dive119_B5I4I6 Content Duration 01:40:01.726 Ad D…" at bounding box center [644, 58] width 1036 height 28
copy span "MM-Deep-Dive-SNL-Impressions-_Dive119_B5I4I6"
click at [1123, 165] on button "edit" at bounding box center [1134, 156] width 29 height 29
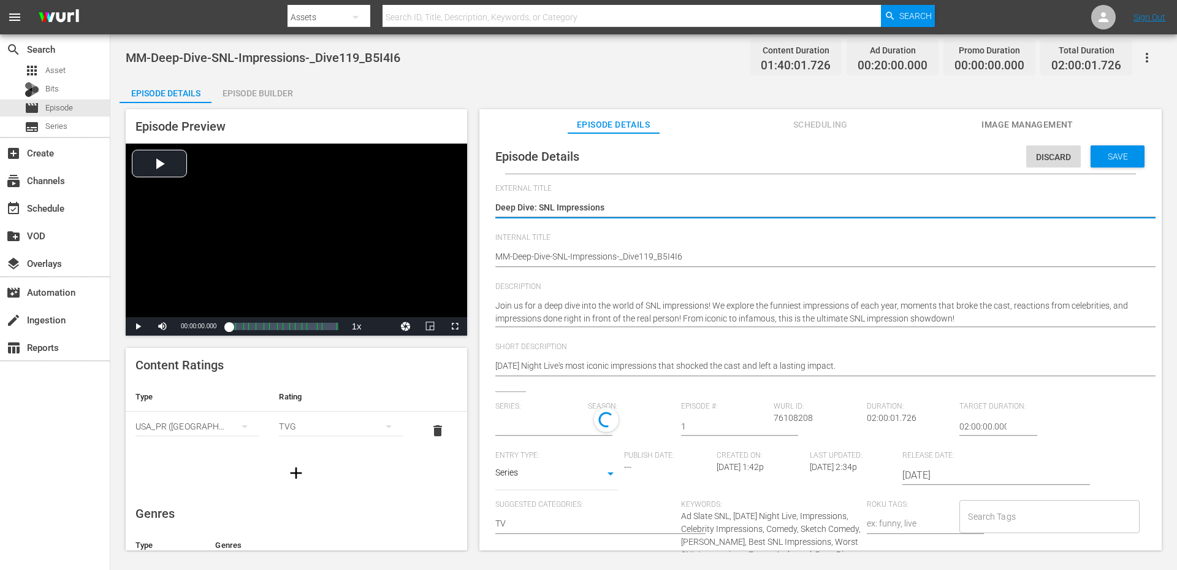
type input "No Series"
click at [999, 516] on input "Search Tags" at bounding box center [1040, 516] width 150 height 22
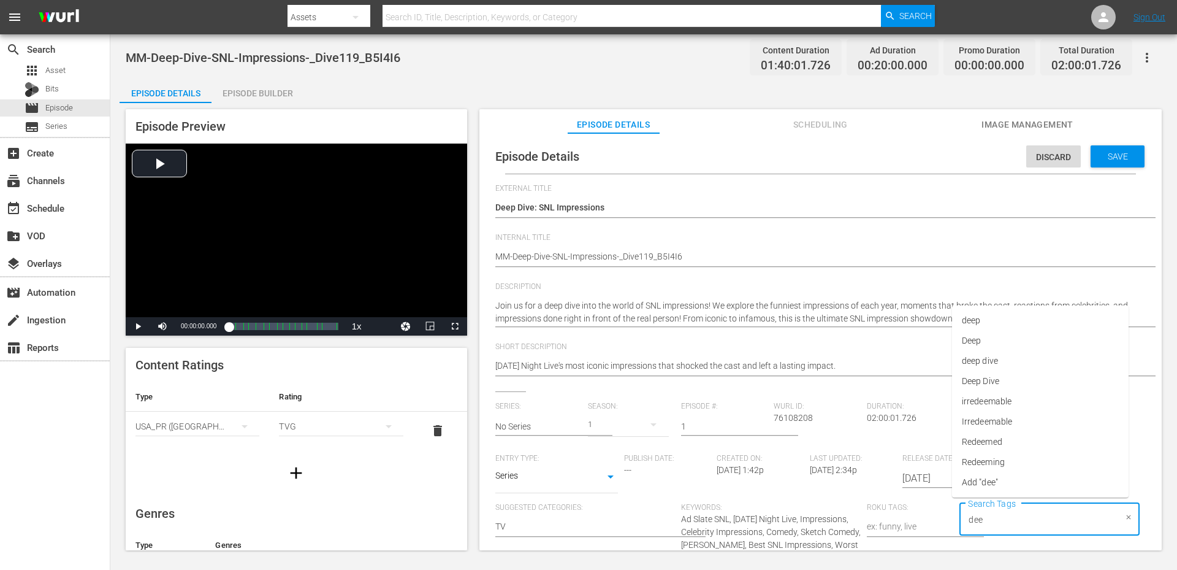
type input "deep"
click at [1007, 436] on li "deep dive" at bounding box center [1044, 445] width 178 height 20
type input "snl"
click at [993, 441] on li "snl" at bounding box center [1044, 445] width 178 height 20
click at [1099, 149] on div "Save" at bounding box center [1118, 156] width 54 height 22
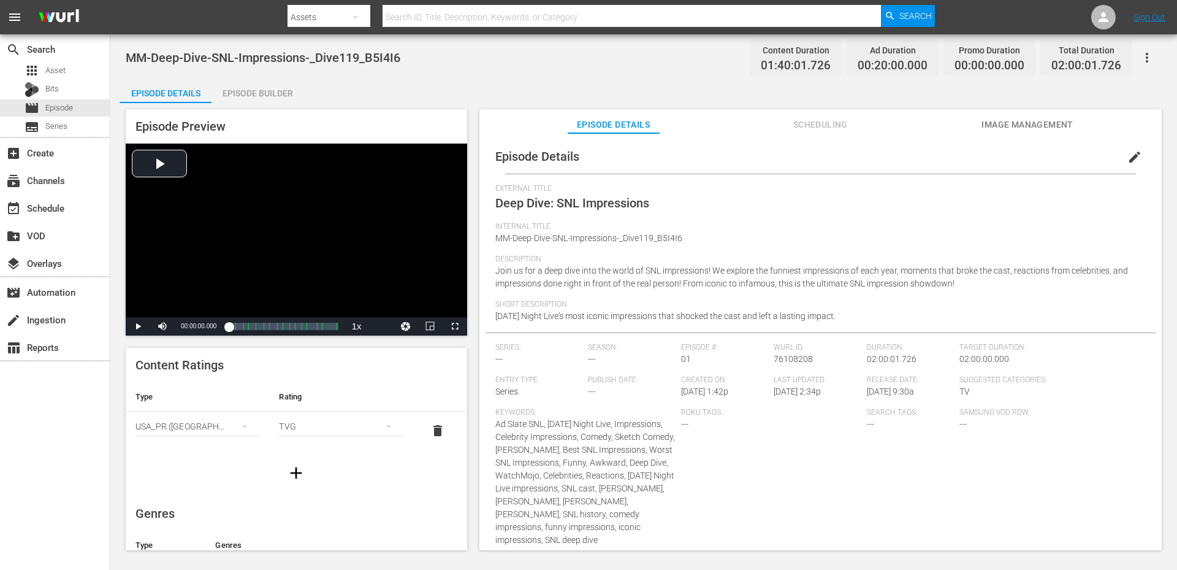
click at [479, 70] on div "MM-Deep-Dive-SNL-Impressions-_Dive119_B5I4I6 Content Duration 01:40:01.726 Ad D…" at bounding box center [644, 58] width 1036 height 28
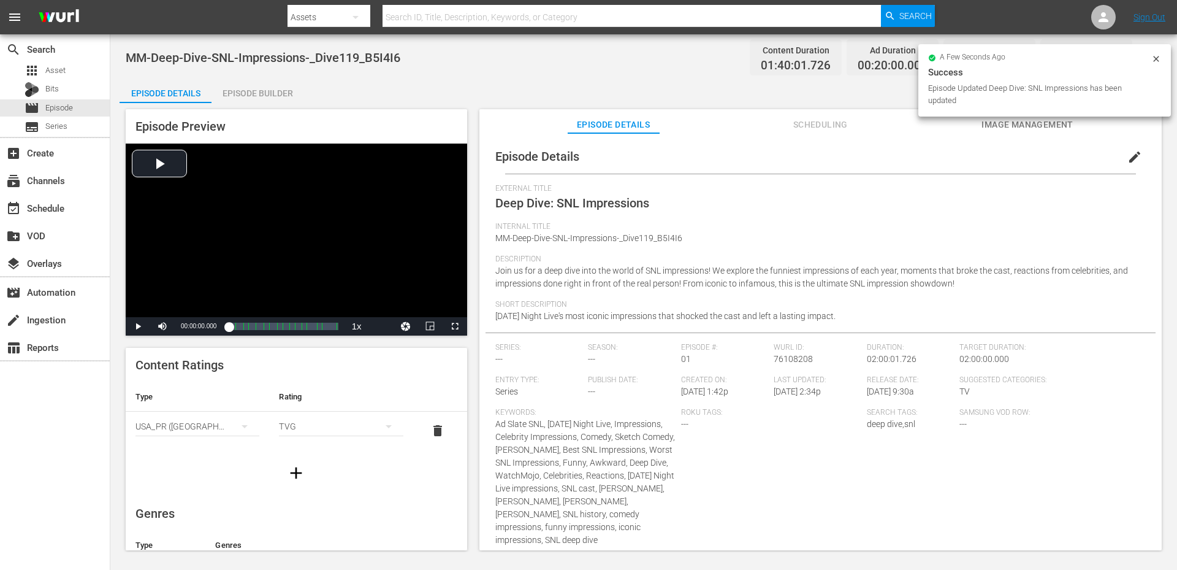
click at [479, 70] on div "MM-Deep-Dive-SNL-Impressions-_Dive119_B5I4I6 Content Duration 01:40:01.726 Ad D…" at bounding box center [644, 58] width 1036 height 28
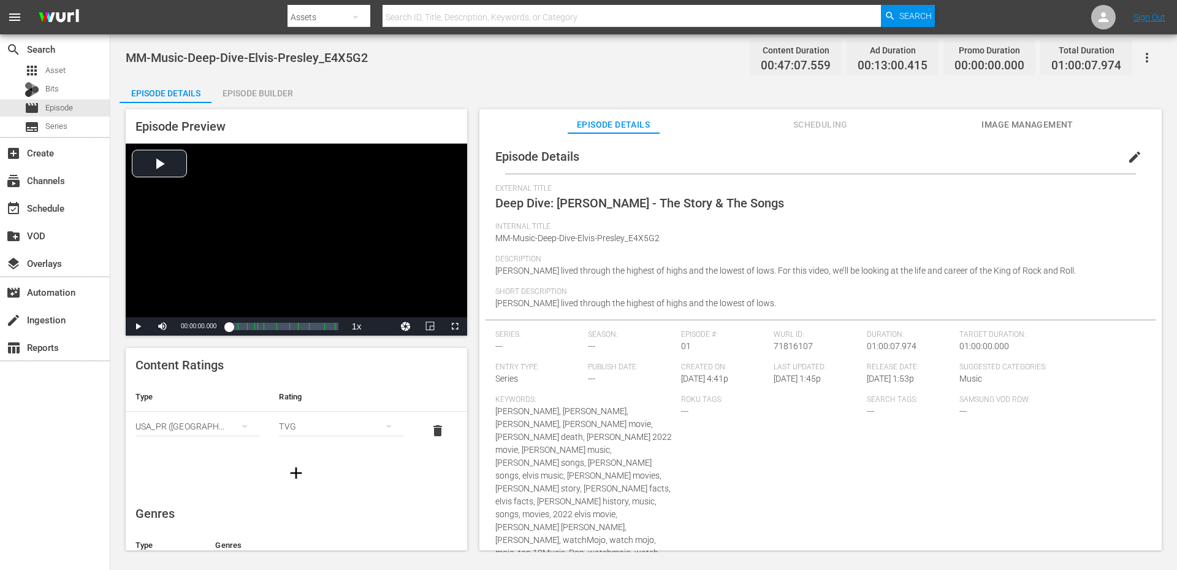
click at [357, 53] on span "MM-Music-Deep-Dive-Elvis-Presley_E4X5G2" at bounding box center [247, 57] width 242 height 15
click at [367, 54] on span "MM-Music-Deep-Dive-Elvis-Presley_E4X5G2" at bounding box center [247, 57] width 242 height 15
drag, startPoint x: 308, startPoint y: 50, endPoint x: 126, endPoint y: 45, distance: 182.1
click at [126, 45] on div "MM-Music-Deep-Dive-Elvis-Presley_E4X5G2 Content Duration 00:47:07.559 Ad Durati…" at bounding box center [644, 58] width 1036 height 28
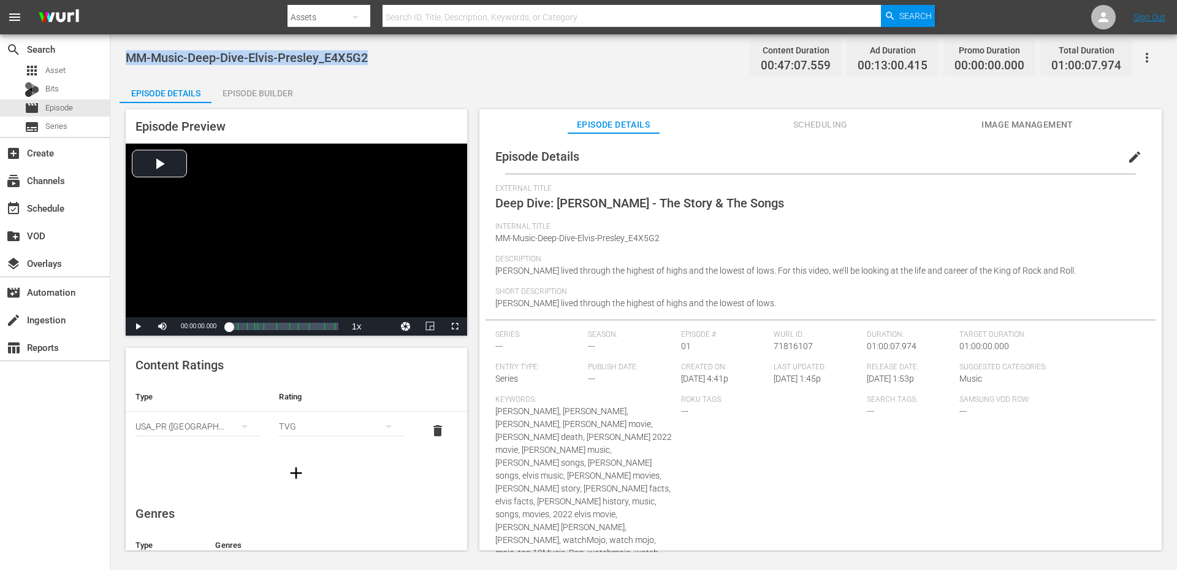
click at [1127, 157] on span "edit" at bounding box center [1134, 157] width 15 height 15
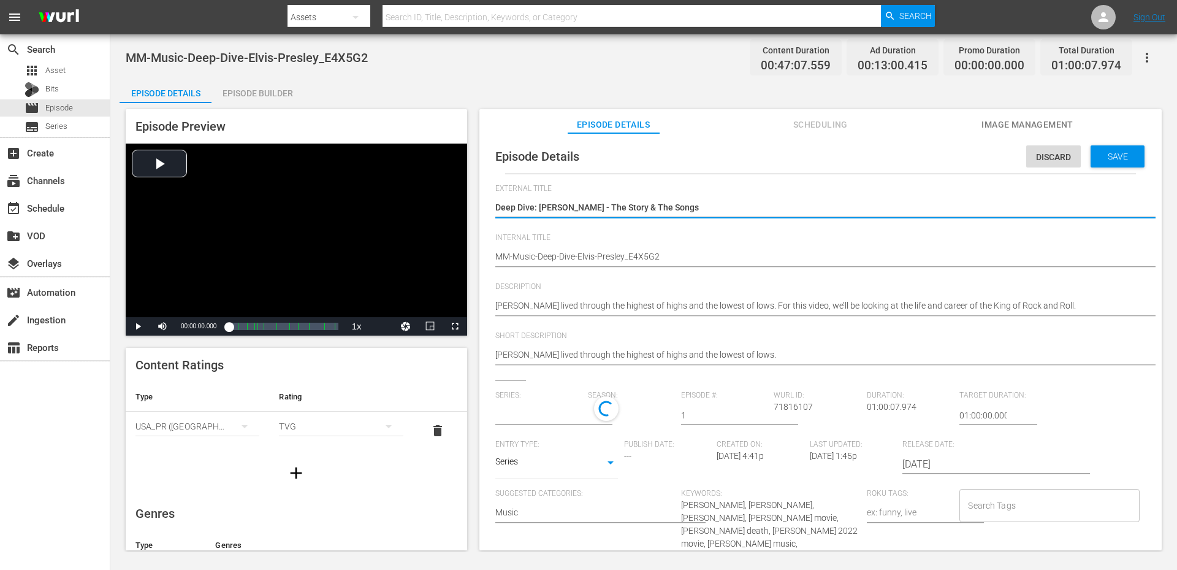
type input "No Series"
click at [982, 500] on input "Search Tags" at bounding box center [1040, 508] width 150 height 22
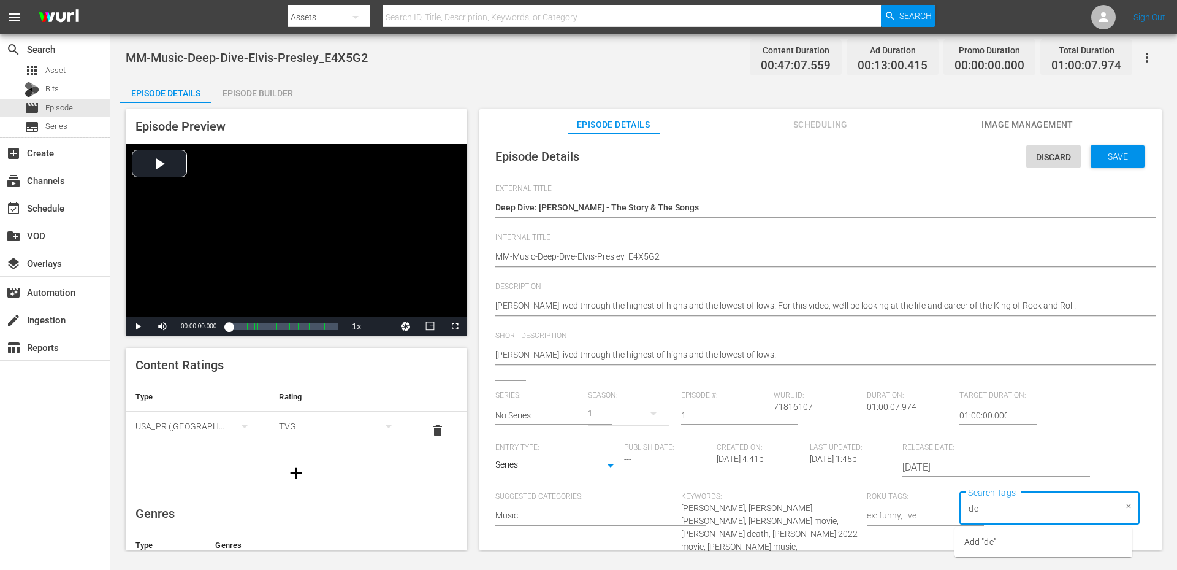
type input "dee"
click at [982, 344] on li "deep dive" at bounding box center [1044, 353] width 178 height 20
type input "elvi"
click at [979, 454] on span "elvis" at bounding box center [972, 454] width 17 height 13
click at [1098, 152] on span "Save" at bounding box center [1118, 156] width 40 height 10
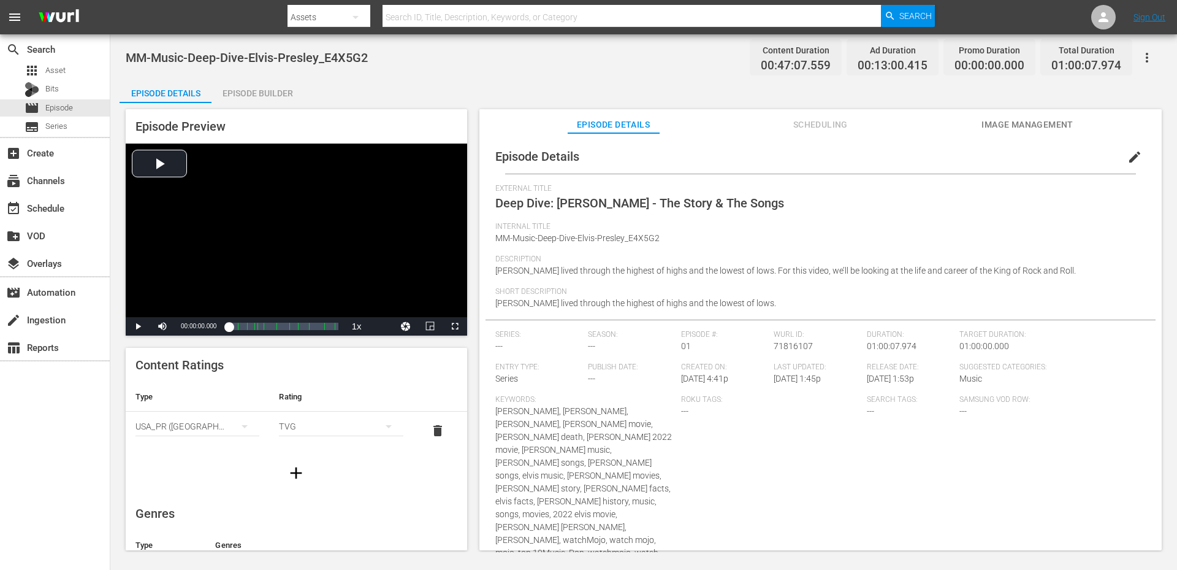
click at [598, 80] on div "Episode Details Episode Builder Episode Preview Video Player is loading. Play V…" at bounding box center [644, 318] width 1048 height 481
click at [576, 97] on div "Episode Details Episode Builder Episode Preview Video Player is loading. Play V…" at bounding box center [644, 318] width 1048 height 481
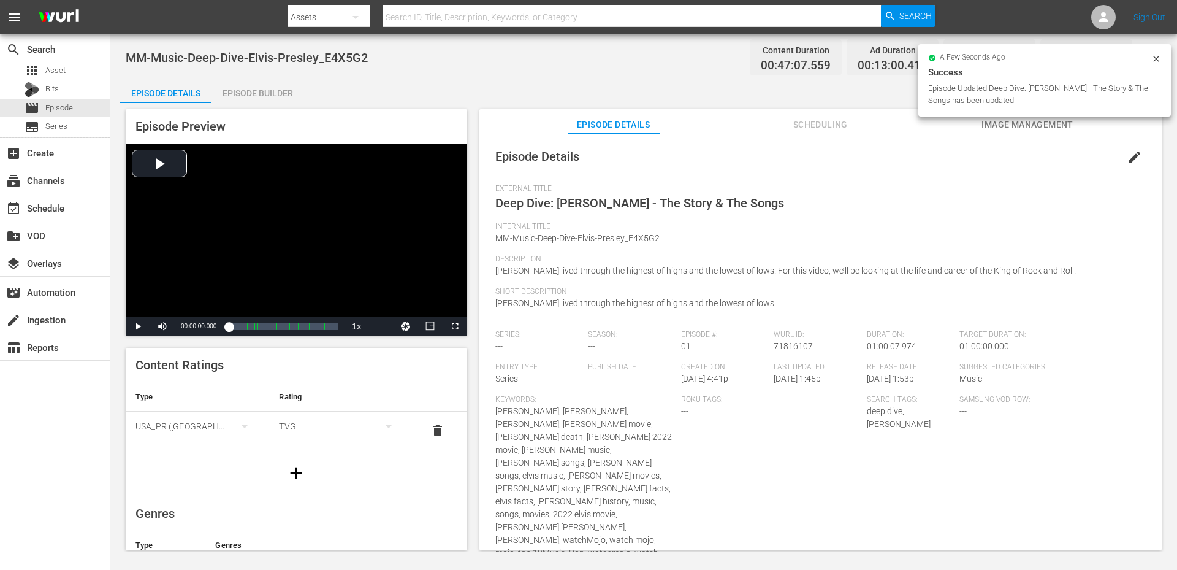
click at [578, 76] on div "MM-Music-Deep-Dive-Elvis-Presley_E4X5G2 Content Duration 00:47:07.559 Ad Durati…" at bounding box center [643, 292] width 1067 height 517
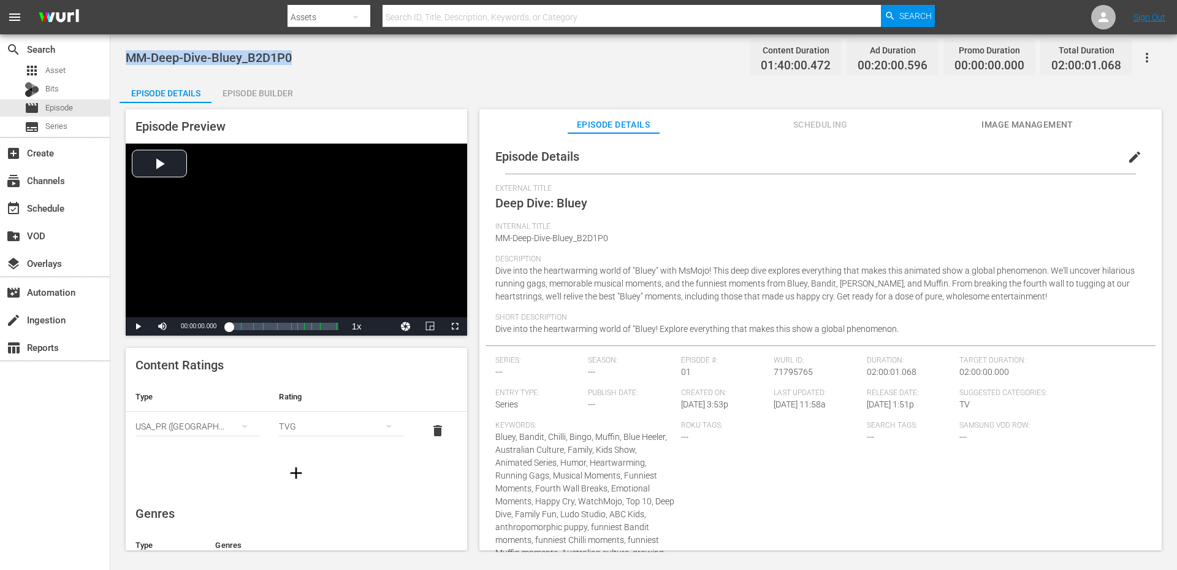
drag, startPoint x: 289, startPoint y: 58, endPoint x: 131, endPoint y: 61, distance: 158.2
click at [125, 61] on div "MM-Deep-Dive-Bluey_B2D1P0 Content Duration 01:40:00.472 Ad Duration 00:20:00.59…" at bounding box center [643, 292] width 1067 height 517
click at [1126, 149] on button "edit" at bounding box center [1134, 156] width 29 height 29
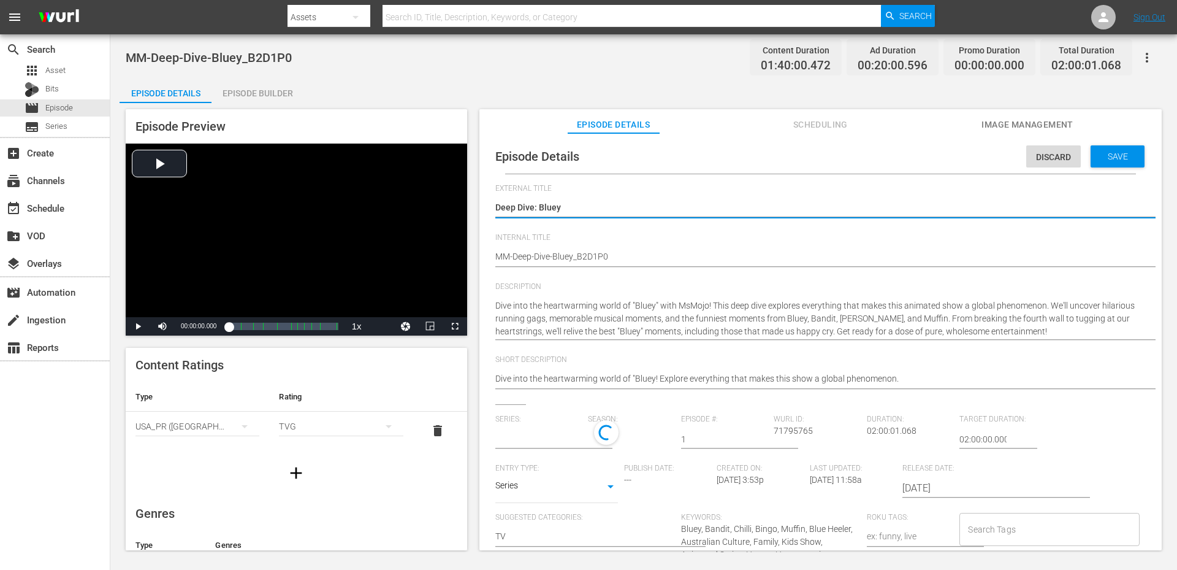
type input "No Series"
click at [986, 526] on input "Search Tags" at bounding box center [1040, 532] width 150 height 22
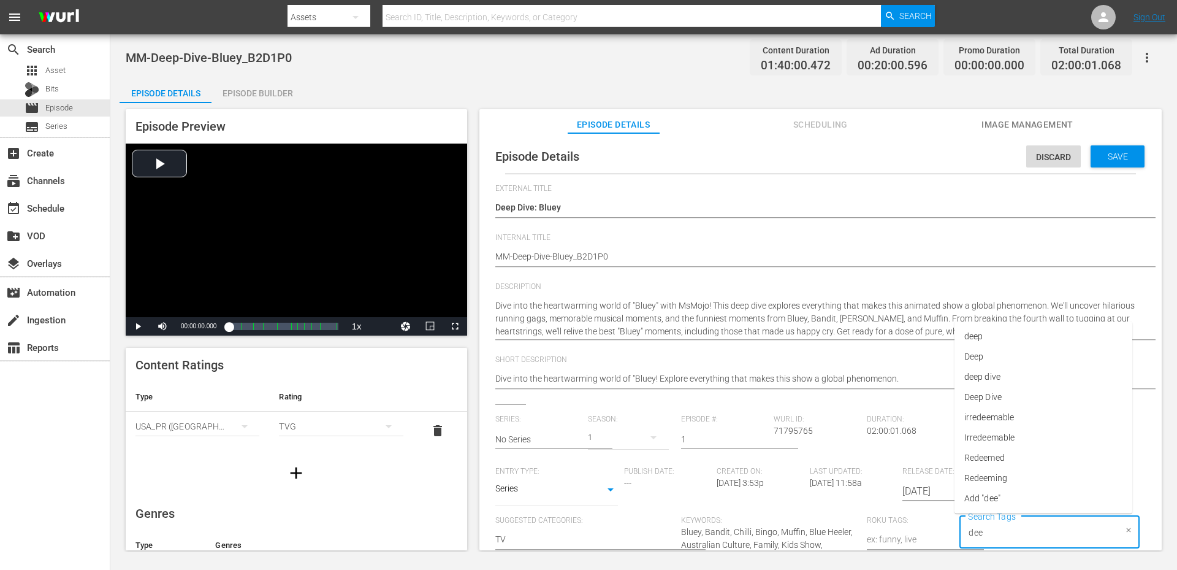
type input "deep"
click at [996, 452] on span "deep dive" at bounding box center [982, 457] width 36 height 13
click at [1106, 162] on div "Save" at bounding box center [1118, 156] width 54 height 22
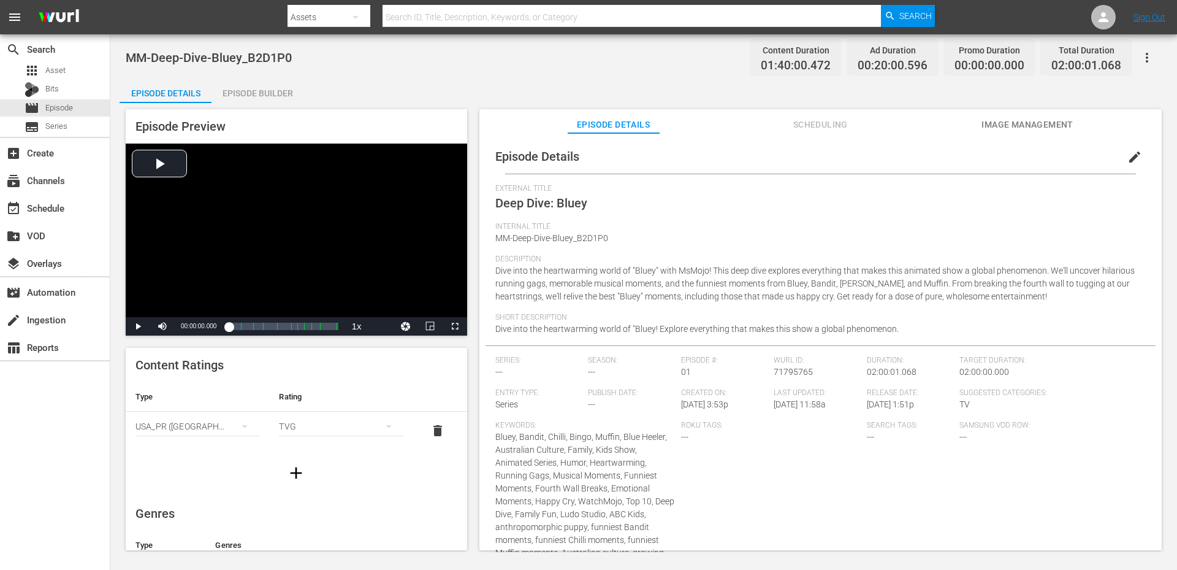
click at [620, 70] on div "MM-Deep-Dive-Bluey_B2D1P0 Content Duration 01:40:00.472 Ad Duration 00:20:00.59…" at bounding box center [644, 58] width 1036 height 28
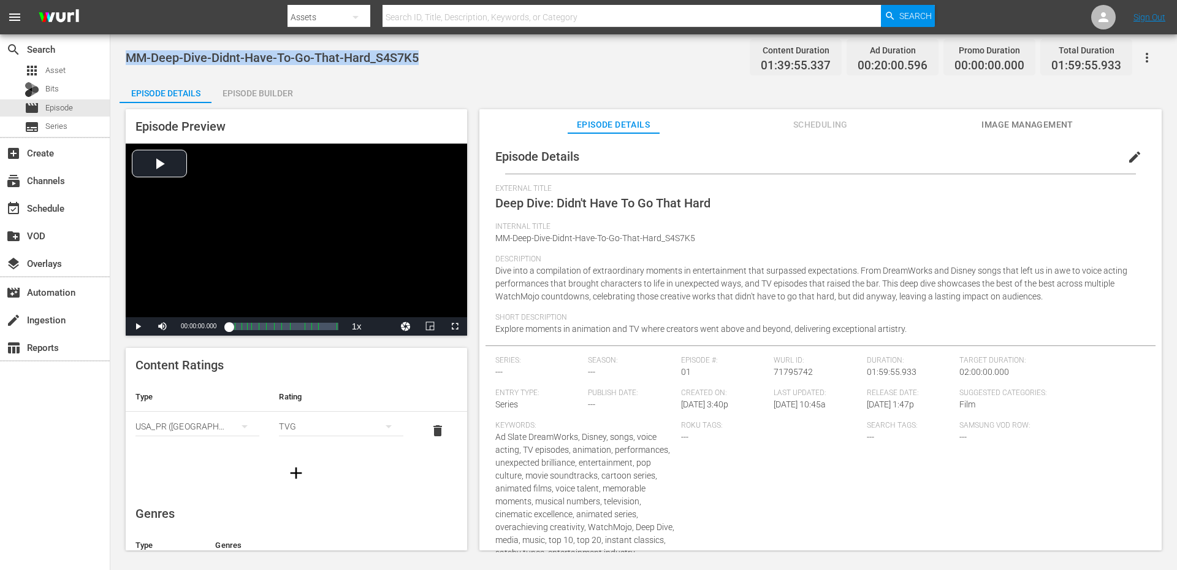
drag, startPoint x: 430, startPoint y: 56, endPoint x: 124, endPoint y: 53, distance: 306.6
click at [124, 53] on div "MM-Deep-Dive-Didnt-Have-To-Go-That-Hard_S4S7K5 Content Duration 01:39:55.337 Ad…" at bounding box center [643, 292] width 1067 height 517
copy span "MM-Deep-Dive-Didnt-Have-To-Go-That-Hard_S4S7K5"
click at [1127, 163] on span "edit" at bounding box center [1134, 157] width 15 height 15
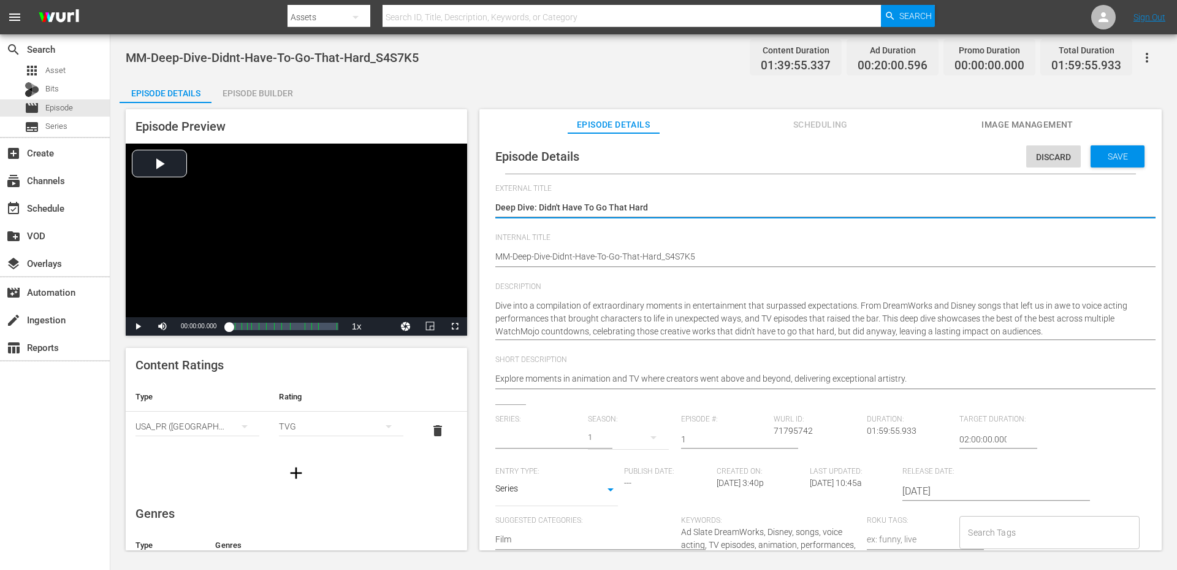
click at [987, 528] on input "Search Tags" at bounding box center [1040, 532] width 150 height 22
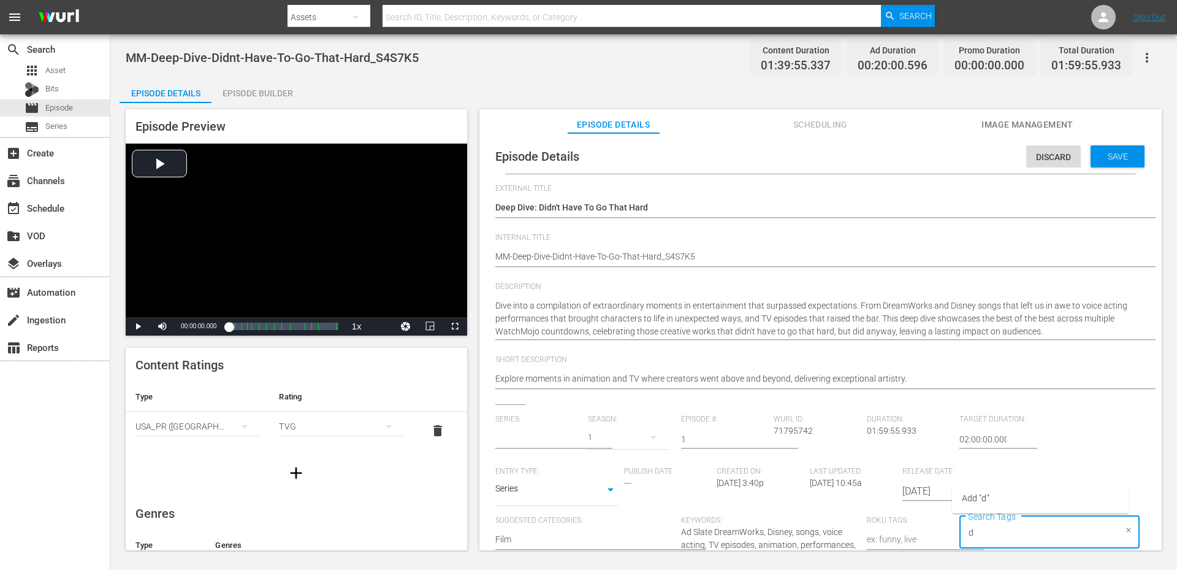
type input "de"
type input "No Series"
type input "deep"
click at [981, 460] on span "deep dive" at bounding box center [974, 457] width 36 height 13
click at [1105, 163] on div "Save" at bounding box center [1118, 156] width 54 height 22
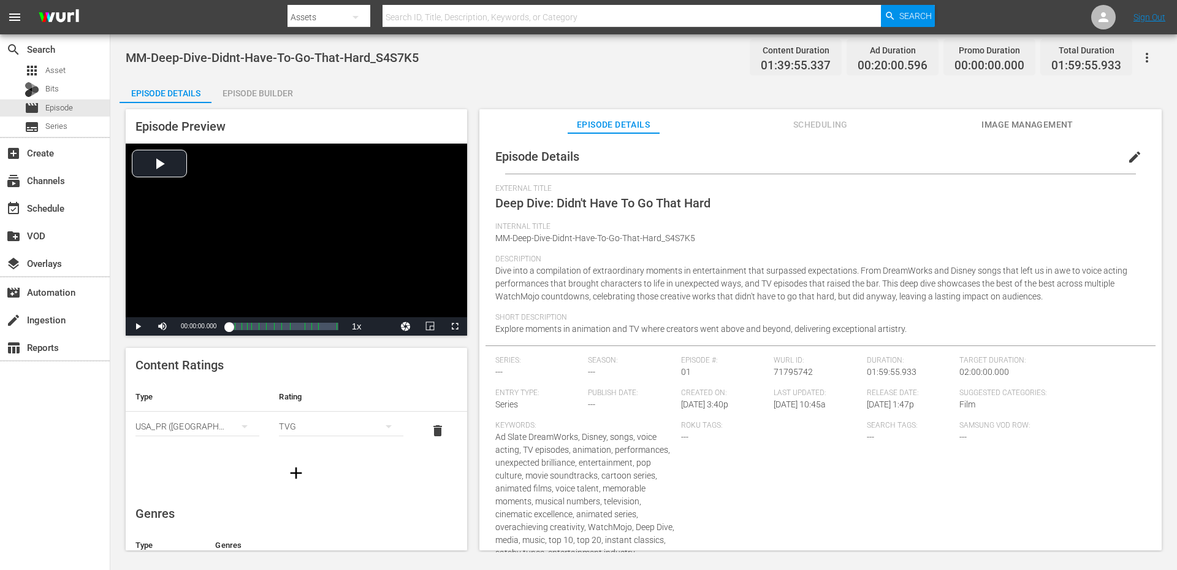
click at [558, 74] on div "MM-Deep-Dive-Didnt-Have-To-Go-That-Hard_S4S7K5 Content Duration 01:39:55.337 Ad…" at bounding box center [643, 292] width 1067 height 517
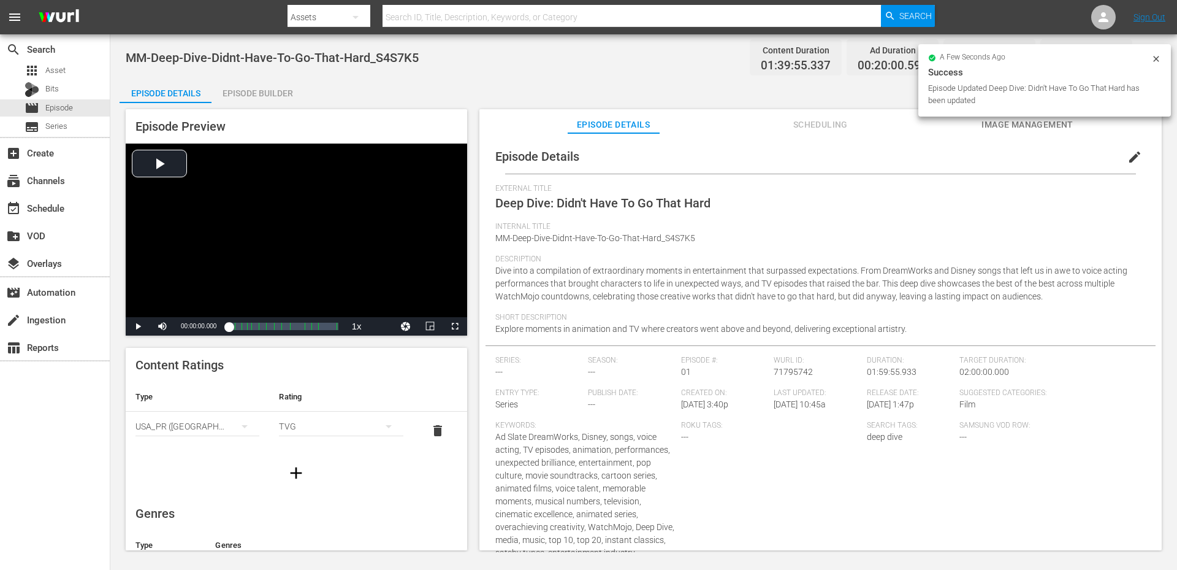
click at [558, 74] on div "MM-Deep-Dive-Didnt-Have-To-Go-That-Hard_S4S7K5 Content Duration 01:39:55.337 Ad…" at bounding box center [643, 292] width 1067 height 517
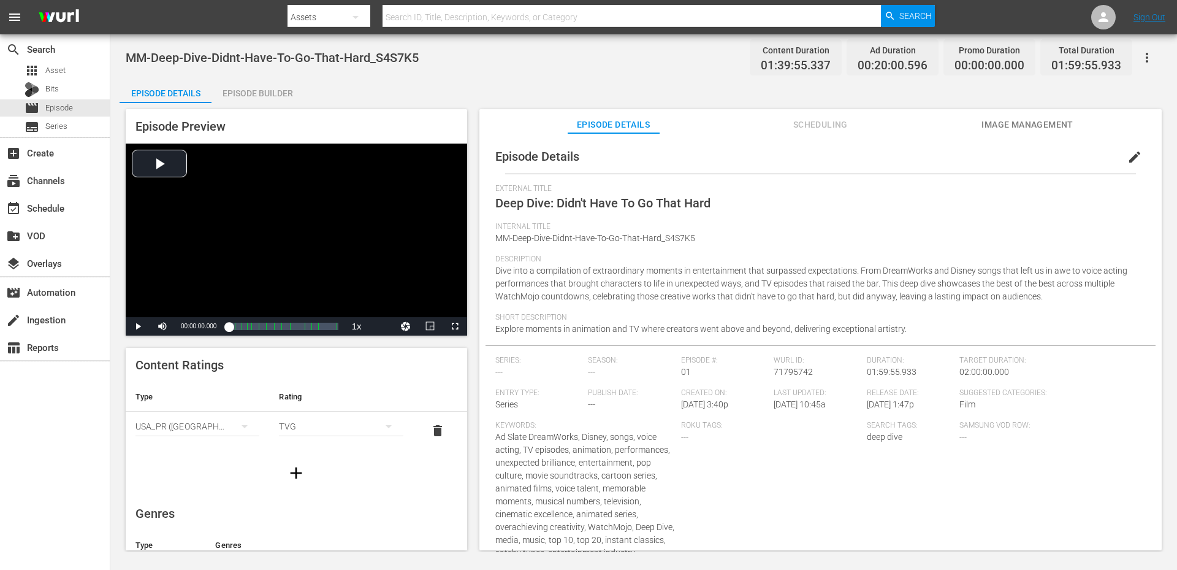
click at [558, 70] on div "MM-Deep-Dive-Didnt-Have-To-Go-That-Hard_S4S7K5 Content Duration 01:39:55.337 Ad…" at bounding box center [644, 58] width 1036 height 28
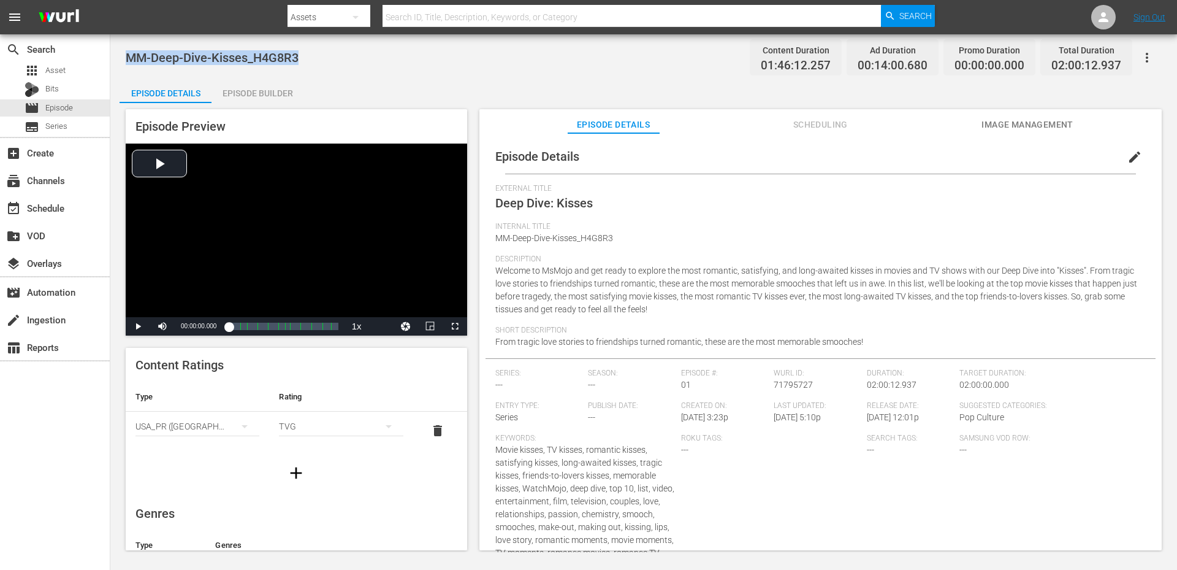
drag, startPoint x: 315, startPoint y: 58, endPoint x: 127, endPoint y: 55, distance: 188.2
click at [127, 55] on div "MM-Deep-Dive-Kisses_H4G8R3 Content Duration 01:46:12.257 Ad Duration 00:14:00.6…" at bounding box center [644, 58] width 1036 height 28
copy span "MM-Deep-Dive-Kisses_H4G8R3"
click at [1127, 157] on span "edit" at bounding box center [1134, 157] width 15 height 15
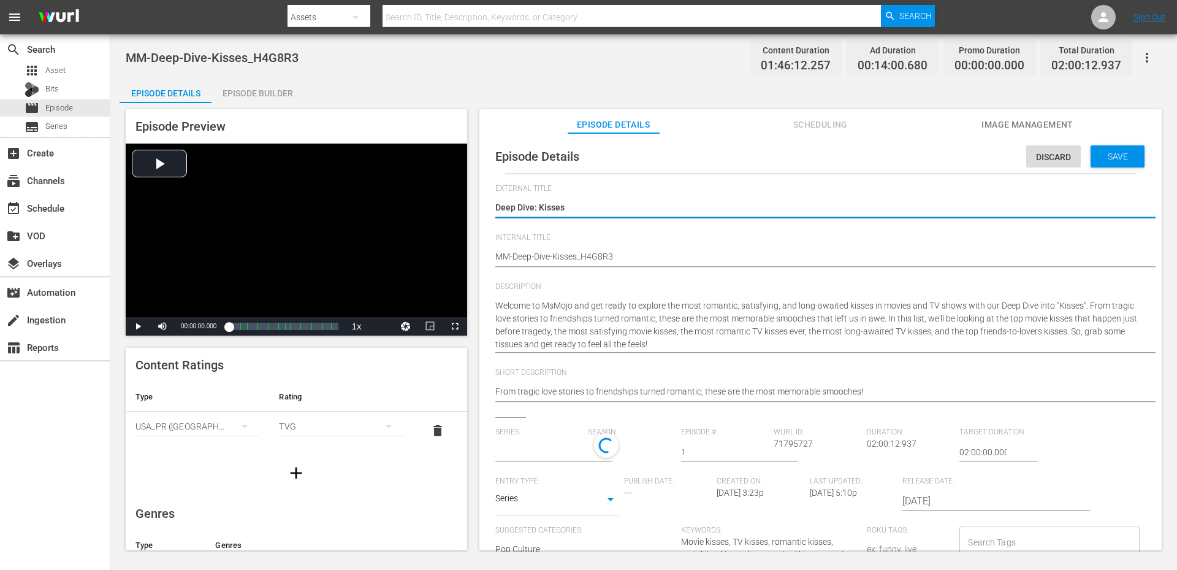
click at [987, 538] on input "Search Tags" at bounding box center [1040, 542] width 150 height 22
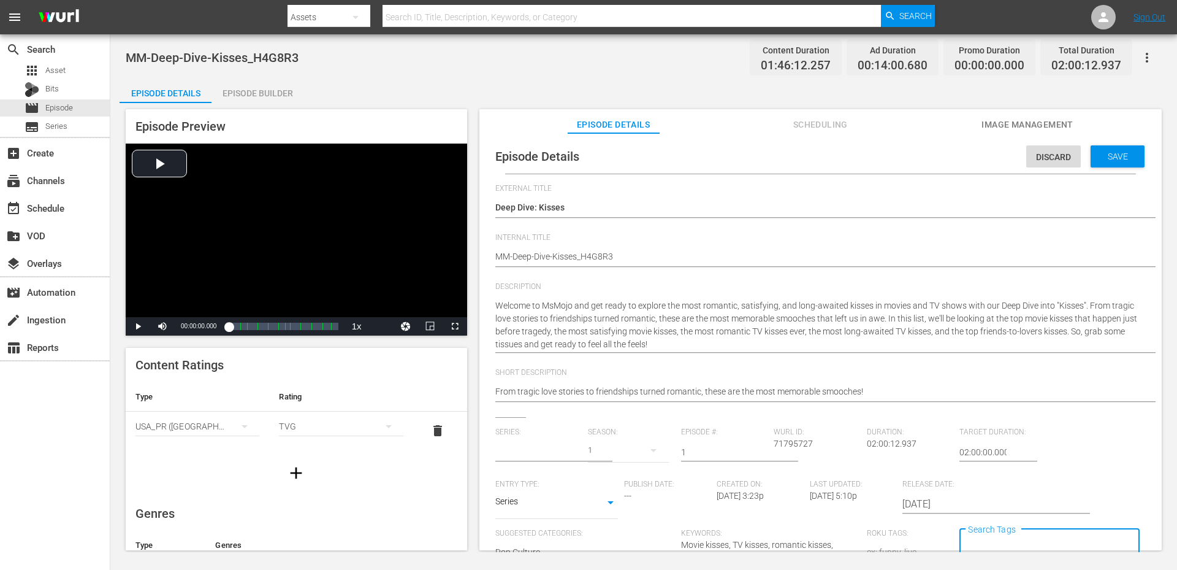
type input "No Series"
type input "dee"
click at [997, 392] on span "deep dive" at bounding box center [982, 389] width 36 height 13
click at [1104, 160] on span "Save" at bounding box center [1118, 156] width 40 height 10
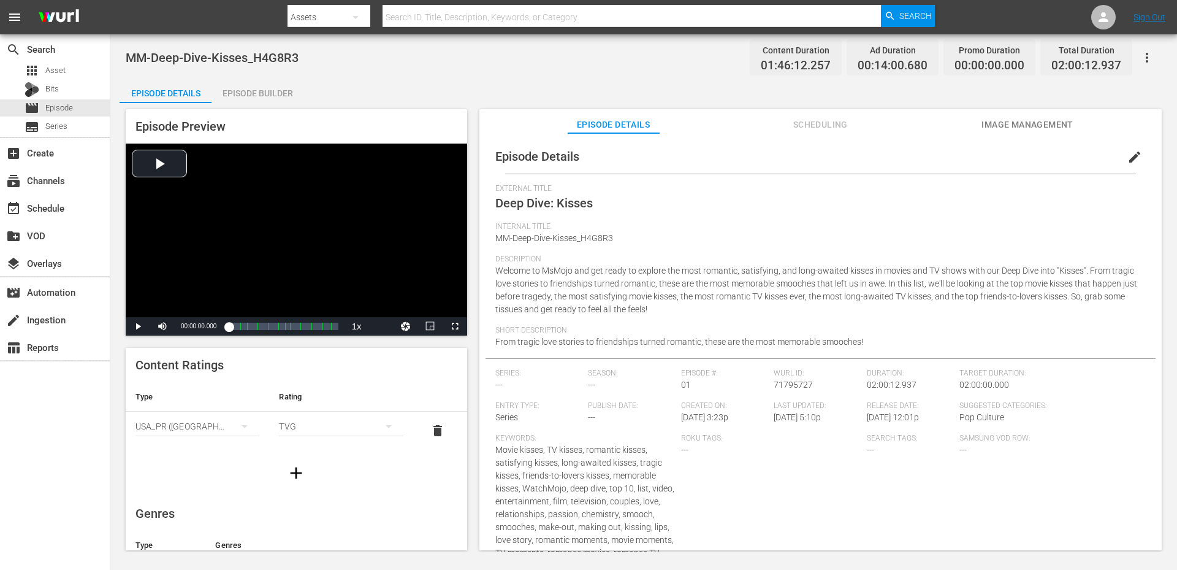
click at [754, 156] on div "Episode Details edit" at bounding box center [821, 156] width 670 height 34
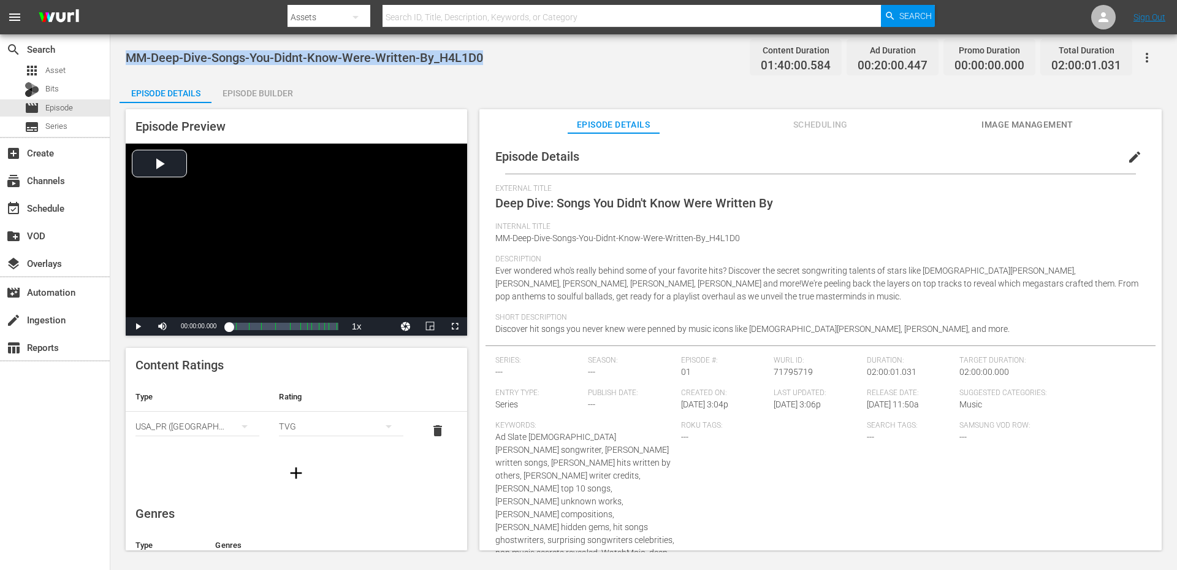
drag, startPoint x: 490, startPoint y: 56, endPoint x: 130, endPoint y: 50, distance: 359.9
click at [130, 50] on div "MM-Deep-Dive-Songs-You-Didnt-Know-Were-Written-By_H4L1D0 Content Duration 01:40…" at bounding box center [644, 58] width 1036 height 28
copy span "MM-Deep-Dive-Songs-You-Didnt-Know-Were-Written-By_H4L1D0"
click at [1127, 149] on button "edit" at bounding box center [1134, 156] width 29 height 29
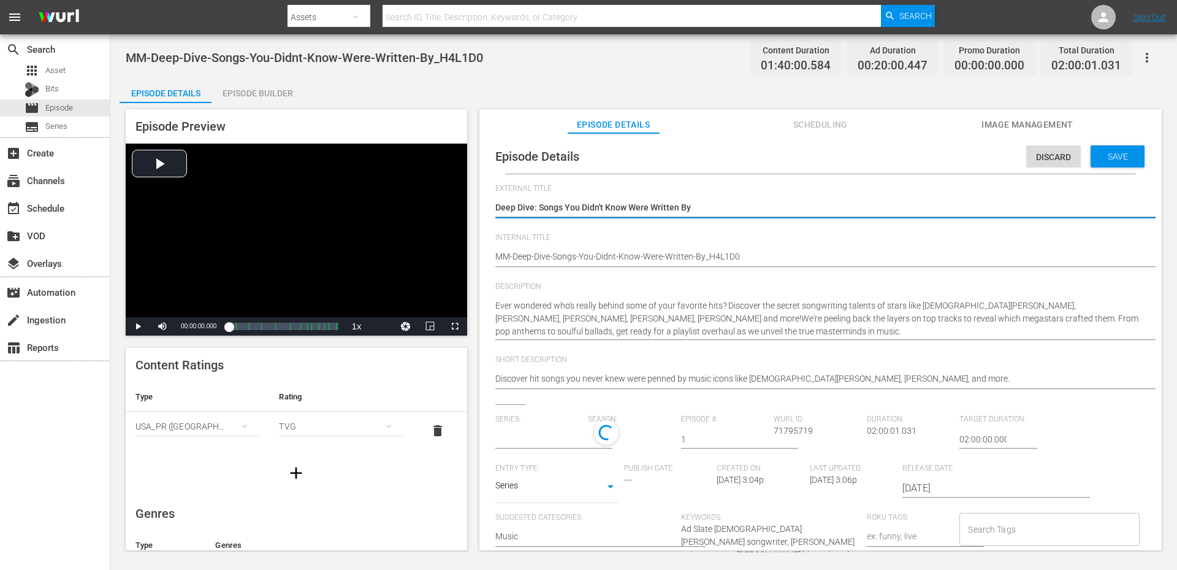
type input "No Series"
click at [984, 526] on input "Search Tags" at bounding box center [1040, 532] width 150 height 22
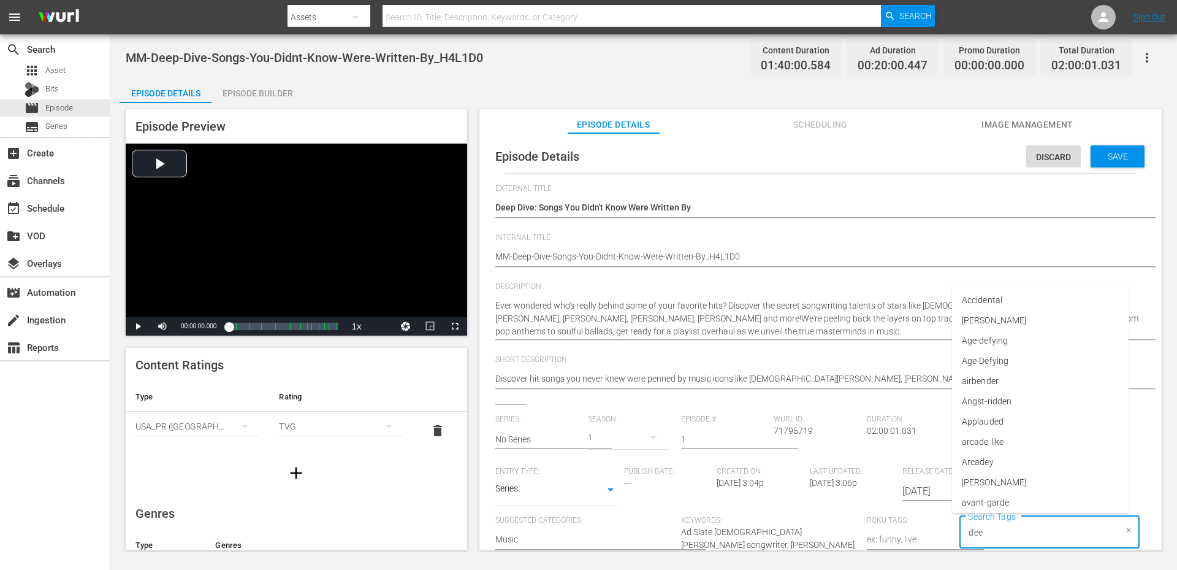
type input "deep"
click at [988, 457] on span "deep dive" at bounding box center [982, 457] width 36 height 13
type input "song"
click at [987, 500] on span "Add "song"" at bounding box center [984, 498] width 41 height 13
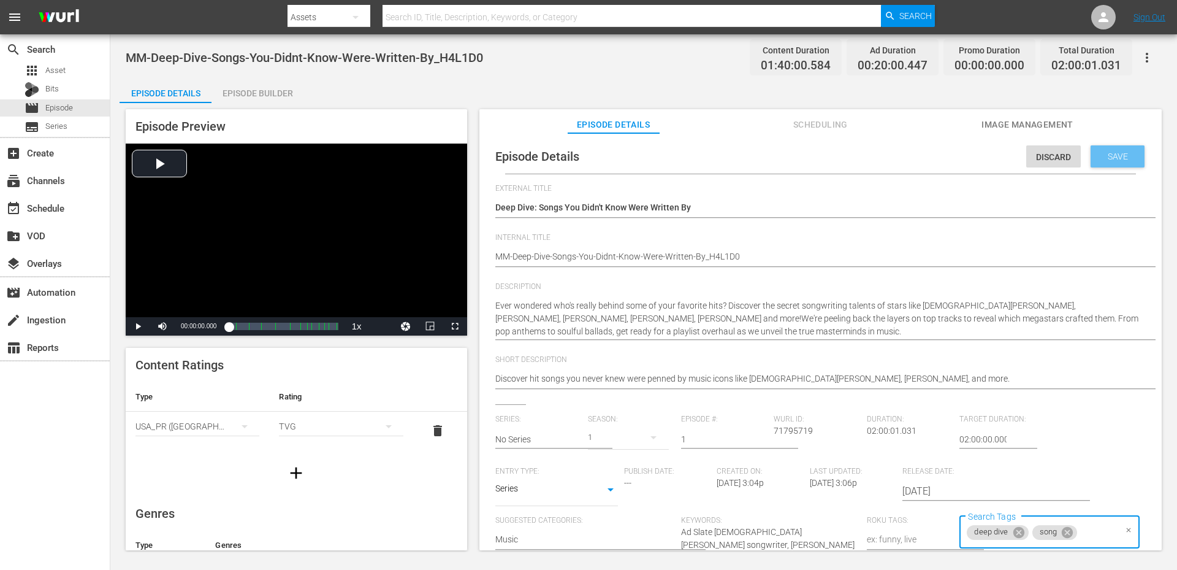
click at [1108, 156] on span "Save" at bounding box center [1118, 156] width 40 height 10
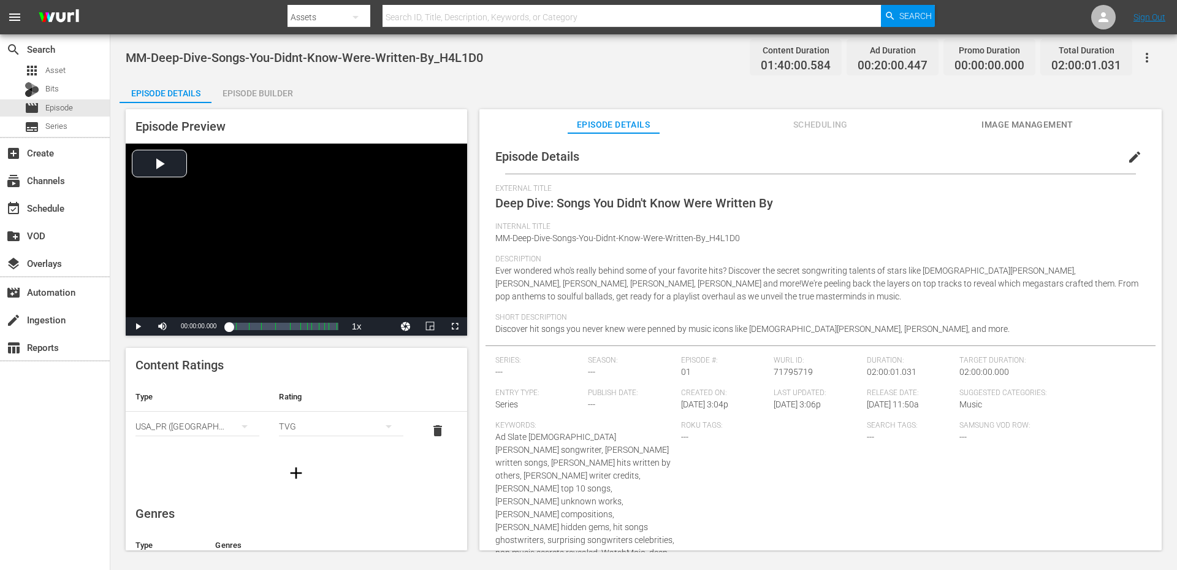
click at [552, 85] on div "Episode Details Episode Builder Episode Preview Video Player is loading. Play V…" at bounding box center [644, 318] width 1048 height 481
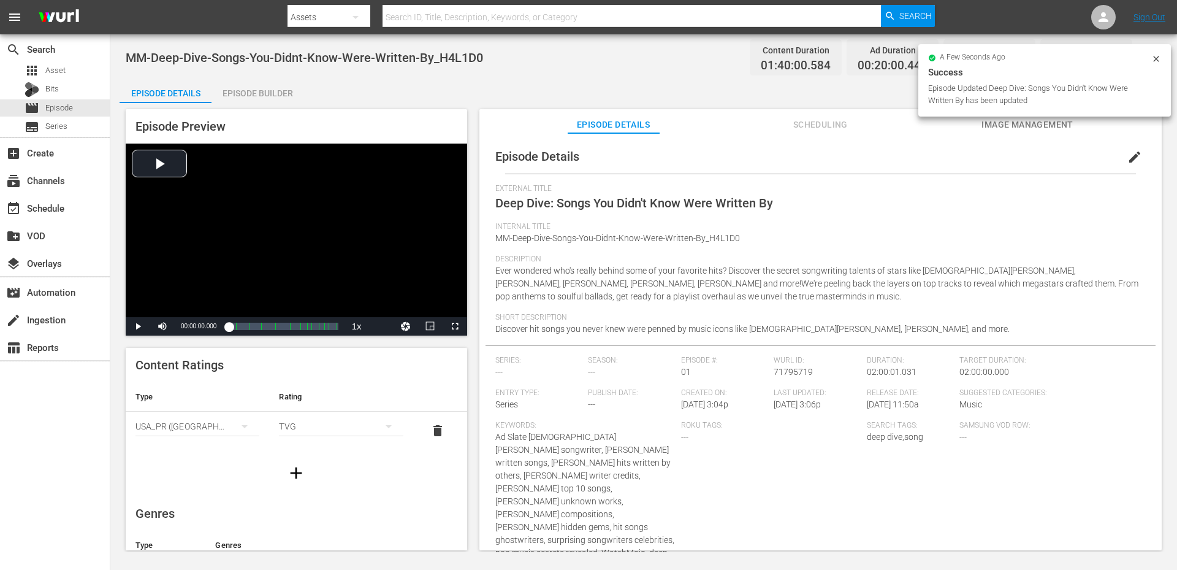
click at [552, 85] on div "Episode Details Episode Builder Episode Preview Video Player is loading. Play V…" at bounding box center [644, 318] width 1048 height 481
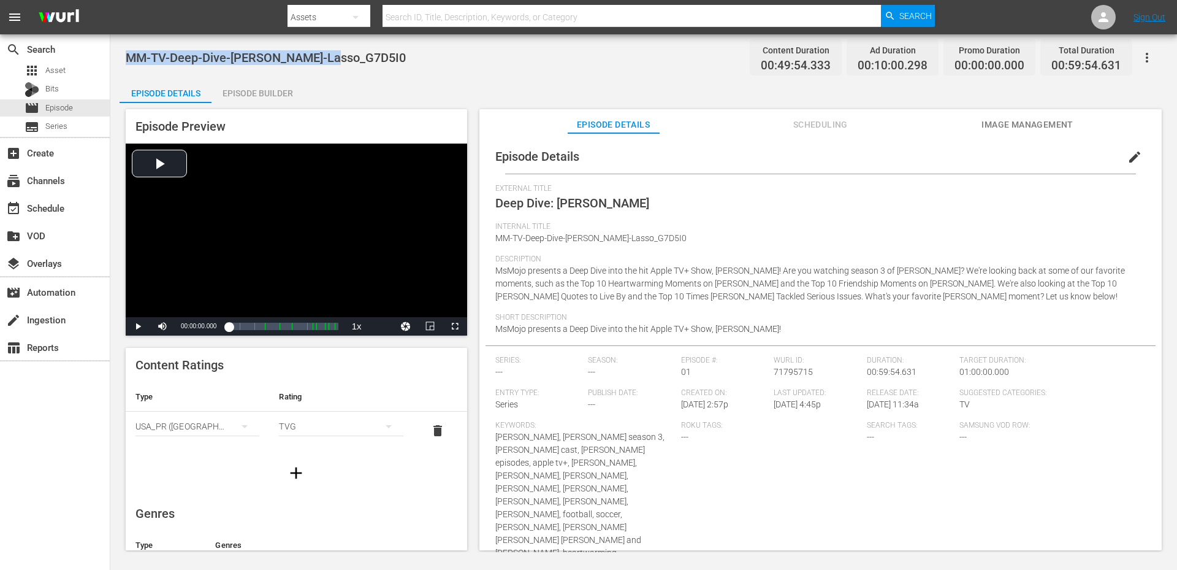
drag, startPoint x: 331, startPoint y: 66, endPoint x: 127, endPoint y: 59, distance: 204.3
click at [127, 59] on div "MM-TV-Deep-Dive-Ted-Lasso_G7D5I0 Content Duration 00:49:54.333 Ad Duration 00:1…" at bounding box center [644, 58] width 1036 height 28
copy span "MM-TV-Deep-Dive-Ted-Lasso_G7D5I0"
click at [1127, 162] on span "edit" at bounding box center [1134, 157] width 15 height 15
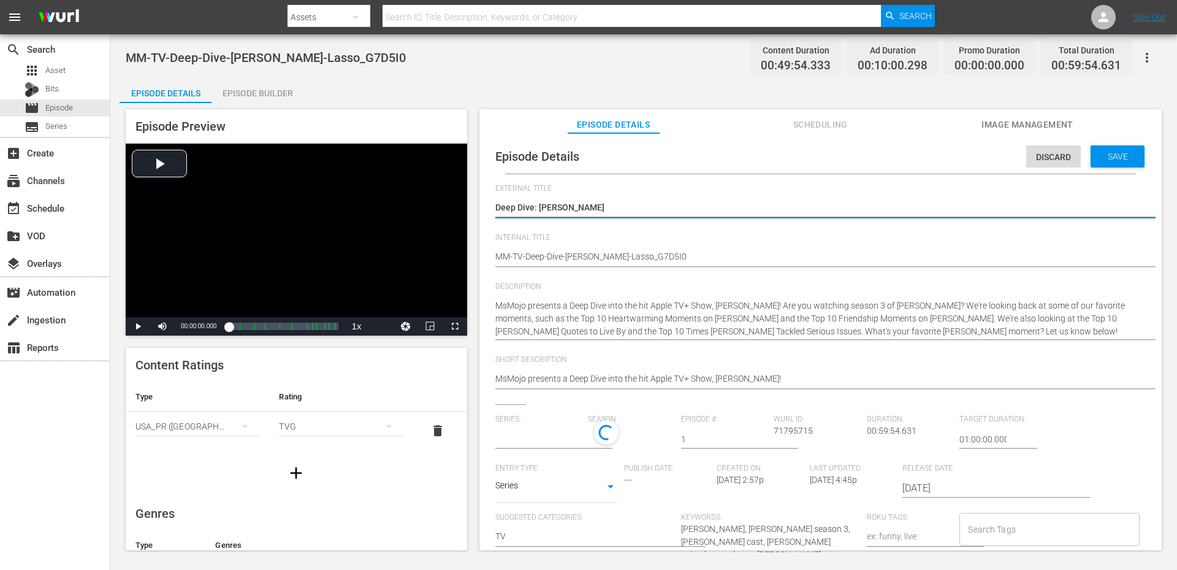
type textarea "dDeep Dive: Ted Lasso"
type input "No Series"
type textarea "deDeep Dive: Ted Lasso"
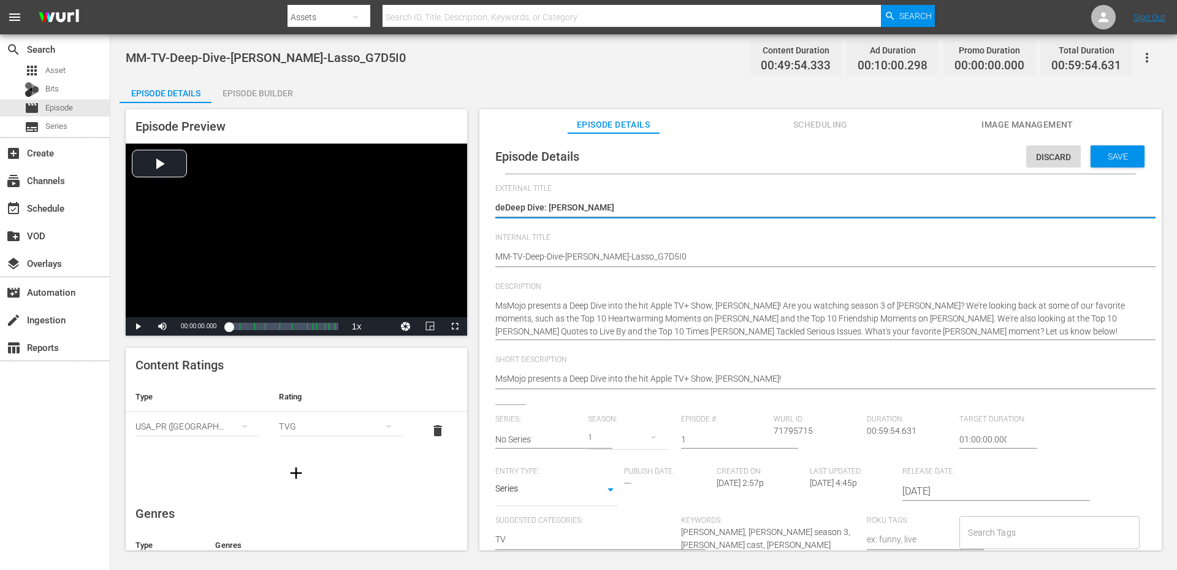
click at [1010, 525] on input "Search Tags" at bounding box center [1040, 532] width 150 height 22
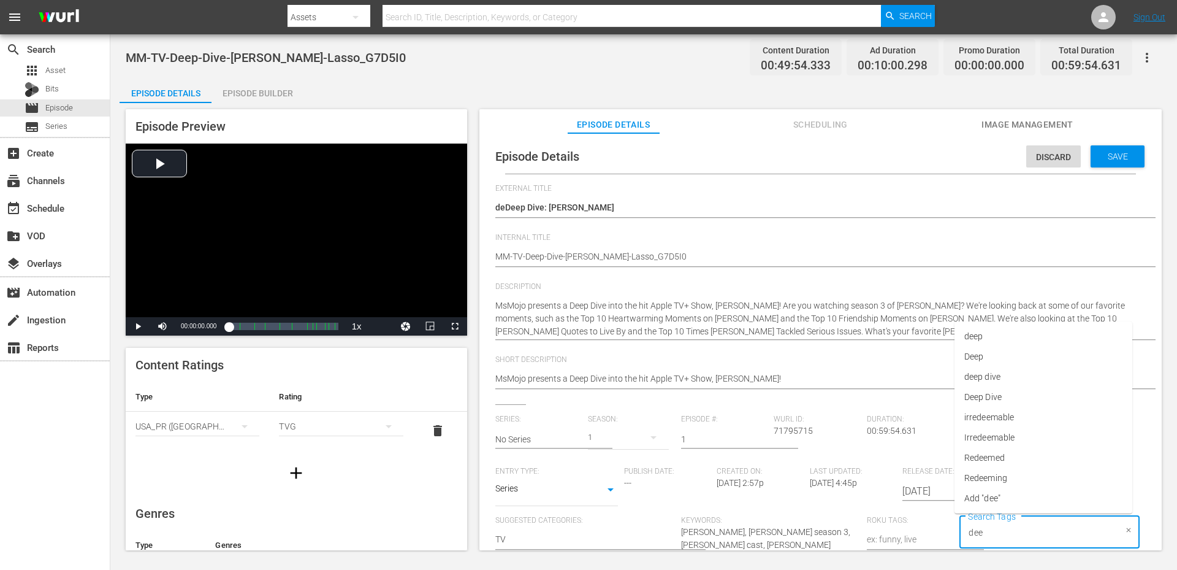
type input "deep"
click at [981, 452] on span "deep dive" at bounding box center [982, 457] width 36 height 13
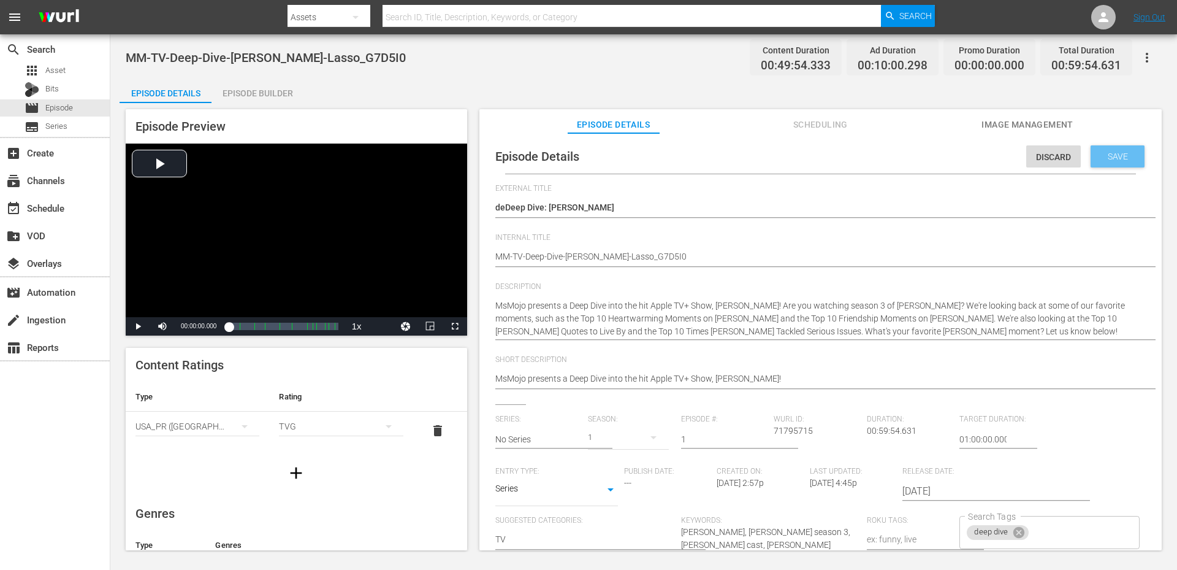
click at [1109, 151] on span "Save" at bounding box center [1118, 156] width 40 height 10
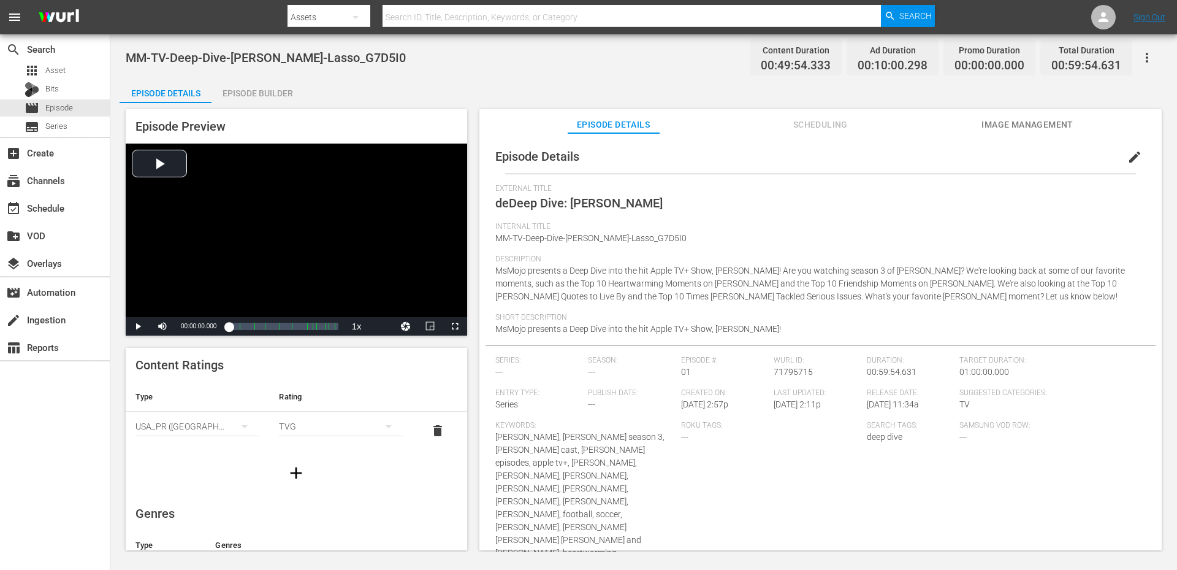
click at [415, 67] on div "MM-TV-Deep-Dive-Ted-Lasso_G7D5I0 Content Duration 00:49:54.333 Ad Duration 00:1…" at bounding box center [644, 58] width 1036 height 28
click at [700, 145] on div "Episode Details edit" at bounding box center [821, 156] width 670 height 34
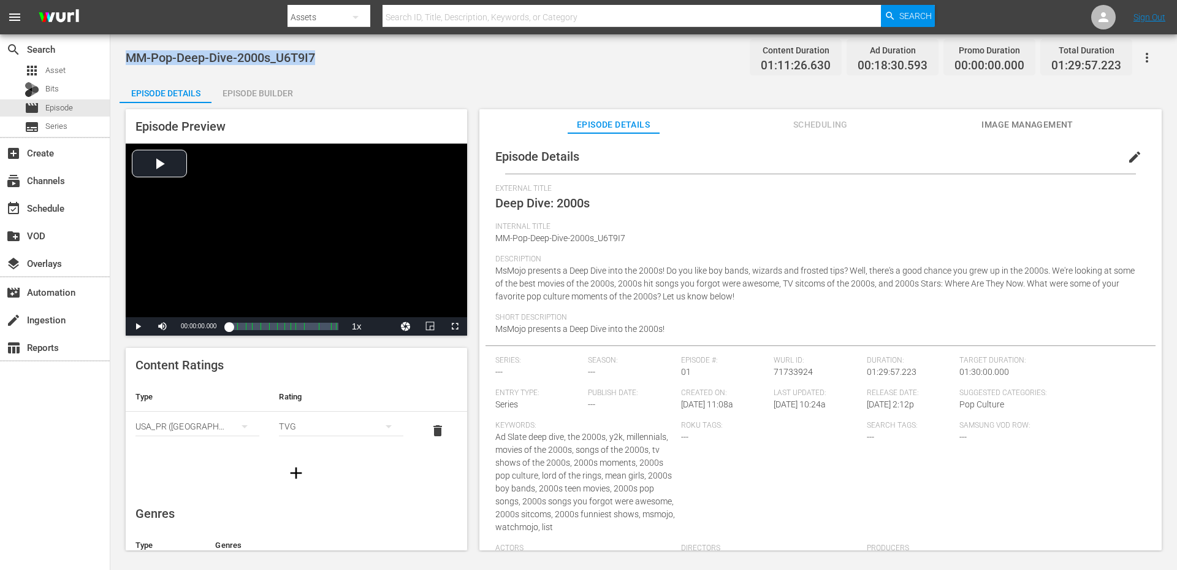
drag, startPoint x: 334, startPoint y: 55, endPoint x: 124, endPoint y: 59, distance: 210.3
click at [124, 59] on div "MM-Pop-Deep-Dive-2000s_U6T9I7 Content Duration 01:11:26.630 Ad Duration 00:18:3…" at bounding box center [643, 292] width 1067 height 517
click at [1134, 158] on span "edit" at bounding box center [1134, 157] width 15 height 15
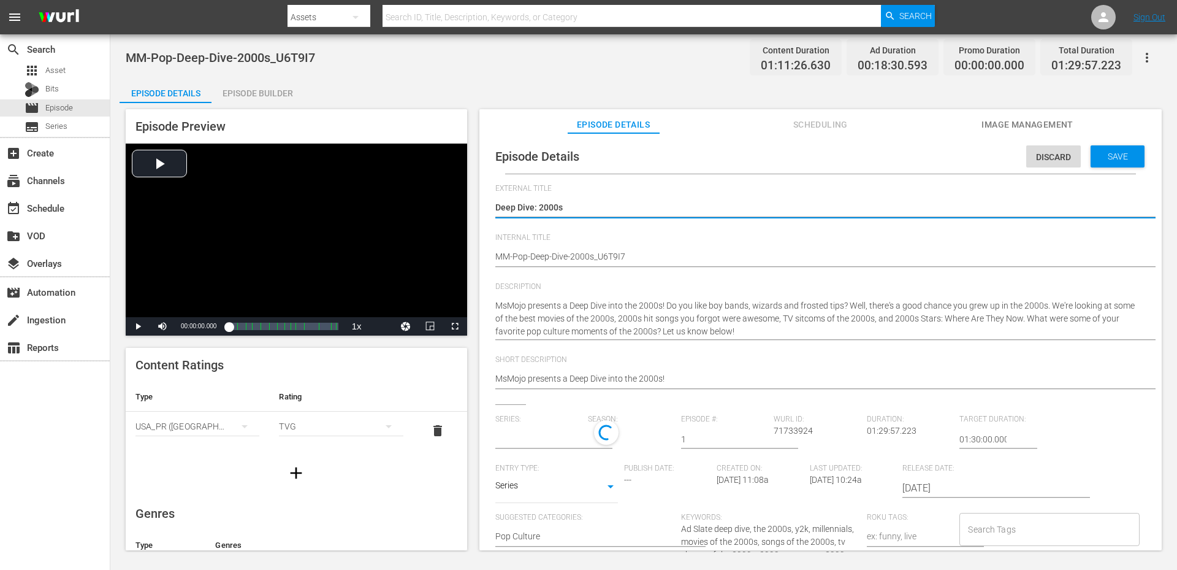
type input "No Series"
click at [988, 527] on input "Search Tags" at bounding box center [1040, 532] width 150 height 22
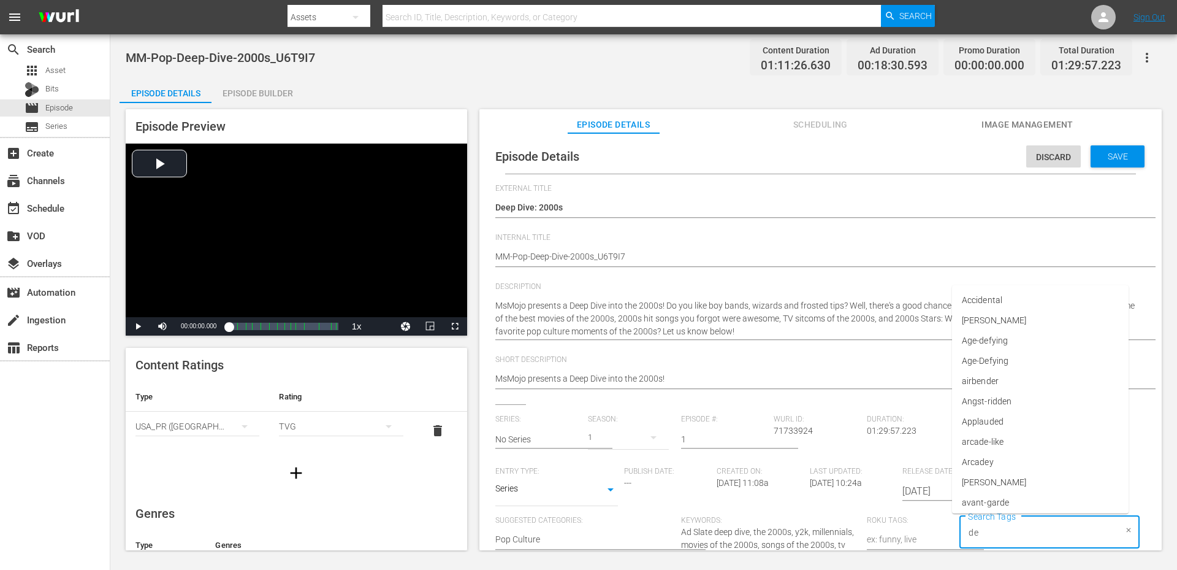
type input "dee"
click at [996, 376] on span "deep dive" at bounding box center [982, 376] width 36 height 13
type input "200"
click at [984, 479] on span "2000s" at bounding box center [976, 477] width 24 height 13
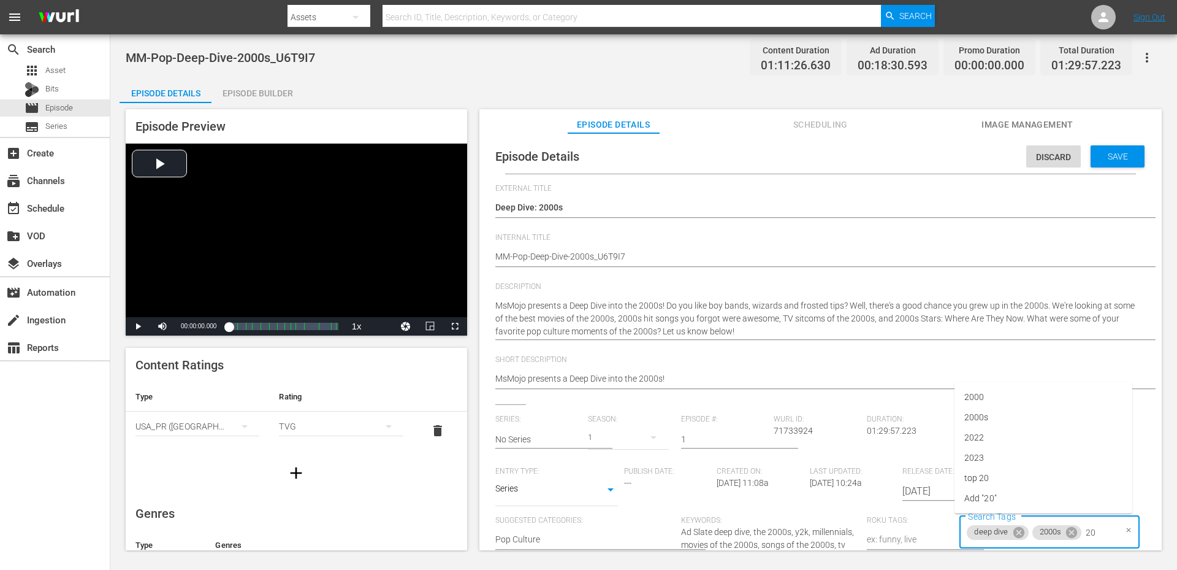
type input "200"
click at [977, 462] on span "2000" at bounding box center [974, 457] width 20 height 13
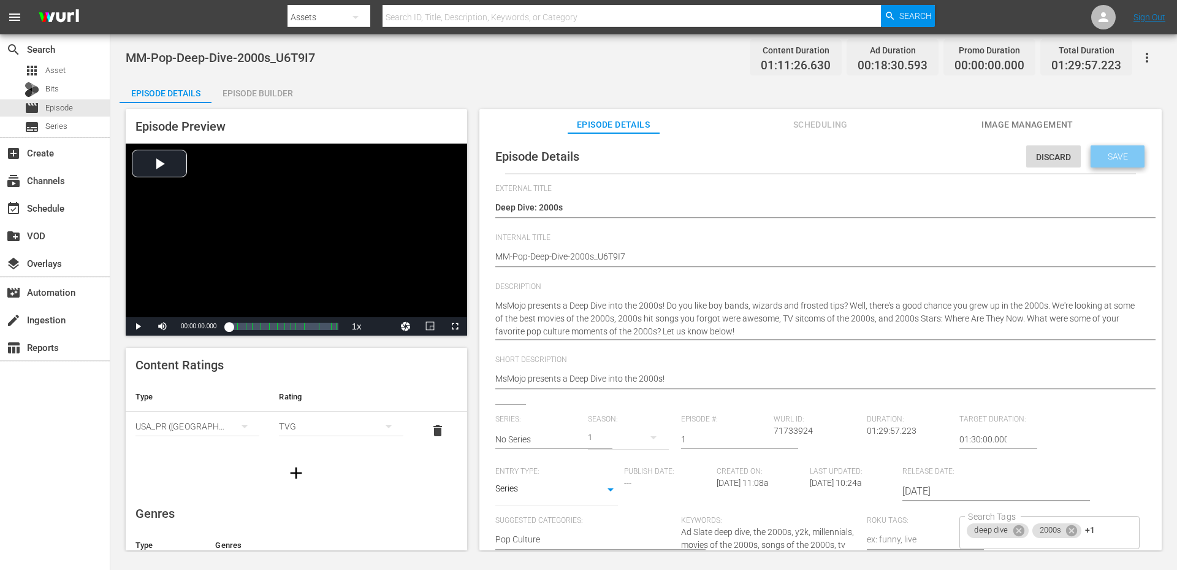
click at [1098, 156] on span "Save" at bounding box center [1118, 156] width 40 height 10
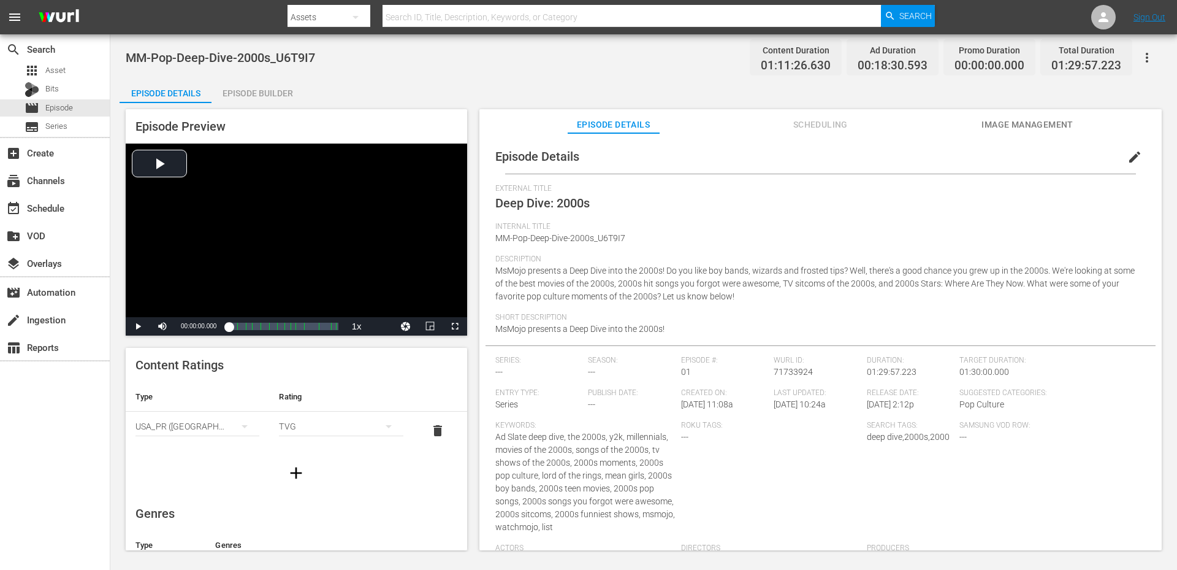
click at [379, 75] on div "MM-Pop-Deep-Dive-2000s_U6T9I7 Content Duration 01:11:26.630 Ad Duration 00:18:3…" at bounding box center [643, 292] width 1067 height 517
click at [433, 71] on div "MM-Pop-Deep-Dive-2000s_U6T9I7 Content Duration 01:11:26.630 Ad Duration 00:18:3…" at bounding box center [643, 292] width 1067 height 517
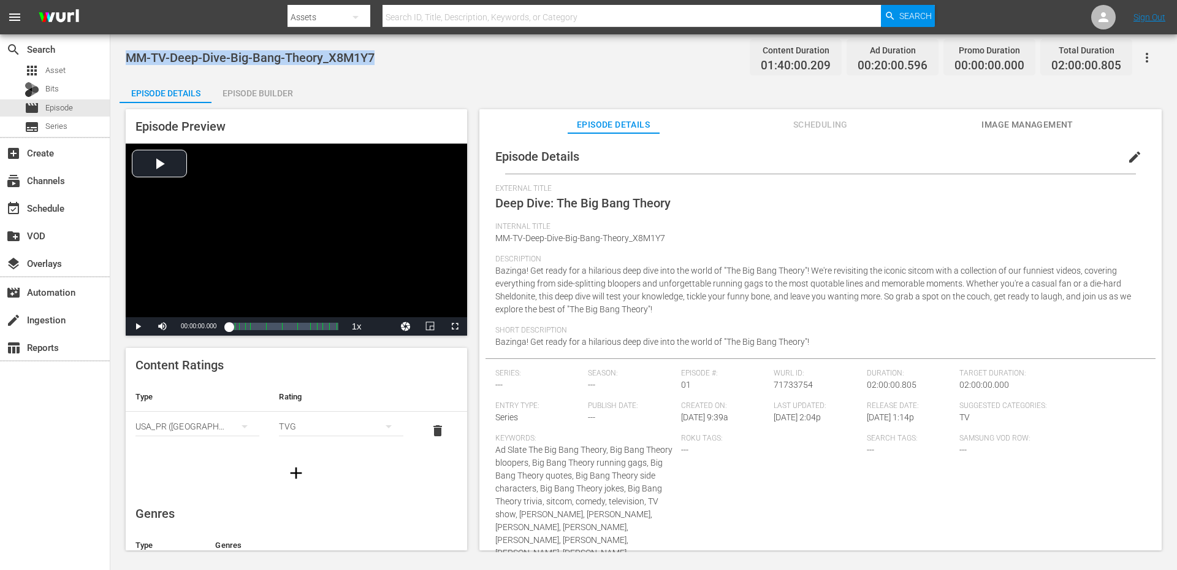
drag, startPoint x: 372, startPoint y: 57, endPoint x: 126, endPoint y: 67, distance: 246.7
click at [126, 67] on div "MM-TV-Deep-Dive-Big-Bang-Theory_X8M1Y7 Content Duration 01:40:00.209 Ad Duratio…" at bounding box center [644, 58] width 1036 height 28
copy span "MM-TV-Deep-Dive-Big-Bang-Theory_X8M1Y7"
click at [1129, 156] on span "edit" at bounding box center [1134, 157] width 15 height 15
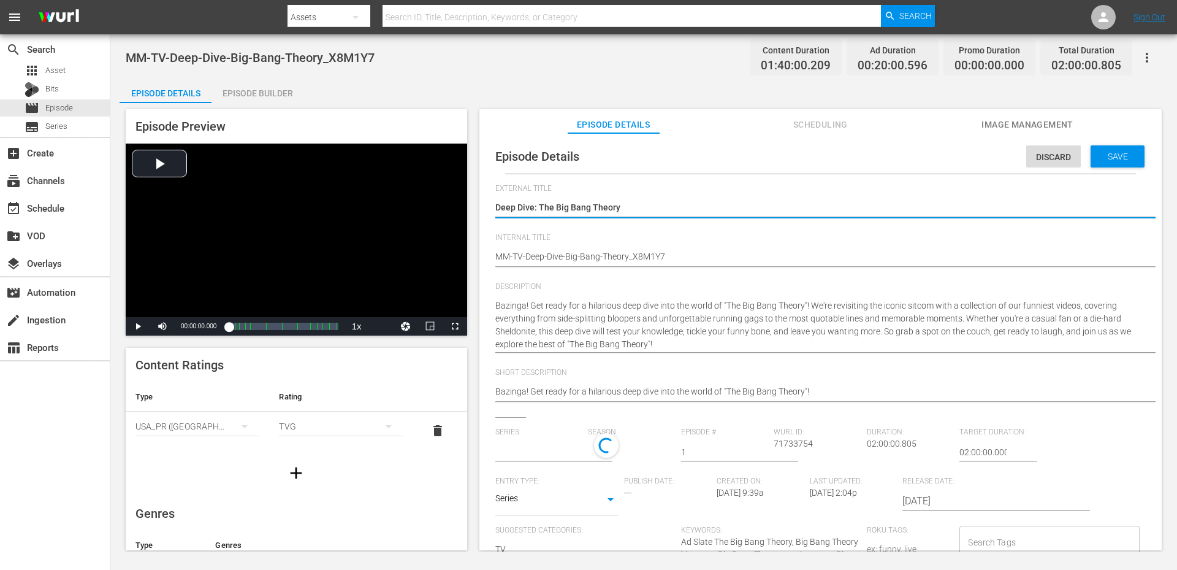
click at [994, 546] on input "Search Tags" at bounding box center [1040, 542] width 150 height 22
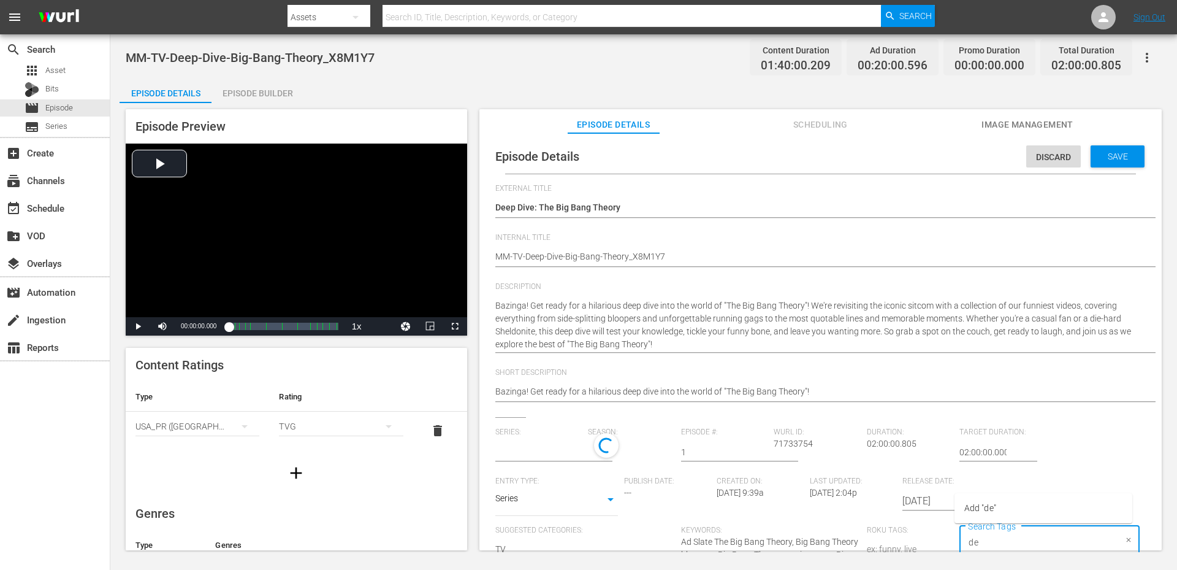
type input "dee"
type input "No Series"
click at [984, 386] on span "deep dive" at bounding box center [974, 389] width 36 height 13
click at [1121, 146] on div "Save" at bounding box center [1118, 156] width 54 height 22
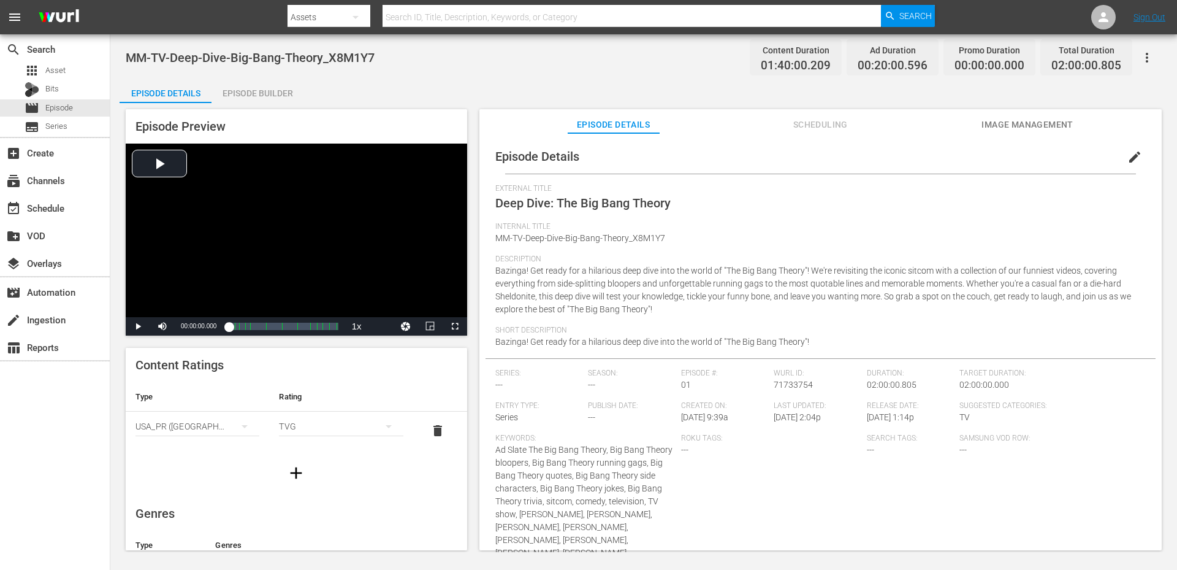
click at [527, 69] on div "MM-TV-Deep-Dive-Big-Bang-Theory_X8M1Y7 Content Duration 01:40:00.209 Ad Duratio…" at bounding box center [644, 58] width 1036 height 28
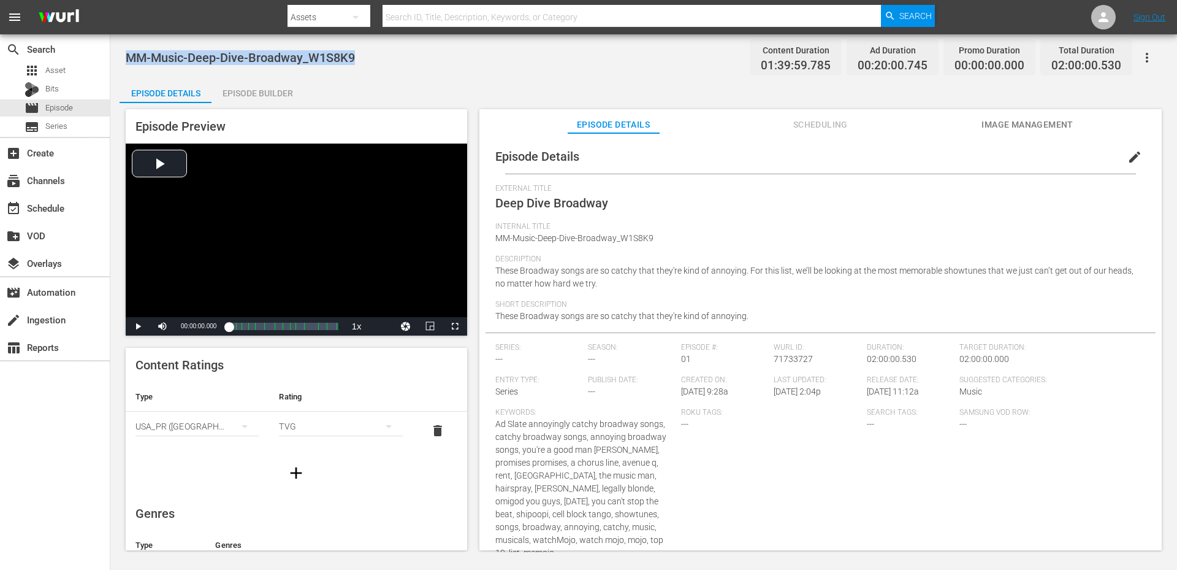
drag, startPoint x: 369, startPoint y: 58, endPoint x: 129, endPoint y: 52, distance: 240.4
click at [129, 52] on div "MM-Music-Deep-Dive-Broadway_W1S8K9 Content Duration 01:39:59.785 Ad Duration 00…" at bounding box center [644, 58] width 1036 height 28
copy span "MM-Music-Deep-Dive-Broadway_W1S8K9"
click at [1120, 156] on button "edit" at bounding box center [1134, 156] width 29 height 29
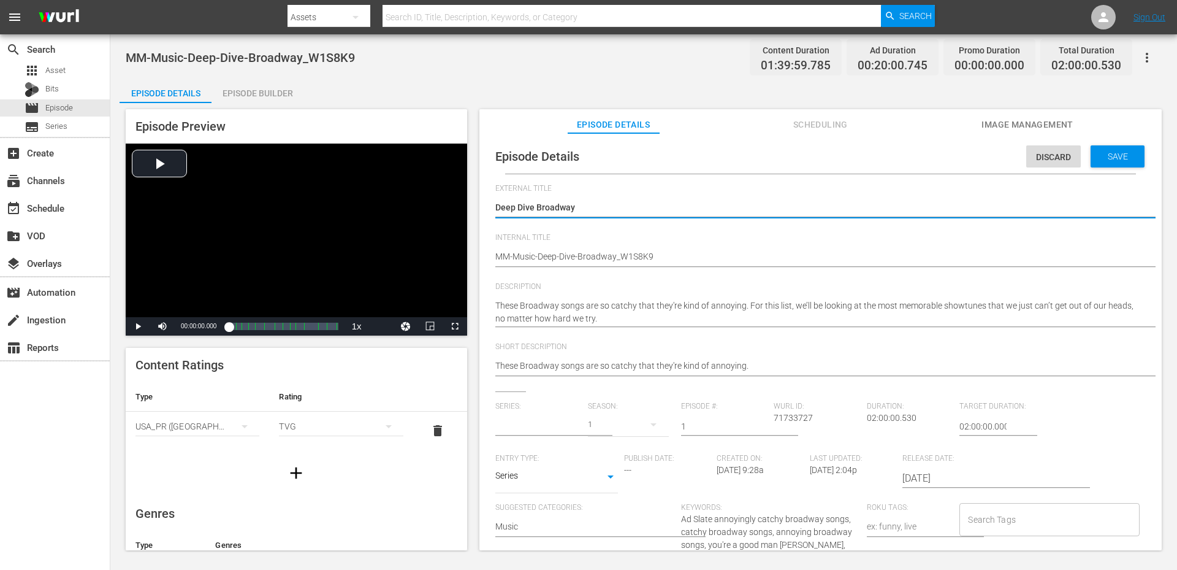
type input "No Series"
click at [1043, 521] on input "Search Tags" at bounding box center [1040, 519] width 150 height 22
type input "dee"
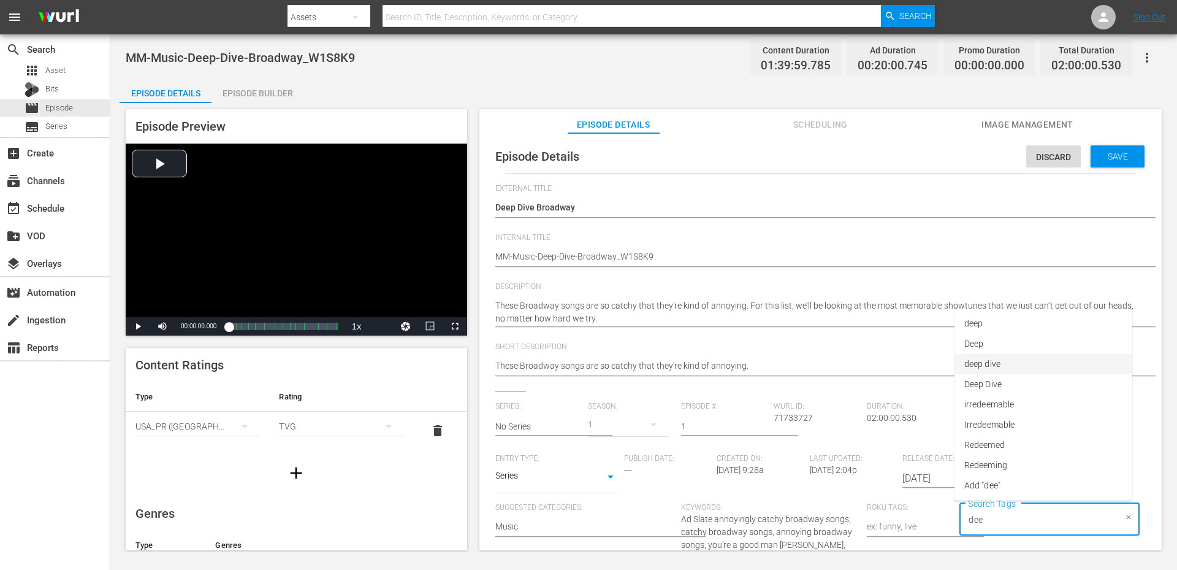
click at [974, 357] on span "deep dive" at bounding box center [982, 363] width 36 height 13
type input "bro"
click at [1001, 302] on span "Broadway" at bounding box center [984, 307] width 40 height 13
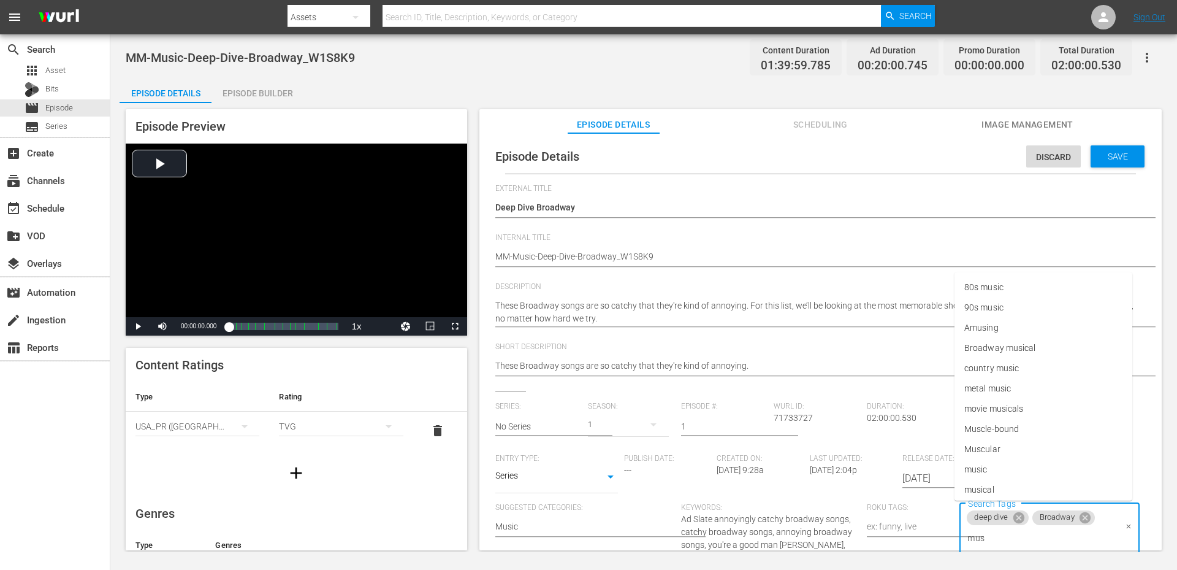
type input "musi"
click at [1007, 454] on li "musical" at bounding box center [1044, 449] width 178 height 20
click at [1104, 155] on span "Save" at bounding box center [1118, 156] width 40 height 10
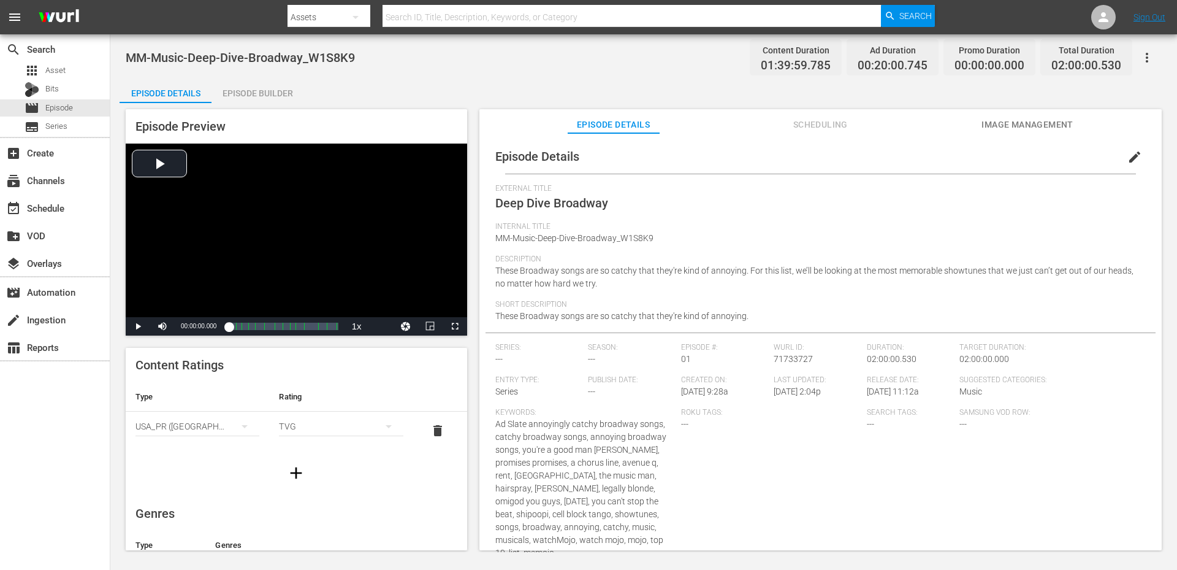
click at [538, 86] on div "Episode Details Episode Builder Episode Preview Video Player is loading. Play V…" at bounding box center [644, 318] width 1048 height 481
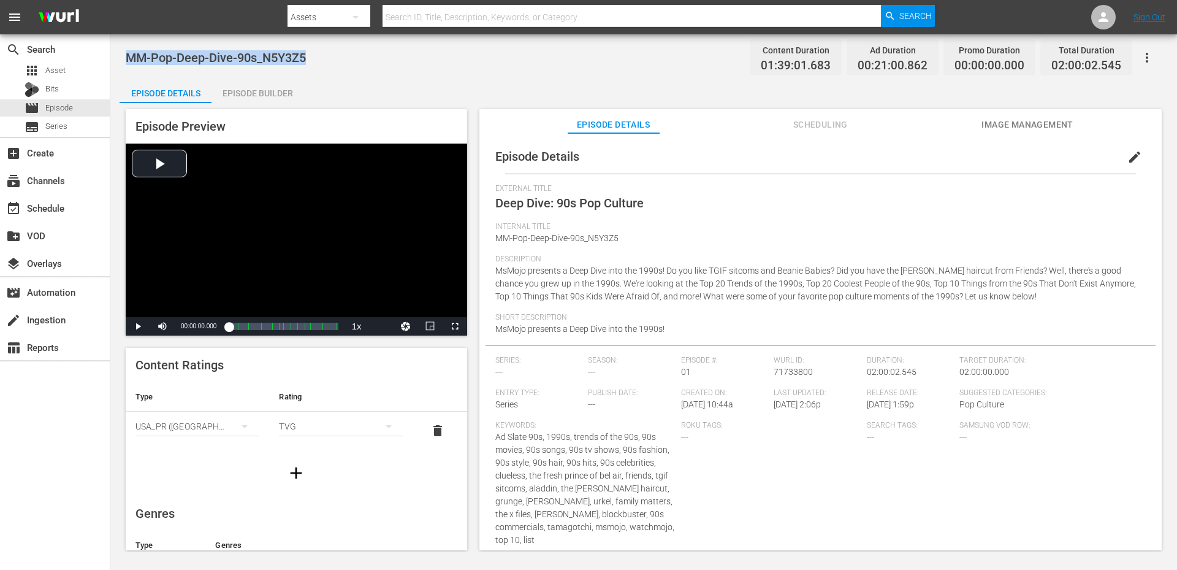
drag, startPoint x: 245, startPoint y: 56, endPoint x: 126, endPoint y: 58, distance: 119.6
click at [126, 58] on div "MM-Pop-Deep-Dive-90s_N5Y3Z5 Content Duration 01:39:01.683 Ad Duration 00:21:00.…" at bounding box center [644, 58] width 1036 height 28
click at [720, 56] on div "MM-Pop-Deep-Dive-90s_N5Y3Z5 Content Duration 01:39:01.683 Ad Duration 00:21:00.…" at bounding box center [644, 58] width 1036 height 28
click at [409, 63] on div "MM-Pop-Deep-Dive-90s_N5Y3Z5 Content Duration 01:39:01.683 Ad Duration 00:21:00.…" at bounding box center [644, 58] width 1036 height 28
drag, startPoint x: 322, startPoint y: 58, endPoint x: 130, endPoint y: 46, distance: 192.3
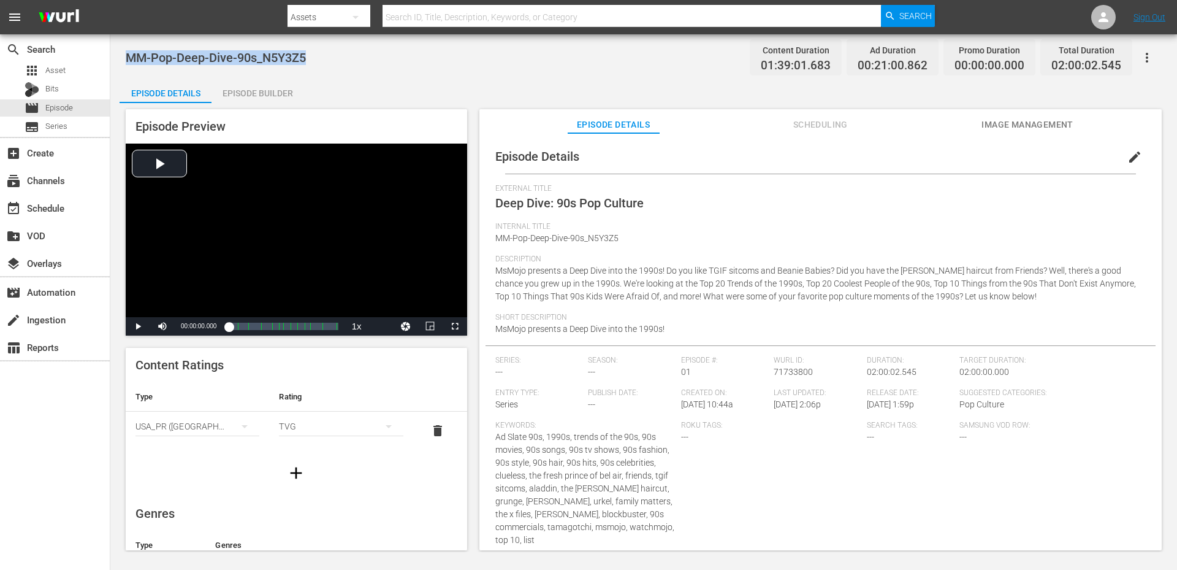
click at [130, 46] on div "MM-Pop-Deep-Dive-90s_N5Y3Z5 Content Duration 01:39:01.683 Ad Duration 00:21:00.…" at bounding box center [644, 58] width 1036 height 28
copy span "MM-Pop-Deep-Dive-90s_N5Y3Z5"
click at [1135, 146] on button "edit" at bounding box center [1134, 156] width 29 height 29
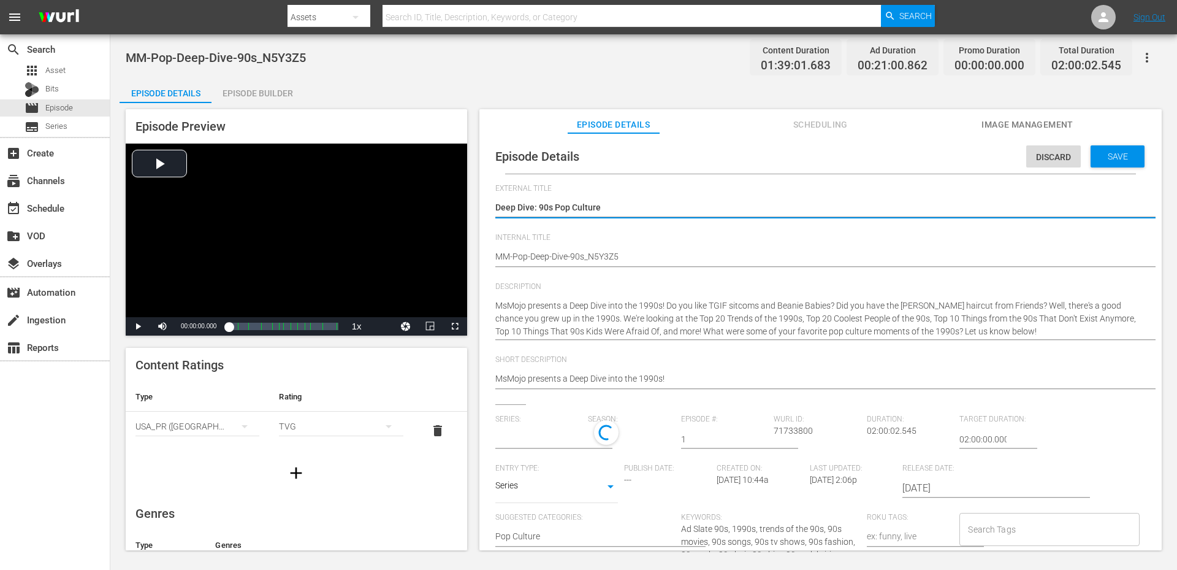
type input "No Series"
click at [973, 533] on input "Search Tags" at bounding box center [1040, 529] width 150 height 22
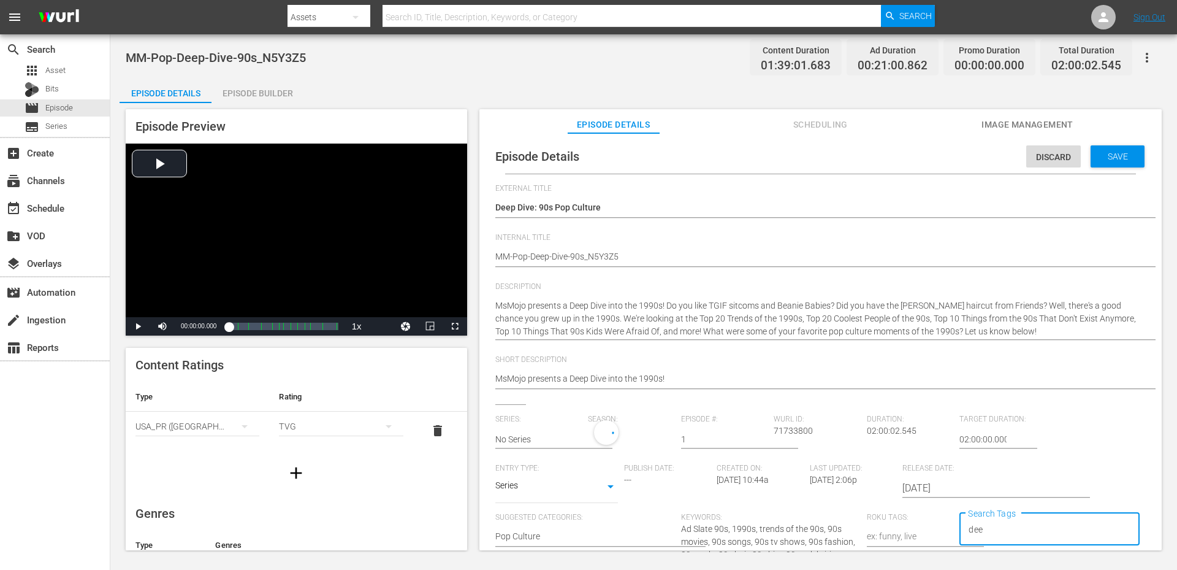
type input "deep"
click at [993, 448] on li "deep dive" at bounding box center [1044, 454] width 178 height 20
type input "90"
click at [982, 443] on li "90s" at bounding box center [1044, 437] width 178 height 20
click at [1126, 155] on span "Save" at bounding box center [1118, 156] width 40 height 10
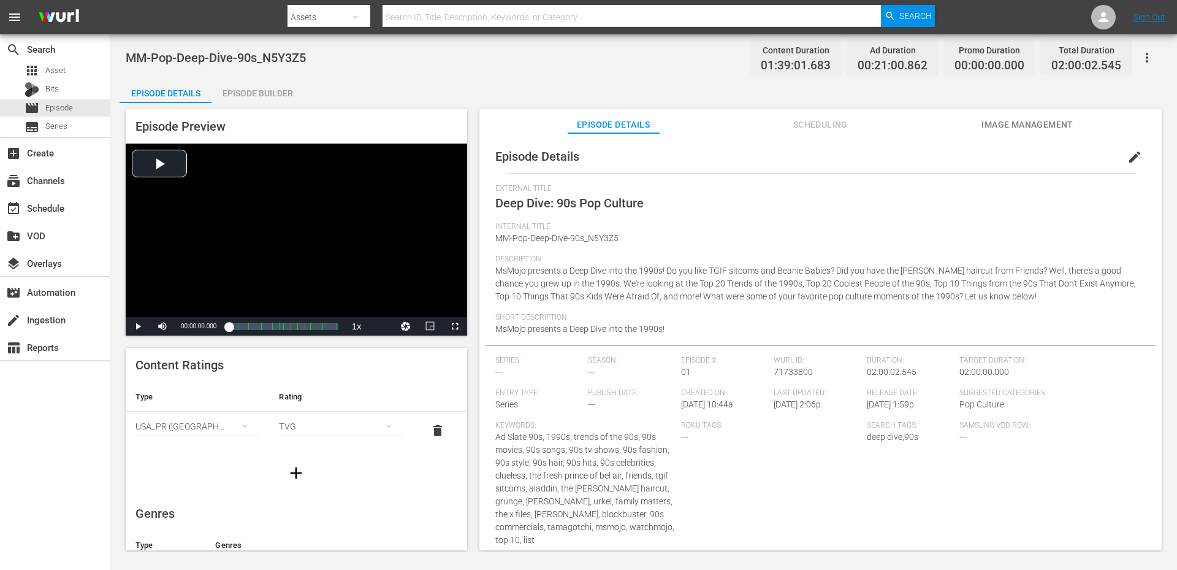
click at [536, 72] on div "MM-Pop-Deep-Dive-90s_N5Y3Z5 Content Duration 01:39:01.683 Ad Duration 00:21:00.…" at bounding box center [643, 292] width 1067 height 517
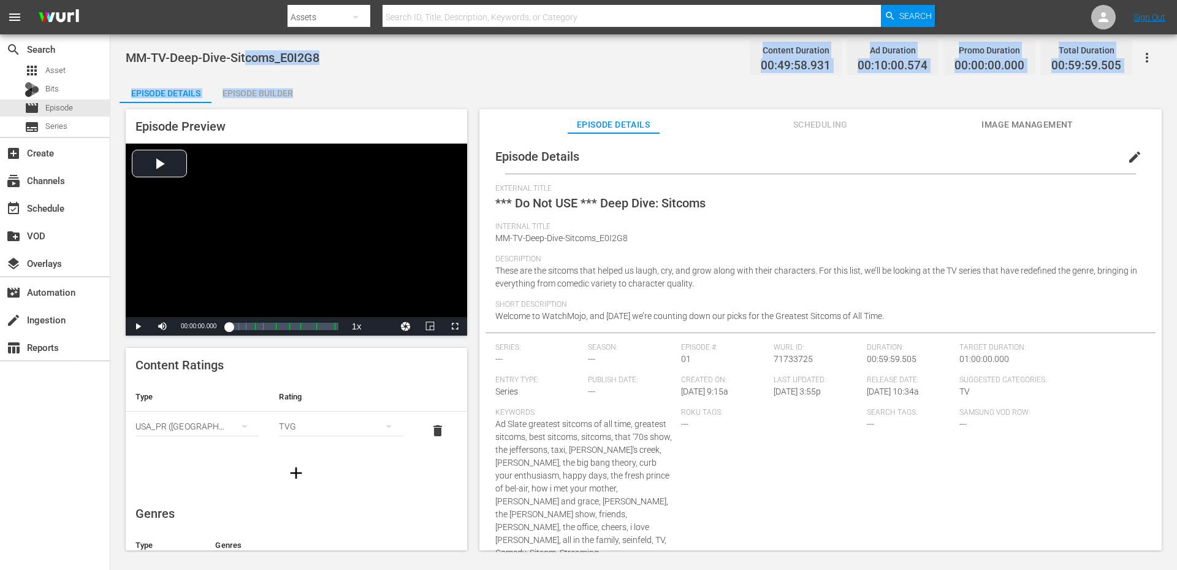
drag, startPoint x: 325, startPoint y: 70, endPoint x: 245, endPoint y: 65, distance: 79.9
click at [245, 65] on div "MM-TV-Deep-Dive-Sitcoms_E0I2G8 Content Duration 00:49:58.931 Ad Duration 00:10:…" at bounding box center [643, 292] width 1067 height 517
click at [317, 57] on span "MM-TV-Deep-Dive-Sitcoms_E0I2G8" at bounding box center [223, 57] width 194 height 15
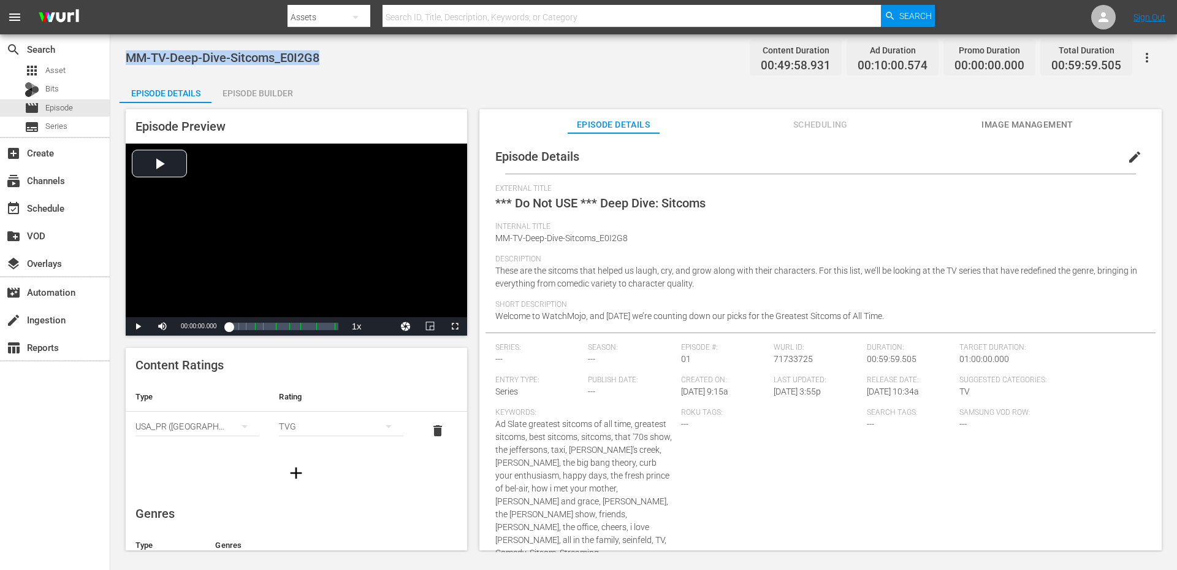
drag, startPoint x: 256, startPoint y: 56, endPoint x: 126, endPoint y: 54, distance: 130.0
click at [126, 54] on div "MM-TV-Deep-Dive-Sitcoms_E0I2G8 Content Duration 00:49:58.931 Ad Duration 00:10:…" at bounding box center [644, 58] width 1036 height 28
click at [366, 44] on div "MM-TV-Deep-Dive-Sitcoms_E0I2G8 Content Duration 00:49:58.931 Ad Duration 00:10:…" at bounding box center [644, 58] width 1036 height 28
click at [1112, 159] on div "Episode Details edit" at bounding box center [821, 156] width 670 height 34
click at [1127, 153] on span "edit" at bounding box center [1134, 157] width 15 height 15
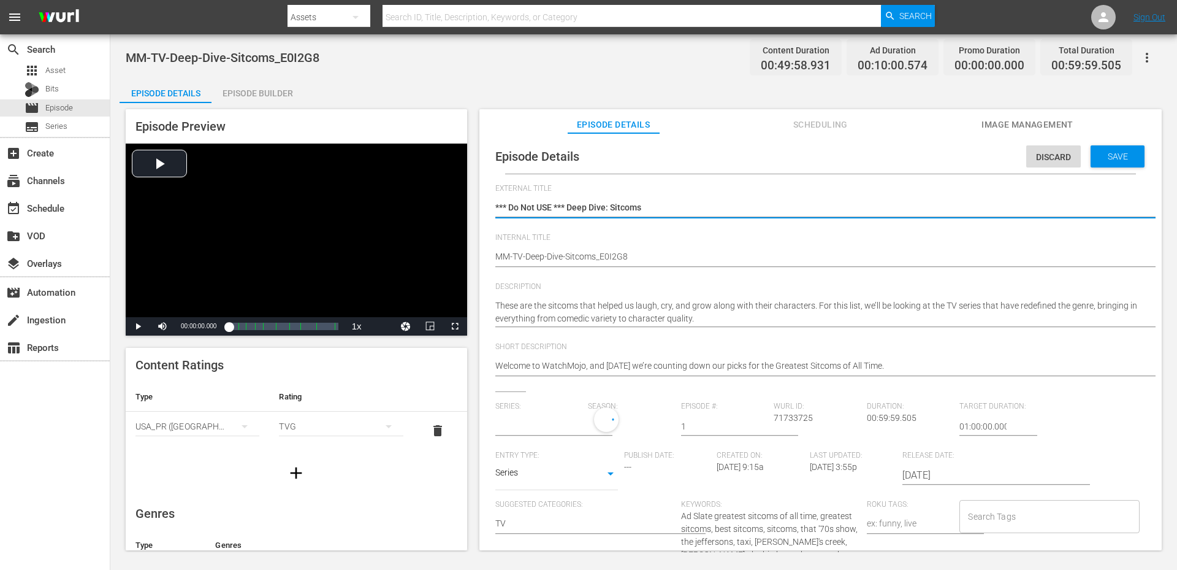
click at [987, 519] on input "Search Tags" at bounding box center [1040, 516] width 150 height 22
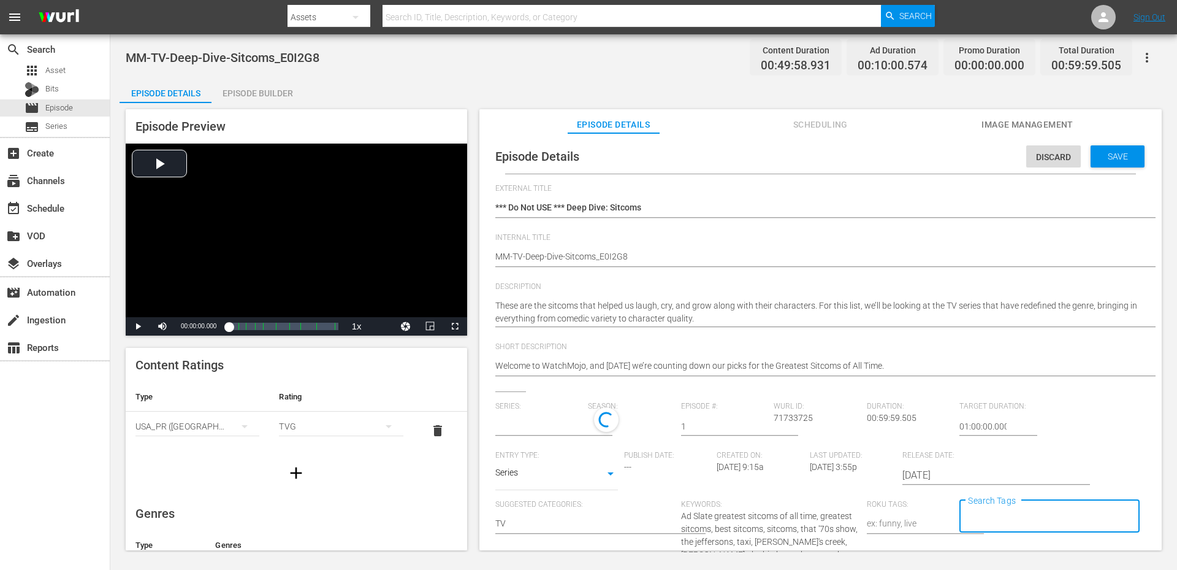
type input "No Series"
type input "deep"
click at [1012, 442] on li "deep dive" at bounding box center [1044, 445] width 178 height 20
type input "sitcom"
click at [973, 444] on span "Sitcom" at bounding box center [977, 444] width 27 height 13
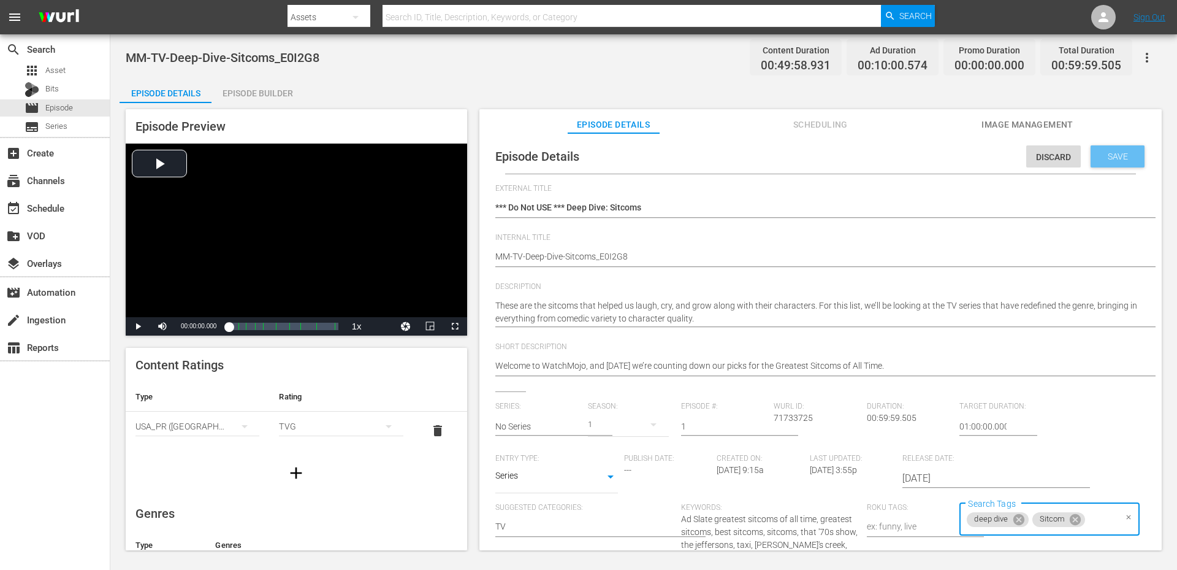
click at [1091, 165] on div "Save" at bounding box center [1118, 156] width 54 height 22
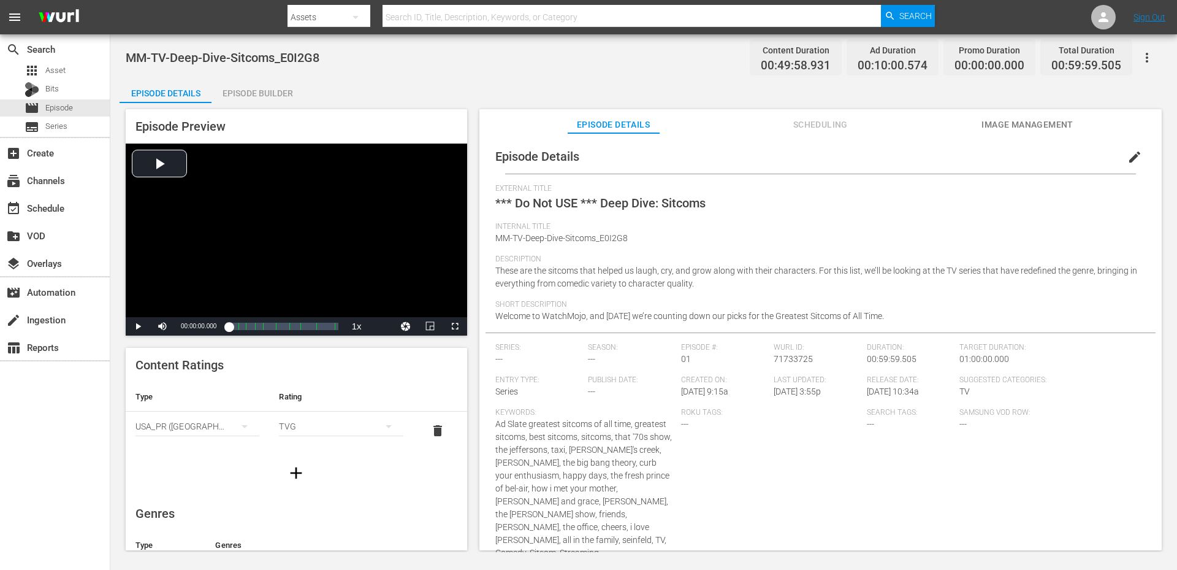
click at [503, 80] on div "Episode Details Episode Builder Episode Preview Video Player is loading. Play V…" at bounding box center [644, 318] width 1048 height 481
click at [495, 60] on div "MM-TV-Deep-Dive-Sitcoms_E0I2G8 Content Duration 00:49:58.931 Ad Duration 00:10:…" at bounding box center [644, 58] width 1036 height 28
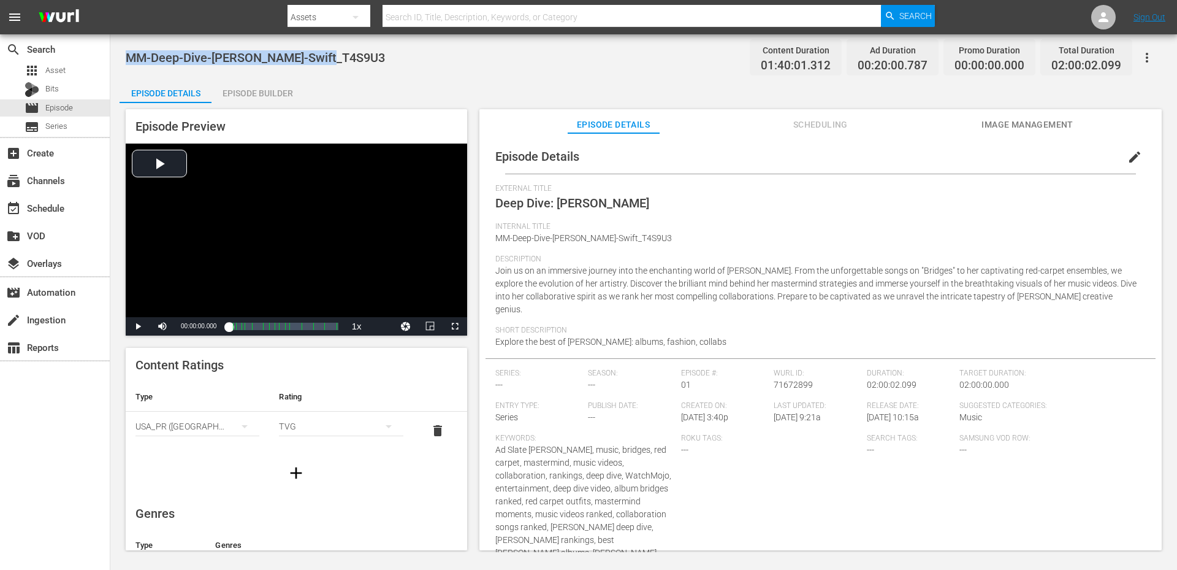
drag, startPoint x: 353, startPoint y: 61, endPoint x: 118, endPoint y: 53, distance: 234.9
click at [118, 53] on div "MM-Deep-Dive-Taylor-Swift_T4S9U3 Content Duration 01:40:01.312 Ad Duration 00:2…" at bounding box center [643, 292] width 1067 height 517
copy span "MM-Deep-Dive-Taylor-Swift_T4S9U3"
click at [1131, 153] on span "edit" at bounding box center [1134, 157] width 15 height 15
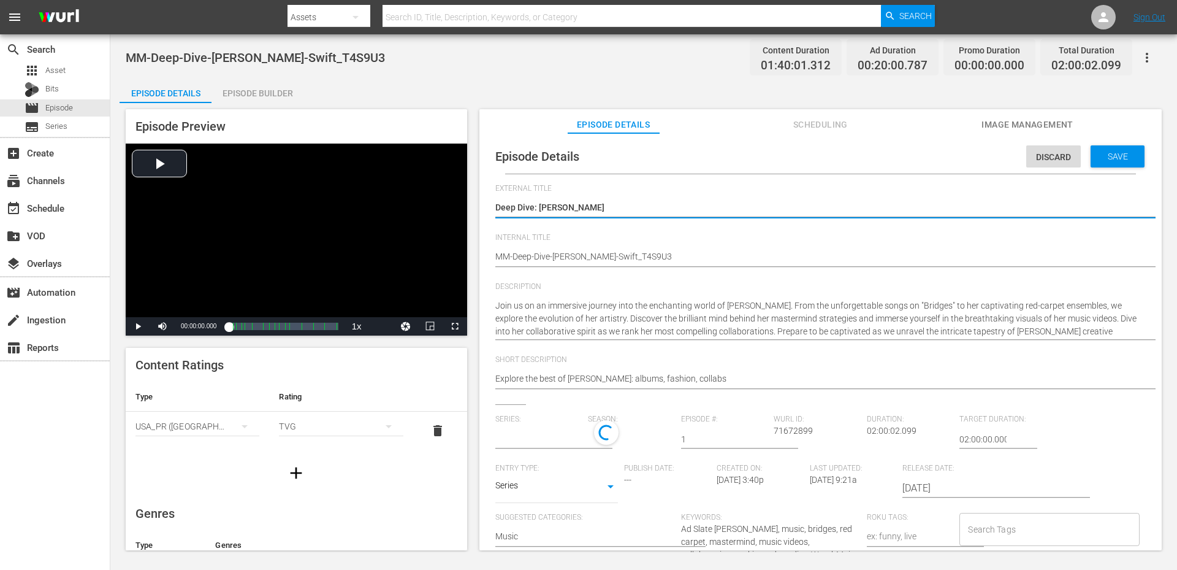
click at [988, 525] on input "Search Tags" at bounding box center [1040, 529] width 150 height 22
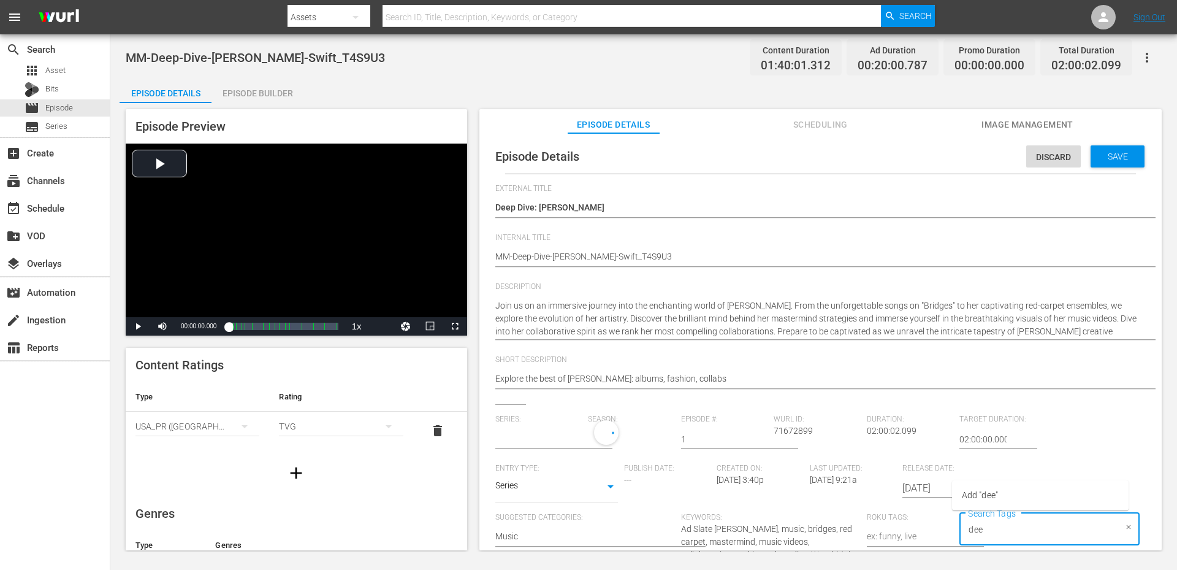
type input "deep"
type input "No Series"
click at [990, 454] on span "deep dive" at bounding box center [974, 457] width 36 height 13
type input "taylo"
click at [990, 477] on span "Taylor Swift" at bounding box center [996, 477] width 64 height 13
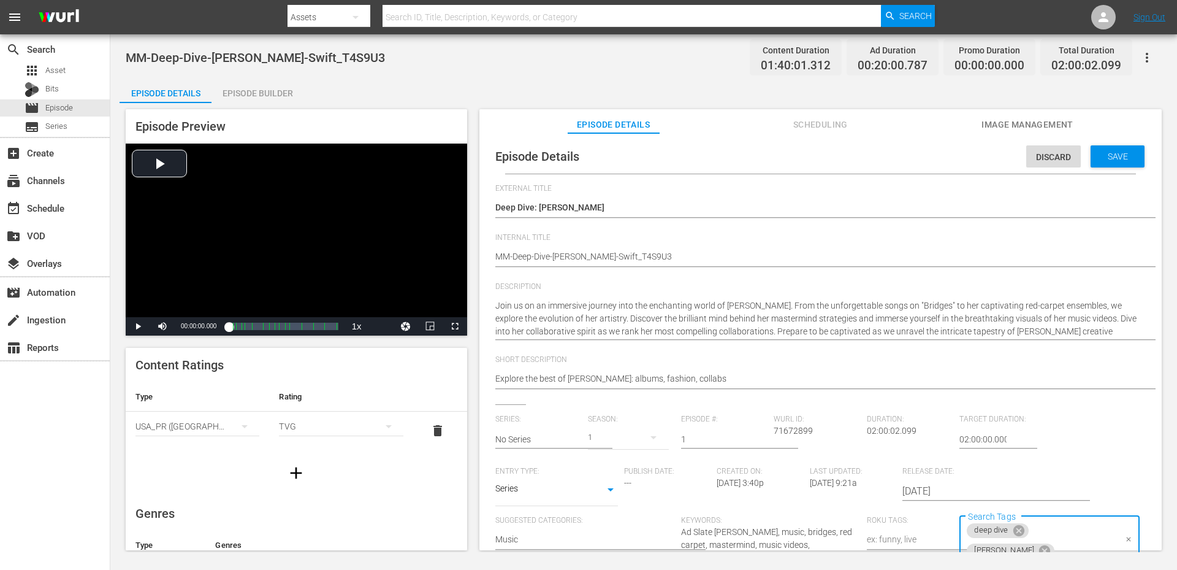
click at [1097, 145] on div "Discard Save" at bounding box center [1087, 153] width 123 height 28
click at [1100, 160] on span "Save" at bounding box center [1118, 156] width 40 height 10
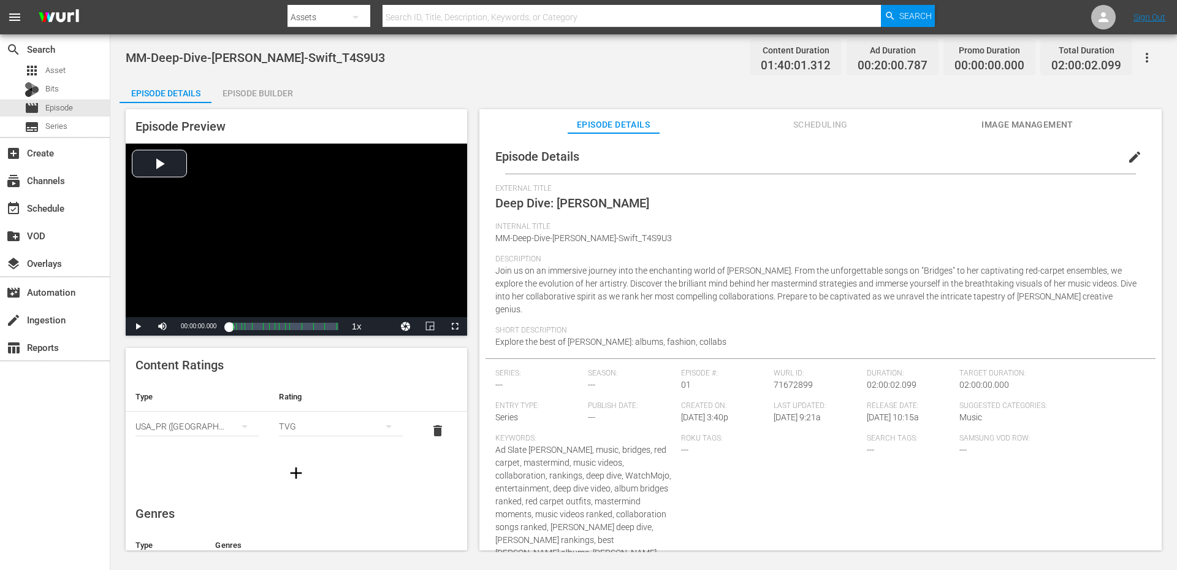
click at [467, 82] on div "Episode Details Episode Builder Episode Preview Video Player is loading. Play V…" at bounding box center [644, 318] width 1048 height 481
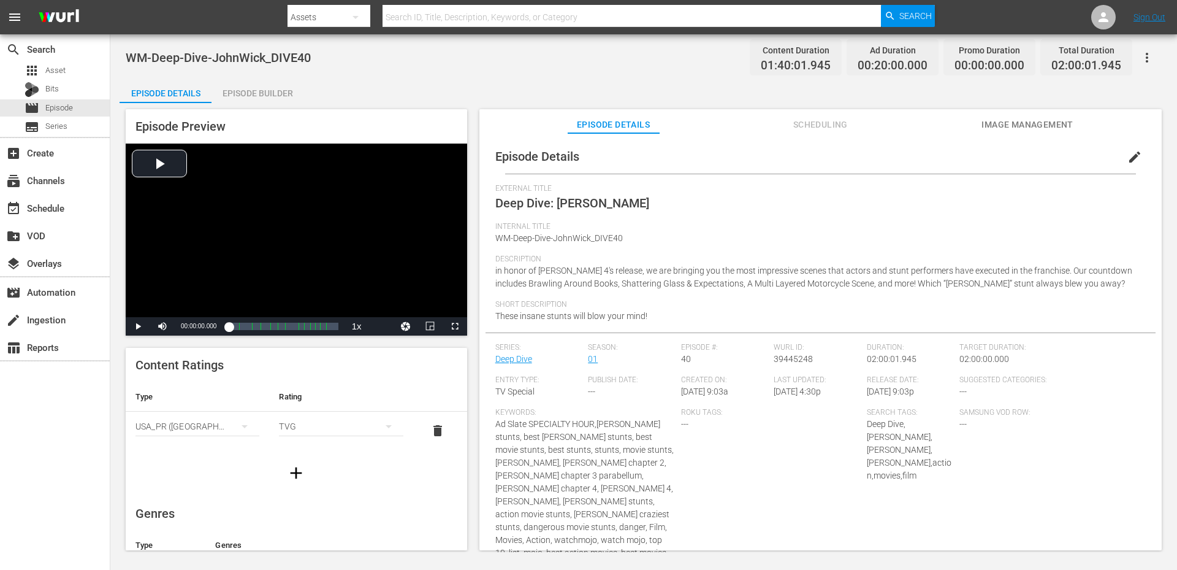
click at [430, 66] on div "WM-Deep-Dive-JohnWick_DIVE40 Content Duration 01:40:01.945 Ad Duration 00:20:00…" at bounding box center [644, 58] width 1036 height 28
drag, startPoint x: 277, startPoint y: 53, endPoint x: 127, endPoint y: 50, distance: 150.2
click at [127, 50] on div "WM-Deep-Dive-JohnWick_DIVE40 Content Duration 01:40:01.945 Ad Duration 00:20:00…" at bounding box center [644, 58] width 1036 height 28
copy span "WM-Deep-Dive-JohnWick_DIVE40"
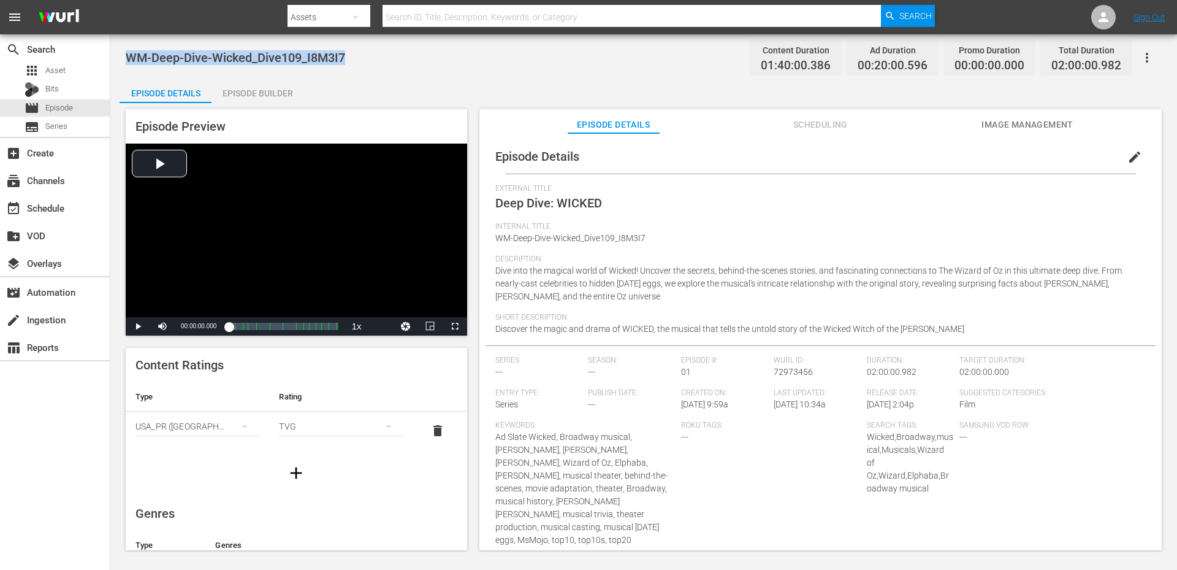
drag, startPoint x: 371, startPoint y: 59, endPoint x: 126, endPoint y: 55, distance: 245.3
click at [126, 55] on div "WM-Deep-Dive-Wicked_Dive109_I8M3I7 Content Duration 01:40:00.386 Ad Duration 00…" at bounding box center [644, 58] width 1036 height 28
copy span "WM-Deep-Dive-Wicked_Dive109_I8M3I7"
click at [1135, 150] on button "edit" at bounding box center [1134, 156] width 29 height 29
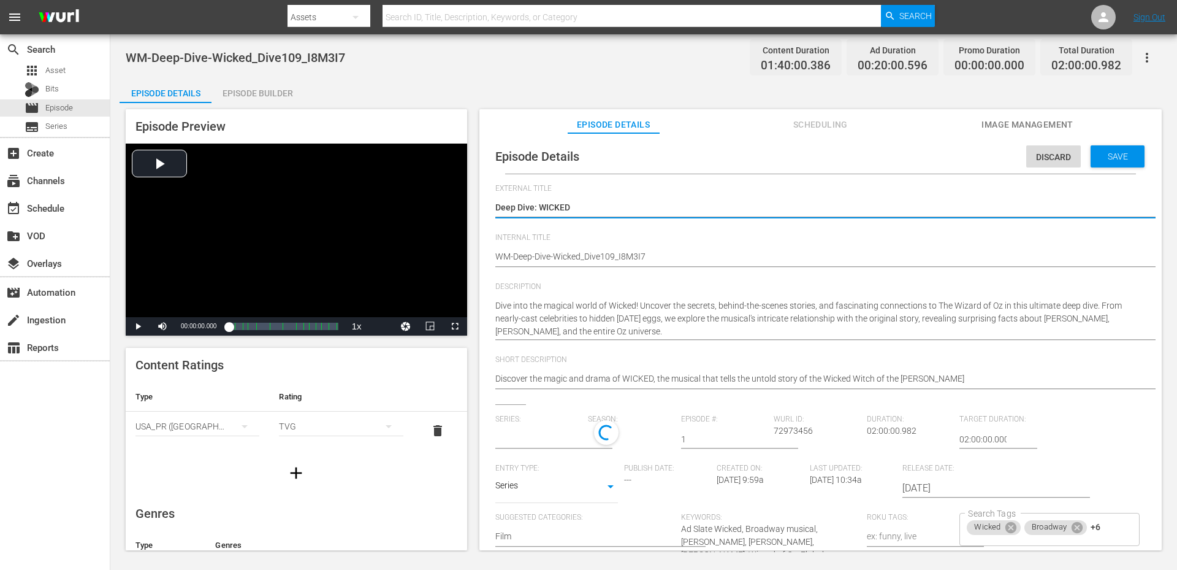
type input "No Series"
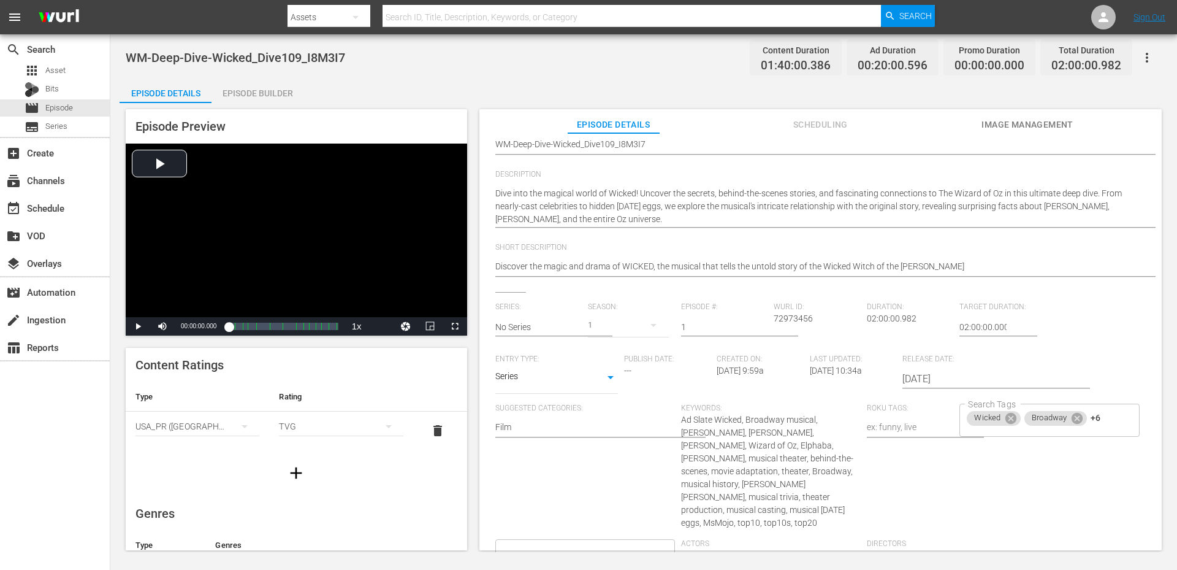
scroll to position [123, 0]
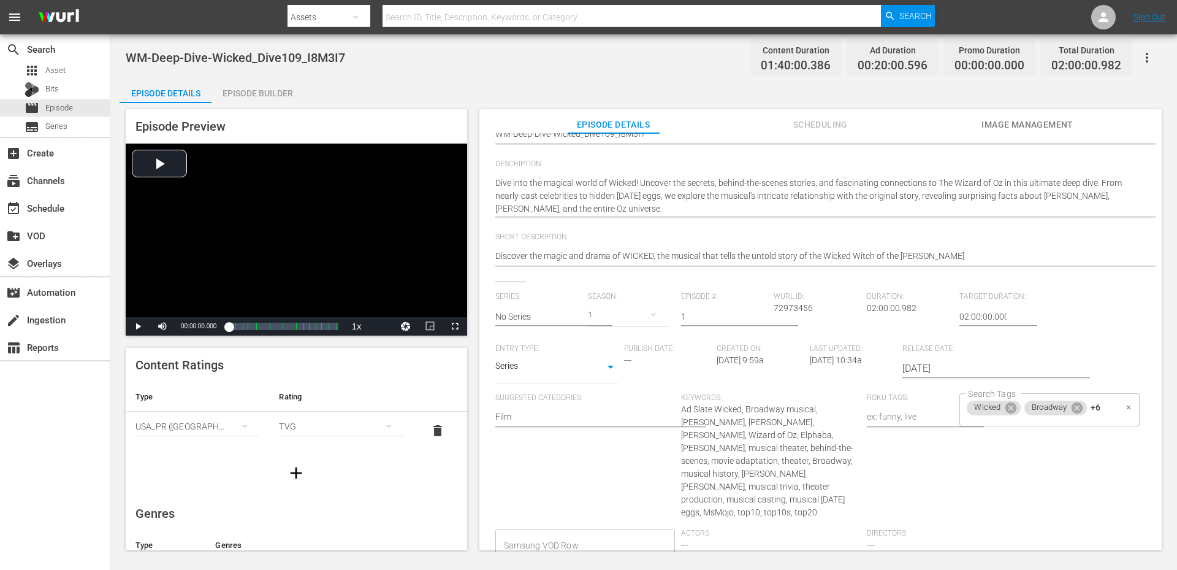
click at [1112, 419] on div "Wicked Broadway +6 Search Tags" at bounding box center [1049, 409] width 180 height 33
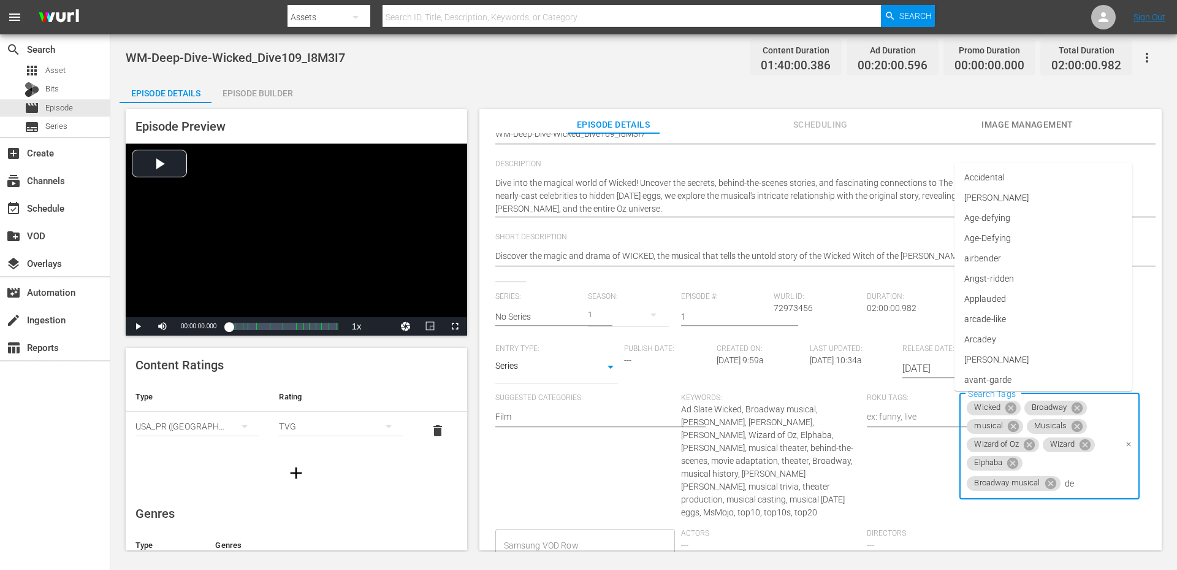
type input "dee"
click at [981, 254] on span "deep dive" at bounding box center [982, 254] width 36 height 13
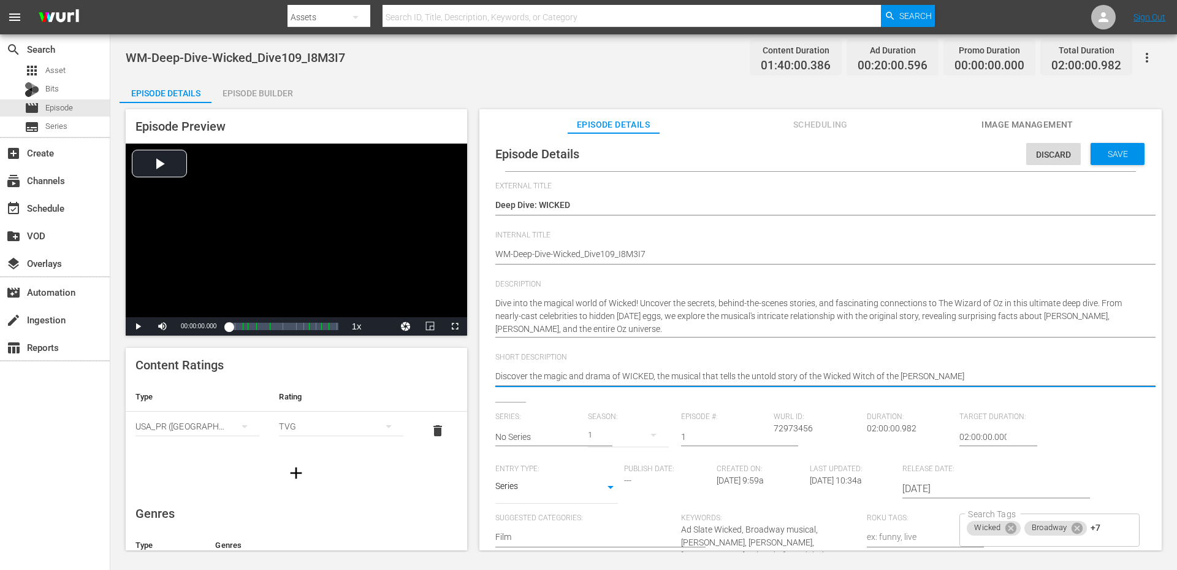
scroll to position [0, 0]
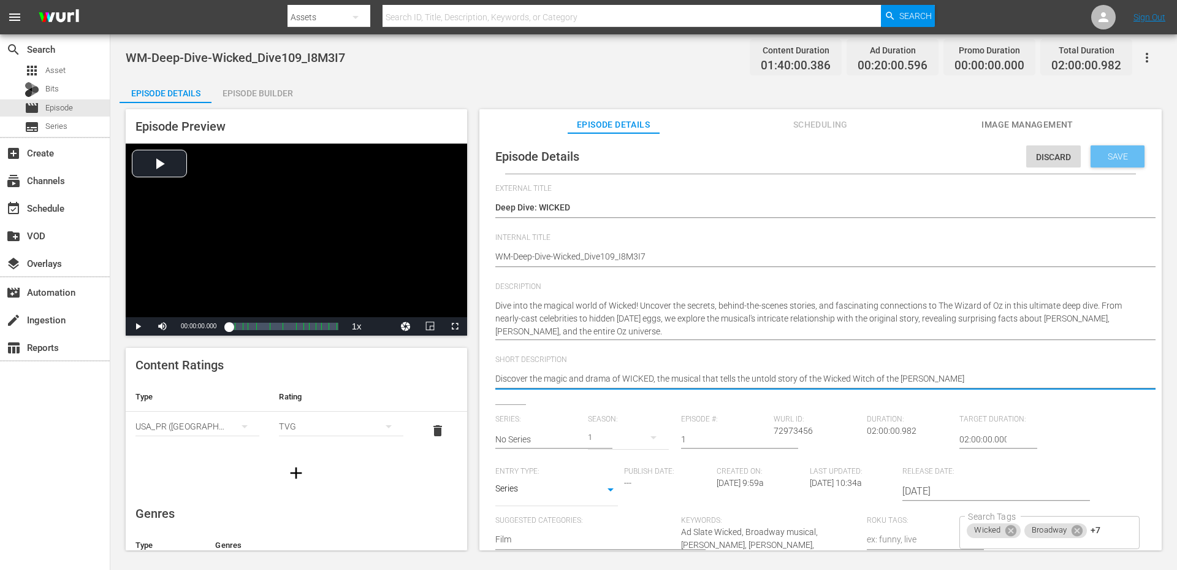
click at [1103, 162] on div "Save" at bounding box center [1118, 156] width 54 height 22
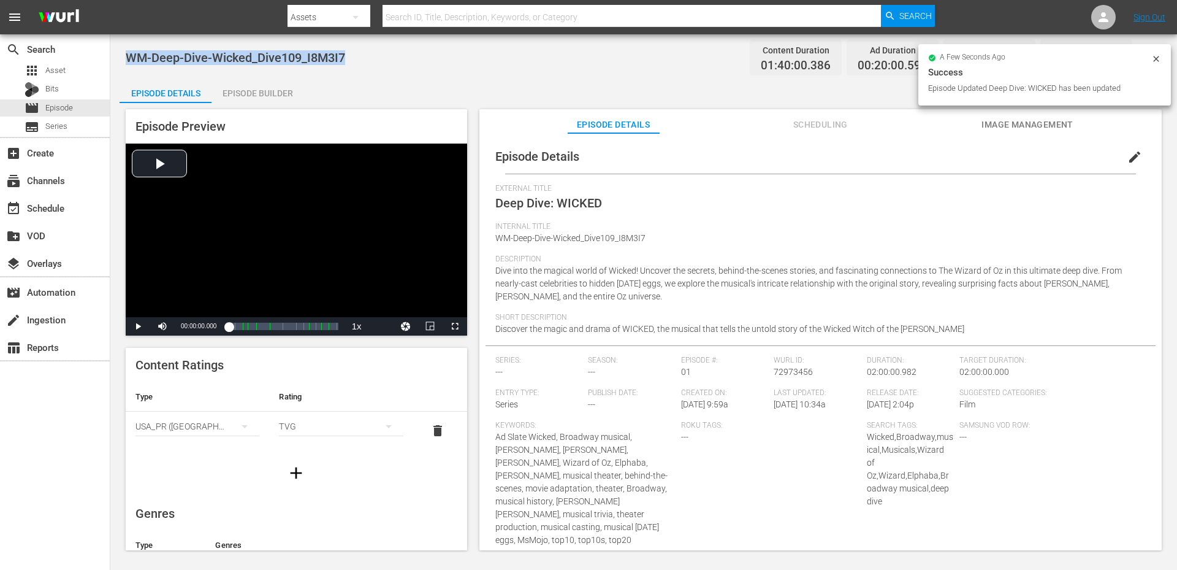
drag, startPoint x: 360, startPoint y: 48, endPoint x: 126, endPoint y: 55, distance: 234.3
click at [126, 55] on div "WM-Deep-Dive-Wicked_Dive109_I8M3I7 Content Duration 01:40:00.386 Ad Duration 00…" at bounding box center [644, 58] width 1036 height 28
copy span "WM-Deep-Dive-Wicked_Dive109_I8M3I7"
click at [598, 96] on div "Episode Details Episode Builder Episode Preview Video Player is loading. Play V…" at bounding box center [644, 318] width 1048 height 481
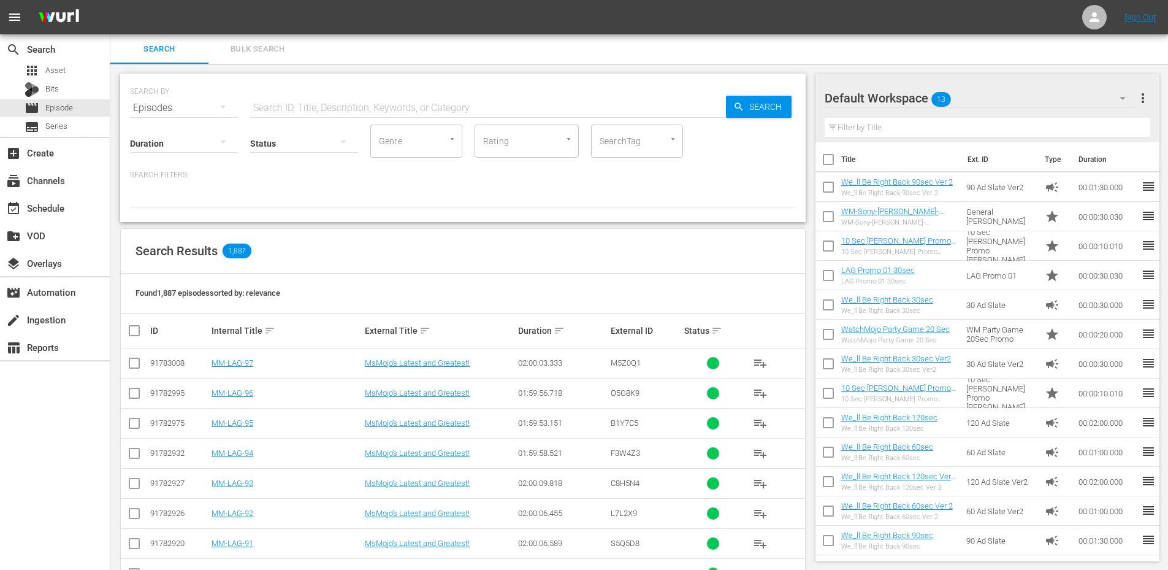
click at [204, 146] on div at bounding box center [184, 143] width 108 height 34
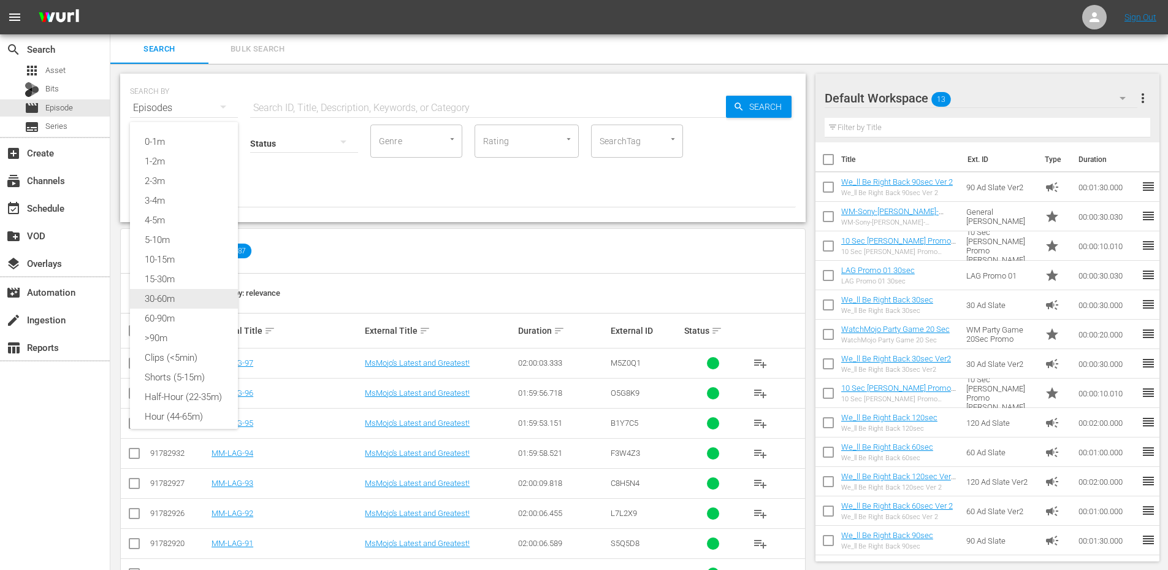
click at [173, 301] on div "30-60m" at bounding box center [184, 299] width 108 height 20
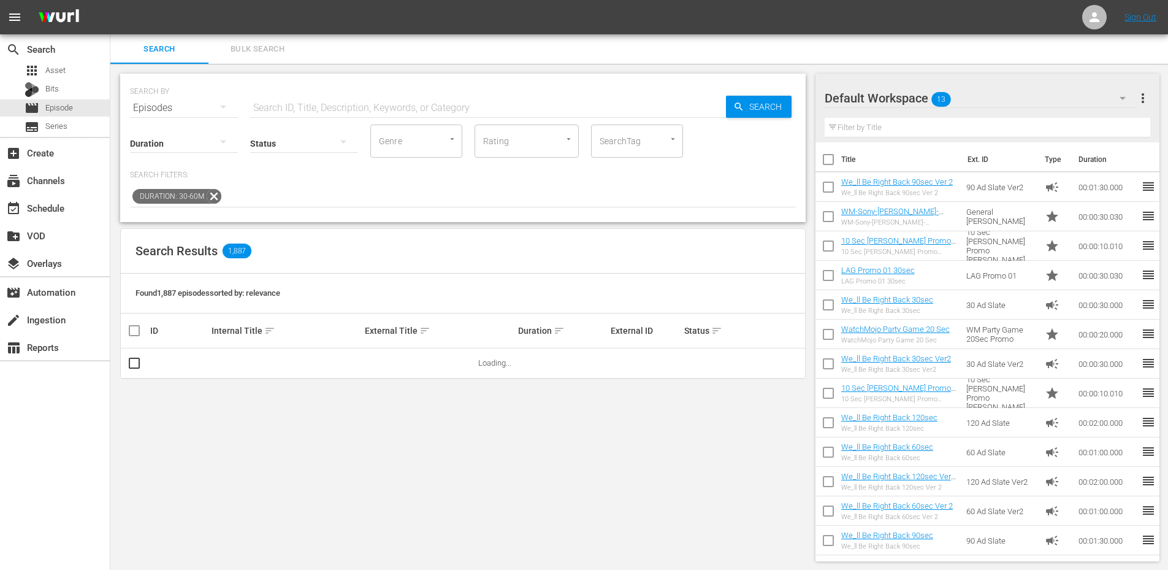
click at [286, 104] on input "text" at bounding box center [488, 107] width 476 height 29
type input "MM-"
click at [535, 238] on div "Search Results 520" at bounding box center [463, 251] width 684 height 45
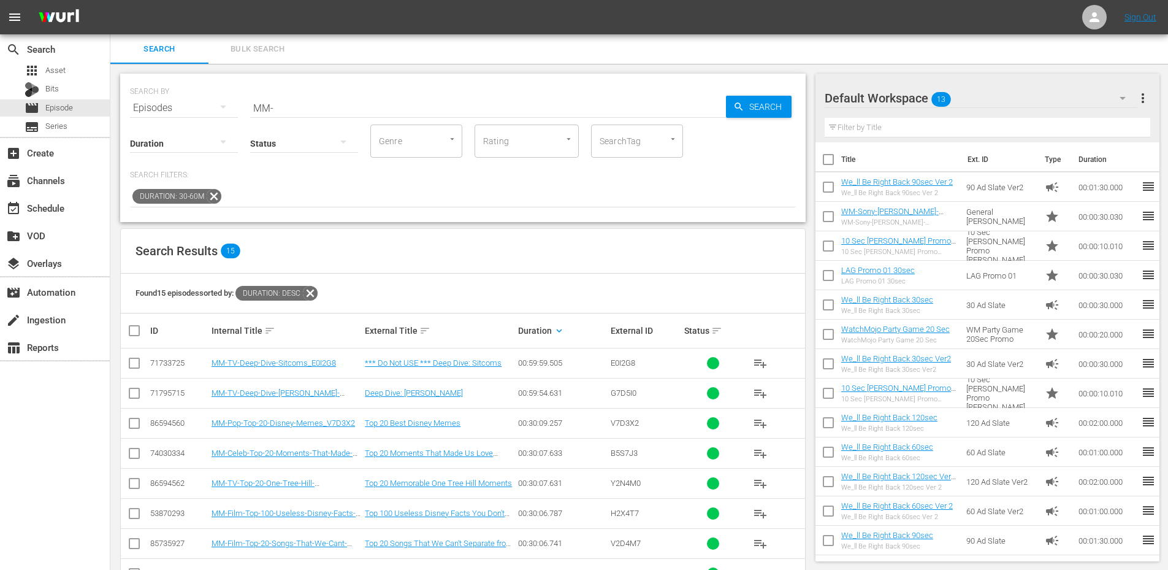
click at [642, 143] on input "SearchTag" at bounding box center [620, 141] width 47 height 22
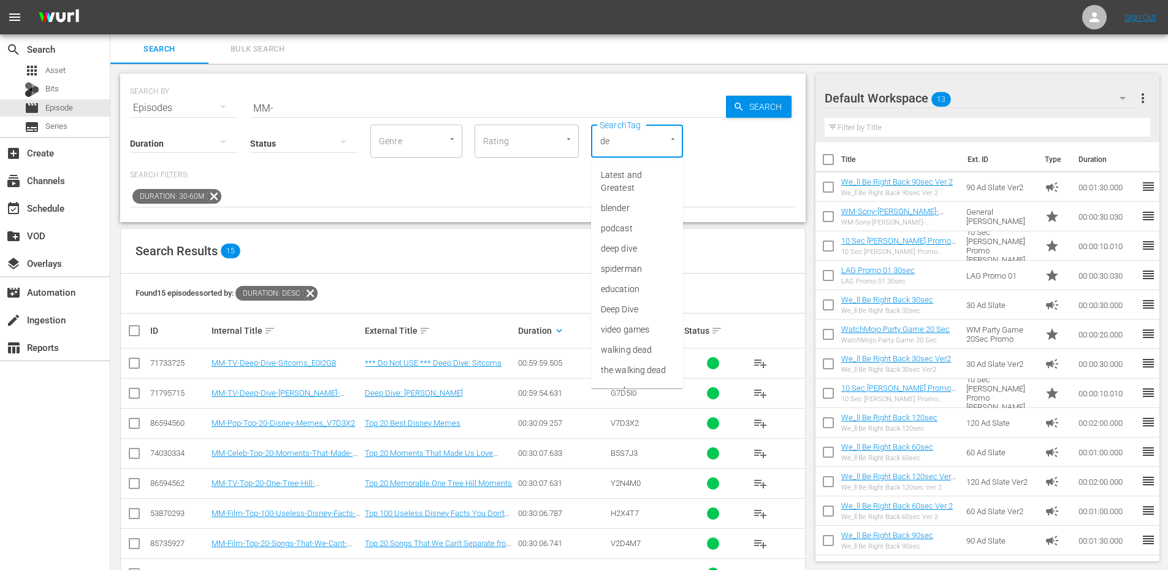
type input "dee"
click at [610, 175] on span "deep dive" at bounding box center [619, 175] width 36 height 13
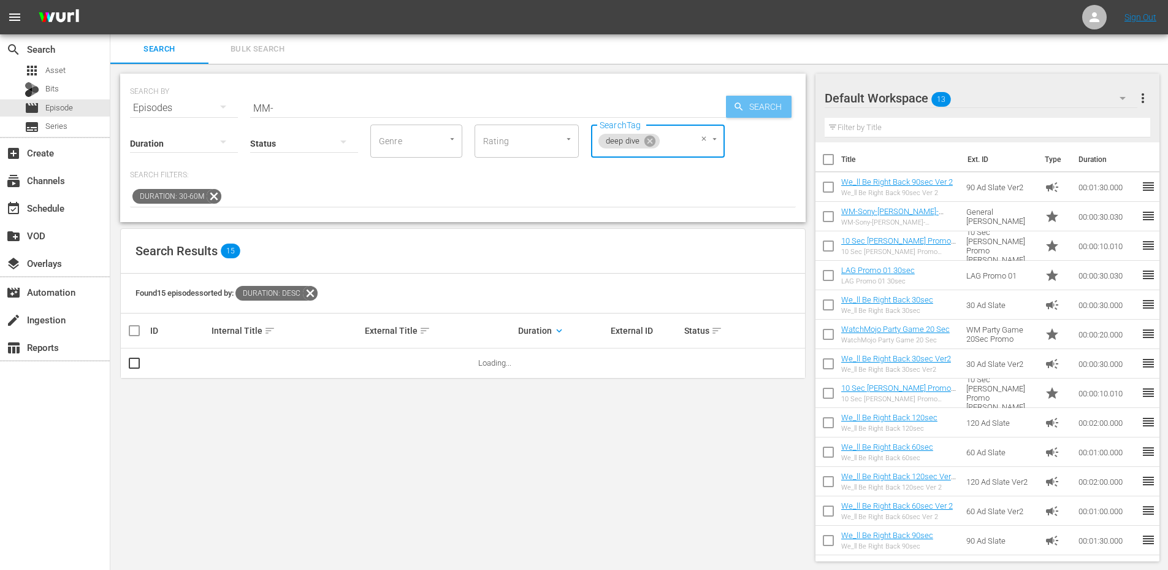
click at [741, 110] on icon "button" at bounding box center [738, 106] width 8 height 8
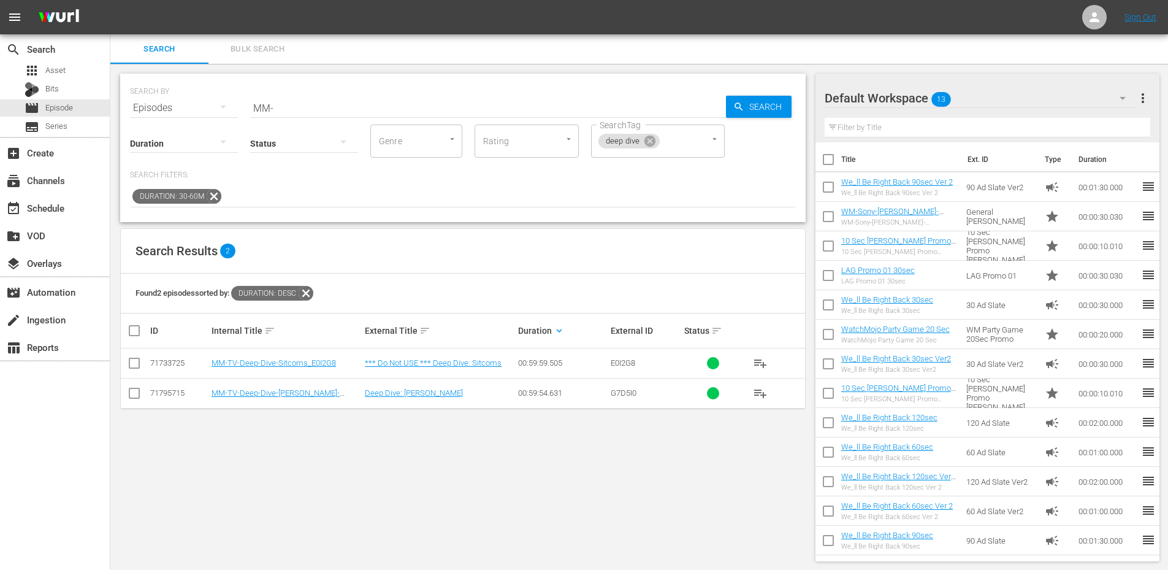
click at [458, 465] on div "SEARCH BY Search By Episodes Search ID, Title, Description, Keywords, or Catego…" at bounding box center [462, 317] width 705 height 507
click at [210, 197] on icon at bounding box center [214, 196] width 16 height 16
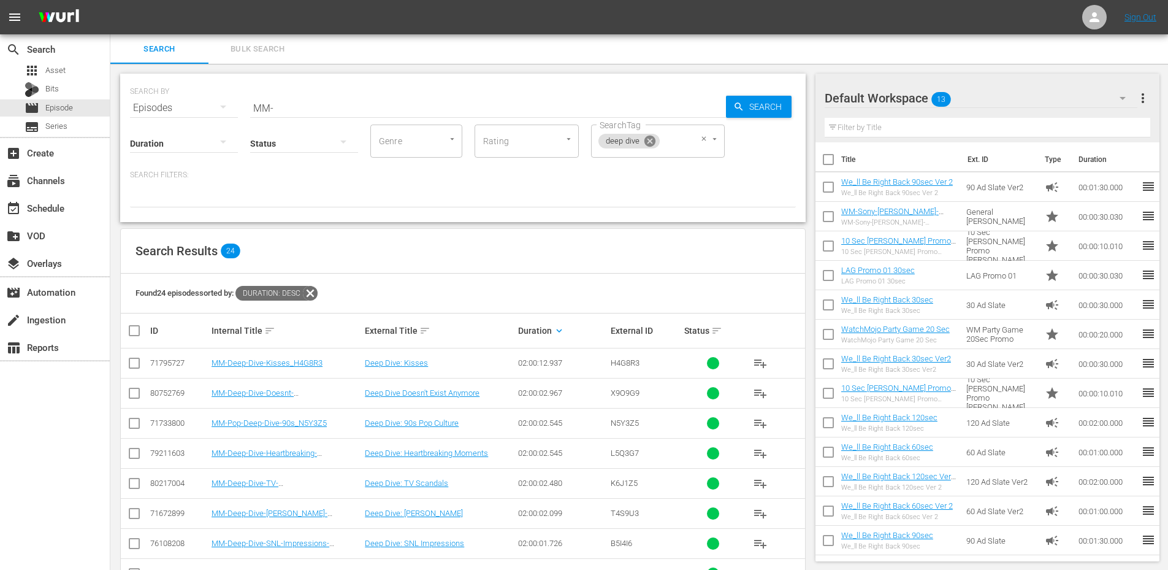
click at [650, 139] on icon at bounding box center [649, 140] width 11 height 11
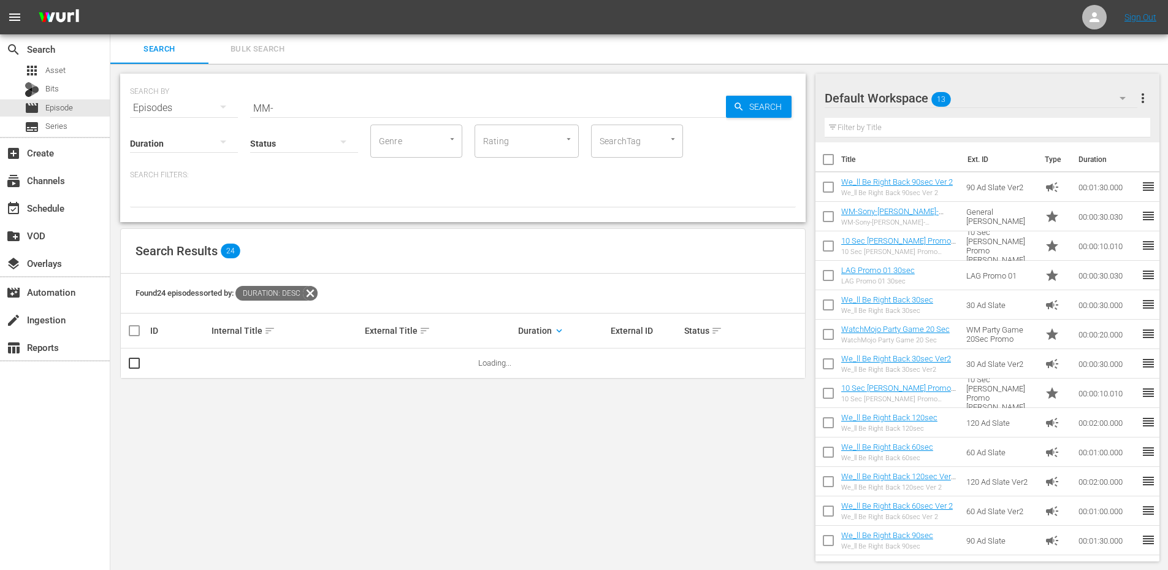
click at [636, 145] on input "SearchTag" at bounding box center [620, 141] width 47 height 22
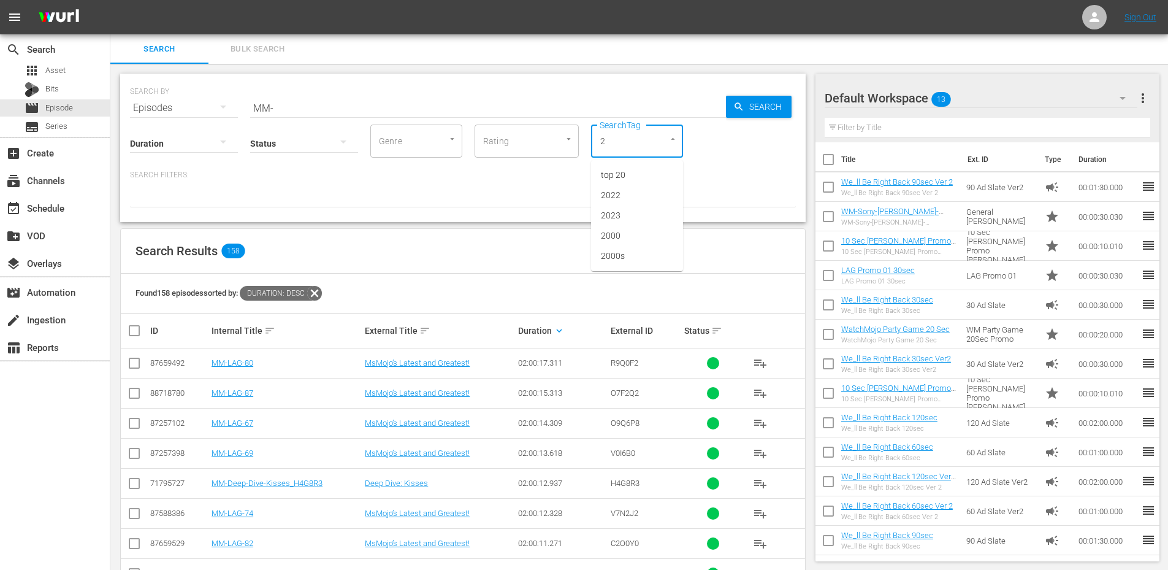
type input "20"
click at [643, 177] on li "top 20" at bounding box center [637, 175] width 92 height 20
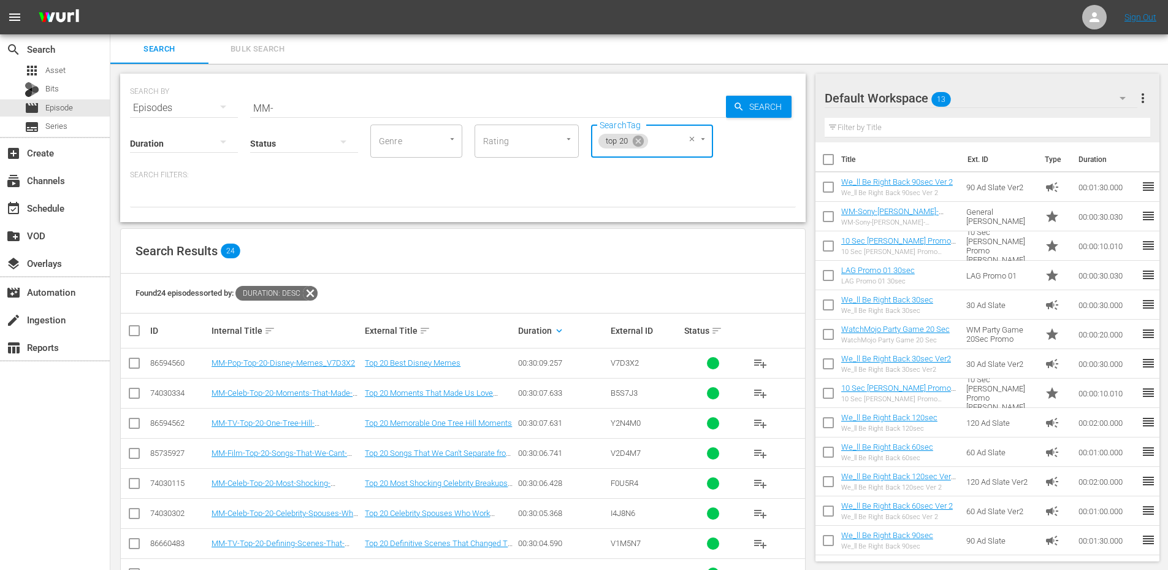
click at [430, 255] on div "Search Results 24" at bounding box center [463, 251] width 684 height 45
click at [611, 395] on span "B5S7J3" at bounding box center [624, 392] width 27 height 9
copy span "B5S7J3"
click at [617, 484] on span "F0U5R4" at bounding box center [625, 482] width 28 height 9
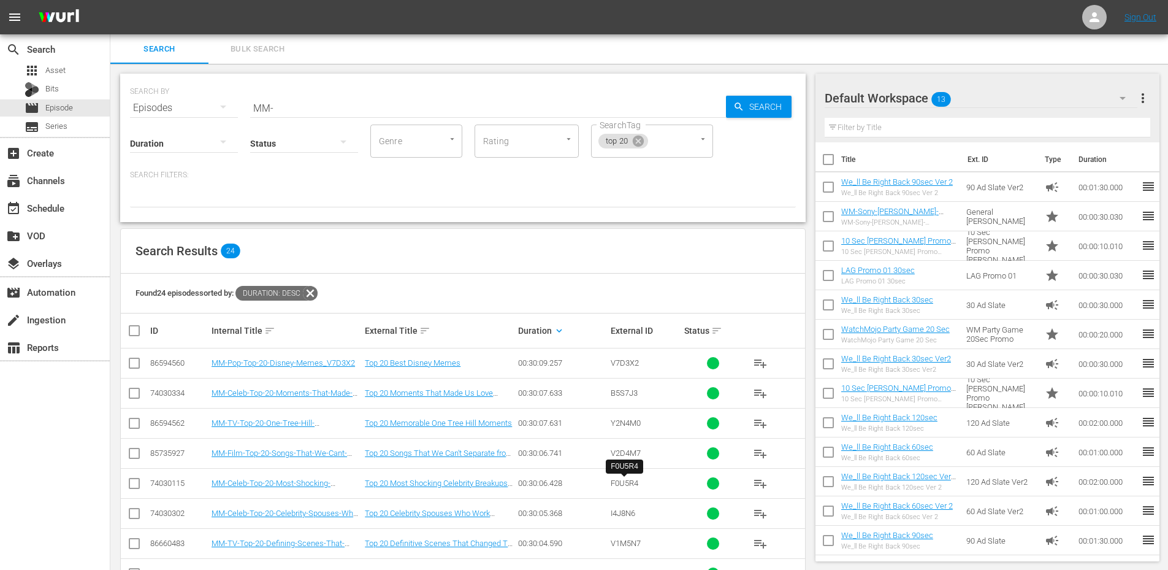
click at [617, 484] on span "F0U5R4" at bounding box center [625, 482] width 28 height 9
click at [451, 483] on link "Top 20 Most Shocking Celebrity Breakups of 2024" at bounding box center [436, 487] width 143 height 18
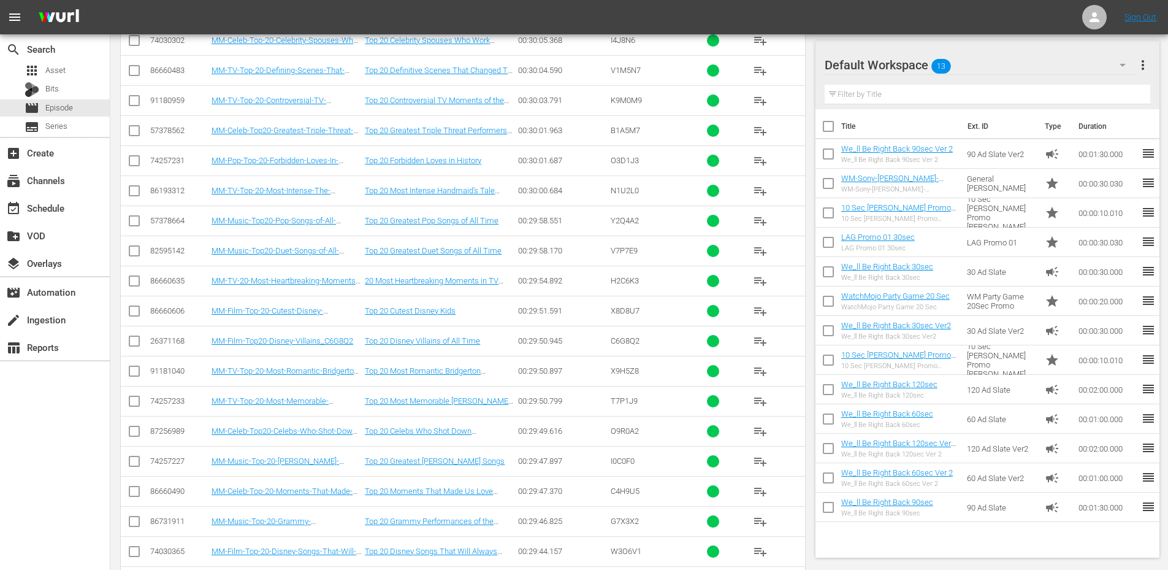
scroll to position [318, 0]
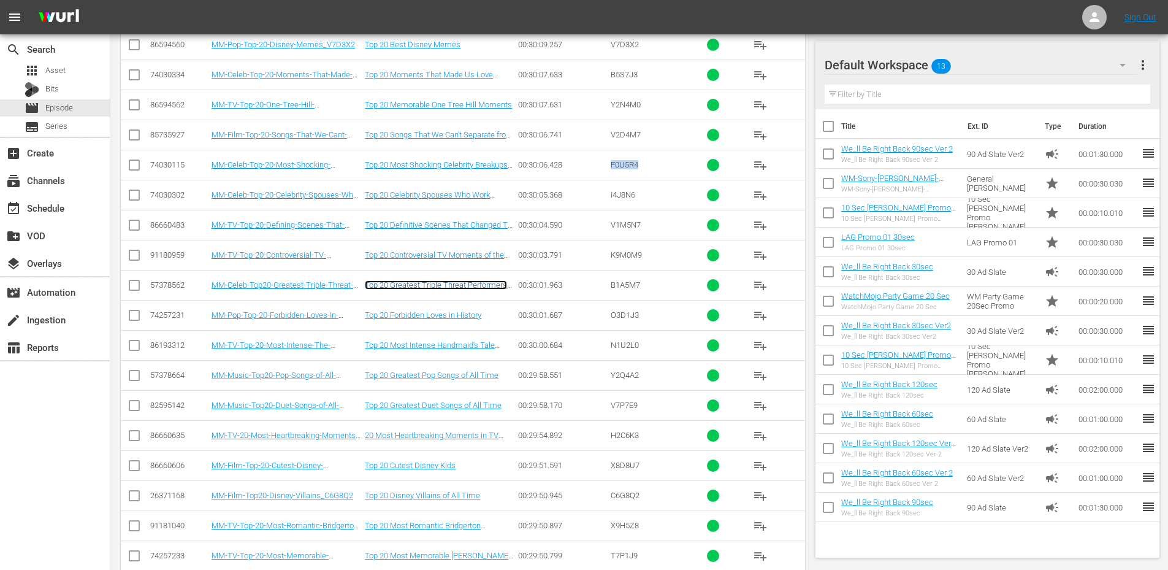
click at [423, 281] on link "Top 20 Greatest Triple Threat Performers of All Time" at bounding box center [436, 289] width 142 height 18
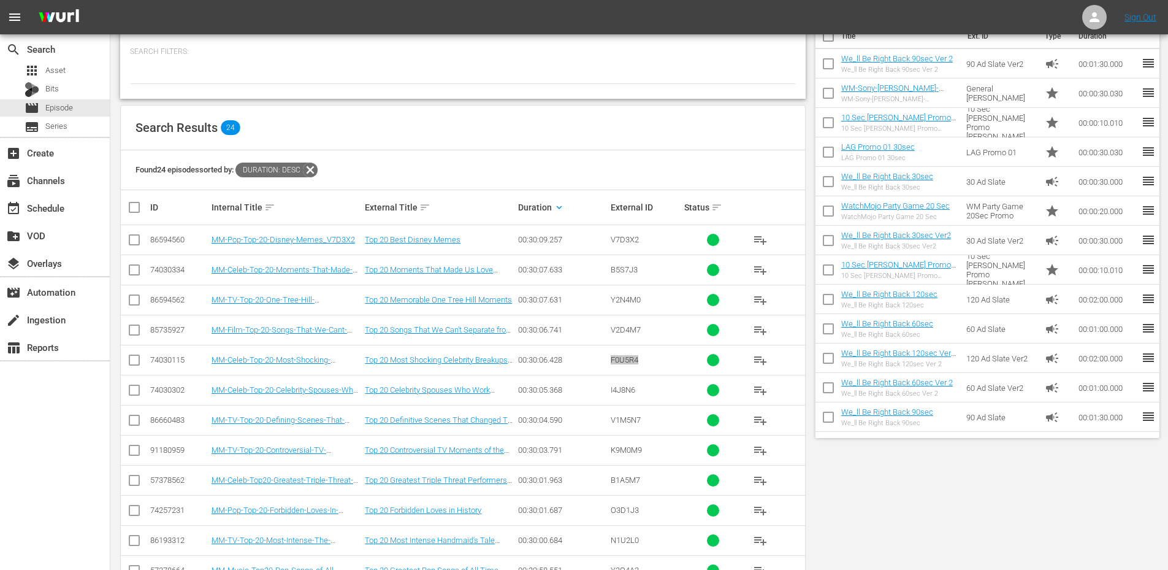
scroll to position [0, 0]
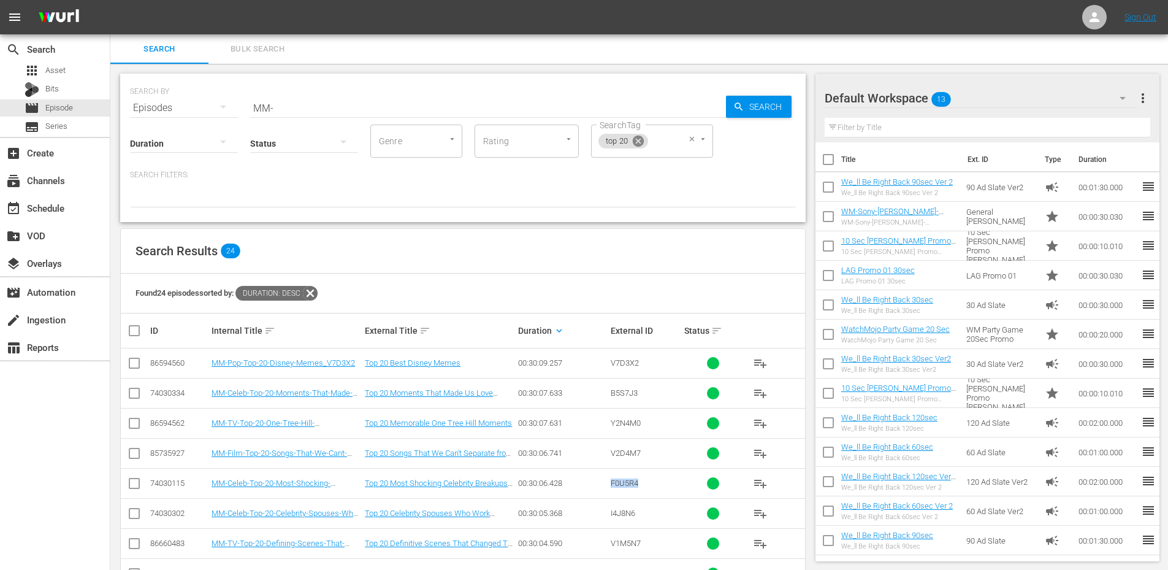
click at [639, 143] on icon at bounding box center [638, 140] width 11 height 11
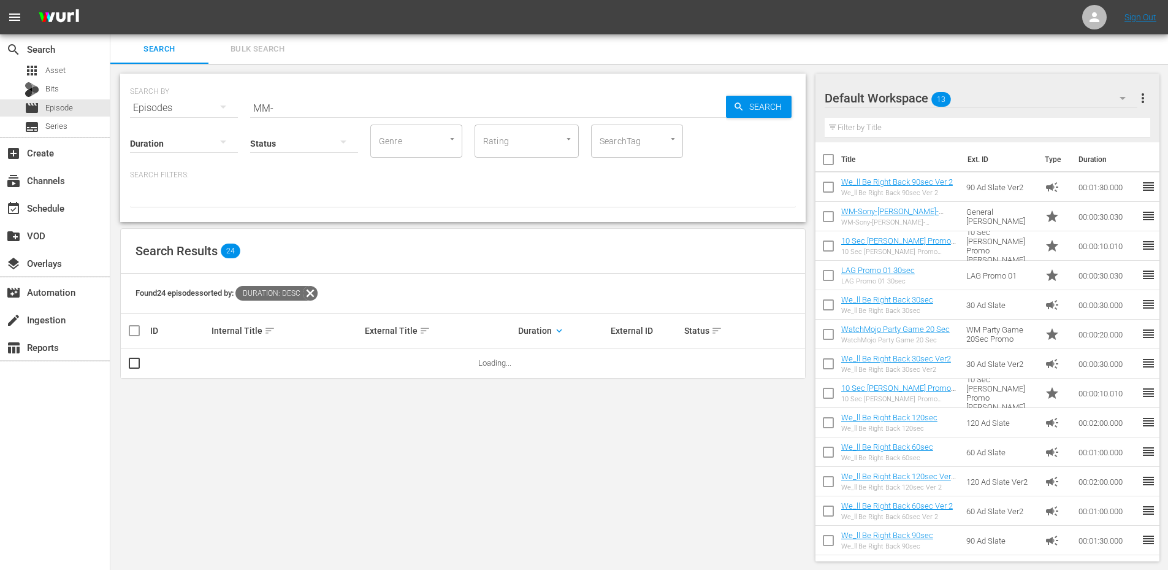
click at [617, 143] on input "SearchTag" at bounding box center [620, 141] width 47 height 22
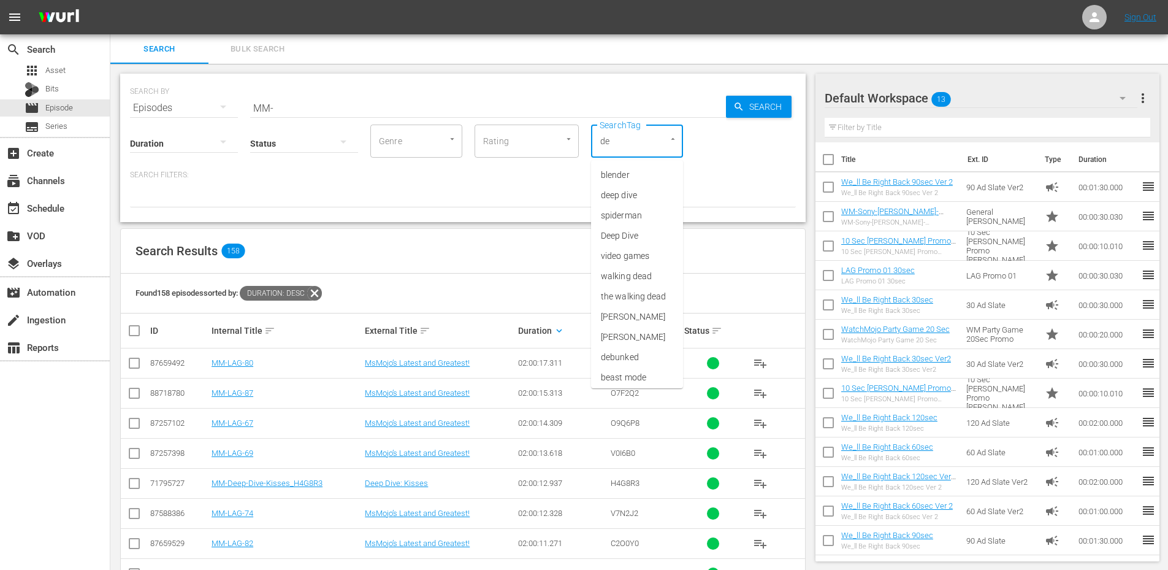
type input "dee"
click at [617, 173] on span "deep dive" at bounding box center [619, 175] width 36 height 13
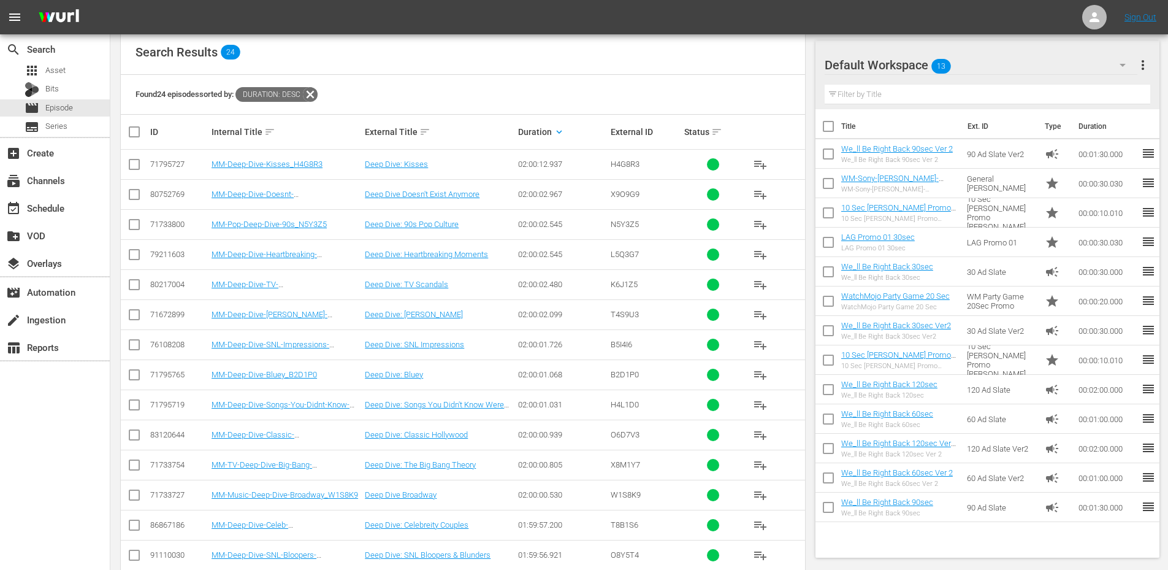
scroll to position [204, 0]
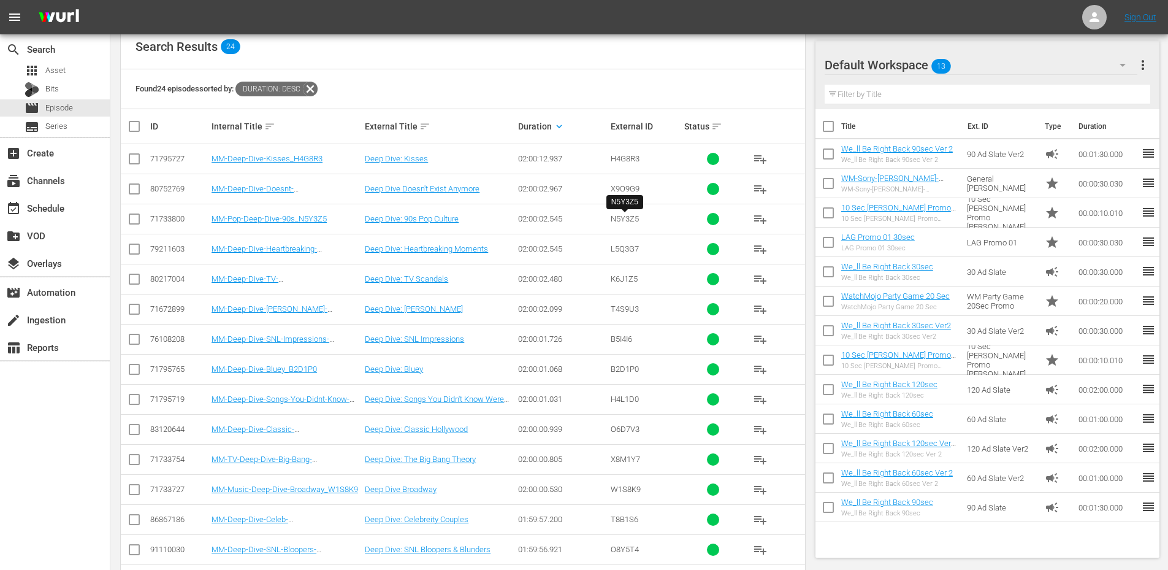
click at [613, 218] on span "N5Y3Z5" at bounding box center [625, 218] width 28 height 9
copy span "N5Y3Z5"
click at [392, 219] on link "Deep Dive: 90s Pop Culture" at bounding box center [412, 218] width 94 height 9
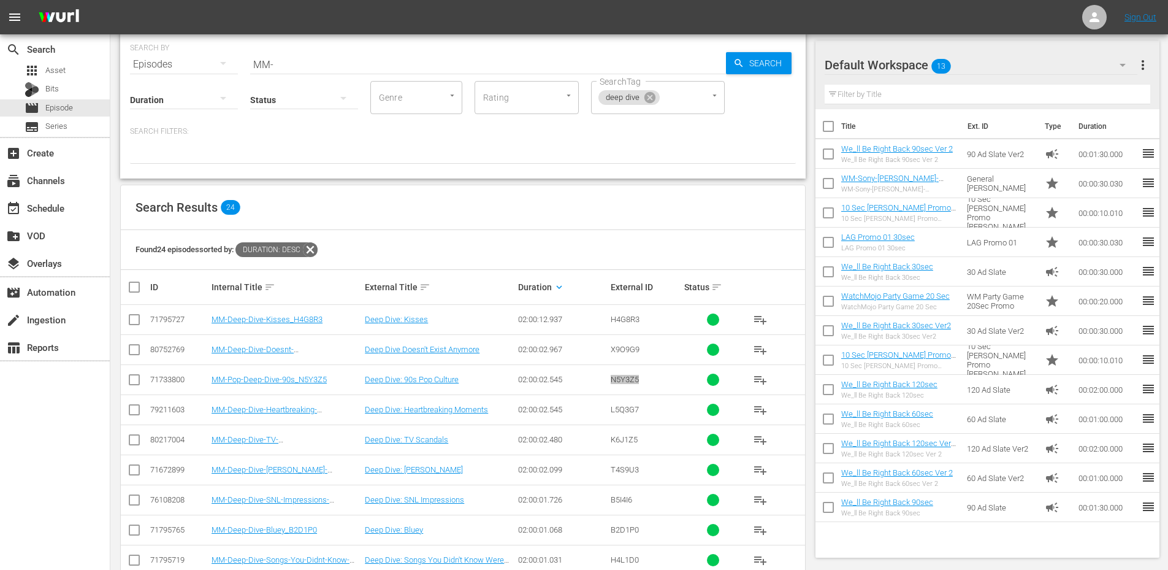
scroll to position [41, 0]
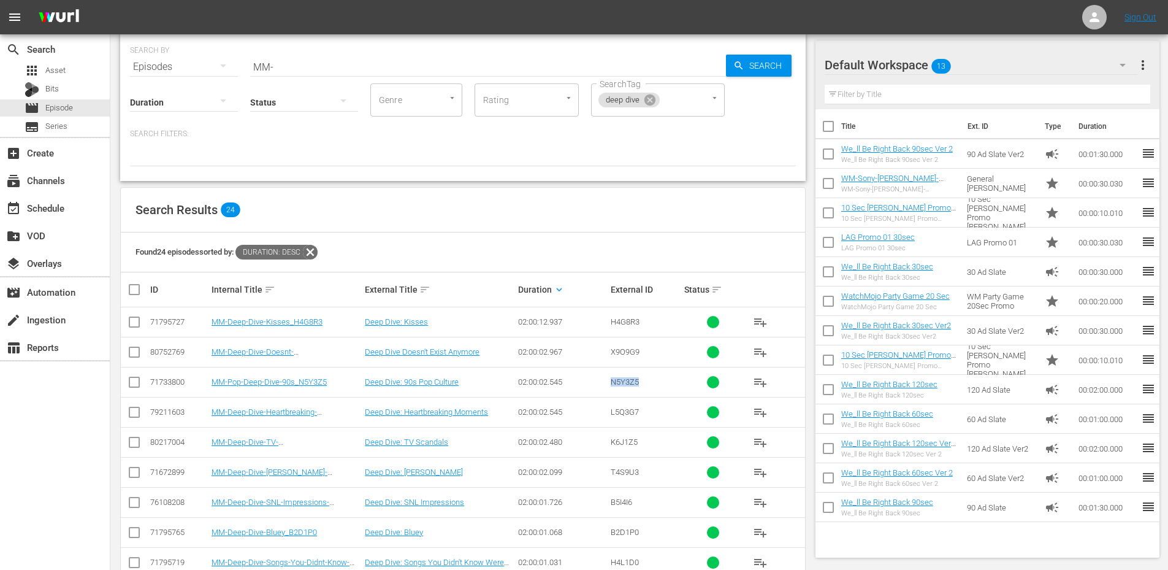
click at [167, 102] on div at bounding box center [184, 102] width 108 height 34
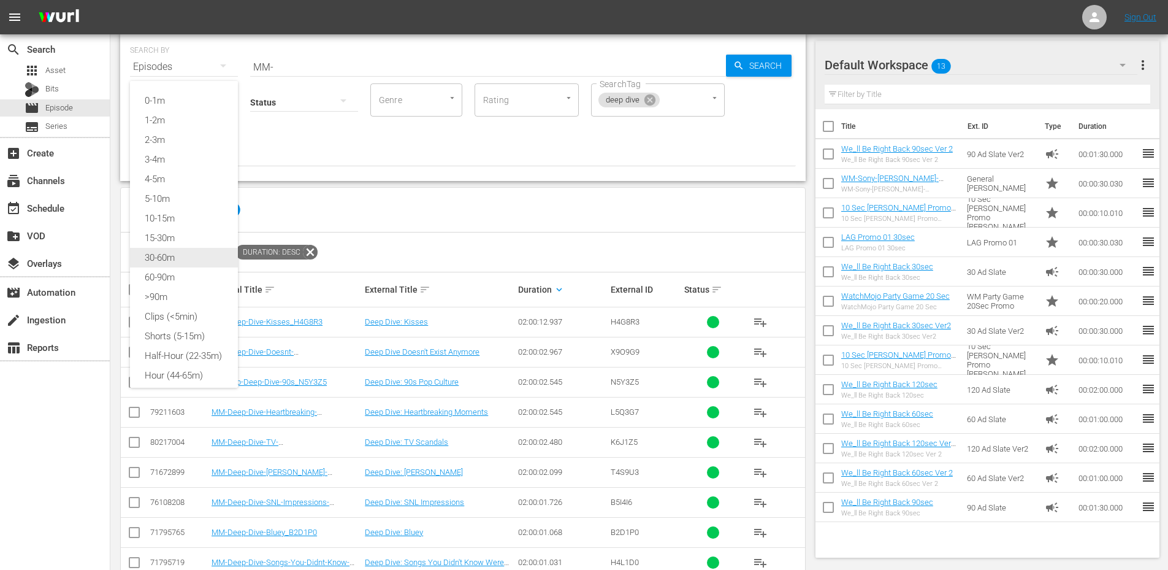
click at [173, 264] on div "30-60m" at bounding box center [184, 258] width 108 height 20
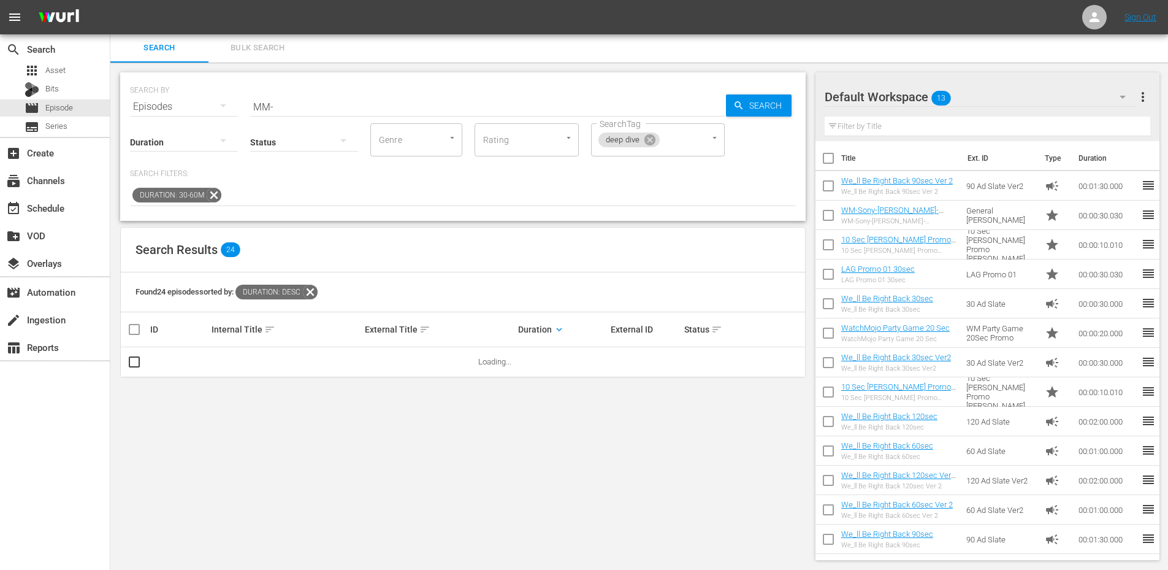
scroll to position [0, 0]
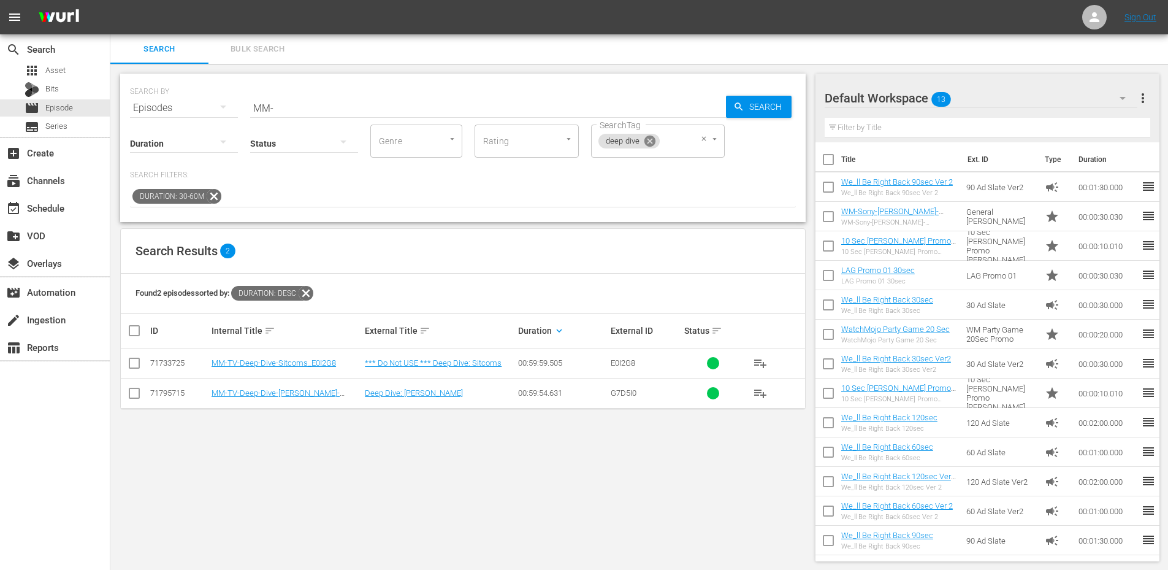
click at [648, 137] on icon at bounding box center [649, 140] width 11 height 11
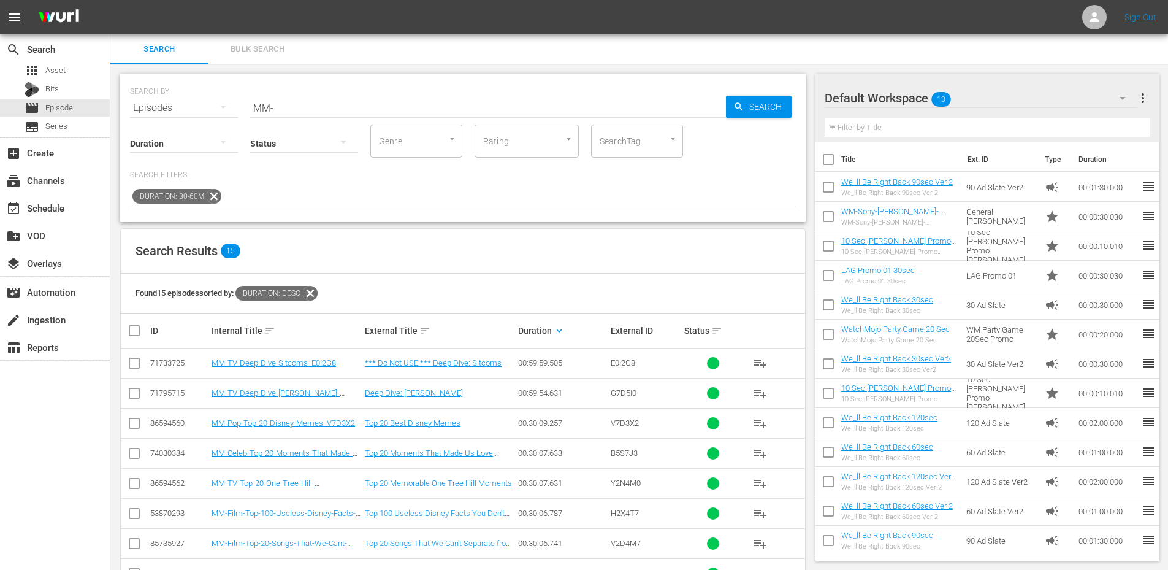
scroll to position [164, 0]
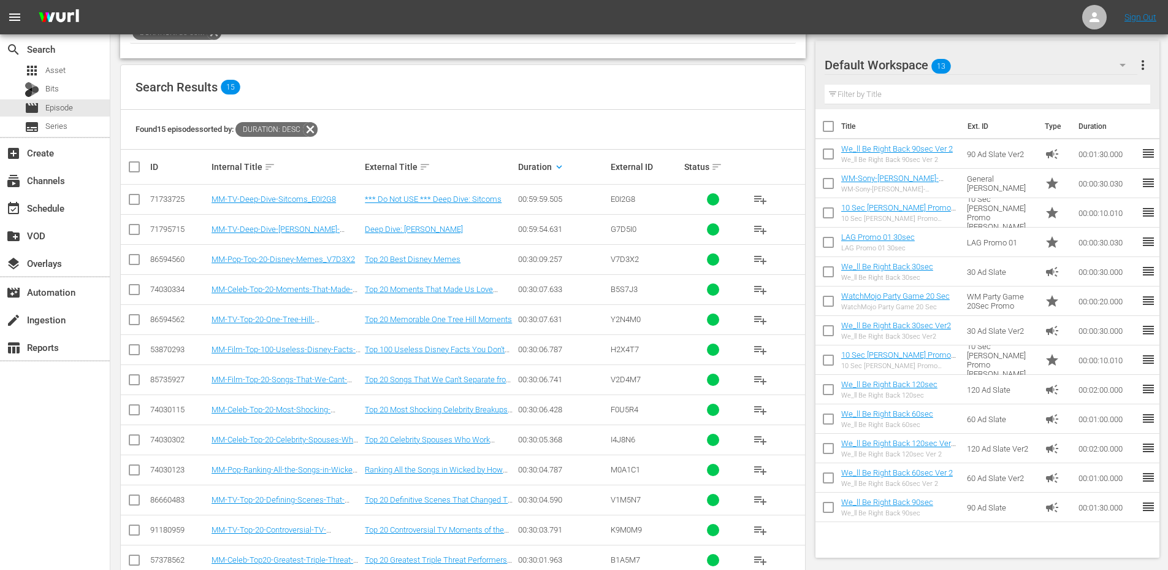
click at [613, 346] on span "H2X4T7" at bounding box center [625, 349] width 28 height 9
copy span "H2X4T7"
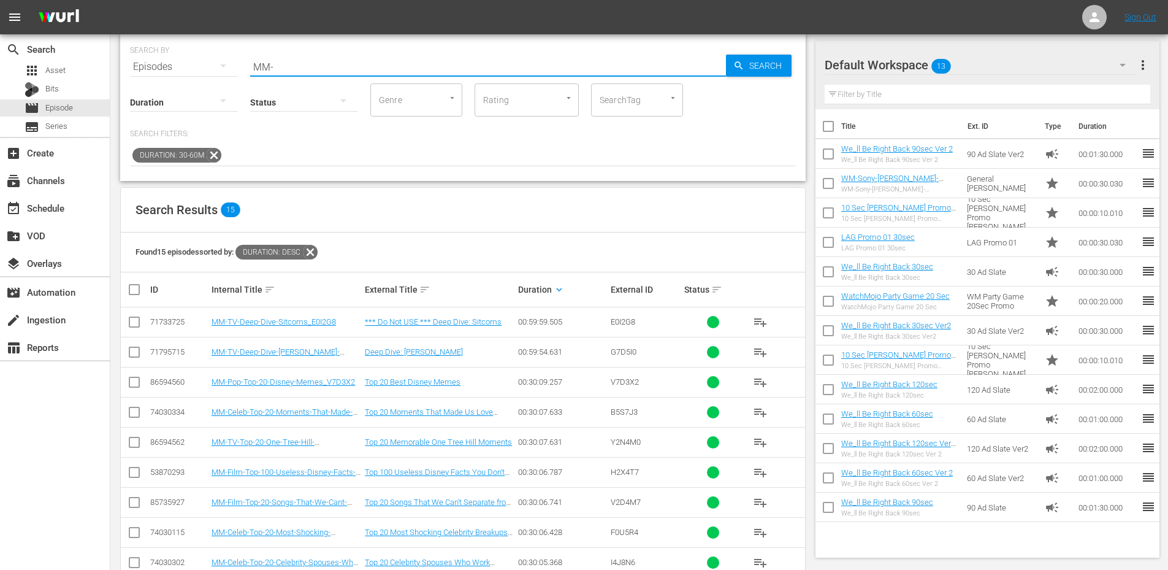
drag, startPoint x: 277, startPoint y: 63, endPoint x: 135, endPoint y: 51, distance: 142.8
click at [135, 51] on div "SEARCH BY Search By Episodes Search ID, Title, Description, Keywords, or Catego…" at bounding box center [463, 59] width 666 height 44
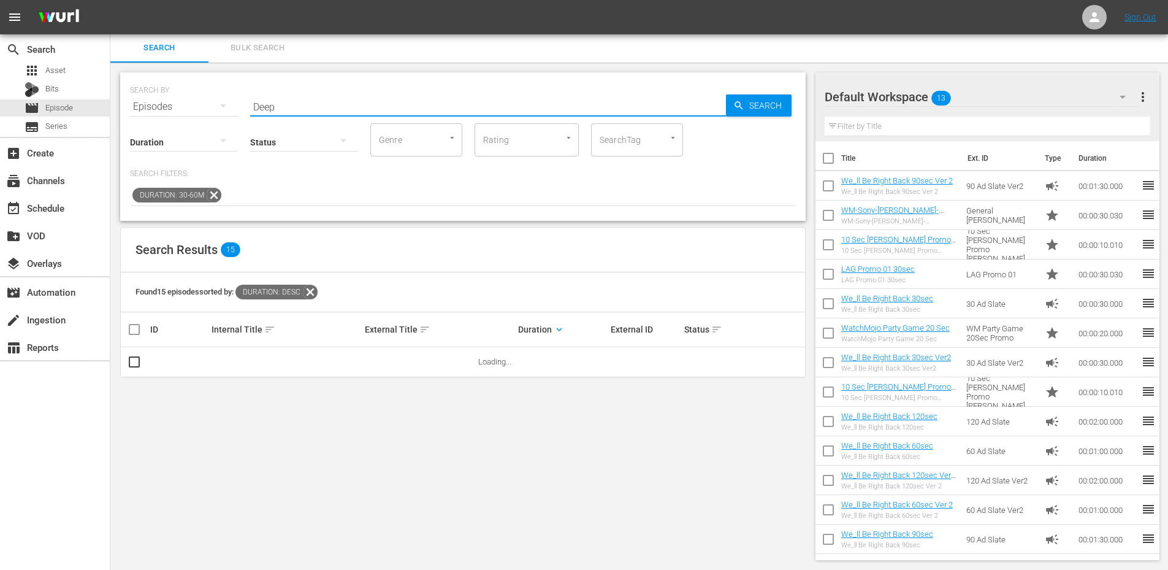
scroll to position [0, 0]
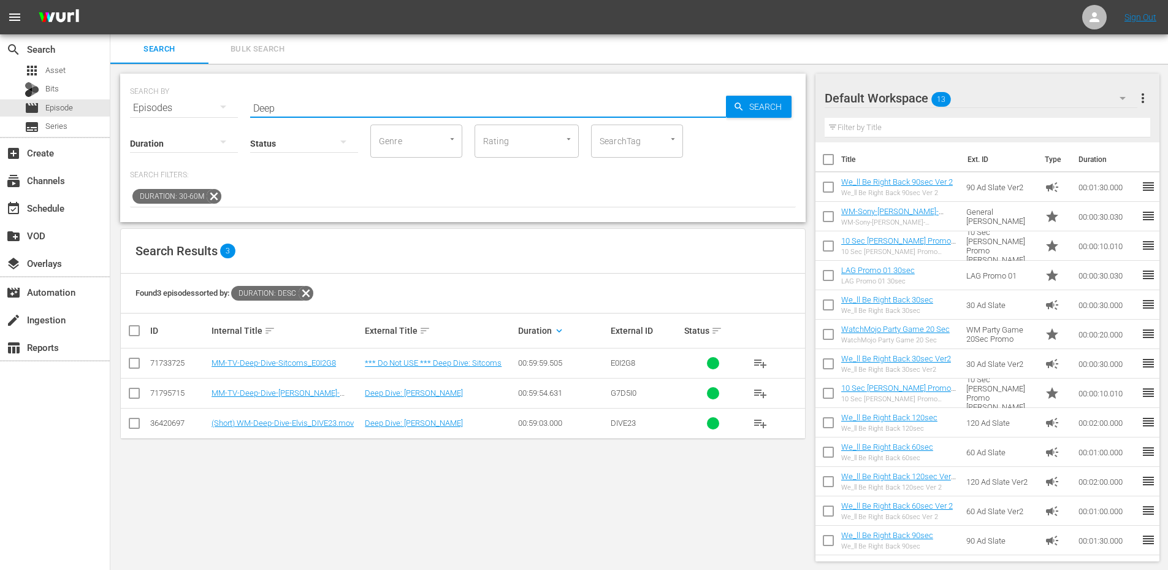
drag, startPoint x: 313, startPoint y: 101, endPoint x: 116, endPoint y: 123, distance: 197.4
click at [118, 121] on div "SEARCH BY Search By Episodes Search ID, Title, Description, Keywords, or Catego…" at bounding box center [462, 317] width 705 height 507
type input "MM-"
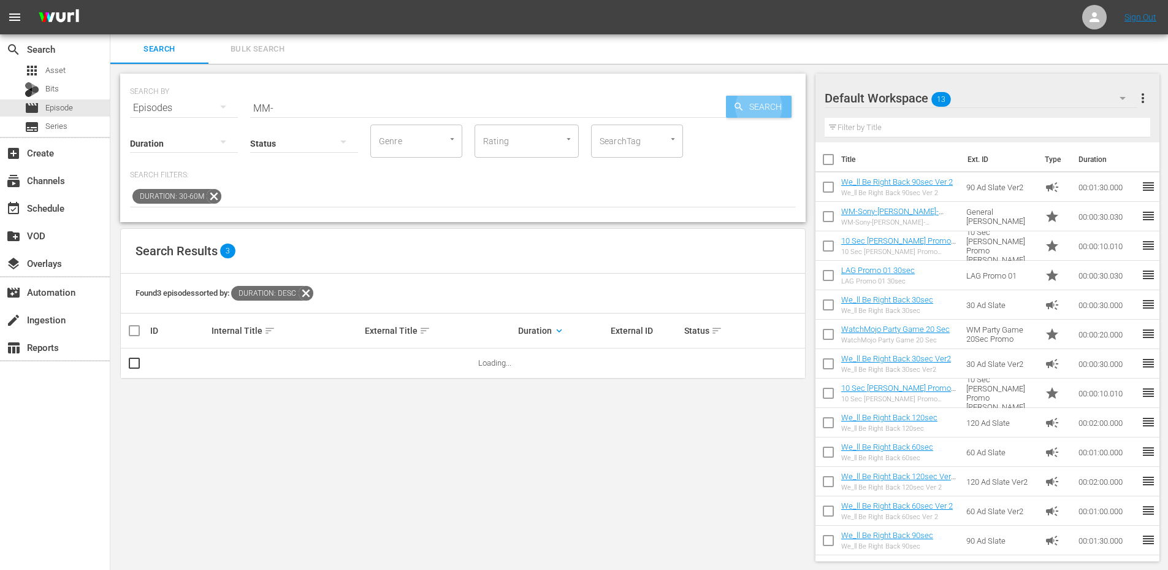
click at [627, 138] on input "SearchTag" at bounding box center [620, 141] width 47 height 22
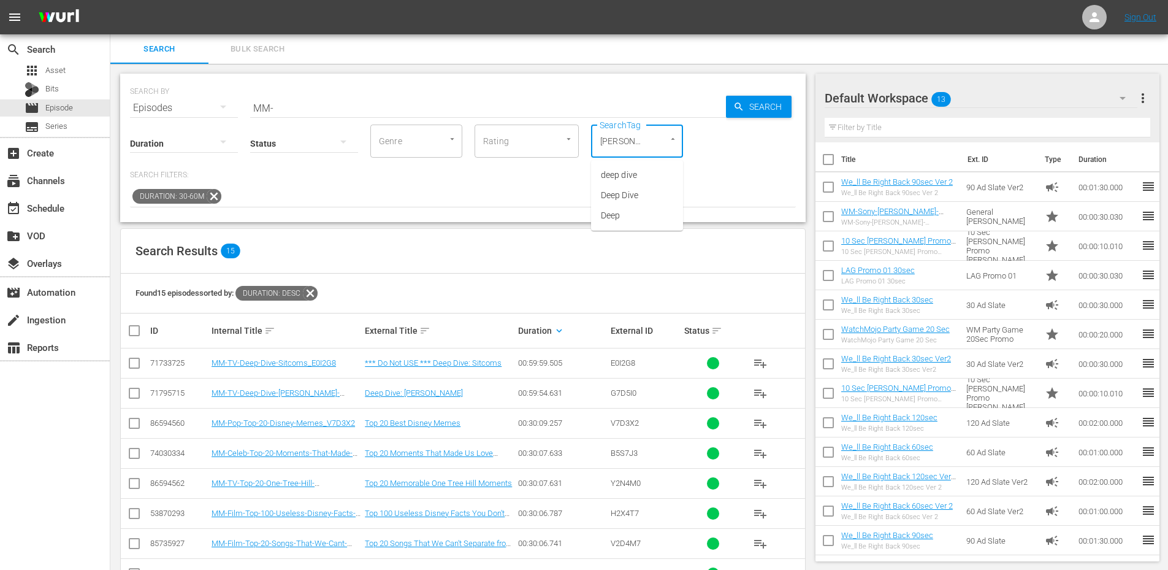
type input "Deep"
click at [636, 173] on span "deep dive" at bounding box center [619, 175] width 36 height 13
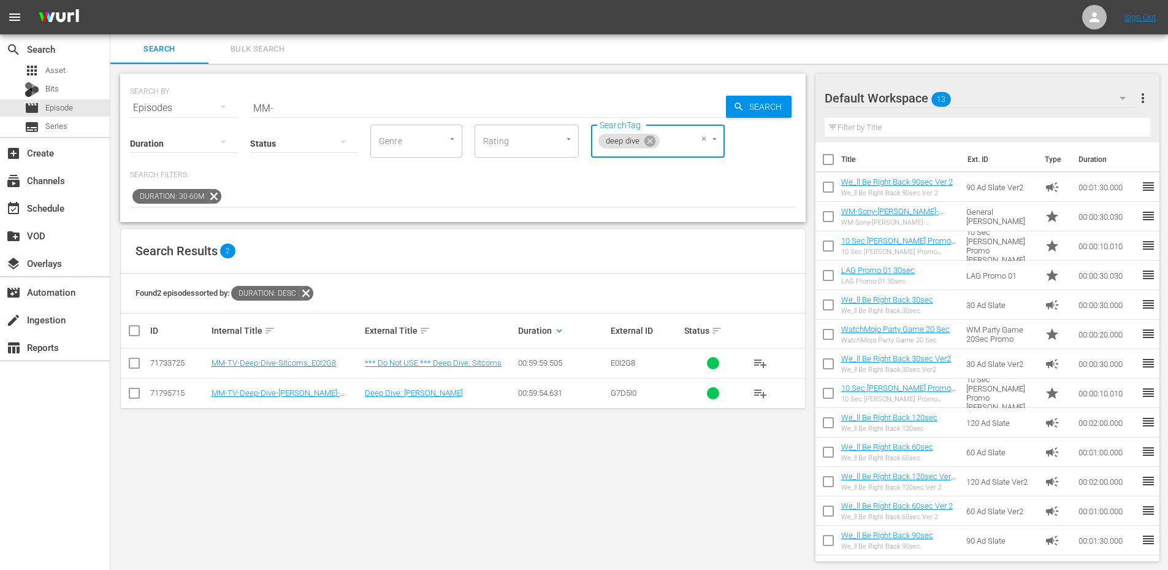
click at [206, 196] on icon at bounding box center [214, 196] width 16 height 16
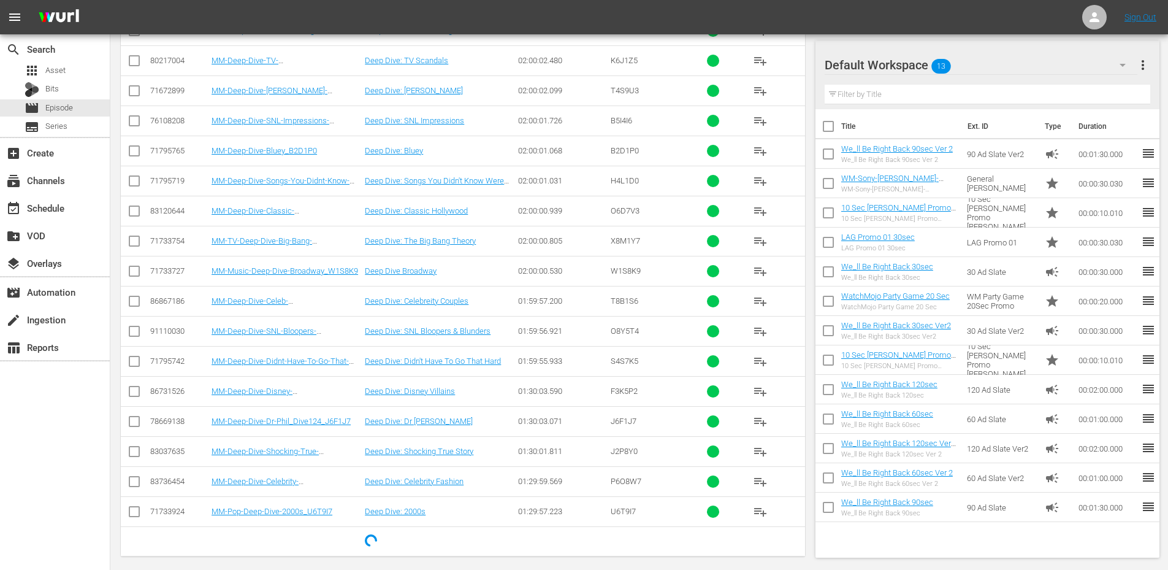
scroll to position [432, 0]
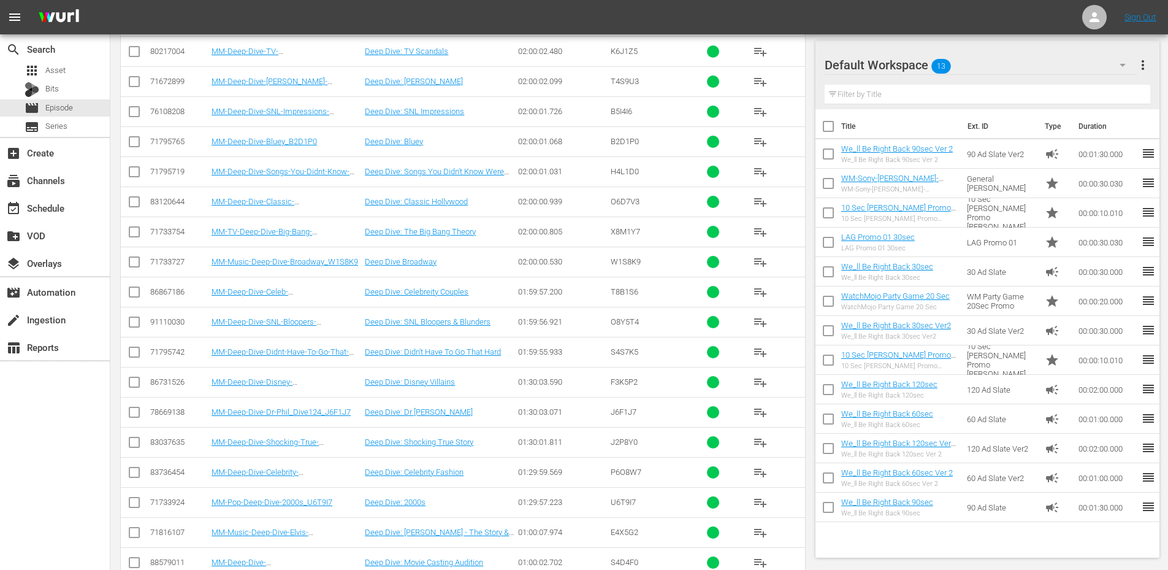
click at [620, 205] on span "O6D7V3" at bounding box center [625, 201] width 29 height 9
copy span "O6D7V3"
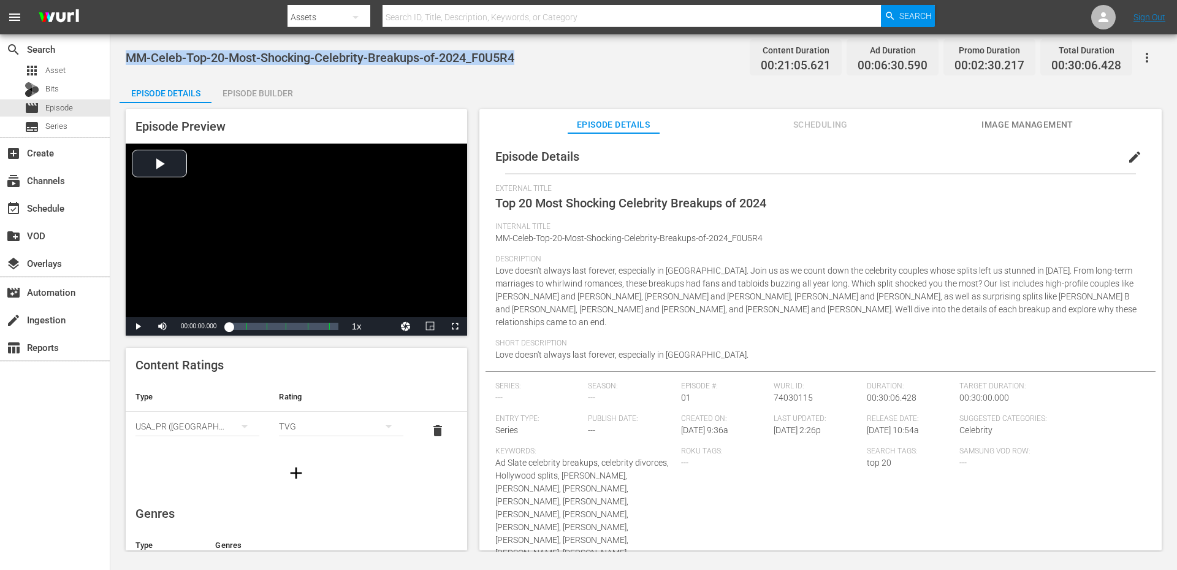
drag, startPoint x: 532, startPoint y: 57, endPoint x: 129, endPoint y: 65, distance: 402.9
click at [129, 65] on div "MM-Celeb-Top-20-Most-Shocking-Celebrity-Breakups-of-2024_F0U5R4 Content Duratio…" at bounding box center [644, 58] width 1036 height 28
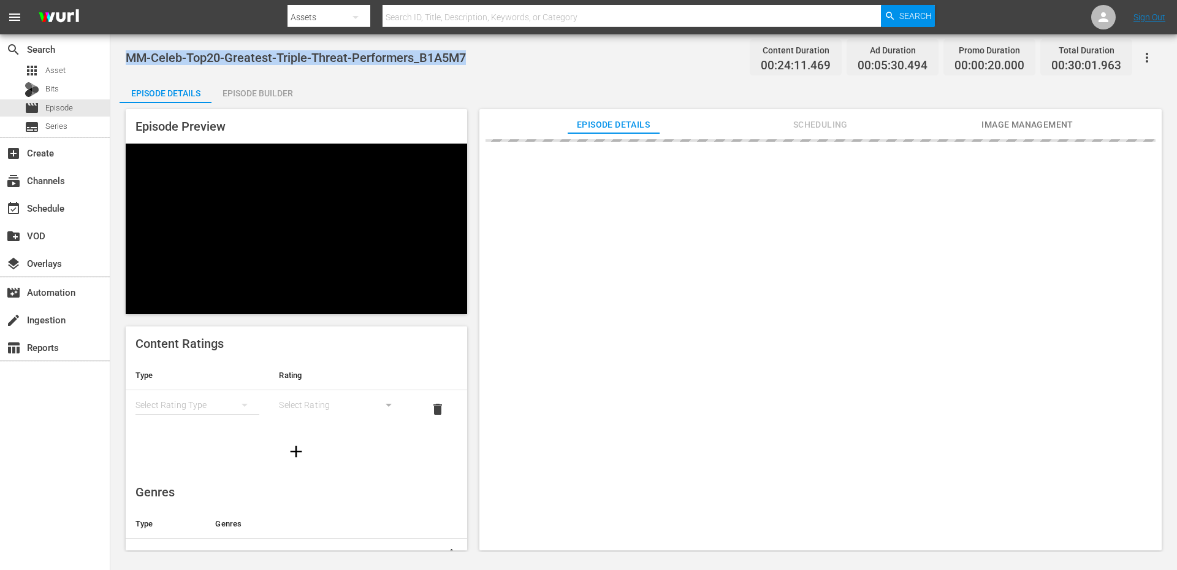
drag, startPoint x: 437, startPoint y: 56, endPoint x: 124, endPoint y: 58, distance: 312.7
click at [124, 58] on div "MM-Celeb-Top20-Greatest-Triple-Threat-Performers_B1A5M7 Content Duration 00:24:…" at bounding box center [643, 292] width 1067 height 517
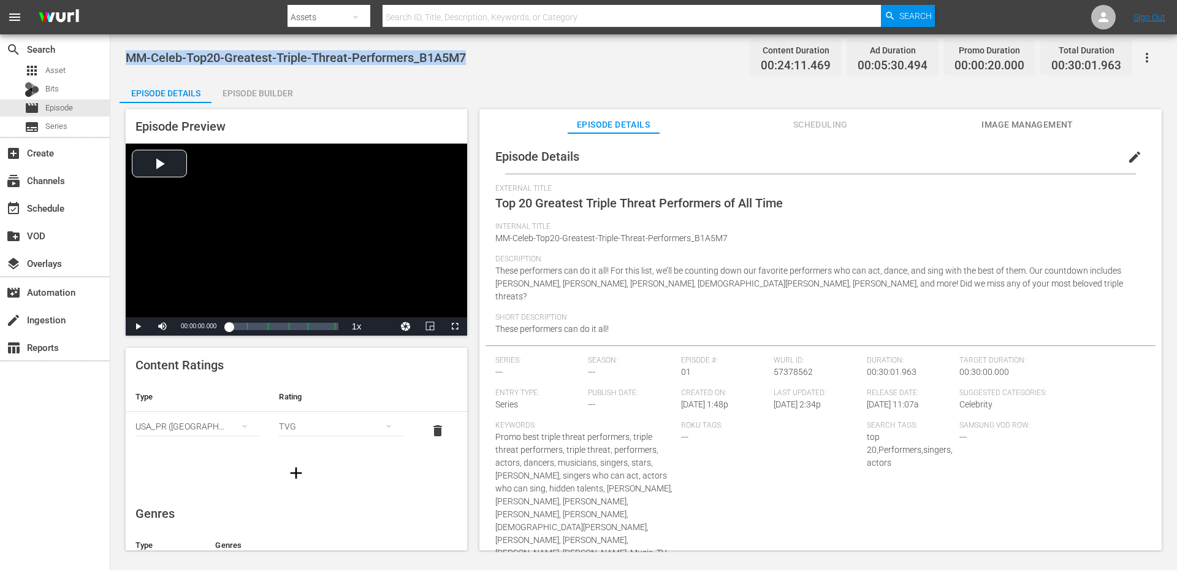
click at [496, 82] on div "Episode Details Episode Builder Episode Preview Video Player is loading. Play V…" at bounding box center [644, 318] width 1048 height 481
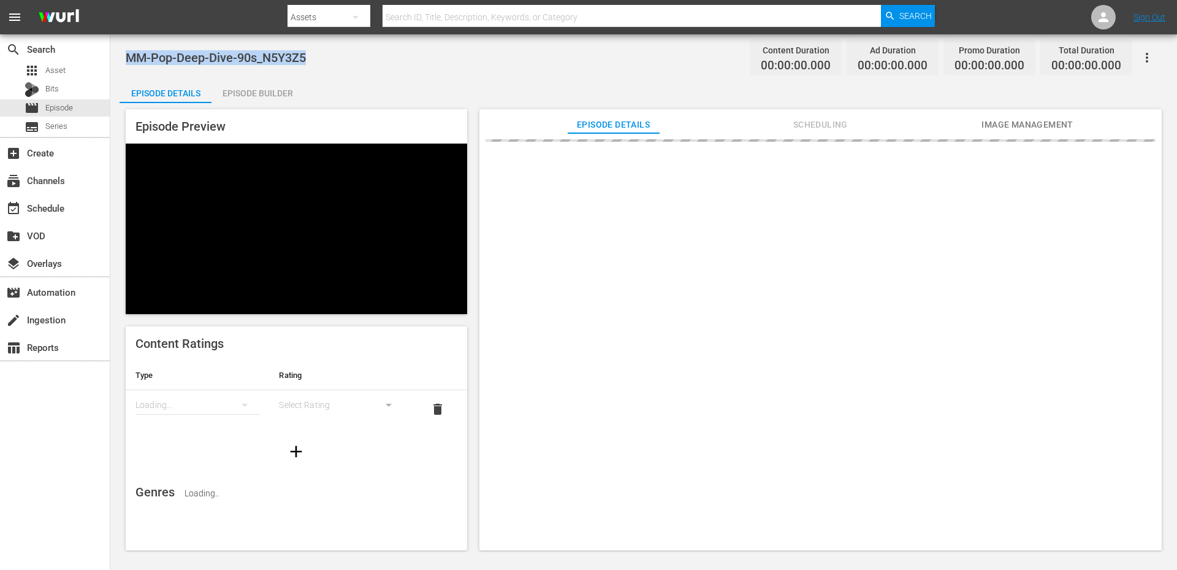
drag, startPoint x: 314, startPoint y: 55, endPoint x: 130, endPoint y: 53, distance: 183.9
click at [130, 53] on div "MM-Pop-Deep-Dive-90s_N5Y3Z5 Content Duration 00:00:00.000 Ad Duration 00:00:00.…" at bounding box center [644, 58] width 1036 height 28
copy span "MM-Pop-Deep-Dive-90s_N5Y3Z5"
